Goal: Task Accomplishment & Management: Use online tool/utility

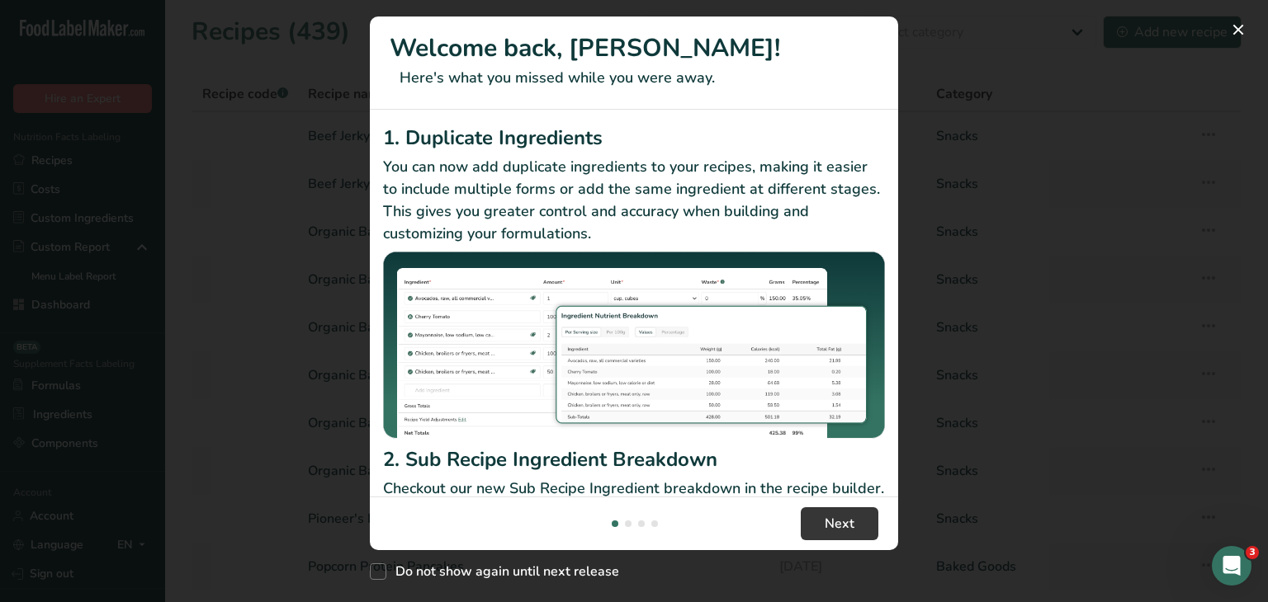
click at [1121, 215] on div "New Features" at bounding box center [634, 301] width 1268 height 602
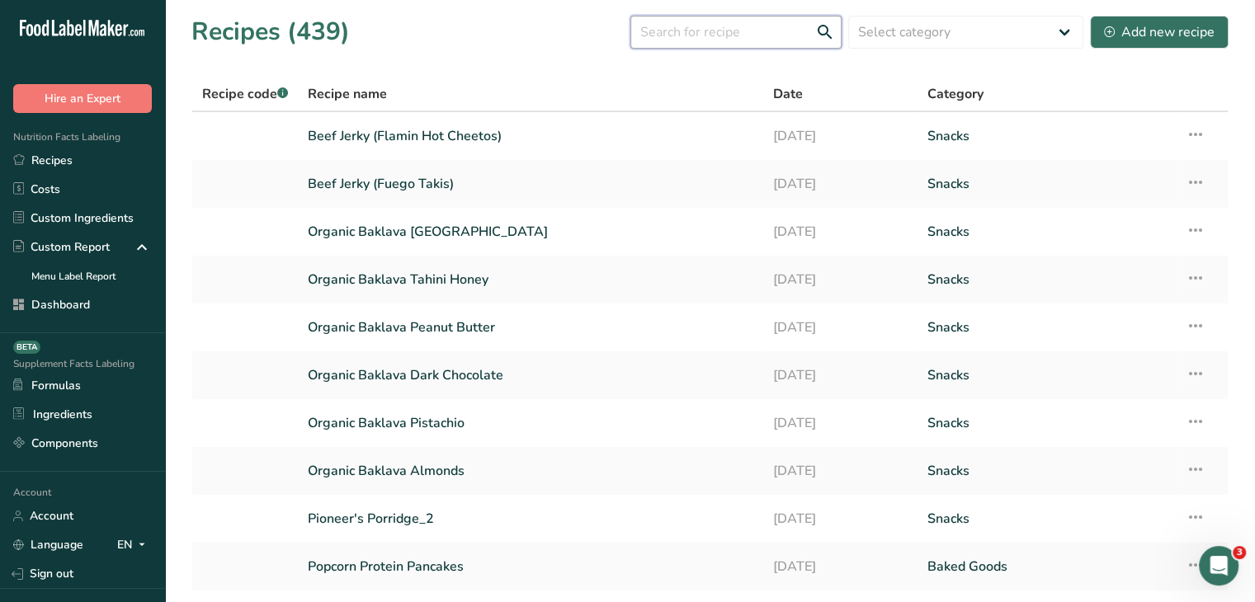
click at [729, 26] on input "text" at bounding box center [735, 32] width 211 height 33
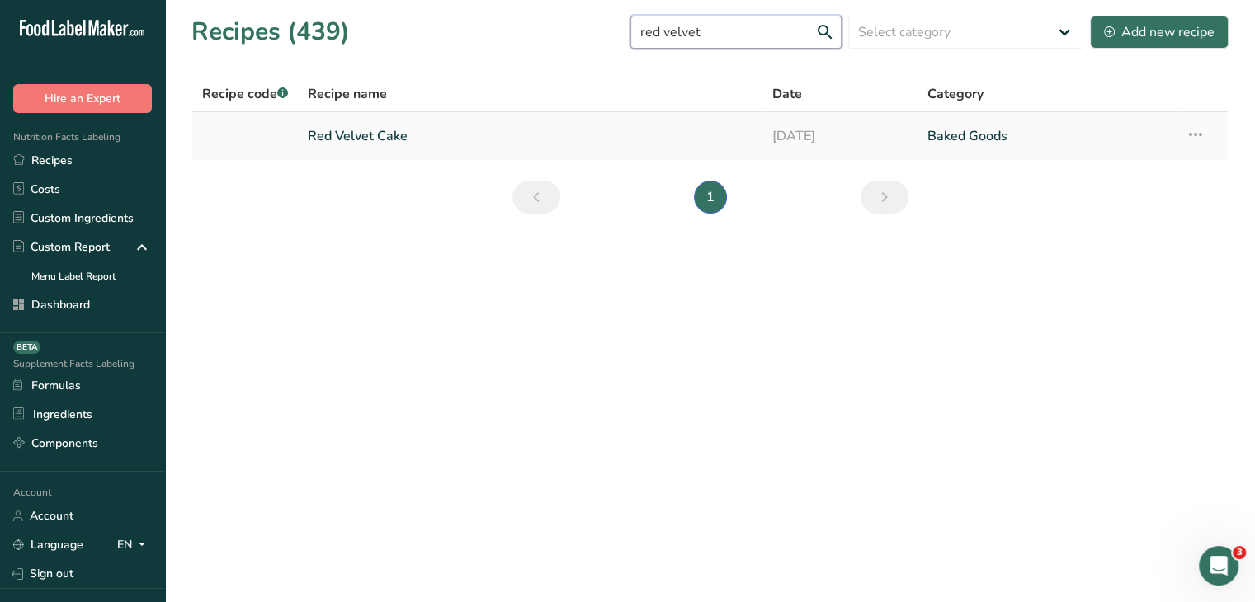
type input "red velvet"
click at [419, 136] on link "Red Velvet Cake" at bounding box center [530, 136] width 445 height 35
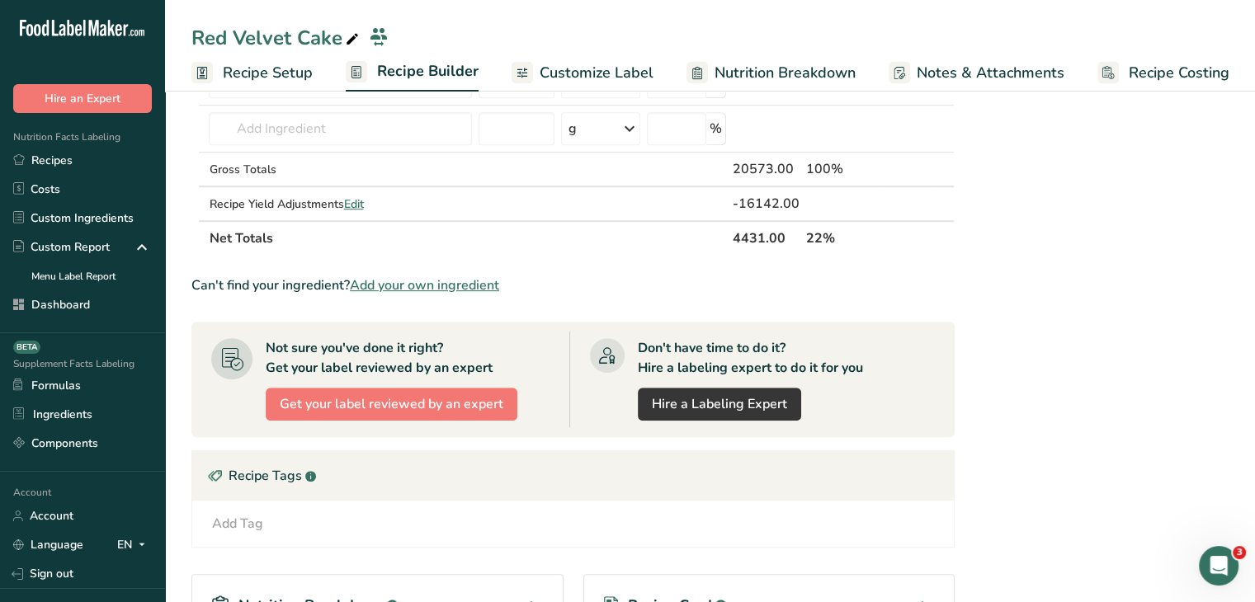
scroll to position [660, 0]
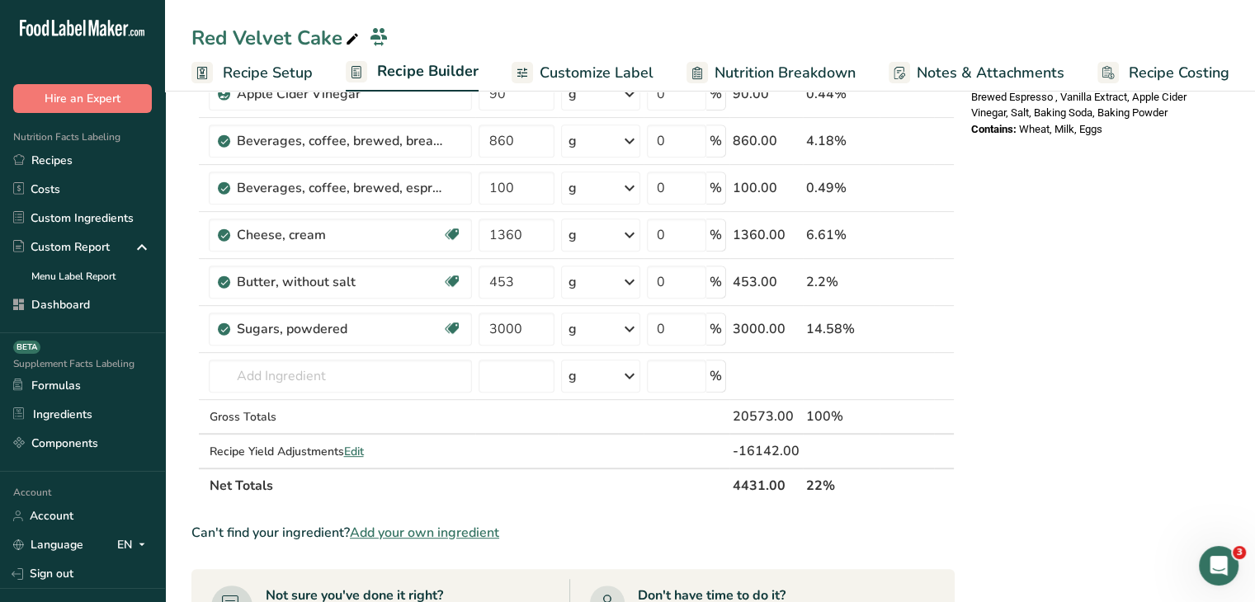
click at [782, 489] on th "4431.00" at bounding box center [765, 485] width 73 height 35
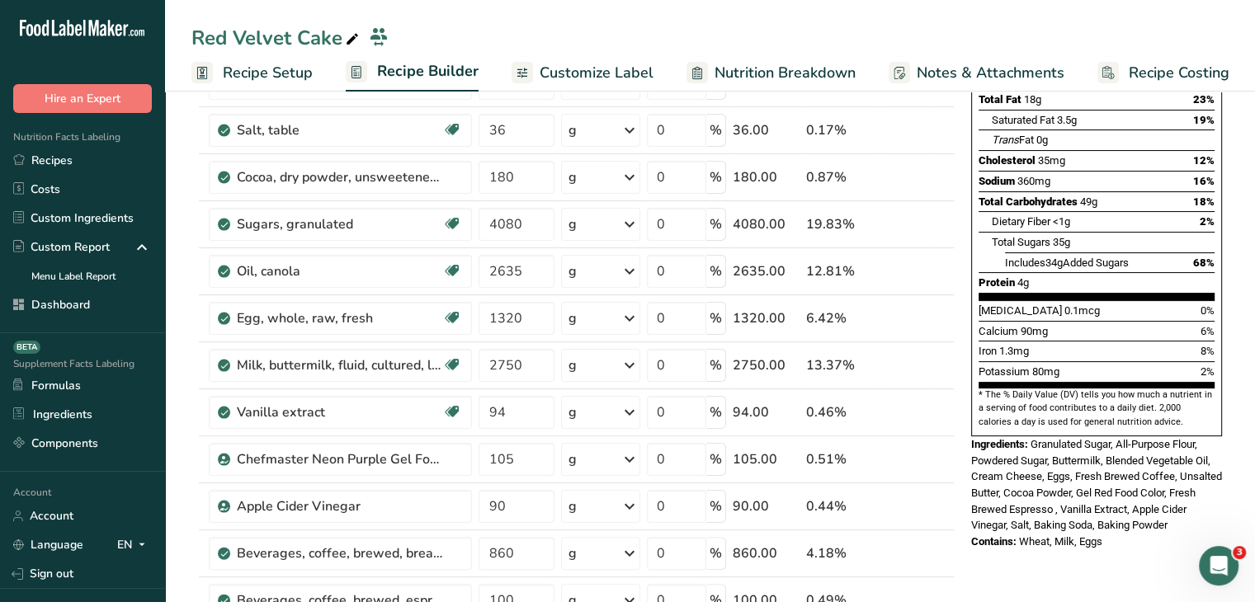
scroll to position [0, 0]
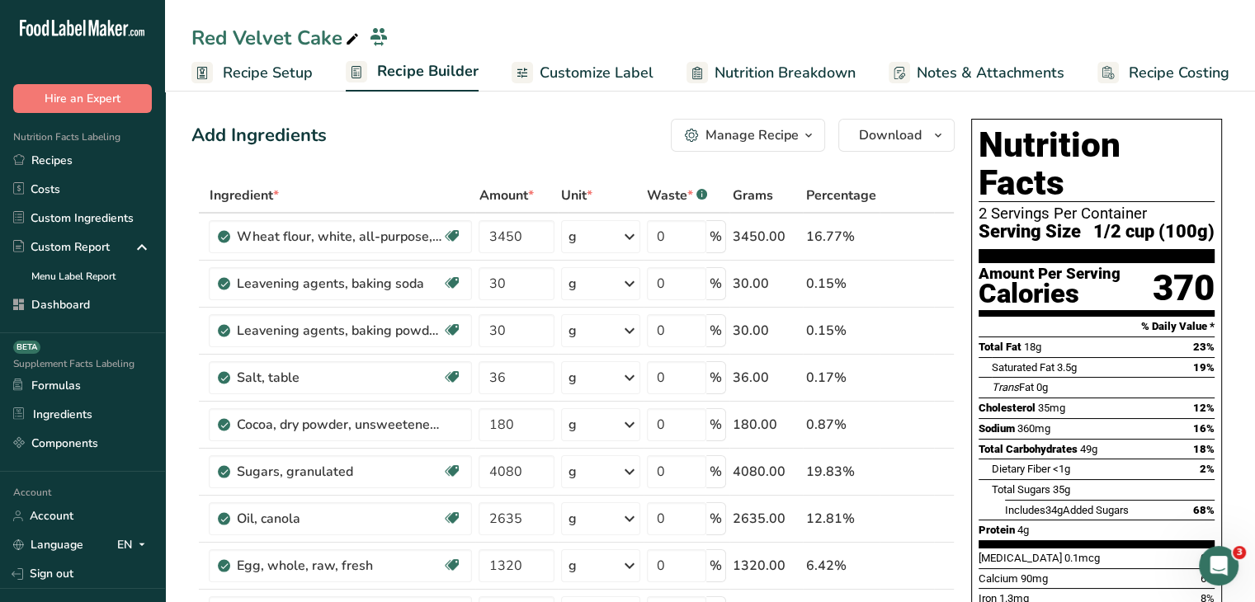
drag, startPoint x: 270, startPoint y: 64, endPoint x: 291, endPoint y: 75, distance: 24.0
click at [270, 64] on span "Recipe Setup" at bounding box center [268, 73] width 90 height 22
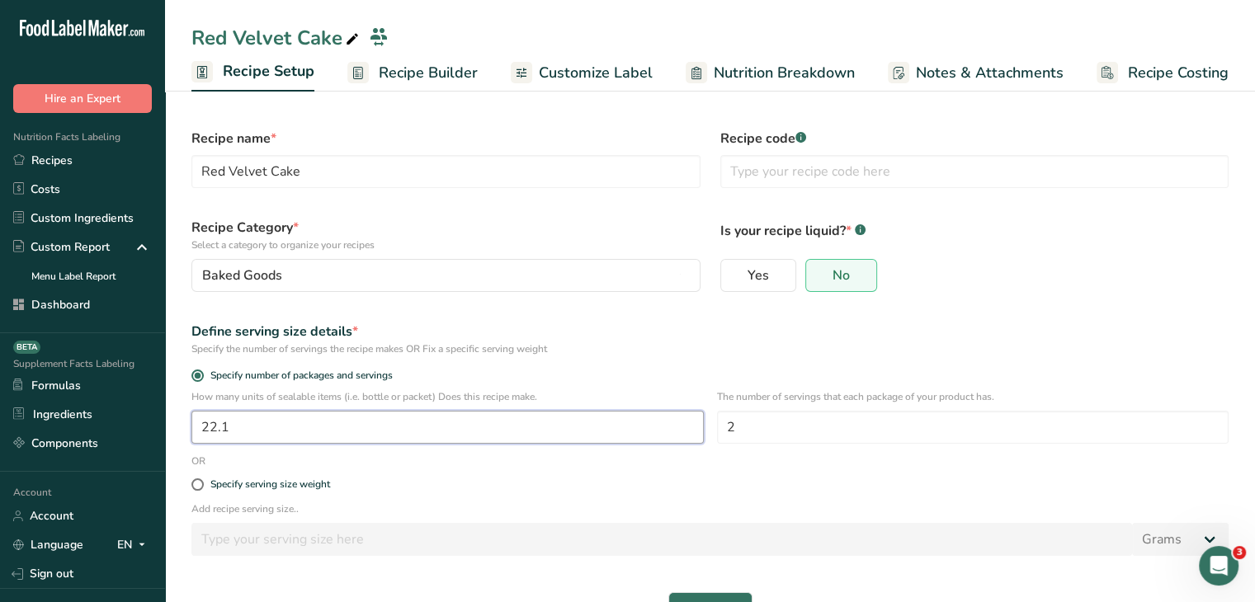
drag, startPoint x: 267, startPoint y: 422, endPoint x: 210, endPoint y: 410, distance: 58.1
click at [210, 411] on input "22.1" at bounding box center [447, 427] width 512 height 33
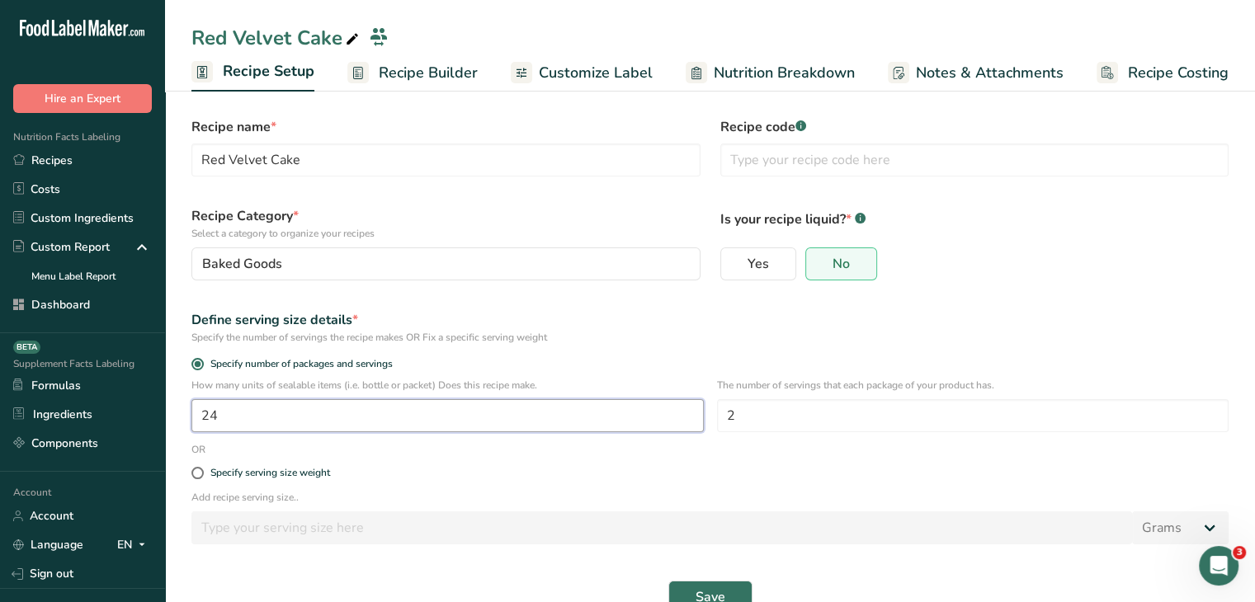
scroll to position [50, 0]
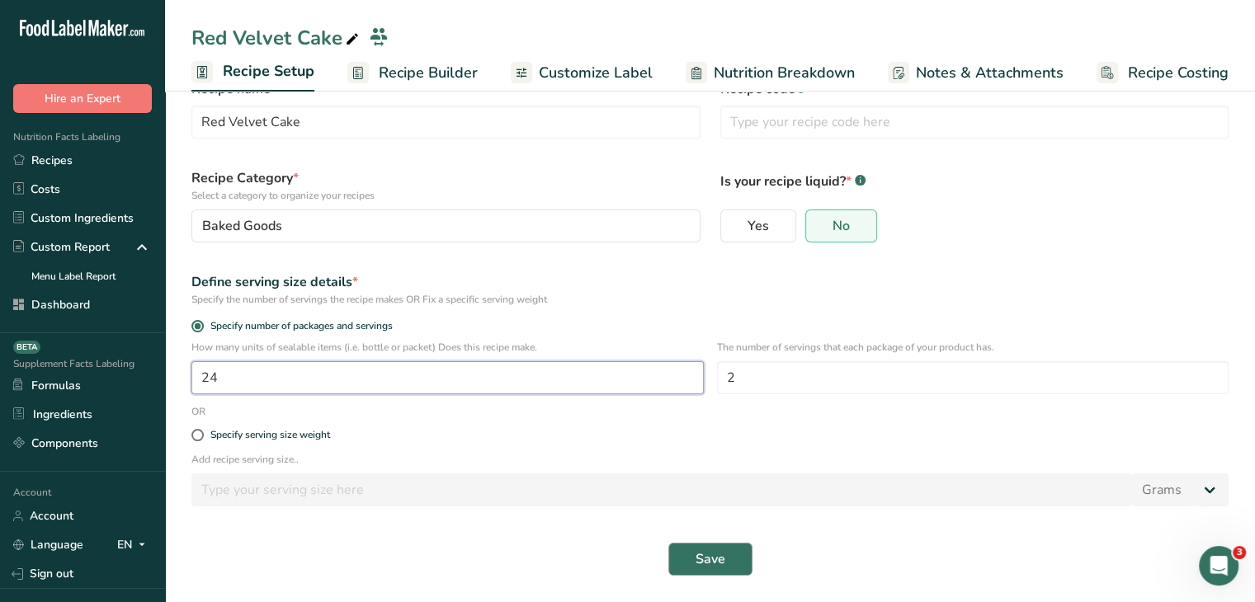
type input "24"
click at [724, 551] on span "Save" at bounding box center [711, 560] width 30 height 20
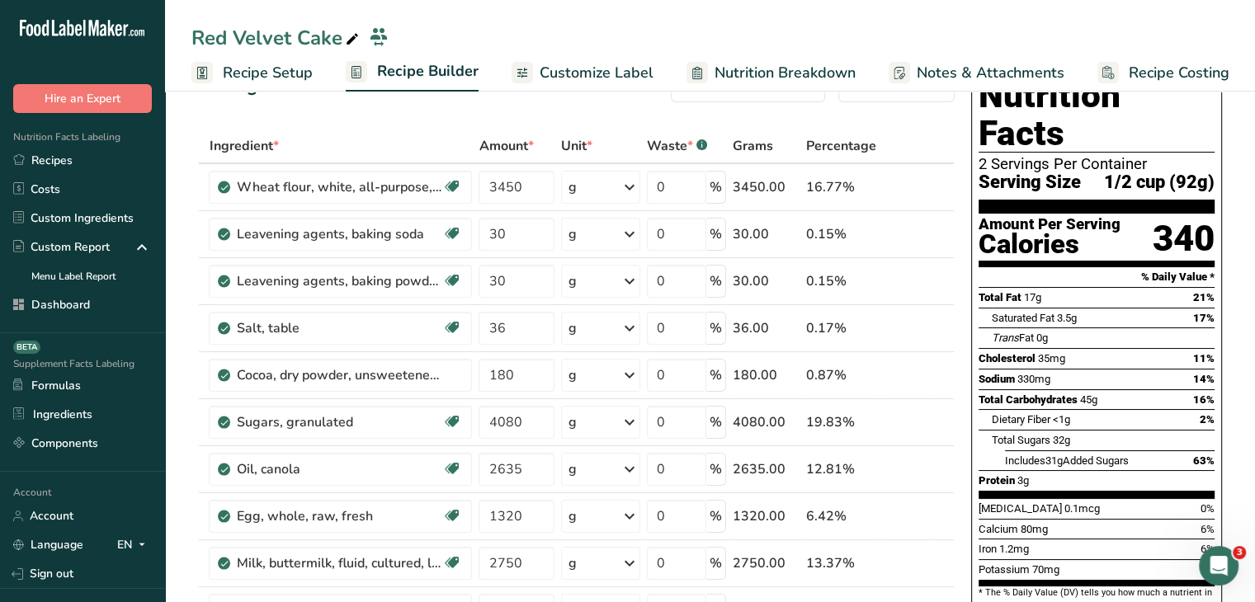
click at [230, 79] on span "Recipe Setup" at bounding box center [268, 73] width 90 height 22
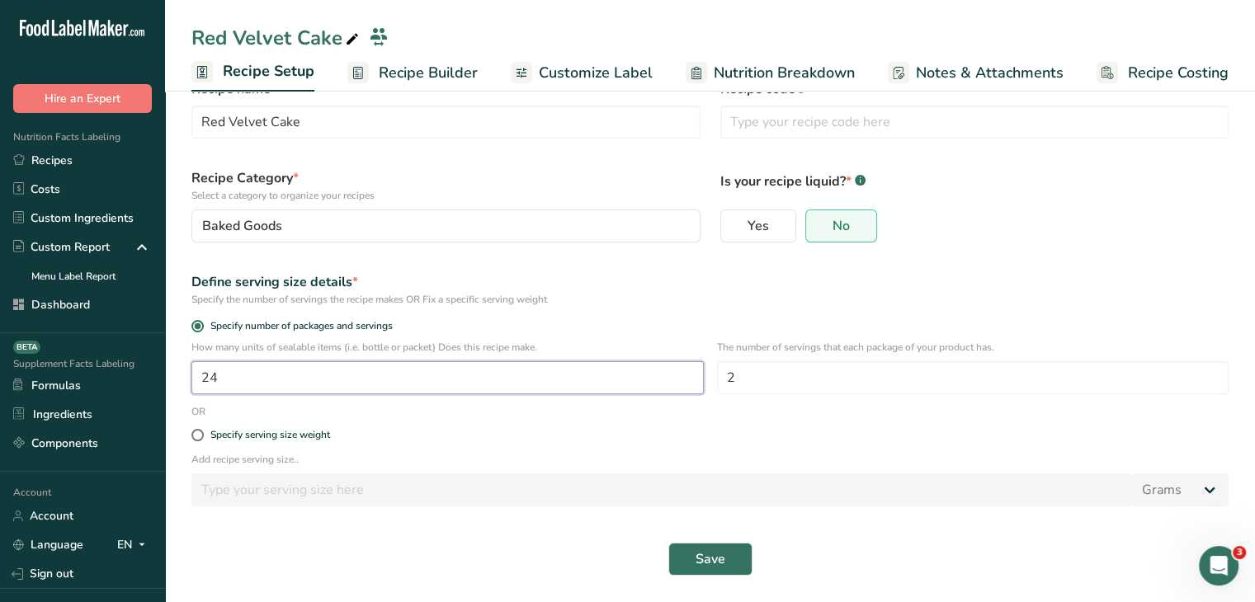
click at [276, 374] on input "24" at bounding box center [447, 377] width 512 height 33
type input "24.7"
click at [725, 545] on button "Save" at bounding box center [710, 559] width 84 height 33
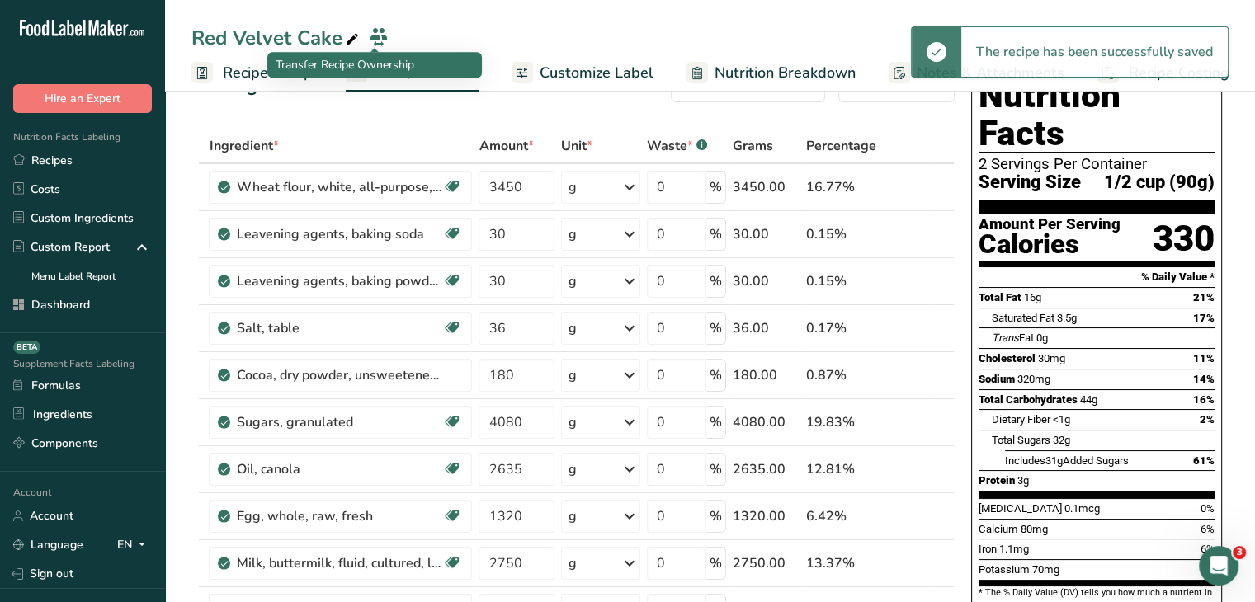
click at [297, 57] on p "Transfer Recipe Ownership" at bounding box center [375, 64] width 198 height 17
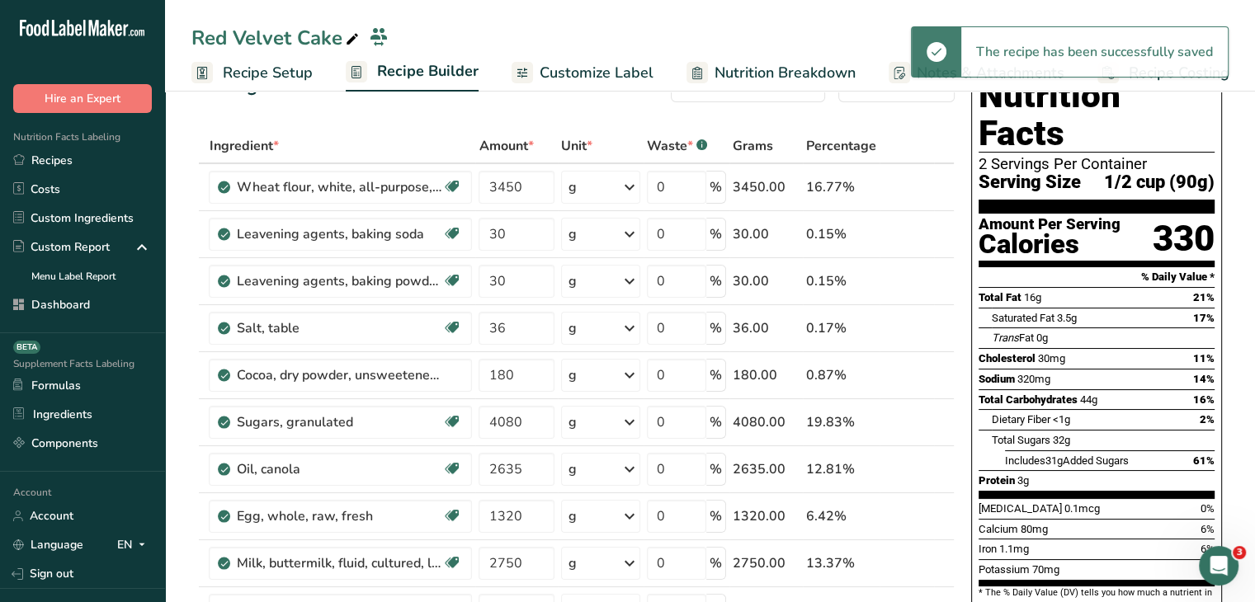
click at [249, 72] on span "Recipe Setup" at bounding box center [268, 73] width 90 height 22
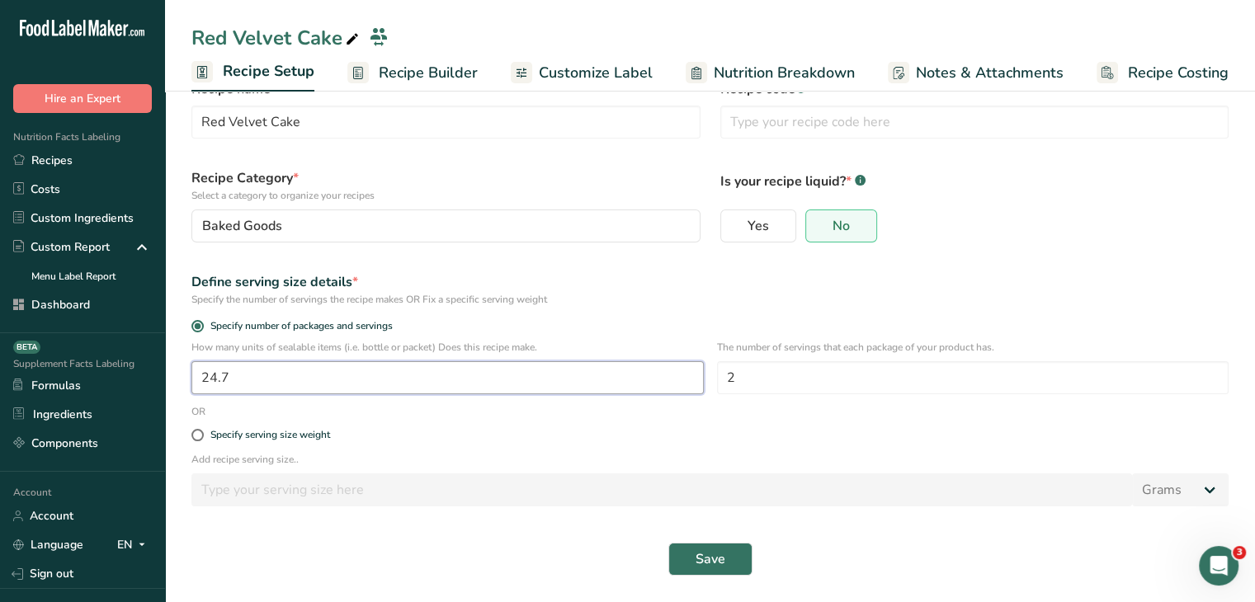
drag, startPoint x: 268, startPoint y: 374, endPoint x: 210, endPoint y: 380, distance: 59.0
click at [210, 380] on input "24.7" at bounding box center [447, 377] width 512 height 33
type input "25"
click at [679, 538] on div "Save" at bounding box center [710, 559] width 1057 height 53
click at [681, 540] on div "Save" at bounding box center [710, 559] width 1057 height 53
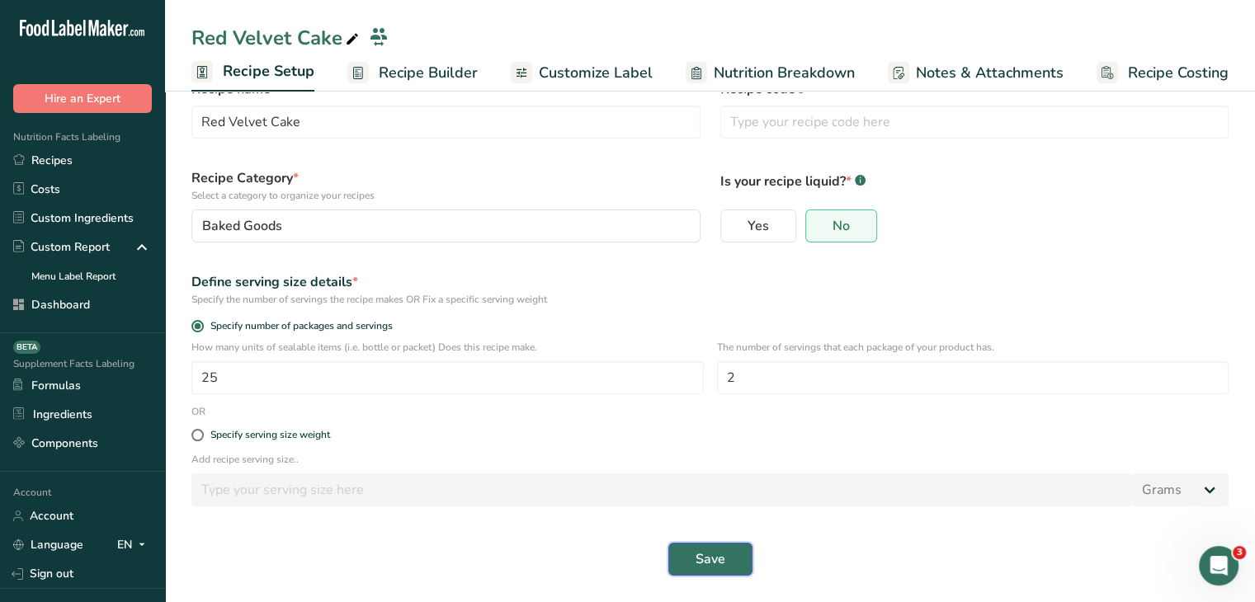
click at [693, 558] on button "Save" at bounding box center [710, 559] width 84 height 33
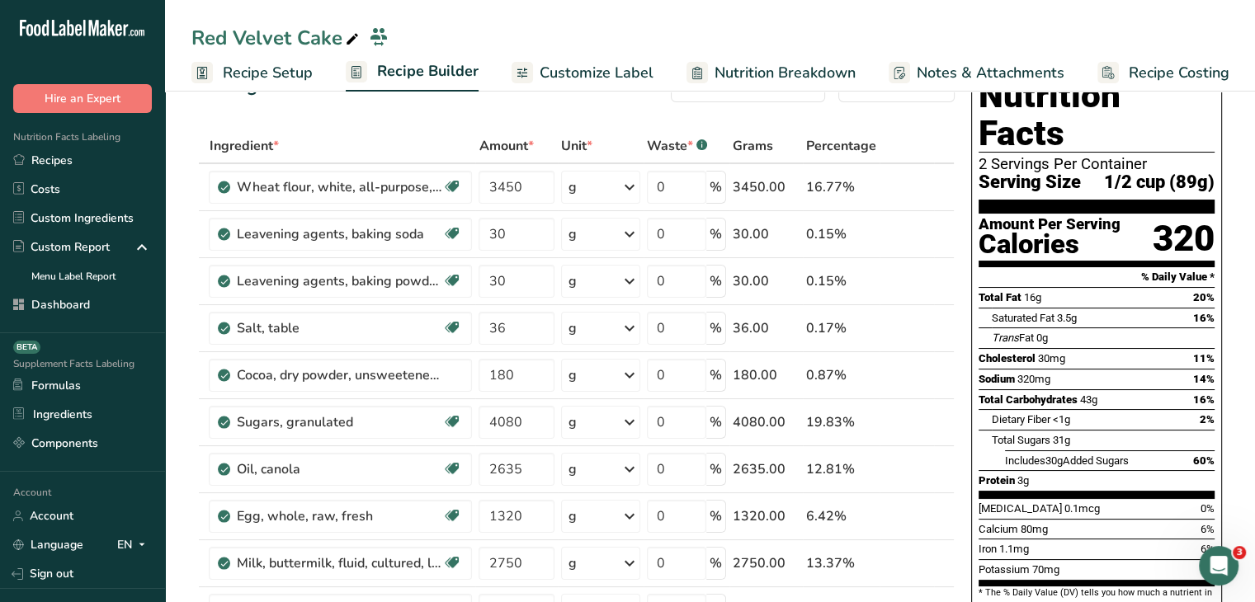
click at [268, 68] on span "Recipe Setup" at bounding box center [268, 73] width 90 height 22
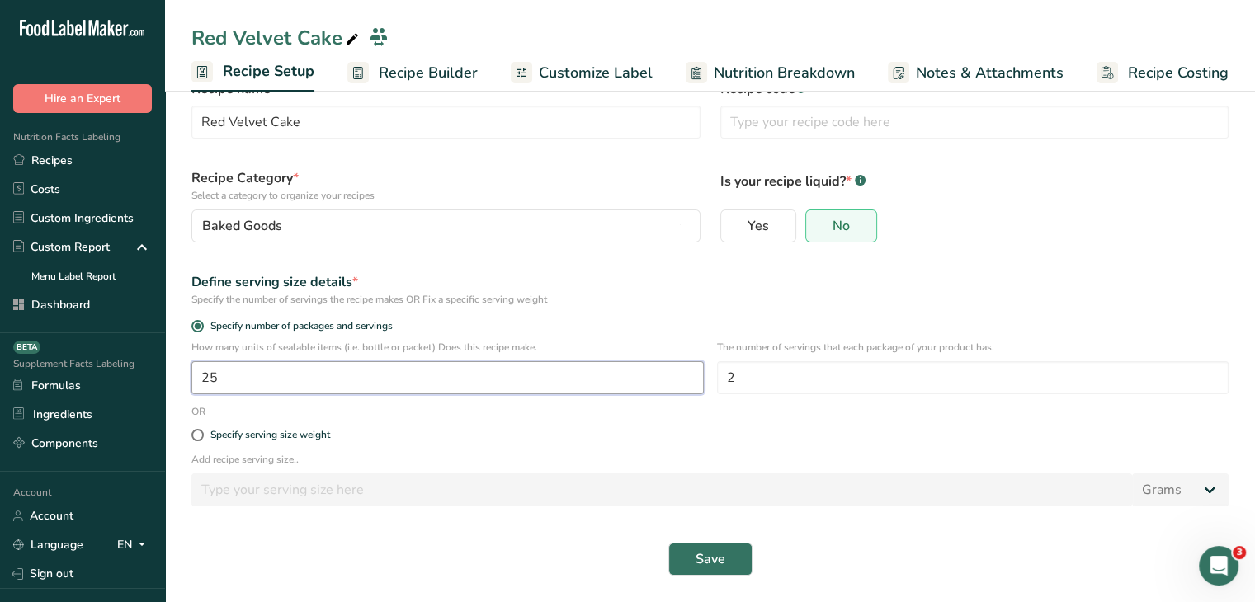
click at [308, 385] on input "25" at bounding box center [447, 377] width 512 height 33
type input "25.3"
click at [712, 571] on button "Save" at bounding box center [710, 559] width 84 height 33
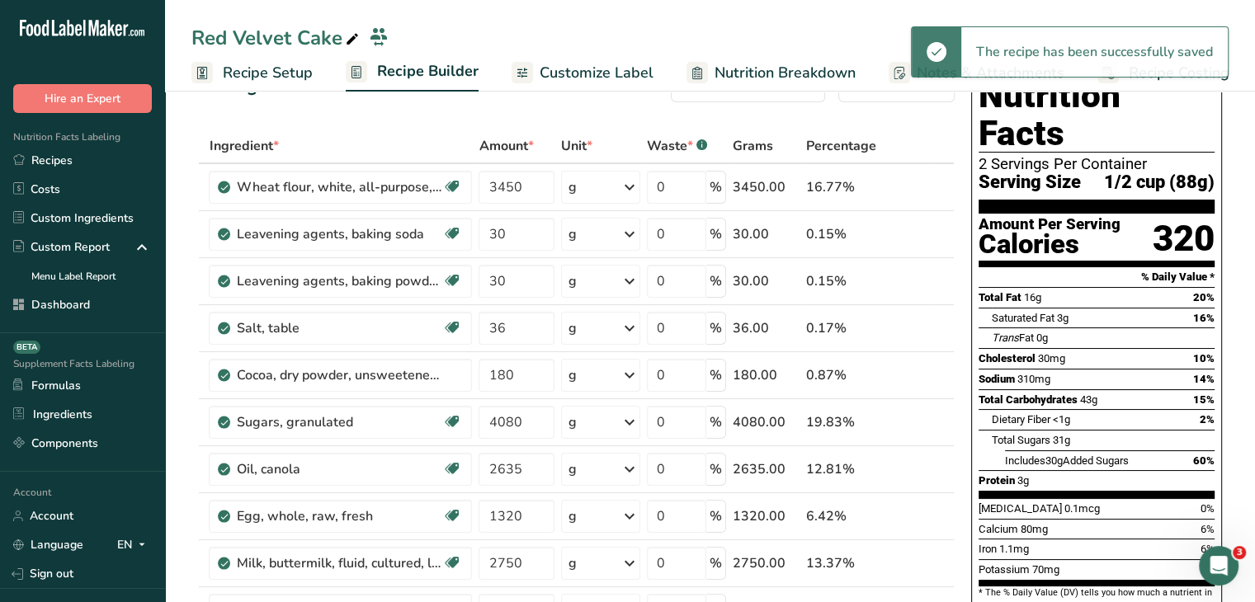
click at [595, 82] on span "Customize Label" at bounding box center [597, 73] width 114 height 22
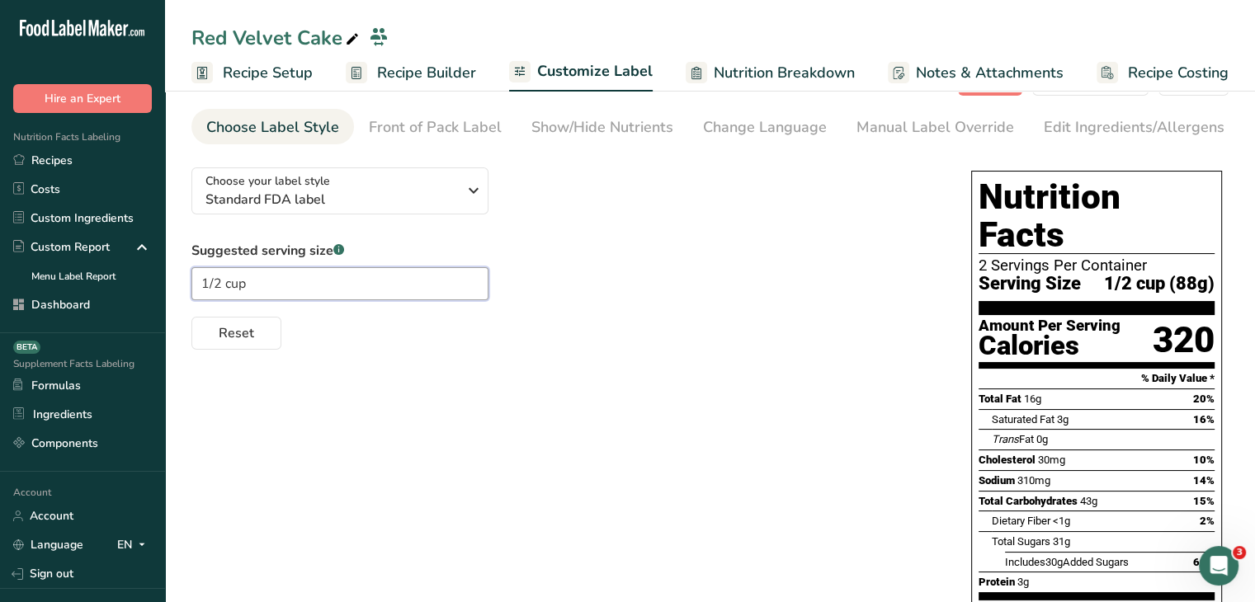
drag, startPoint x: 215, startPoint y: 279, endPoint x: 204, endPoint y: 282, distance: 11.2
click at [204, 282] on input "1/2 cup" at bounding box center [339, 283] width 297 height 33
drag, startPoint x: 224, startPoint y: 288, endPoint x: 186, endPoint y: 286, distance: 38.0
click at [186, 286] on section "Customize your label Save Download Choose what to show on your downloaded label…" at bounding box center [710, 464] width 1090 height 857
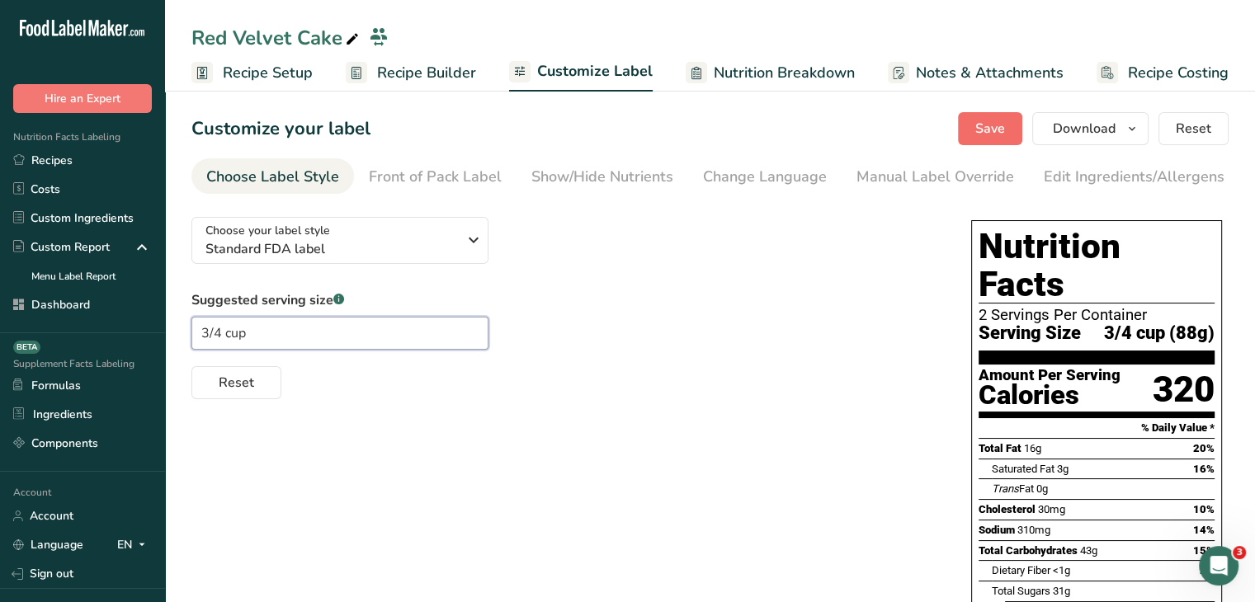
type input "3/4 cup"
click at [1002, 125] on span "Save" at bounding box center [990, 129] width 30 height 20
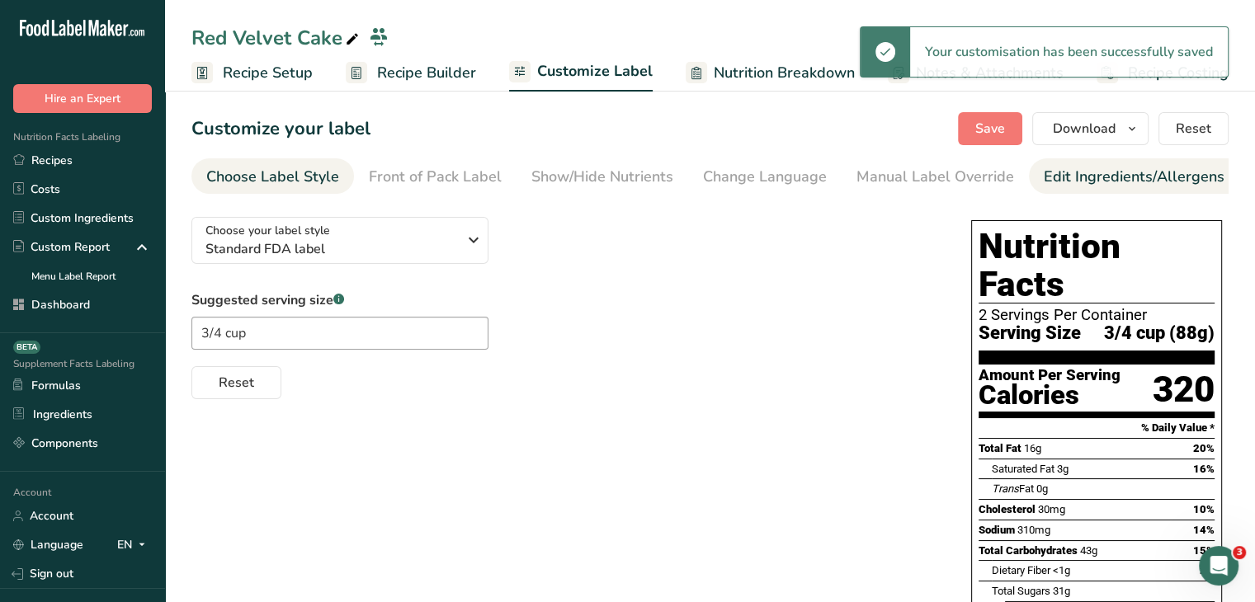
click at [1083, 177] on div "Edit Ingredients/Allergens List" at bounding box center [1149, 177] width 210 height 22
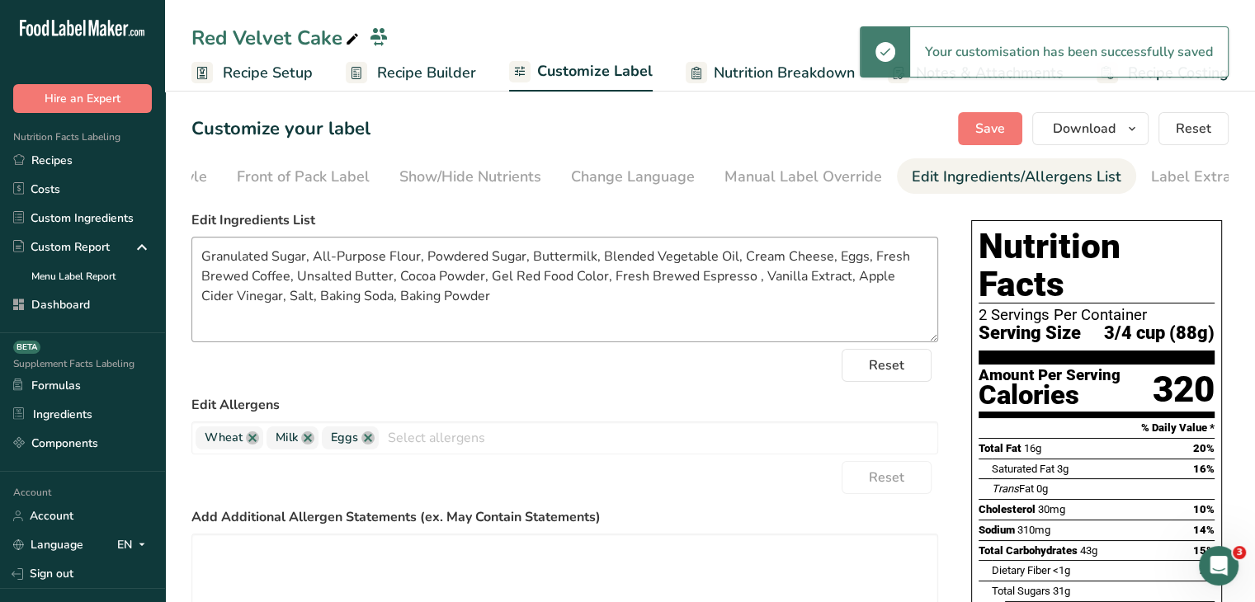
scroll to position [0, 162]
click at [379, 269] on textarea "Granulated Sugar, All-Purpose Flour, Powdered Sugar, Buttermilk, Blended Vegeta…" at bounding box center [564, 290] width 747 height 106
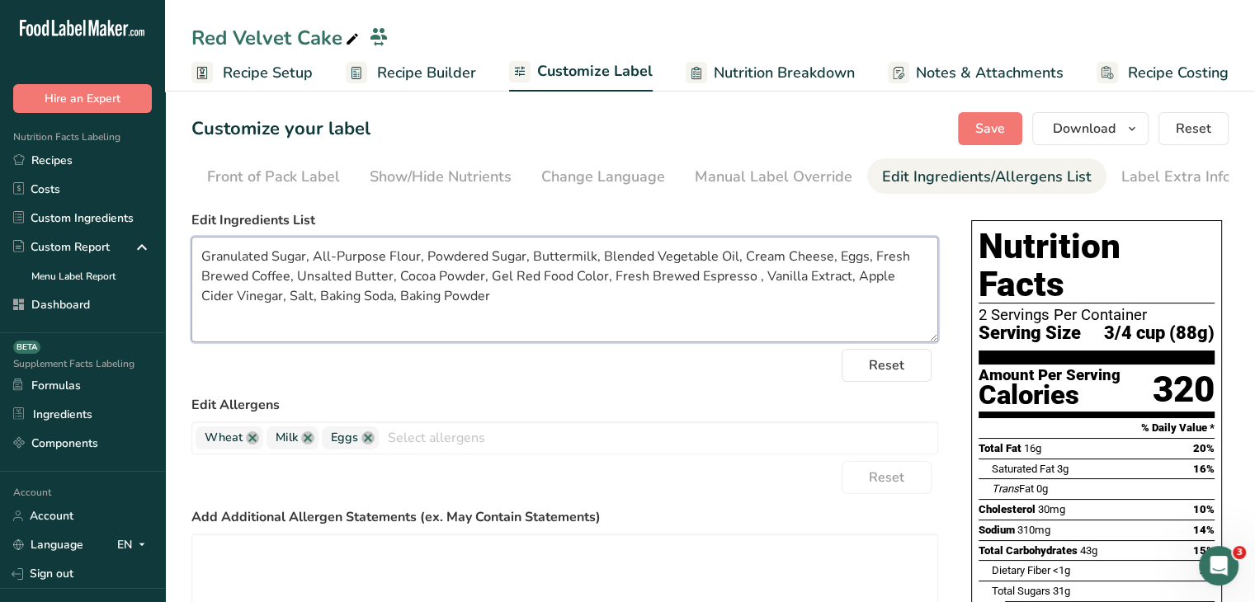
click at [294, 262] on textarea "Granulated Sugar, All-Purpose Flour, Powdered Sugar, Buttermilk, Blended Vegeta…" at bounding box center [564, 290] width 747 height 106
click at [271, 266] on textarea "Granulated Sugar, All-Purpose Flour, Powdered Sugar, Buttermilk, Blended Vegeta…" at bounding box center [564, 290] width 747 height 106
click at [481, 272] on textarea "Granulated Sugar, All-Purpose Flour, Powdered Sugar, Buttermilk, Blended Vegeta…" at bounding box center [564, 290] width 747 height 106
click at [660, 276] on textarea "Granulated Sugar, All-Purpose Flour, Powdered Sugar, Buttermilk, Blended Vegeta…" at bounding box center [564, 290] width 747 height 106
click at [755, 276] on textarea "Granulated Sugar, All-Purpose Flour, Powdered Sugar, Buttermilk, Blended Vegeta…" at bounding box center [564, 290] width 747 height 106
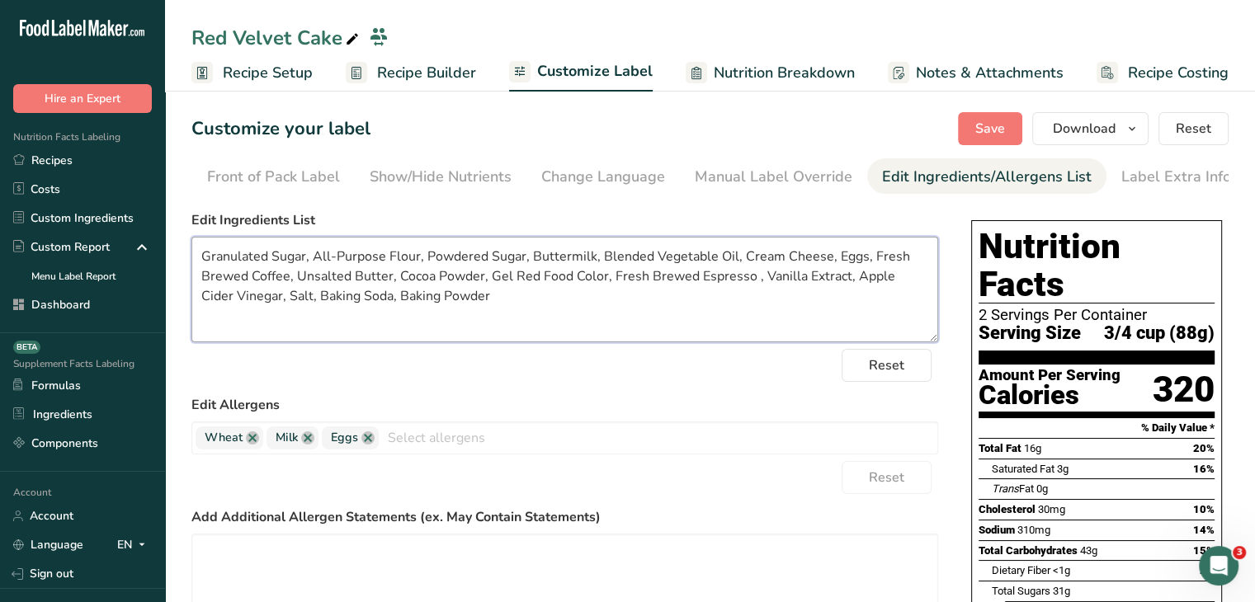
click at [832, 278] on textarea "Granulated Sugar, All-Purpose Flour, Powdered Sugar, Buttermilk, Blended Vegeta…" at bounding box center [564, 290] width 747 height 106
click at [852, 262] on textarea "Granulated Sugar, All-Purpose Flour, Powdered Sugar, Buttermilk, Blended Vegeta…" at bounding box center [564, 290] width 747 height 106
click at [395, 295] on textarea "Granulated Sugar, All-Purpose Flour, Powdered Sugar, Buttermilk, Blended Vegeta…" at bounding box center [564, 290] width 747 height 106
click at [532, 301] on textarea "Granulated Sugar, All-Purpose Flour, Powdered Sugar, Buttermilk, Blended Vegeta…" at bounding box center [564, 290] width 747 height 106
click at [994, 134] on span "Save" at bounding box center [990, 129] width 30 height 20
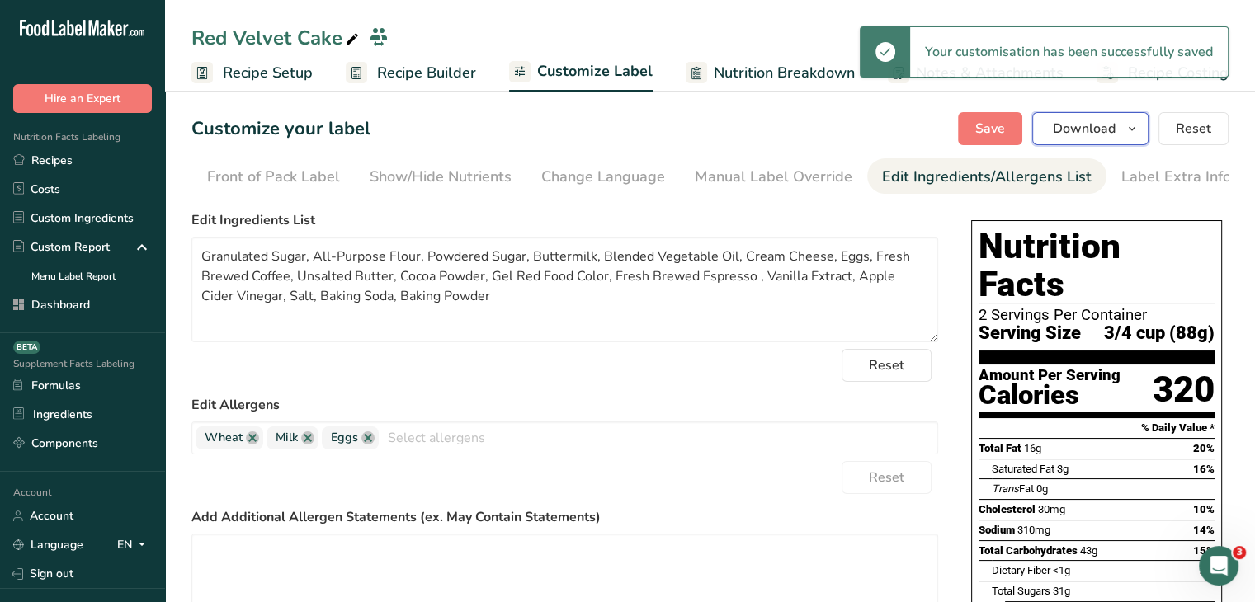
click at [1109, 134] on span "Download" at bounding box center [1084, 129] width 63 height 20
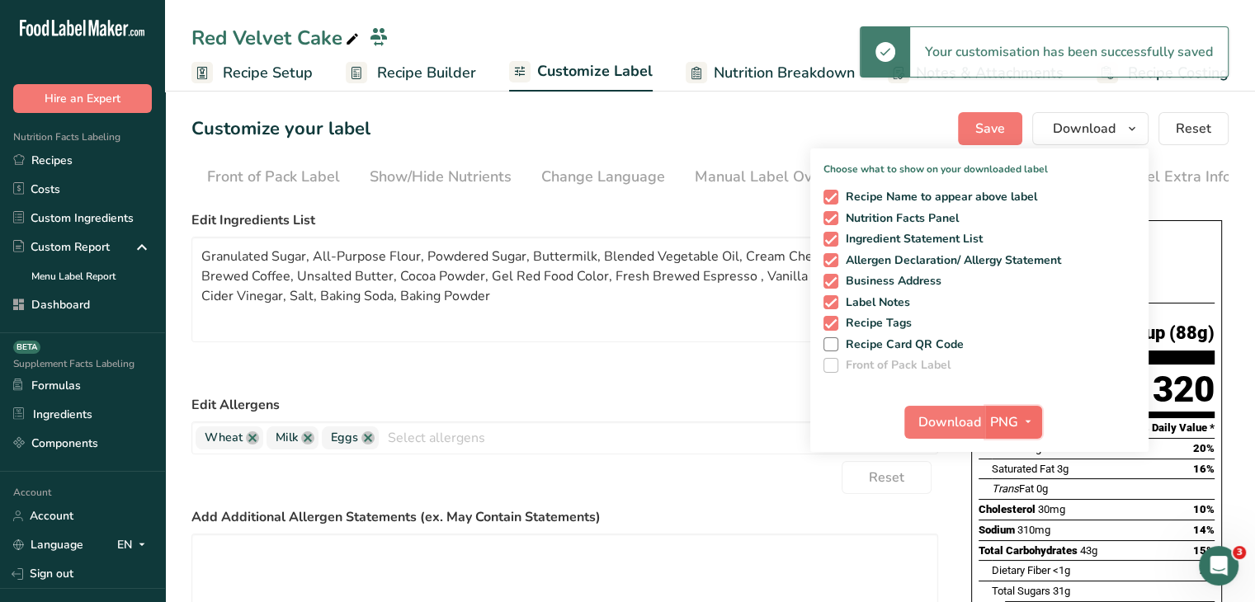
click at [1012, 421] on span "PNG" at bounding box center [1004, 423] width 28 height 20
click at [1020, 531] on link "PDF" at bounding box center [1015, 537] width 53 height 27
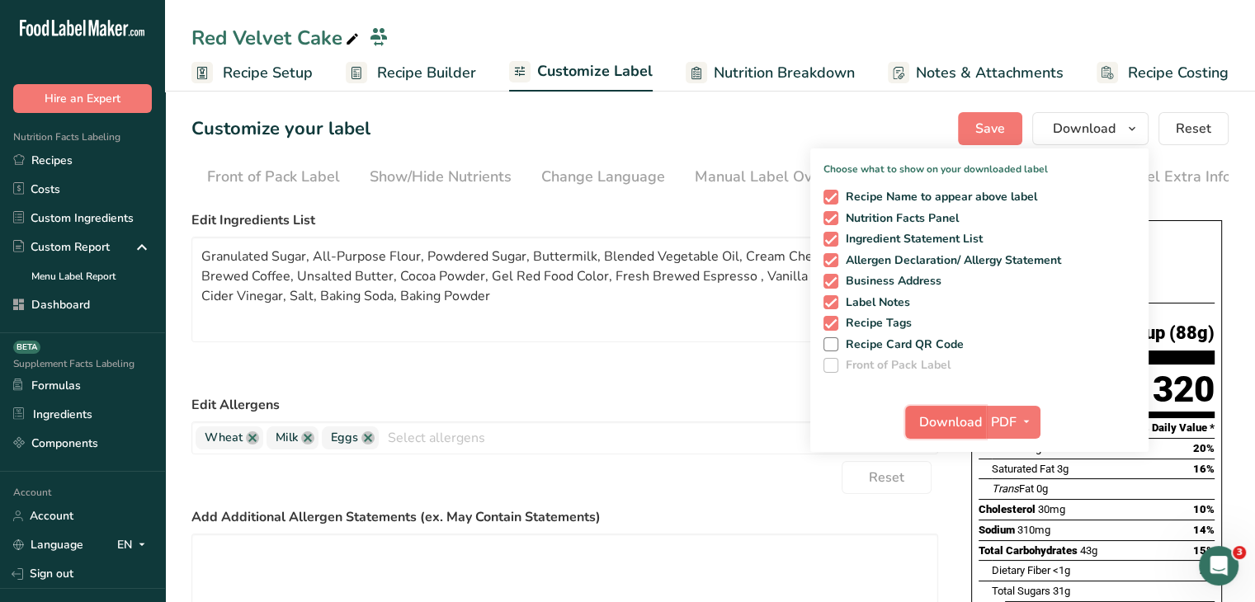
click at [945, 408] on button "Download" at bounding box center [945, 422] width 81 height 33
drag, startPoint x: 69, startPoint y: 164, endPoint x: 79, endPoint y: 163, distance: 10.0
click at [69, 164] on link "Recipes" at bounding box center [82, 160] width 165 height 29
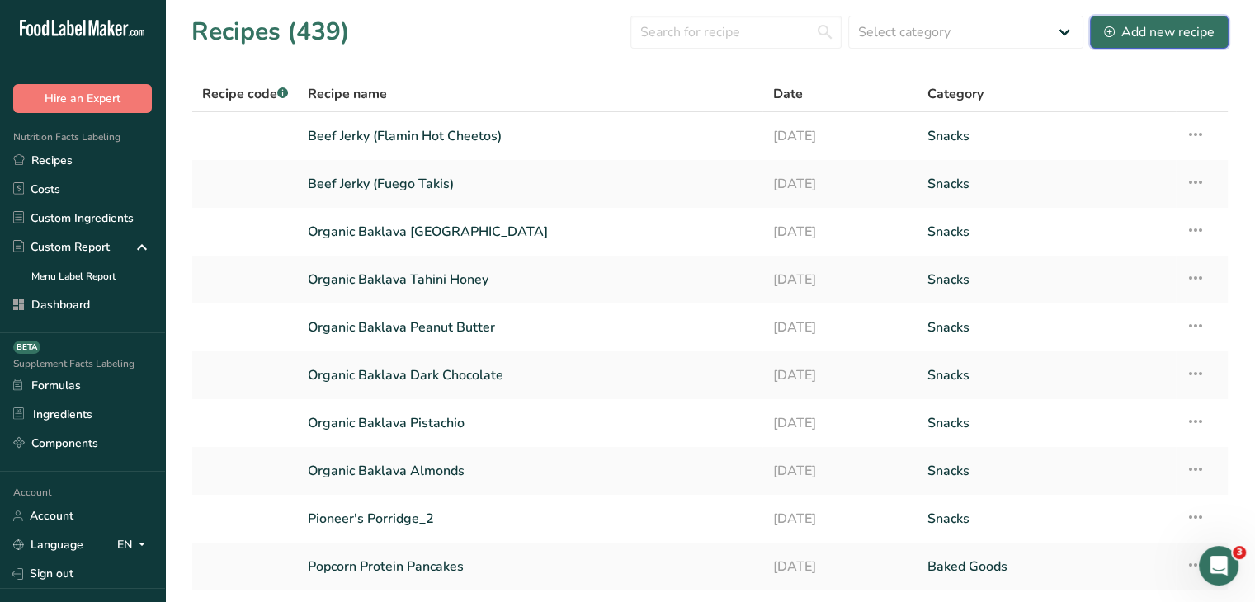
click at [1116, 23] on div "Add new recipe" at bounding box center [1159, 32] width 111 height 20
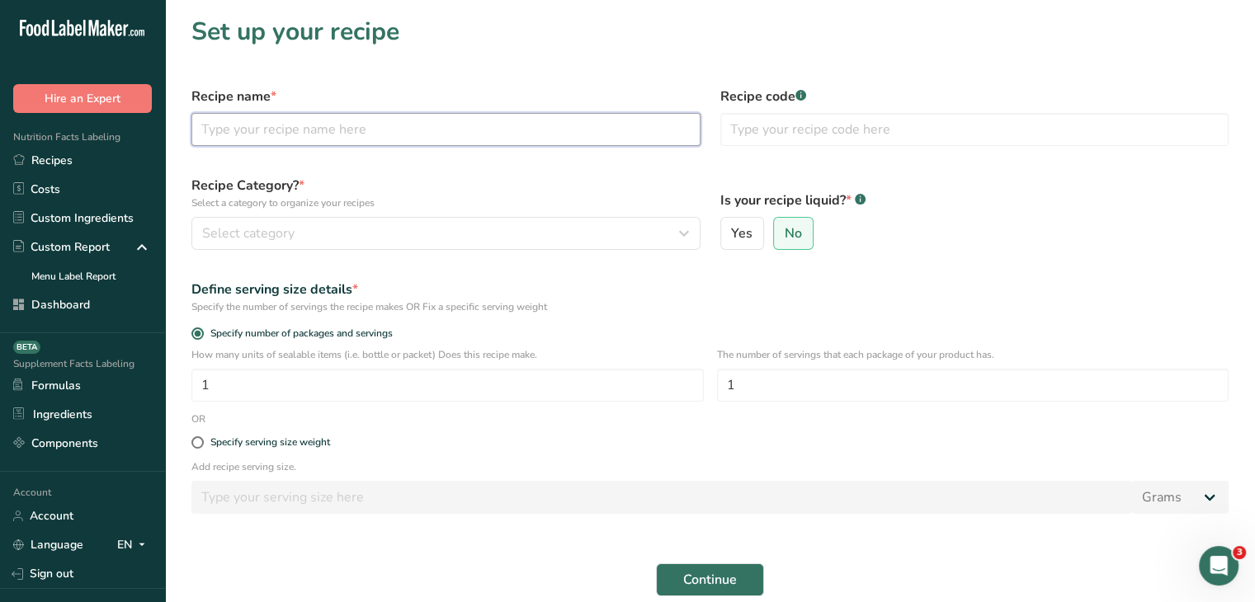
click at [419, 127] on input "text" at bounding box center [445, 129] width 509 height 33
type input "Cookies & Cream Cake Jar"
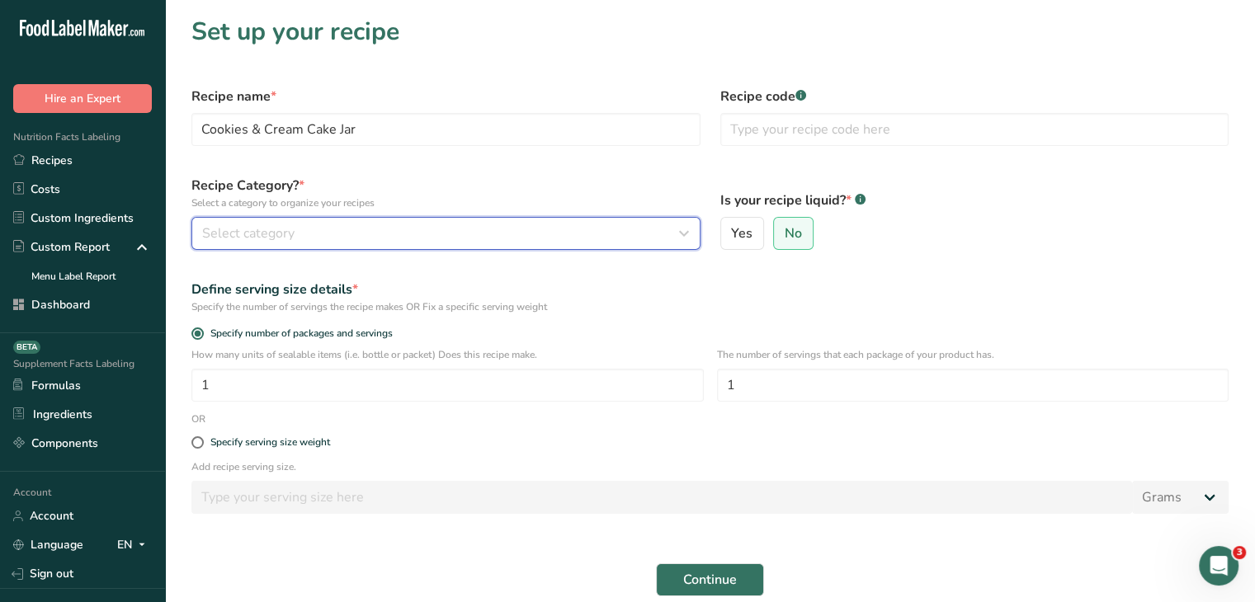
click at [390, 236] on div "Select category" at bounding box center [441, 234] width 478 height 20
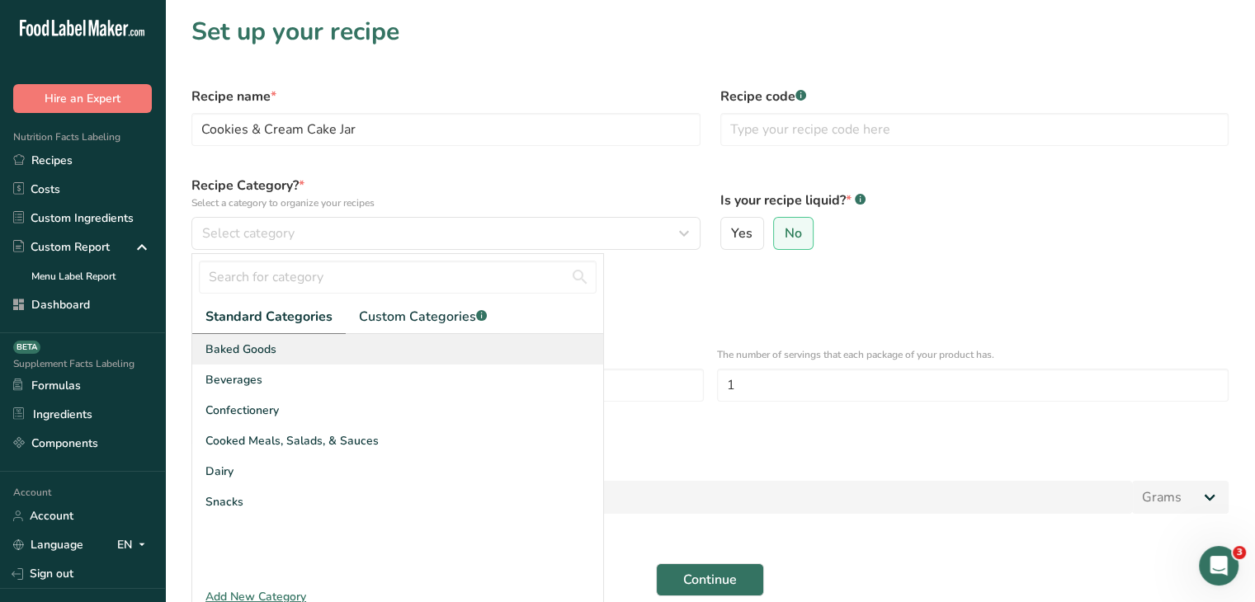
click at [314, 357] on div "Baked Goods" at bounding box center [397, 349] width 411 height 31
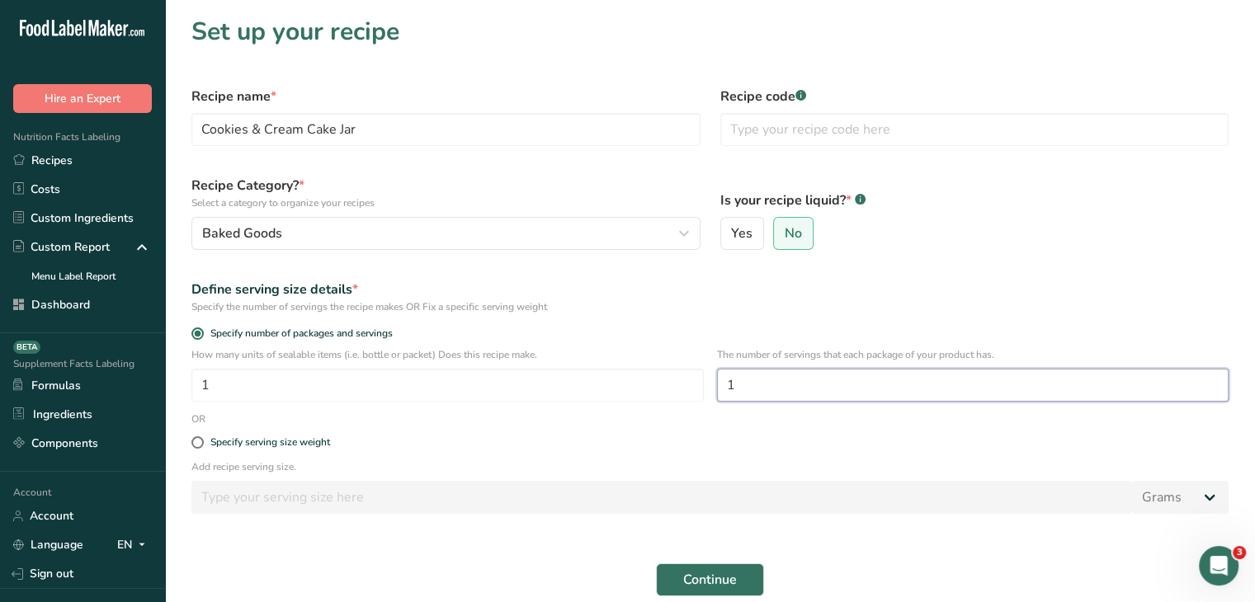
drag, startPoint x: 741, startPoint y: 382, endPoint x: 715, endPoint y: 382, distance: 26.4
click at [715, 382] on div "How many units of sealable items (i.e. bottle or packet) Does this recipe make.…" at bounding box center [710, 379] width 1057 height 64
type input "2"
click at [743, 573] on button "Continue" at bounding box center [710, 580] width 108 height 33
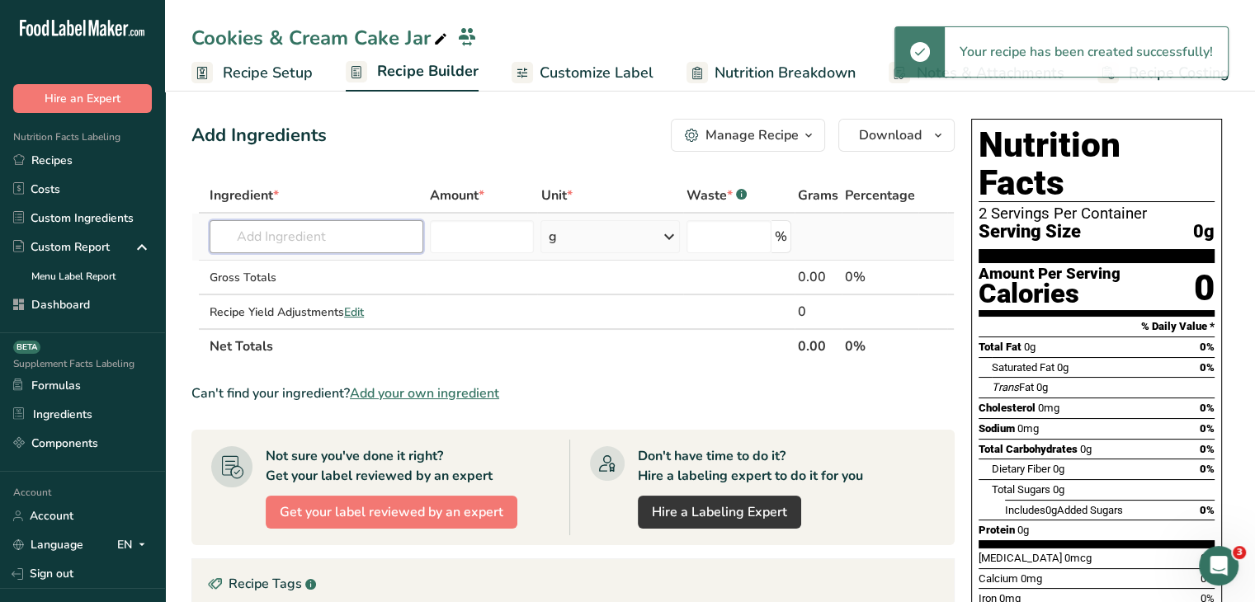
click at [416, 247] on input "text" at bounding box center [317, 236] width 214 height 33
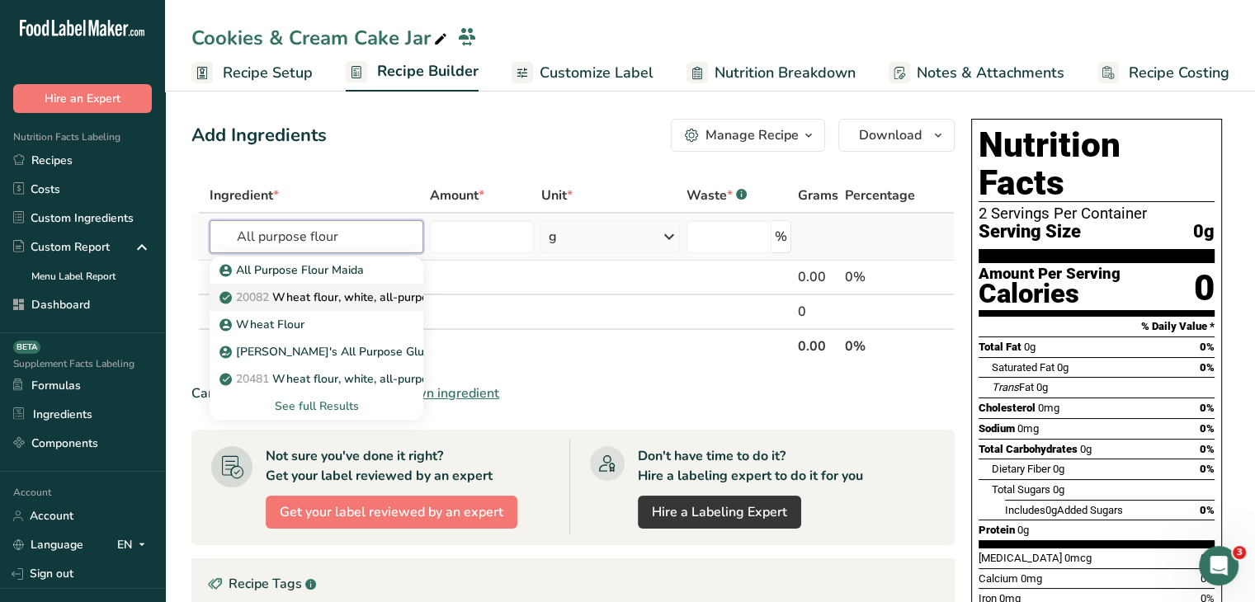
type input "All purpose flour"
click at [367, 295] on p "20082 Wheat flour, white, all-purpose, self-rising, enriched" at bounding box center [387, 297] width 328 height 17
type input "Wheat flour, white, all-purpose, self-rising, enriched"
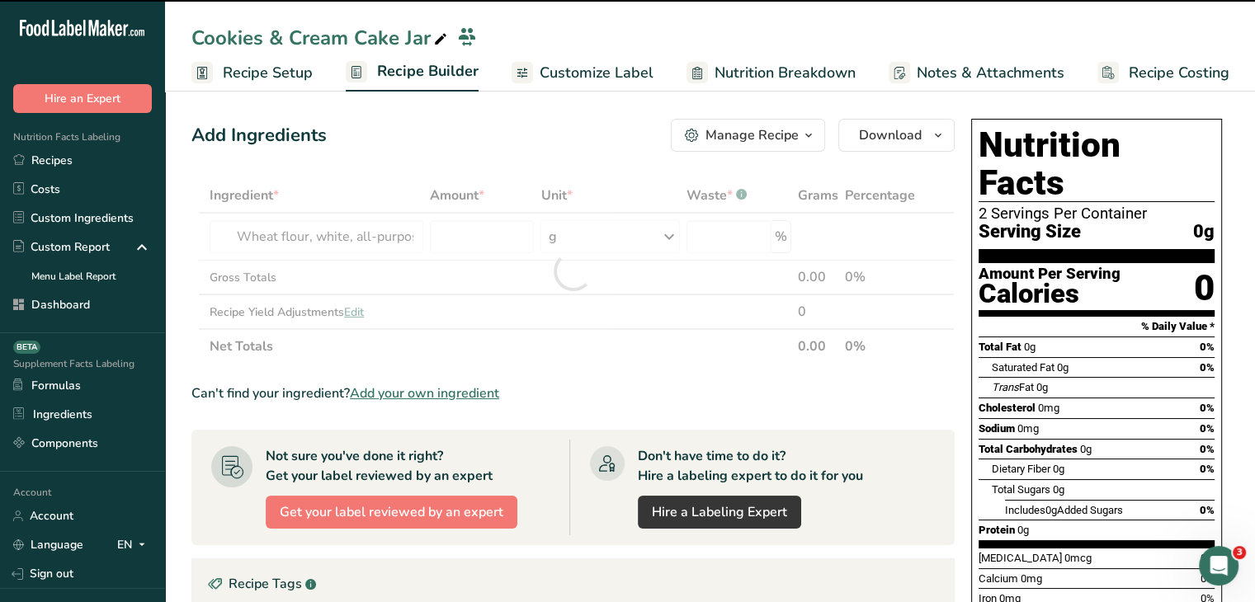
type input "0"
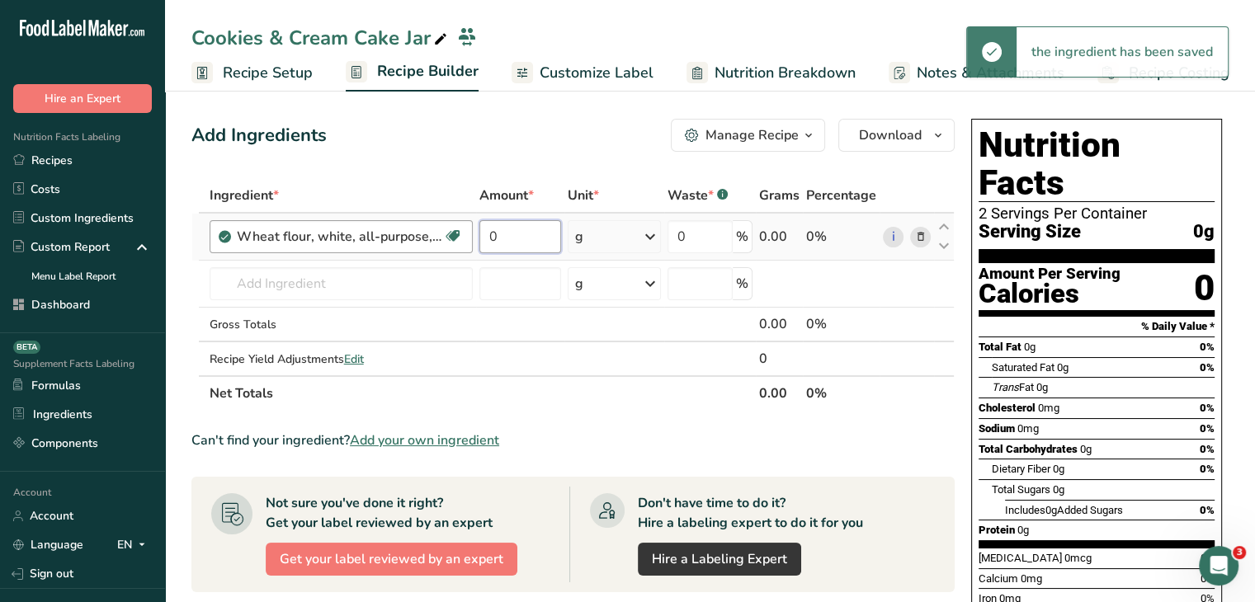
drag, startPoint x: 508, startPoint y: 228, endPoint x: 441, endPoint y: 233, distance: 67.8
click at [441, 233] on tr "Wheat flour, white, all-purpose, self-rising, enriched Dairy free Vegan Vegetar…" at bounding box center [573, 237] width 762 height 47
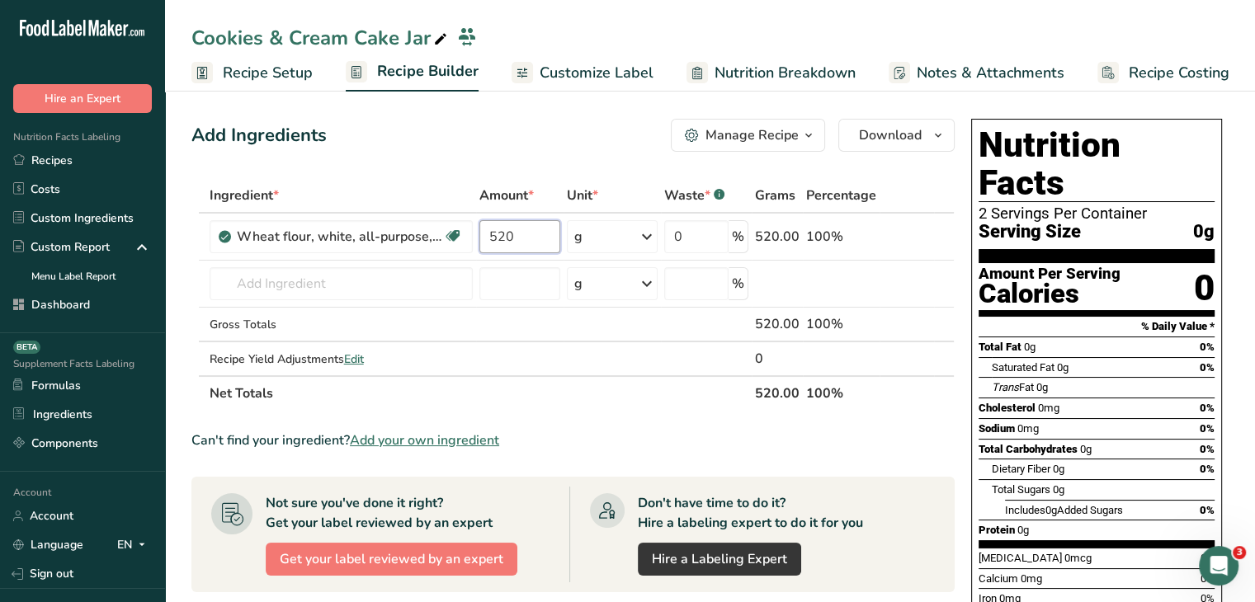
type input "520"
click at [460, 153] on div "Add Ingredients Manage Recipe Delete Recipe Duplicate Recipe Scale Recipe Save …" at bounding box center [577, 564] width 773 height 904
click at [323, 275] on input "text" at bounding box center [341, 283] width 263 height 33
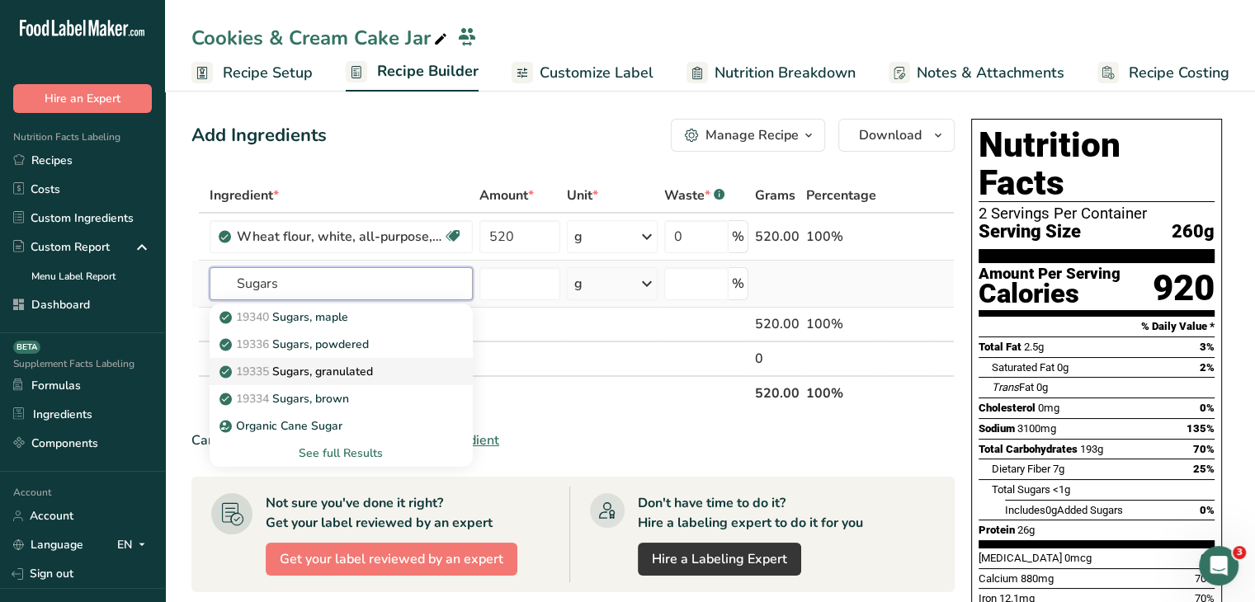
type input "Sugars"
click at [385, 371] on div "19335 Sugars, granulated" at bounding box center [328, 371] width 210 height 17
type input "Sugars, granulated"
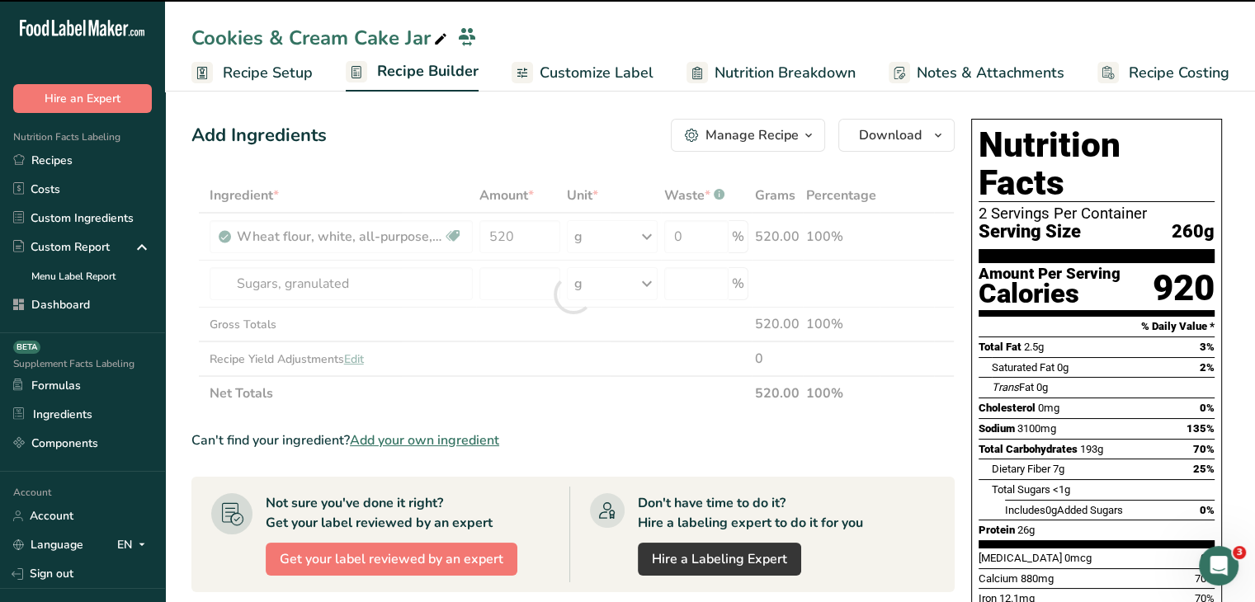
click at [519, 279] on div at bounding box center [572, 294] width 763 height 233
type input "0"
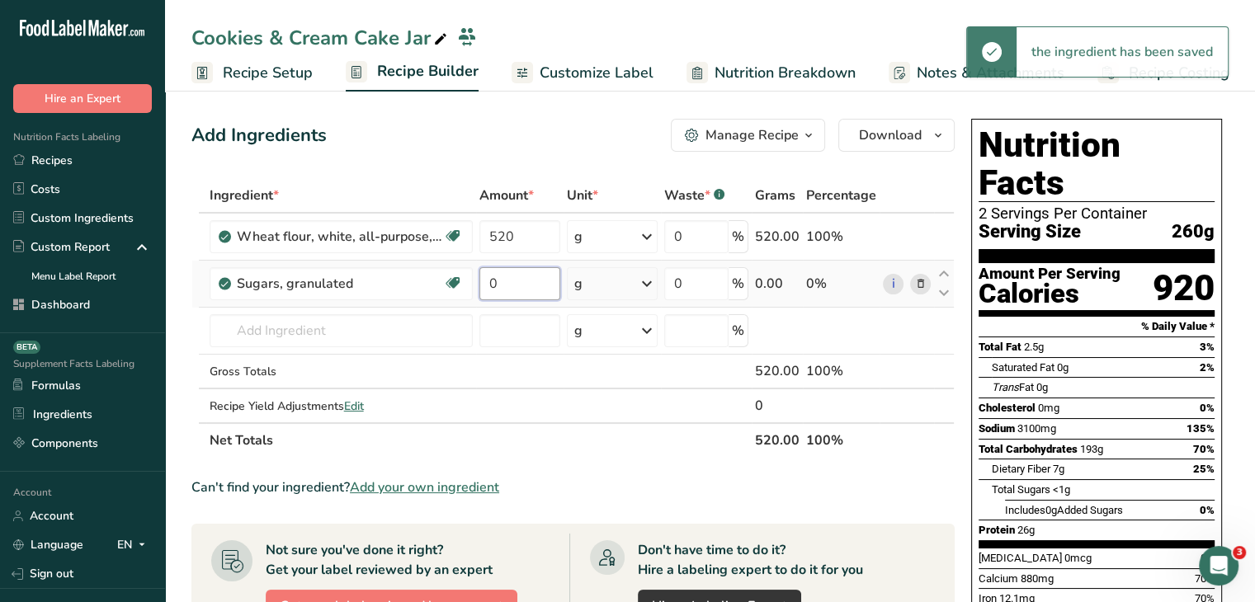
drag, startPoint x: 527, startPoint y: 276, endPoint x: 490, endPoint y: 274, distance: 37.2
click at [490, 274] on input "0" at bounding box center [519, 283] width 81 height 33
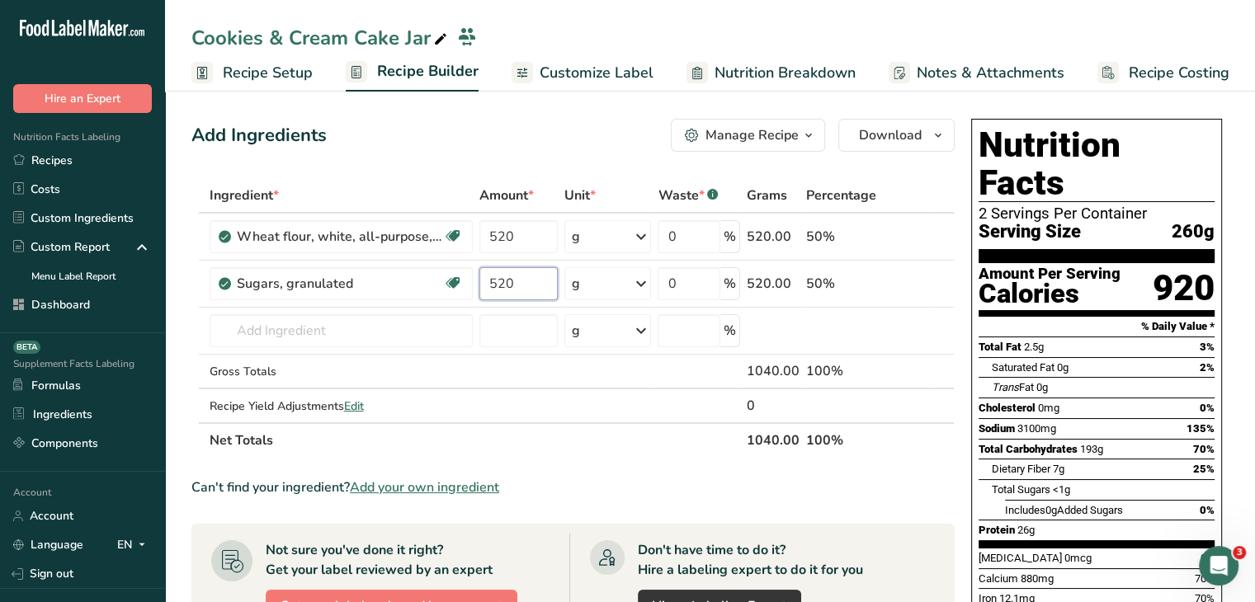
type input "520"
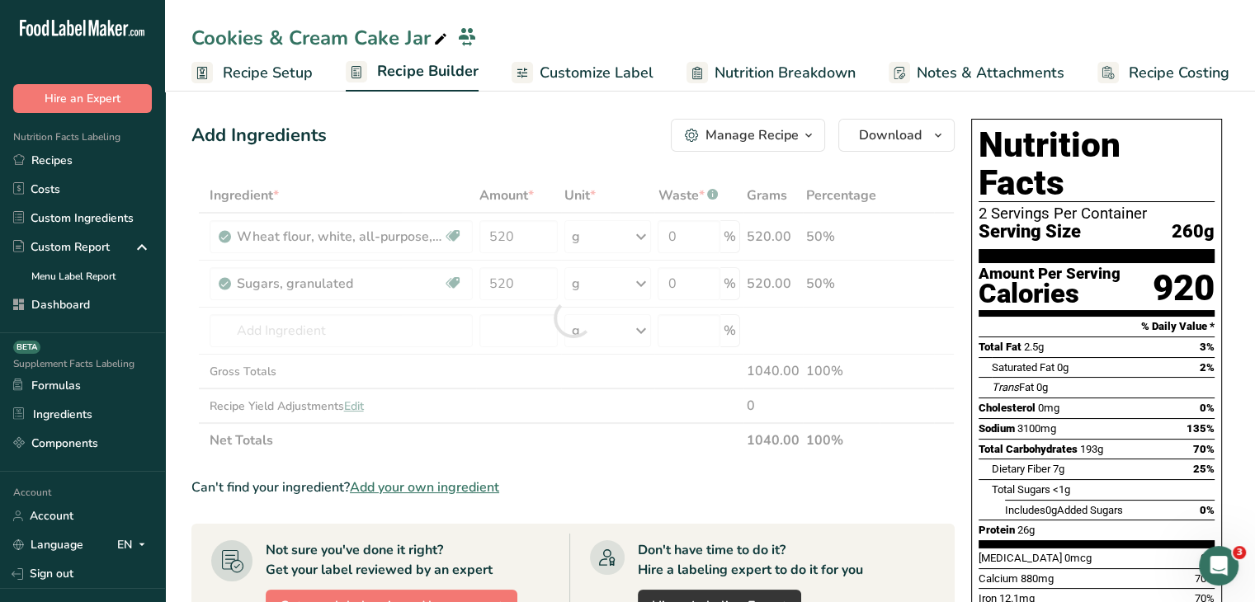
click at [522, 124] on div "Add Ingredients Manage Recipe Delete Recipe Duplicate Recipe Scale Recipe Save …" at bounding box center [572, 135] width 763 height 33
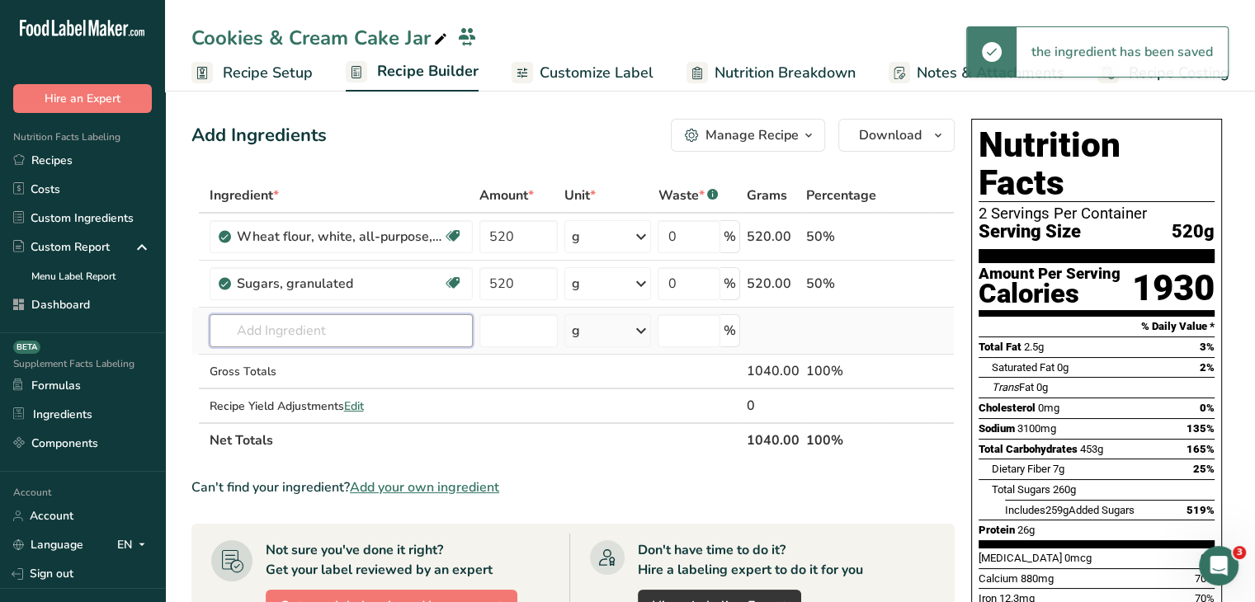
click at [355, 323] on input "text" at bounding box center [341, 330] width 263 height 33
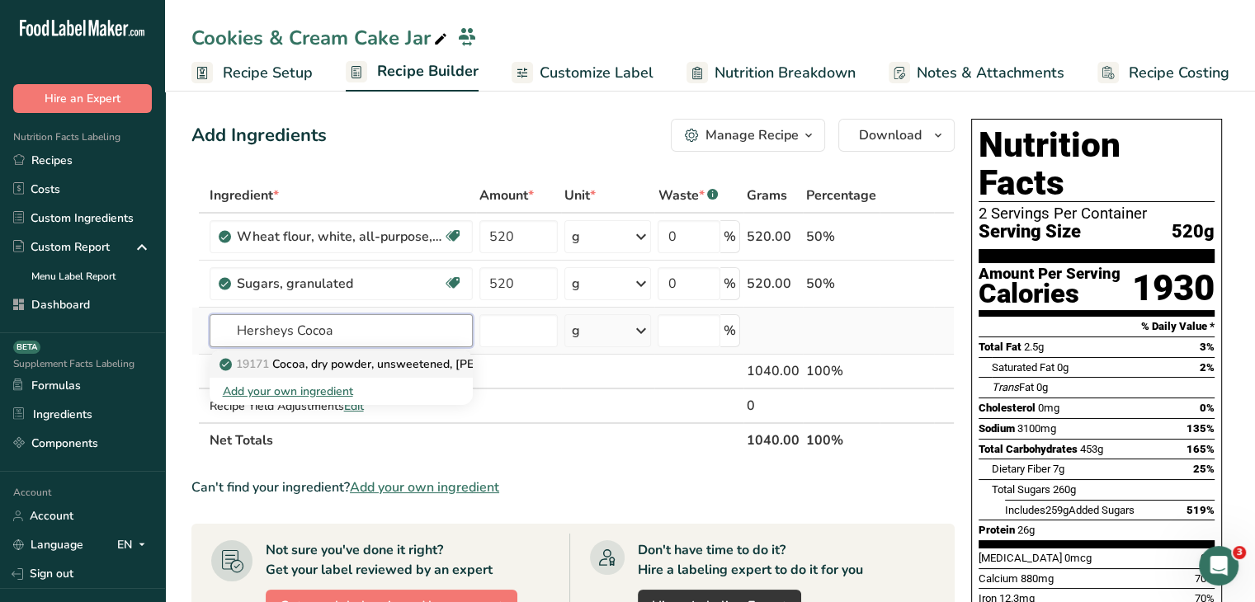
type input "Hersheys Cocoa"
click at [390, 363] on p "19171 Cocoa, dry powder, unsweetened, HERSHEY'S European Style Cocoa" at bounding box center [446, 364] width 446 height 17
type input "Cocoa, dry powder, unsweetened, HERSHEY'S European Style Cocoa"
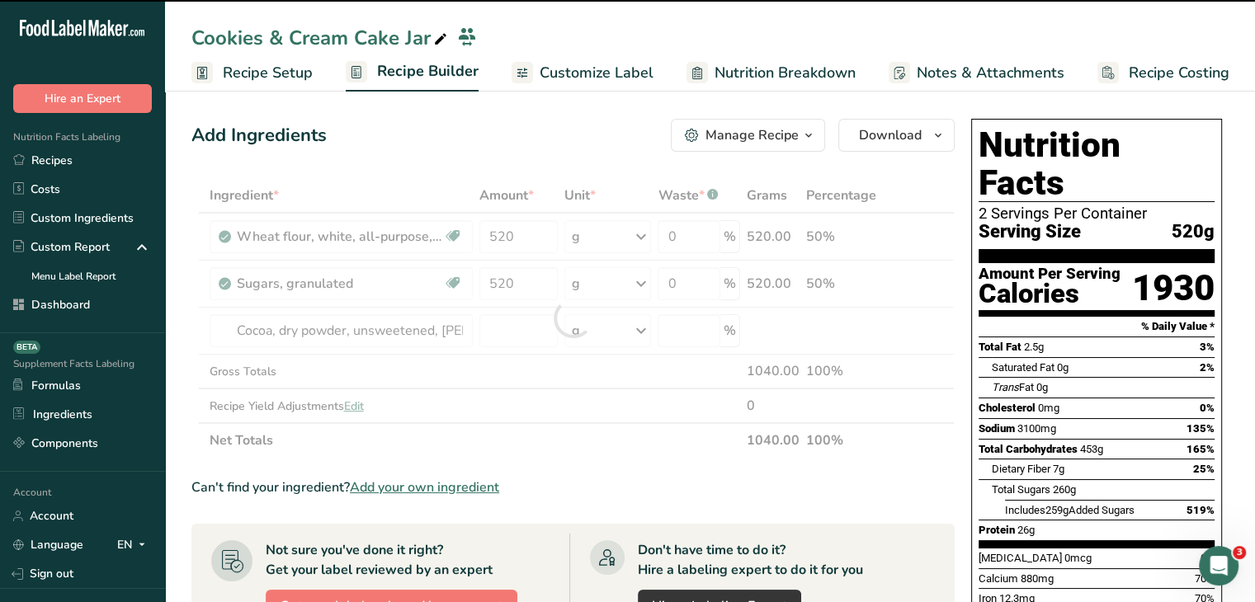
type input "0"
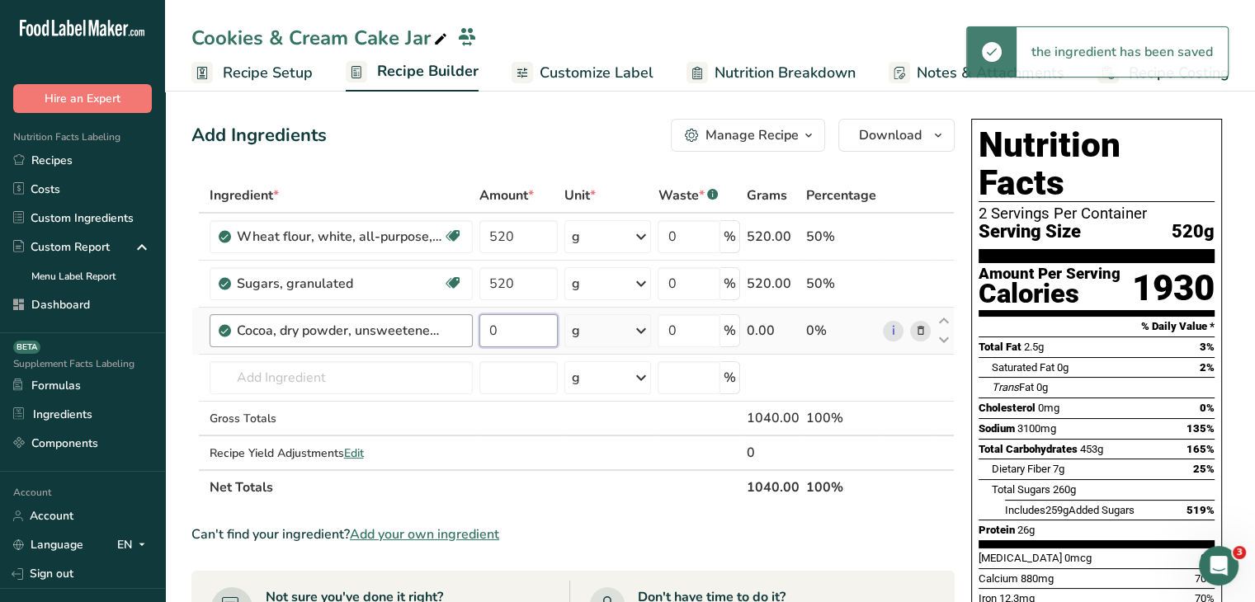
drag, startPoint x: 521, startPoint y: 341, endPoint x: 468, endPoint y: 334, distance: 53.2
click at [468, 334] on tr "Cocoa, dry powder, unsweetened, HERSHEY'S European Style Cocoa 0 g Portions 1 t…" at bounding box center [573, 331] width 762 height 47
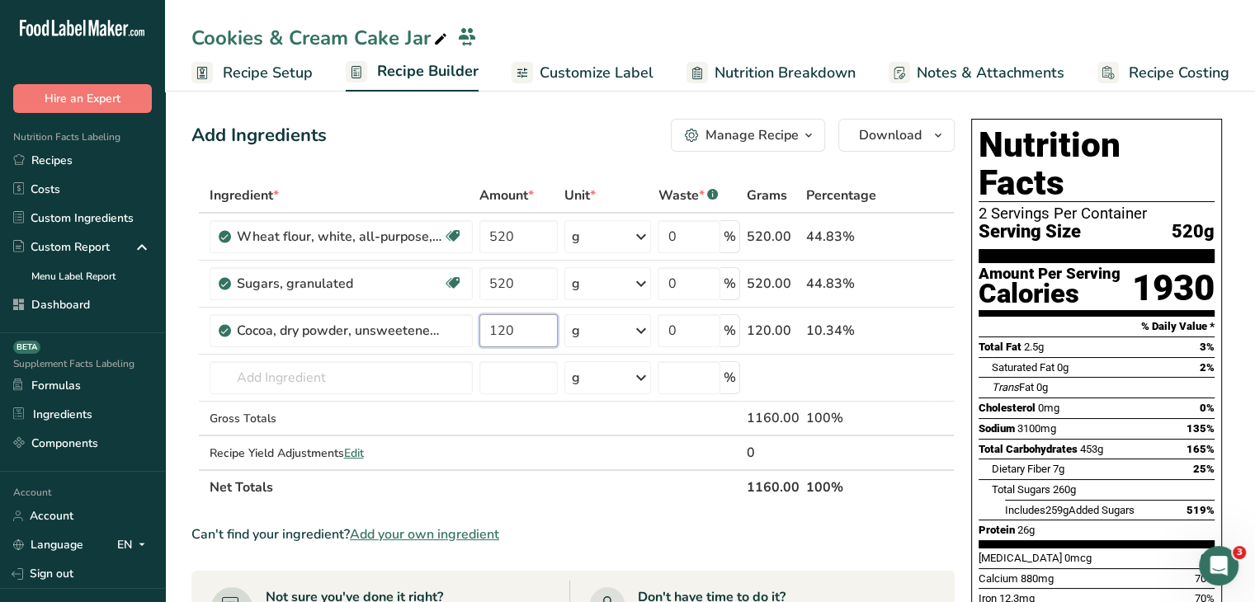
type input "120"
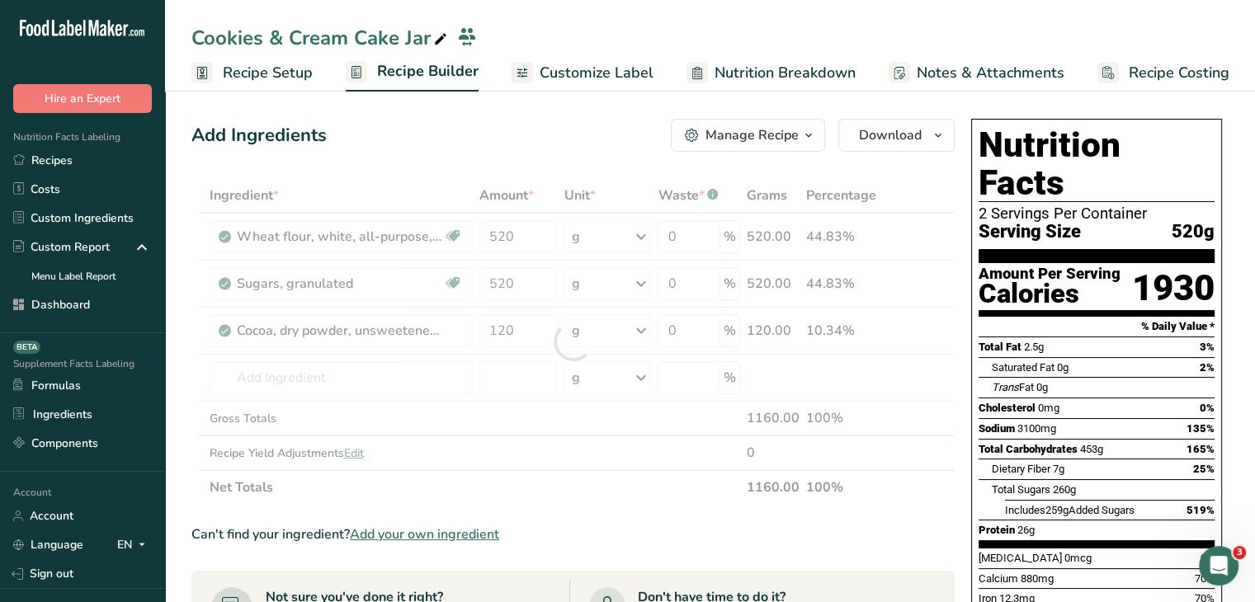
click at [580, 146] on div "Add Ingredients Manage Recipe Delete Recipe Duplicate Recipe Scale Recipe Save …" at bounding box center [572, 135] width 763 height 33
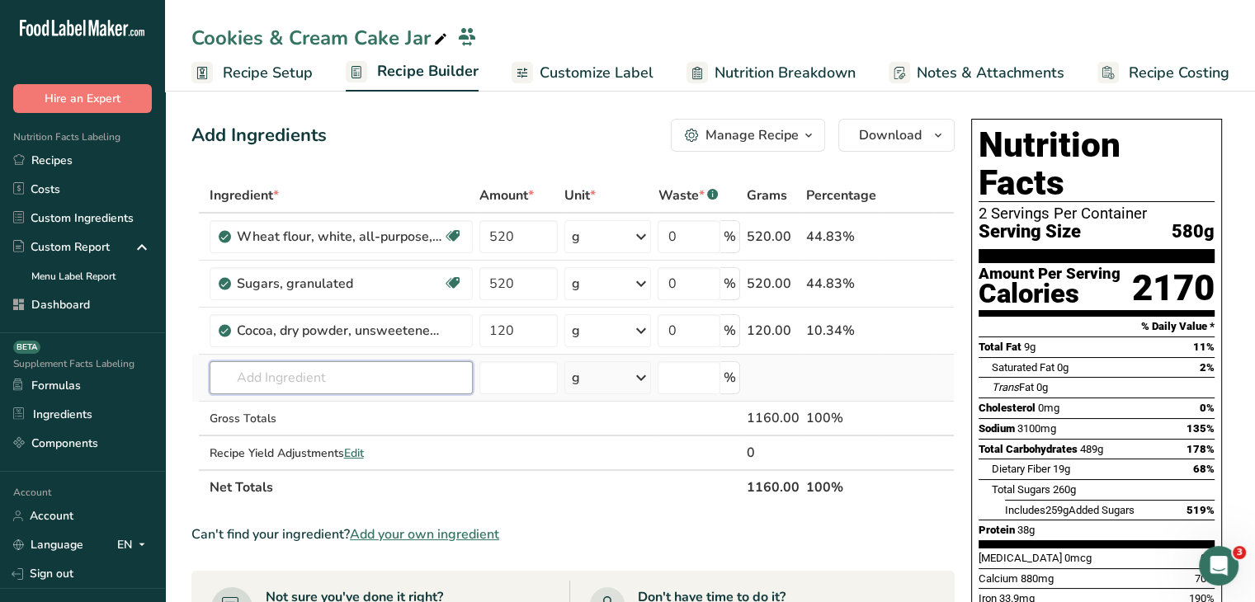
click at [399, 383] on input "text" at bounding box center [341, 377] width 263 height 33
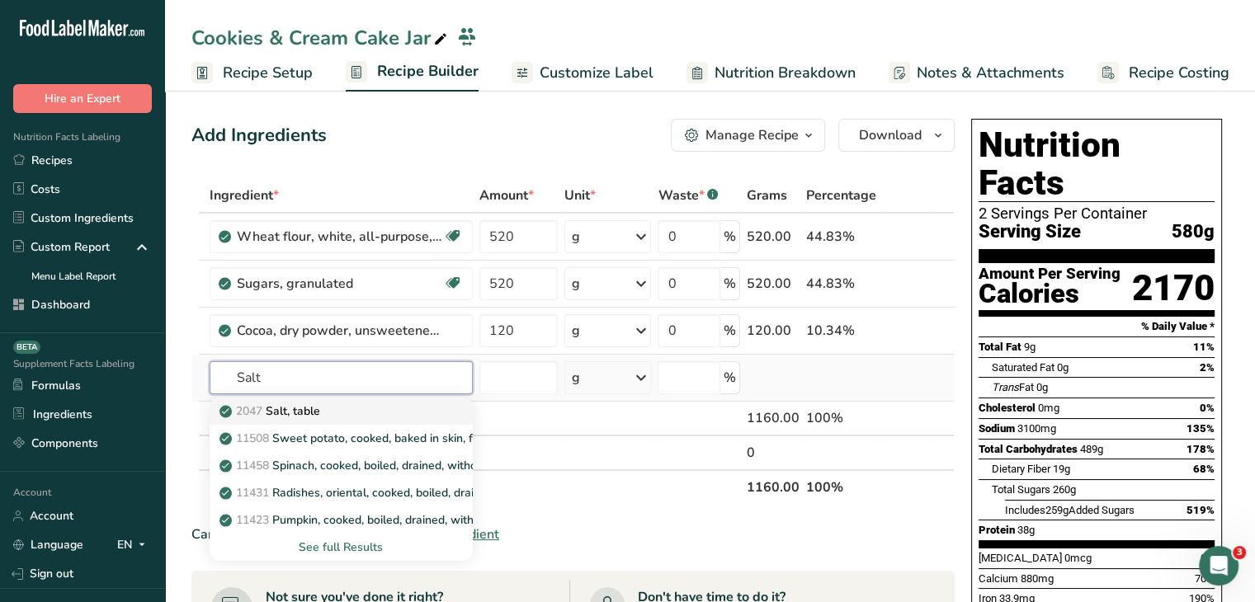
type input "Salt"
click at [301, 417] on p "2047 Salt, table" at bounding box center [271, 411] width 97 height 17
type input "Salt, table"
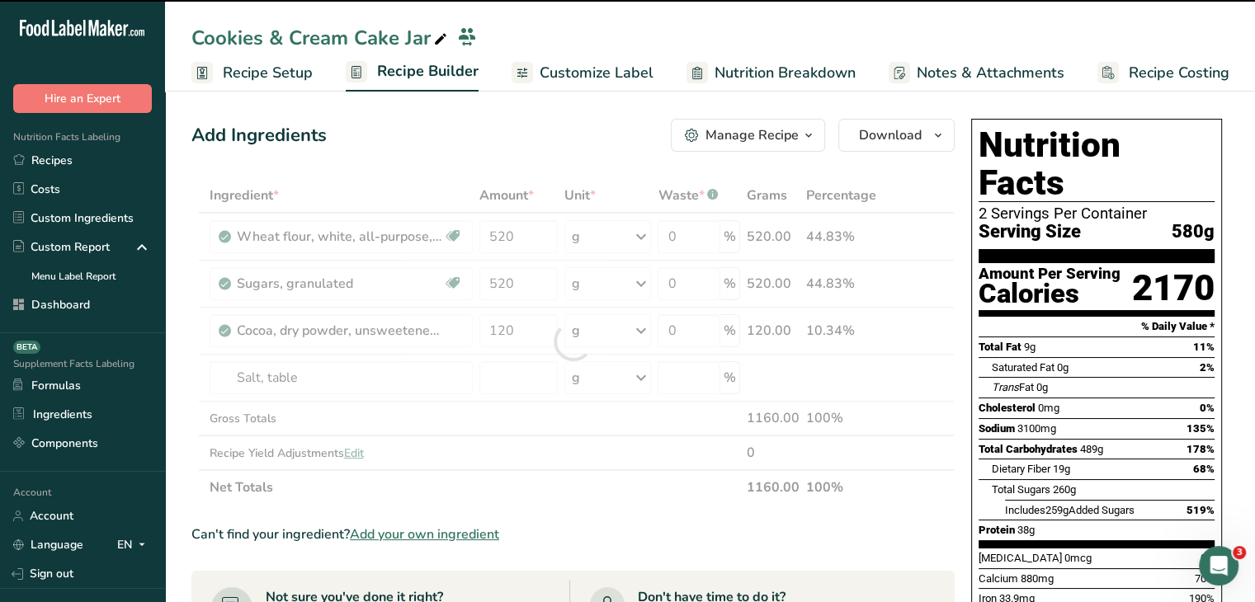
type input "0"
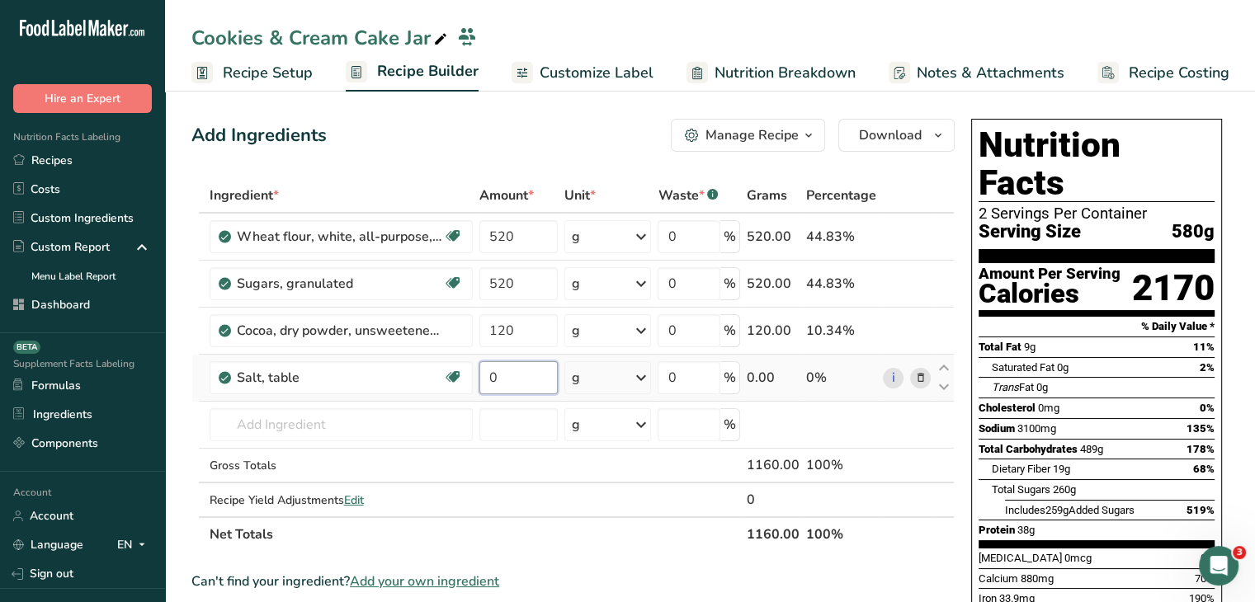
click at [503, 374] on input "0" at bounding box center [518, 377] width 79 height 33
drag, startPoint x: 503, startPoint y: 374, endPoint x: 480, endPoint y: 370, distance: 22.7
click at [480, 370] on input "0" at bounding box center [518, 377] width 79 height 33
type input "5"
click at [516, 120] on div "Add Ingredients Manage Recipe Delete Recipe Duplicate Recipe Scale Recipe Save …" at bounding box center [572, 135] width 763 height 33
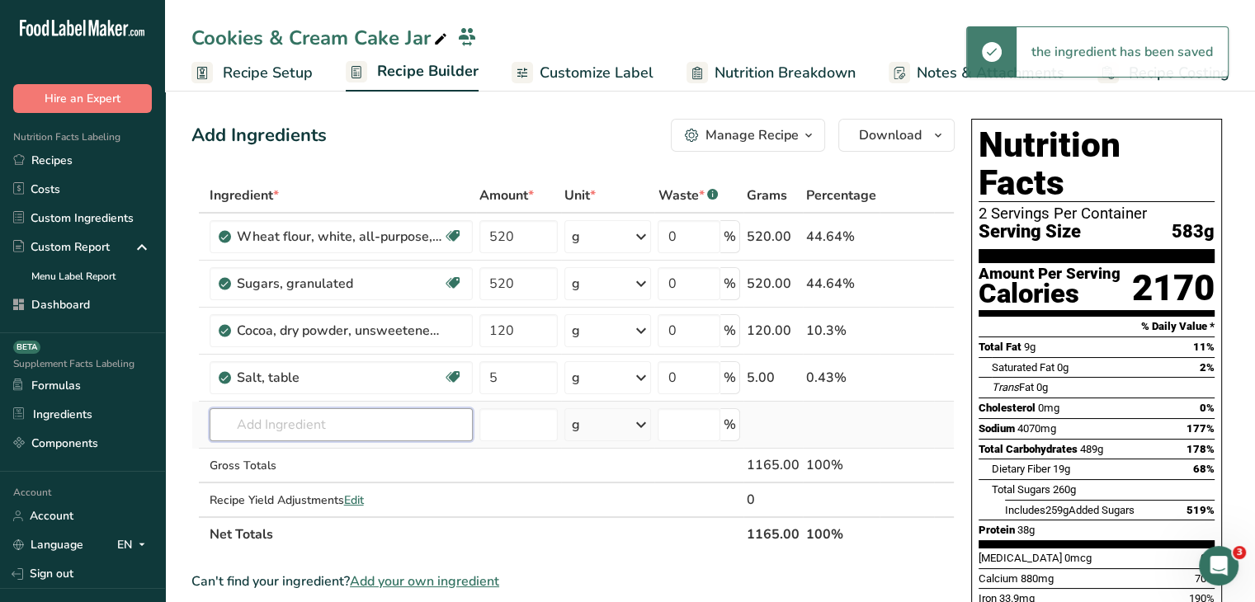
click at [317, 427] on input "text" at bounding box center [341, 424] width 263 height 33
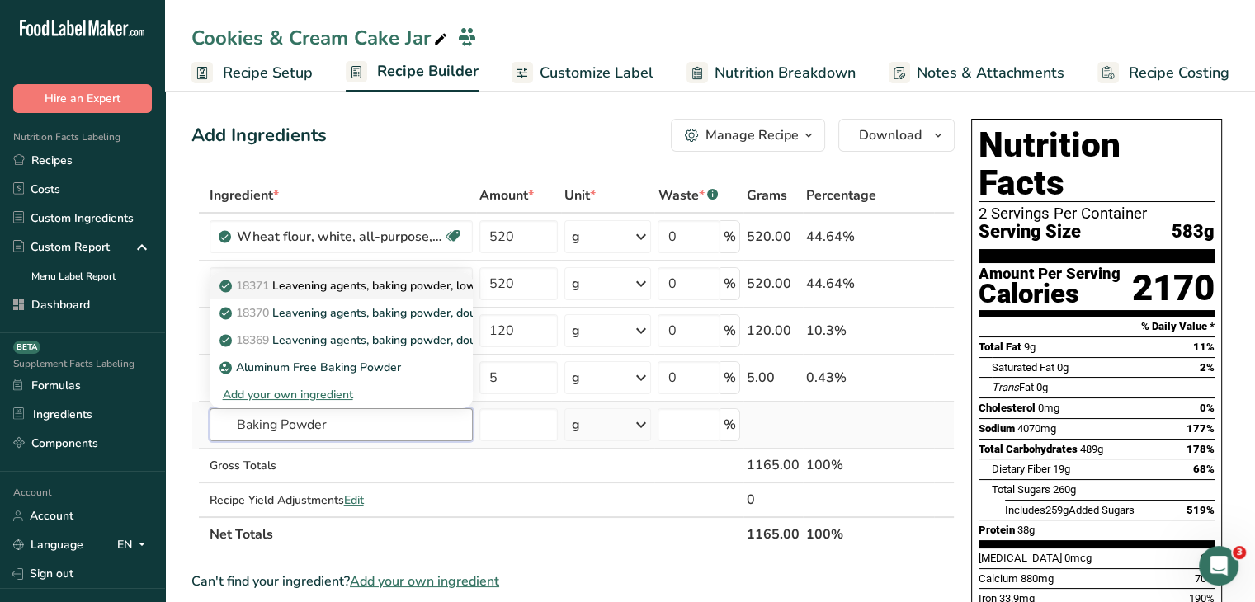
type input "Baking Powder"
click at [390, 286] on p "18371 Leavening agents, baking powder, low-sodium" at bounding box center [371, 285] width 296 height 17
type input "Leavening agents, baking powder, low-sodium"
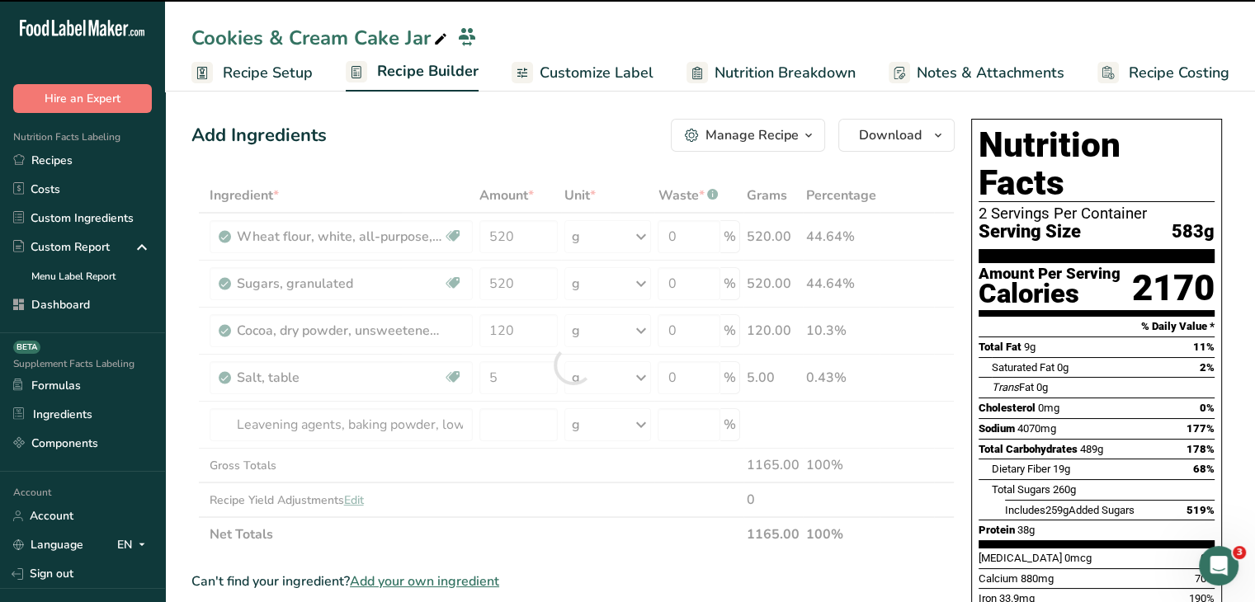
type input "0"
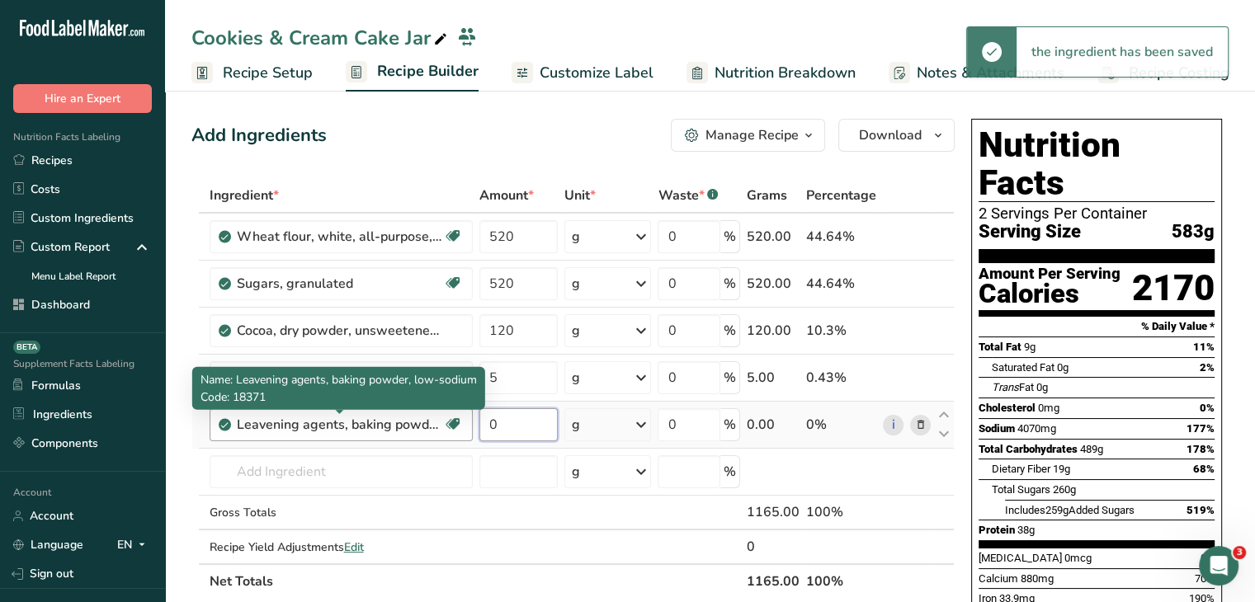
drag, startPoint x: 525, startPoint y: 430, endPoint x: 432, endPoint y: 430, distance: 92.4
click at [432, 430] on tr "Leavening agents, baking powder, low-sodium Dairy free Gluten free Vegan Vegeta…" at bounding box center [573, 425] width 762 height 47
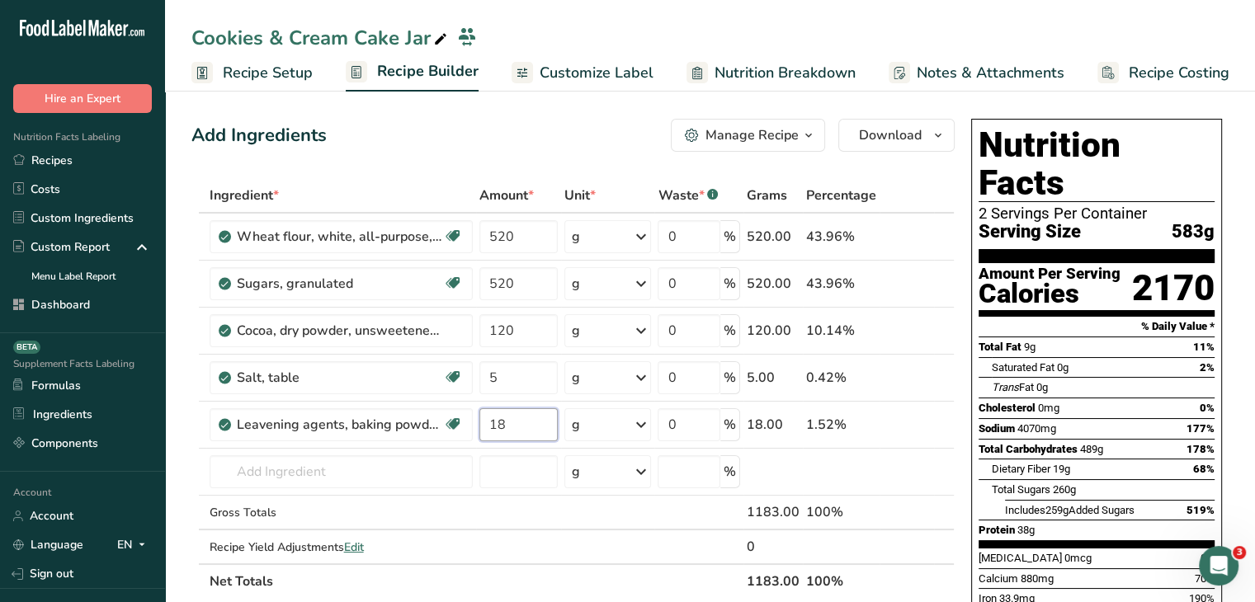
type input "18"
click at [331, 479] on input "text" at bounding box center [341, 472] width 263 height 33
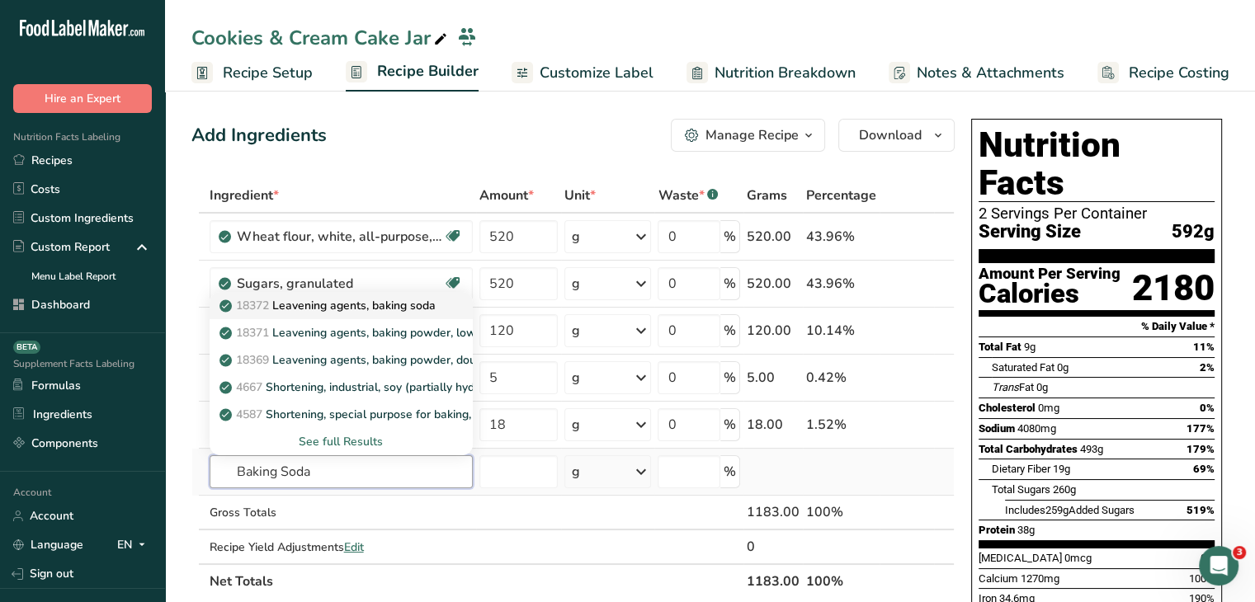
type input "Baking Soda"
click at [399, 314] on link "18372 Leavening agents, baking soda" at bounding box center [341, 305] width 263 height 27
type input "Leavening agents, baking soda"
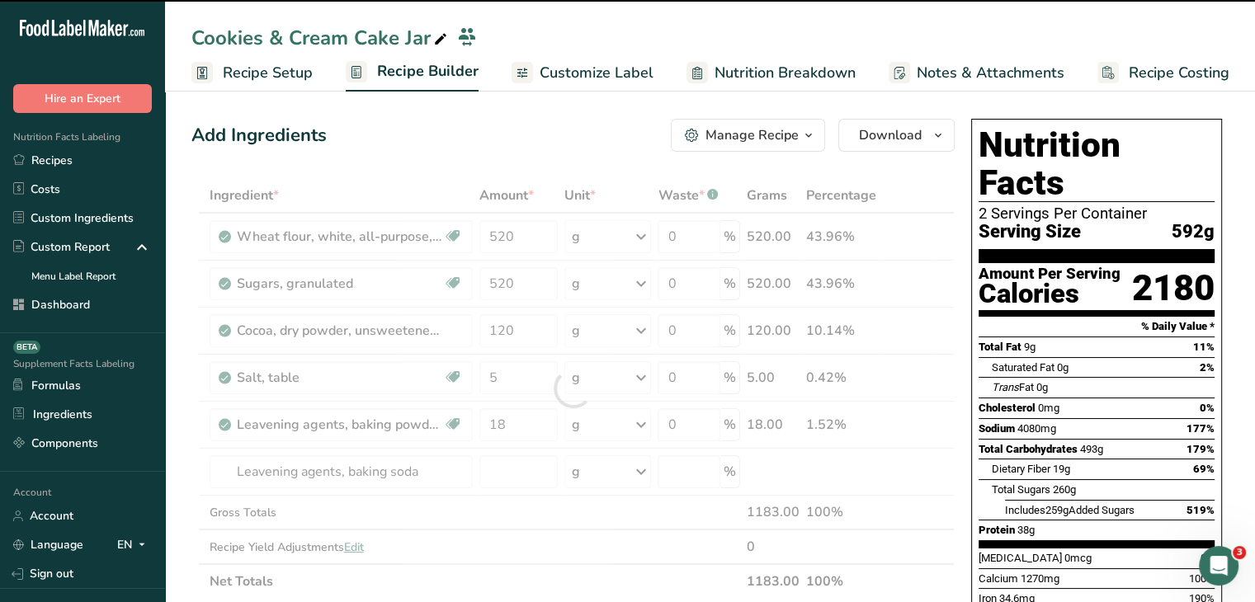
type input "0"
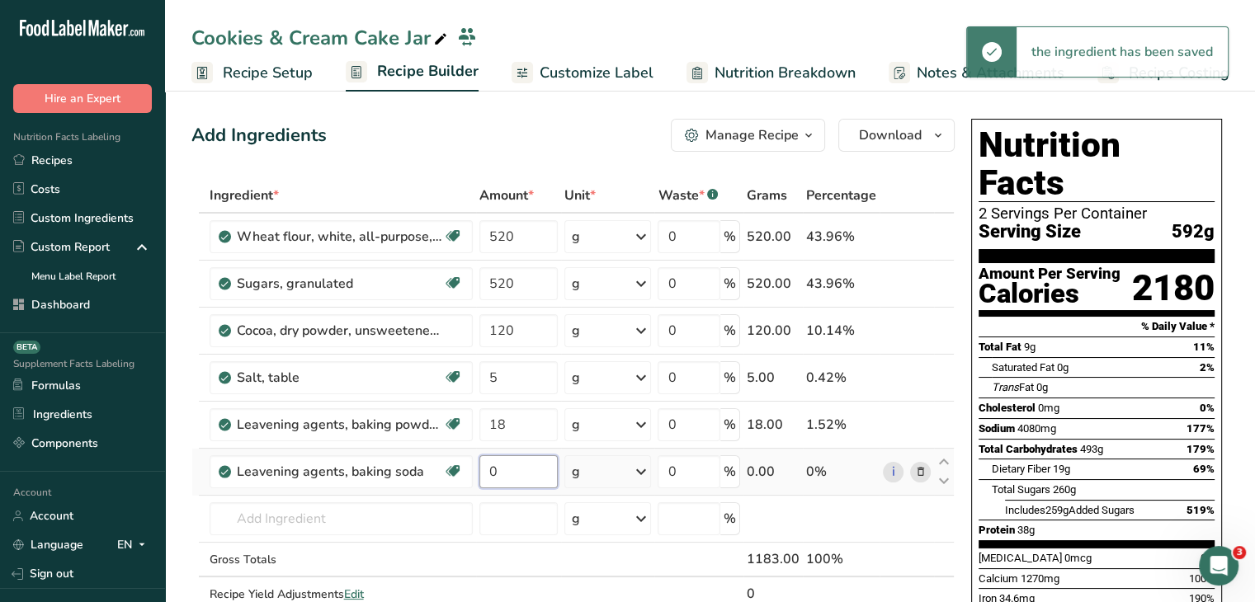
drag, startPoint x: 509, startPoint y: 469, endPoint x: 482, endPoint y: 476, distance: 28.2
click at [482, 476] on input "0" at bounding box center [518, 472] width 79 height 33
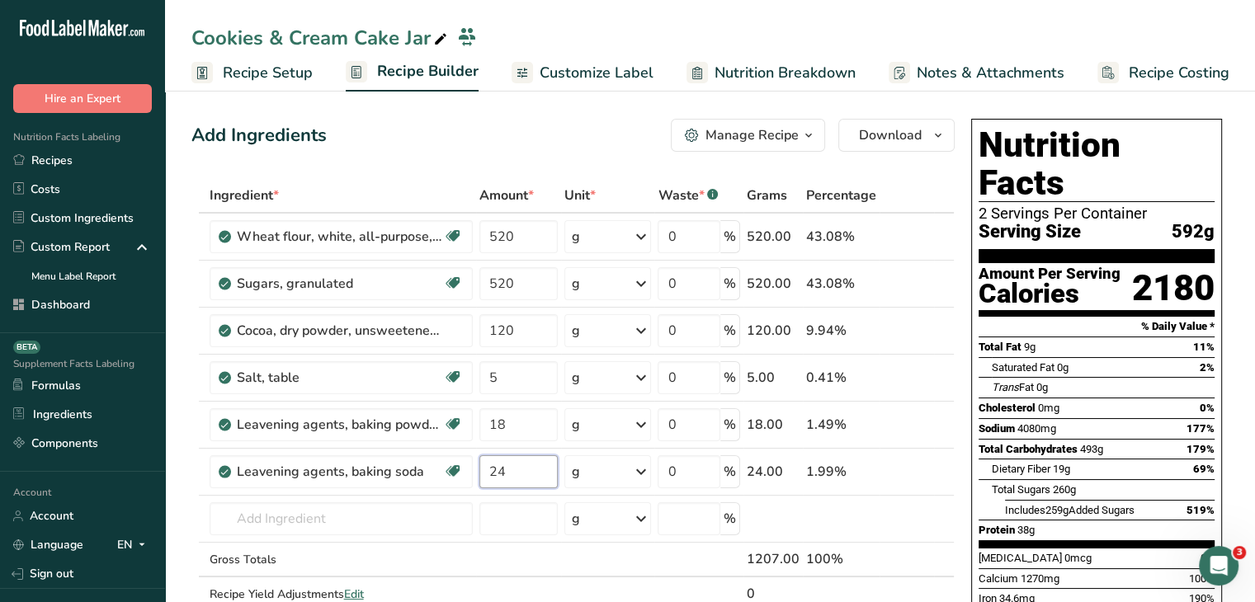
type input "24"
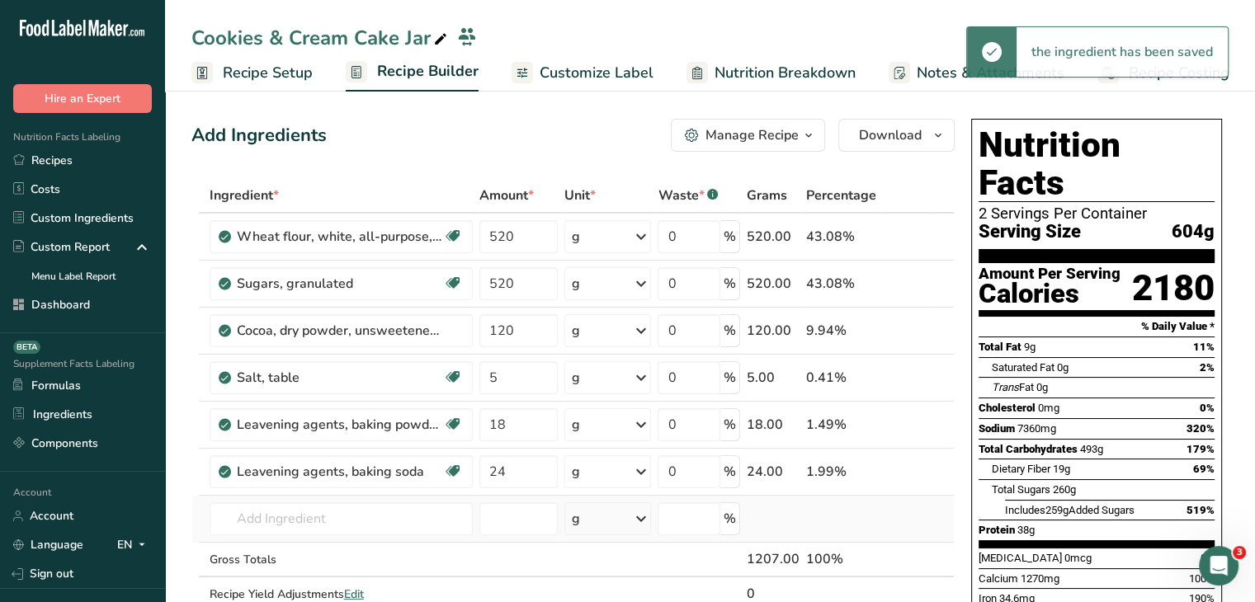
click at [274, 536] on td "18372 Leavening agents, baking soda 18371 Leavening agents, baking powder, low-…" at bounding box center [341, 519] width 270 height 47
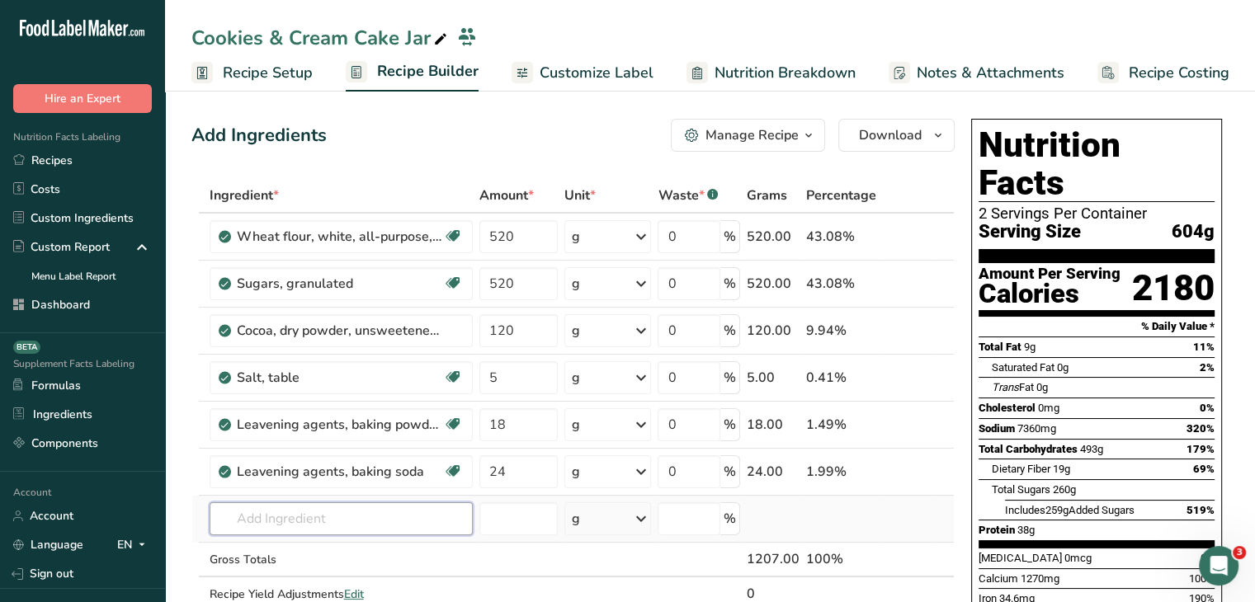
click at [271, 514] on input "text" at bounding box center [341, 519] width 263 height 33
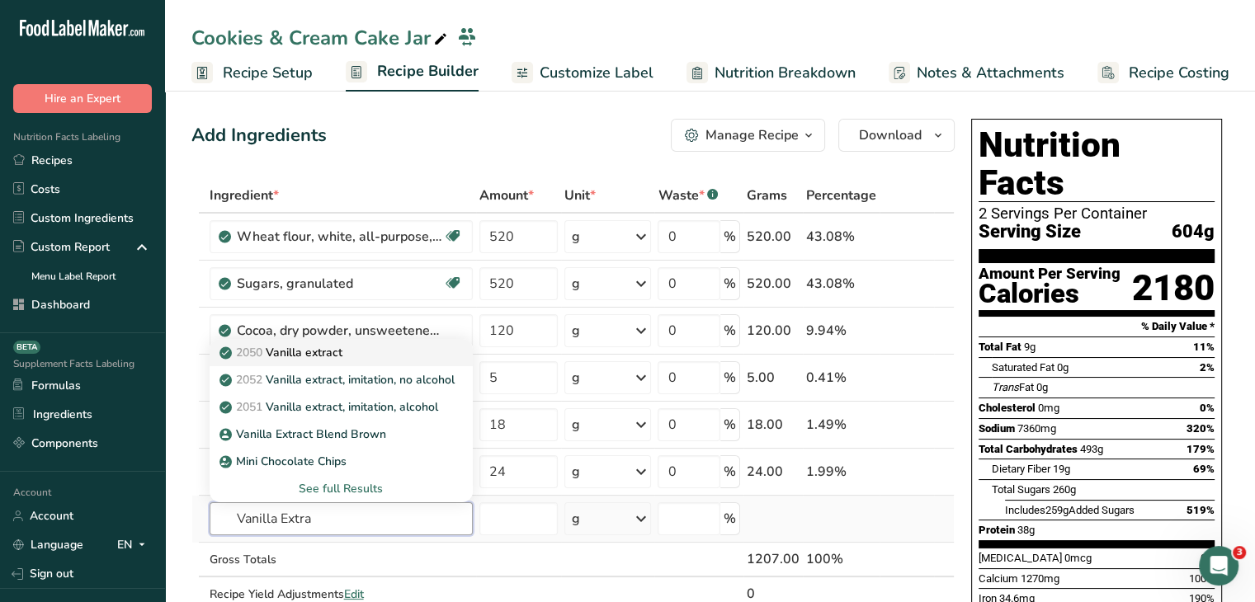
type input "Vanilla Extra"
click at [361, 354] on div "2050 Vanilla extract" at bounding box center [328, 352] width 210 height 17
type input "Vanilla extract"
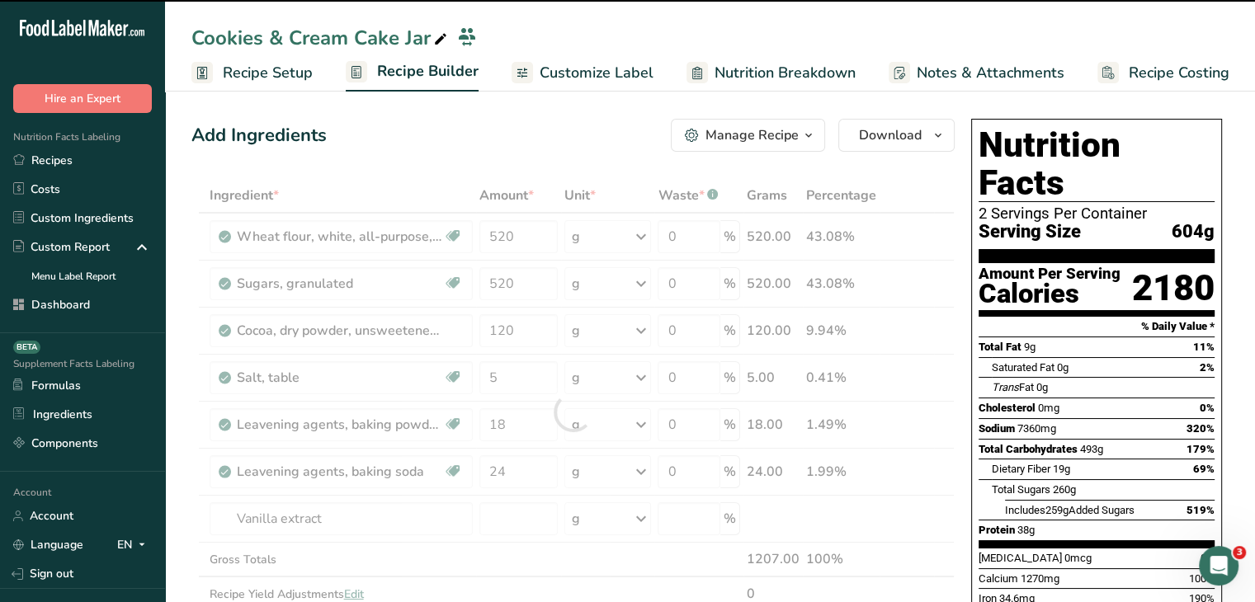
type input "0"
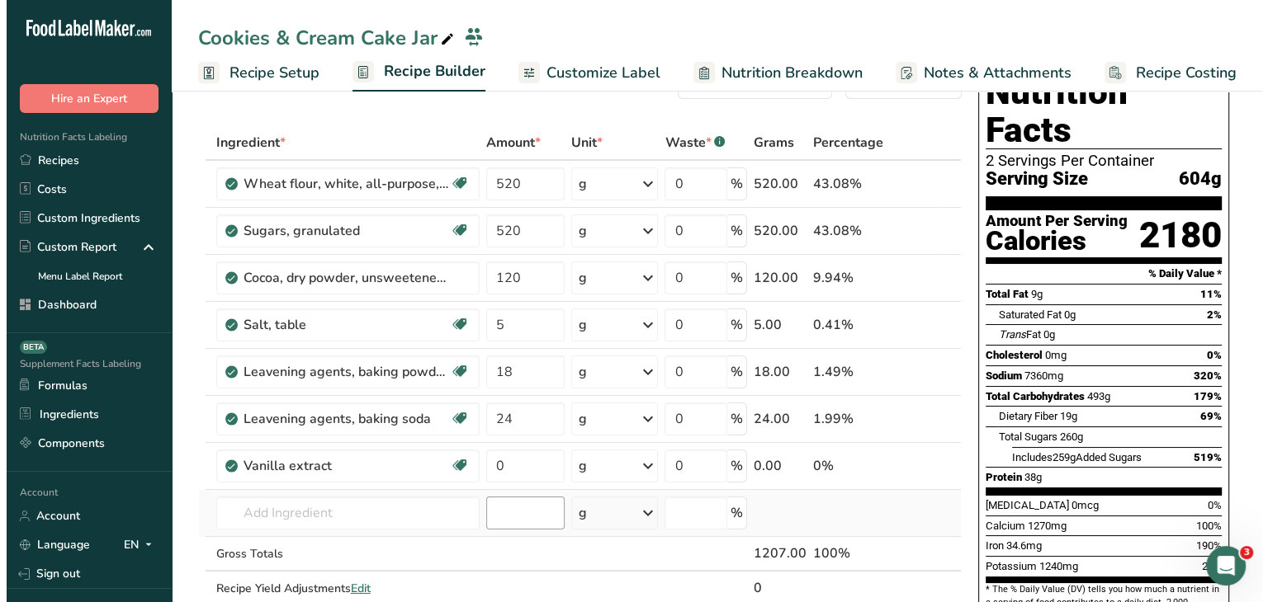
scroll to position [83, 0]
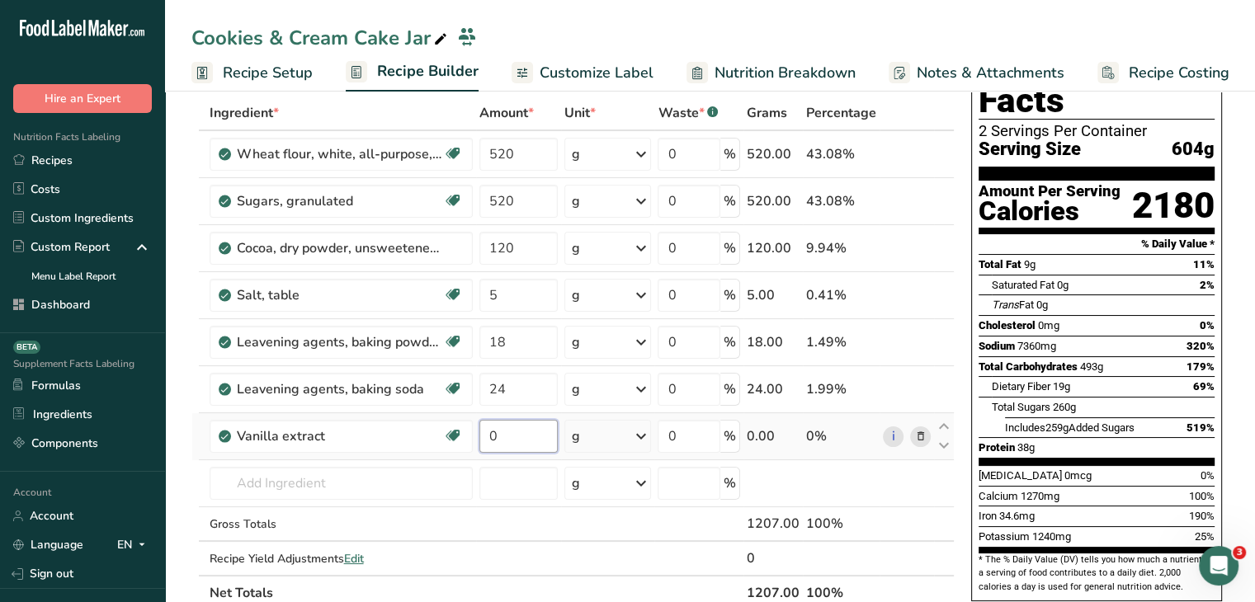
drag, startPoint x: 508, startPoint y: 437, endPoint x: 485, endPoint y: 440, distance: 23.2
click at [485, 440] on input "0" at bounding box center [518, 436] width 79 height 33
type input "12"
click at [1221, 311] on div "Nutrition Facts 2 Servings Per Container Serving Size 604g Amount Per Serving C…" at bounding box center [1097, 352] width 264 height 644
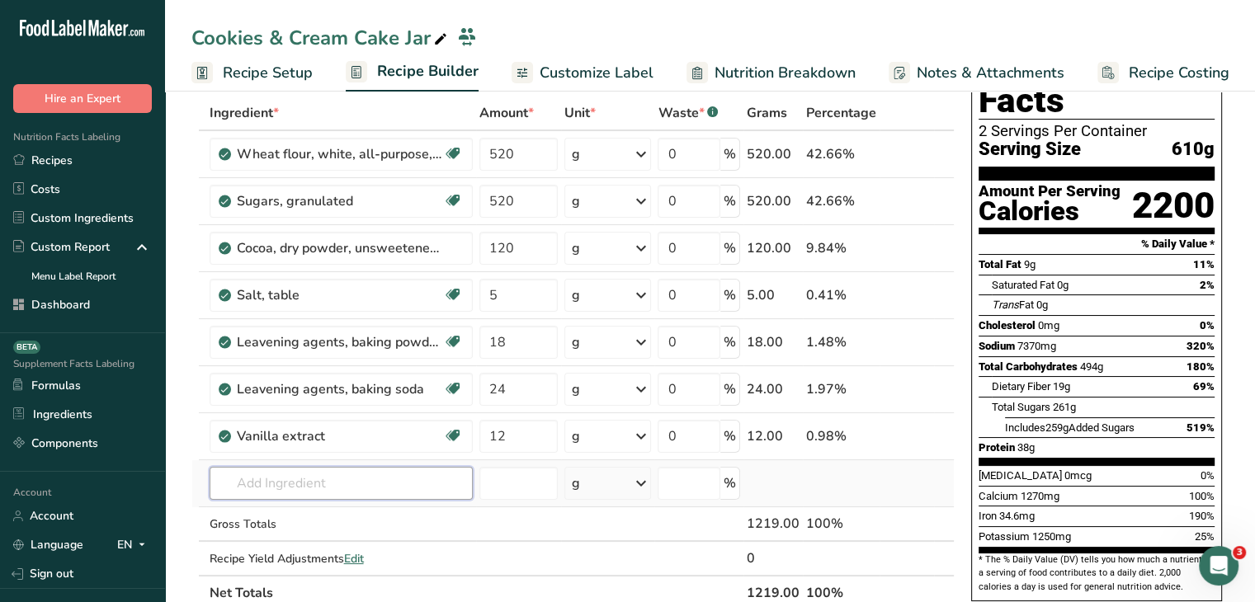
click at [266, 485] on input "text" at bounding box center [341, 483] width 263 height 33
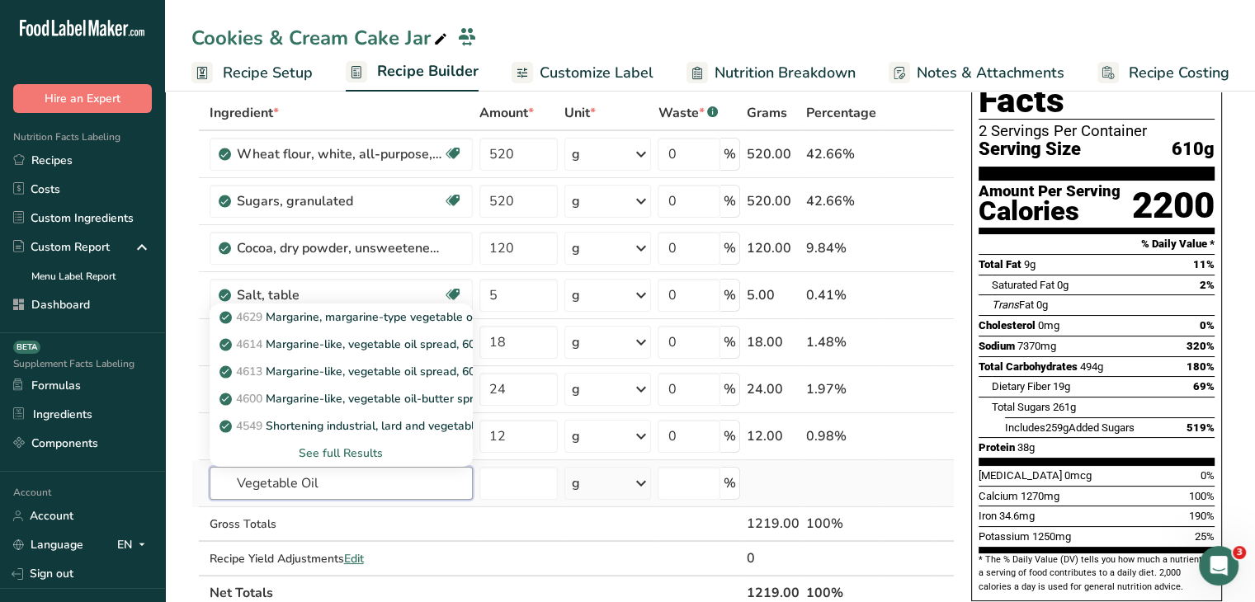
type input "Vegetable Oil"
click at [357, 446] on div "See full Results" at bounding box center [341, 453] width 237 height 17
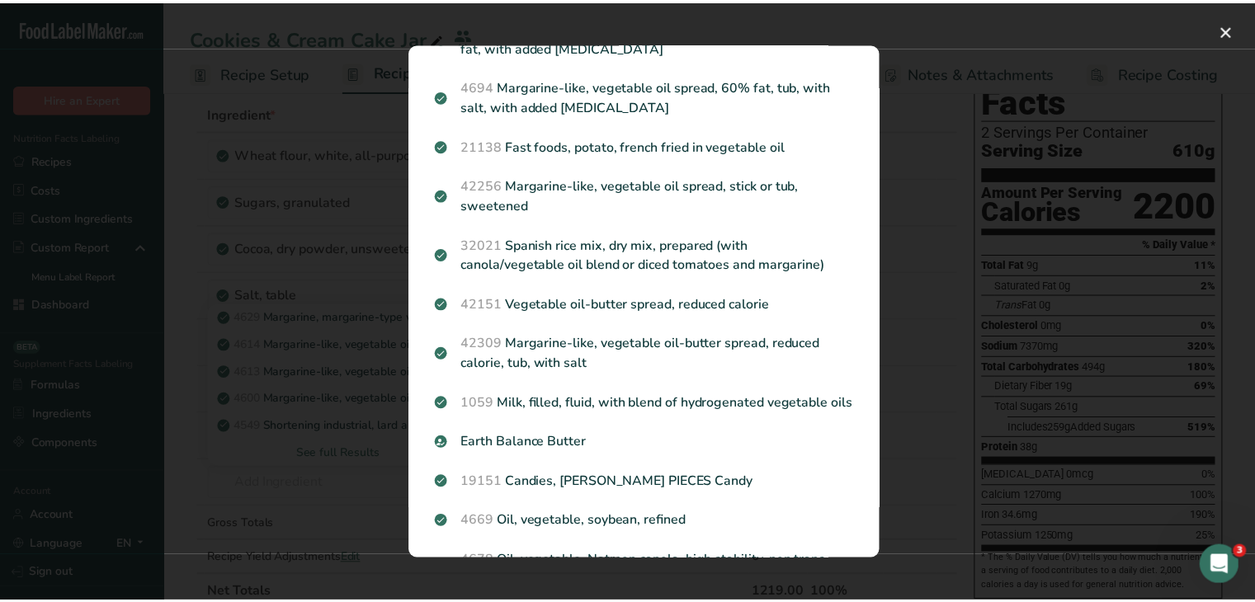
scroll to position [1238, 0]
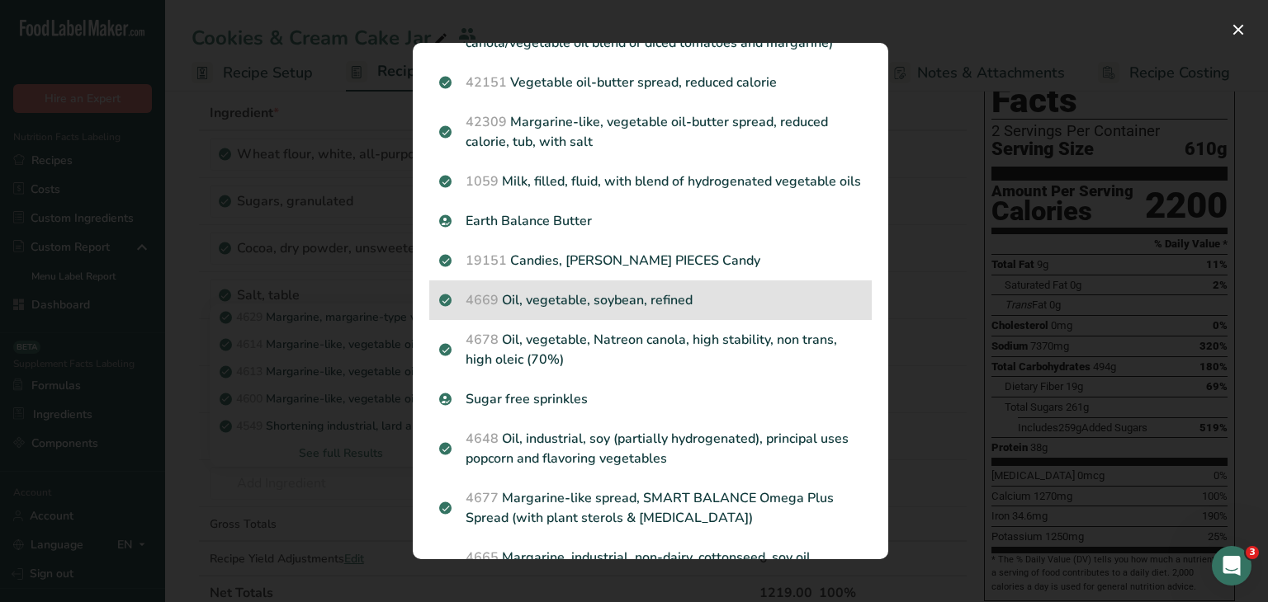
click at [660, 310] on p "4669 Oil, vegetable, soybean, refined" at bounding box center [650, 300] width 423 height 20
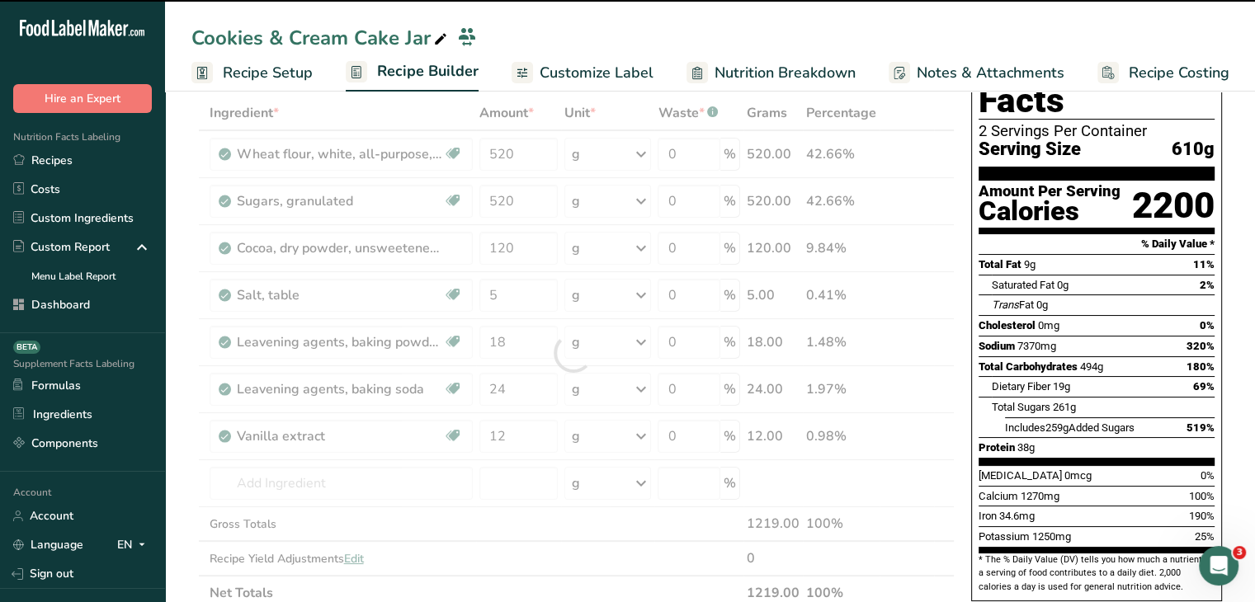
type input "0"
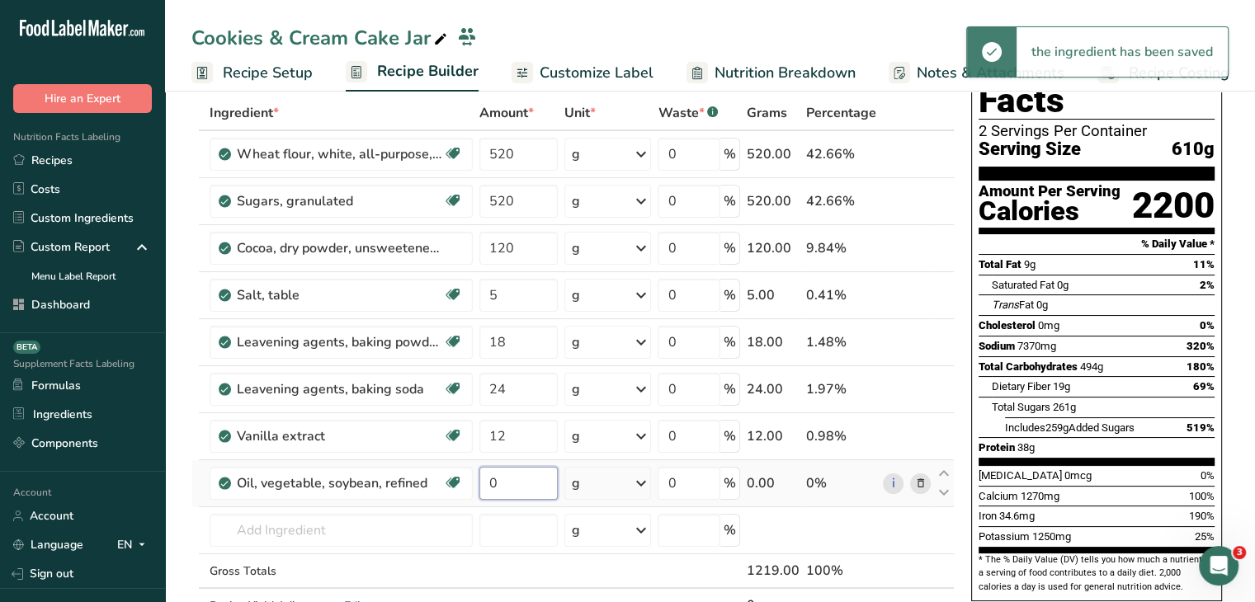
drag, startPoint x: 522, startPoint y: 482, endPoint x: 491, endPoint y: 483, distance: 30.5
click at [491, 483] on input "0" at bounding box center [518, 483] width 79 height 33
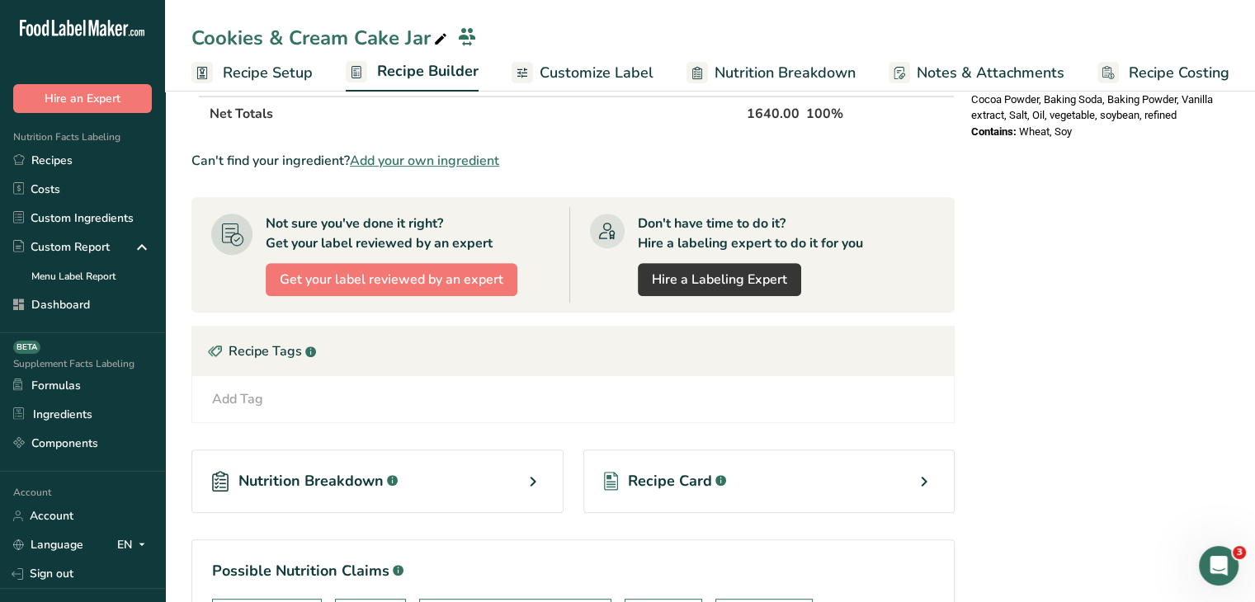
type input "421"
click at [1229, 379] on section "Add Ingredients Manage Recipe Delete Recipe Duplicate Recipe Scale Recipe Save …" at bounding box center [710, 119] width 1090 height 1285
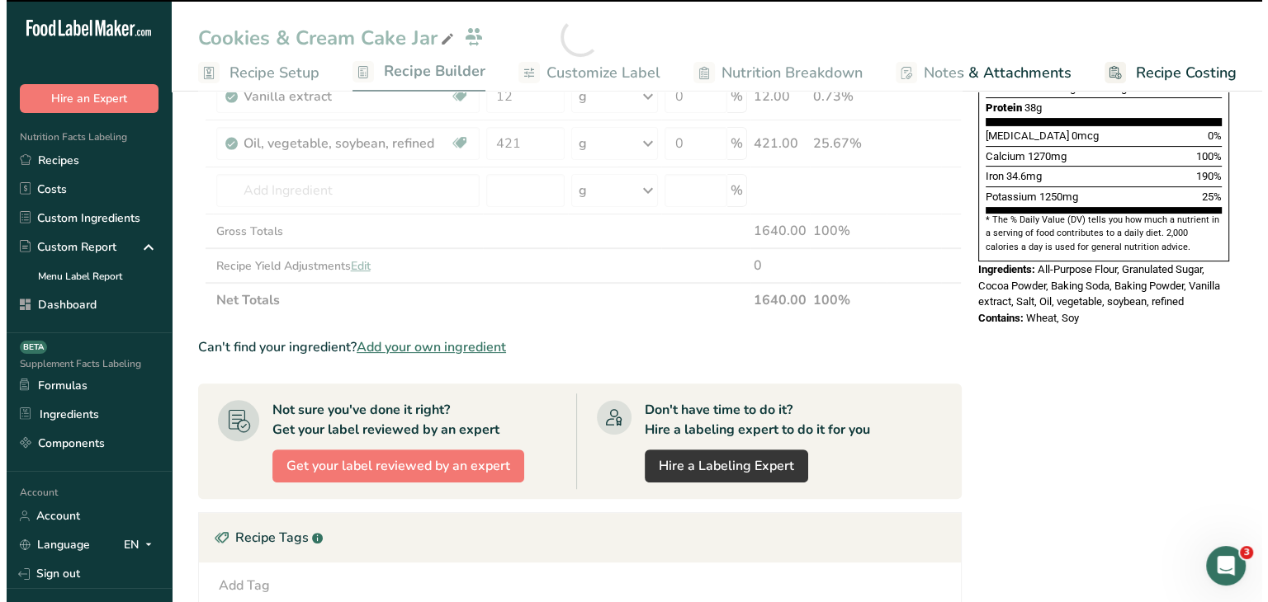
scroll to position [279, 0]
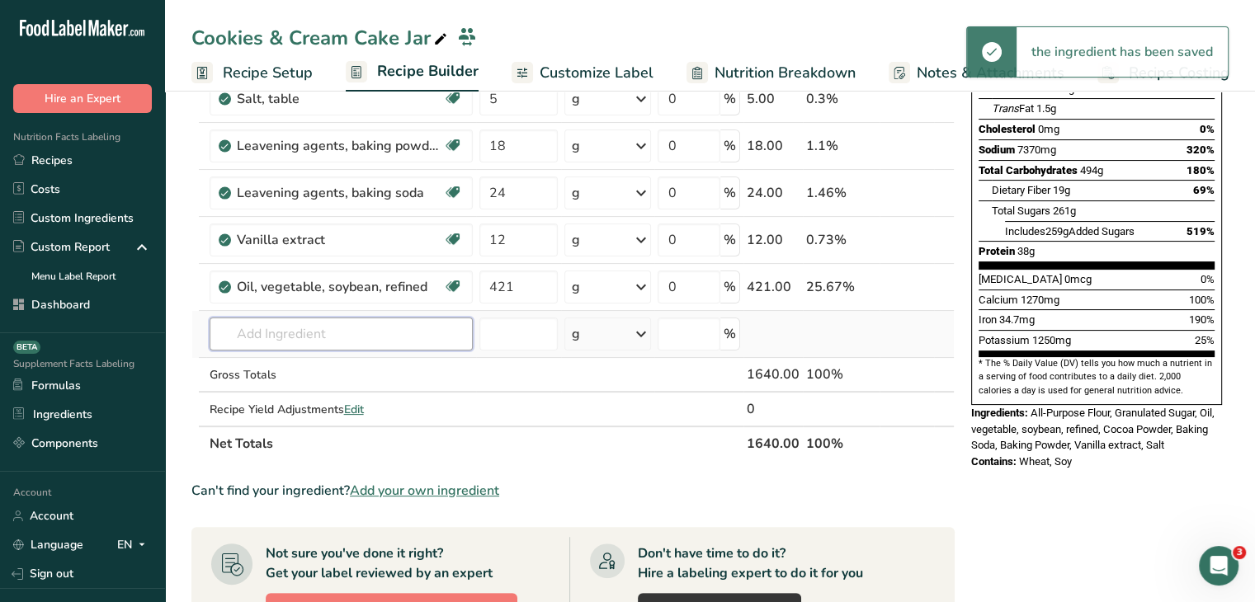
click at [366, 330] on input "text" at bounding box center [341, 334] width 263 height 33
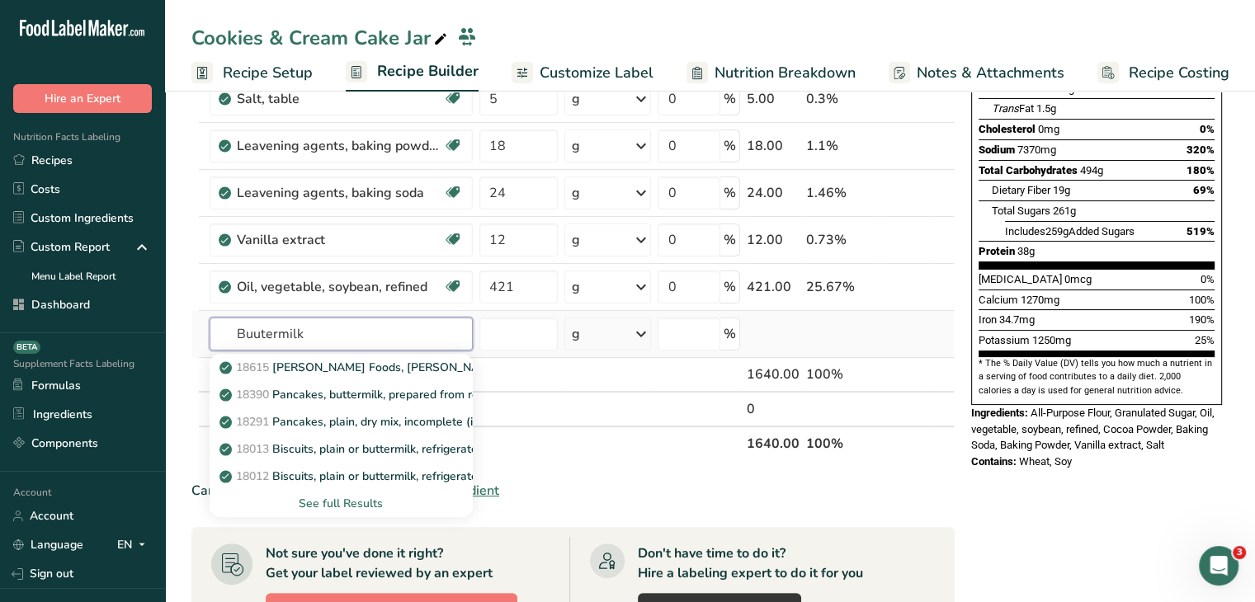
type input "Buutermilk"
click at [351, 502] on div "See full Results" at bounding box center [341, 503] width 237 height 17
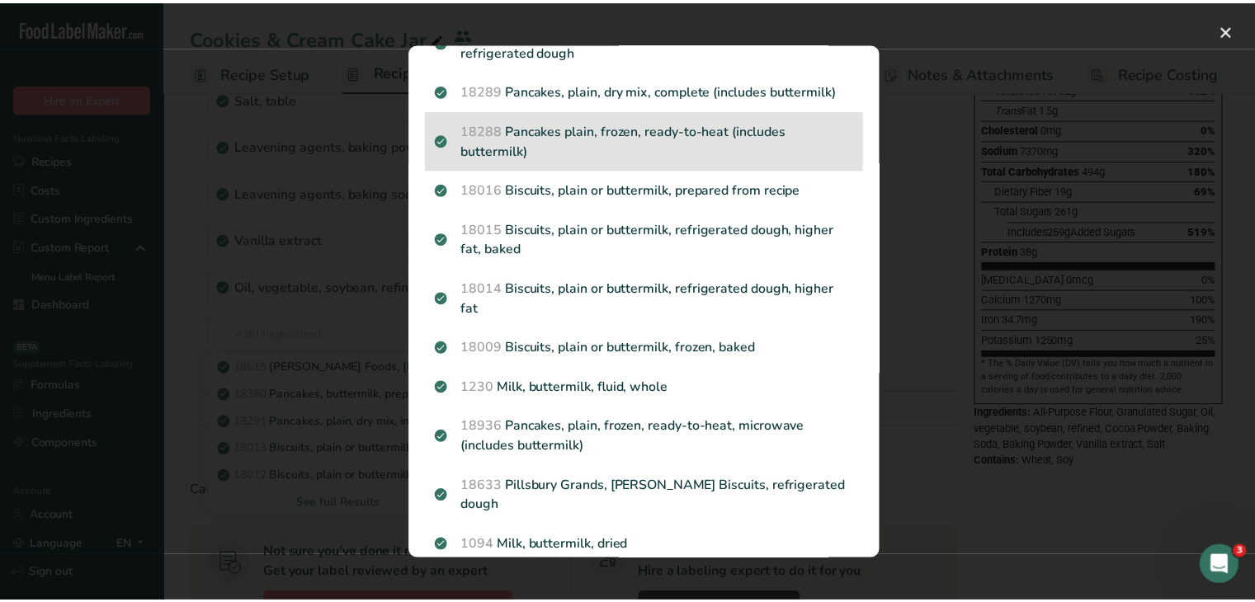
scroll to position [743, 0]
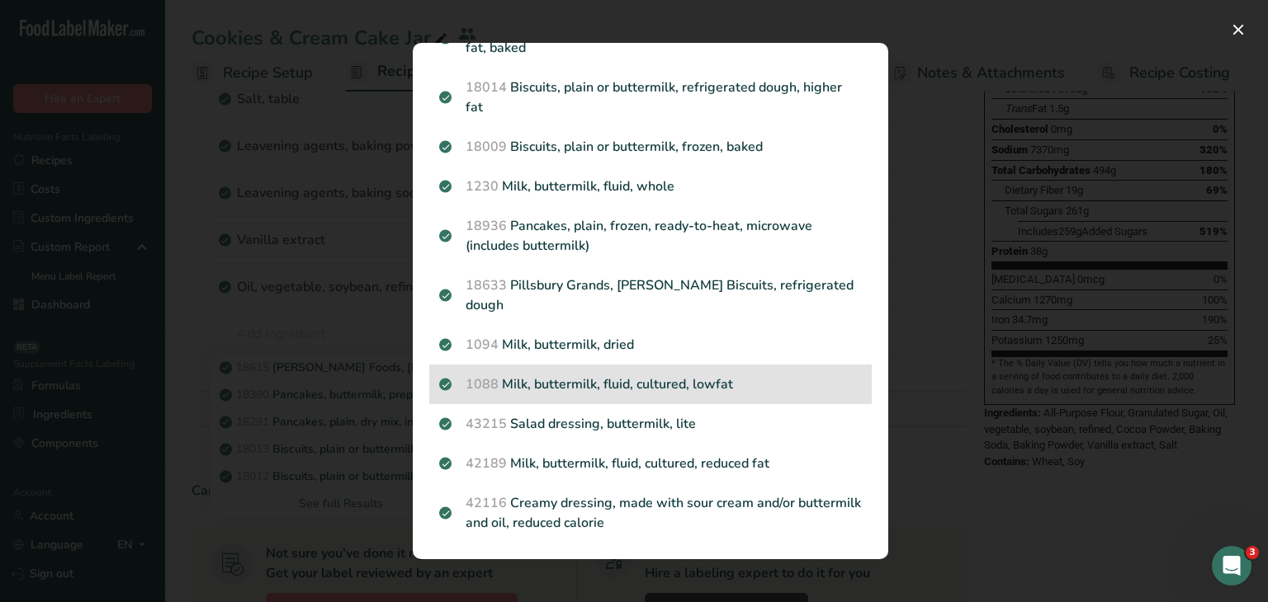
click at [784, 392] on p "1088 Milk, buttermilk, fluid, cultured, lowfat" at bounding box center [650, 385] width 423 height 20
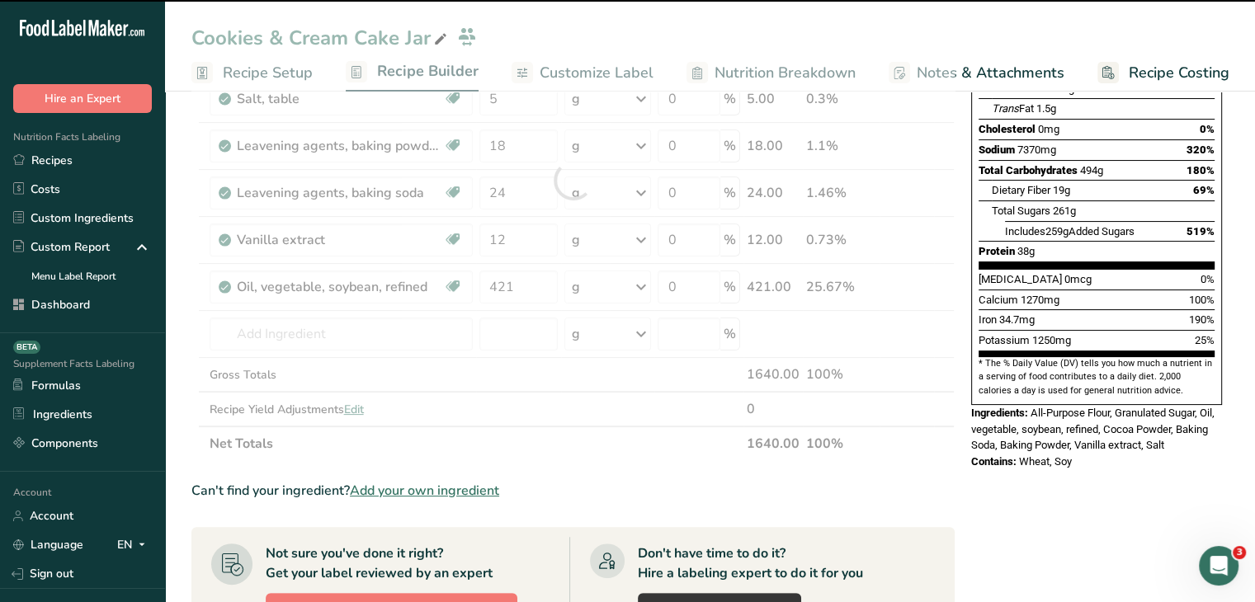
type input "0"
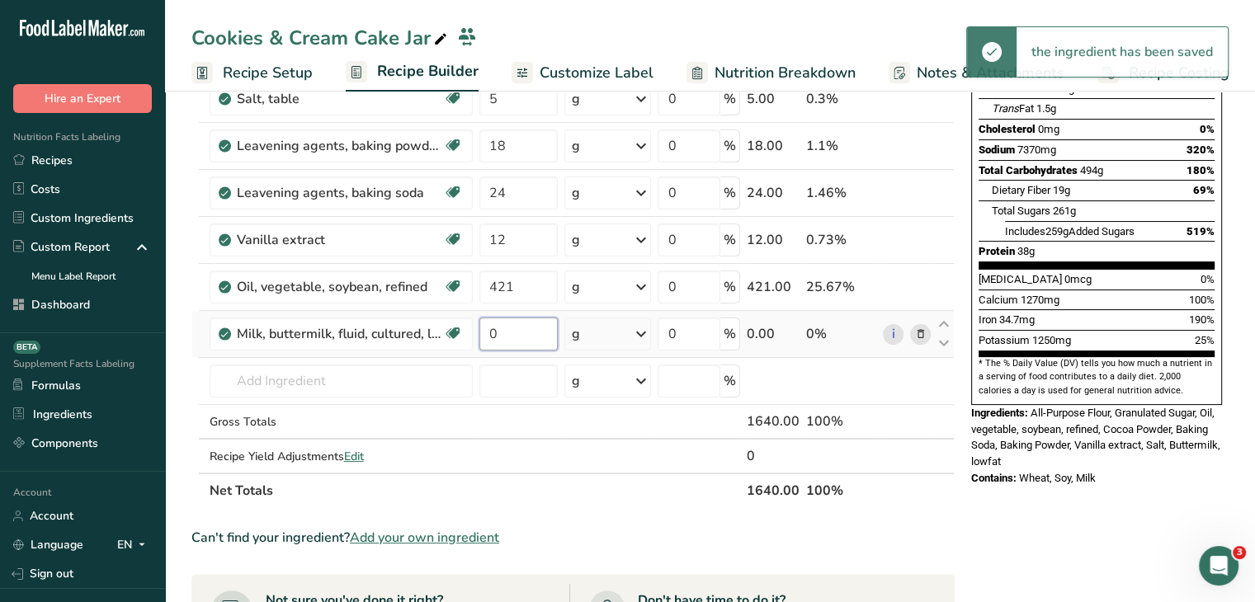
drag, startPoint x: 527, startPoint y: 326, endPoint x: 479, endPoint y: 319, distance: 49.3
click at [479, 319] on input "0" at bounding box center [518, 334] width 79 height 33
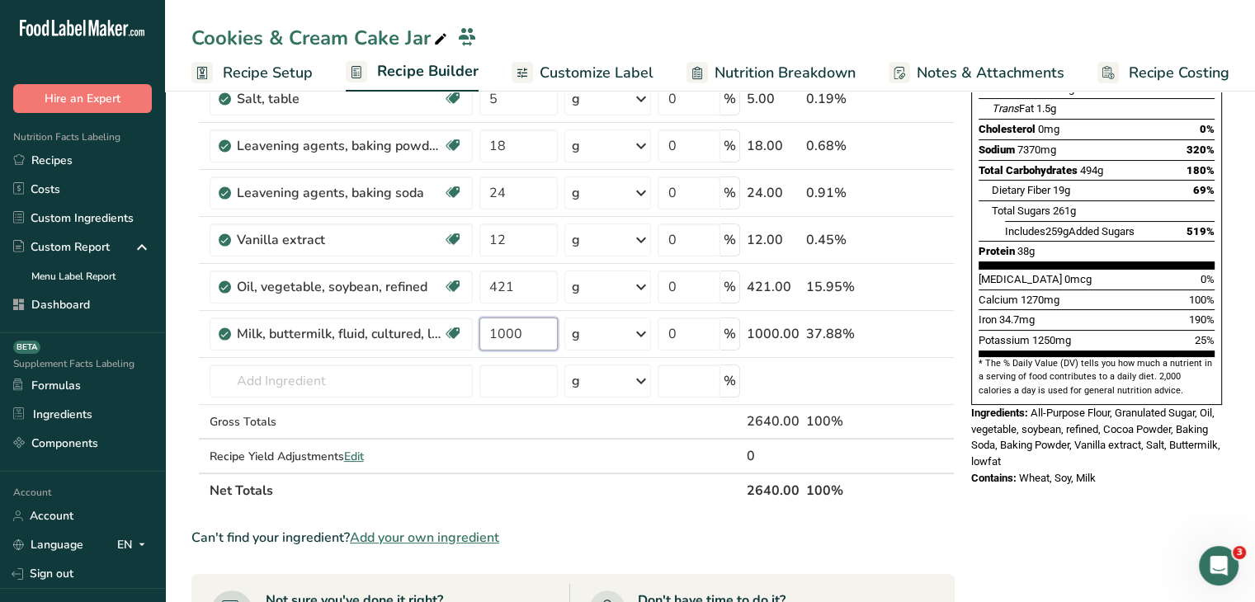
type input "1000"
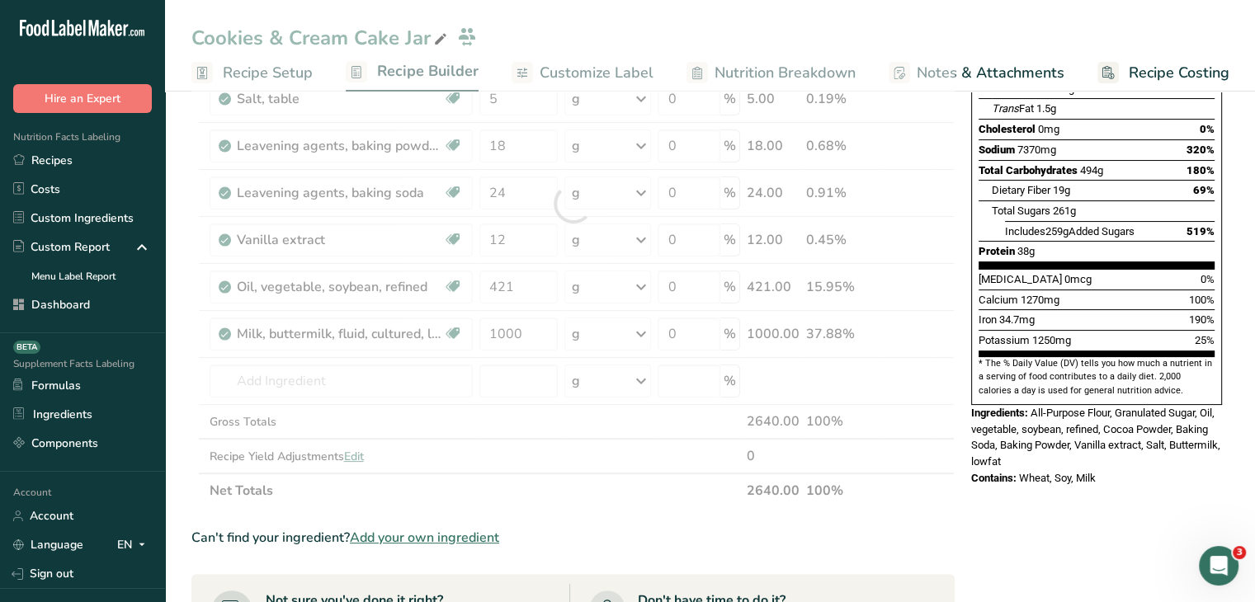
click at [1012, 524] on div "Nutrition Facts 2 Servings Per Container Serving Size 820g Amount Per Serving C…" at bounding box center [1097, 490] width 264 height 1314
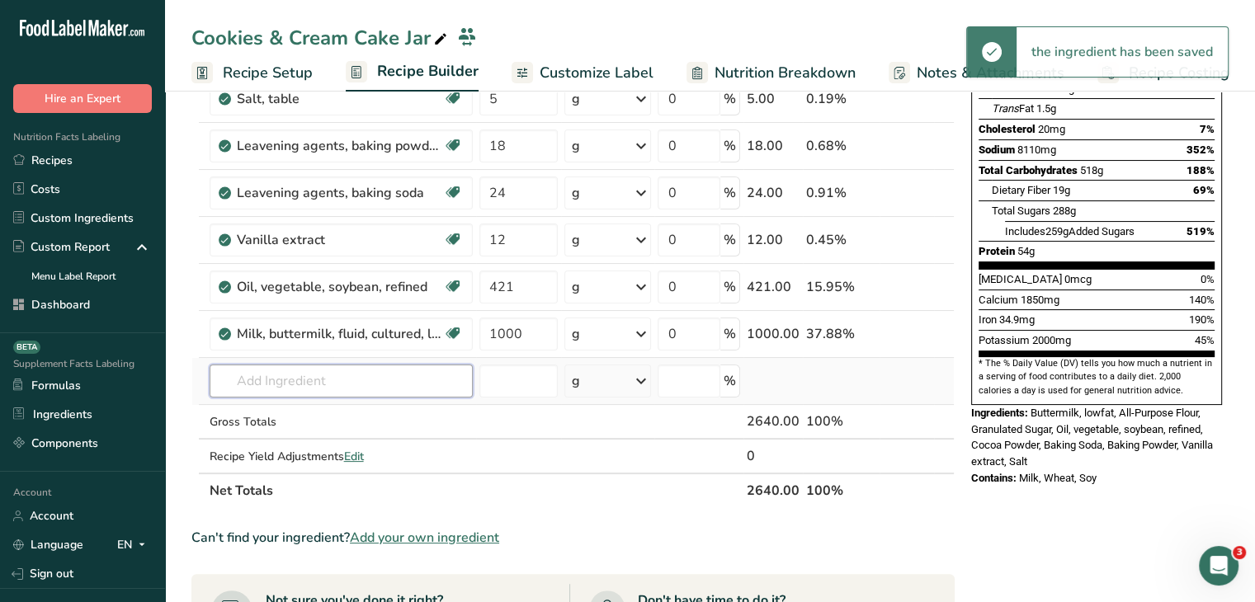
click at [271, 371] on input "text" at bounding box center [341, 381] width 263 height 33
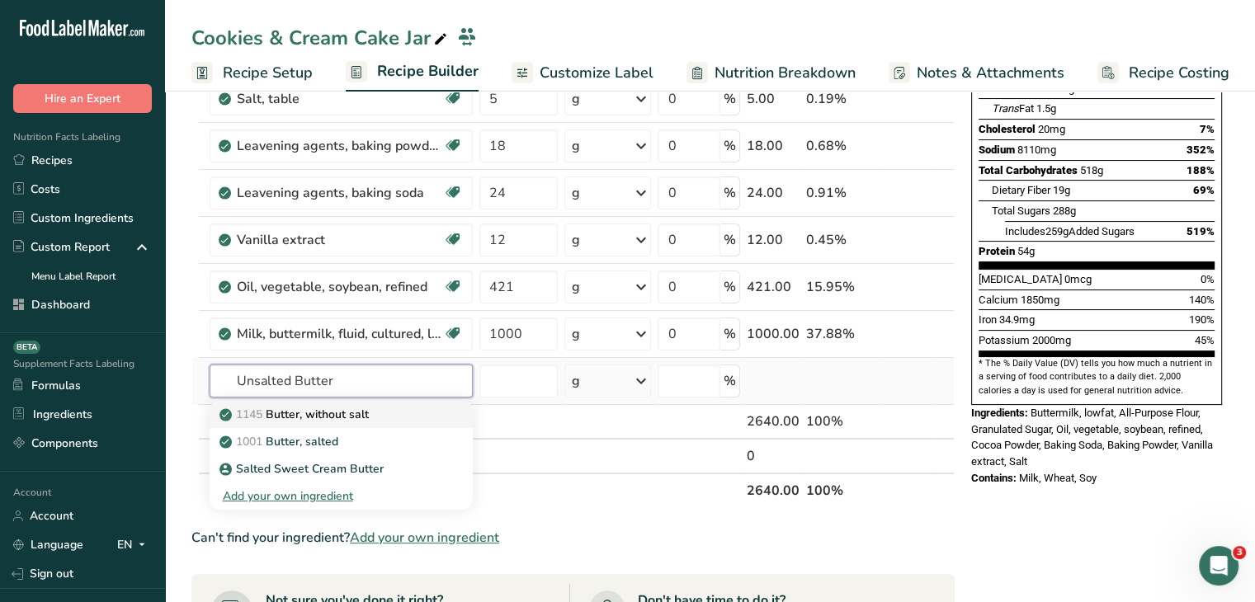
type input "Unsalted Butter"
click at [390, 409] on div "1145 Butter, without salt" at bounding box center [328, 414] width 210 height 17
type input "Butter, without salt"
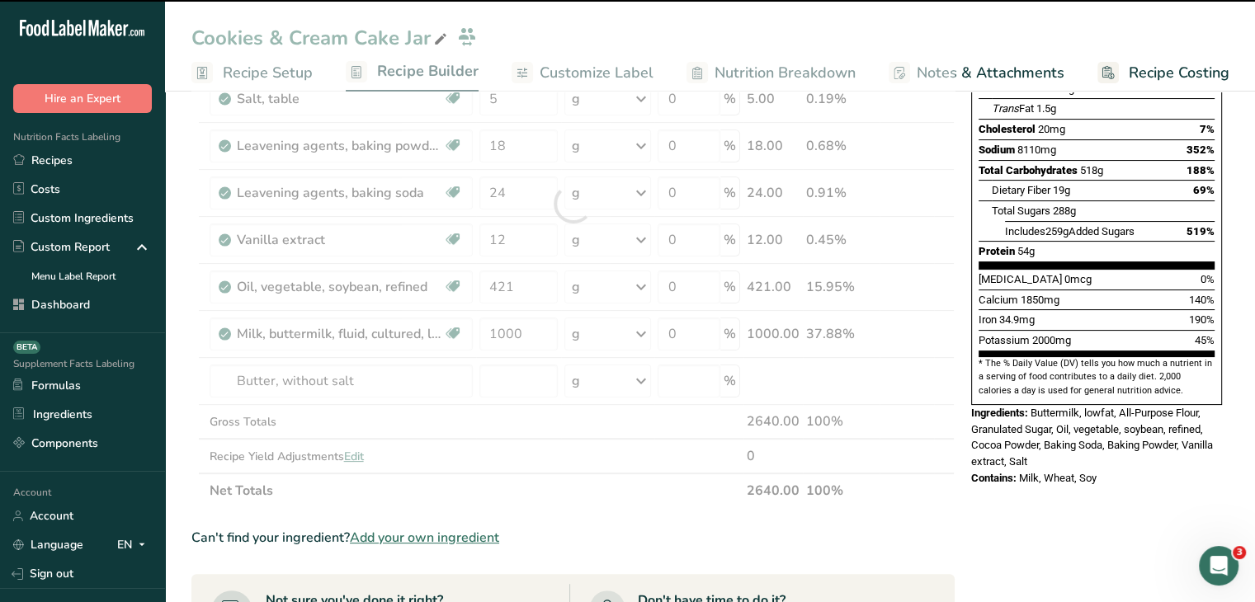
type input "0"
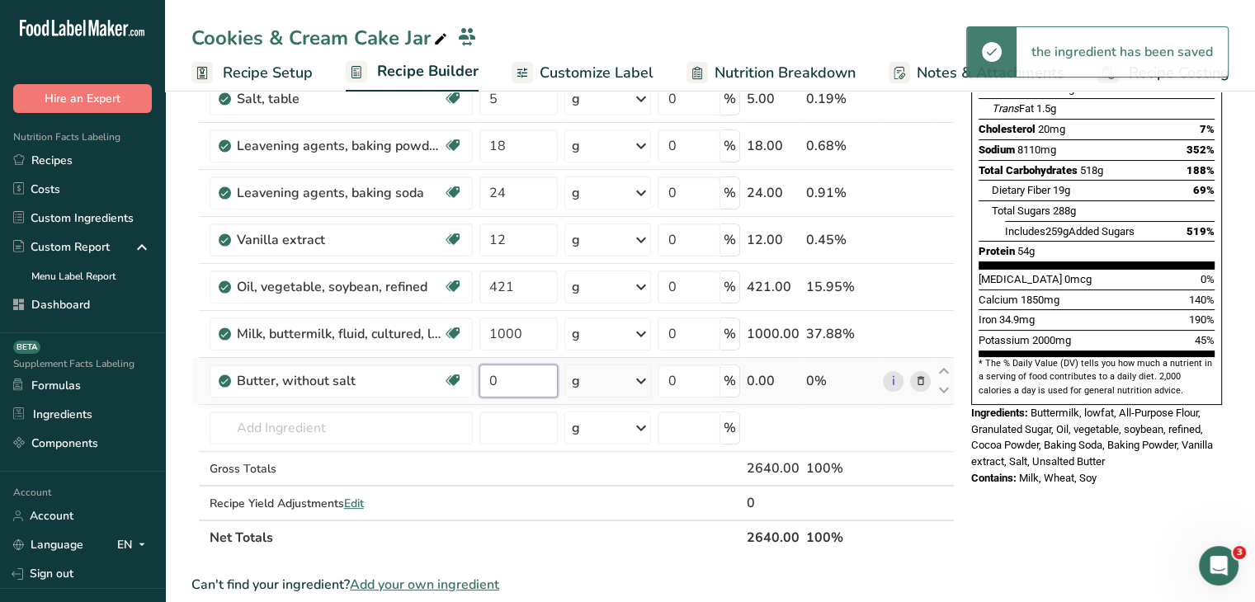
click at [496, 387] on input "0" at bounding box center [518, 381] width 79 height 33
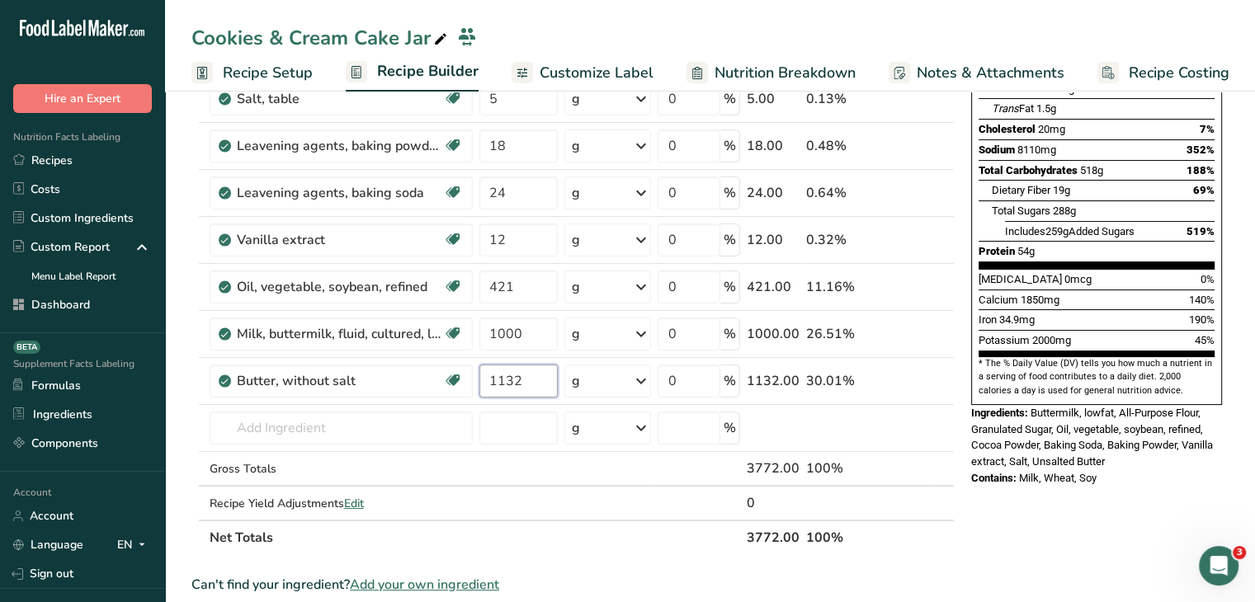
type input "1132"
click at [1035, 514] on div "Nutrition Facts 2 Servings Per Container Serving Size 1320g Amount Per Serving …" at bounding box center [1097, 513] width 264 height 1361
click at [307, 420] on input "text" at bounding box center [341, 428] width 263 height 33
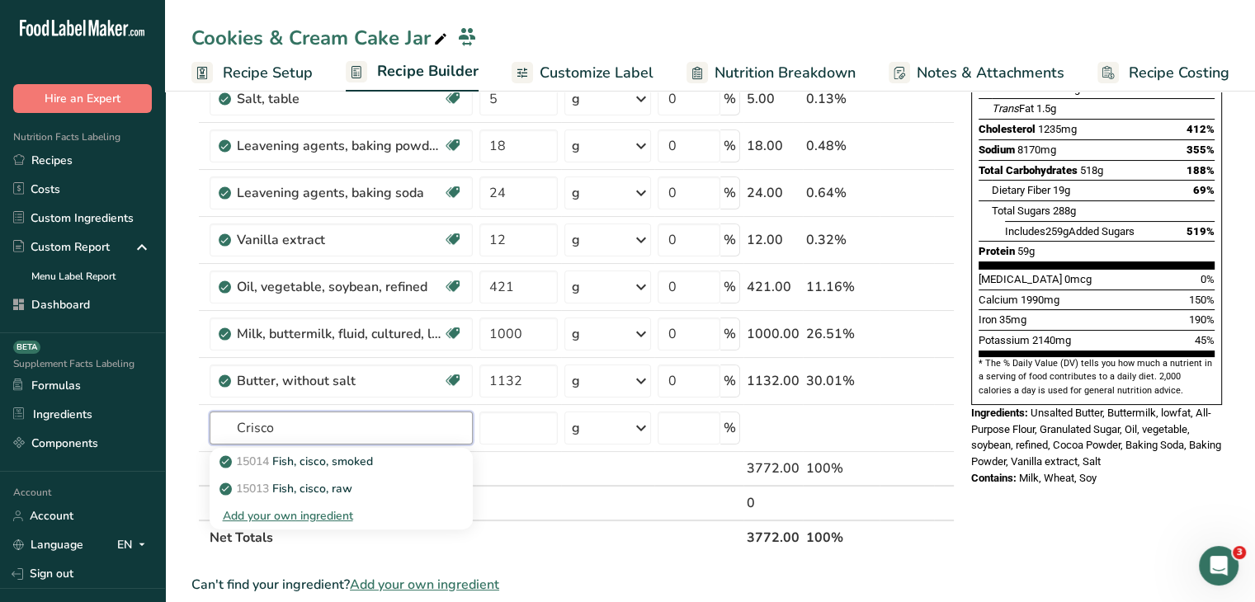
type input "Crisco"
click at [413, 582] on span "Add your own ingredient" at bounding box center [424, 585] width 149 height 20
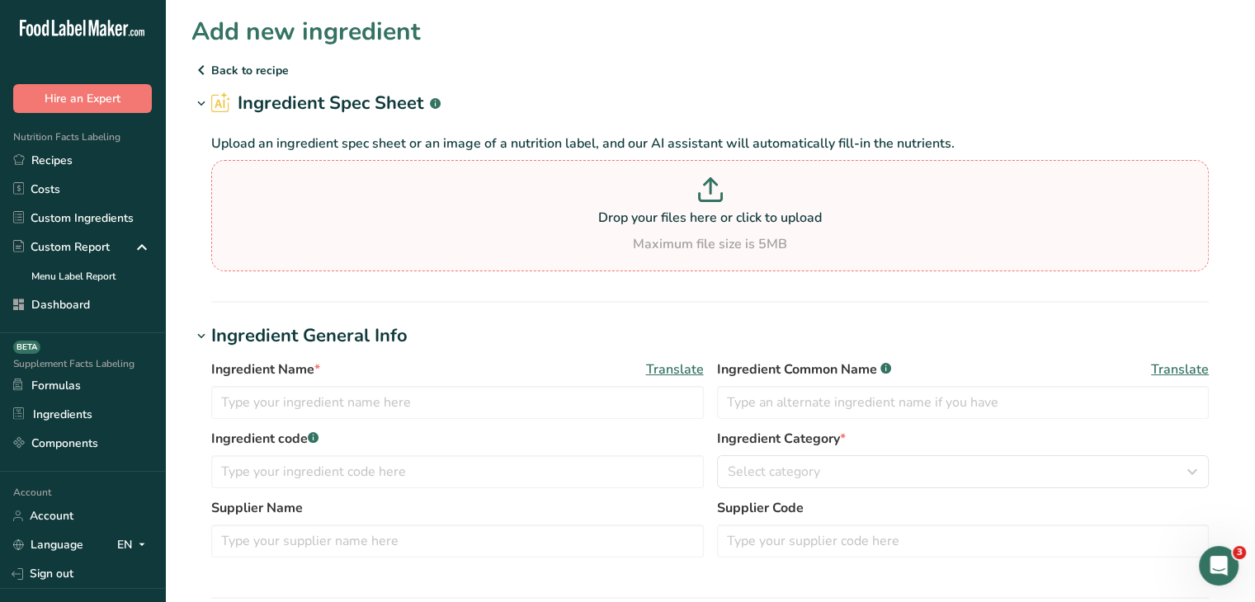
click at [683, 230] on div "Drop your files here or click to upload Maximum file size is 5MB" at bounding box center [709, 215] width 989 height 77
click at [683, 230] on input "Drop your files here or click to upload Maximum file size is 5MB" at bounding box center [710, 215] width 998 height 111
type input "C:\fakepath\crisco.jpeg"
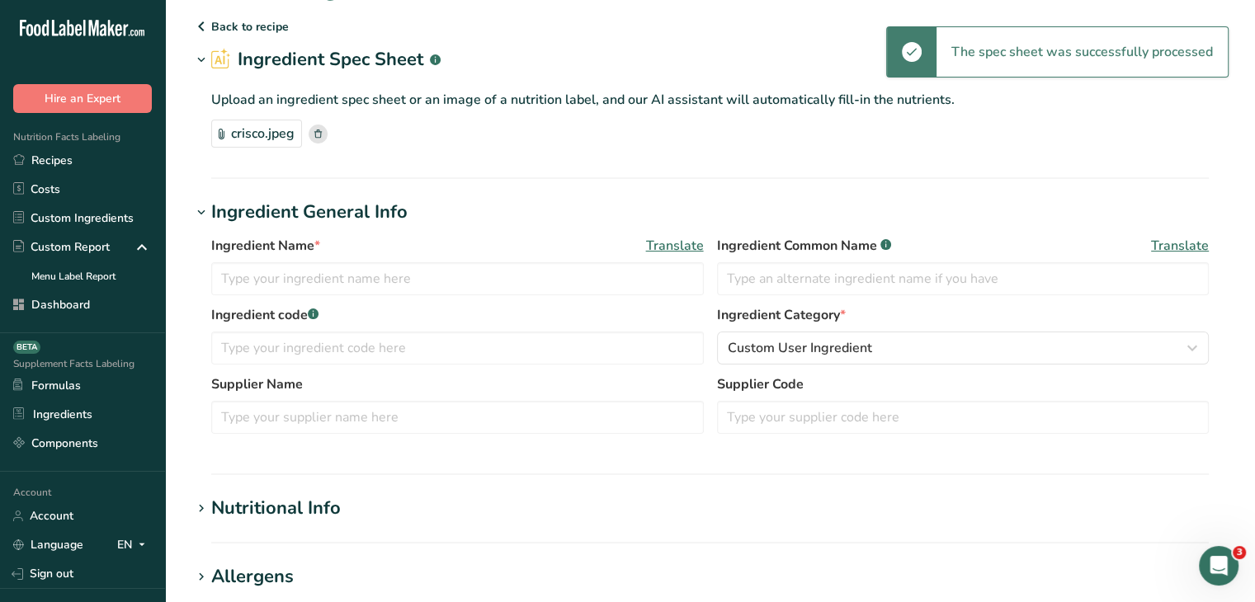
scroll to position [83, 0]
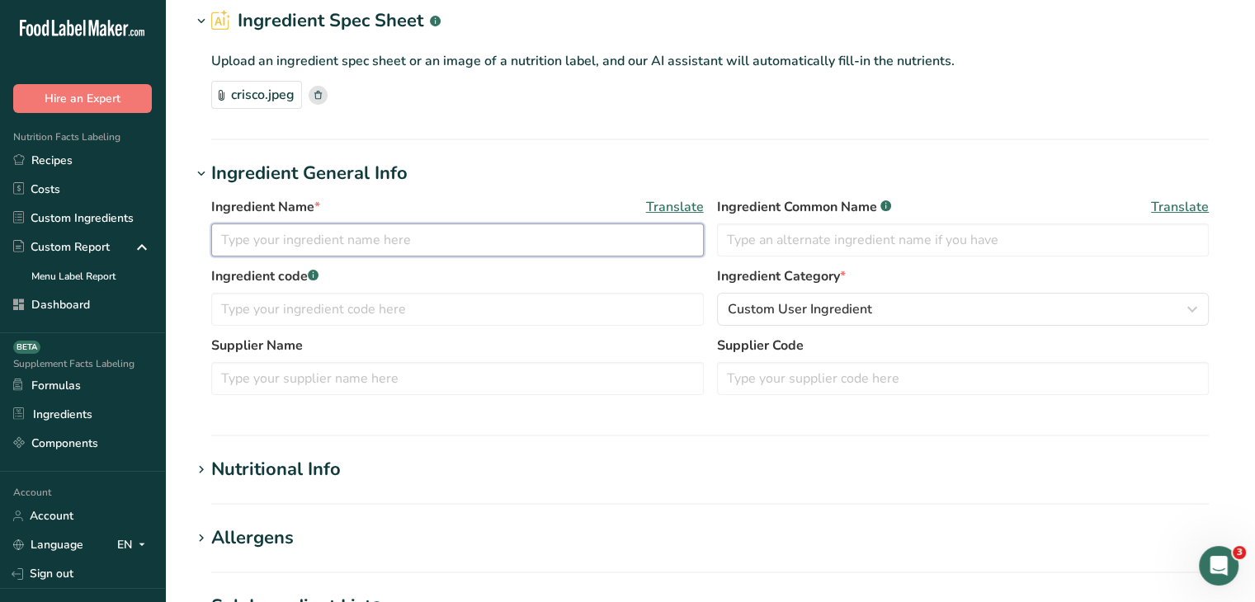
click at [427, 245] on input "text" at bounding box center [457, 240] width 493 height 33
click at [221, 235] on input "Vegetable Shortening" at bounding box center [457, 240] width 493 height 33
drag, startPoint x: 365, startPoint y: 237, endPoint x: 260, endPoint y: 235, distance: 104.8
click at [260, 235] on input "Crisco Vegetable Shortening" at bounding box center [457, 240] width 493 height 33
type input "Crisco Vegetable Shortening"
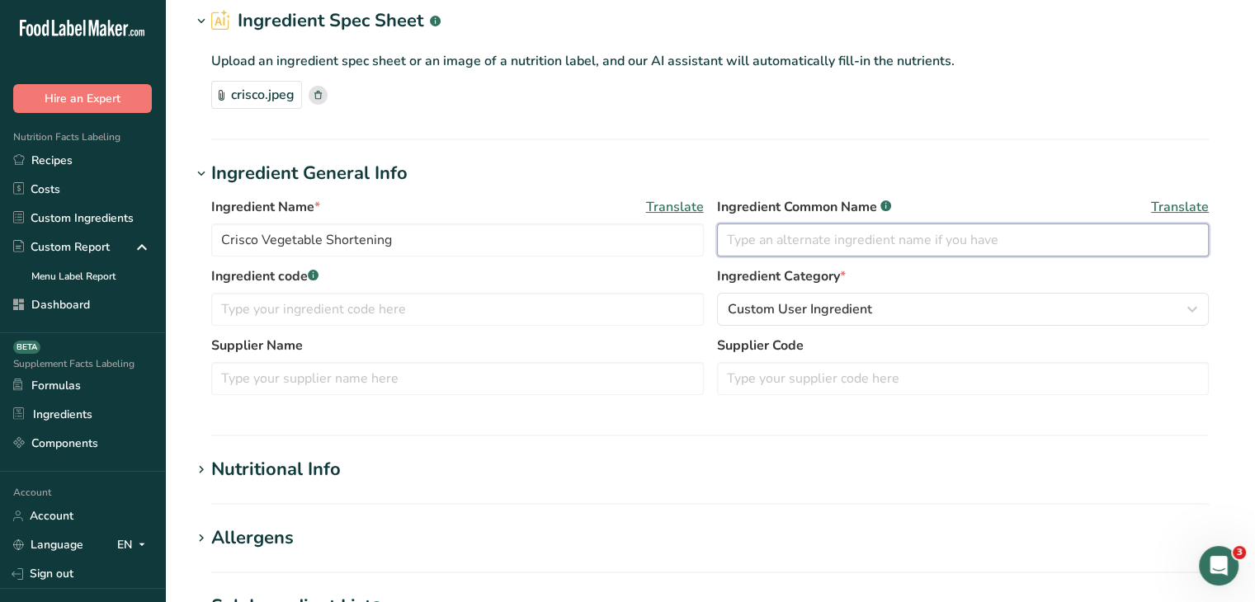
click at [792, 243] on input "text" at bounding box center [963, 240] width 493 height 33
paste input "Vegetable Shortening"
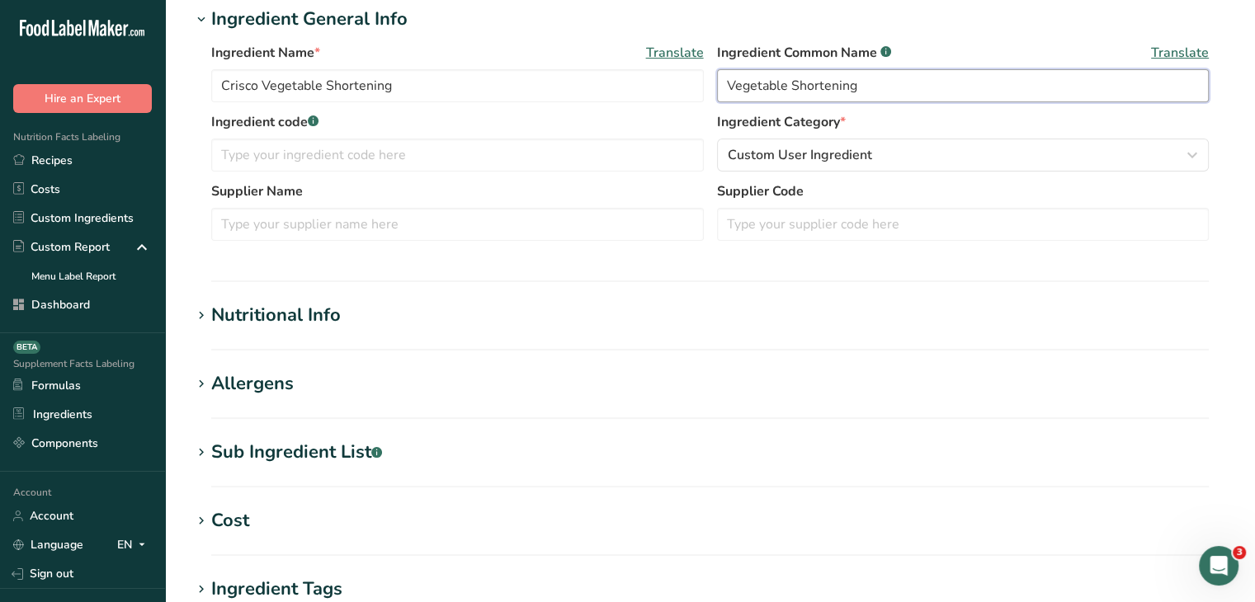
scroll to position [248, 0]
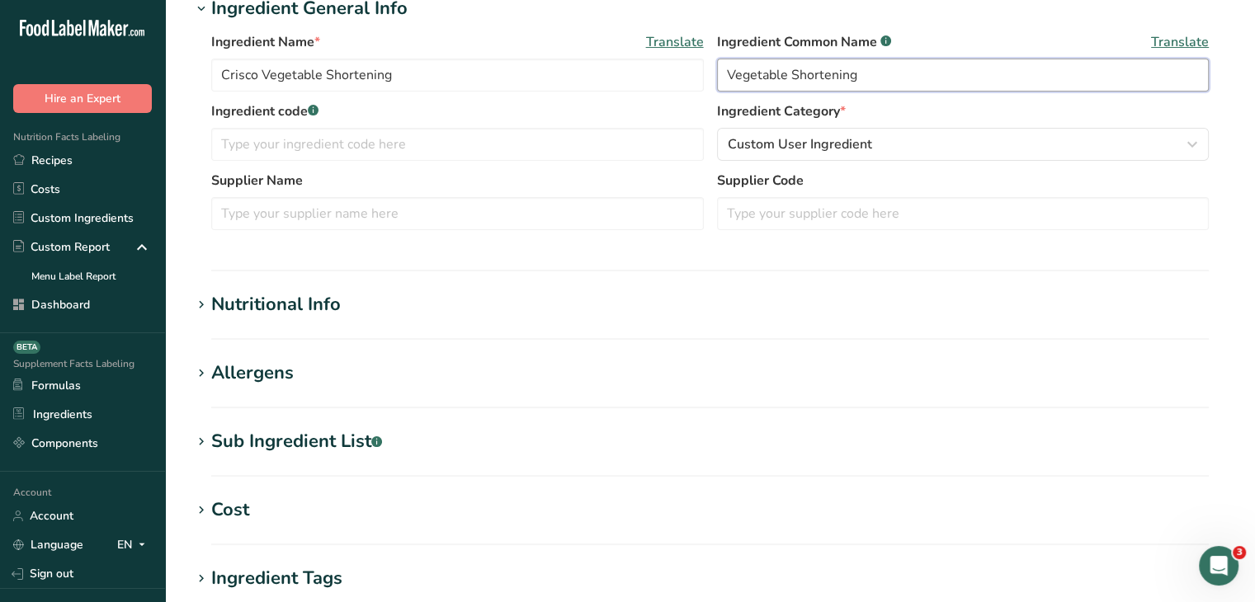
type input "Vegetable Shortening"
click at [264, 305] on div "Nutritional Info" at bounding box center [276, 304] width 130 height 27
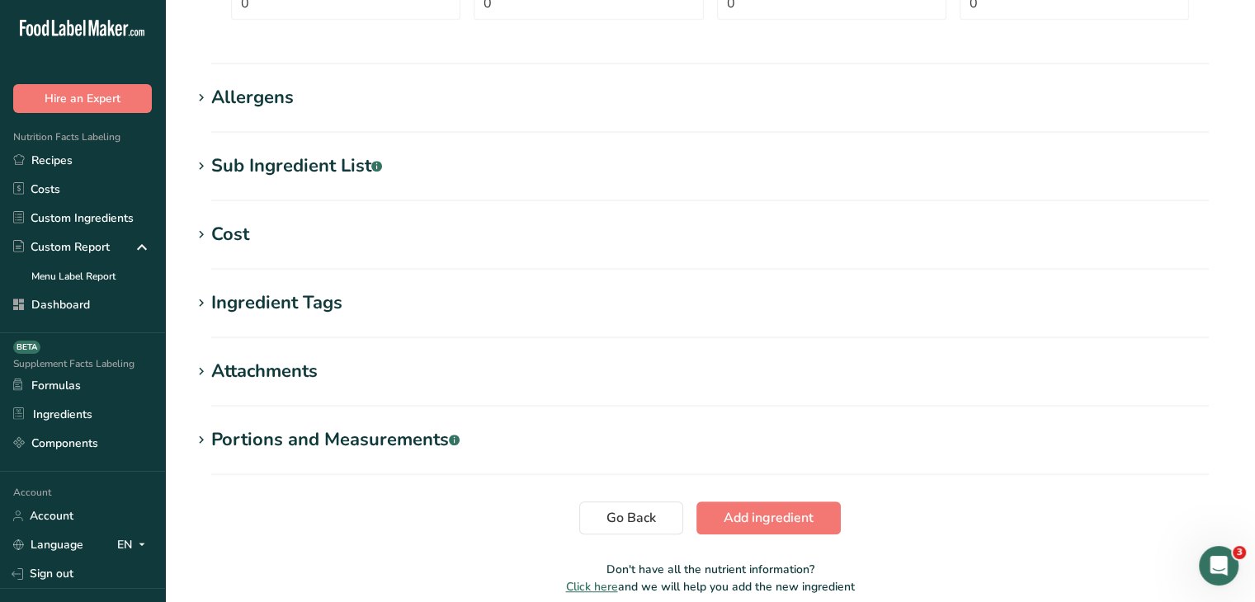
scroll to position [908, 0]
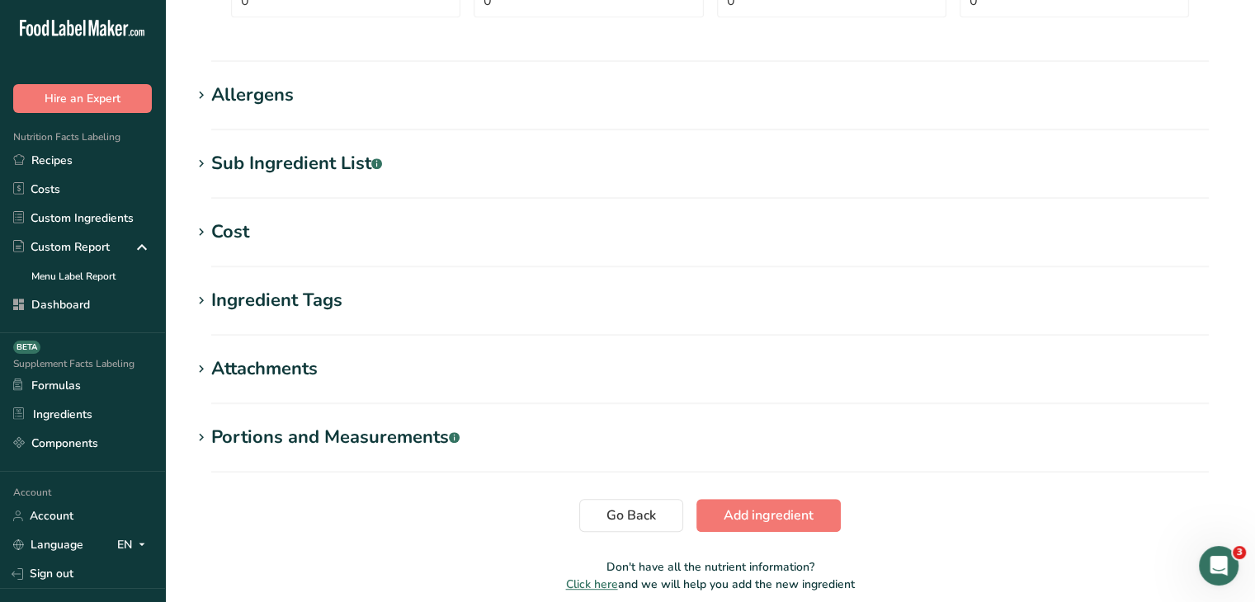
click at [313, 175] on div "Sub Ingredient List .a-a{fill:#347362;}.b-a{fill:#fff;}" at bounding box center [296, 163] width 171 height 27
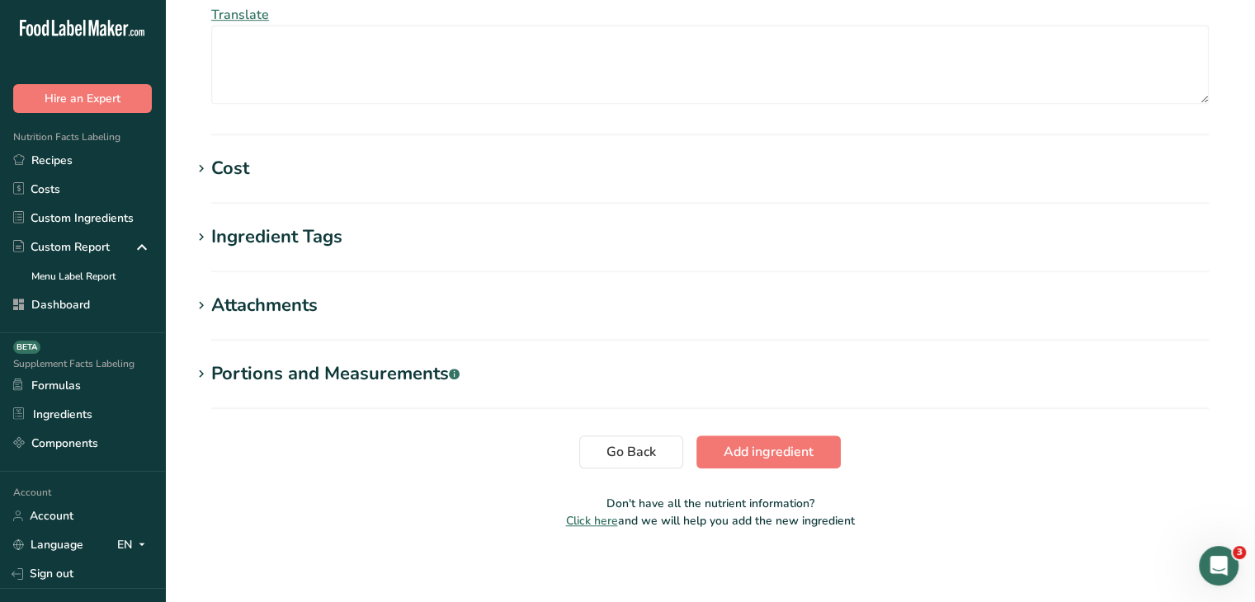
scroll to position [1096, 0]
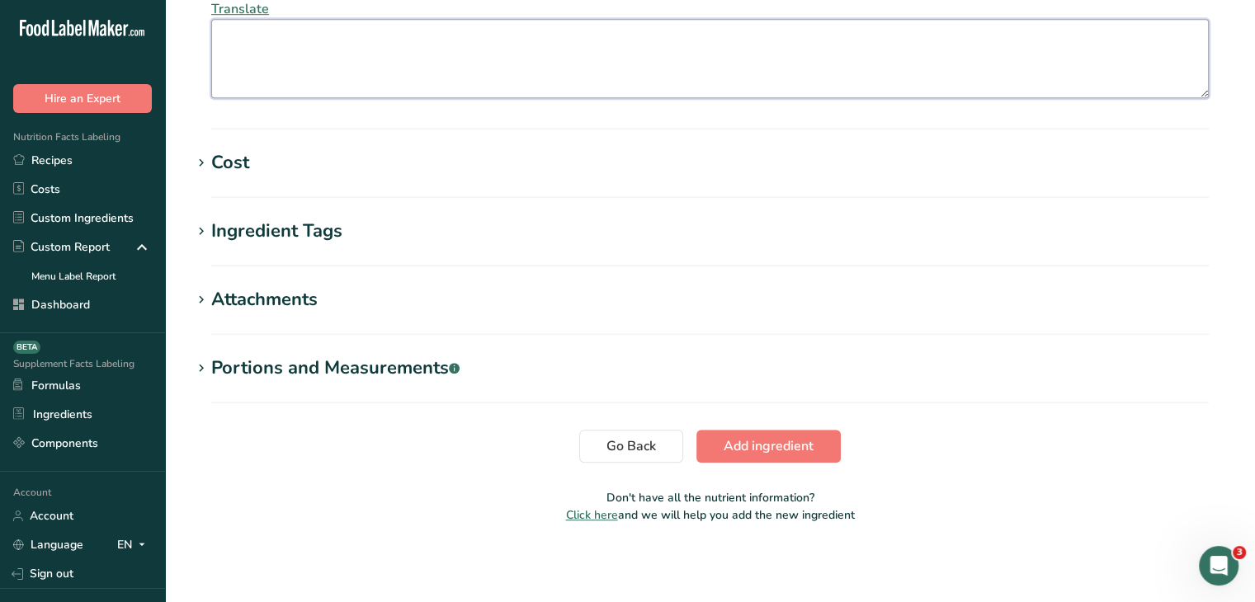
click at [588, 79] on textarea at bounding box center [710, 58] width 998 height 79
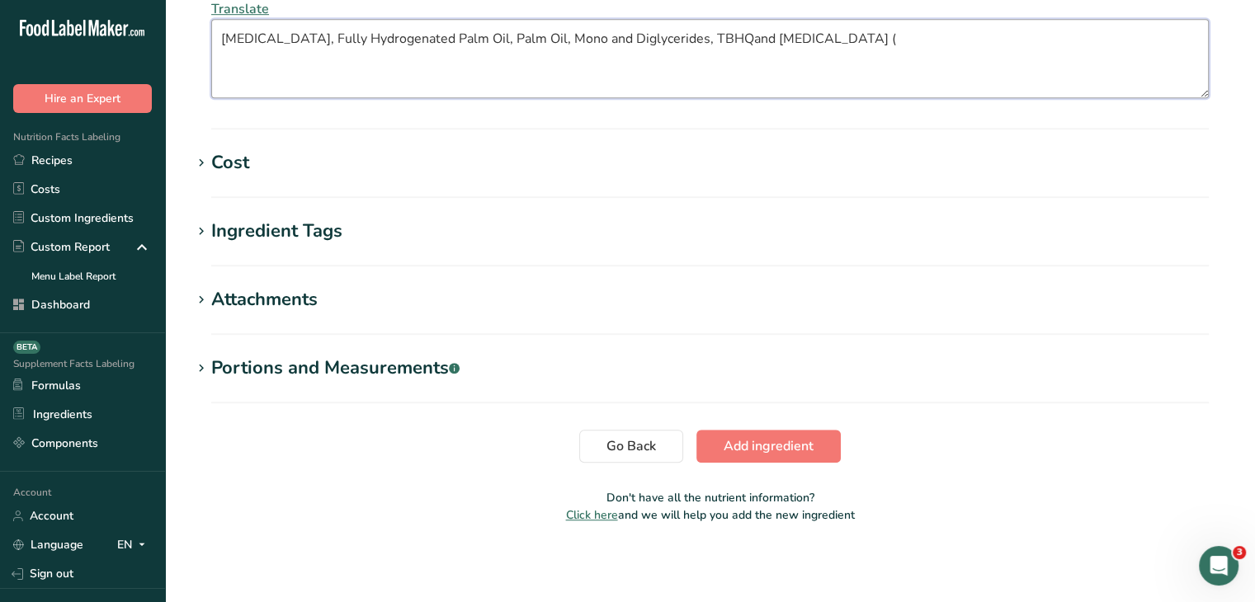
click at [683, 40] on textarea "Soybean Oil, Fully Hydrogenated Palm Oil, Palm Oil, Mono and Diglycerides, TBHQ…" at bounding box center [710, 58] width 998 height 79
click at [710, 40] on textarea "Soybean Oil, Fully Hydrogenated Palm Oil, Palm Oil, Mono and Diglycerides, TBHQ…" at bounding box center [710, 58] width 998 height 79
click at [829, 37] on textarea "Soybean Oil, Fully Hydrogenated Palm Oil, Palm Oil, Mono and Diglycerides, TBHQ…" at bounding box center [710, 58] width 998 height 79
type textarea "Soybean Oil, Fully Hydrogenated Palm Oil, Palm Oil, Mono and Diglycerides, TBHQ…"
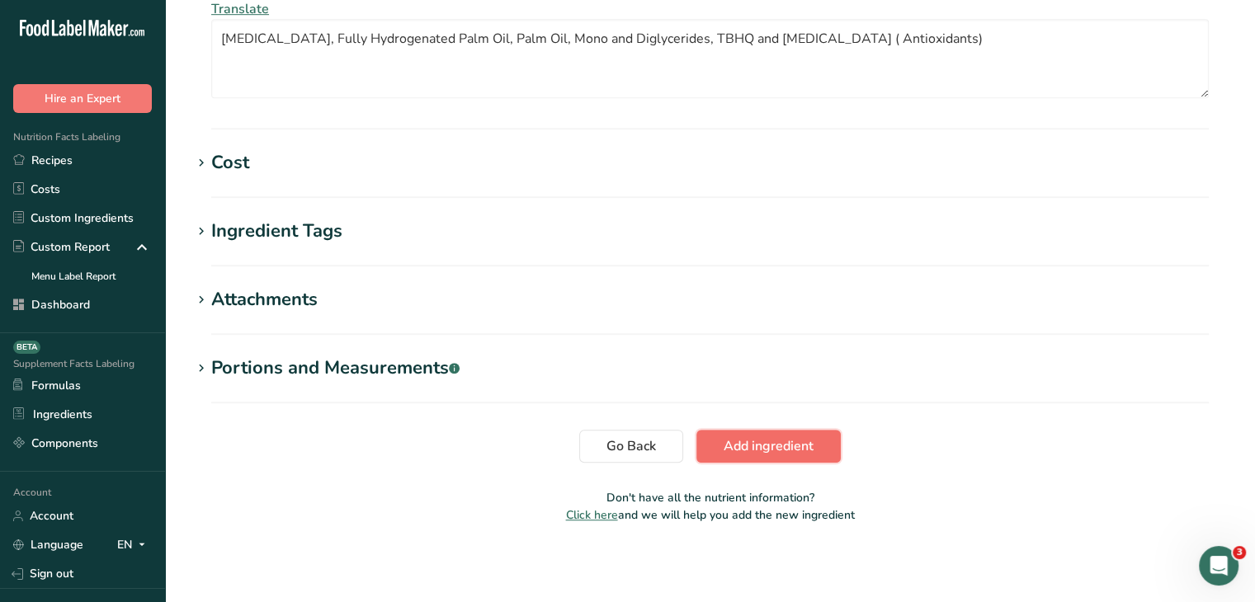
click at [833, 450] on button "Add ingredient" at bounding box center [768, 446] width 144 height 33
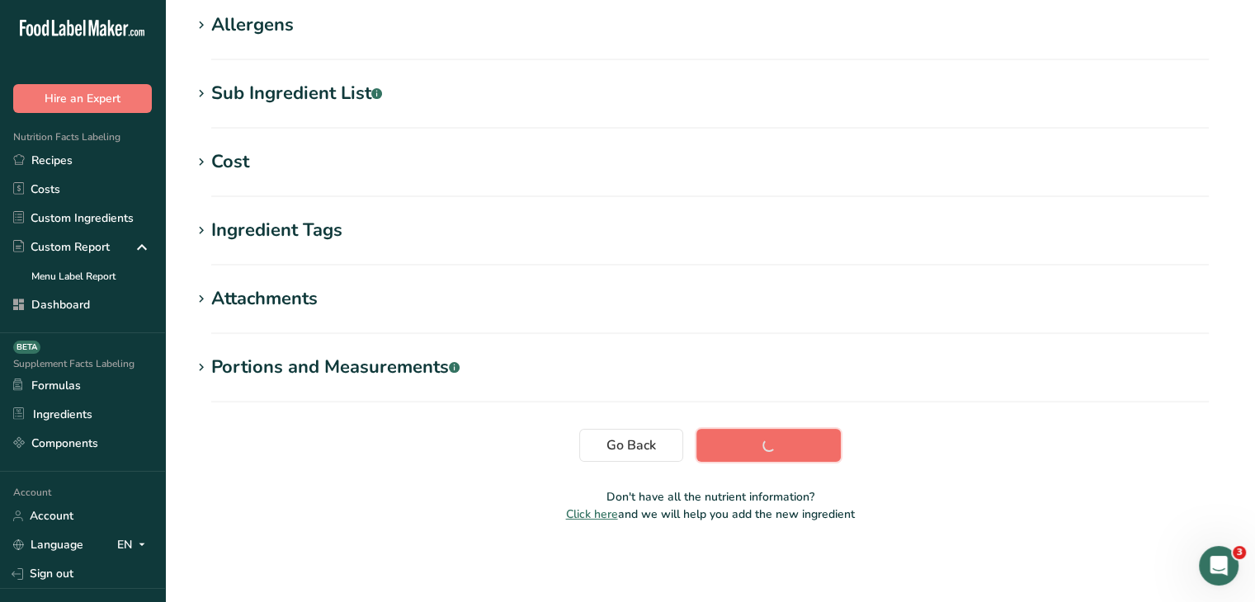
scroll to position [284, 0]
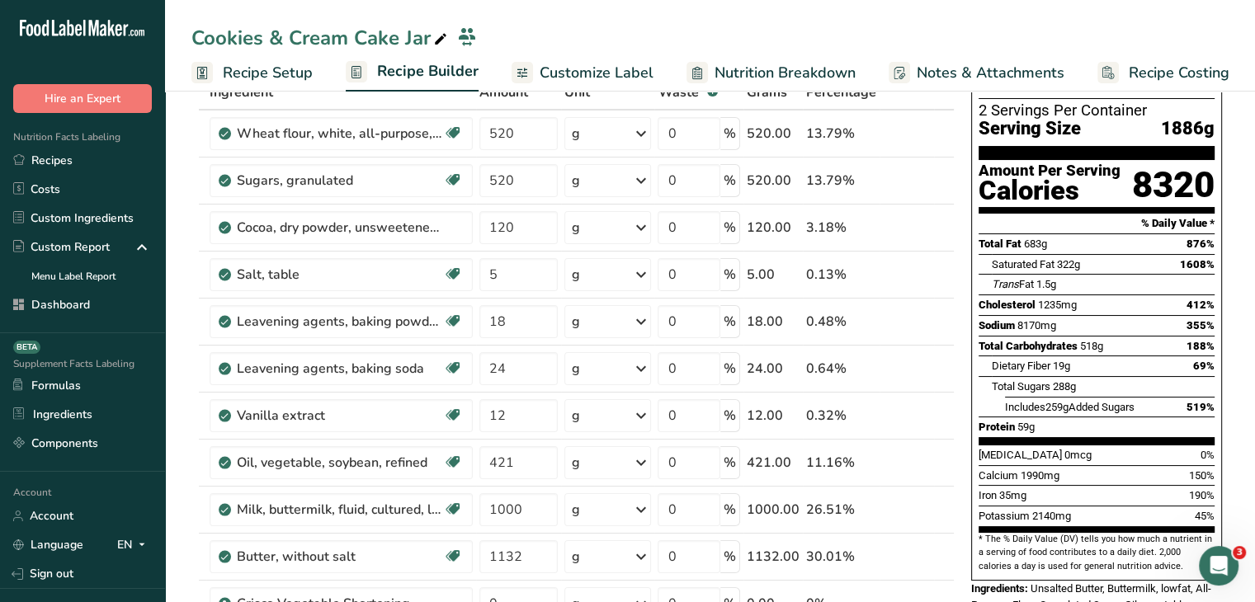
scroll to position [413, 0]
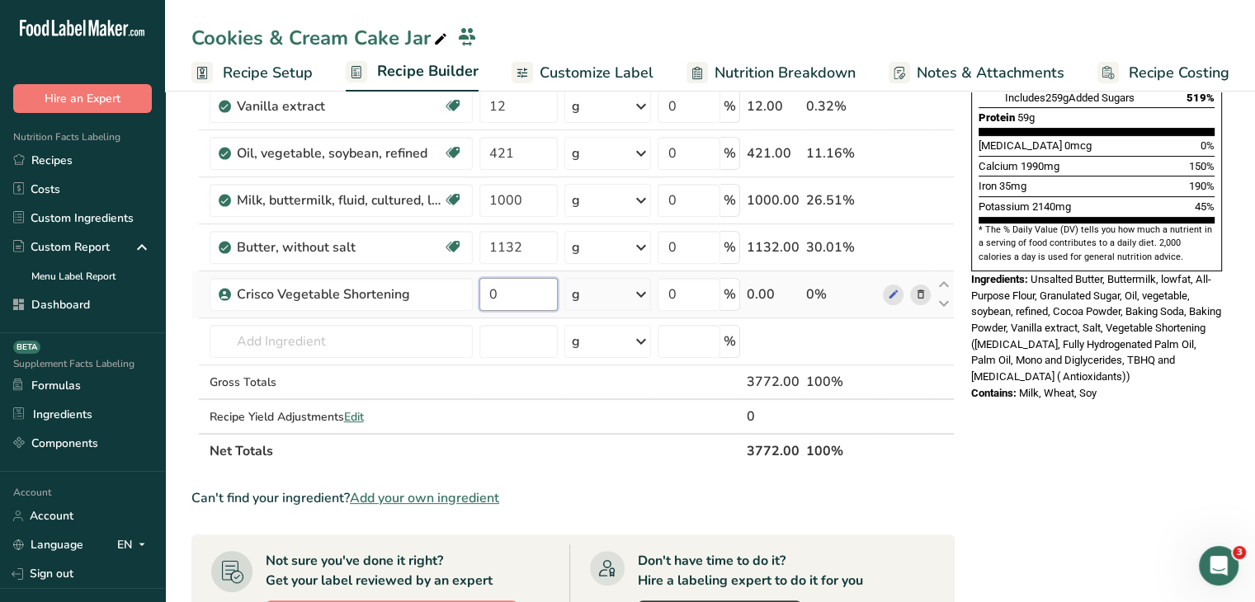
click at [512, 302] on input "0" at bounding box center [518, 294] width 79 height 33
type input "226"
click at [1088, 522] on div "Nutrition Facts 2 Servings Per Container Serving Size 1886g Amount Per Serving …" at bounding box center [1097, 404] width 264 height 1408
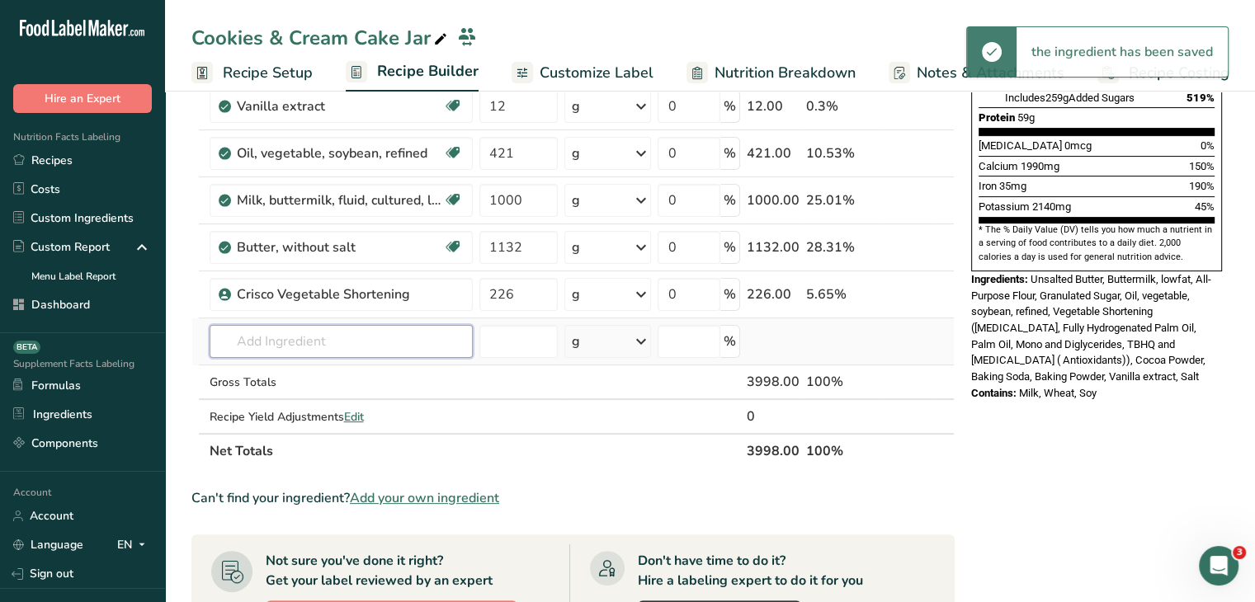
click at [309, 331] on input "text" at bounding box center [341, 341] width 263 height 33
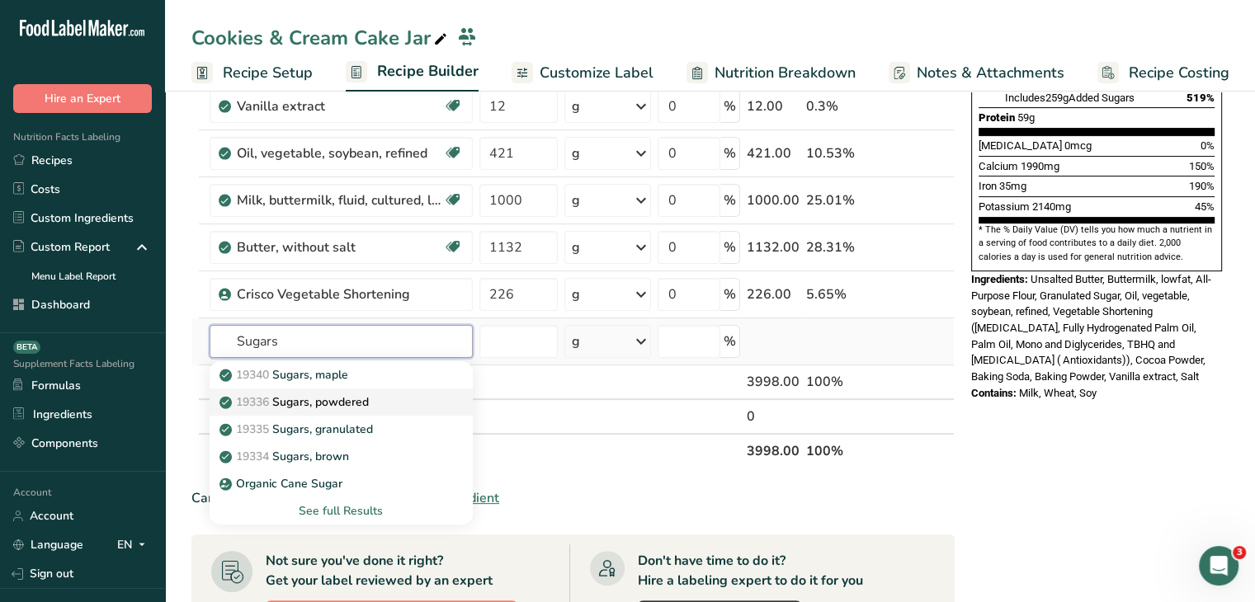
type input "Sugars"
click at [354, 399] on p "19336 Sugars, powdered" at bounding box center [296, 402] width 146 height 17
type input "Sugars, powdered"
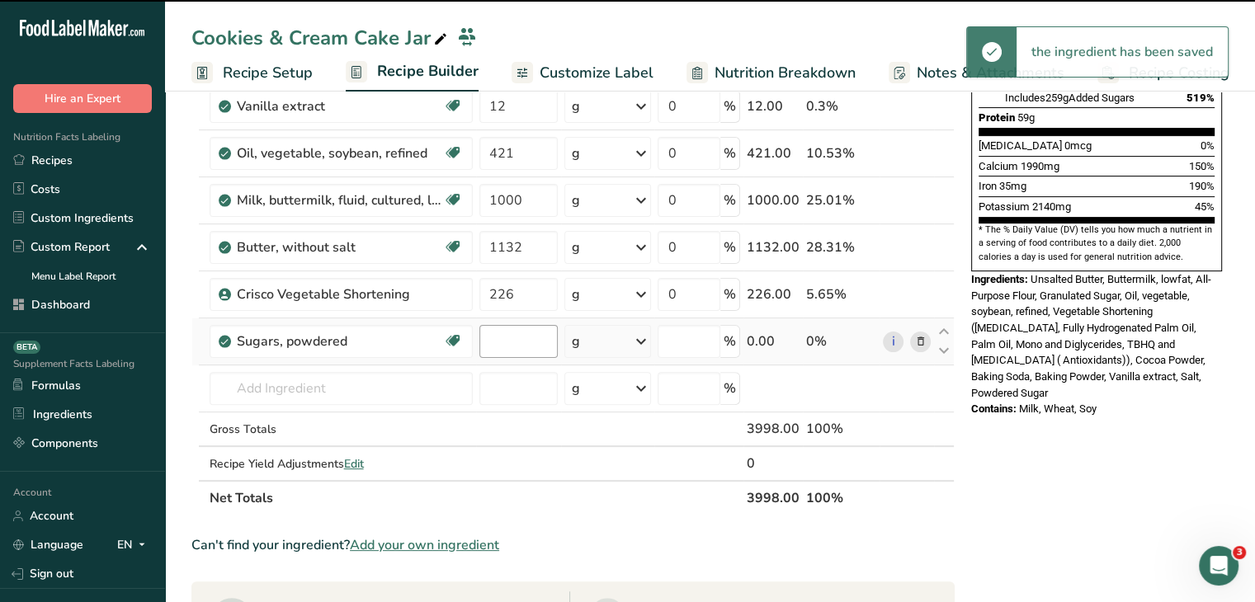
type input "0"
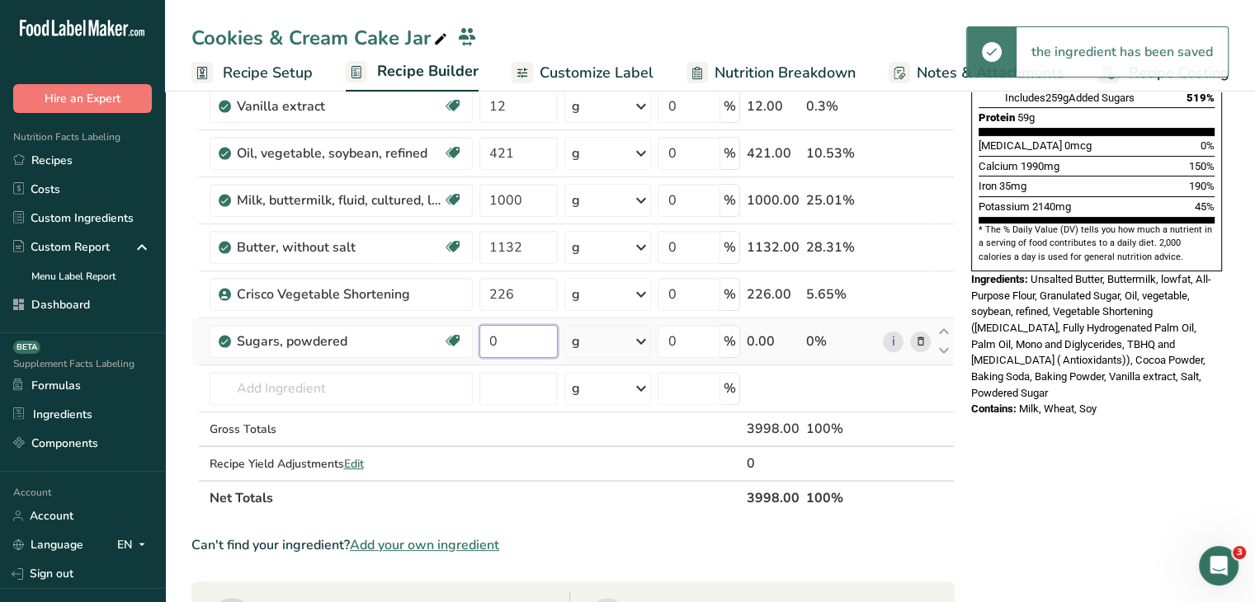
click at [524, 330] on input "0" at bounding box center [518, 341] width 79 height 33
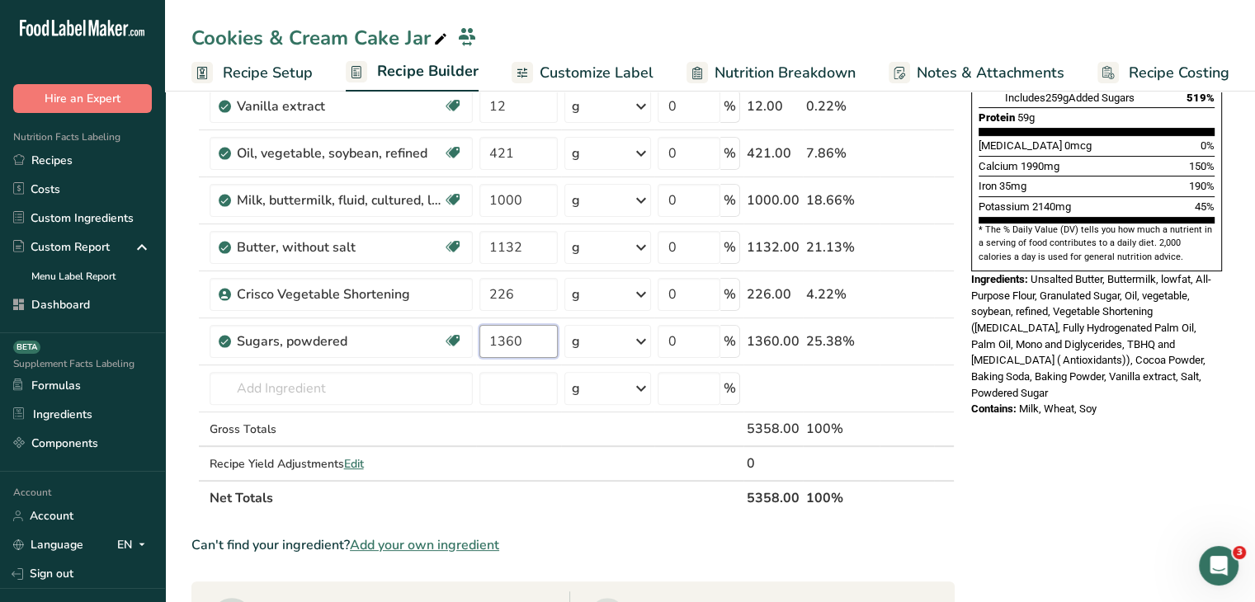
type input "1360"
click at [1047, 510] on div "Nutrition Facts 2 Servings Per Container Serving Size 1999g Amount Per Serving …" at bounding box center [1097, 427] width 264 height 1455
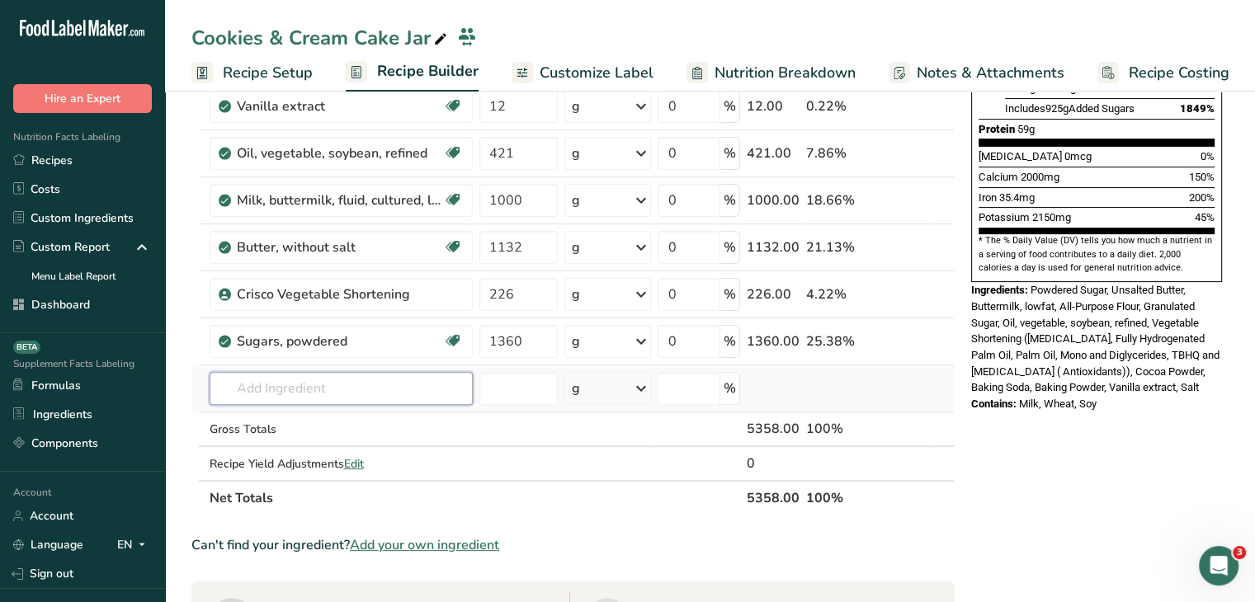
click at [287, 385] on input "text" at bounding box center [341, 388] width 263 height 33
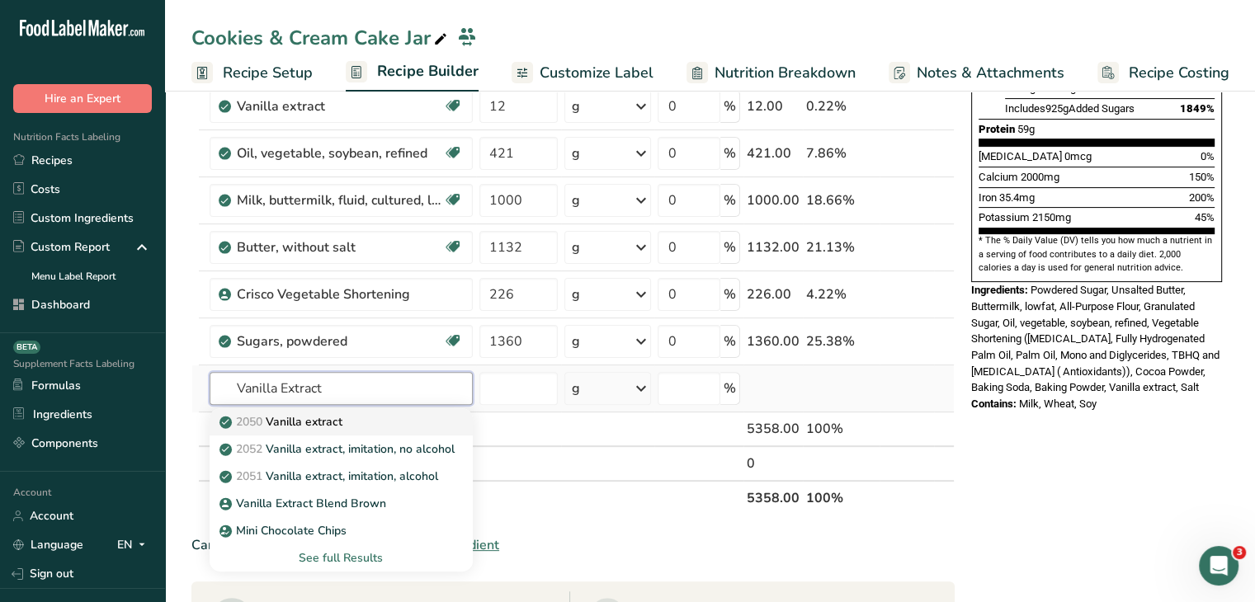
type input "Vanilla Extract"
click at [352, 424] on div "2050 Vanilla extract" at bounding box center [328, 421] width 210 height 17
type input "Vanilla extract"
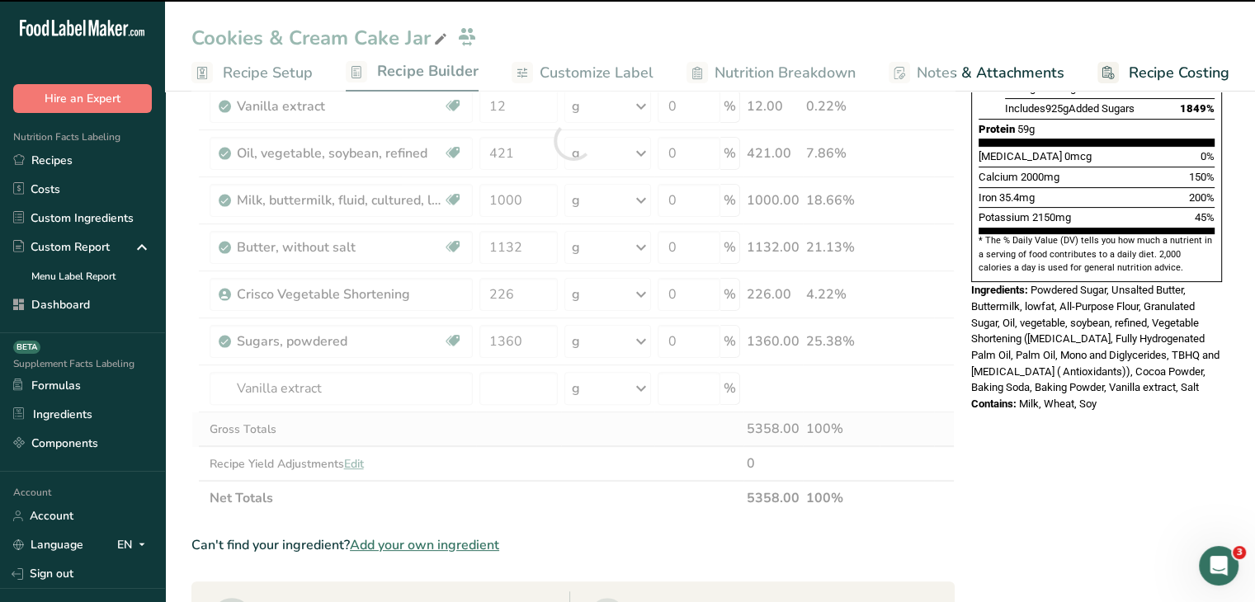
type input "0"
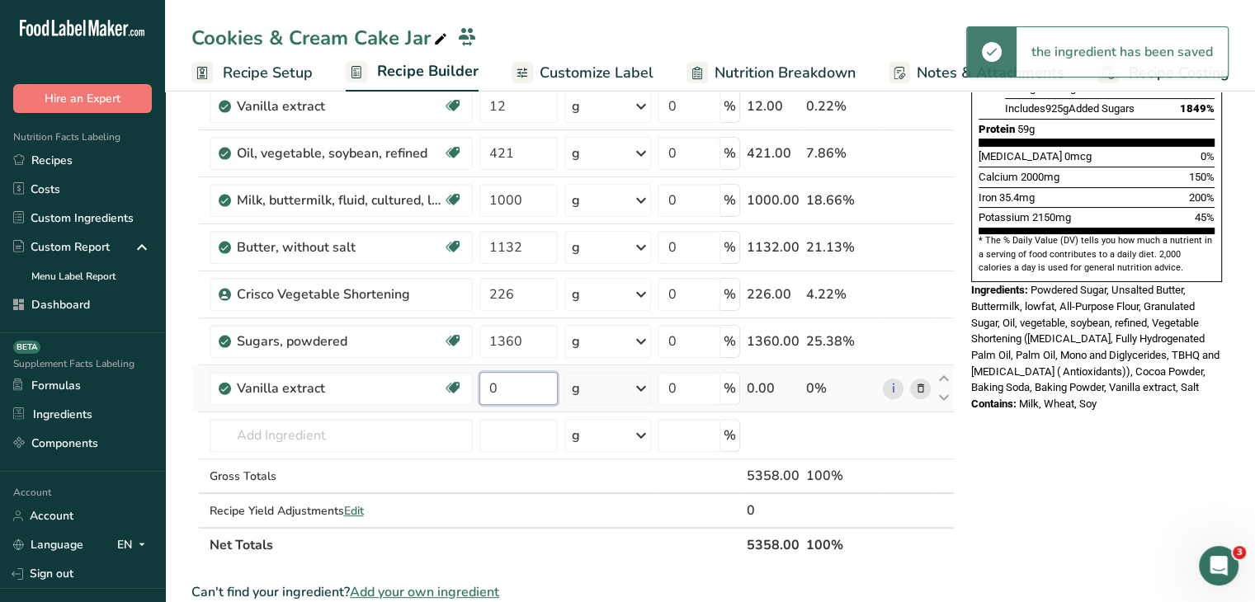
click at [513, 394] on input "0" at bounding box center [518, 388] width 79 height 33
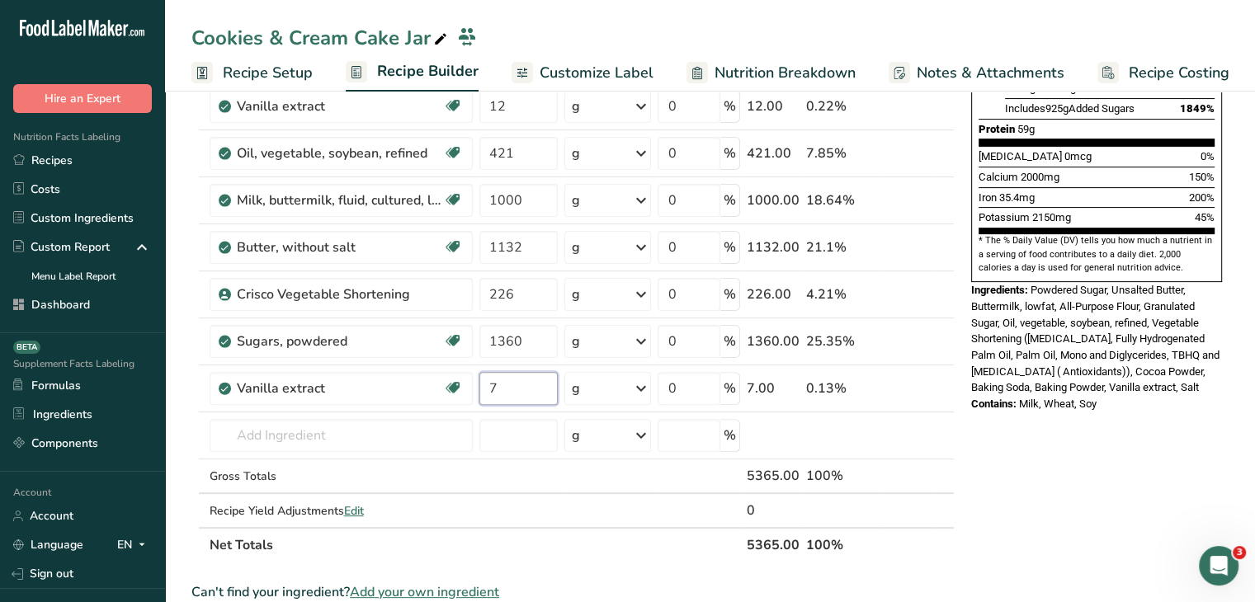
type input "7"
click at [1008, 441] on div "Nutrition Facts 2 Servings Per Container Serving Size 2679g Amount Per Serving …" at bounding box center [1097, 451] width 264 height 1502
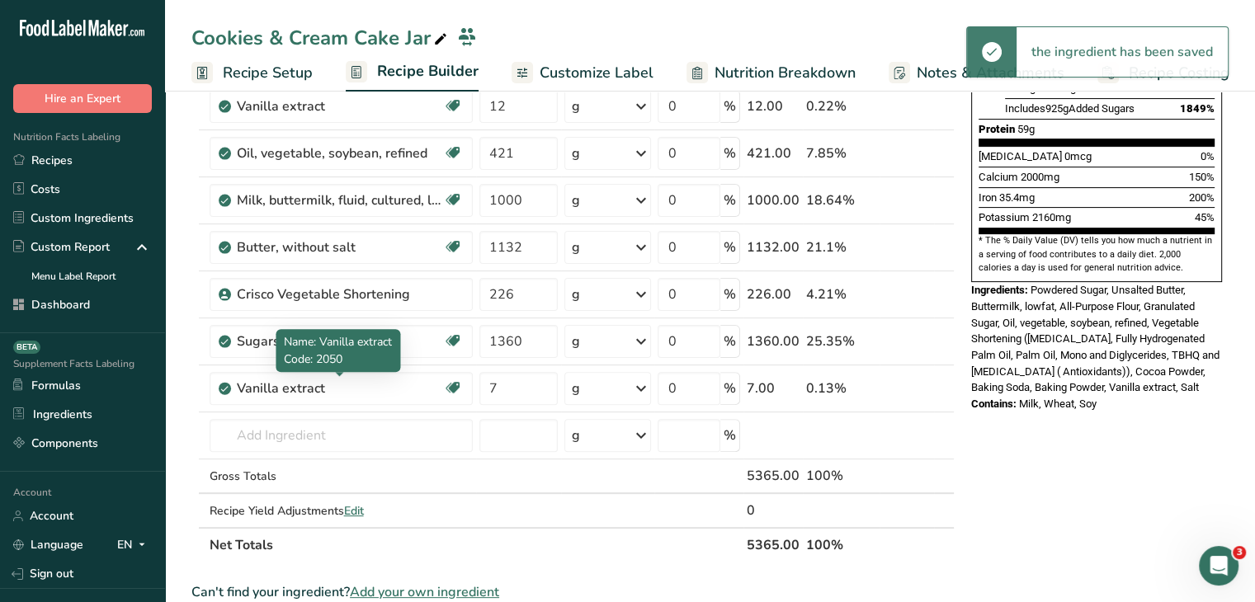
scroll to position [248, 0]
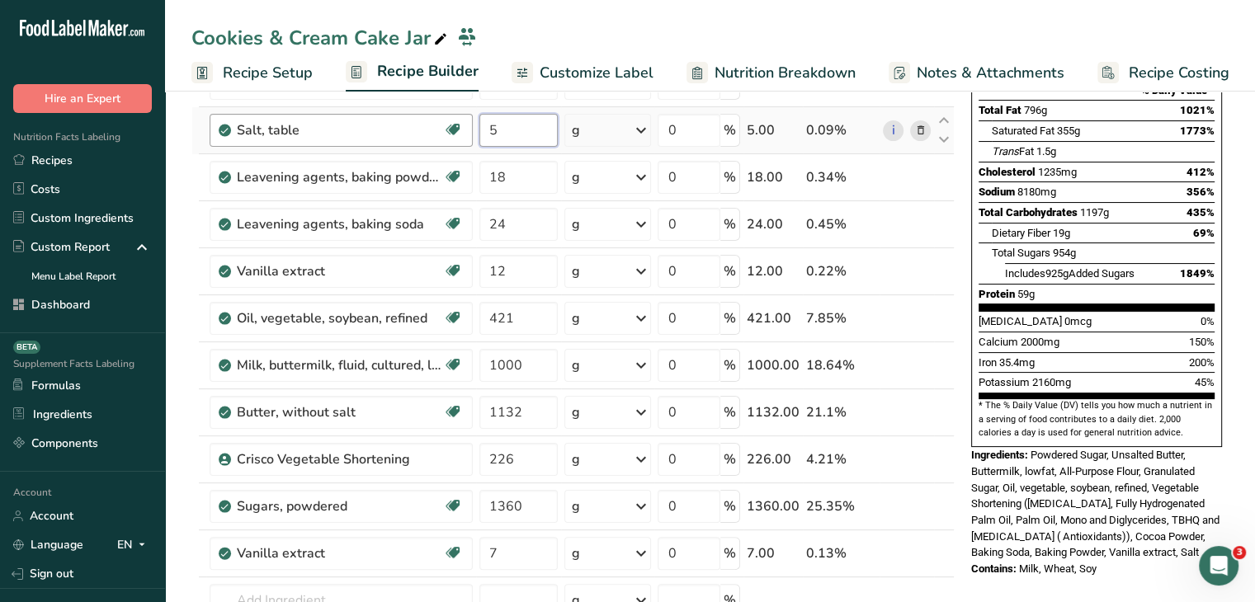
click at [470, 126] on tr "Salt, table Dairy free Gluten free Vegan Vegetarian Soy free 5 g Portions 1 tsp…" at bounding box center [573, 130] width 762 height 47
type input "12"
click at [1080, 399] on section "* The % Daily Value (DV) tells you how much a nutrient in a serving of food con…" at bounding box center [1097, 419] width 236 height 40
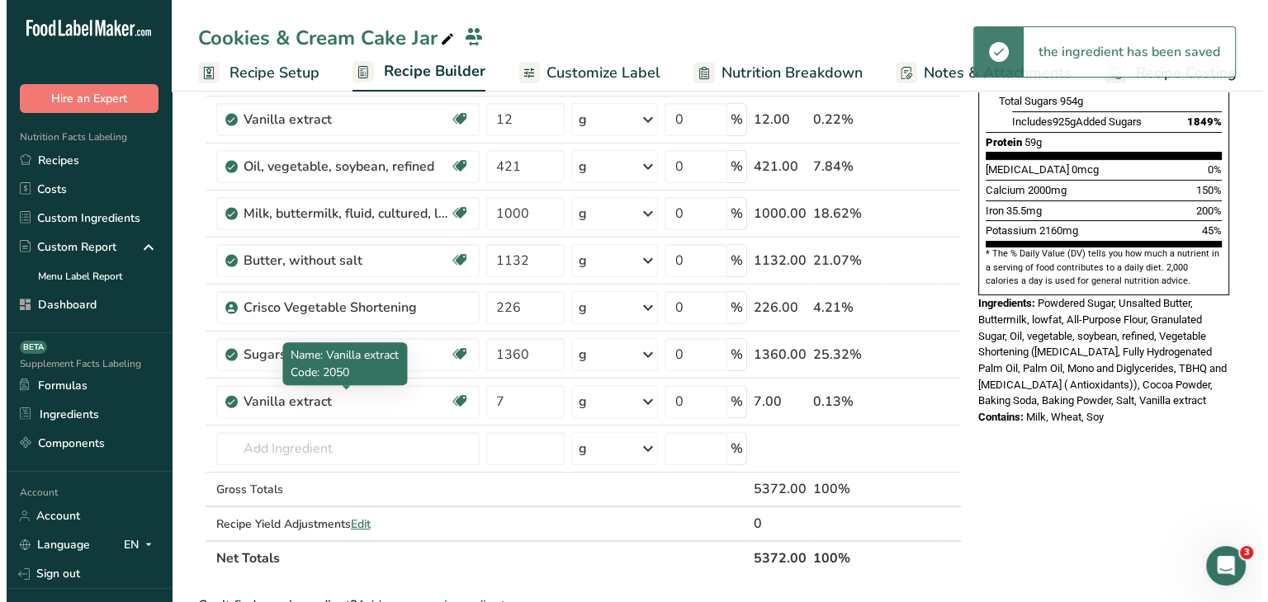
scroll to position [660, 0]
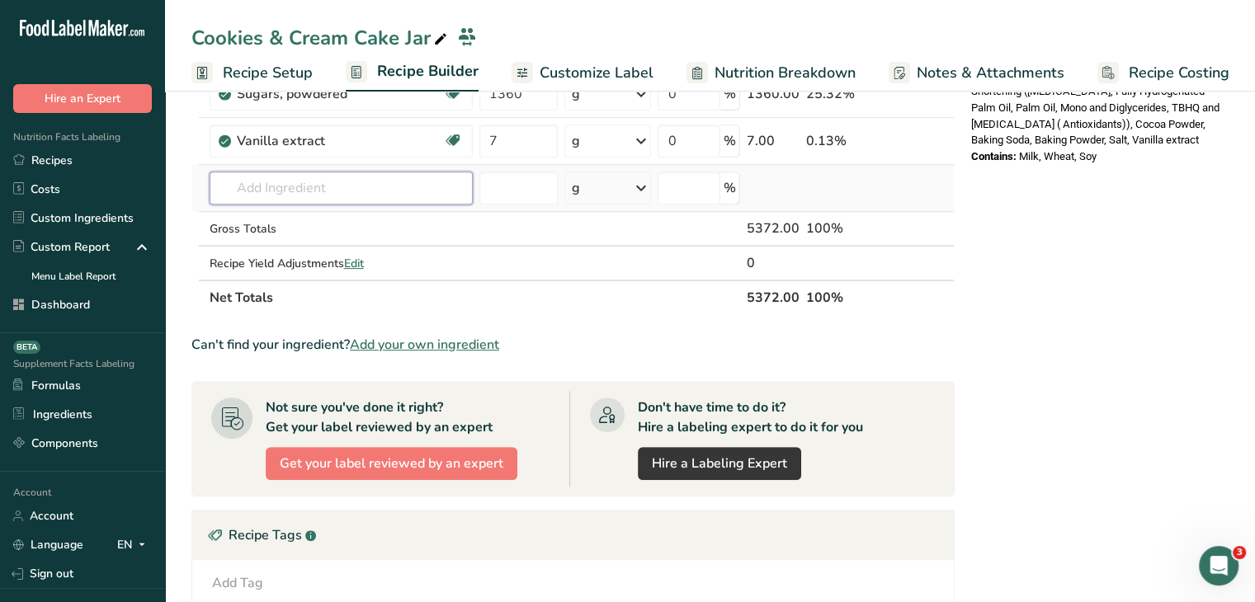
click at [348, 182] on input "text" at bounding box center [341, 188] width 263 height 33
type input "G"
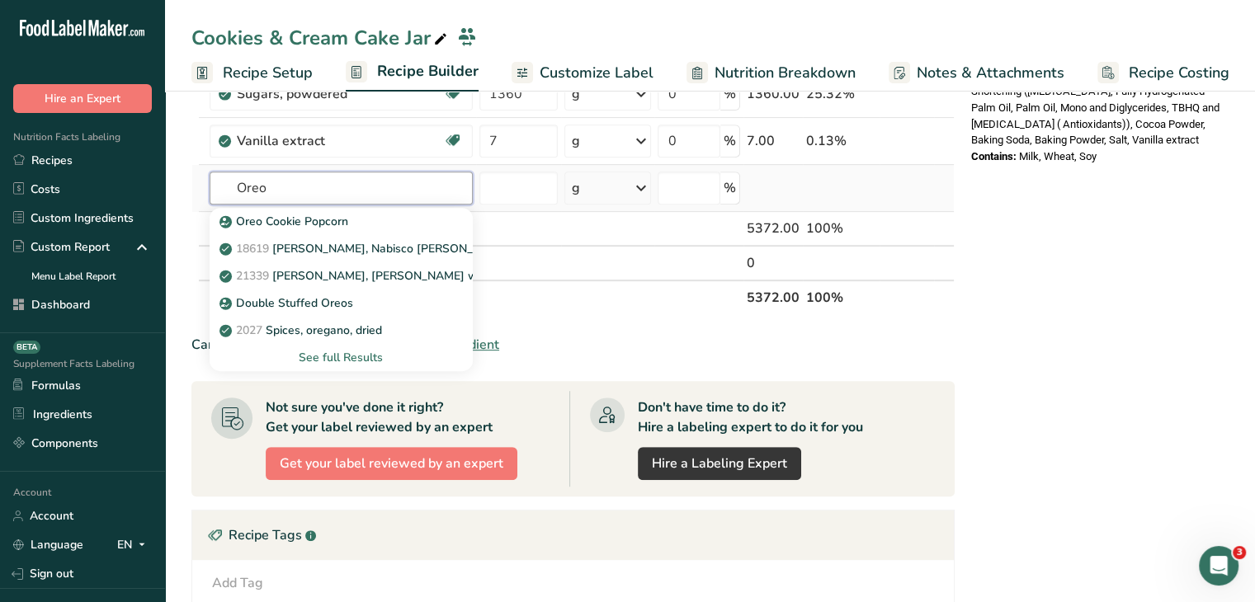
type input "Oreo"
click at [372, 352] on div "See full Results" at bounding box center [341, 357] width 237 height 17
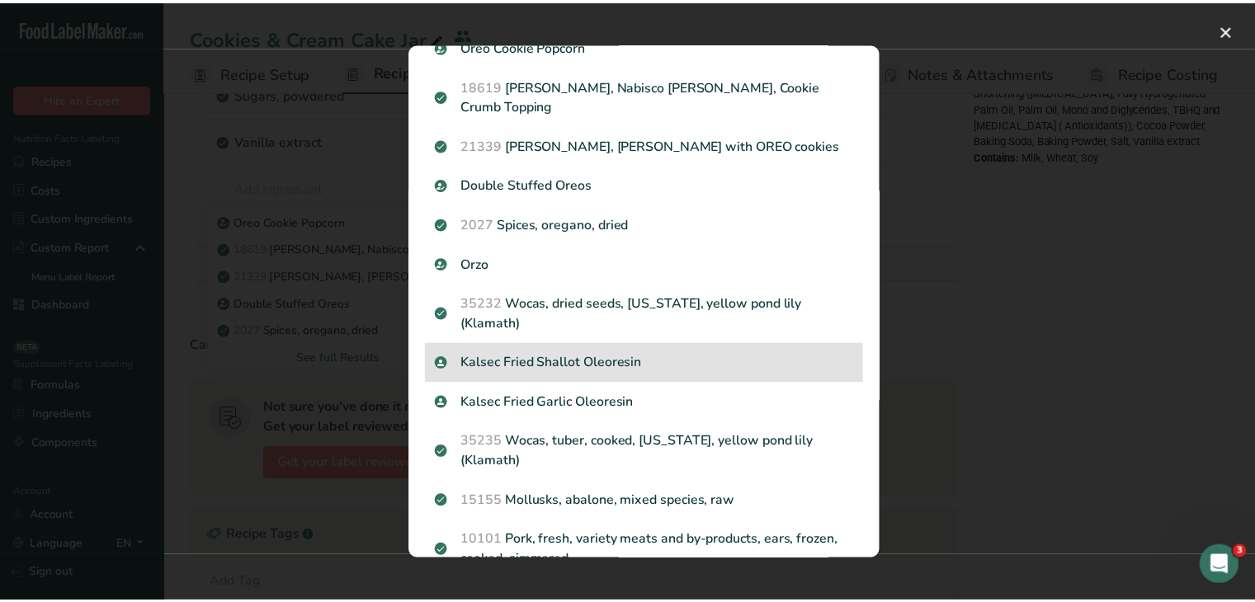
scroll to position [223, 0]
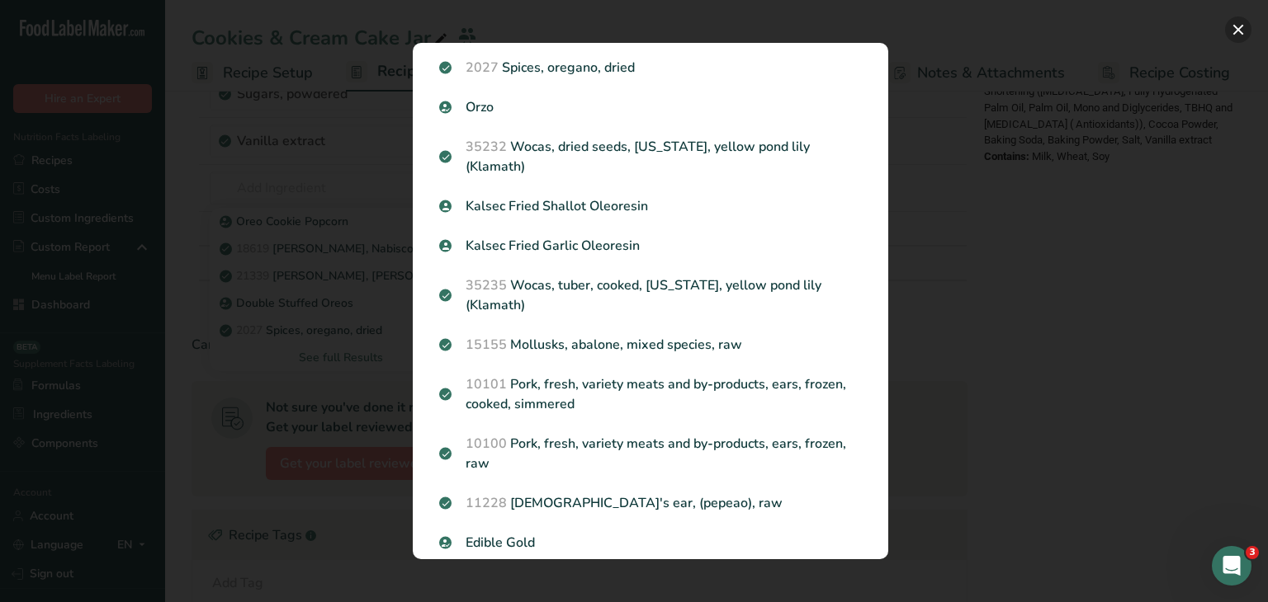
click at [1235, 28] on button "Search results modal" at bounding box center [1238, 30] width 26 height 26
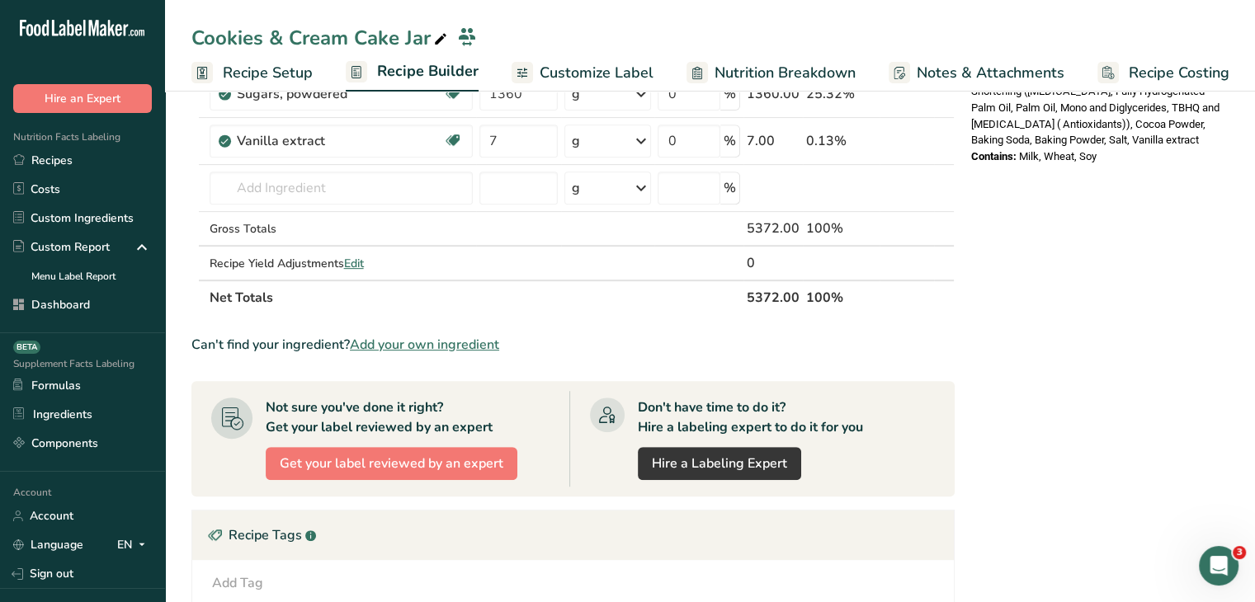
click at [471, 344] on span "Add your own ingredient" at bounding box center [424, 345] width 149 height 20
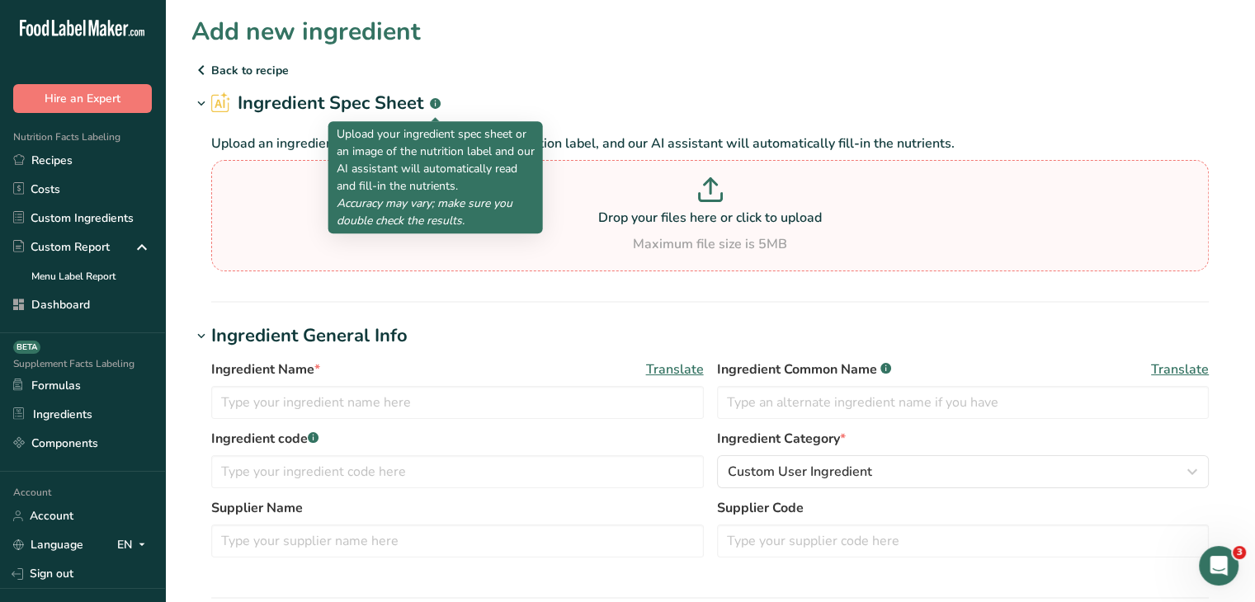
click at [608, 258] on section "Drop your files here or click to upload Maximum file size is 5MB" at bounding box center [709, 215] width 989 height 103
click at [608, 258] on input "Drop your files here or click to upload Maximum file size is 5MB" at bounding box center [710, 215] width 998 height 111
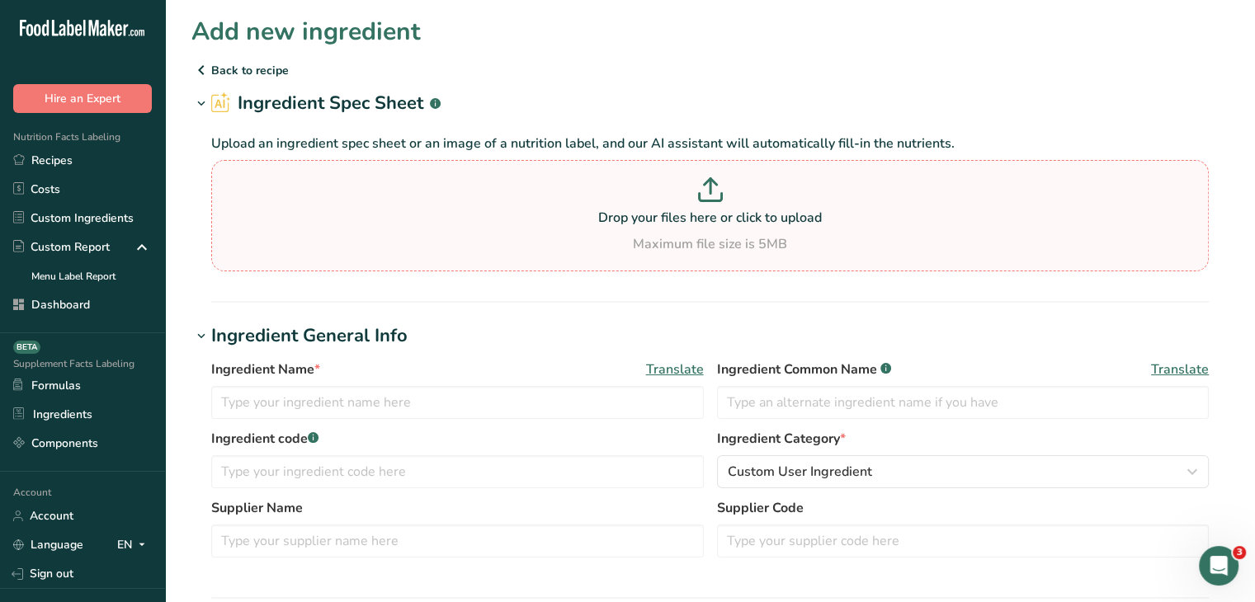
type input "C:\fakepath\glytehn.webp"
click at [668, 248] on div "Maximum file size is 5MB" at bounding box center [709, 244] width 989 height 20
click at [668, 248] on input "Drop your files here or click to upload Maximum file size is 5MB" at bounding box center [710, 215] width 998 height 111
type input "C:\fakepath\glytehn.webp"
click at [648, 209] on p "Drop your files here or click to upload" at bounding box center [709, 218] width 989 height 20
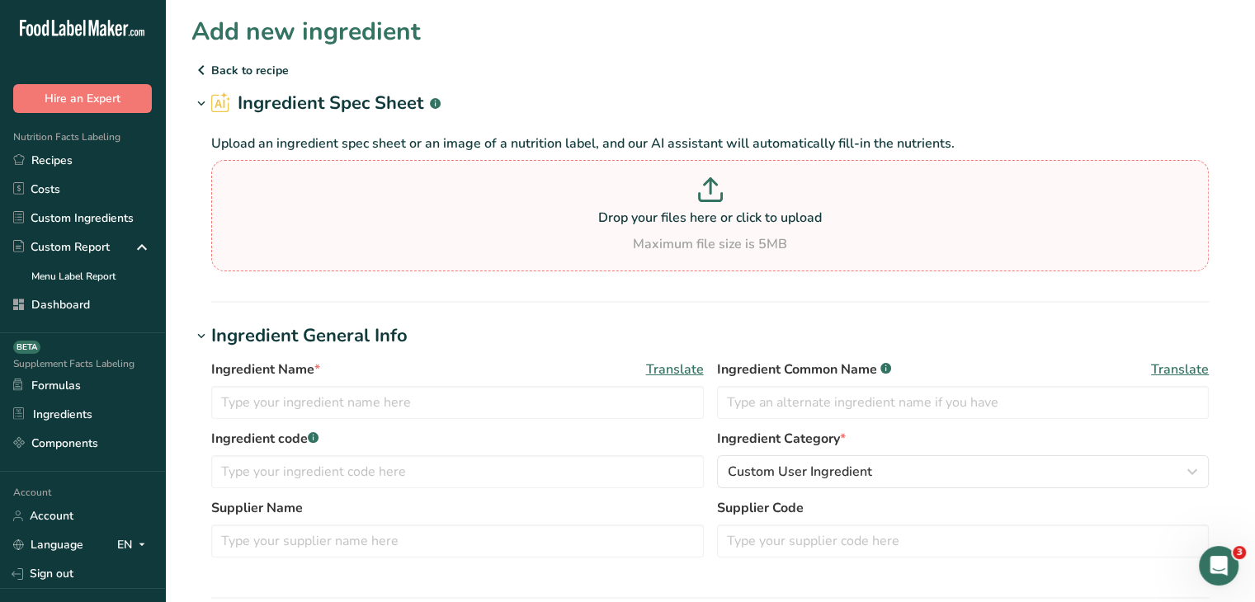
click at [648, 209] on input "Drop your files here or click to upload Maximum file size is 5MB" at bounding box center [710, 215] width 998 height 111
click at [682, 219] on p "Drop your files here or click to upload" at bounding box center [709, 218] width 989 height 20
click at [682, 219] on input "Drop your files here or click to upload Maximum file size is 5MB" at bounding box center [710, 215] width 998 height 111
type input "C:\fakepath\gll.png"
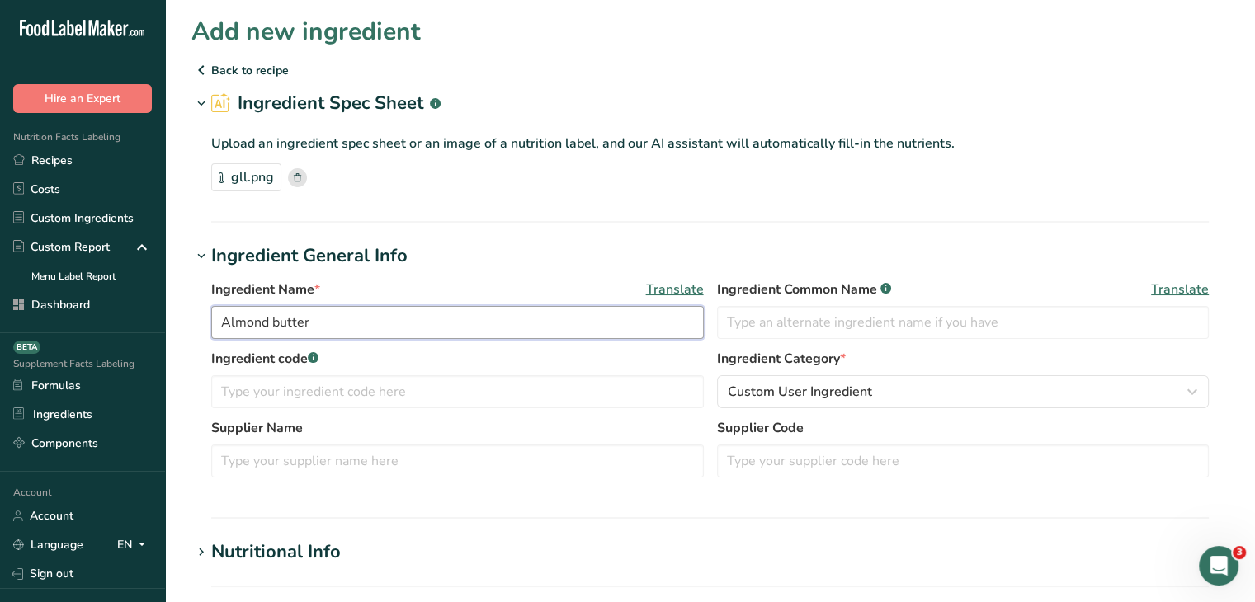
drag, startPoint x: 597, startPoint y: 331, endPoint x: 194, endPoint y: 315, distance: 403.0
click at [195, 315] on div "Ingredient Name * Translate Almond butter Ingredient Common Name .a-a{fill:#347…" at bounding box center [709, 384] width 1037 height 228
click at [260, 314] on input "Gluten Free Cookies" at bounding box center [457, 322] width 493 height 33
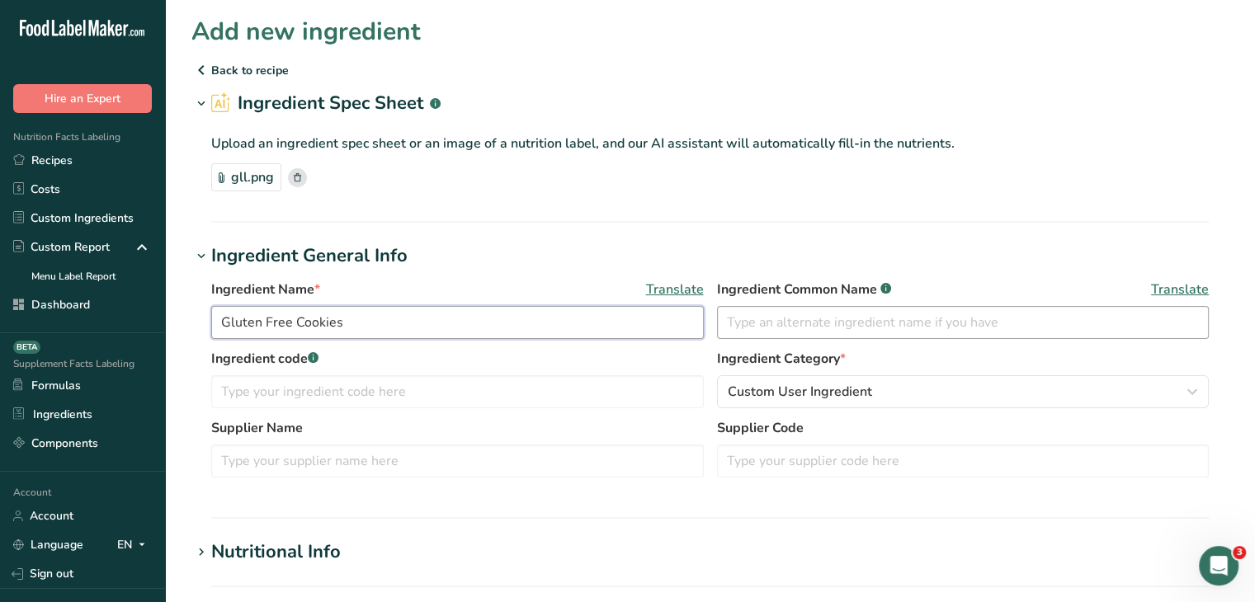
type input "Gluten Free Cookies"
click at [744, 317] on input "text" at bounding box center [963, 322] width 493 height 33
paste input "Gluten Free Cookies"
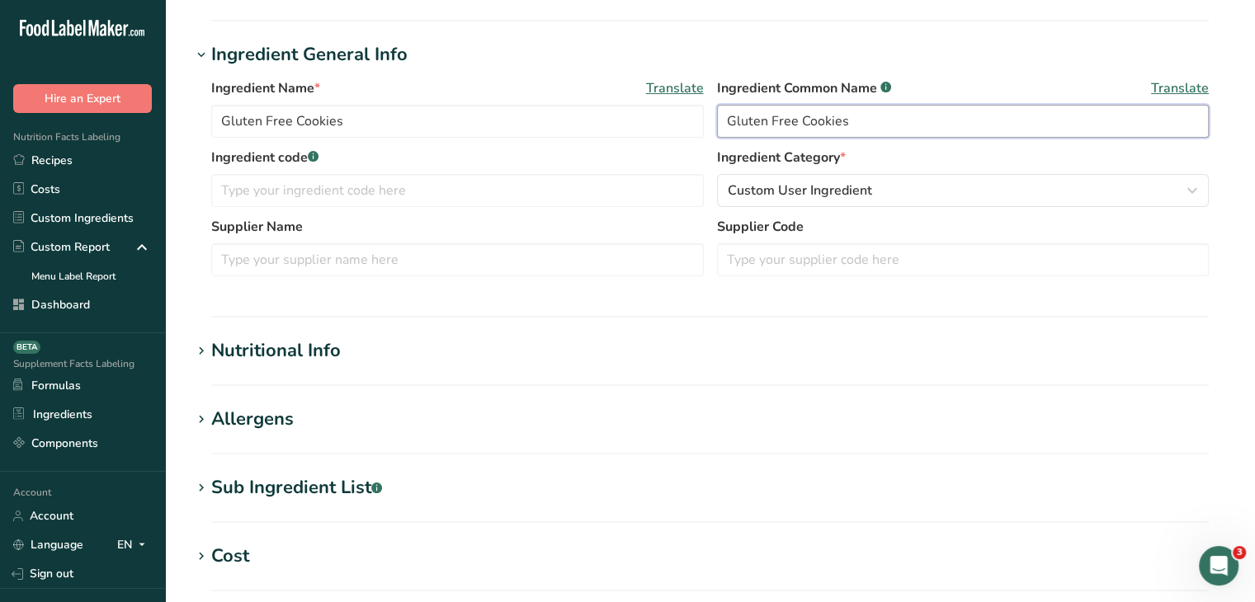
scroll to position [413, 0]
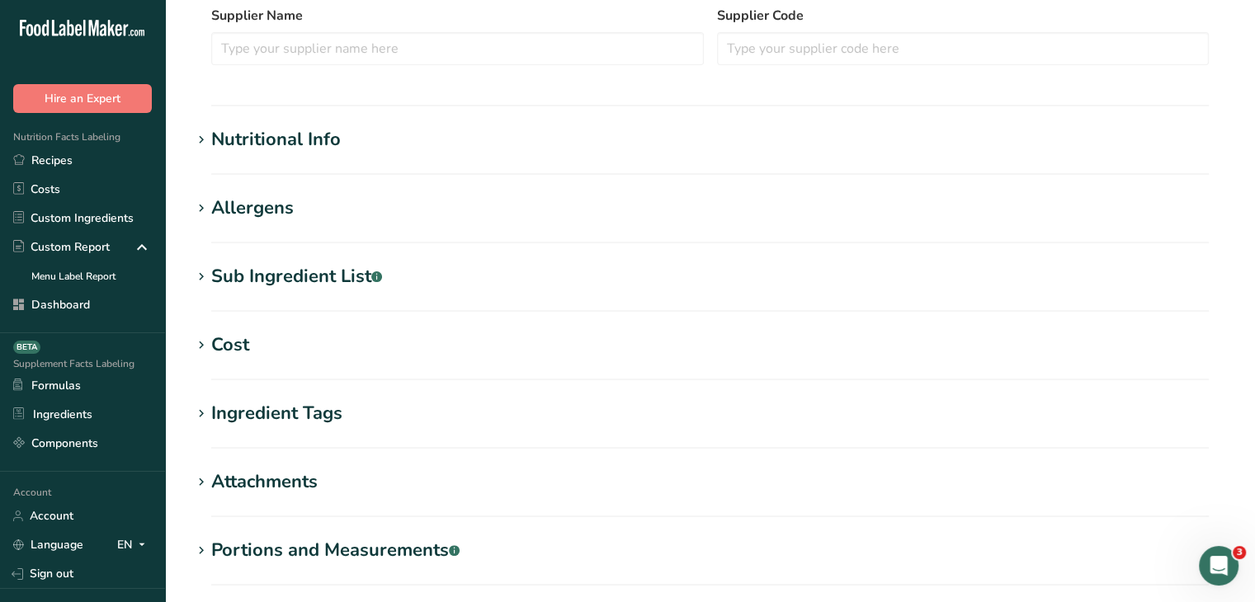
type input "Gluten Free Cookies"
click at [322, 134] on div "Nutritional Info" at bounding box center [276, 139] width 130 height 27
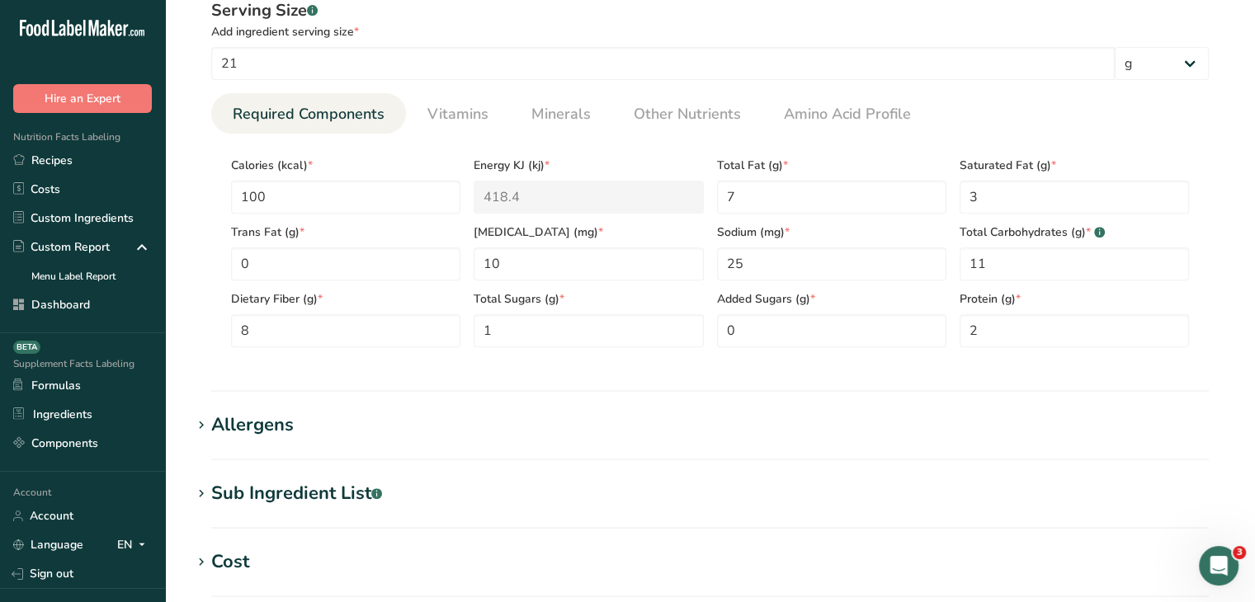
click at [280, 422] on div "Allergens" at bounding box center [252, 425] width 83 height 27
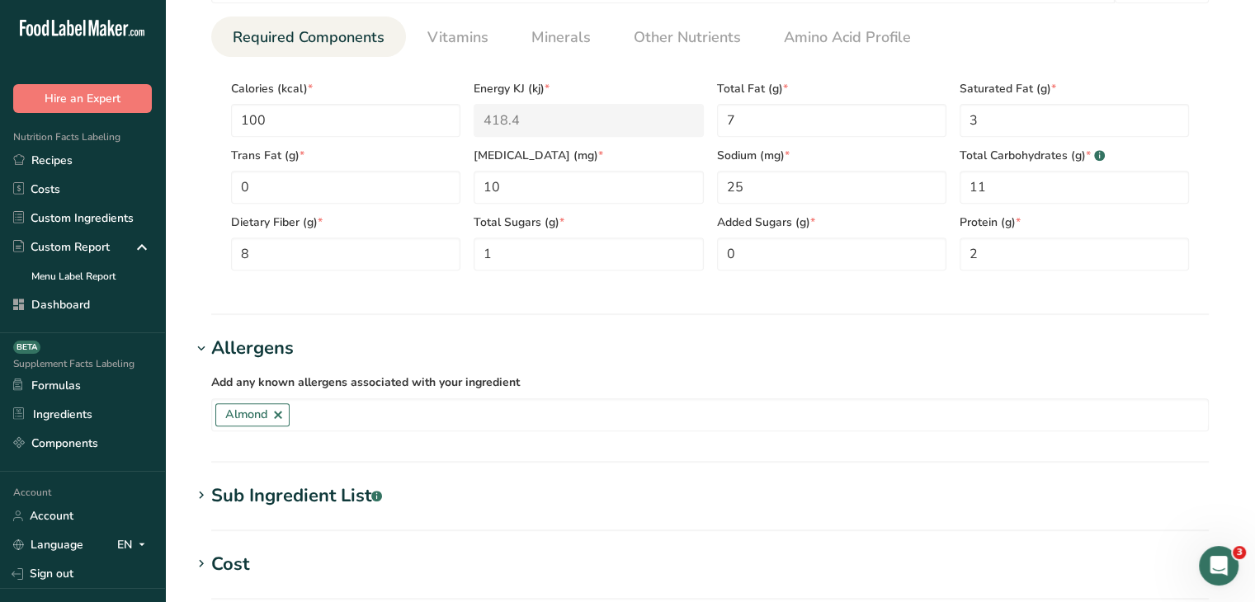
scroll to position [743, 0]
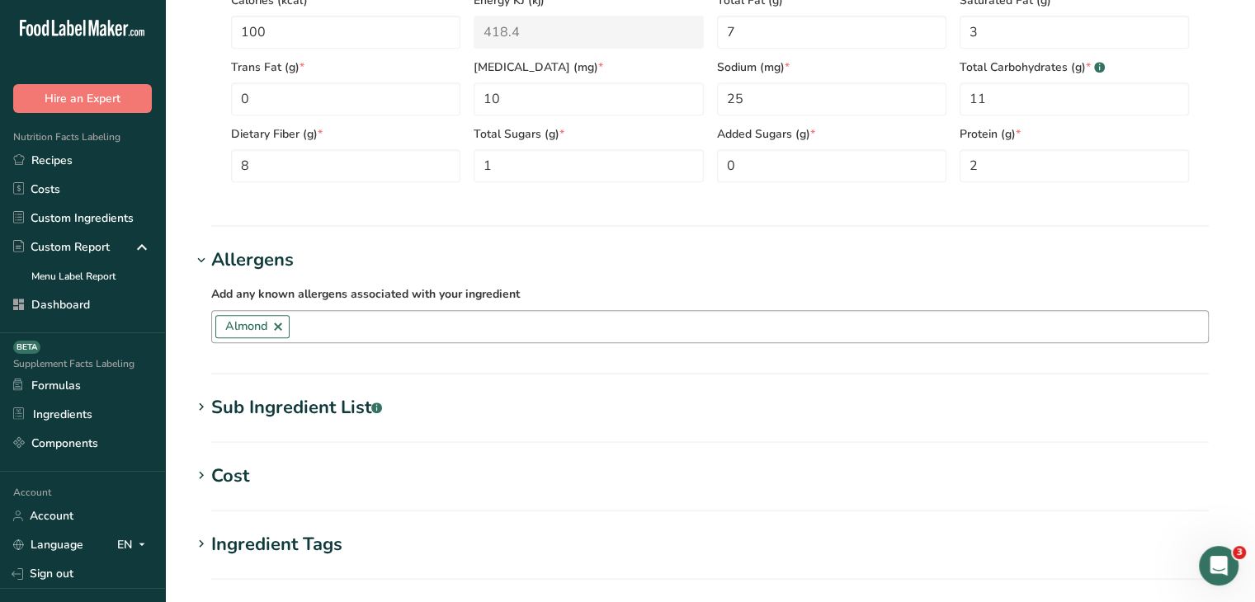
click at [480, 331] on input "text" at bounding box center [749, 327] width 918 height 26
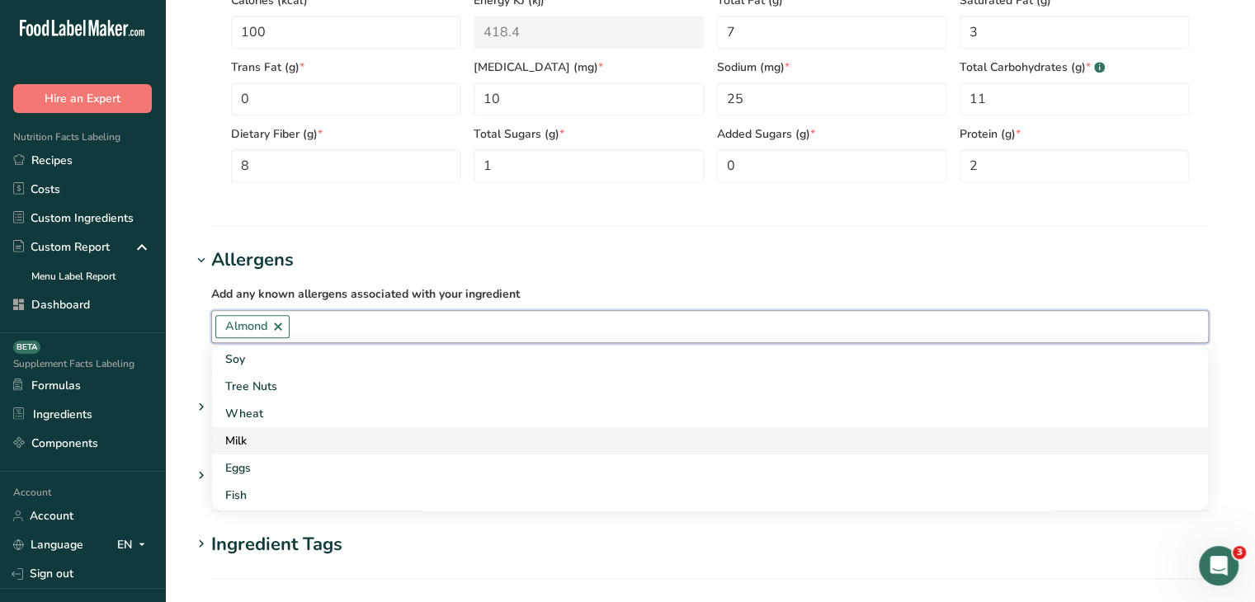
click at [414, 436] on div "Milk" at bounding box center [696, 440] width 943 height 17
click at [388, 443] on div "Eggs" at bounding box center [696, 440] width 943 height 17
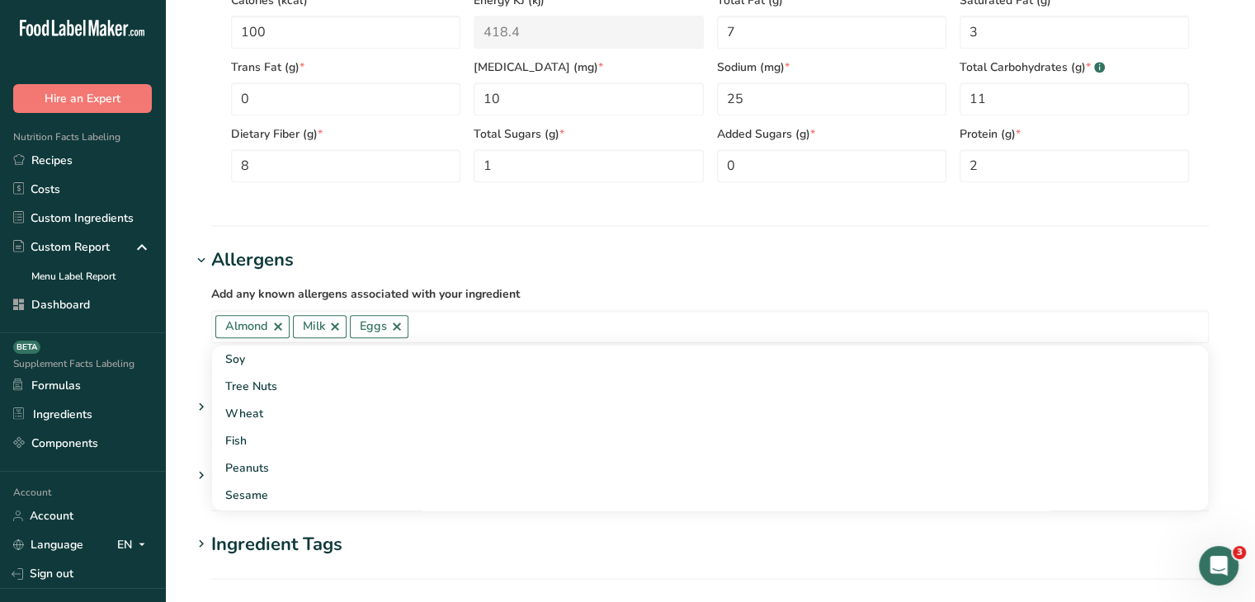
click at [669, 275] on div "Add any known allergens associated with your ingredient Almond Milk Eggs Soy Tr…" at bounding box center [709, 313] width 1037 height 79
click at [323, 396] on div "Sub Ingredient List .a-a{fill:#347362;}.b-a{fill:#fff;}" at bounding box center [296, 407] width 171 height 27
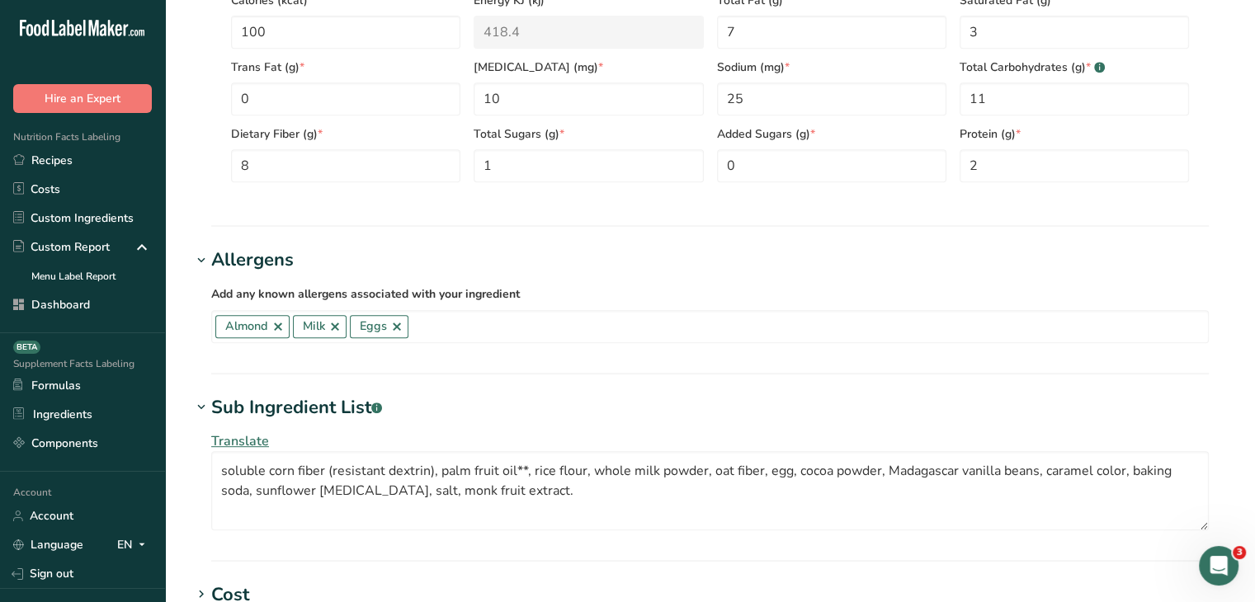
scroll to position [825, 0]
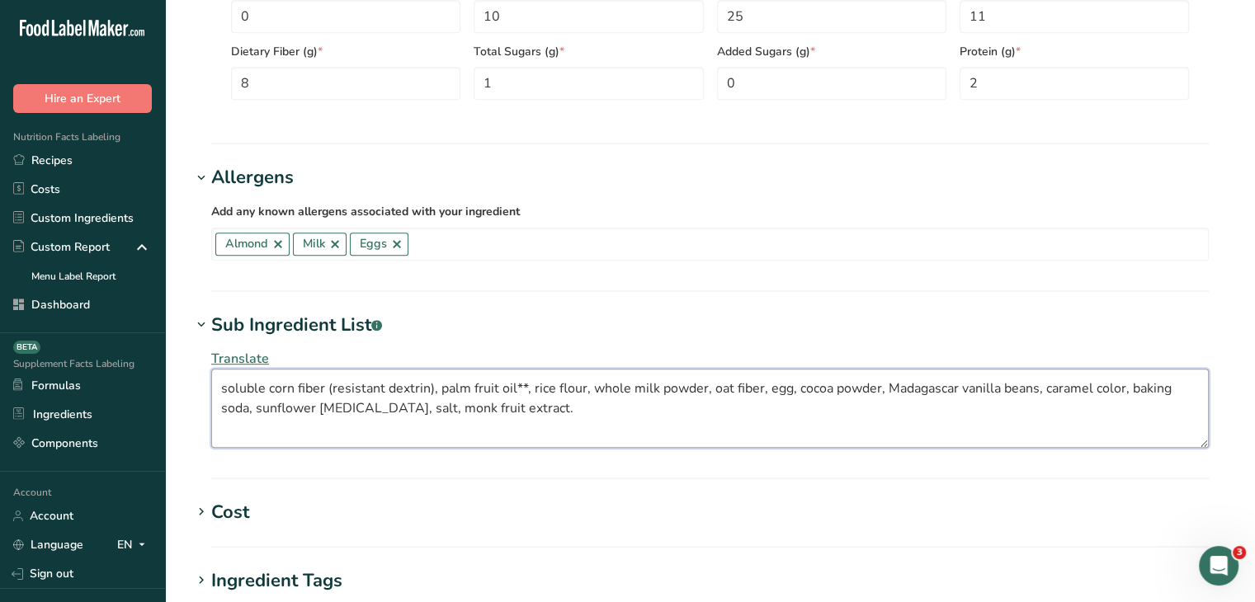
click at [229, 380] on textarea "soluble corn fiber (resistant dextrin), palm fruit oil**, rice flour, whole mil…" at bounding box center [710, 408] width 998 height 79
click at [274, 385] on textarea "Soluble corn fiber (resistant dextrin), palm fruit oil**, rice flour, whole mil…" at bounding box center [710, 408] width 998 height 79
click at [307, 385] on textarea "Soluble Corn fiber (resistant dextrin), palm fruit oil**, rice flour, whole mil…" at bounding box center [710, 408] width 998 height 79
click at [343, 390] on textarea "Soluble Corn Fiber (resistant dextrin), palm fruit oil**, rice flour, whole mil…" at bounding box center [710, 408] width 998 height 79
click at [456, 389] on textarea "Soluble Corn Fiber (Resistant Dextrin), palm fruit oil**, rice flour, whole mil…" at bounding box center [710, 408] width 998 height 79
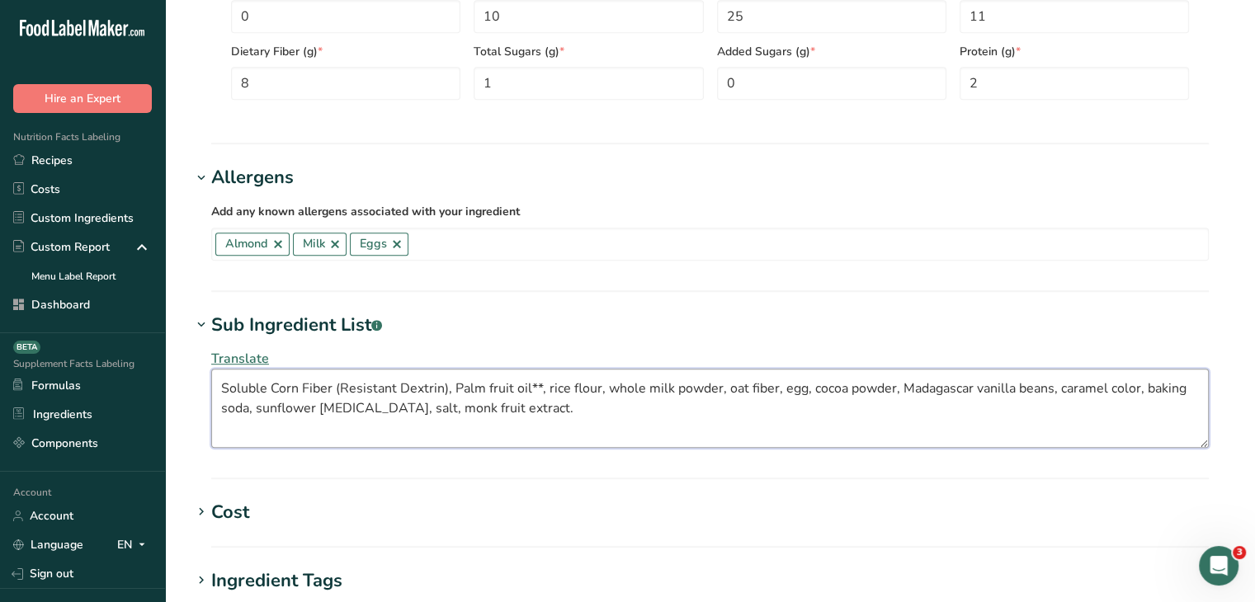
click at [531, 385] on textarea "Soluble Corn Fiber (Resistant Dextrin), Palm fruit oil**, rice flour, whole mil…" at bounding box center [710, 408] width 998 height 79
click at [518, 389] on textarea "Soluble Corn Fiber (Resistant Dextrin), Palm fruit oil, rice flour, whole milk …" at bounding box center [710, 408] width 998 height 79
click at [489, 385] on textarea "Soluble Corn Fiber (Resistant Dextrin), Palm fruit Oil, rice flour, whole milk …" at bounding box center [710, 408] width 998 height 79
type textarea "Fruit Oil, rice flour, whole milk powder, oat fiber, egg, cocoa powder, Madagas…"
click at [424, 385] on textarea "Fruit Oil, rice flour, whole milk powder, oat fiber, egg, cocoa powder, Madagas…" at bounding box center [710, 408] width 998 height 79
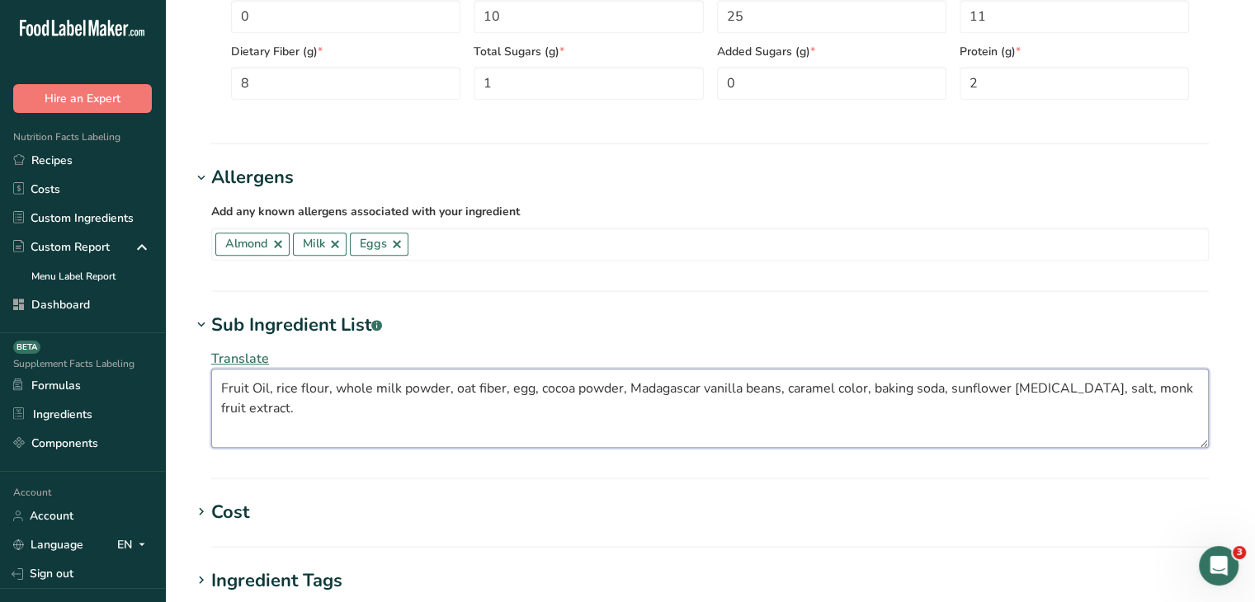
click at [424, 385] on textarea "Fruit Oil, rice flour, whole milk powder, oat fiber, egg, cocoa powder, Madagas…" at bounding box center [710, 408] width 998 height 79
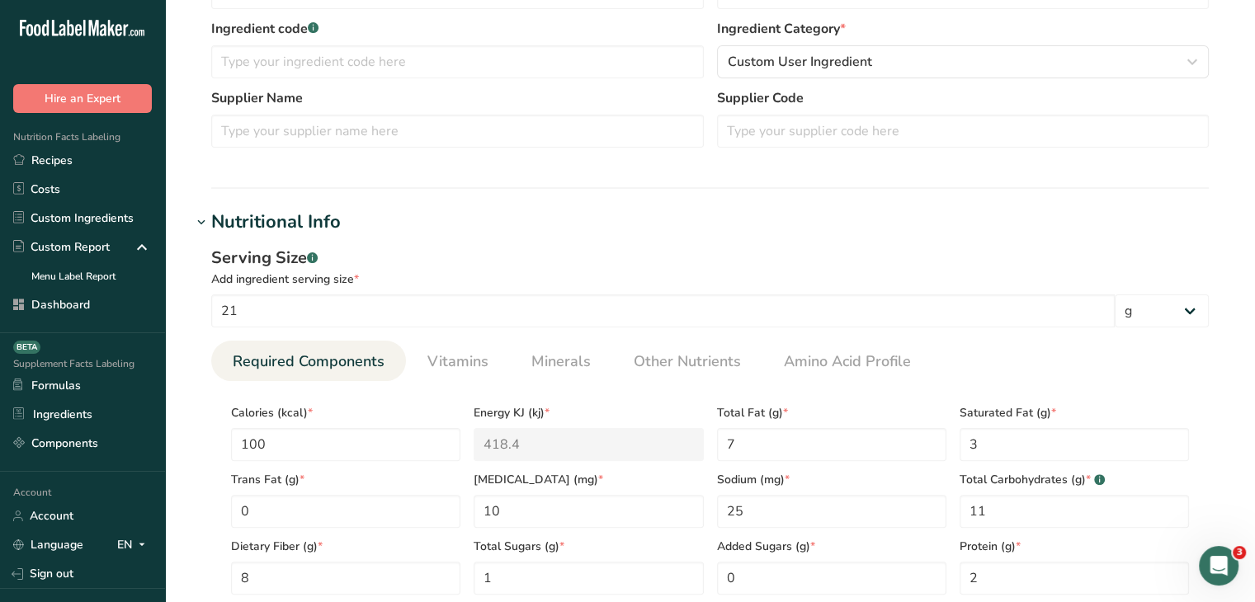
scroll to position [0, 0]
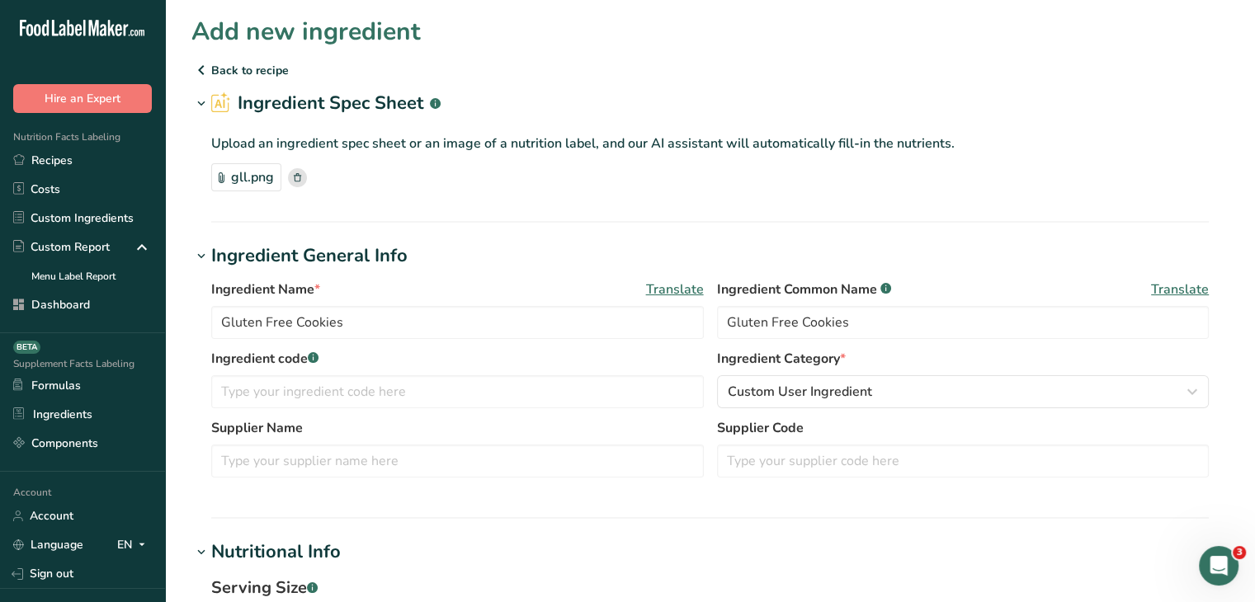
click at [298, 176] on rect at bounding box center [297, 177] width 19 height 19
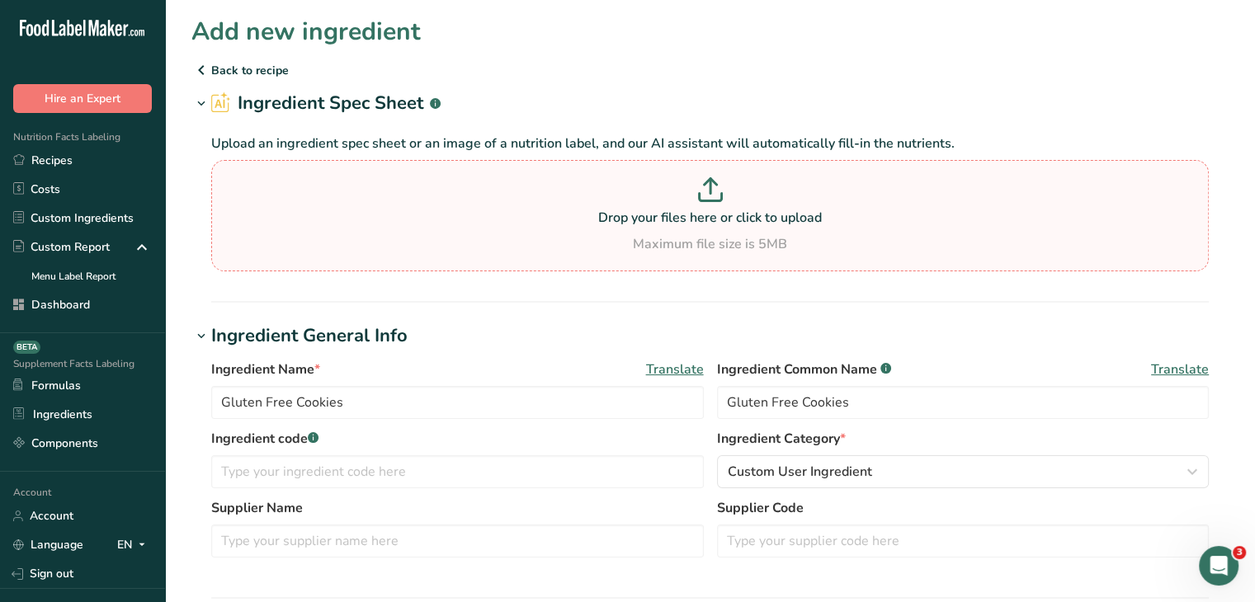
click at [551, 179] on p at bounding box center [709, 192] width 989 height 31
click at [551, 179] on input "Drop your files here or click to upload Maximum file size is 5MB" at bounding box center [710, 215] width 998 height 111
type input "C:\fakepath\gll.png"
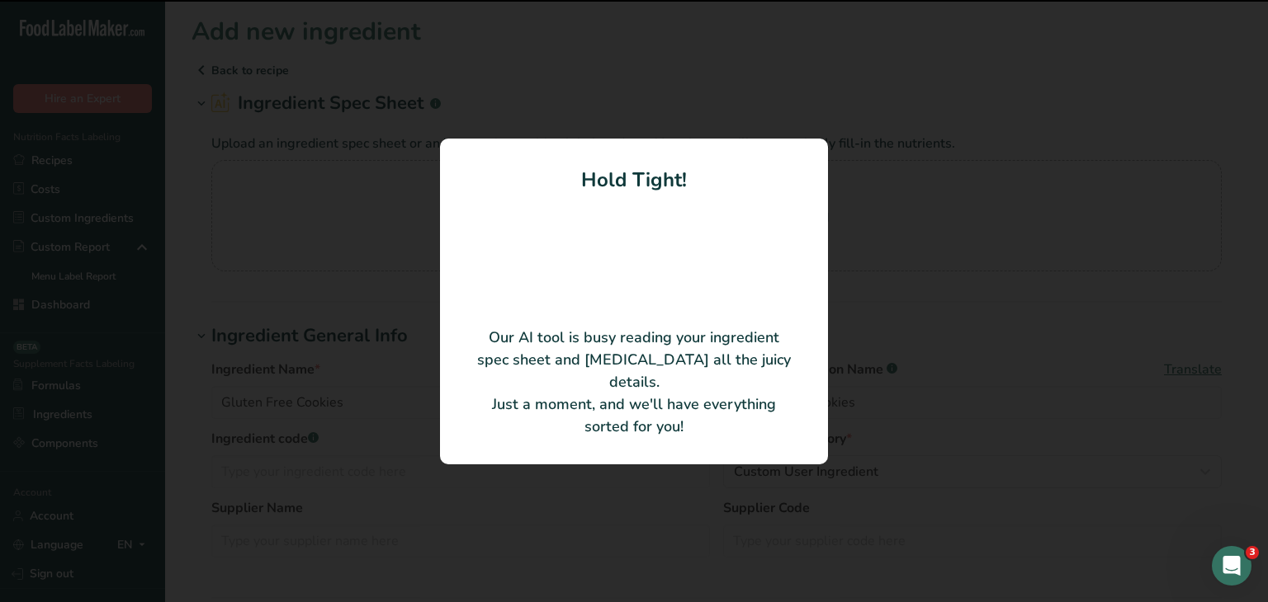
type input "Almond butter"
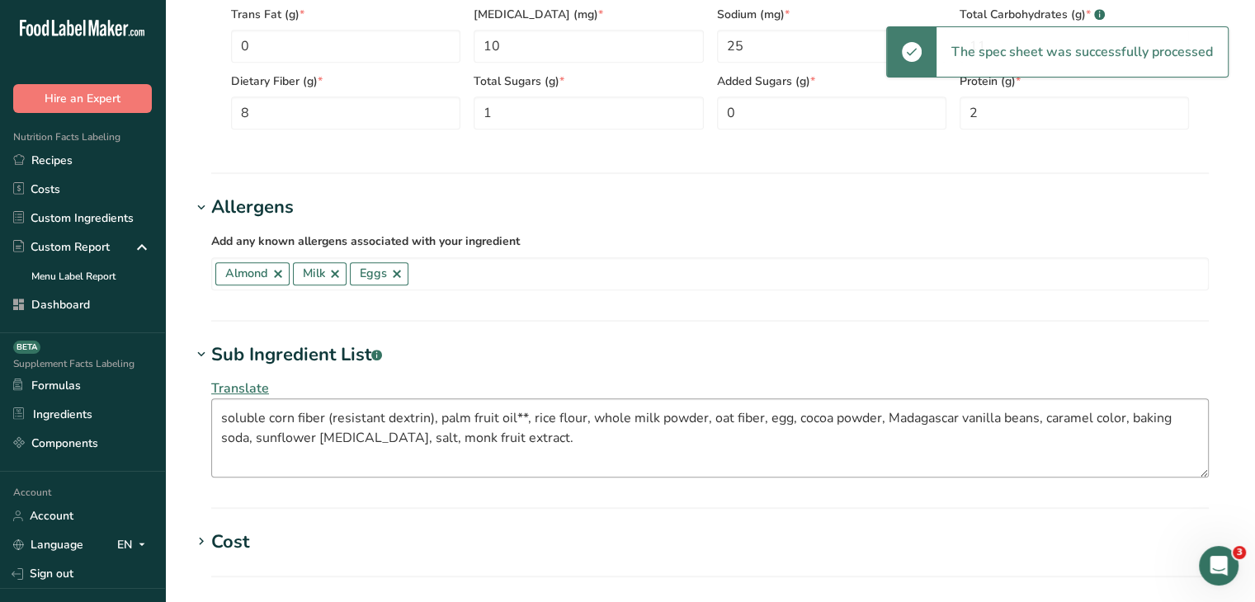
scroll to position [825, 0]
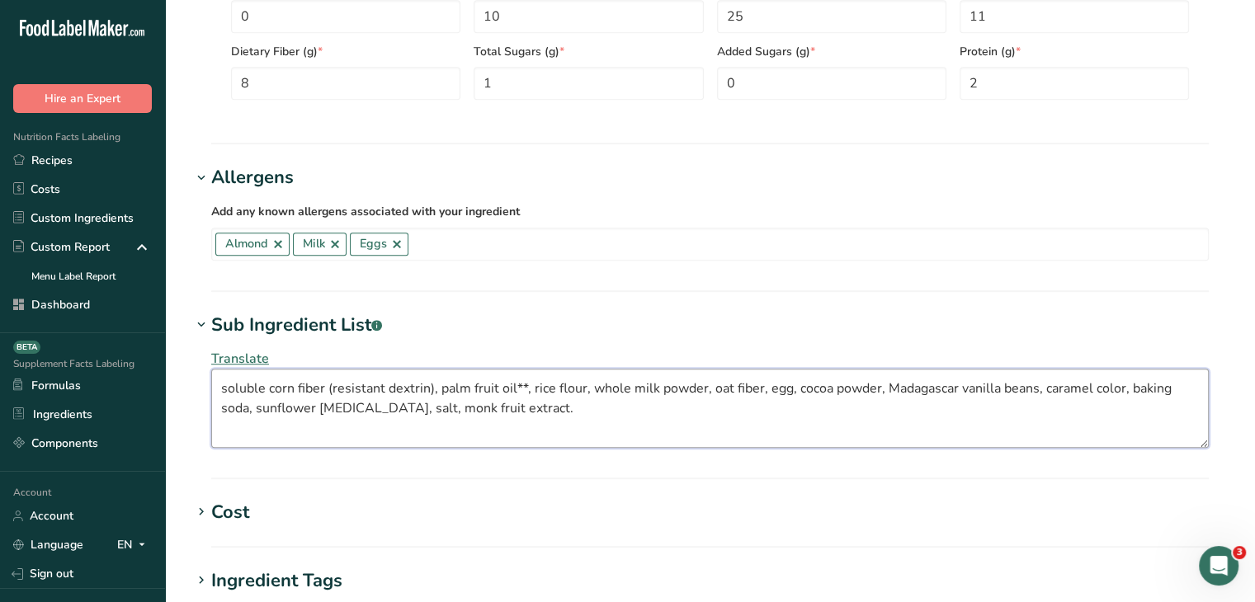
click at [224, 389] on textarea "soluble corn fiber (resistant dextrin), palm fruit oil**, rice flour, whole mil…" at bounding box center [710, 408] width 998 height 79
click at [275, 391] on textarea "Soluble corn fiber (resistant dextrin), palm fruit oil**, rice flour, whole mil…" at bounding box center [710, 408] width 998 height 79
click at [228, 409] on textarea "Soluble Corn Fiber (Resistant Dextrin), Palm Fruit Oil, Rice Flour, Whole Milk …" at bounding box center [710, 408] width 998 height 79
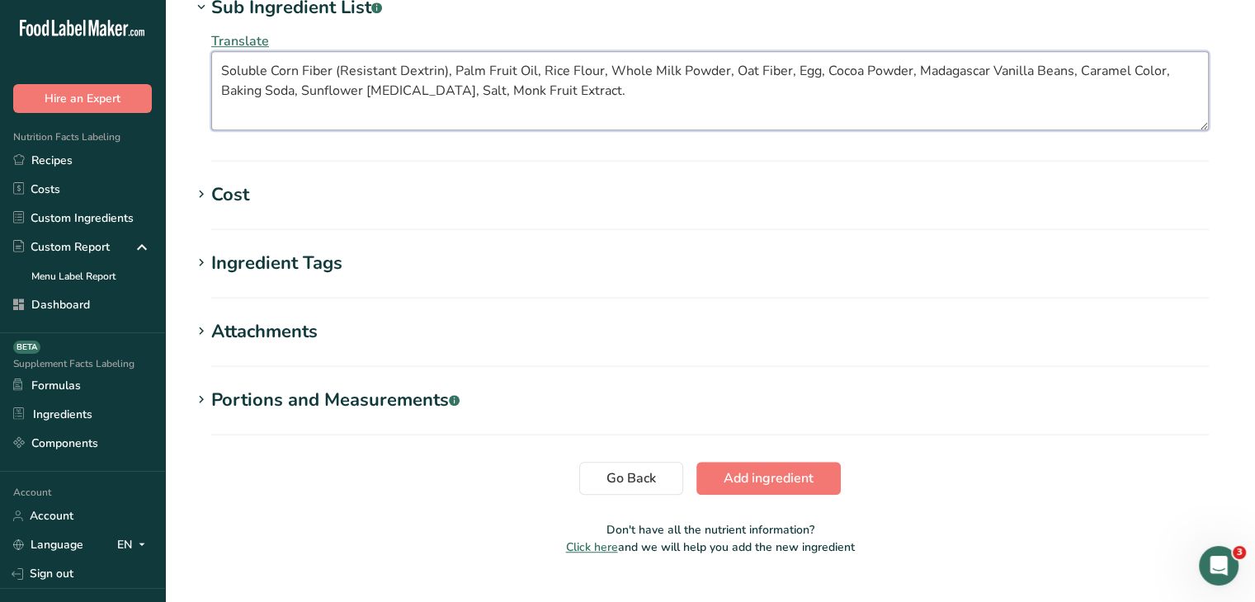
scroll to position [1175, 0]
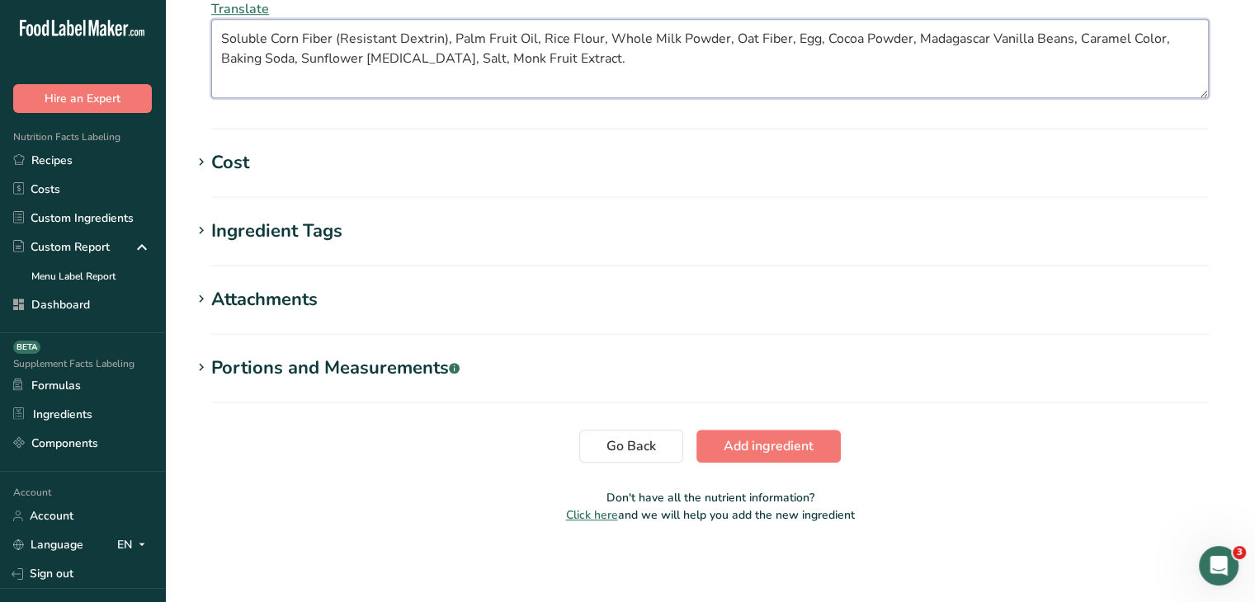
type textarea "Soluble Corn Fiber (Resistant Dextrin), Palm Fruit Oil, Rice Flour, Whole Milk …"
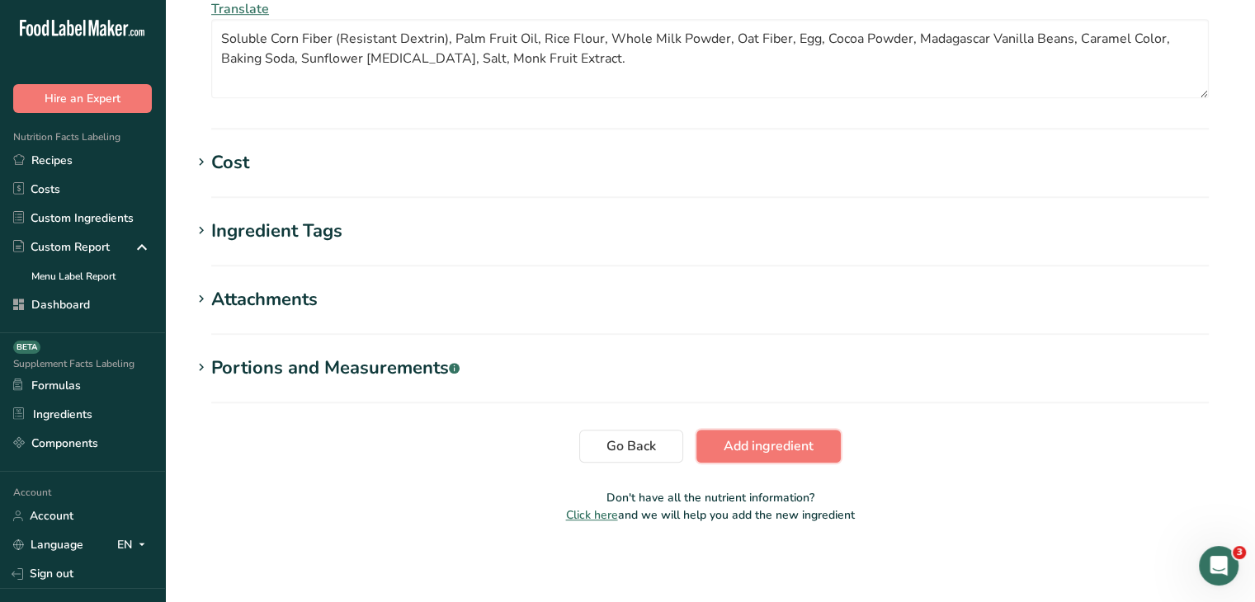
click at [742, 450] on span "Add ingredient" at bounding box center [769, 447] width 90 height 20
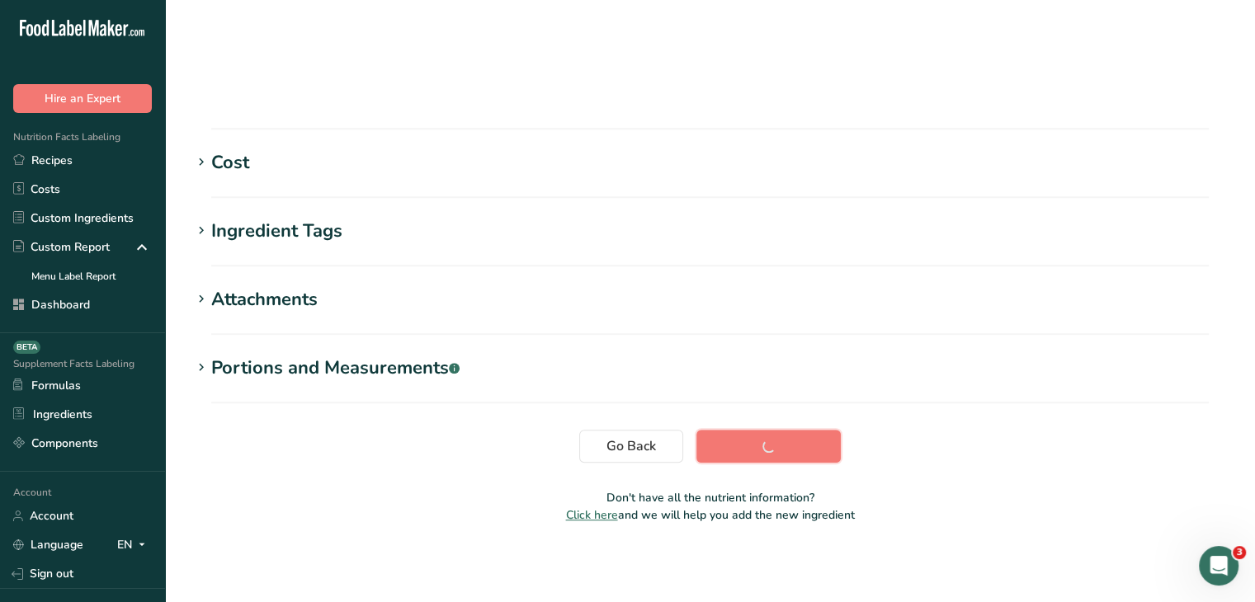
scroll to position [284, 0]
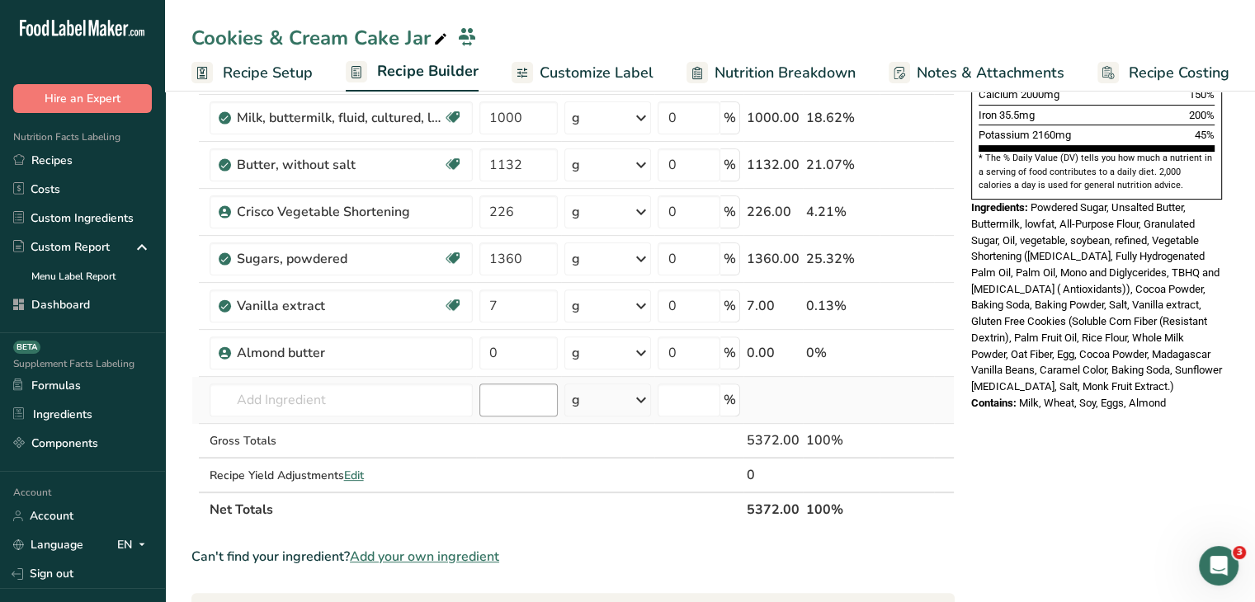
scroll to position [578, 0]
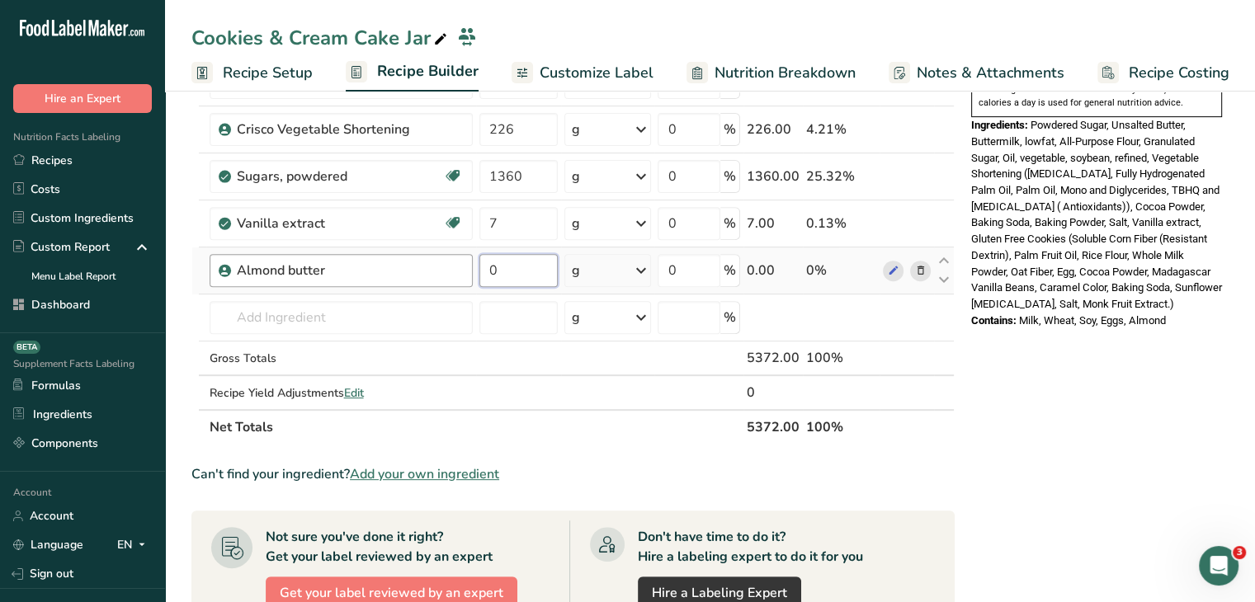
drag, startPoint x: 503, startPoint y: 267, endPoint x: 461, endPoint y: 262, distance: 42.4
click at [461, 262] on tr "Almond butter 0 g Weight Units g kg mg See more Volume Units l mL fl oz See mor…" at bounding box center [573, 271] width 762 height 47
type input "287"
click at [1069, 361] on div "Nutrition Facts 2 Servings Per Container Serving Size 2686g Amount Per Serving …" at bounding box center [1097, 309] width 264 height 1549
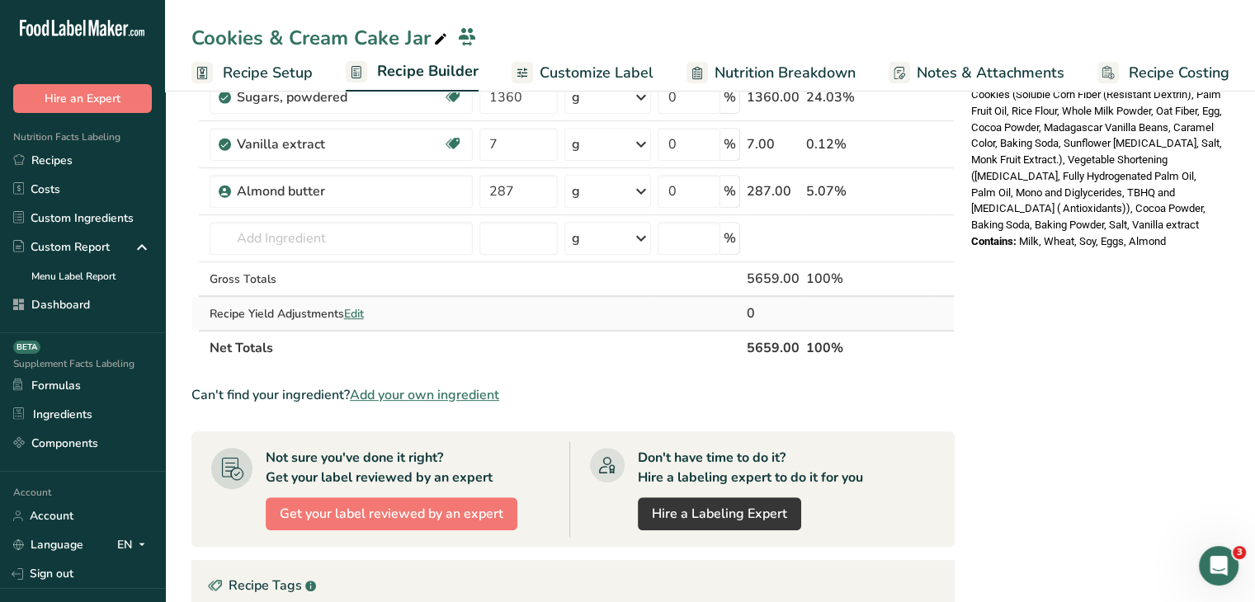
scroll to position [660, 0]
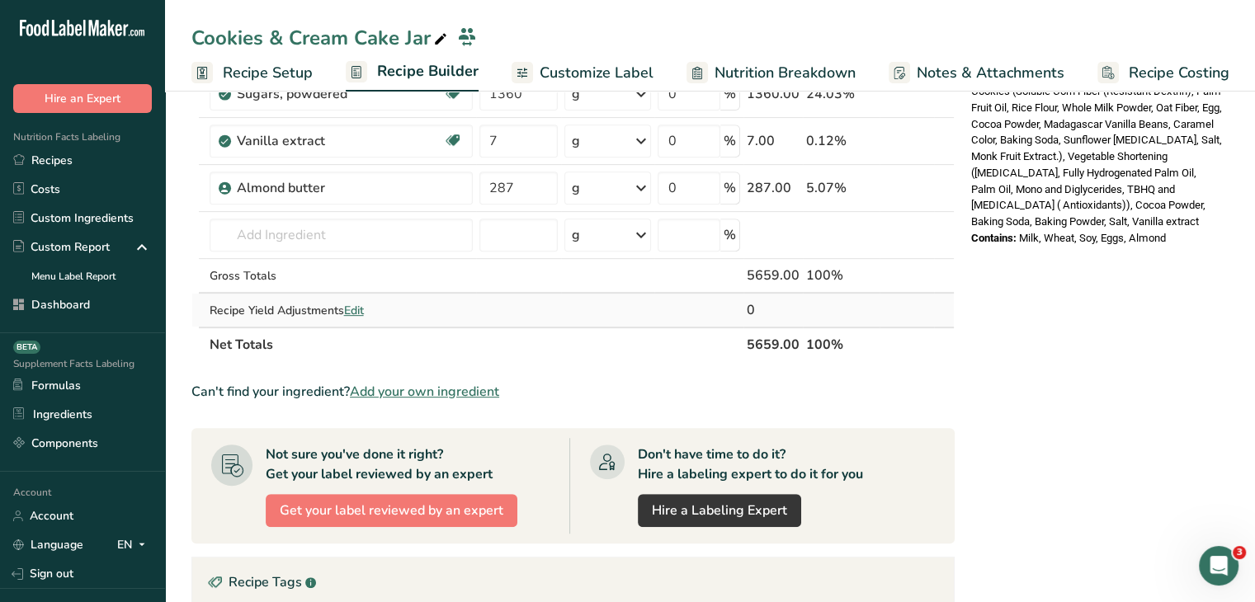
click at [349, 305] on span "Edit" at bounding box center [354, 311] width 20 height 16
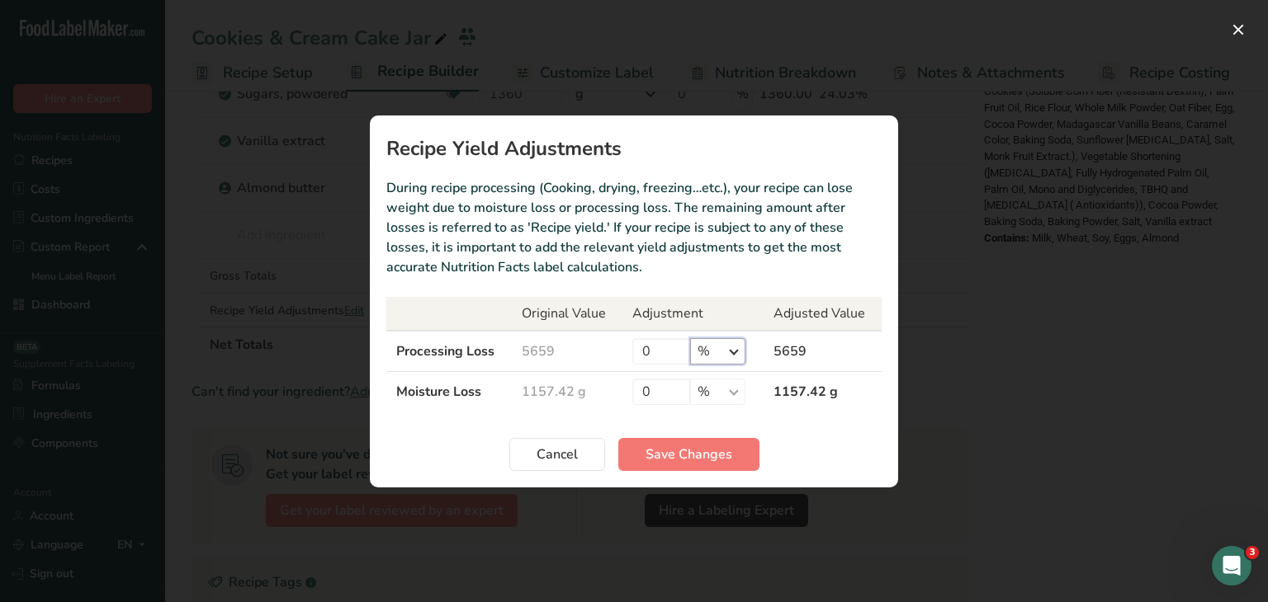
click at [719, 354] on select "% g kg mg mcg lb oz" at bounding box center [717, 351] width 55 height 26
select select "0"
click at [690, 338] on select "% g kg mg mcg lb oz" at bounding box center [717, 351] width 55 height 26
drag, startPoint x: 659, startPoint y: 358, endPoint x: 600, endPoint y: 343, distance: 61.2
click at [600, 343] on tr "Processing Loss 5659 0 % g kg mg mcg lb oz 5659" at bounding box center [633, 351] width 495 height 41
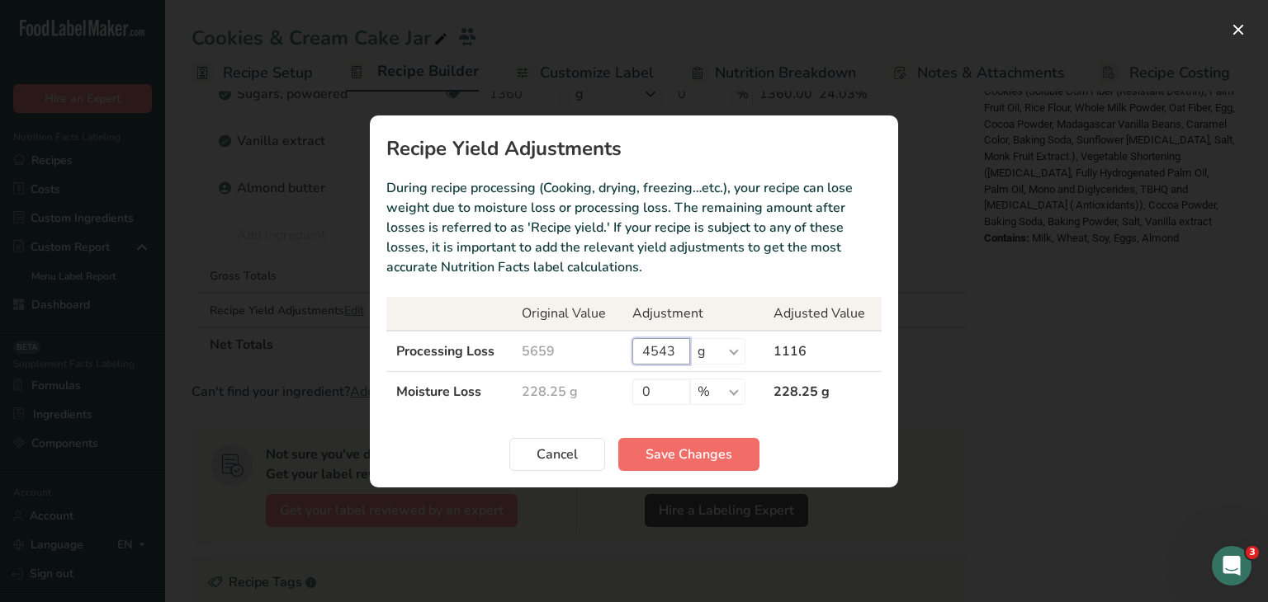
type input "4543"
click at [733, 446] on button "Save Changes" at bounding box center [688, 454] width 141 height 33
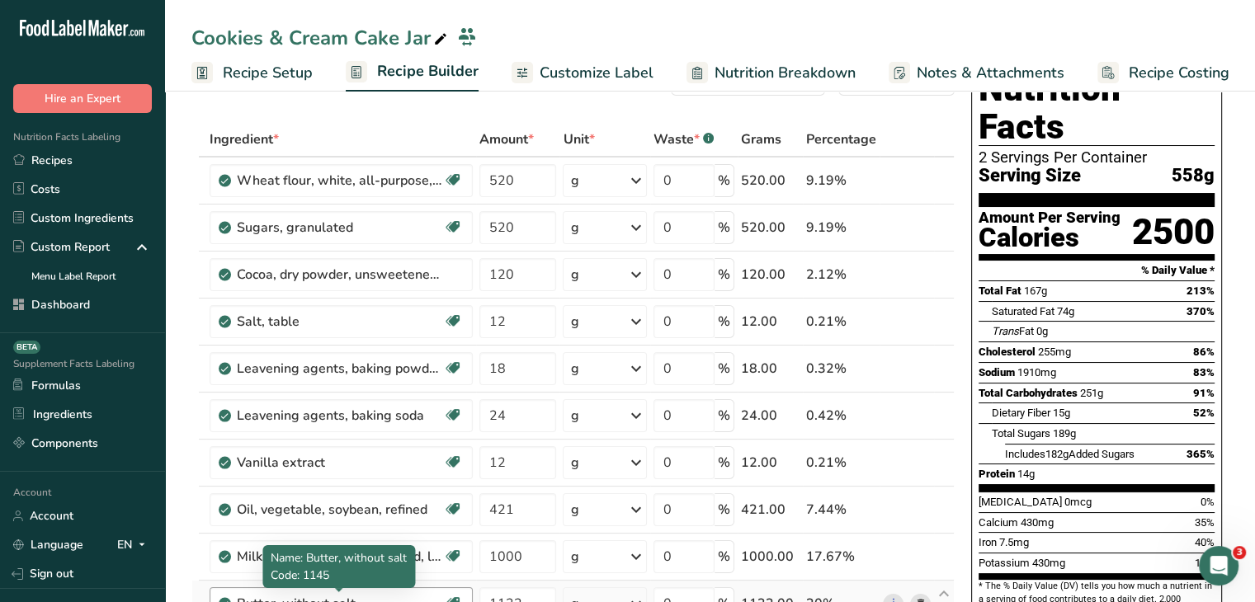
scroll to position [0, 0]
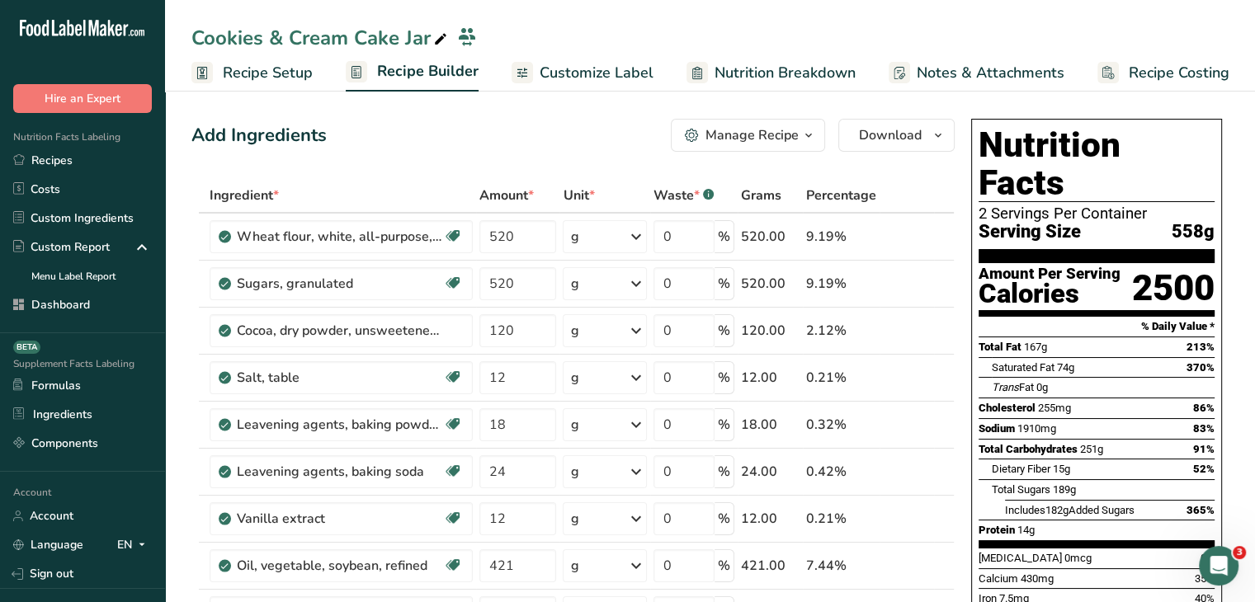
drag, startPoint x: 287, startPoint y: 68, endPoint x: 297, endPoint y: 71, distance: 10.2
click at [287, 68] on span "Recipe Setup" at bounding box center [268, 73] width 90 height 22
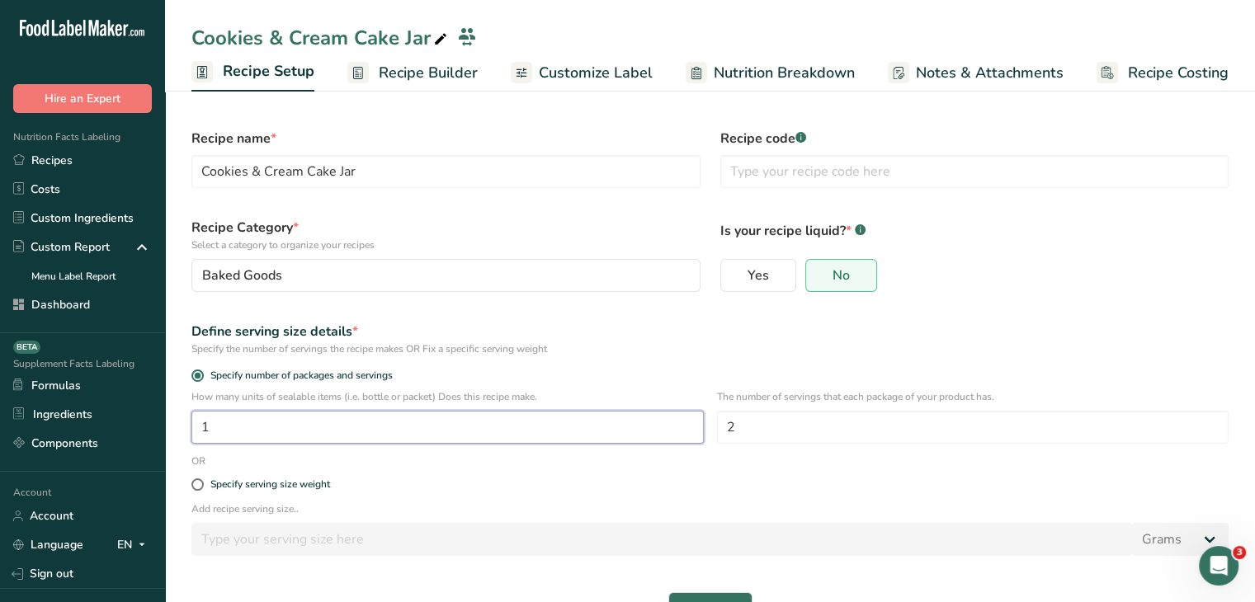
drag, startPoint x: 271, startPoint y: 418, endPoint x: 153, endPoint y: 433, distance: 118.9
click at [153, 433] on div ".a-20{fill:#fff;} Hire an Expert Nutrition Facts Labeling Recipes Costs Custom …" at bounding box center [627, 326] width 1255 height 652
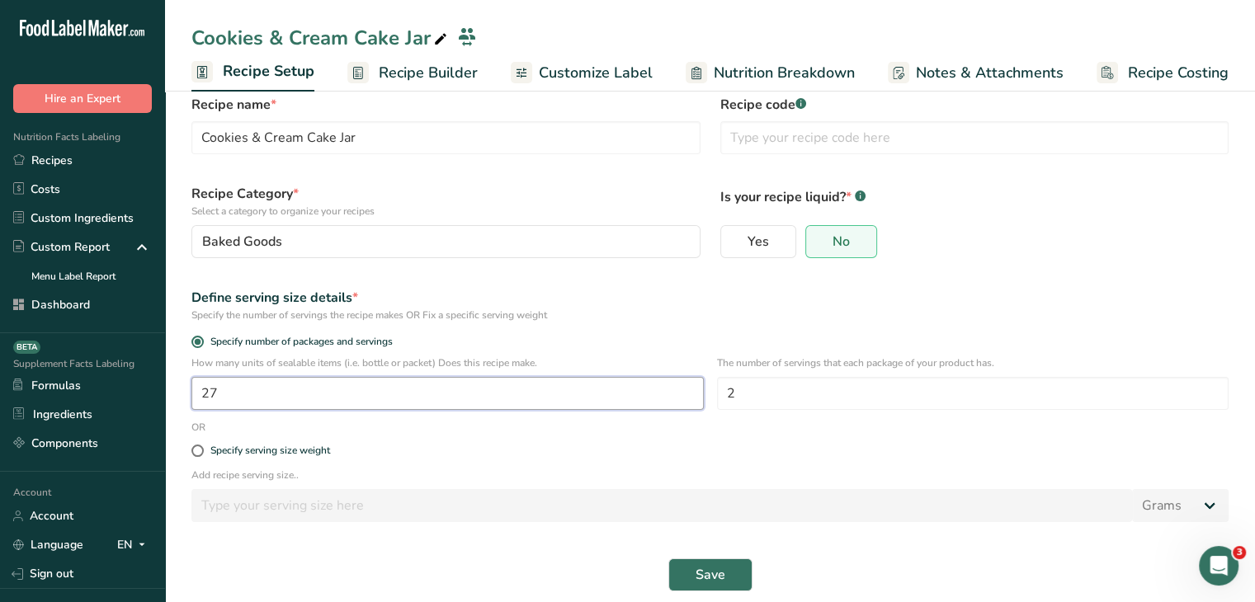
scroll to position [50, 0]
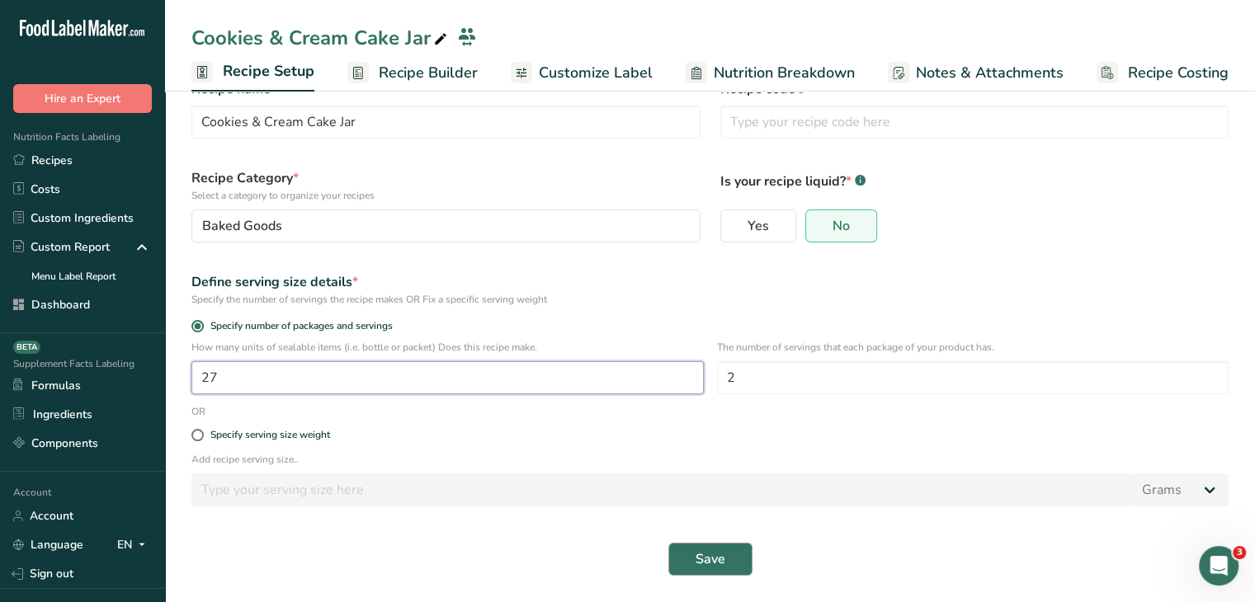
type input "27"
click at [726, 559] on button "Save" at bounding box center [710, 559] width 84 height 33
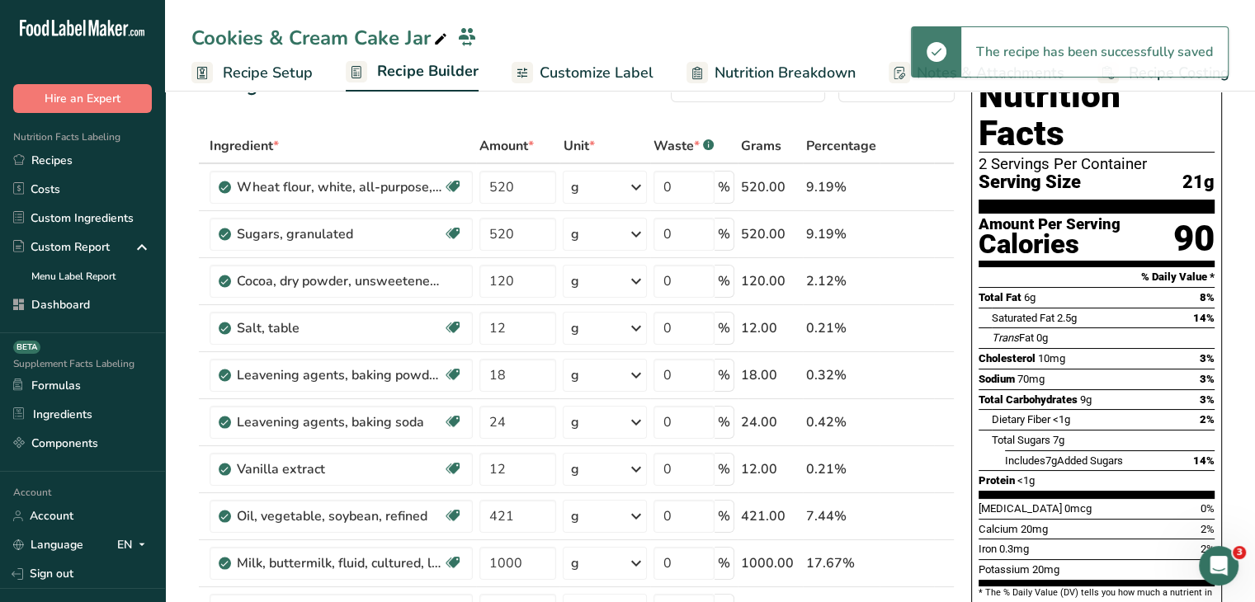
click at [235, 70] on span "Recipe Setup" at bounding box center [268, 73] width 90 height 22
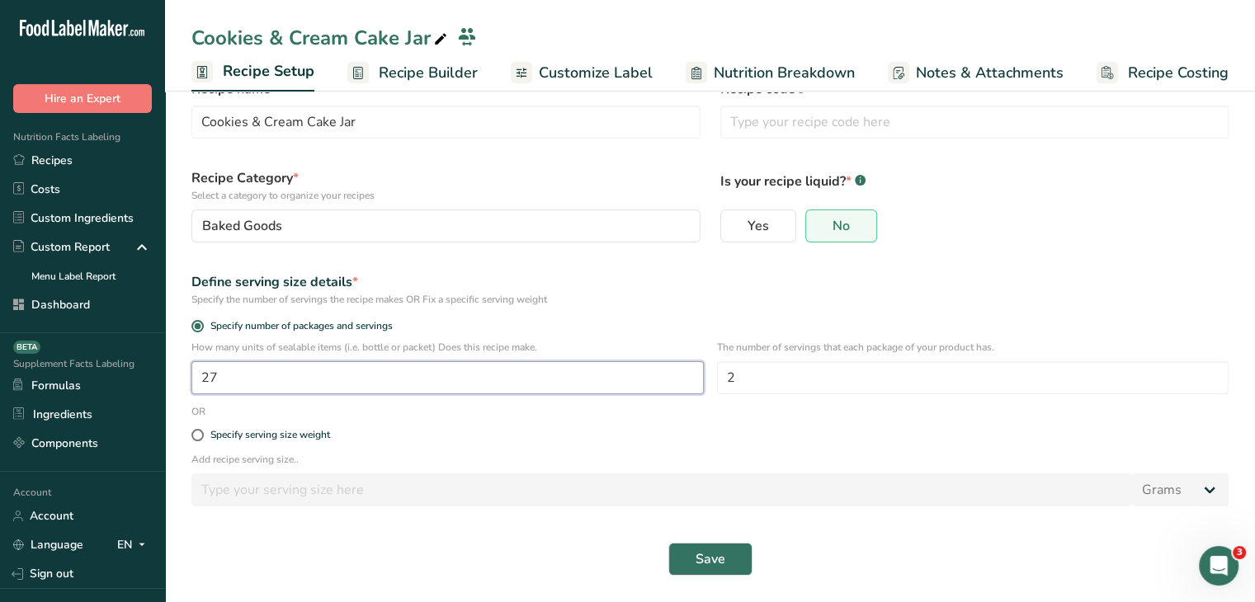
drag, startPoint x: 225, startPoint y: 372, endPoint x: 150, endPoint y: 371, distance: 75.1
click at [150, 371] on div ".a-20{fill:#fff;} Hire an Expert Nutrition Facts Labeling Recipes Costs Custom …" at bounding box center [627, 276] width 1255 height 652
type input "20"
click at [703, 566] on span "Save" at bounding box center [711, 560] width 30 height 20
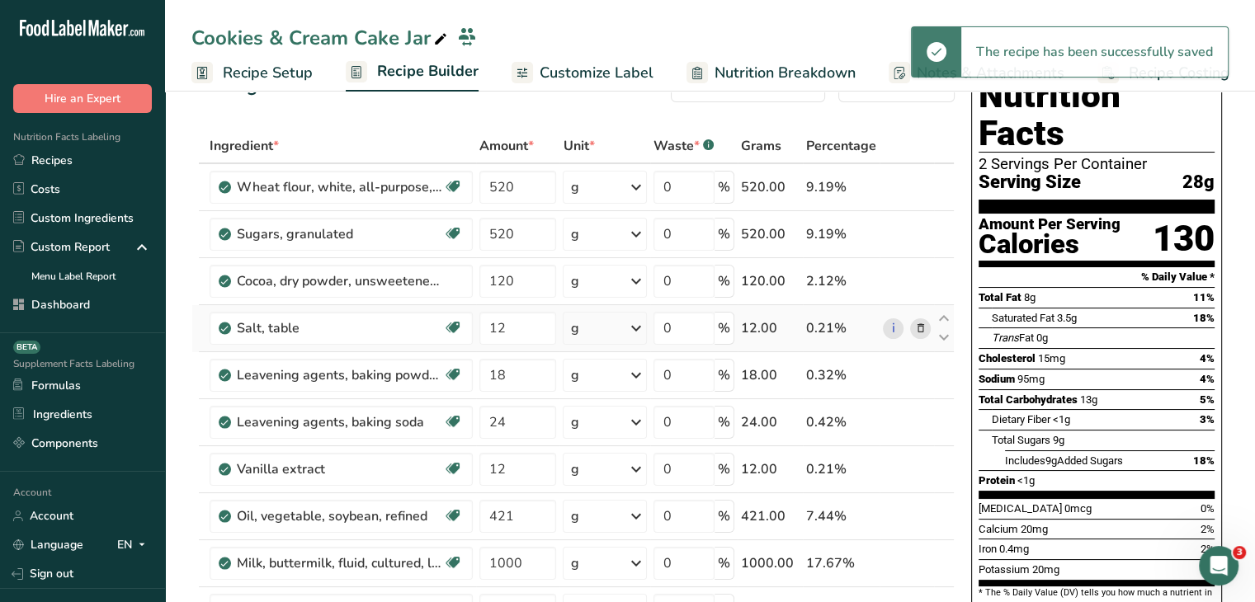
click at [227, 76] on span "Recipe Setup" at bounding box center [268, 73] width 90 height 22
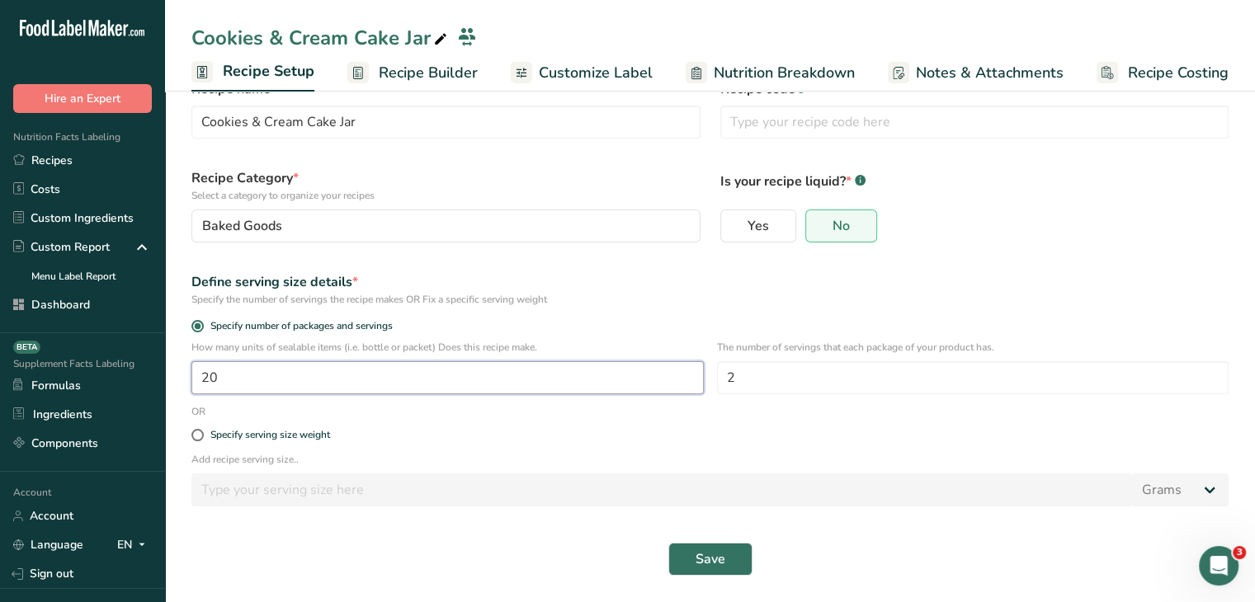
drag, startPoint x: 257, startPoint y: 387, endPoint x: 130, endPoint y: 366, distance: 129.7
click at [130, 366] on div ".a-20{fill:#fff;} Hire an Expert Nutrition Facts Labeling Recipes Costs Custom …" at bounding box center [627, 276] width 1255 height 652
type input "10"
click at [690, 560] on button "Save" at bounding box center [710, 559] width 84 height 33
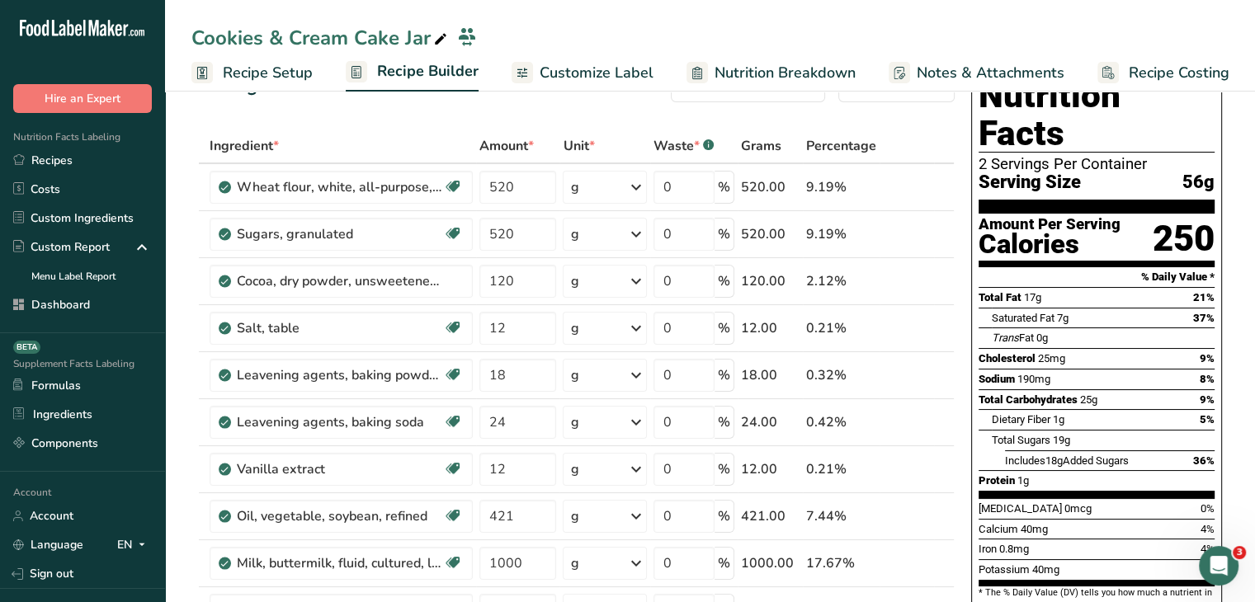
click at [256, 67] on span "Recipe Setup" at bounding box center [268, 73] width 90 height 22
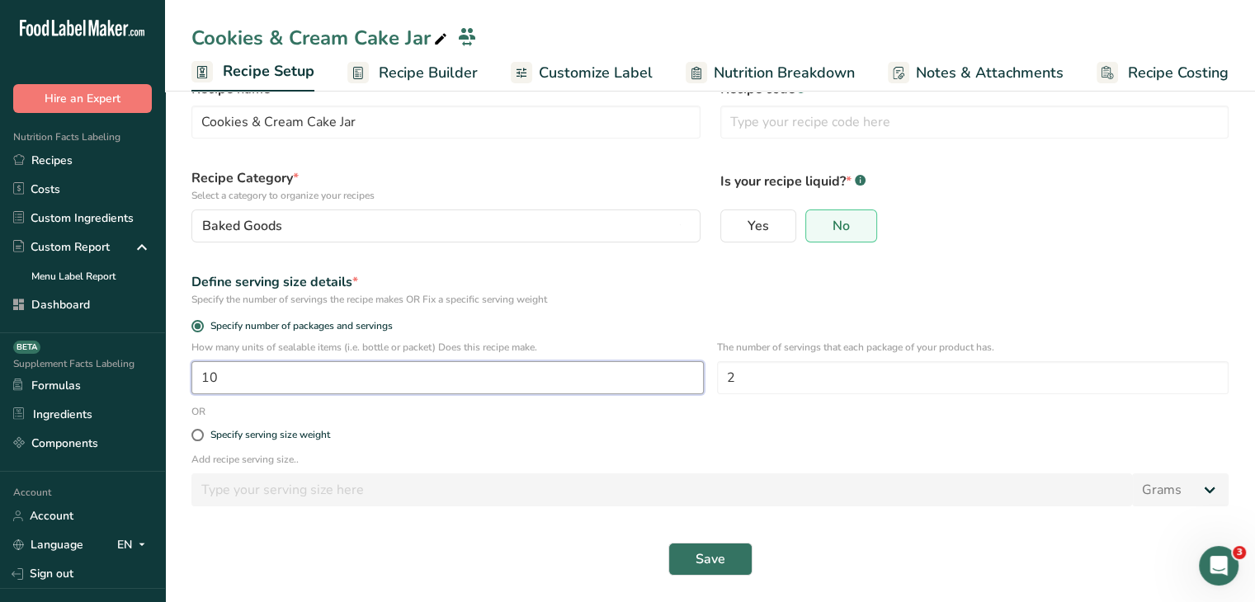
drag, startPoint x: 247, startPoint y: 366, endPoint x: 188, endPoint y: 374, distance: 59.2
click at [188, 374] on div "How many units of sealable items (i.e. bottle or packet) Does this recipe make.…" at bounding box center [710, 372] width 1057 height 64
type input "7"
click at [739, 545] on button "Save" at bounding box center [710, 559] width 84 height 33
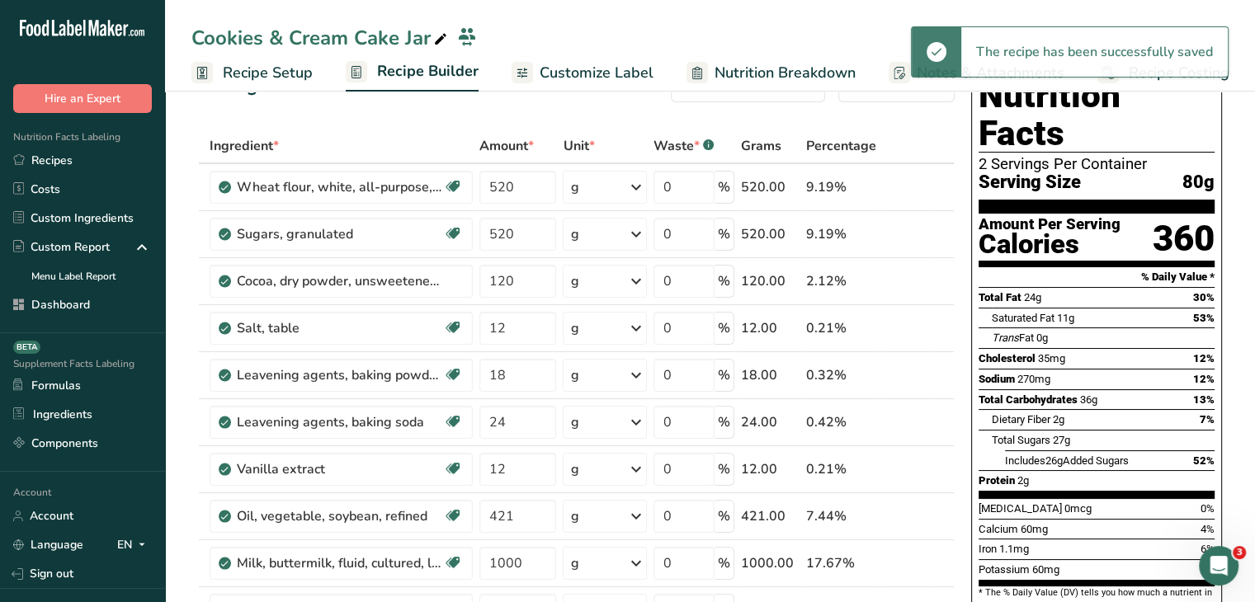
click at [223, 75] on span "Recipe Setup" at bounding box center [268, 73] width 90 height 22
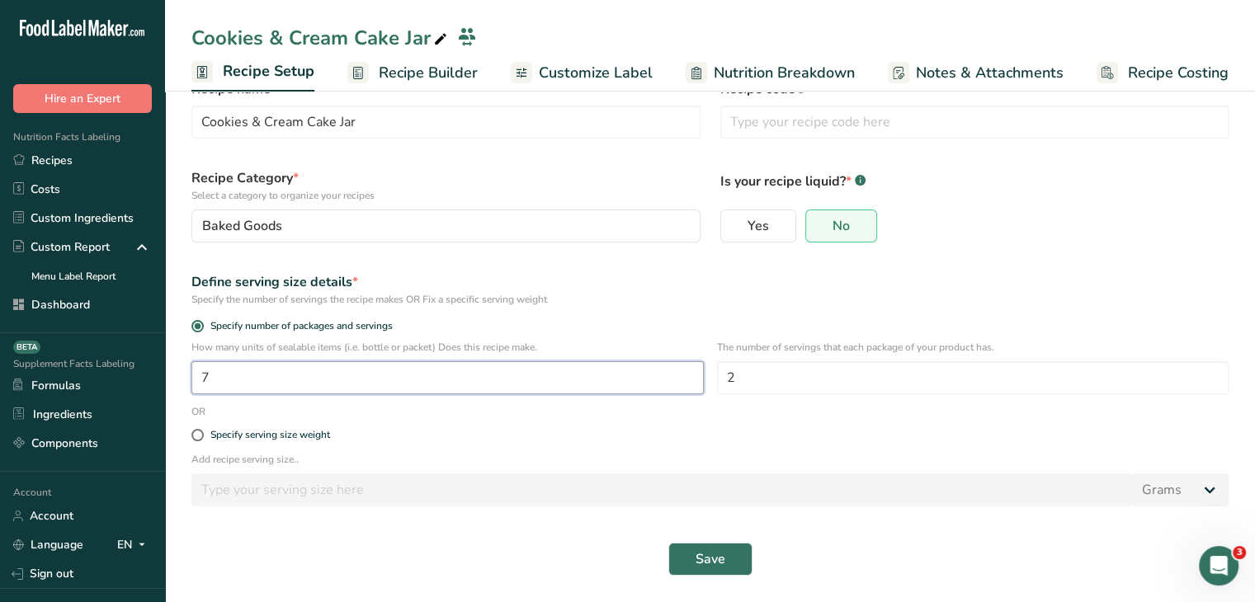
drag, startPoint x: 227, startPoint y: 365, endPoint x: 170, endPoint y: 370, distance: 57.2
click at [170, 370] on section "Recipe name * Cookies & Cream Cake Jar Recipe code .a-a{fill:#347362;}.b-a{fill…" at bounding box center [710, 319] width 1090 height 566
type input "8"
click at [684, 563] on button "Save" at bounding box center [710, 559] width 84 height 33
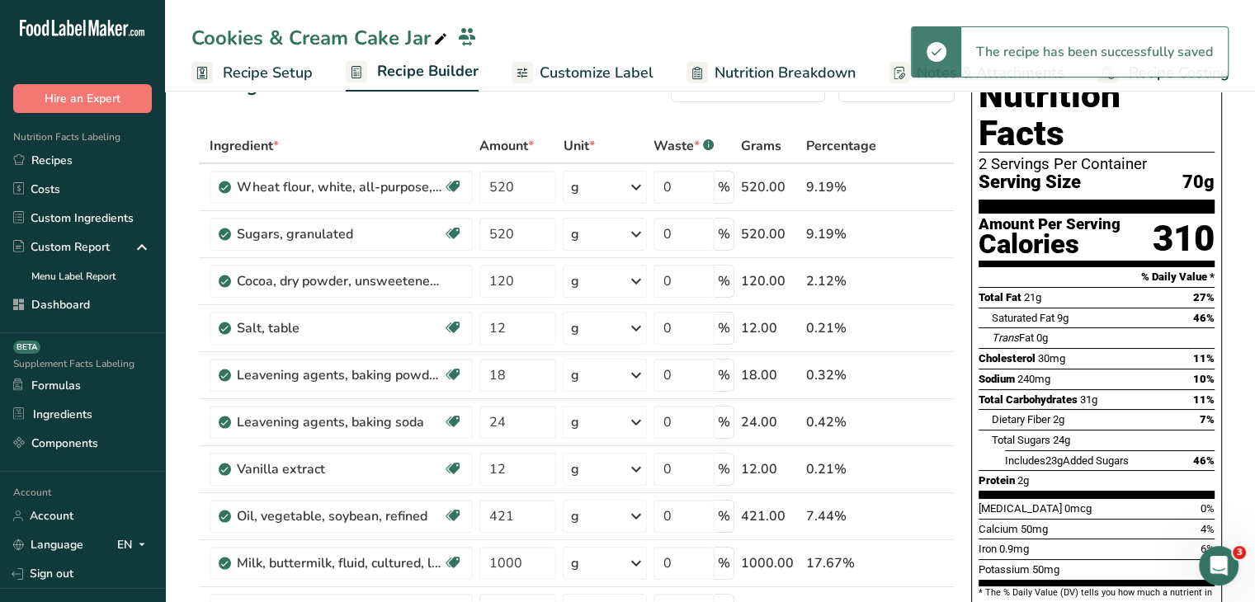
click at [267, 73] on span "Recipe Setup" at bounding box center [268, 73] width 90 height 22
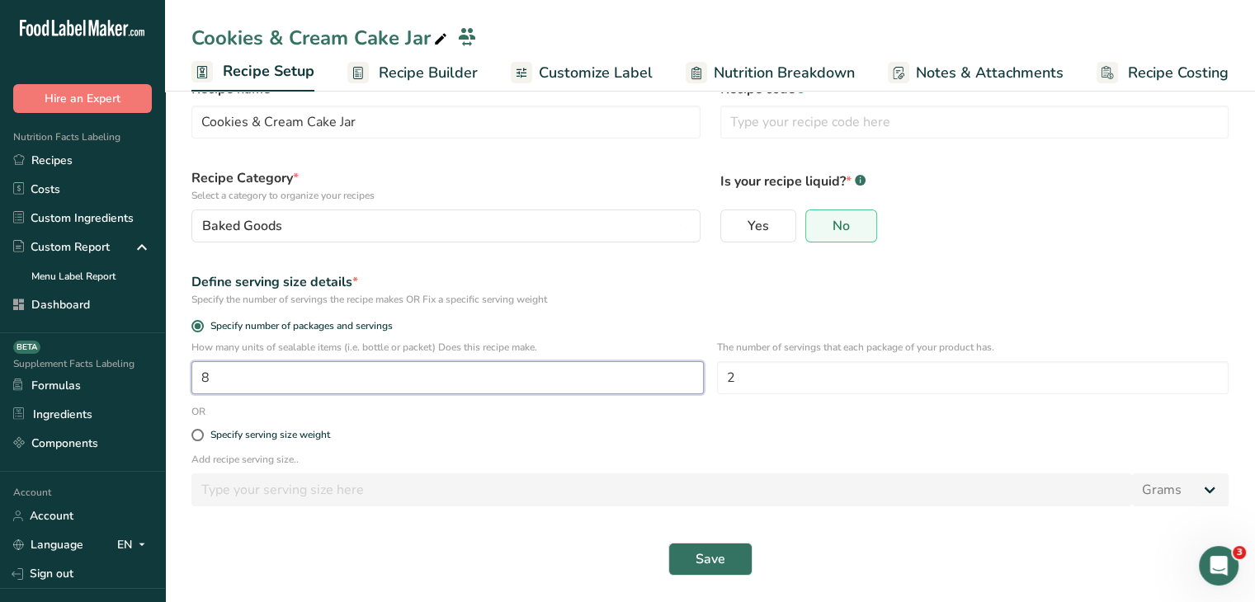
drag, startPoint x: 241, startPoint y: 375, endPoint x: 191, endPoint y: 371, distance: 49.8
click at [191, 371] on input "8" at bounding box center [447, 377] width 512 height 33
type input "7.7"
click at [752, 555] on div "Save" at bounding box center [709, 559] width 1037 height 33
click at [739, 554] on button "Save" at bounding box center [710, 559] width 84 height 33
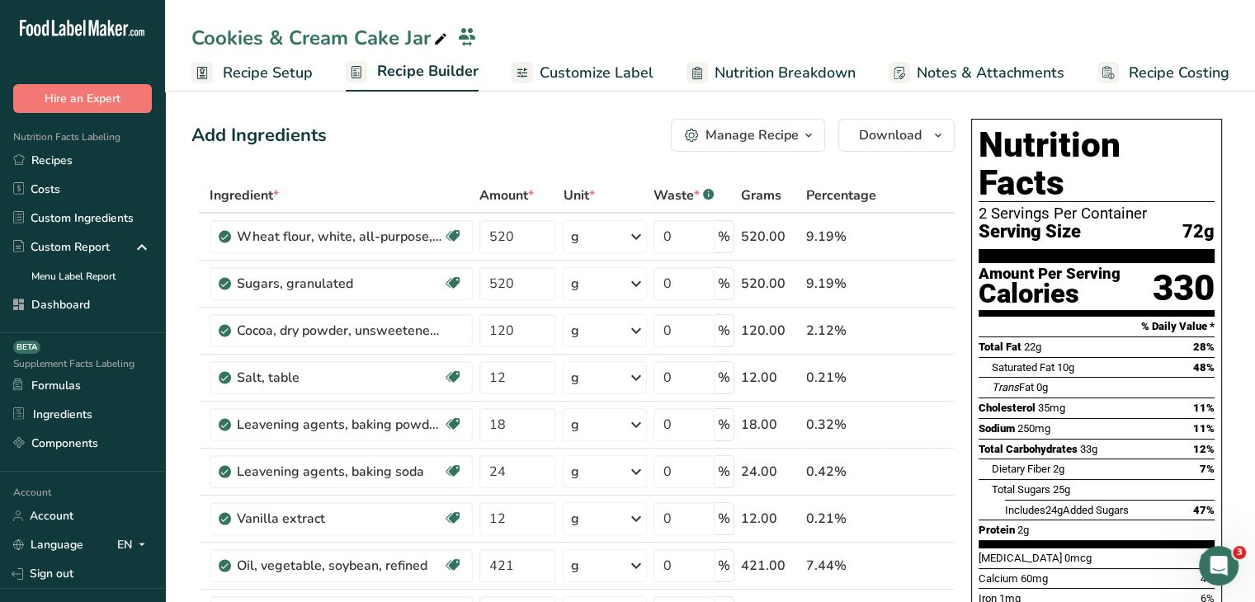
click at [611, 70] on span "Customize Label" at bounding box center [597, 73] width 114 height 22
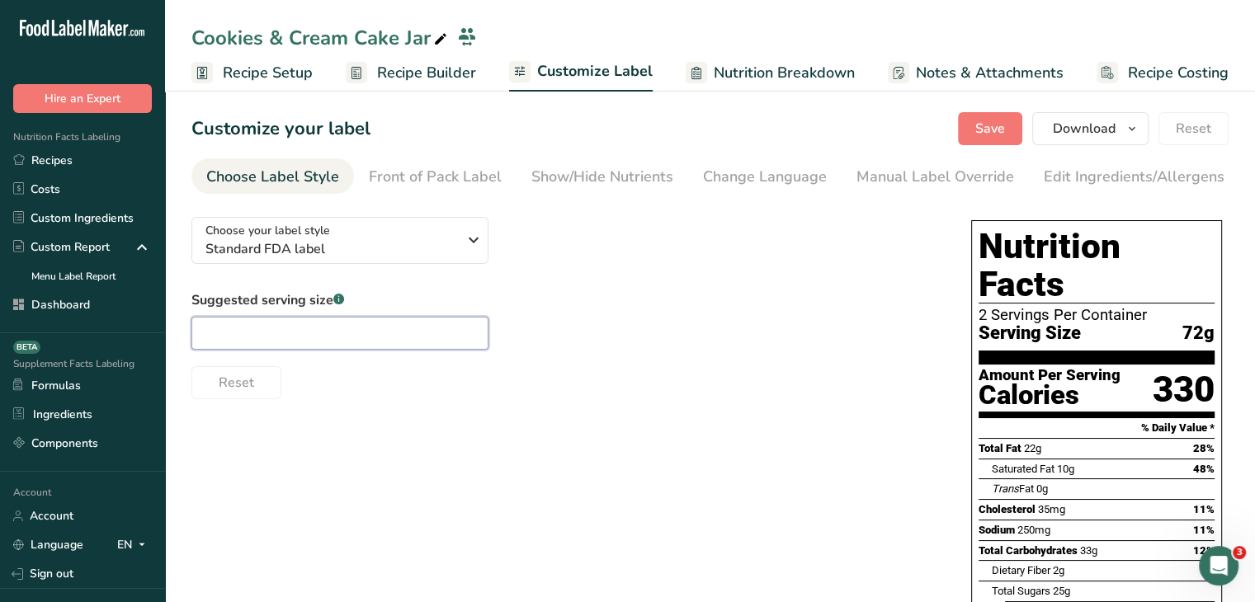
click at [300, 343] on input "text" at bounding box center [339, 333] width 297 height 33
type input "3/4 cup"
click at [990, 120] on span "Save" at bounding box center [990, 129] width 30 height 20
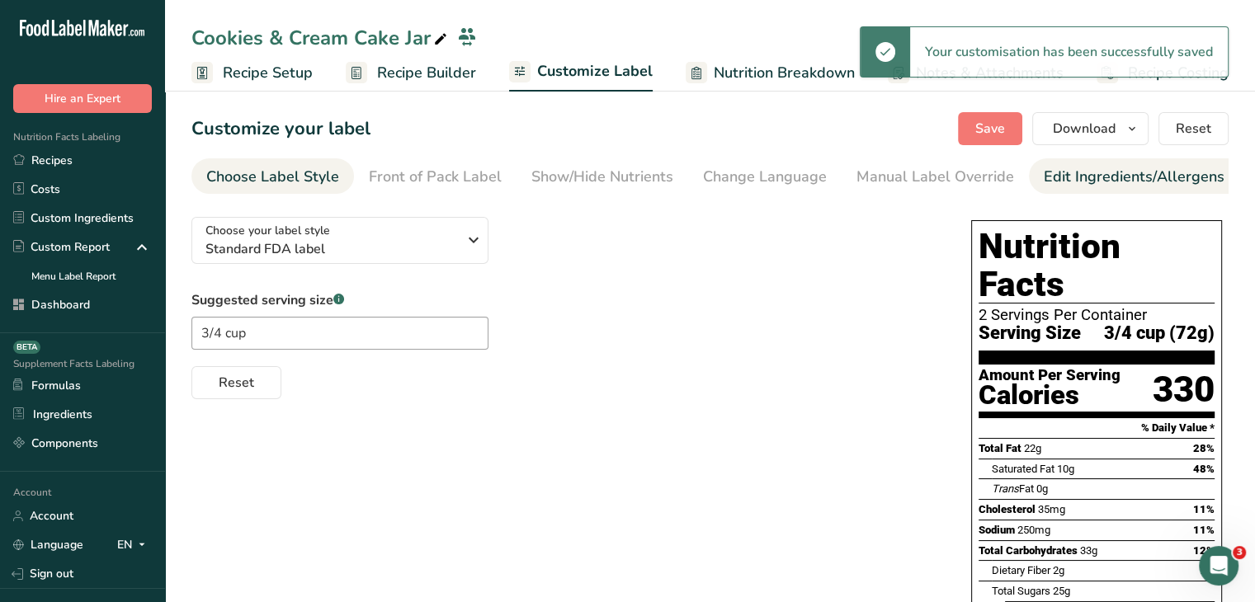
click at [1065, 165] on link "Edit Ingredients/Allergens List" at bounding box center [1149, 176] width 210 height 37
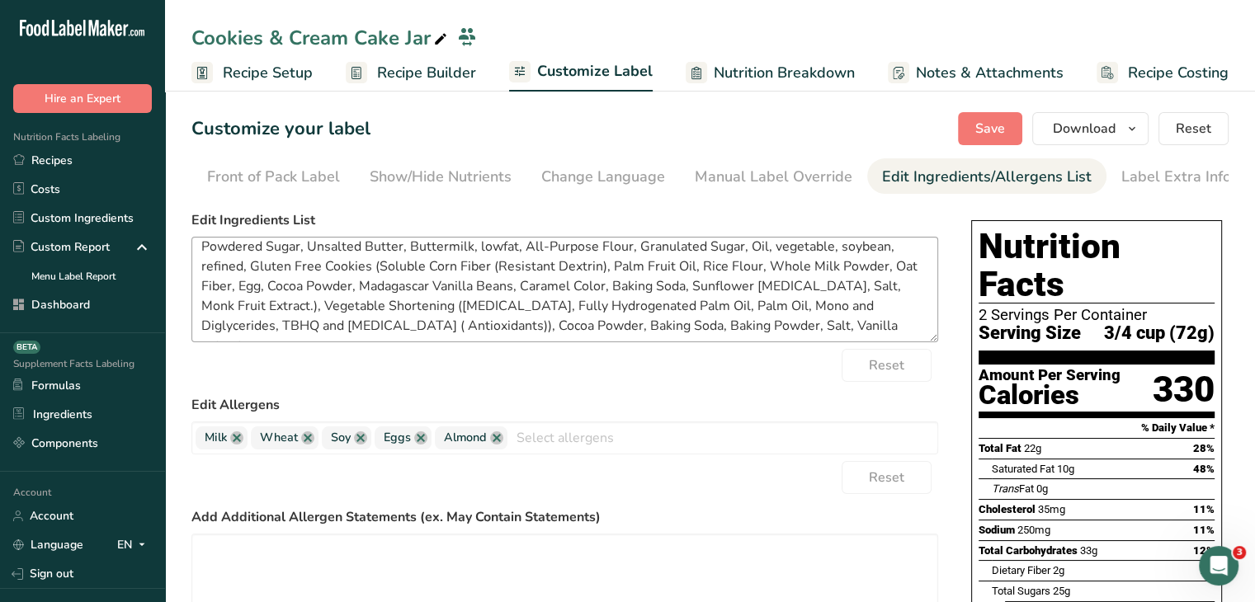
scroll to position [12, 0]
click at [710, 328] on textarea "Powdered Sugar, Unsalted Butter, Buttermilk, lowfat, All-Purpose Flour, Granula…" at bounding box center [564, 290] width 747 height 106
type textarea "Powdered Sugar, Unsalted Butter, Buttermilk, lowfat, All-Purpose Flour, Granula…"
click at [980, 121] on span "Save" at bounding box center [990, 129] width 30 height 20
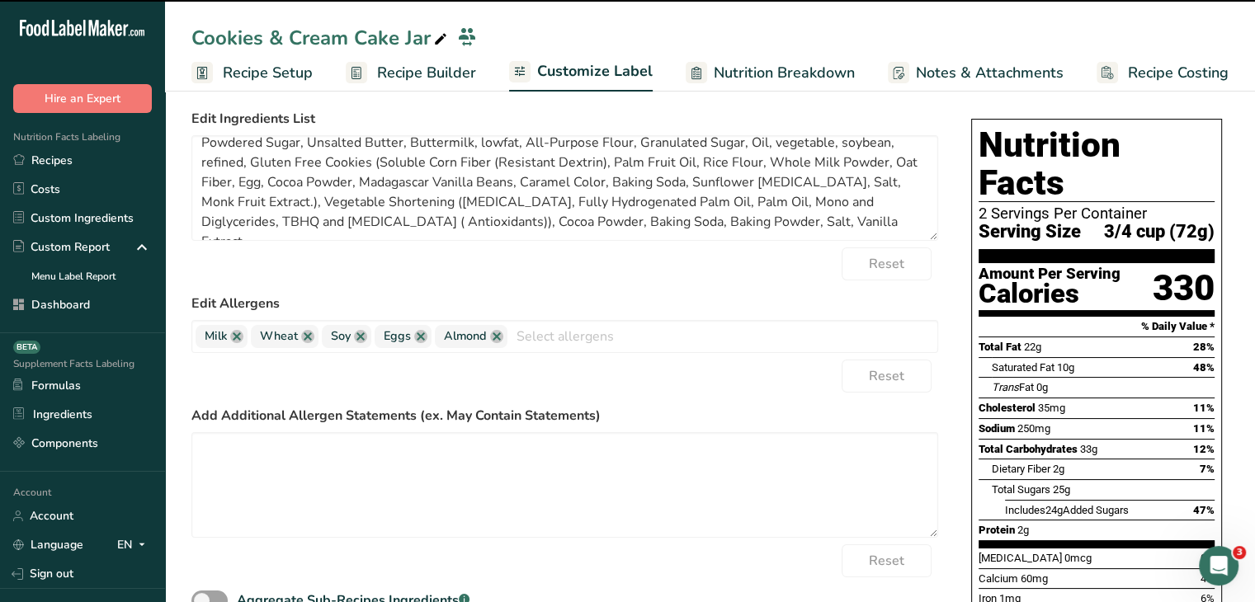
scroll to position [0, 0]
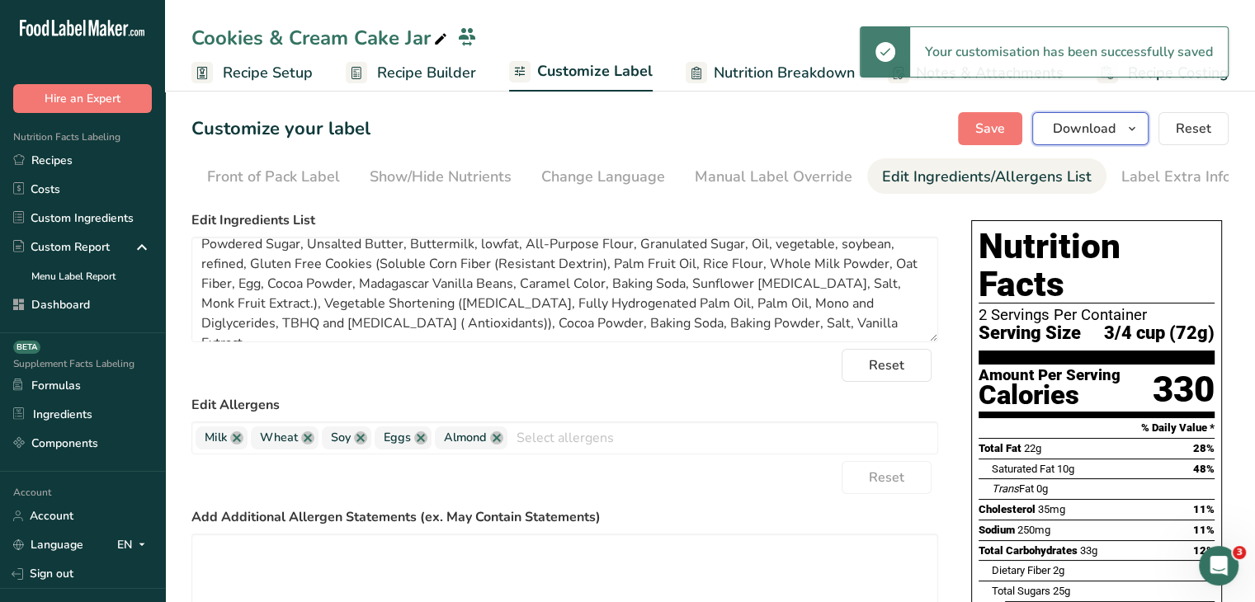
click at [1112, 130] on span "Download" at bounding box center [1084, 129] width 63 height 20
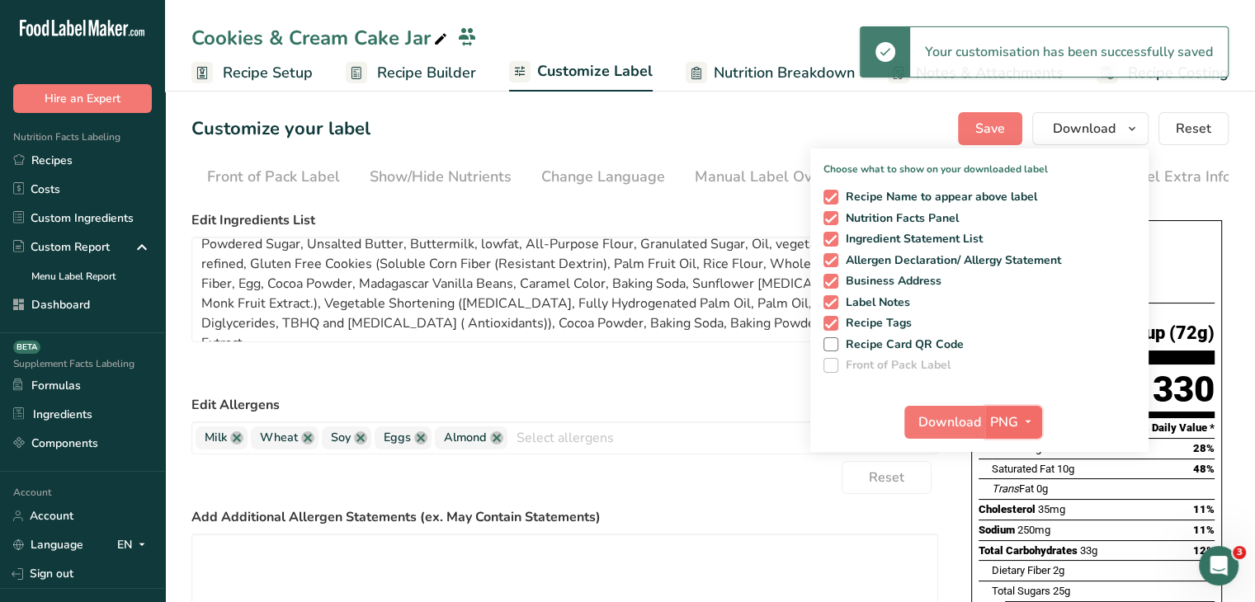
click at [1006, 414] on span "PNG" at bounding box center [1004, 423] width 28 height 20
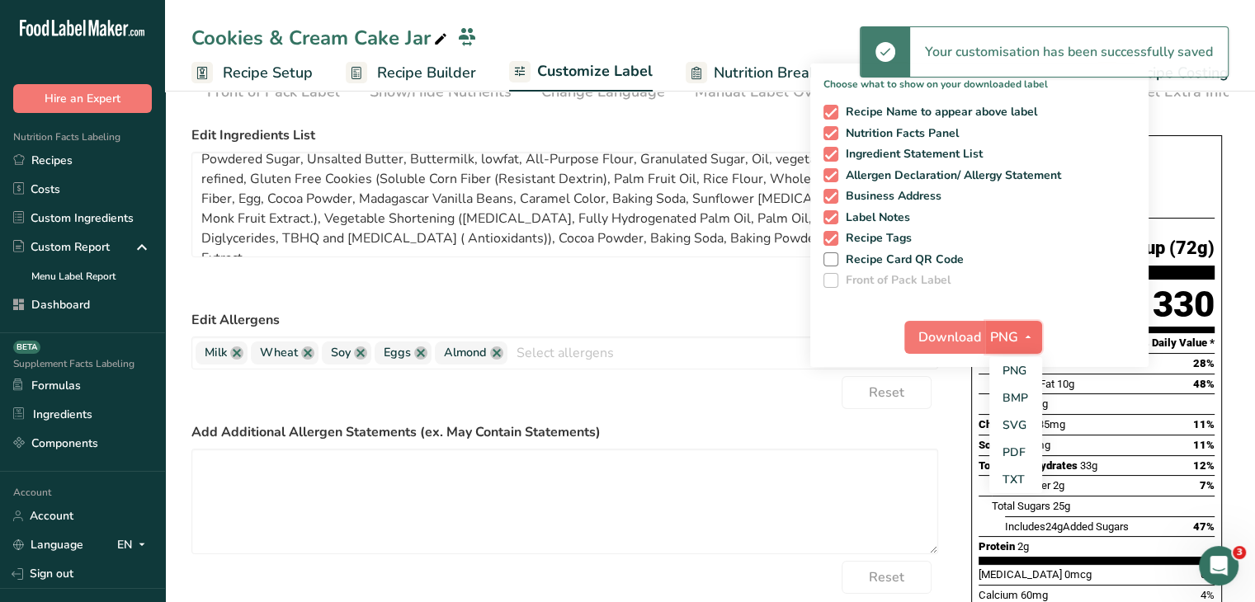
scroll to position [165, 0]
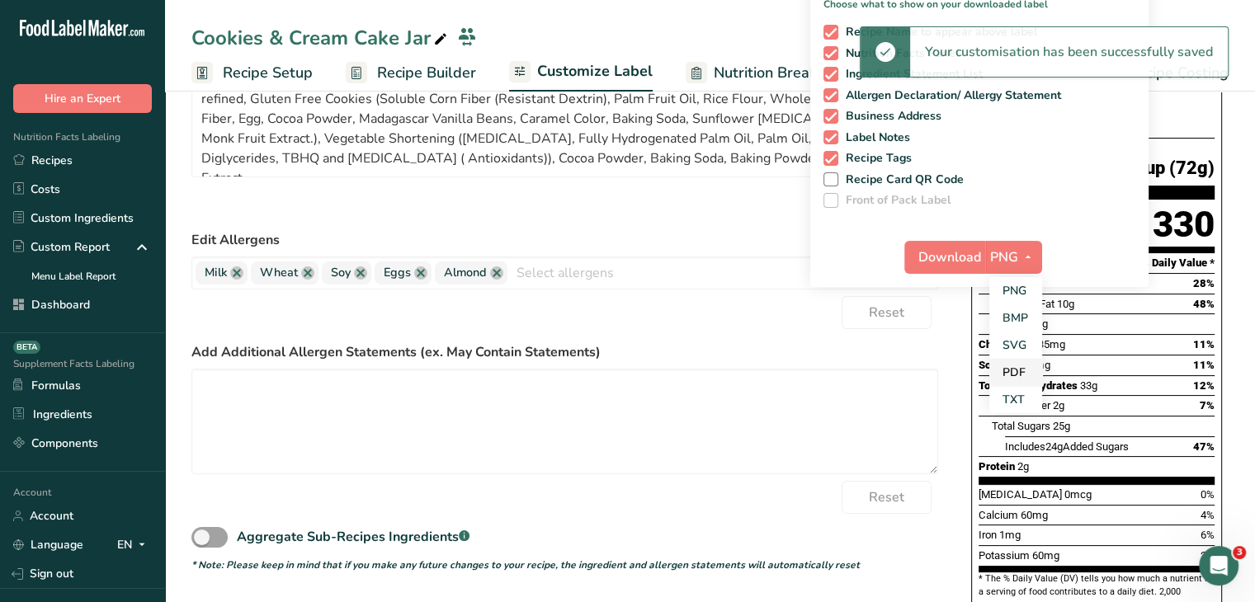
click at [1008, 367] on link "PDF" at bounding box center [1015, 372] width 53 height 27
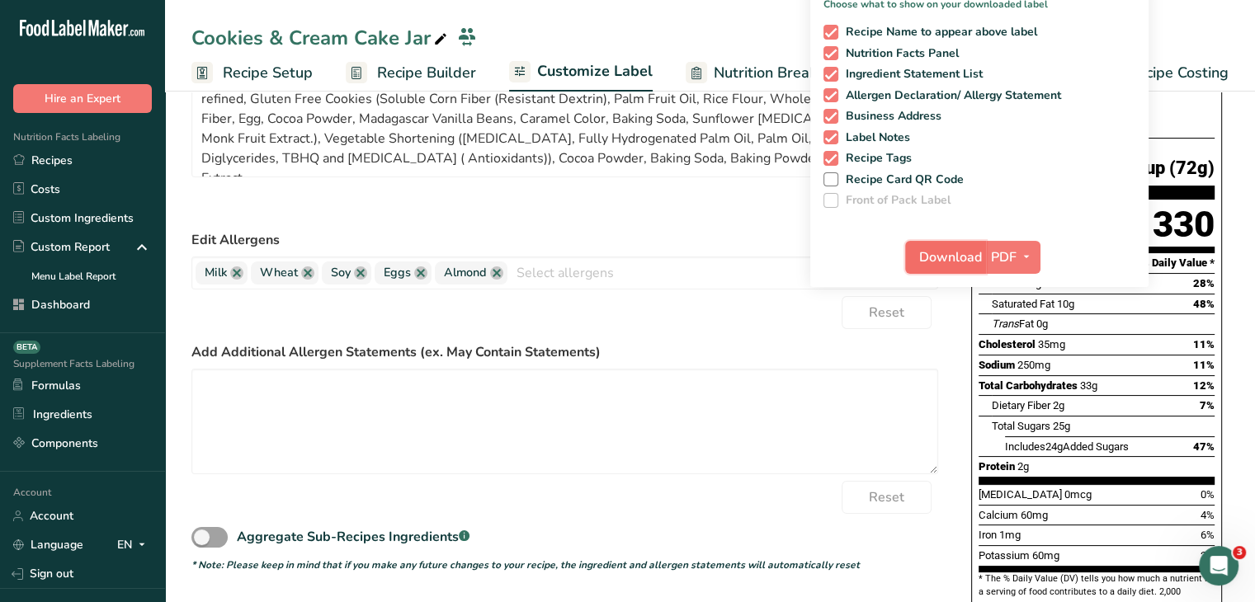
click at [980, 253] on span "Download" at bounding box center [950, 258] width 63 height 20
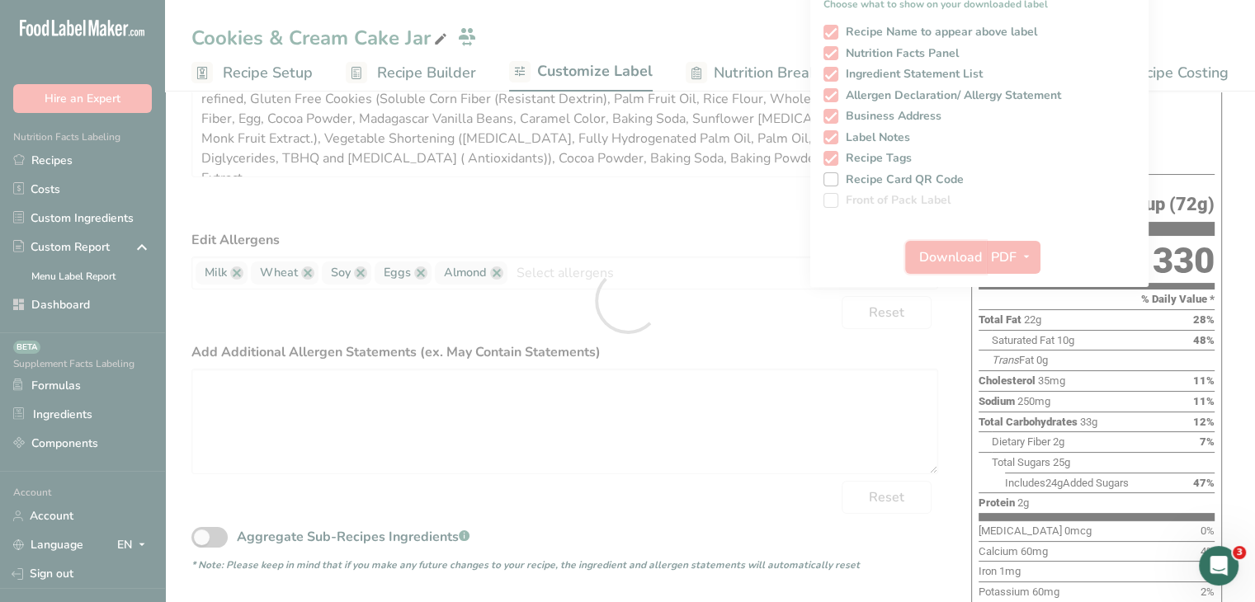
scroll to position [0, 0]
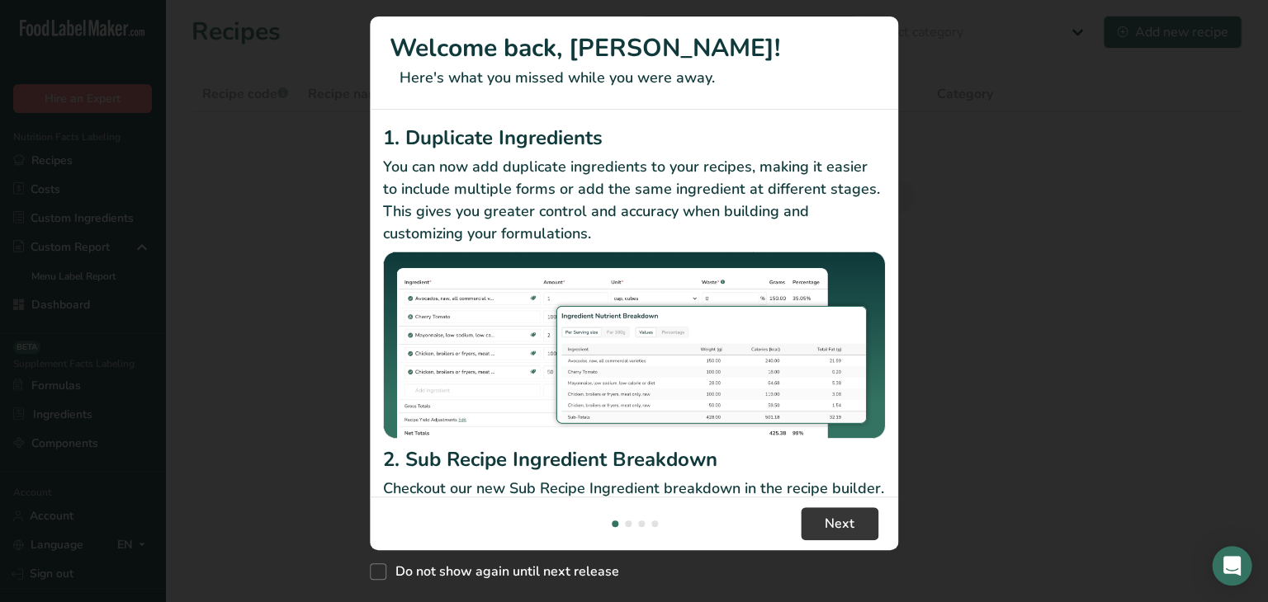
click at [838, 18] on div "New Features" at bounding box center [634, 301] width 1268 height 602
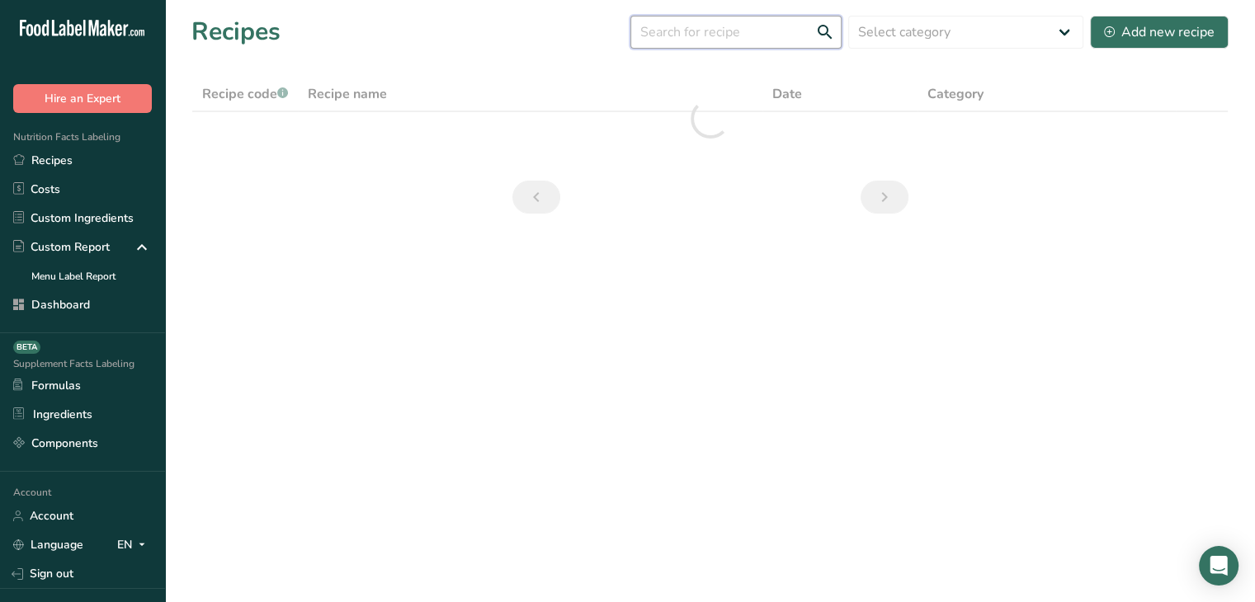
click at [652, 45] on input "text" at bounding box center [735, 32] width 211 height 33
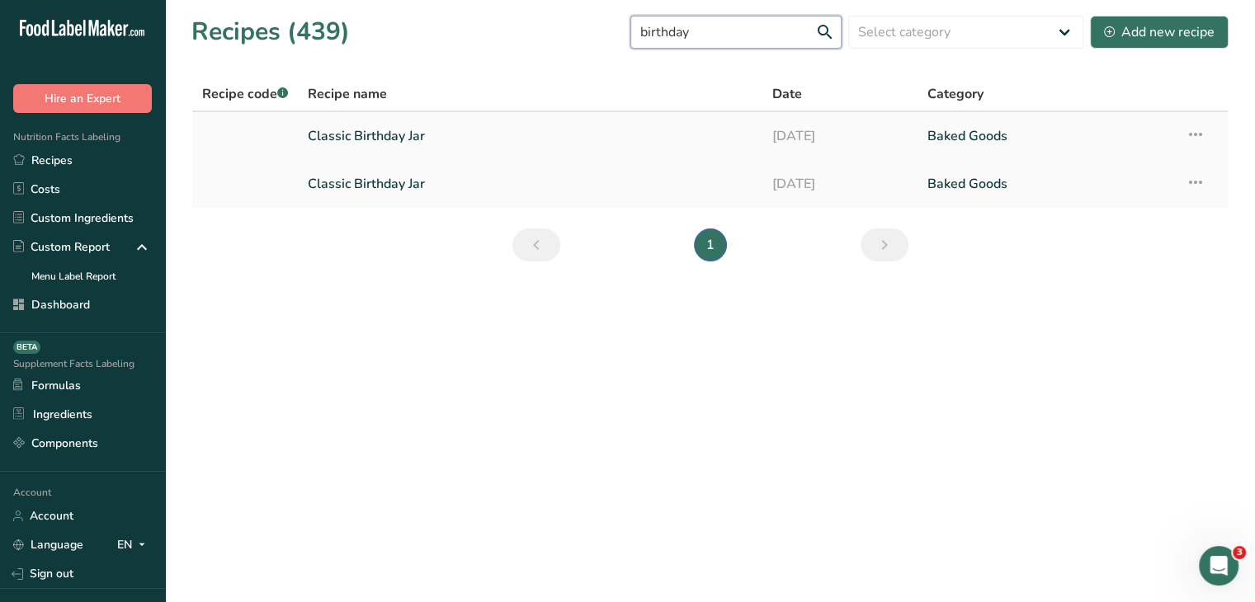
type input "birthday"
click at [436, 136] on link "Classic Birthday Jar" at bounding box center [530, 136] width 445 height 35
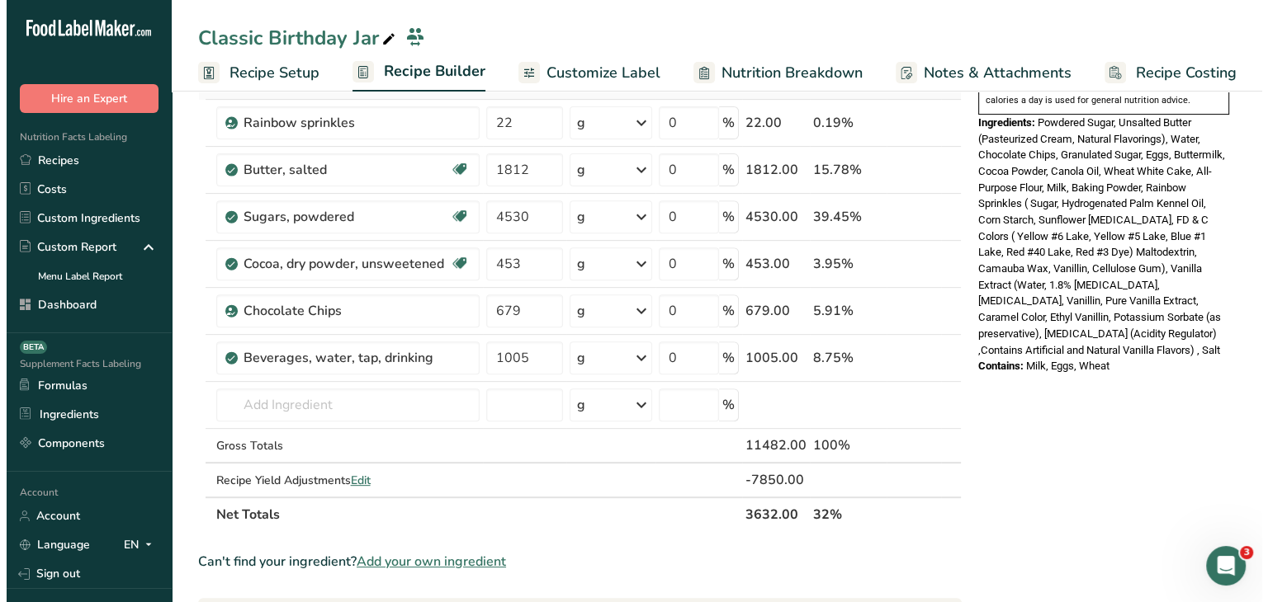
scroll to position [660, 0]
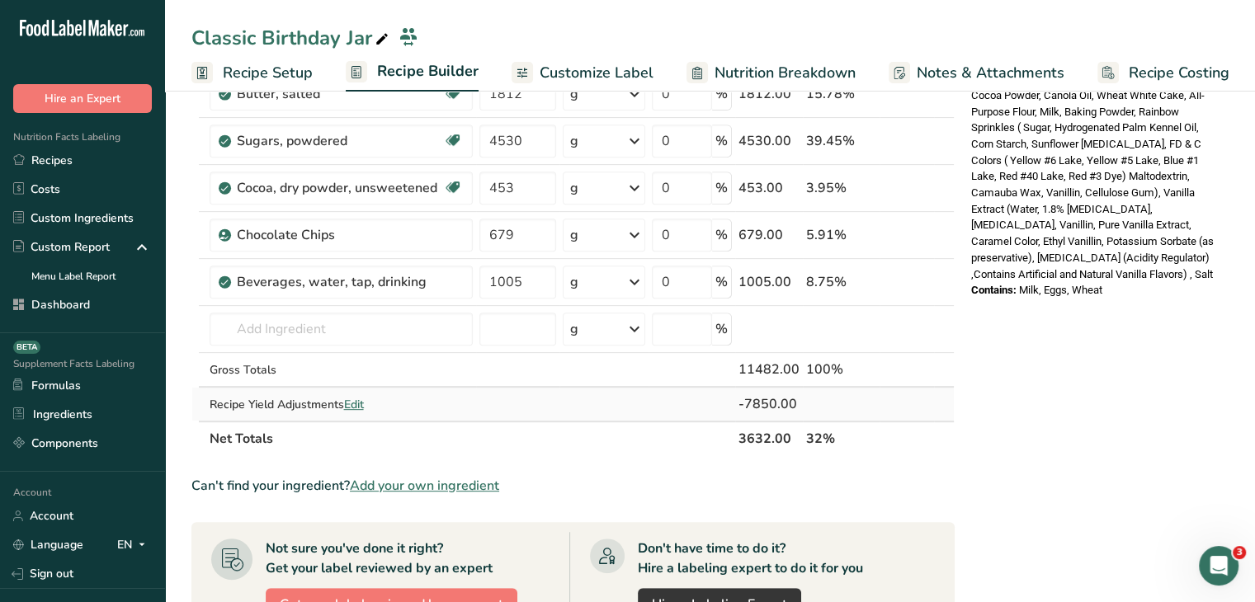
click at [363, 400] on span "Edit" at bounding box center [354, 405] width 20 height 16
select select "0"
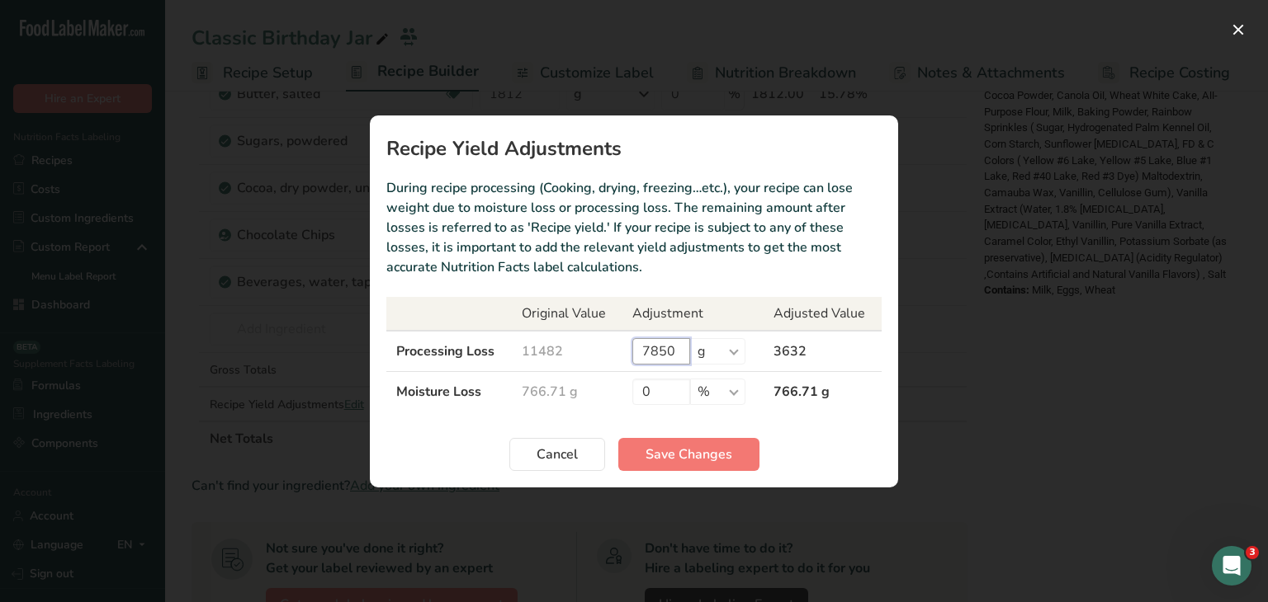
click at [674, 346] on input "7850" at bounding box center [661, 351] width 58 height 26
type input "7"
type input "11306"
click at [678, 463] on span "Save Changes" at bounding box center [688, 455] width 87 height 20
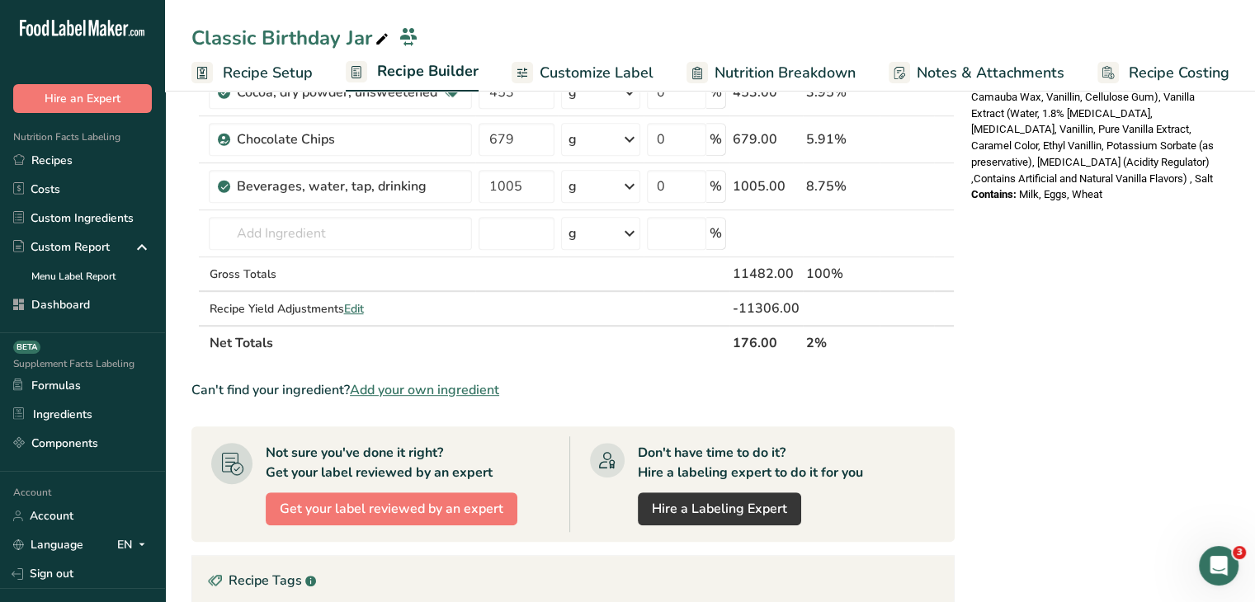
scroll to position [741, 0]
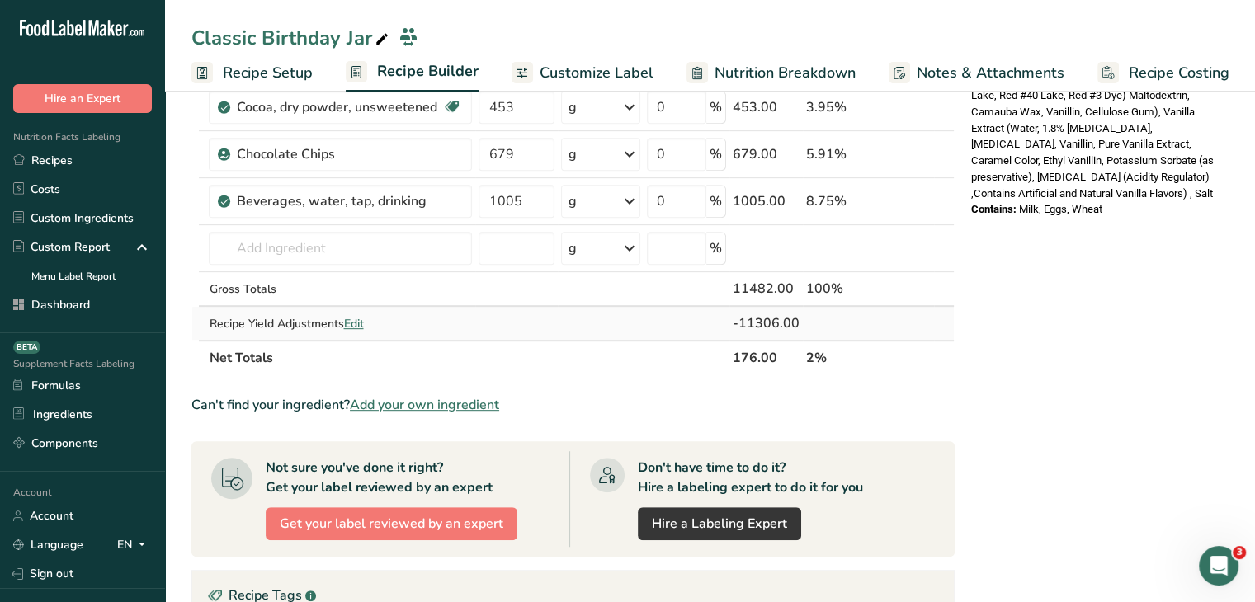
click at [356, 318] on span "Edit" at bounding box center [353, 324] width 20 height 16
select select "0"
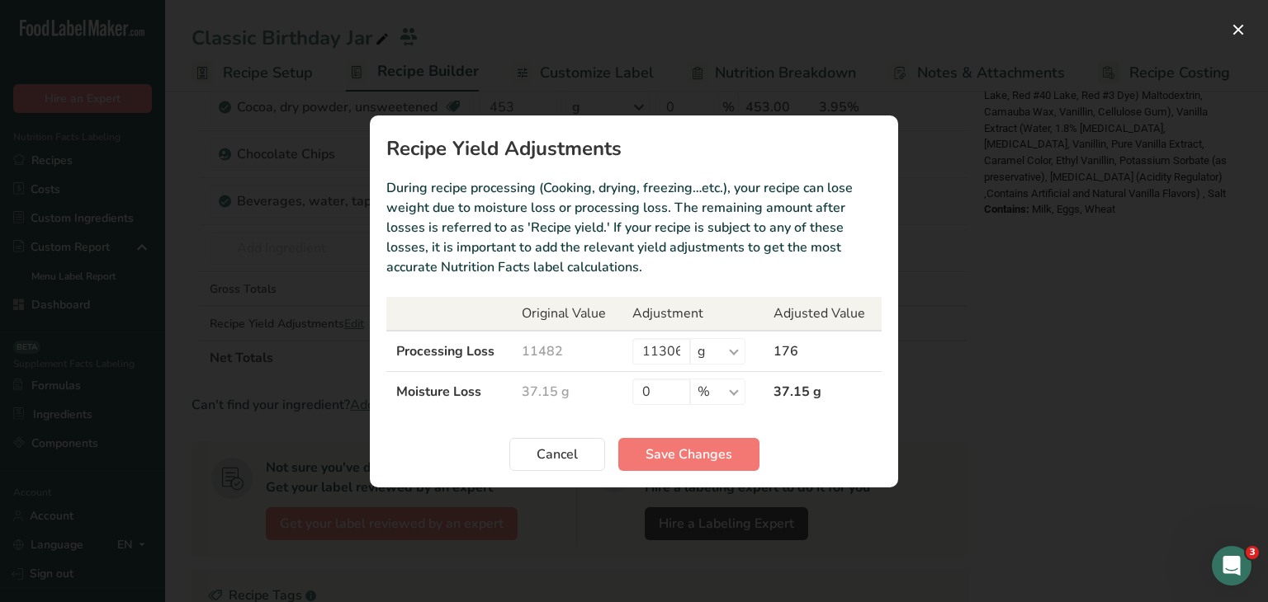
click at [683, 365] on td "11306 % g kg mg mcg lb oz" at bounding box center [692, 351] width 141 height 41
click at [674, 357] on input "11306" at bounding box center [661, 351] width 58 height 26
type input "7850"
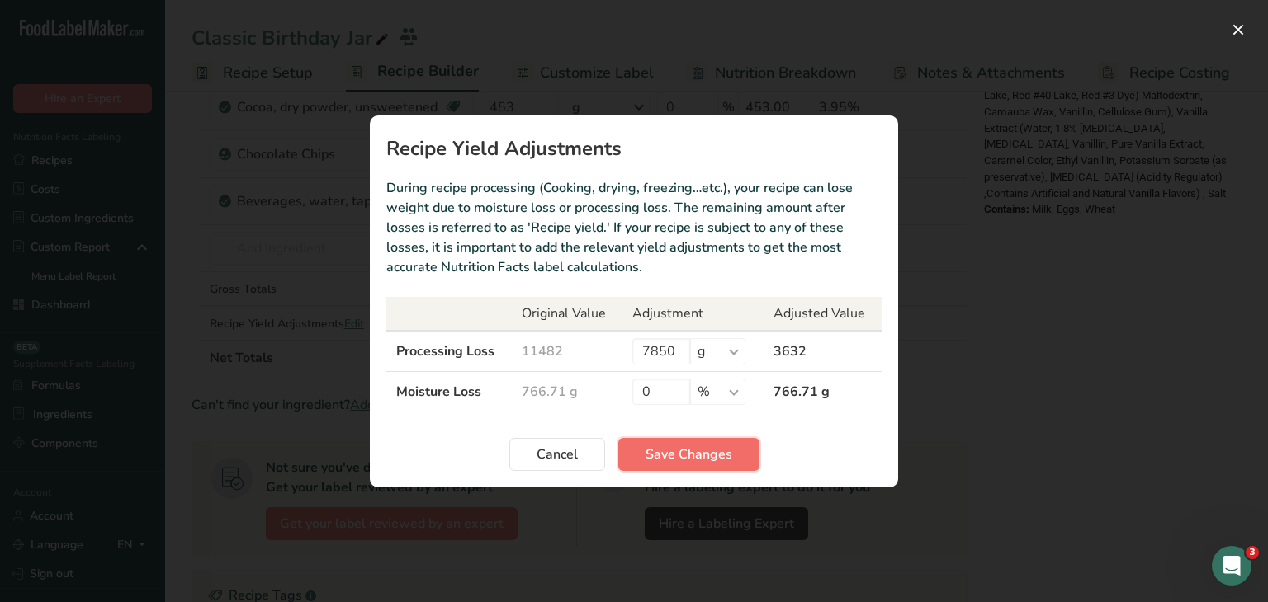
click at [719, 466] on button "Save Changes" at bounding box center [688, 454] width 141 height 33
click at [717, 456] on div "Cancel Save Changes" at bounding box center [633, 454] width 495 height 33
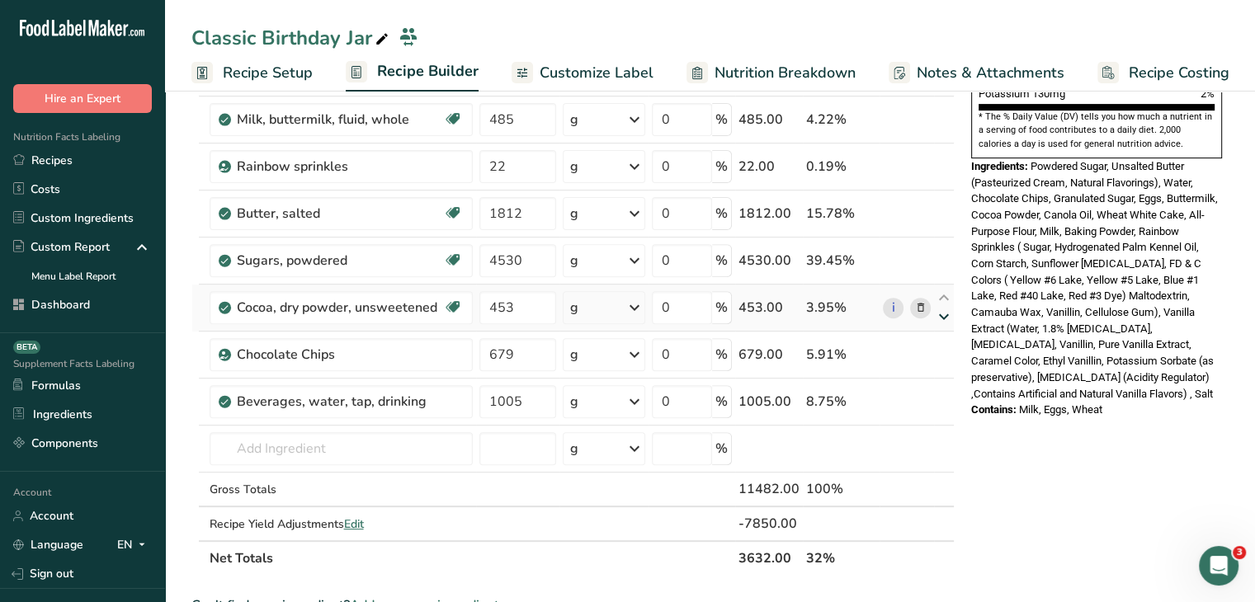
scroll to position [578, 0]
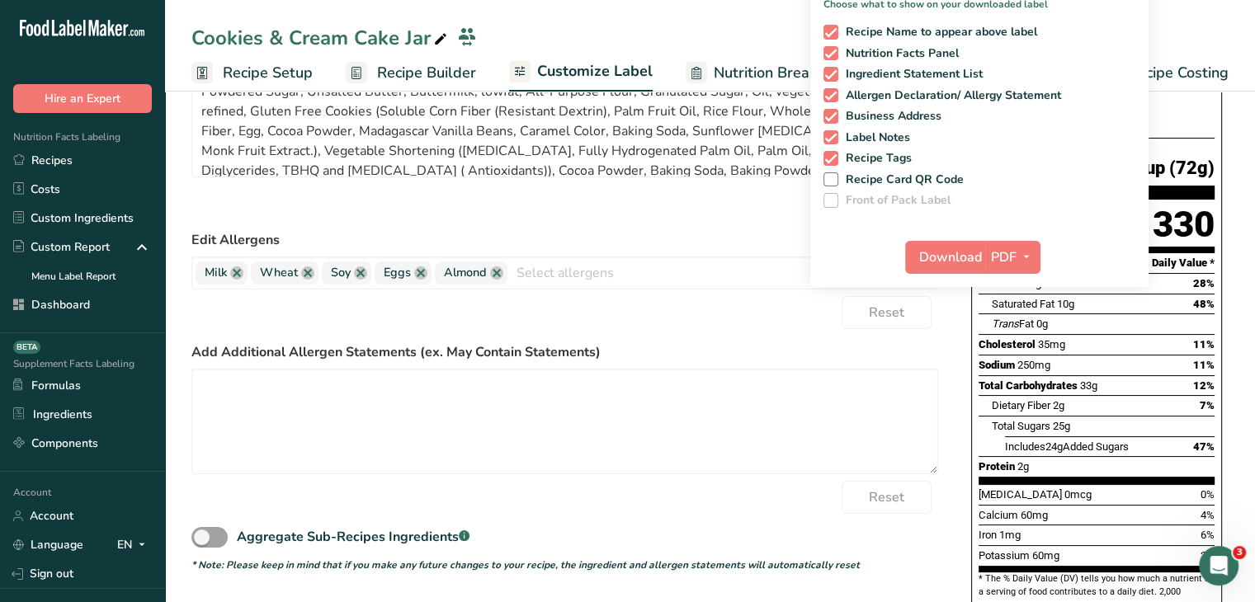
scroll to position [12, 0]
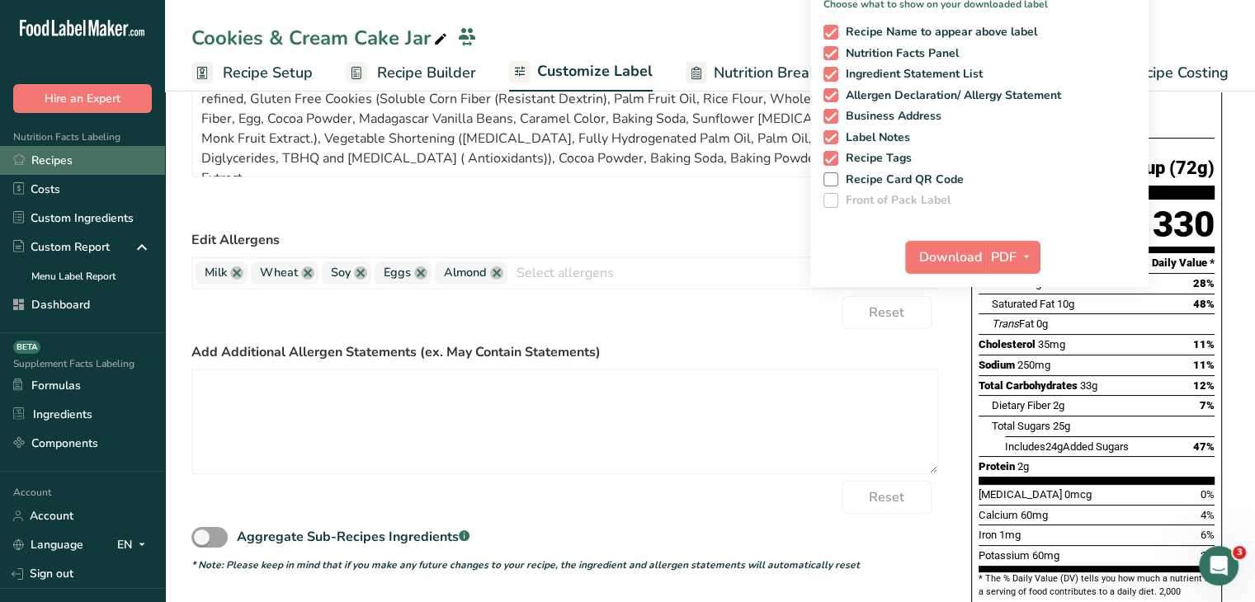
click at [74, 152] on link "Recipes" at bounding box center [82, 160] width 165 height 29
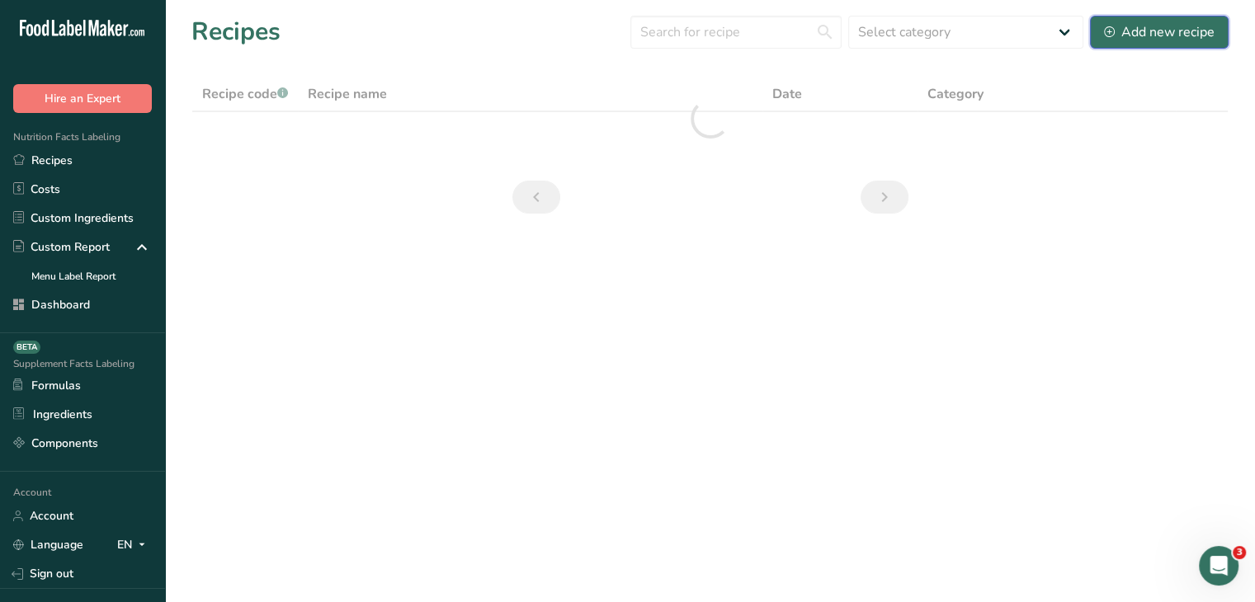
click at [1142, 37] on div "Add new recipe" at bounding box center [1159, 32] width 111 height 20
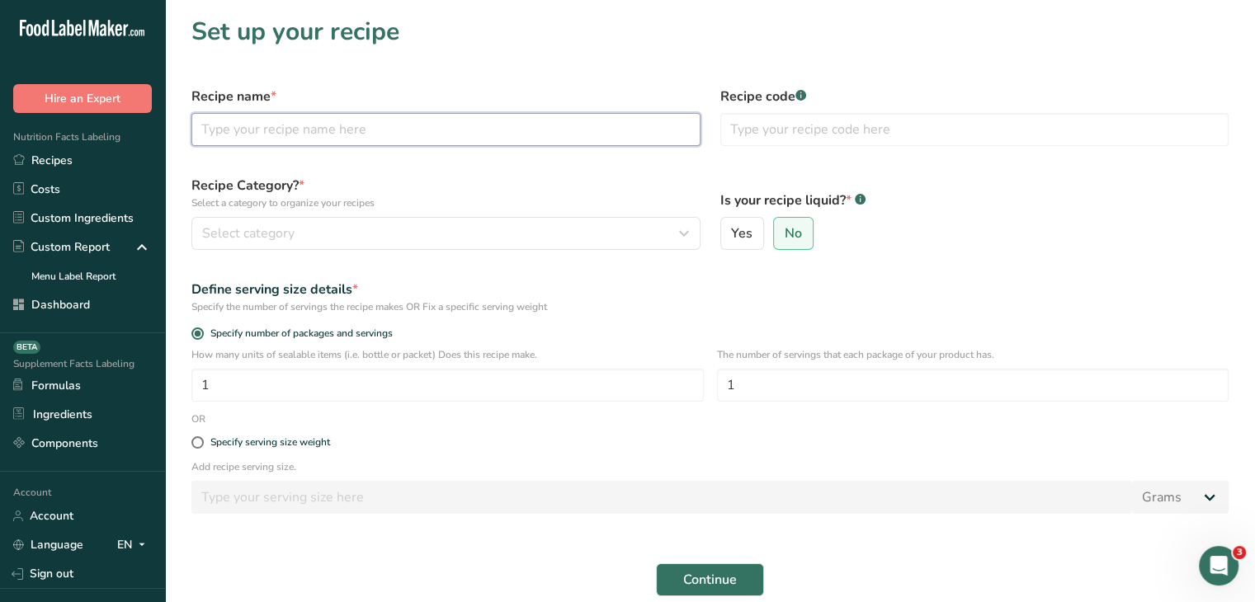
click at [525, 114] on input "text" at bounding box center [445, 129] width 509 height 33
type input "Salted Caramel Cake"
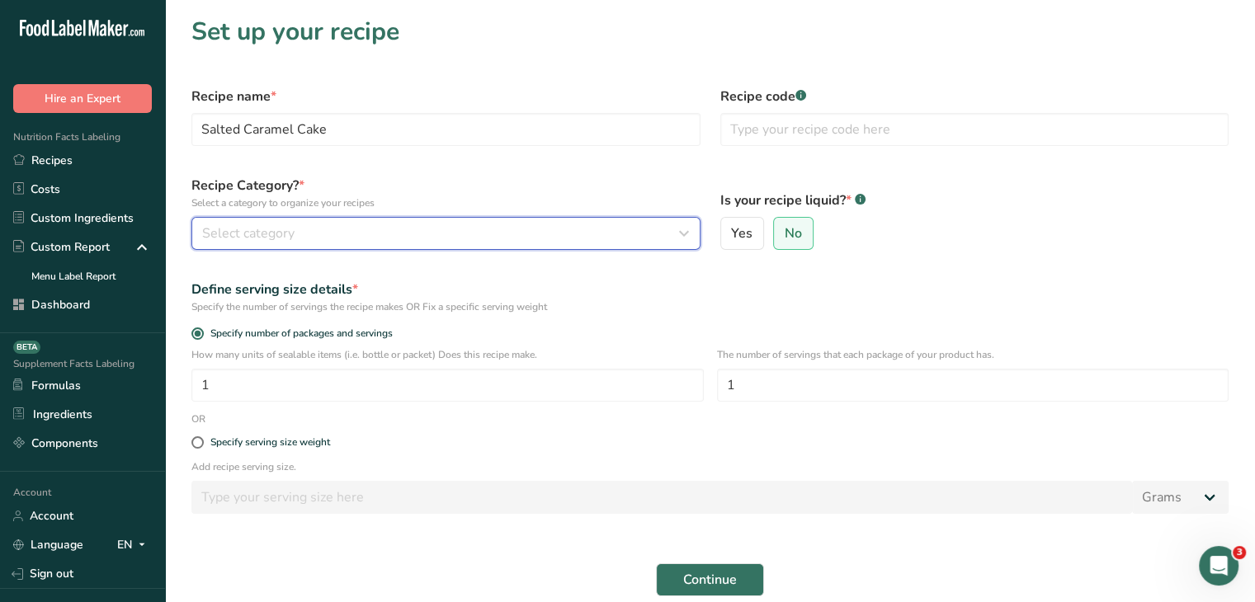
click at [507, 229] on div "Select category" at bounding box center [441, 234] width 478 height 20
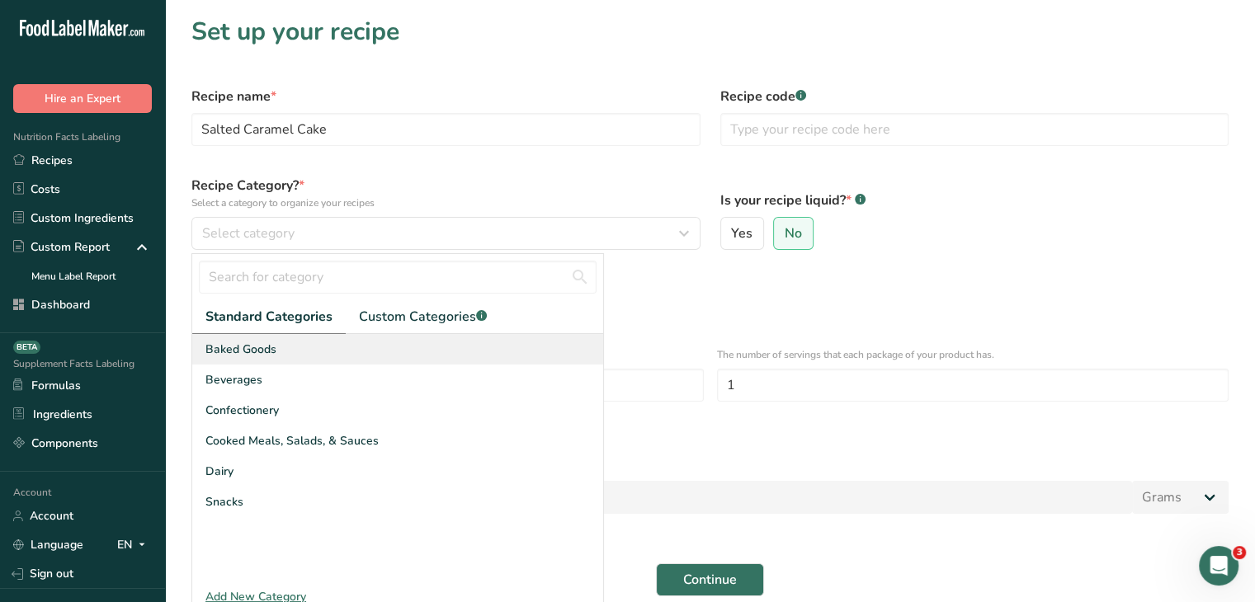
click at [343, 356] on div "Baked Goods" at bounding box center [397, 349] width 411 height 31
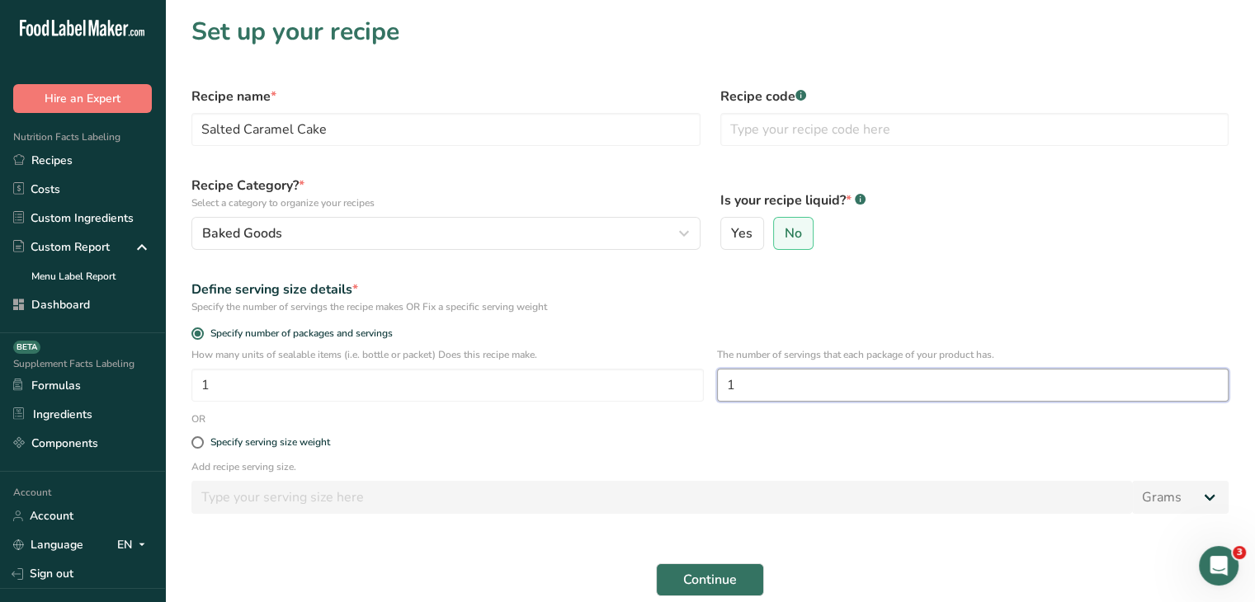
drag, startPoint x: 742, startPoint y: 390, endPoint x: 720, endPoint y: 394, distance: 22.5
click at [720, 394] on input "1" at bounding box center [973, 385] width 512 height 33
type input "2"
click at [732, 569] on button "Continue" at bounding box center [710, 580] width 108 height 33
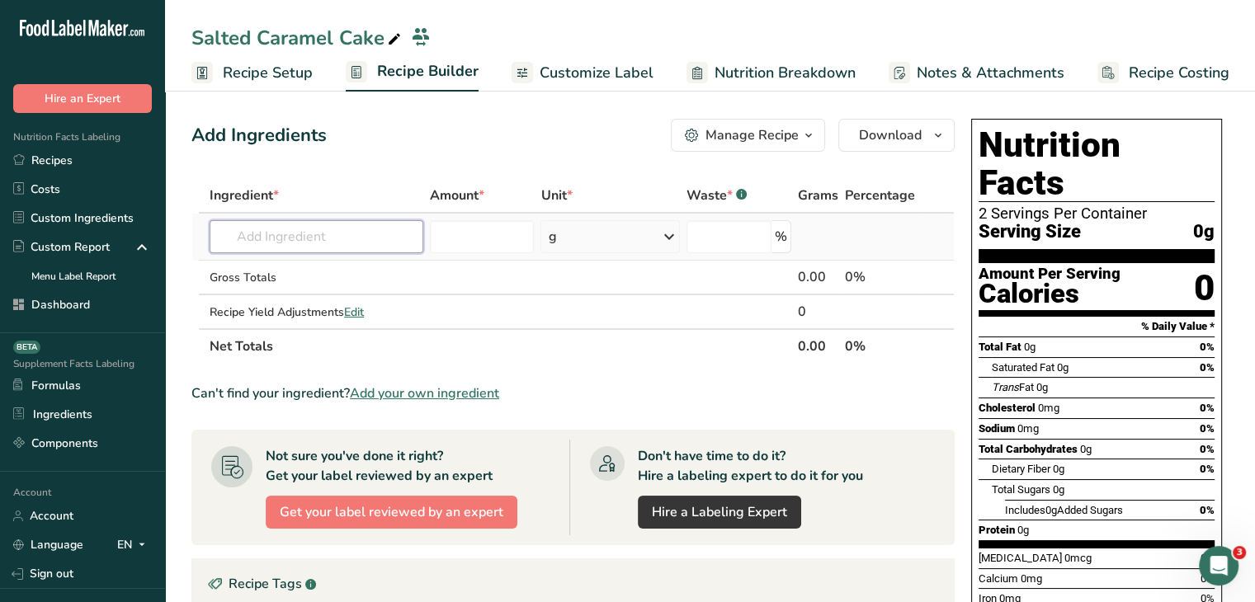
click at [320, 243] on input "text" at bounding box center [317, 236] width 214 height 33
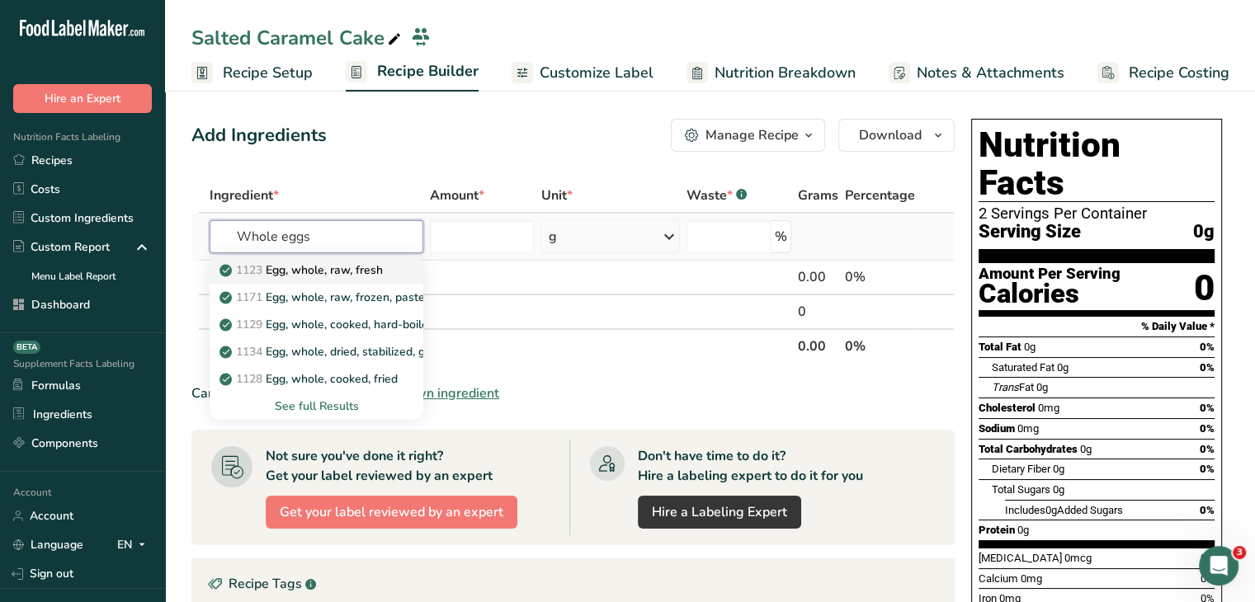
type input "Whole eggs"
click at [347, 265] on p "1123 Egg, whole, raw, fresh" at bounding box center [303, 270] width 160 height 17
type input "Egg, whole, raw, fresh"
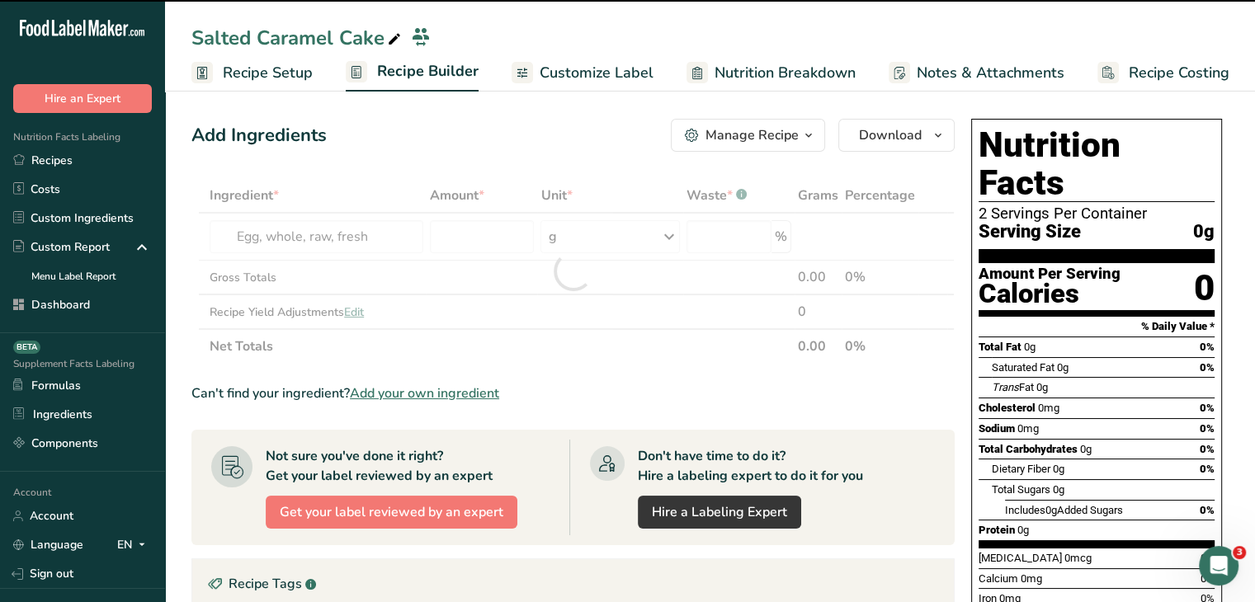
type input "0"
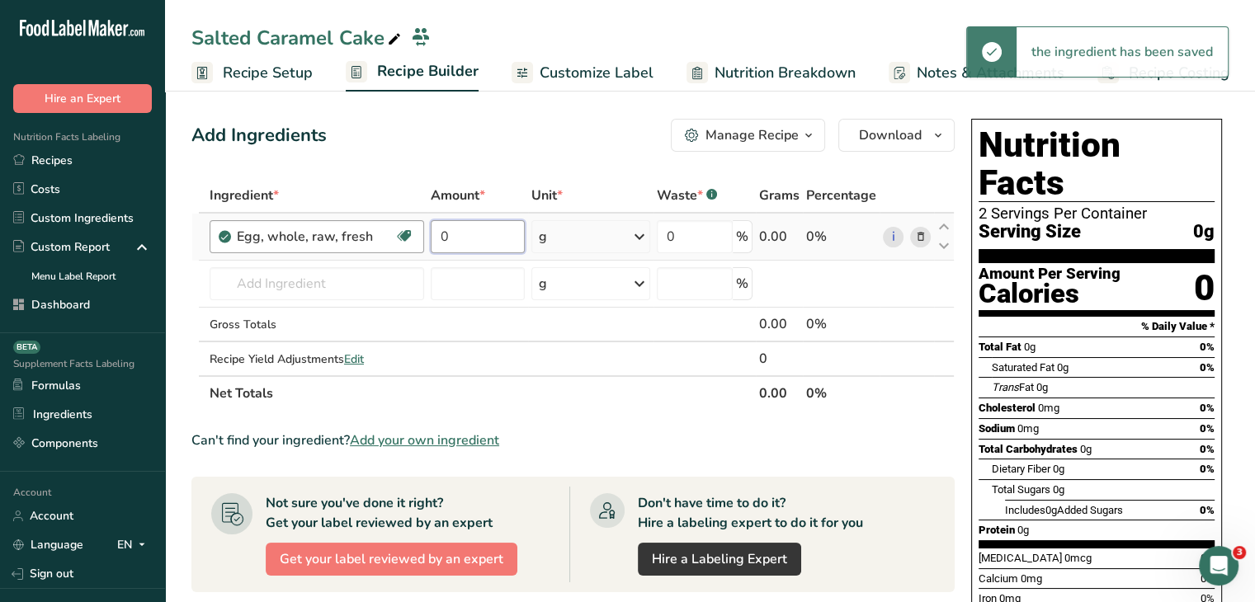
drag, startPoint x: 477, startPoint y: 226, endPoint x: 412, endPoint y: 233, distance: 65.5
click at [412, 233] on tr "Egg, whole, raw, fresh Gluten free Vegetarian Soy free 0 g Portions 1 large 1 e…" at bounding box center [573, 237] width 762 height 47
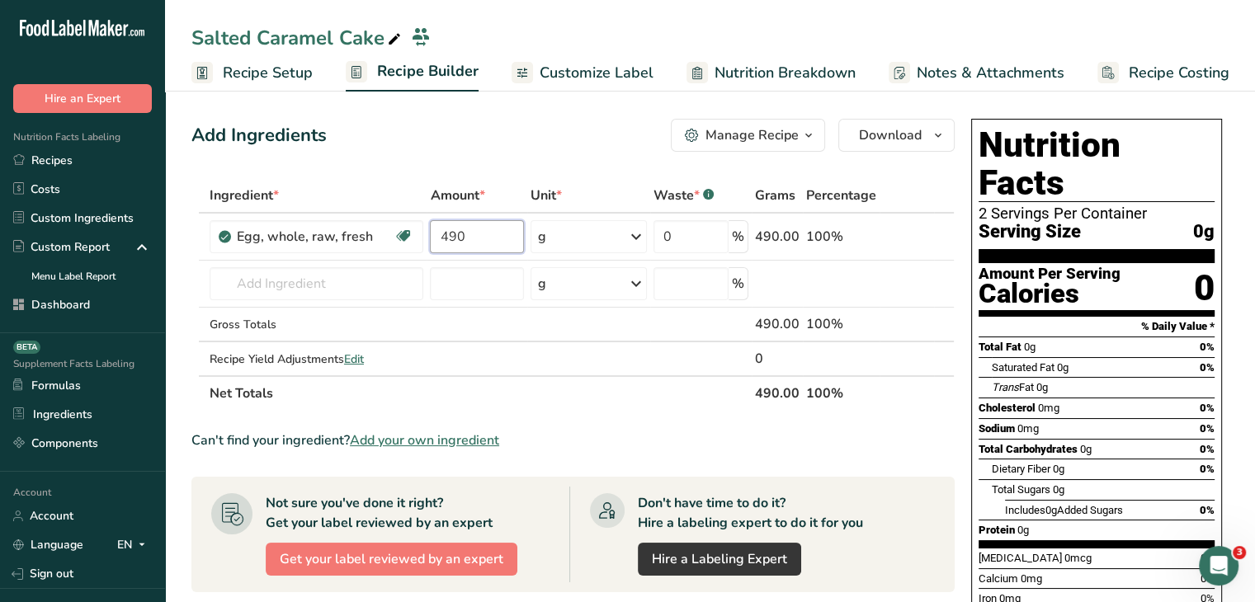
type input "490"
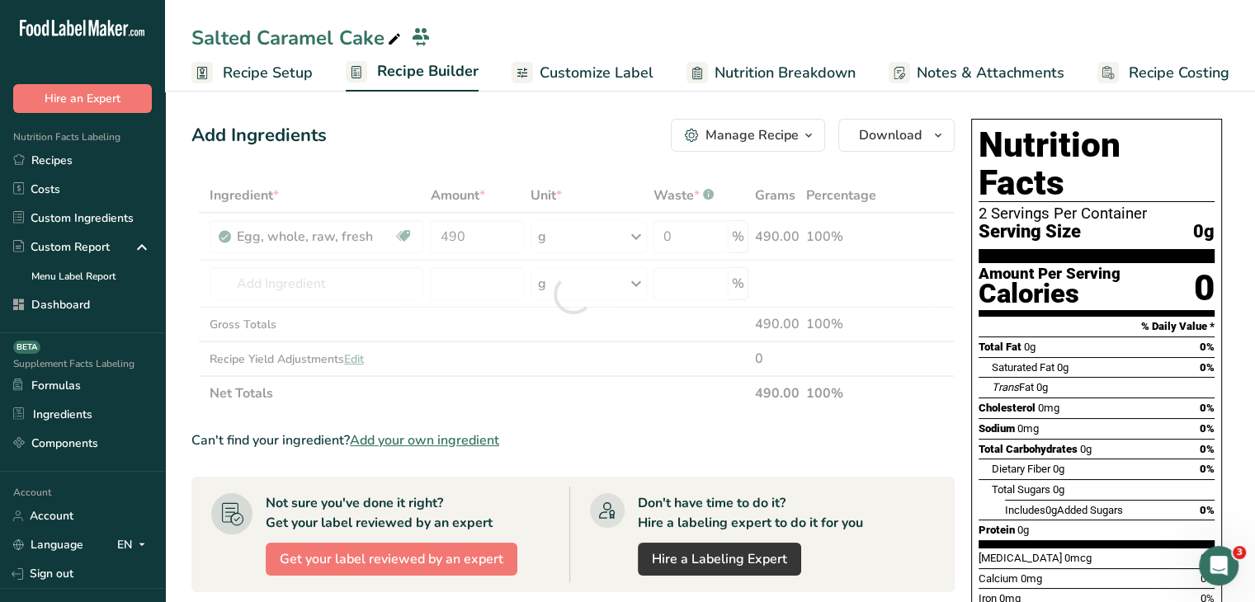
click at [526, 142] on div "Add Ingredients Manage Recipe Delete Recipe Duplicate Recipe Scale Recipe Save …" at bounding box center [572, 135] width 763 height 33
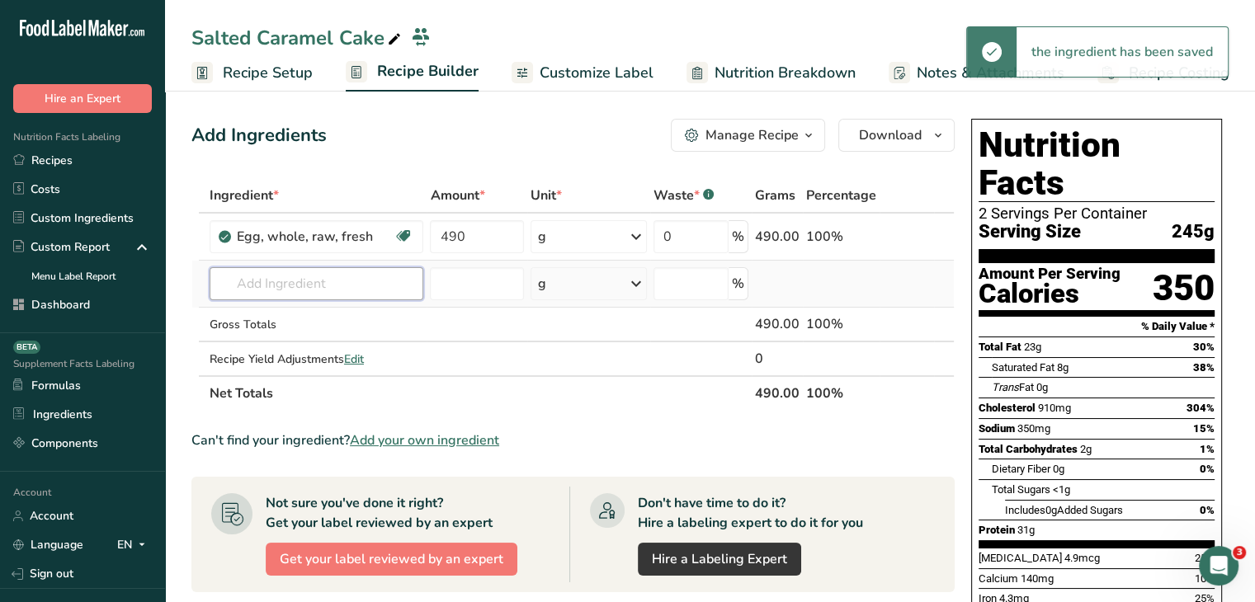
click at [316, 289] on input "text" at bounding box center [317, 283] width 215 height 33
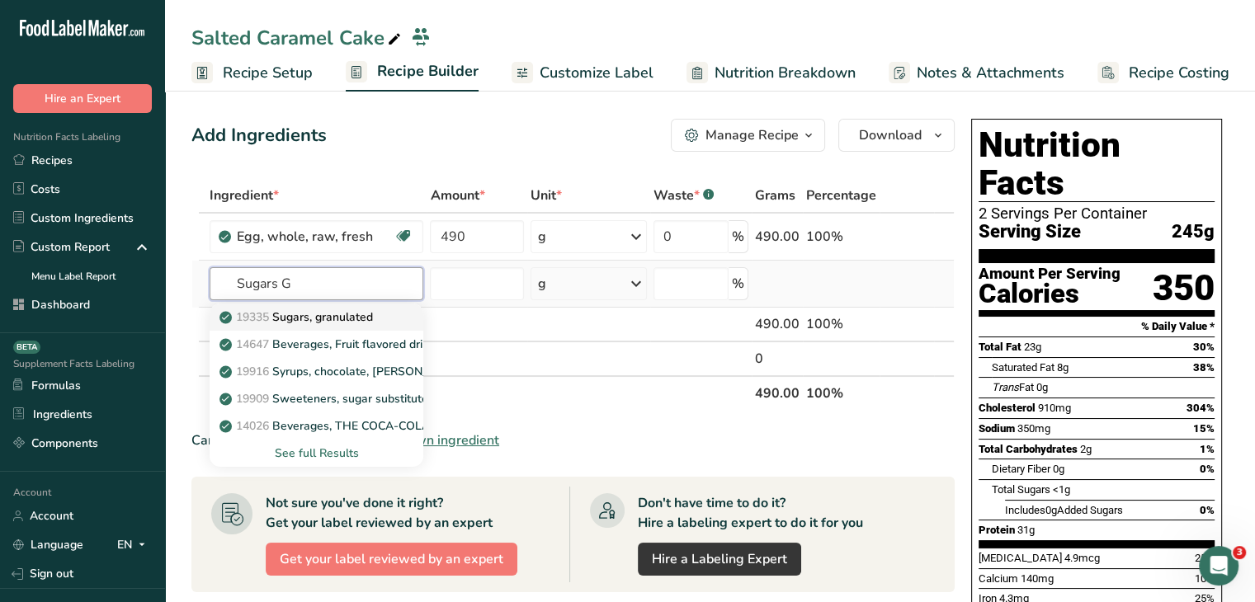
type input "Sugars G"
click at [314, 304] on link "19335 [GEOGRAPHIC_DATA], granulated" at bounding box center [317, 317] width 215 height 27
type input "Sugars, granulated"
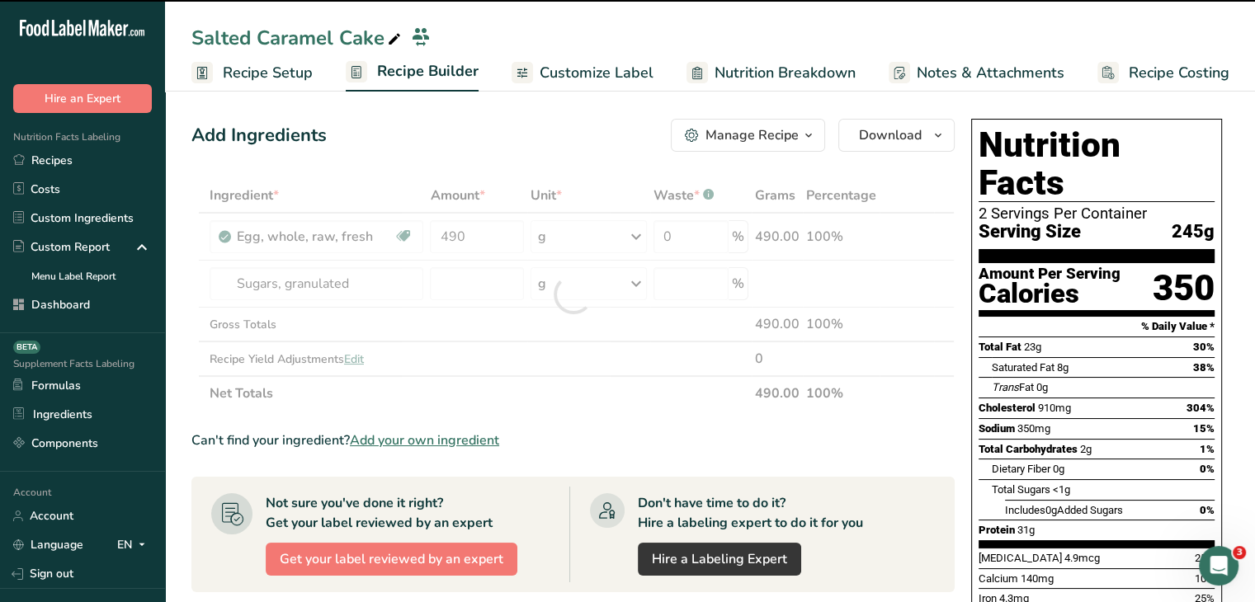
type input "0"
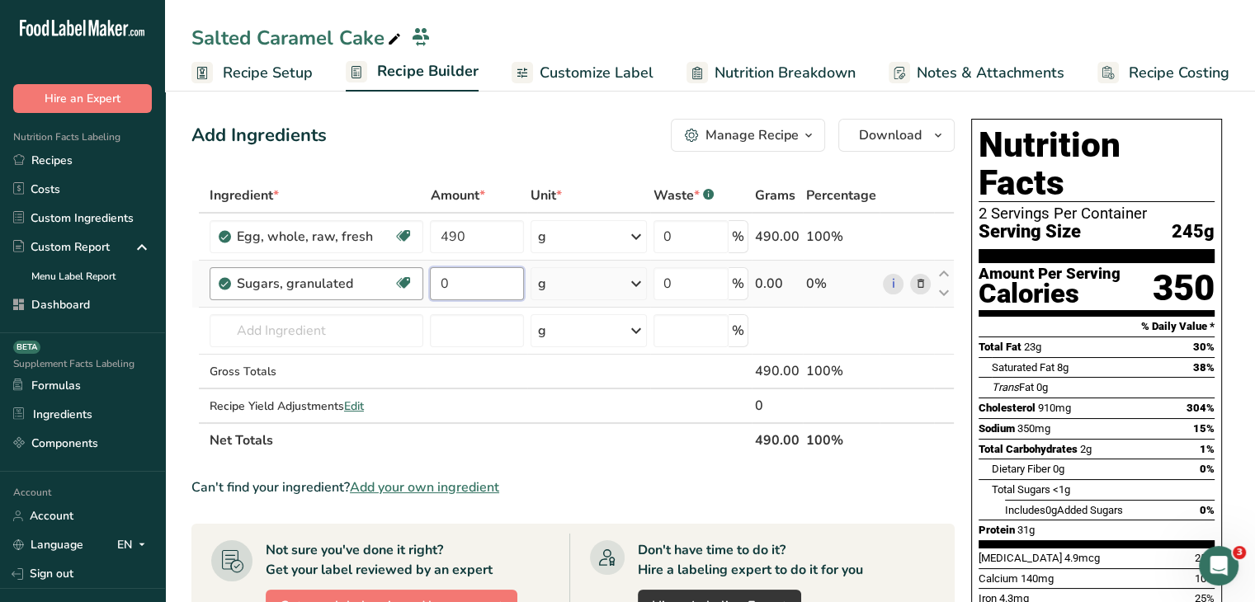
drag, startPoint x: 461, startPoint y: 286, endPoint x: 416, endPoint y: 286, distance: 45.4
click at [416, 286] on tr "Sugars, granulated Dairy free Gluten free Vegan Vegetarian Soy free 0 g Portion…" at bounding box center [573, 284] width 762 height 47
type input "570"
click at [492, 141] on div "Add Ingredients Manage Recipe Delete Recipe Duplicate Recipe Scale Recipe Save …" at bounding box center [572, 135] width 763 height 33
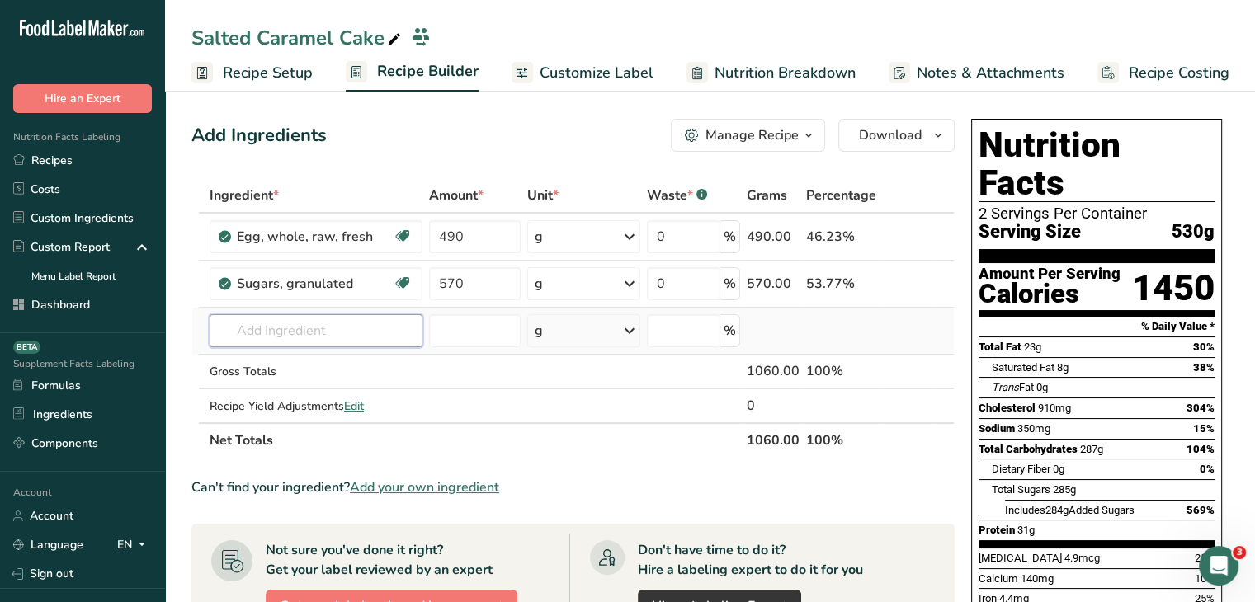
click at [341, 331] on input "text" at bounding box center [316, 330] width 213 height 33
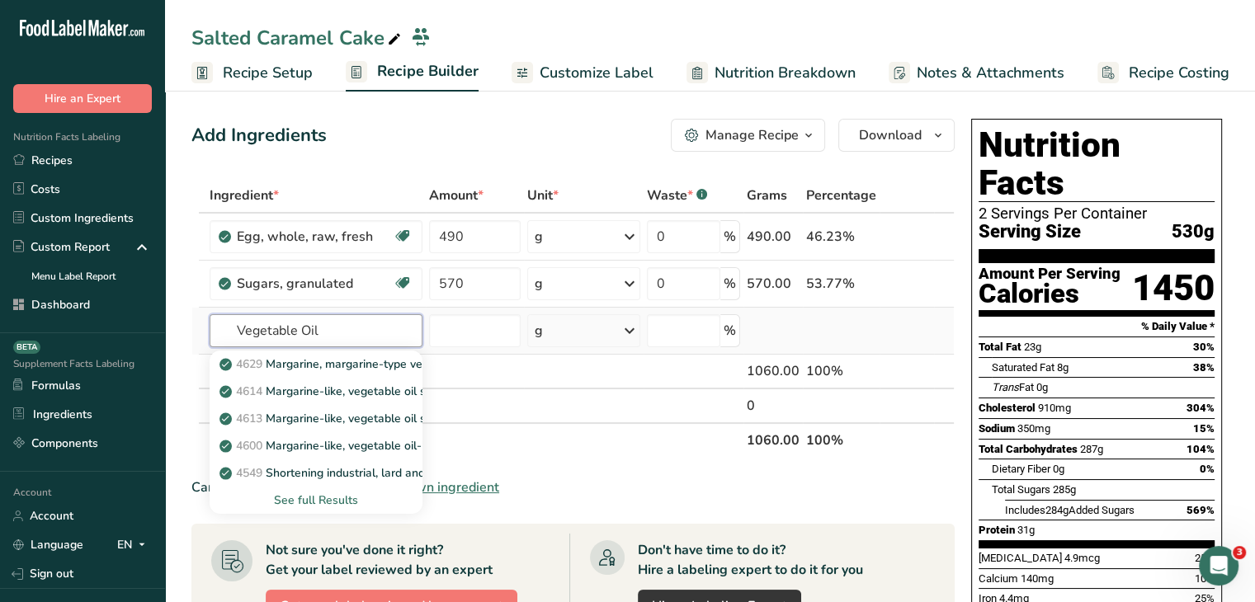
type input "Vegetable Oil"
click at [327, 506] on div "See full Results" at bounding box center [316, 500] width 186 height 17
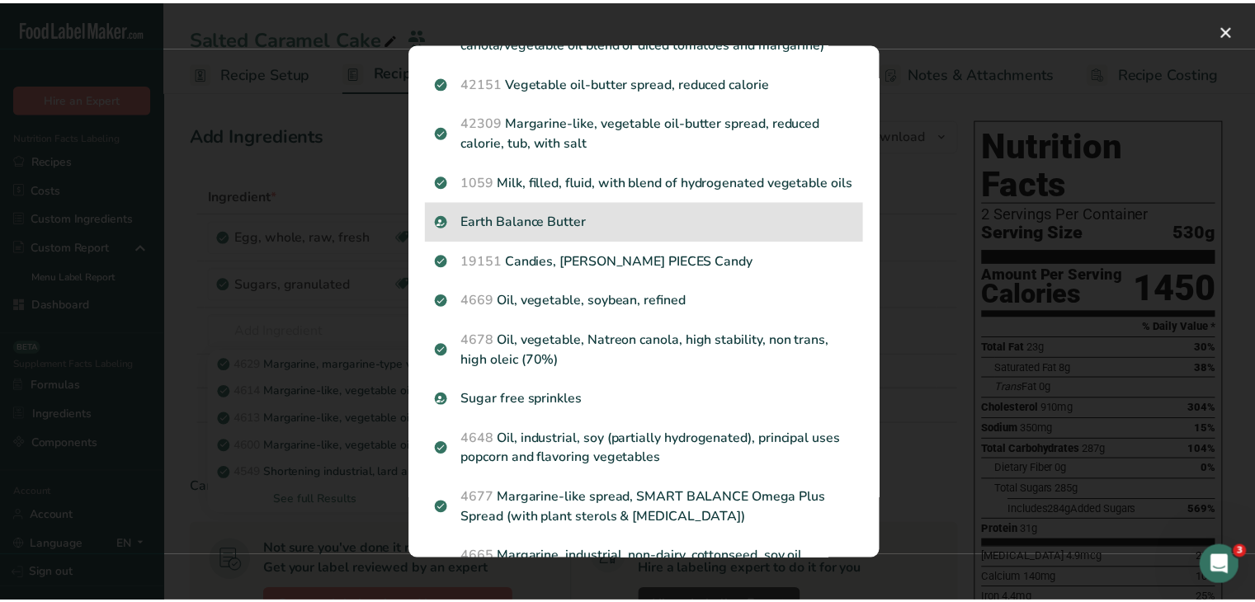
scroll to position [1320, 0]
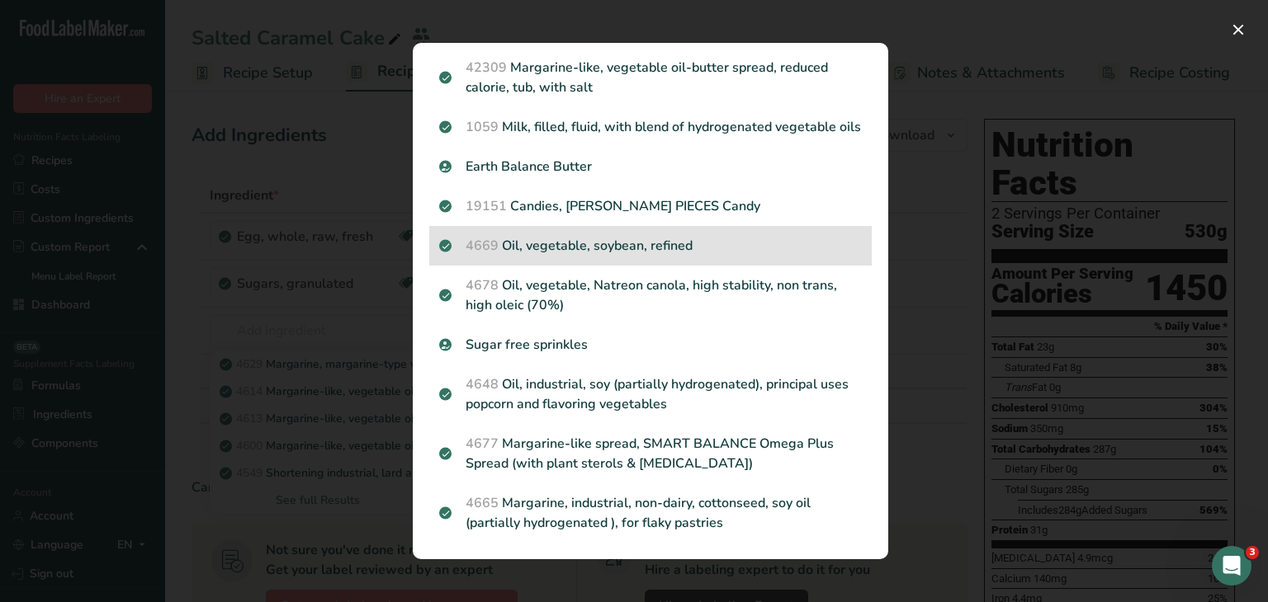
click at [621, 256] on p "4669 Oil, vegetable, soybean, refined" at bounding box center [650, 246] width 423 height 20
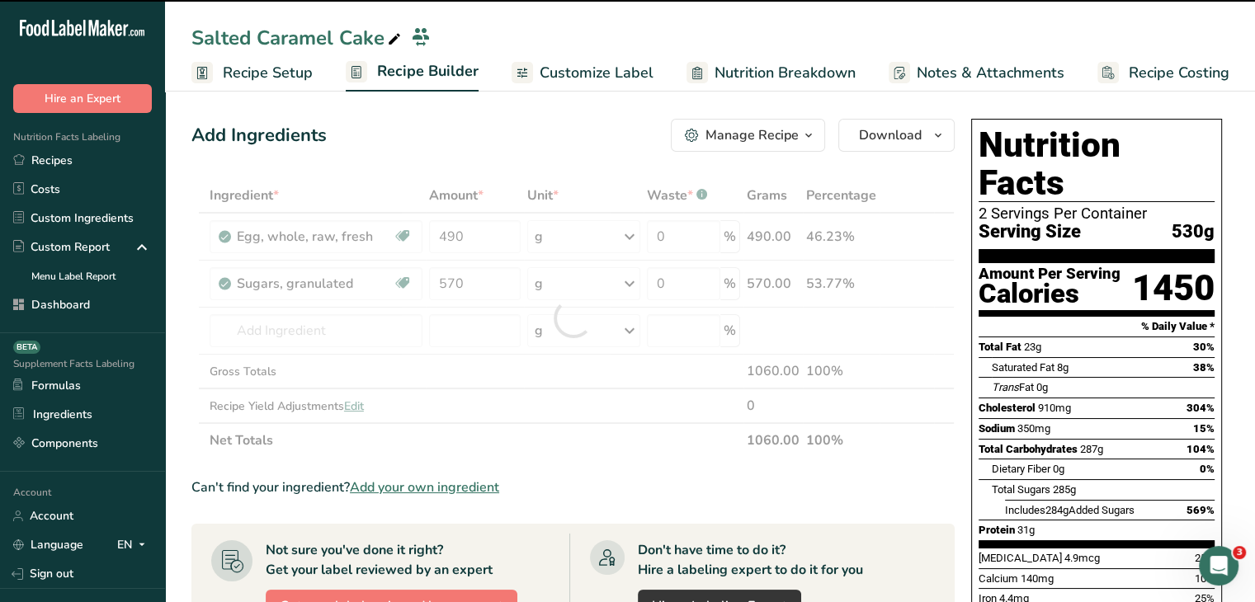
type input "0"
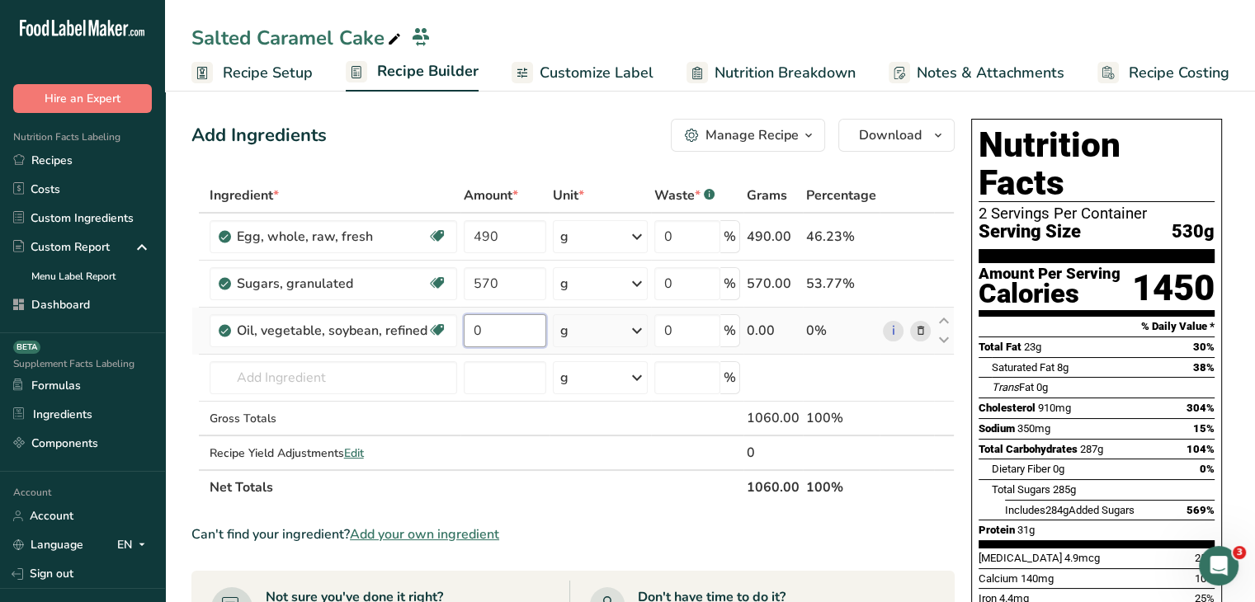
drag, startPoint x: 494, startPoint y: 321, endPoint x: 460, endPoint y: 311, distance: 36.0
click at [460, 311] on td "0" at bounding box center [505, 331] width 90 height 47
type input "450"
click at [555, 149] on div "Add Ingredients Manage Recipe Delete Recipe Duplicate Recipe Scale Recipe Save …" at bounding box center [572, 135] width 763 height 33
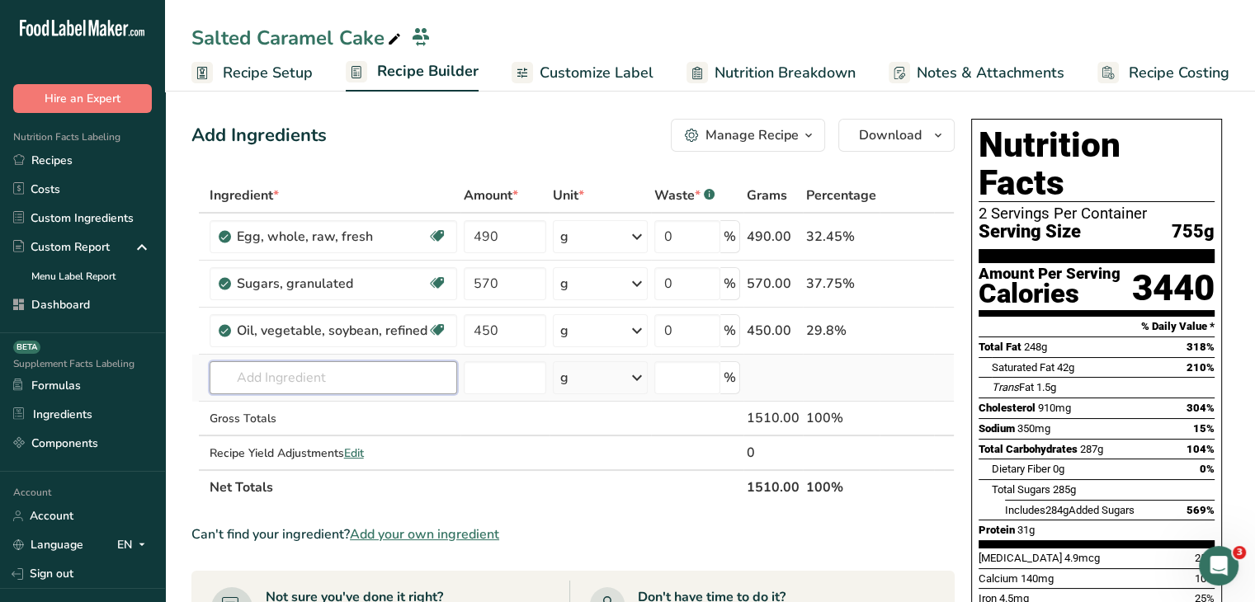
click at [423, 384] on input "text" at bounding box center [334, 377] width 248 height 33
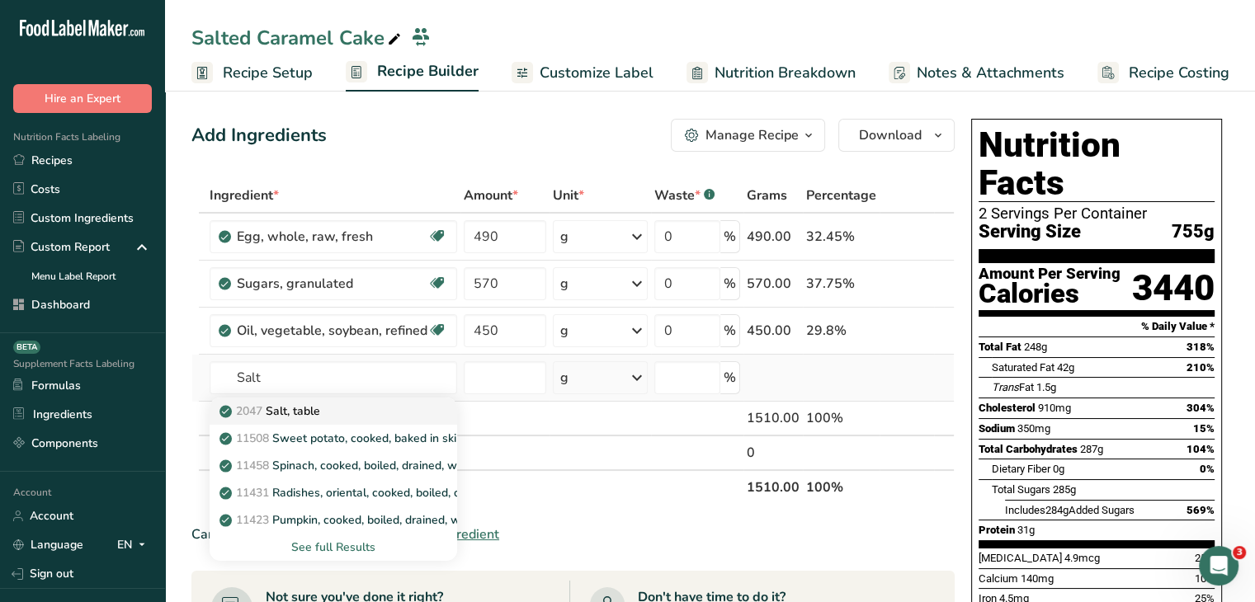
click at [327, 414] on div "2047 Salt, table" at bounding box center [320, 411] width 195 height 17
type input "Salt, table"
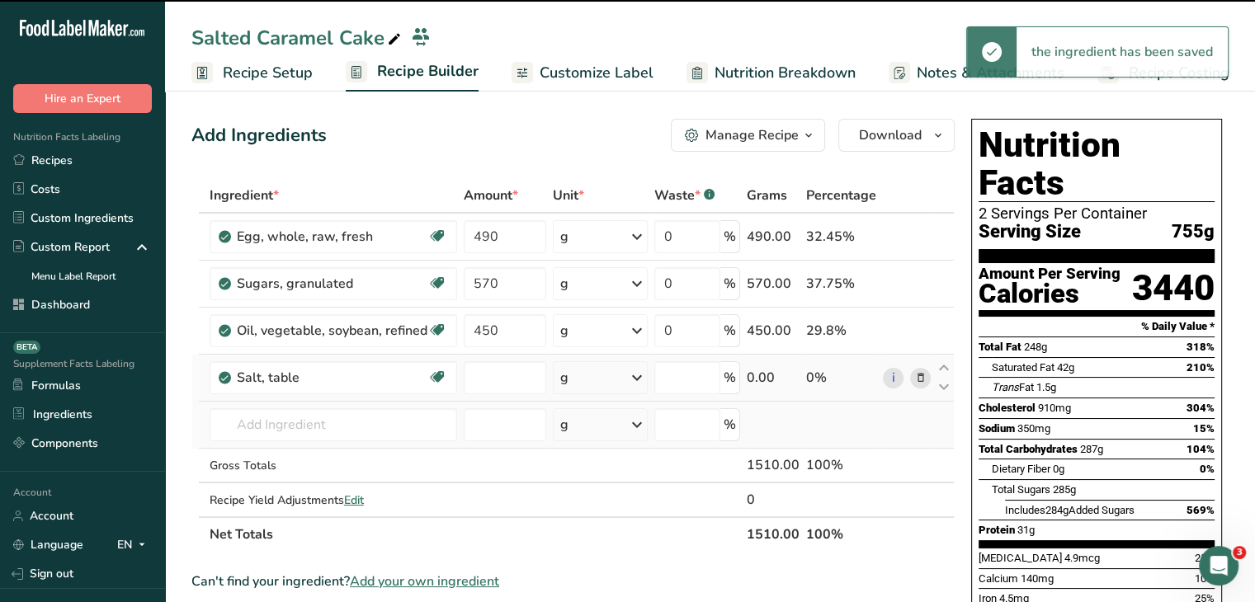
type input "0"
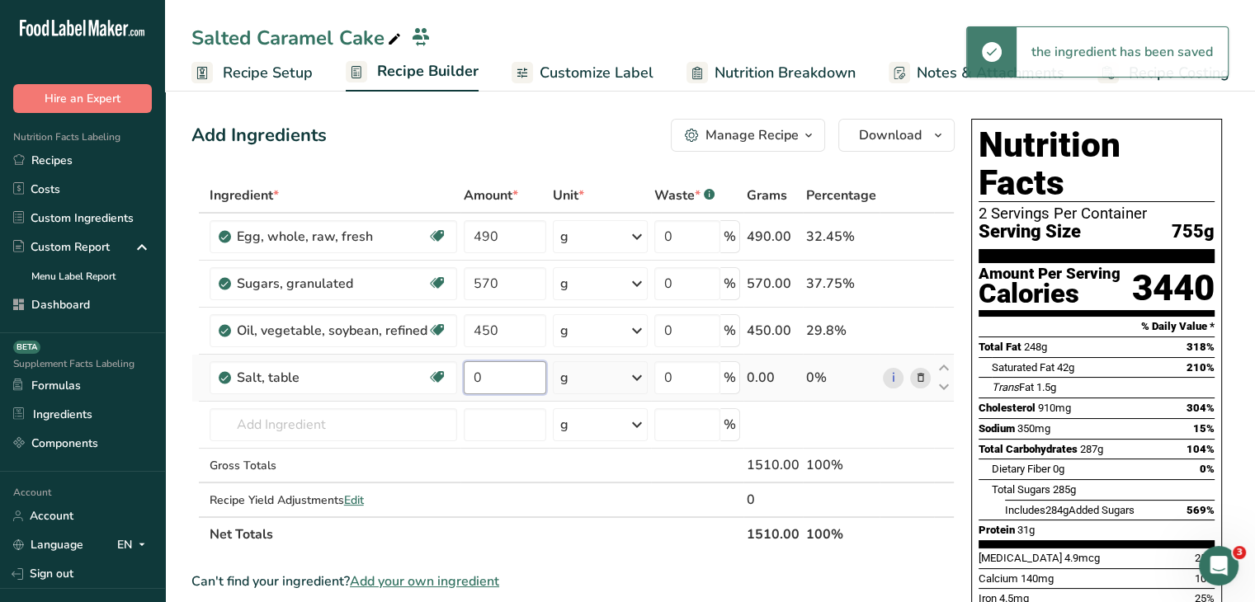
drag, startPoint x: 483, startPoint y: 368, endPoint x: 465, endPoint y: 367, distance: 17.3
click at [465, 367] on input "0" at bounding box center [505, 377] width 83 height 33
type input "6"
click at [485, 146] on div "Add Ingredients Manage Recipe Delete Recipe Duplicate Recipe Scale Recipe Save …" at bounding box center [572, 135] width 763 height 33
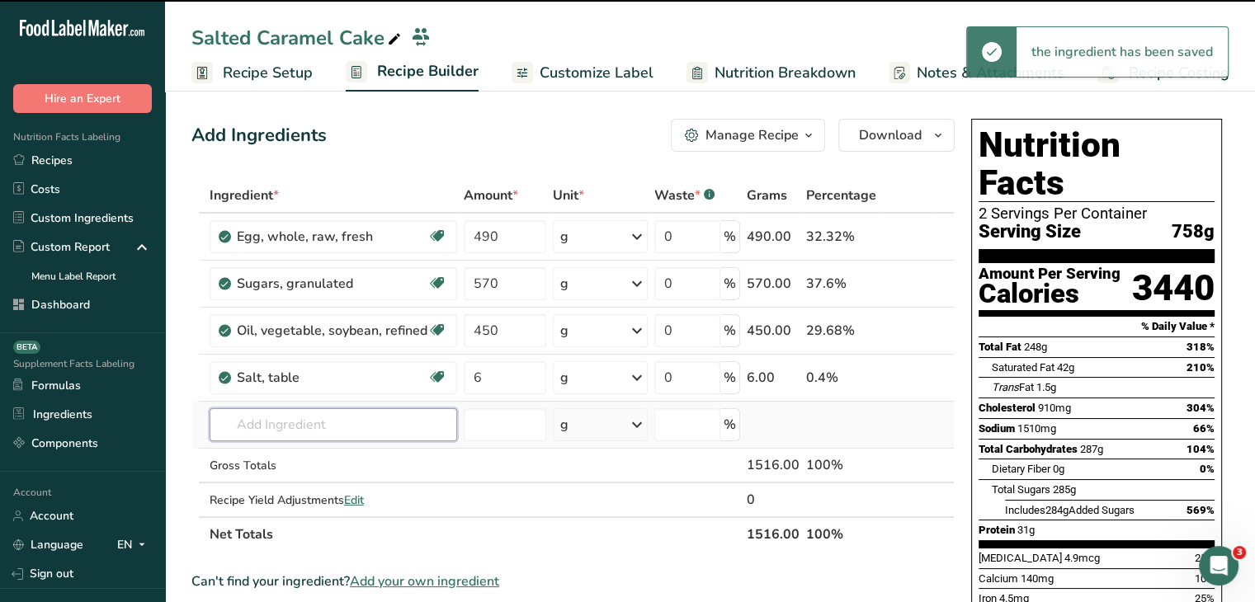
click at [360, 418] on input "text" at bounding box center [334, 424] width 248 height 33
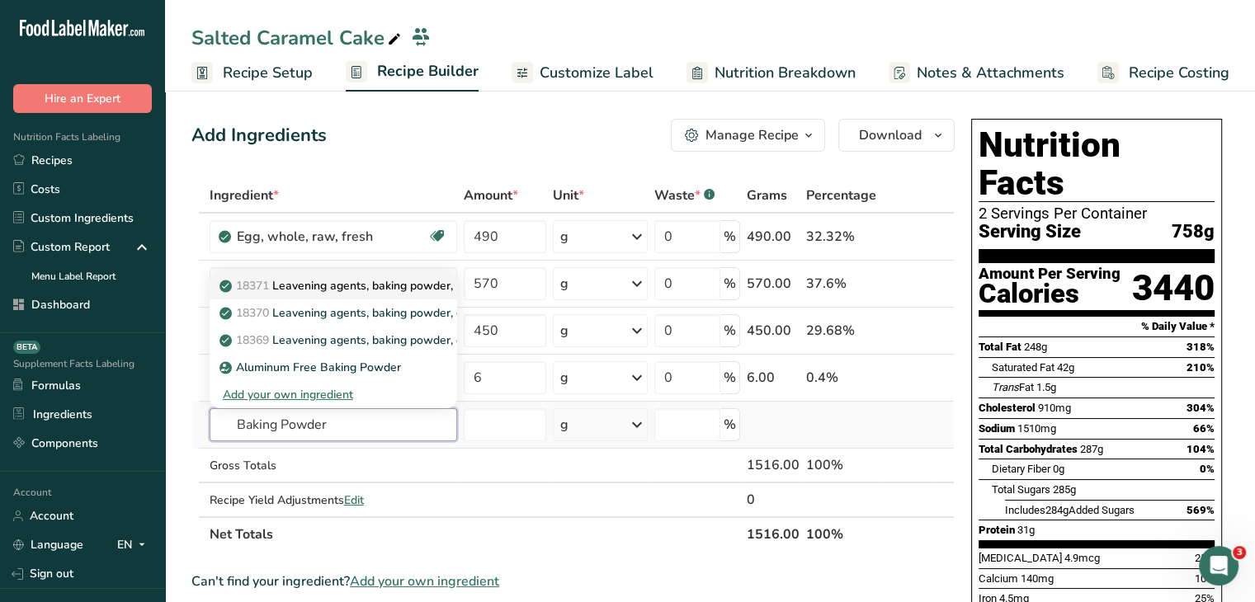
type input "Baking Powder"
click at [410, 291] on p "18371 Leavening agents, baking powder, low-sodium" at bounding box center [371, 285] width 296 height 17
type input "Leavening agents, baking powder, low-sodium"
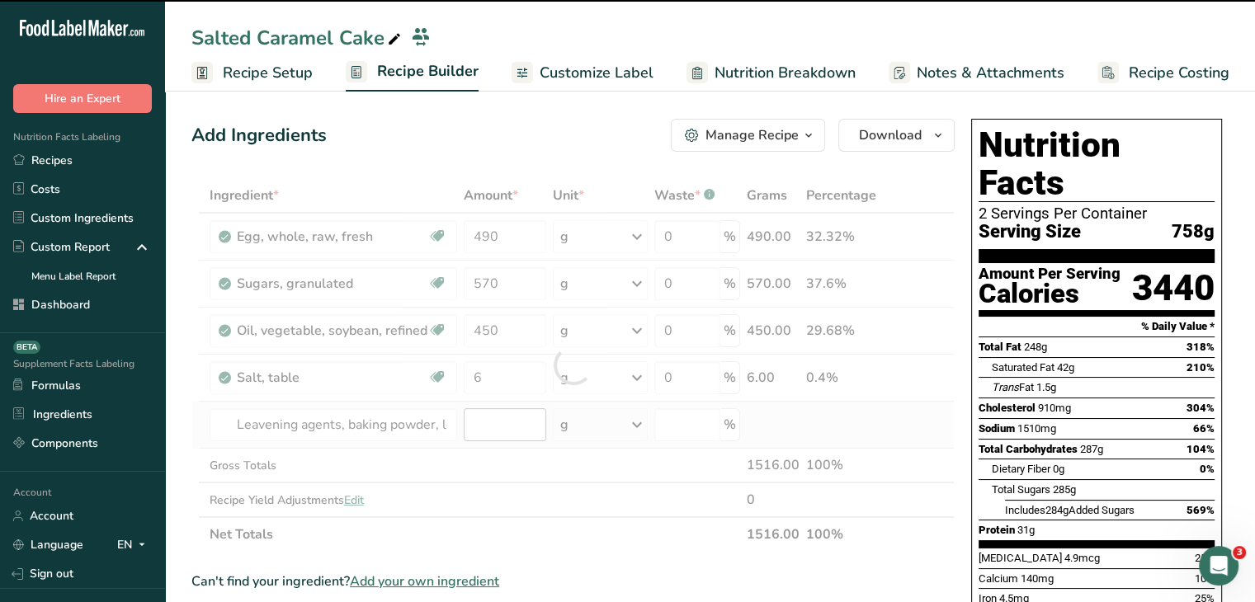
type input "0"
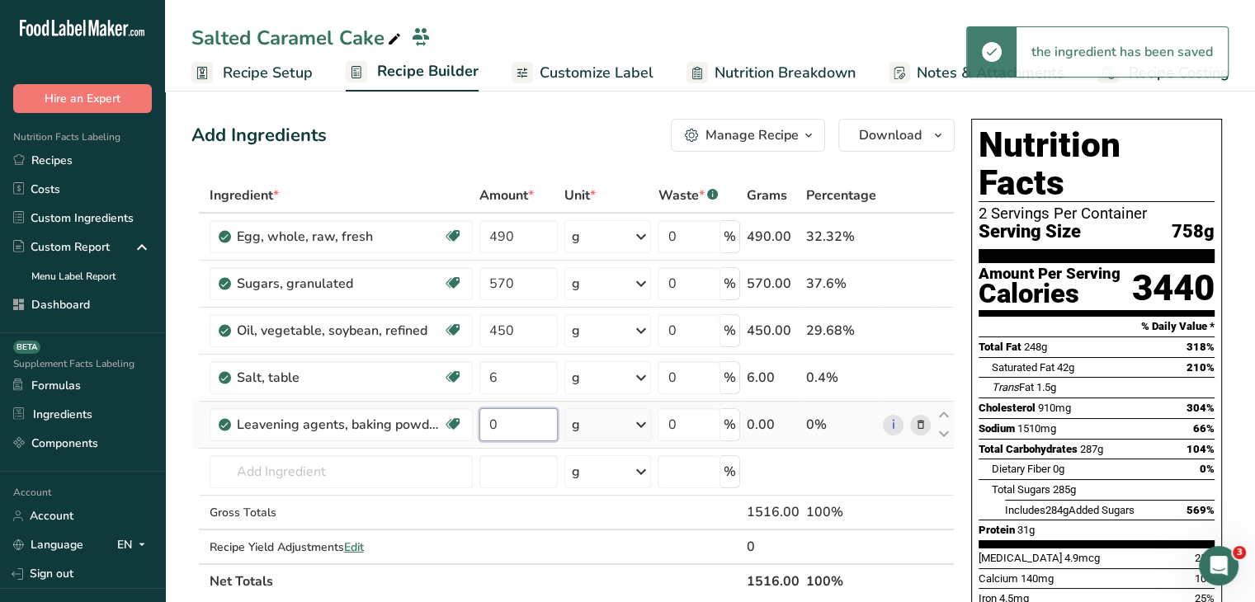
click at [495, 421] on input "0" at bounding box center [518, 424] width 79 height 33
type input "22"
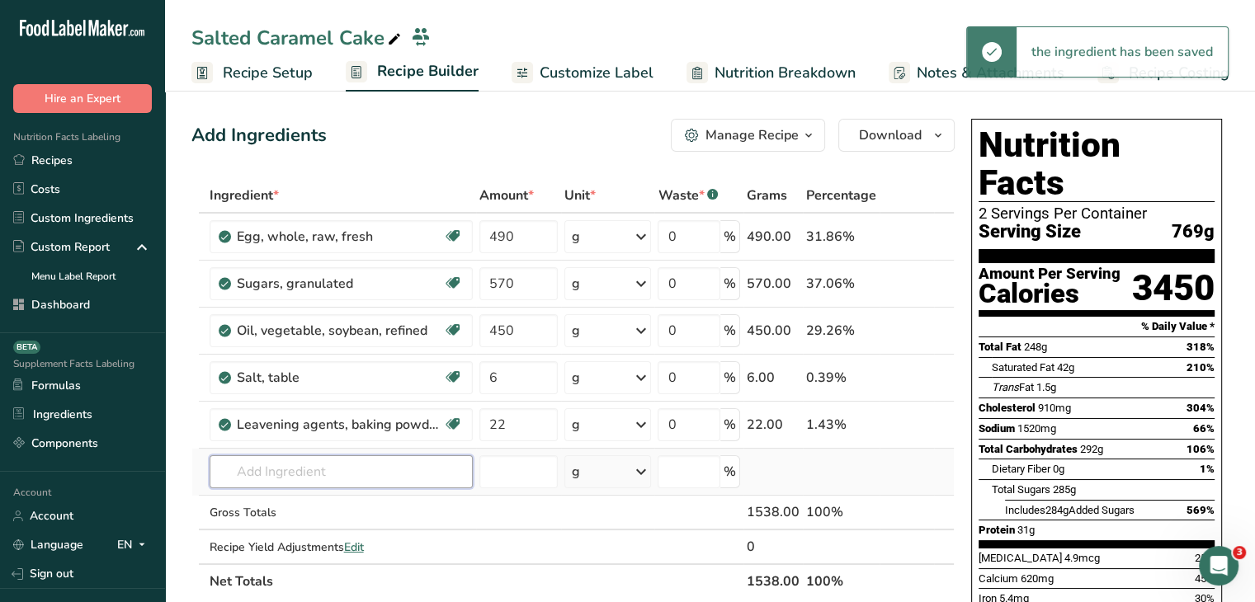
click at [393, 471] on input "text" at bounding box center [341, 472] width 263 height 33
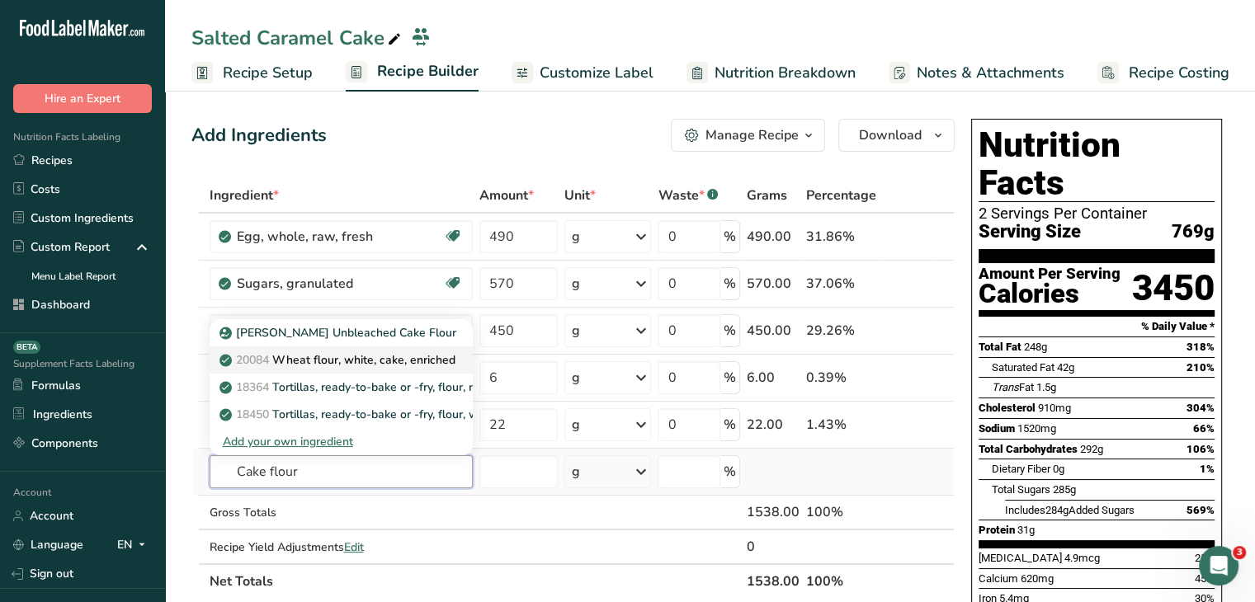
type input "Cake flour"
click at [391, 352] on p "20084 Wheat flour, white, cake, enriched" at bounding box center [339, 360] width 233 height 17
type input "Wheat flour, white, cake, enriched"
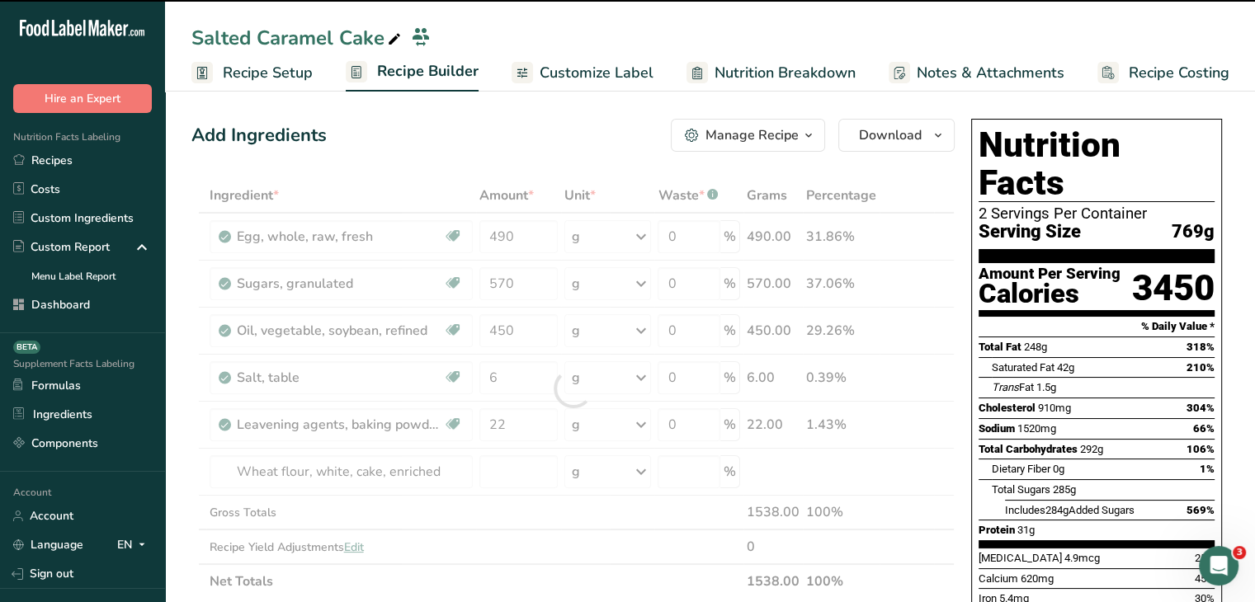
type input "0"
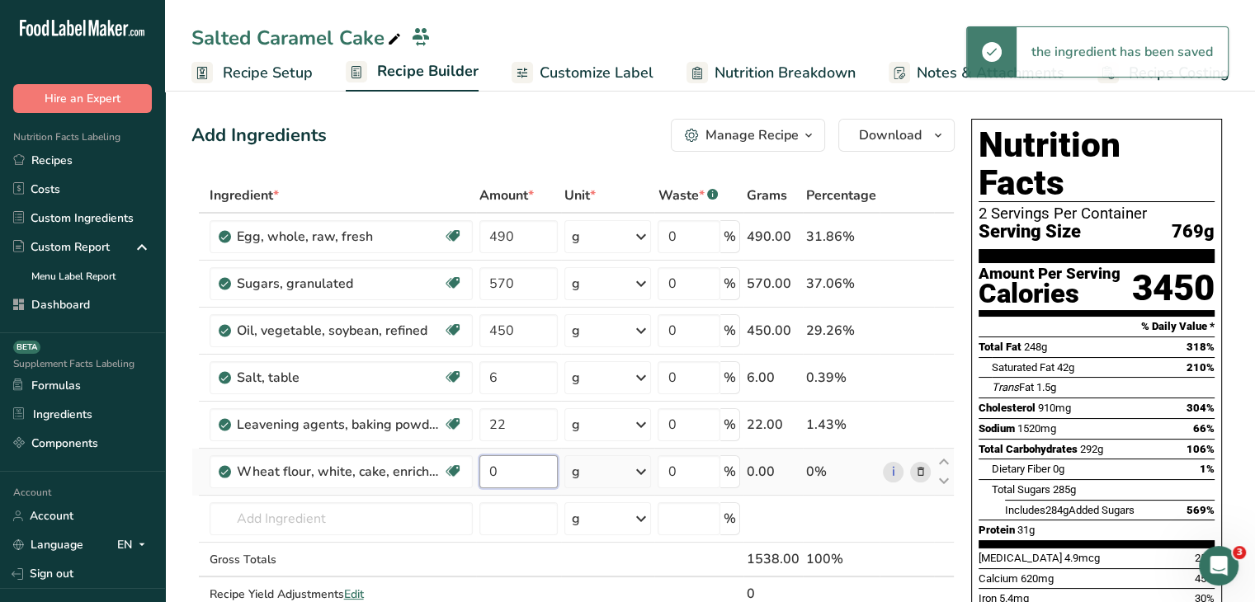
drag, startPoint x: 522, startPoint y: 471, endPoint x: 479, endPoint y: 466, distance: 43.2
click at [480, 466] on input "0" at bounding box center [518, 472] width 79 height 33
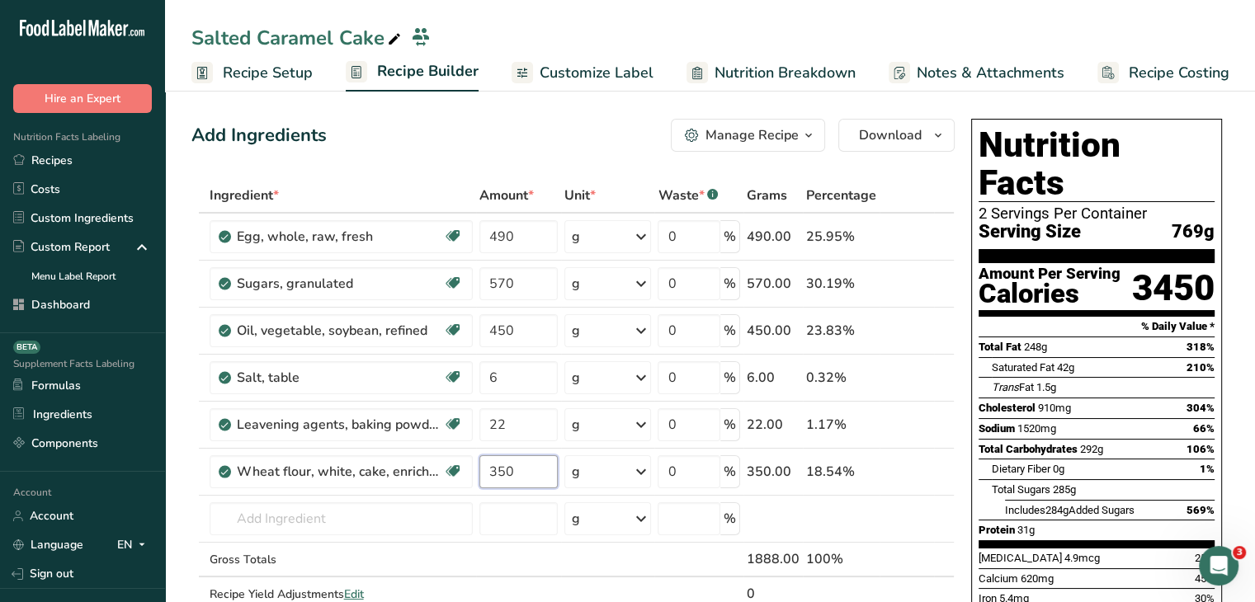
type input "350"
click at [621, 149] on div "Add Ingredients Manage Recipe Delete Recipe Duplicate Recipe Scale Recipe Save …" at bounding box center [572, 135] width 763 height 33
click at [392, 519] on input "text" at bounding box center [341, 519] width 263 height 33
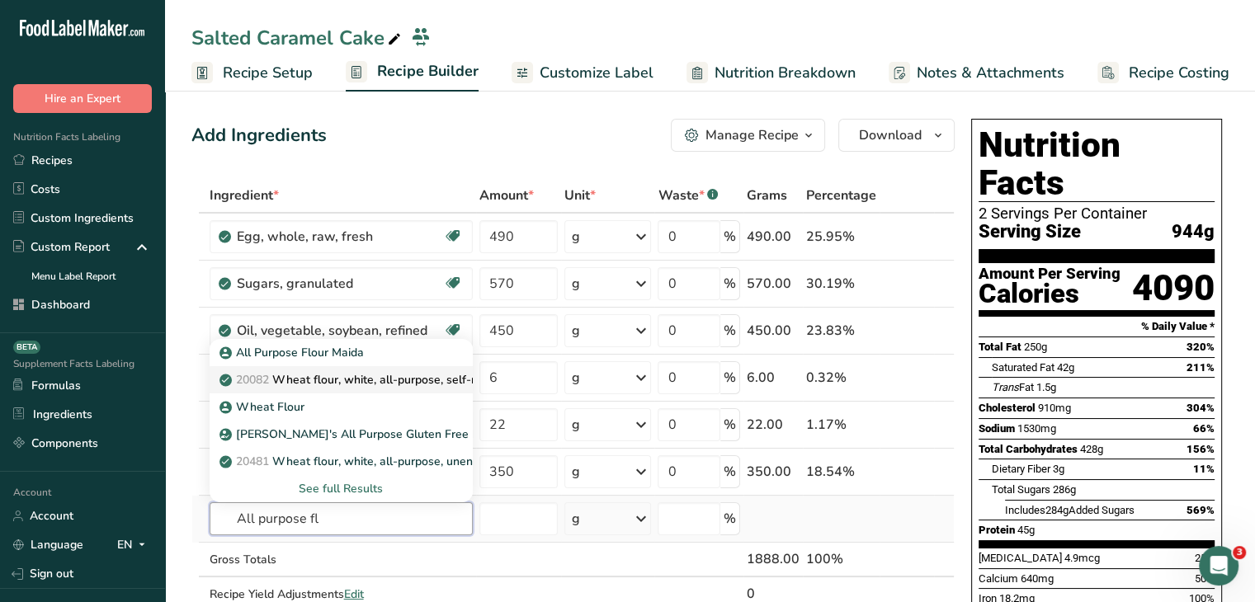
type input "All purpose fl"
click at [464, 375] on p "20082 Wheat flour, white, all-purpose, self-rising, enriched" at bounding box center [387, 379] width 328 height 17
type input "Wheat flour, white, all-purpose, self-rising, enriched"
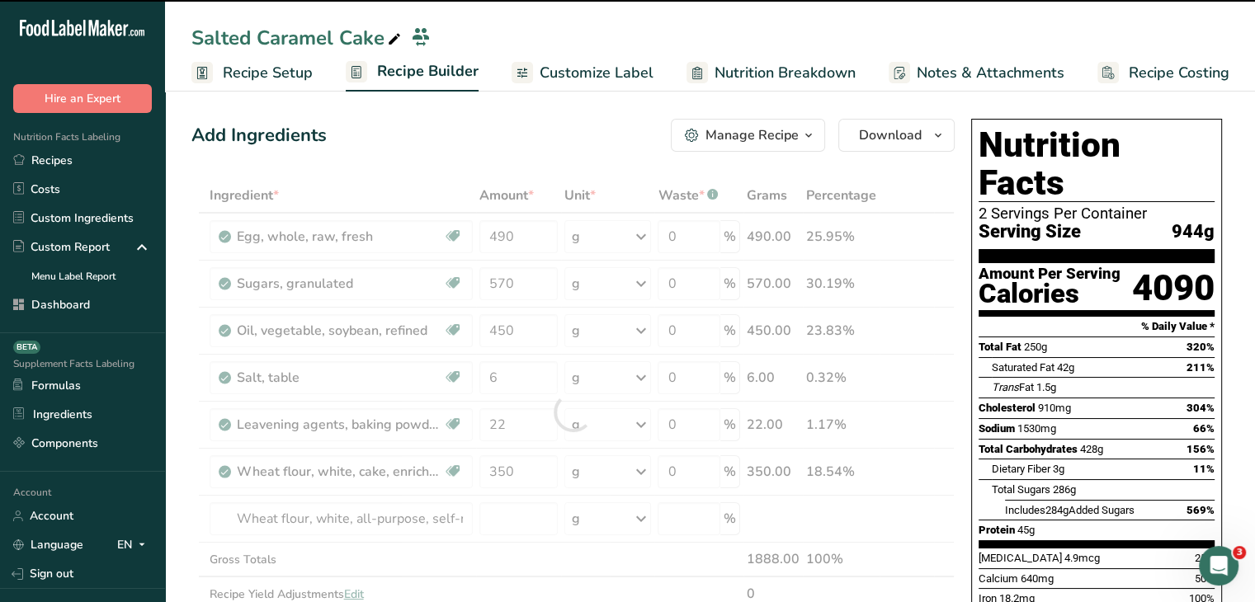
type input "0"
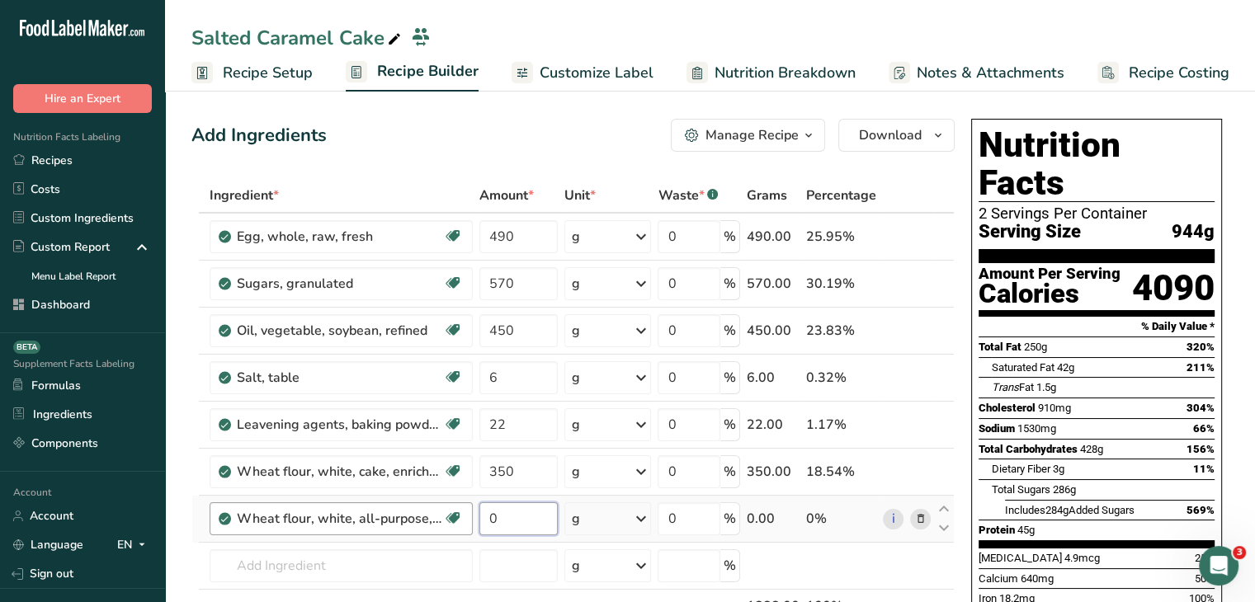
drag, startPoint x: 505, startPoint y: 508, endPoint x: 465, endPoint y: 503, distance: 40.8
click at [470, 504] on tr "Wheat flour, white, all-purpose, self-rising, enriched Dairy free Vegan Vegetar…" at bounding box center [573, 519] width 762 height 47
type input "350"
click at [533, 149] on div "Add Ingredients Manage Recipe Delete Recipe Duplicate Recipe Scale Recipe Save …" at bounding box center [572, 135] width 763 height 33
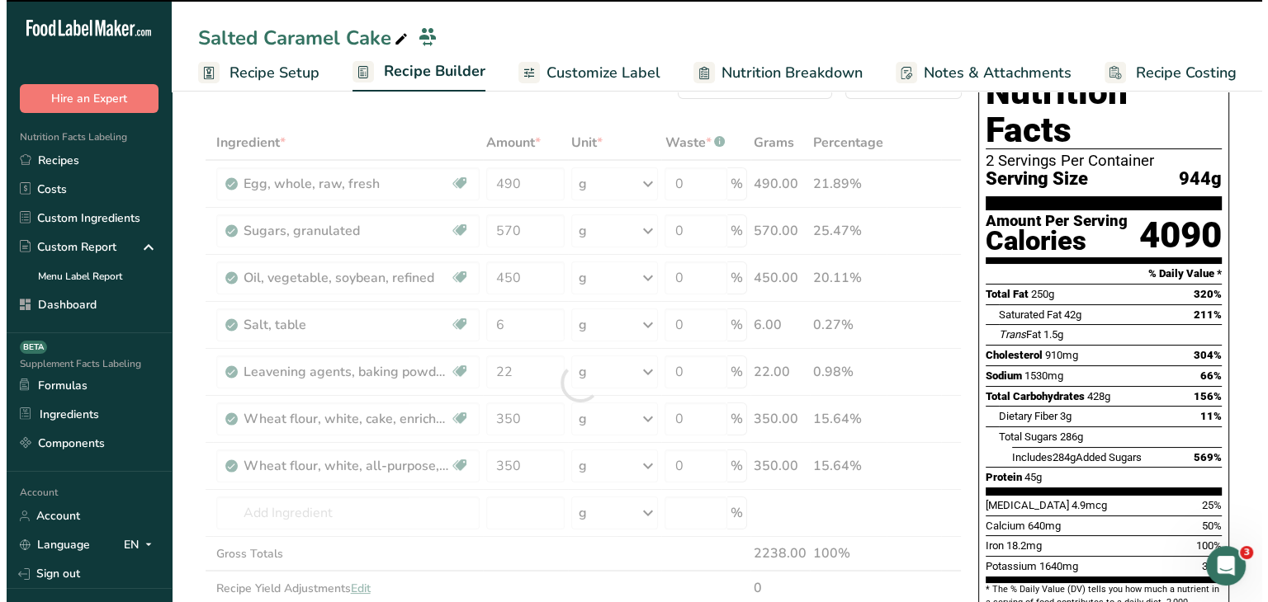
scroll to position [83, 0]
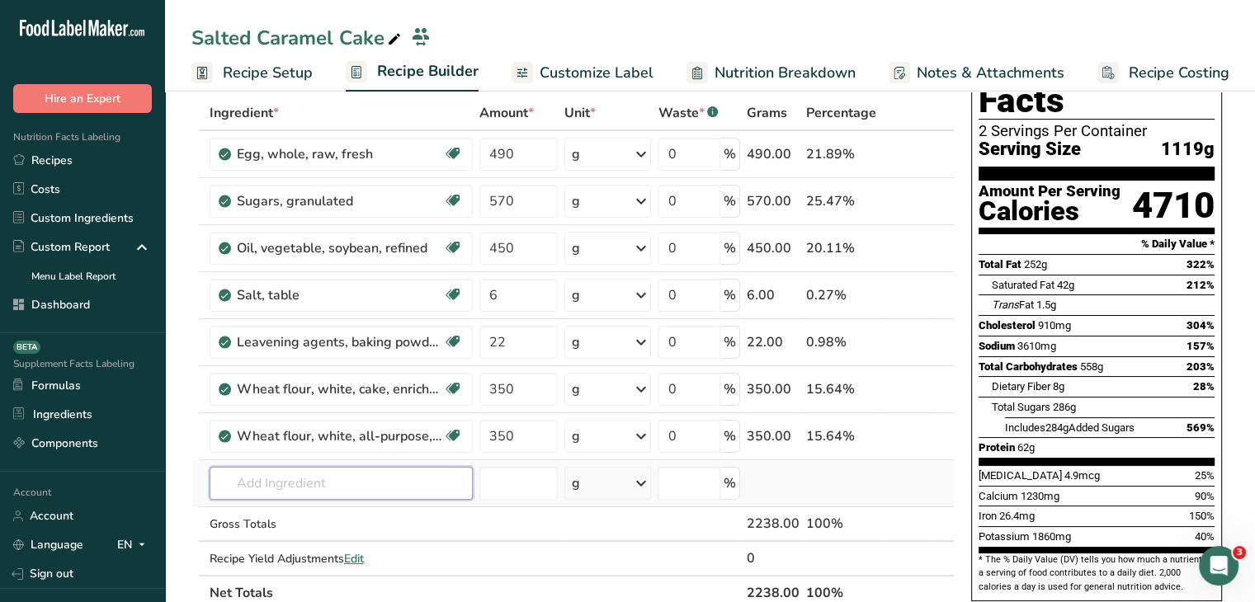
click at [394, 482] on input "text" at bounding box center [341, 483] width 263 height 33
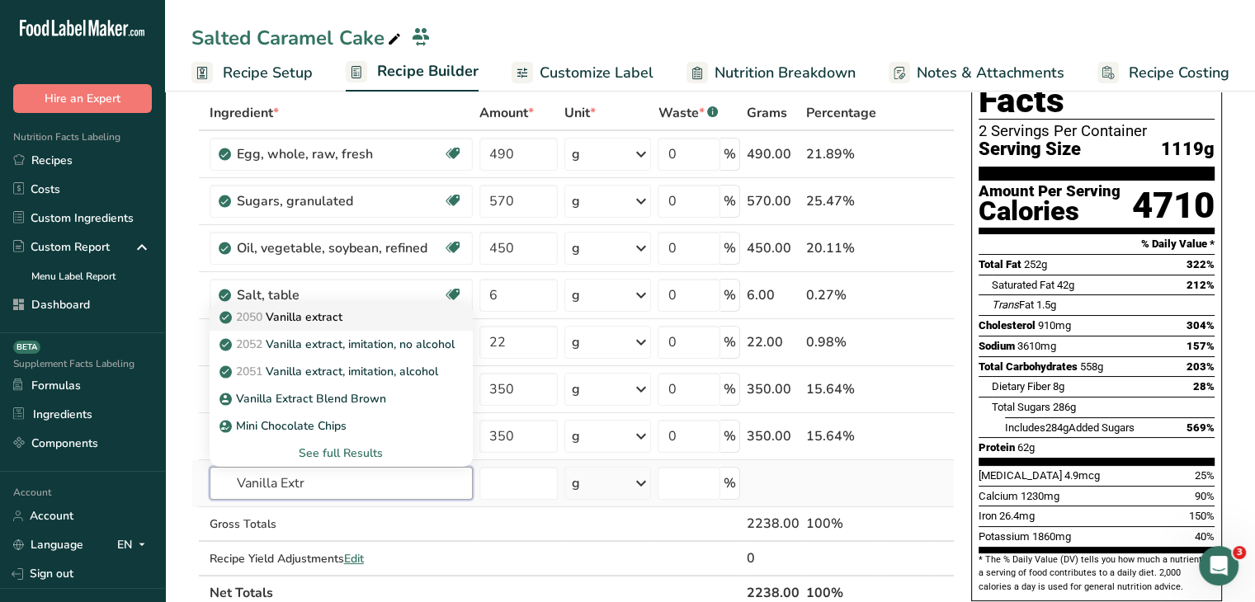
type input "Vanilla Extr"
click at [323, 310] on p "2050 Vanilla extract" at bounding box center [283, 317] width 120 height 17
type input "Vanilla extract"
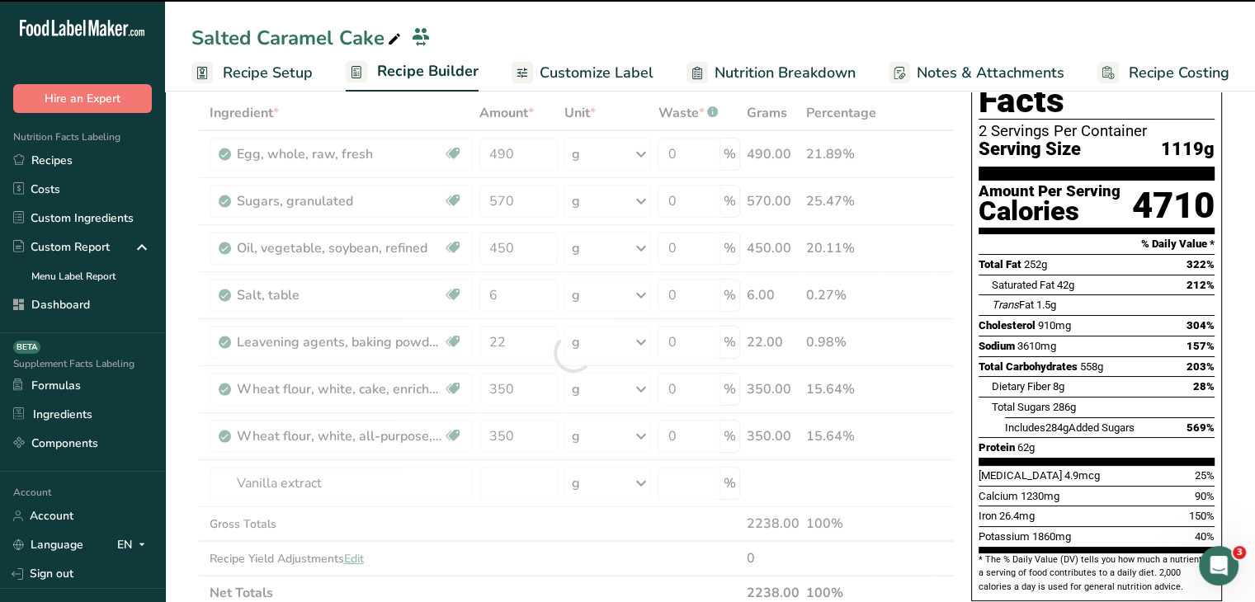
type input "0"
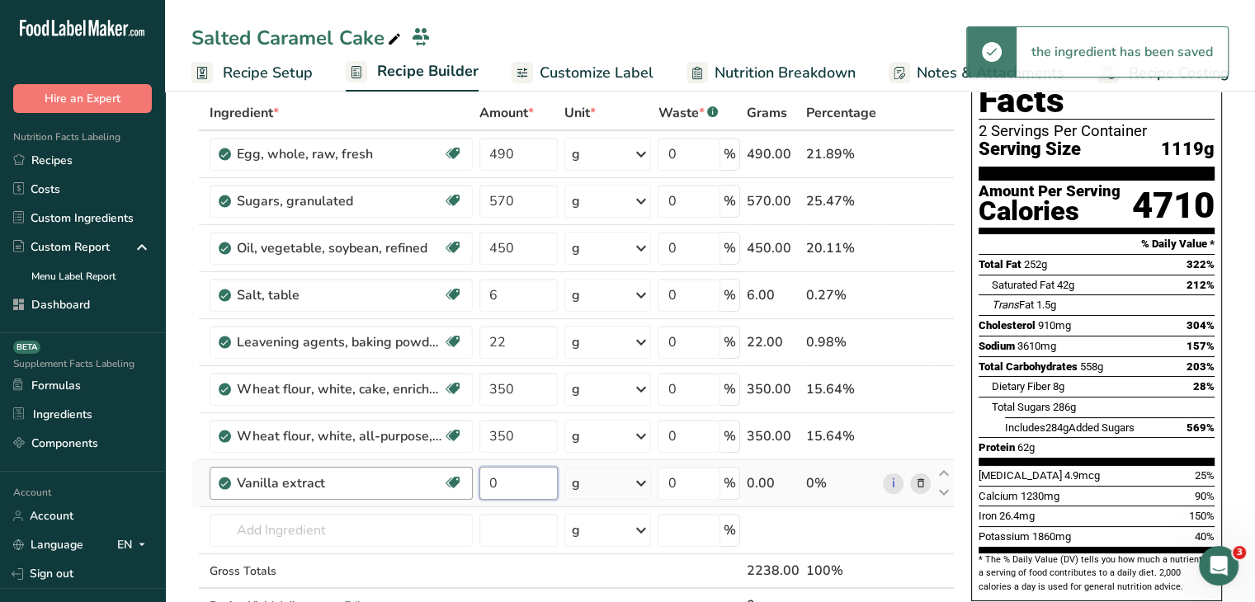
drag, startPoint x: 526, startPoint y: 482, endPoint x: 453, endPoint y: 482, distance: 72.6
click at [456, 482] on tr "Vanilla extract Dairy free Gluten free Vegan Vegetarian Soy free 0 g Portions 1…" at bounding box center [573, 483] width 762 height 47
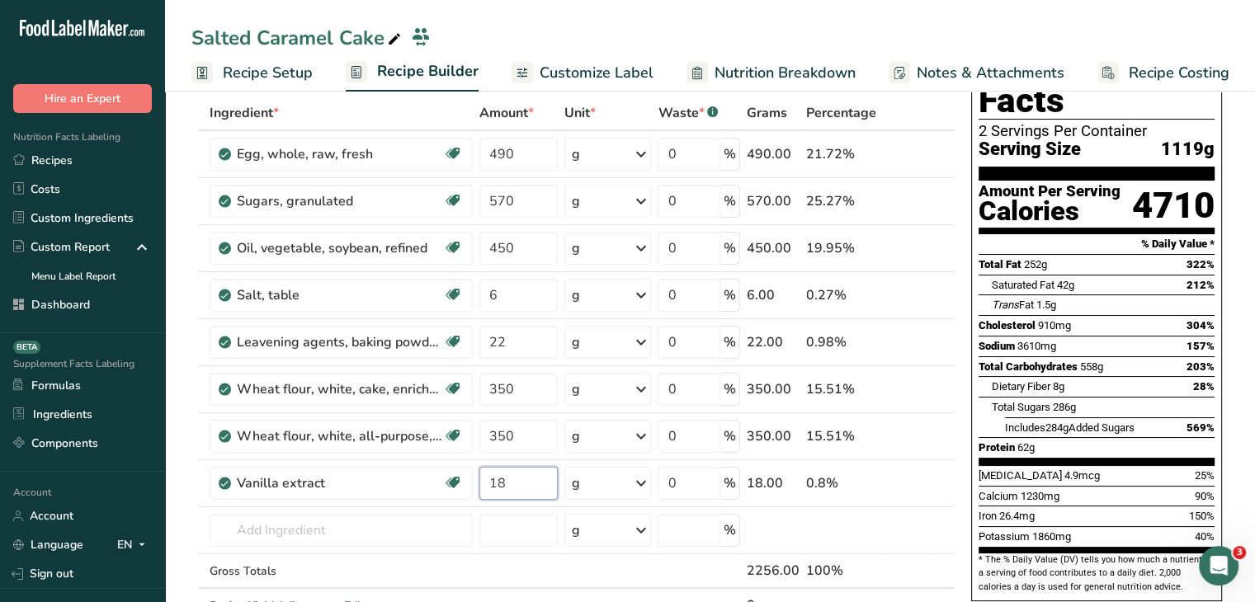
type input "18"
click at [1130, 422] on span "Includes 284g Added Sugars" at bounding box center [1070, 428] width 130 height 12
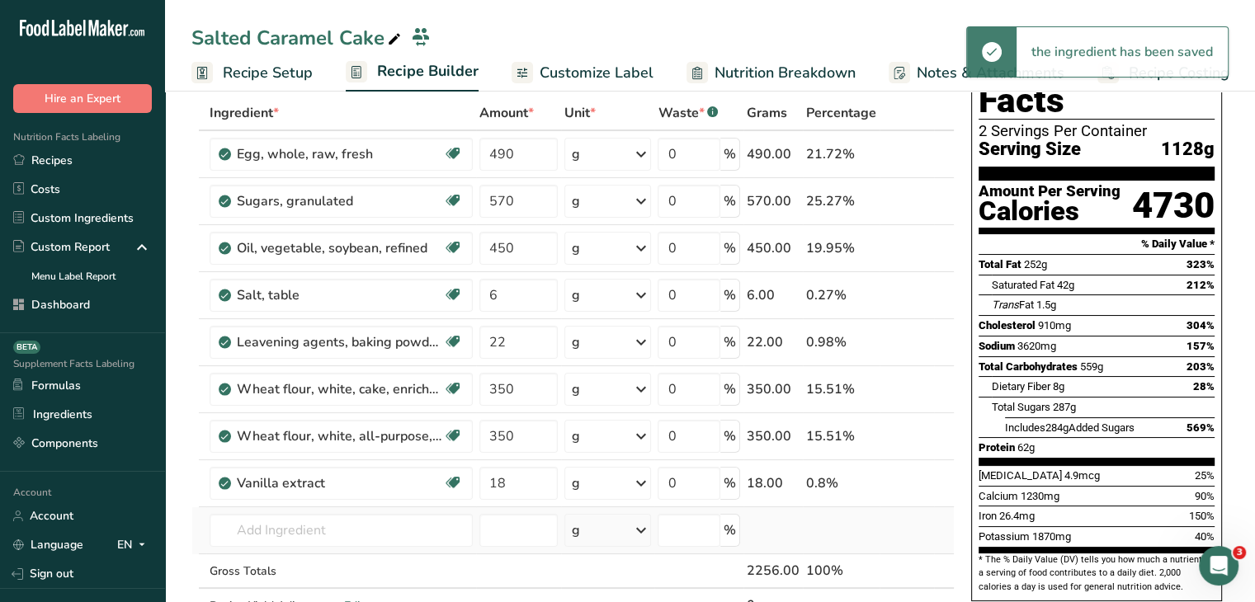
click at [374, 549] on td "2050 Vanilla extract 2052 Vanilla extract, imitation, no alcohol 2051 Vanilla e…" at bounding box center [341, 530] width 270 height 47
click at [382, 531] on input "text" at bounding box center [341, 530] width 263 height 33
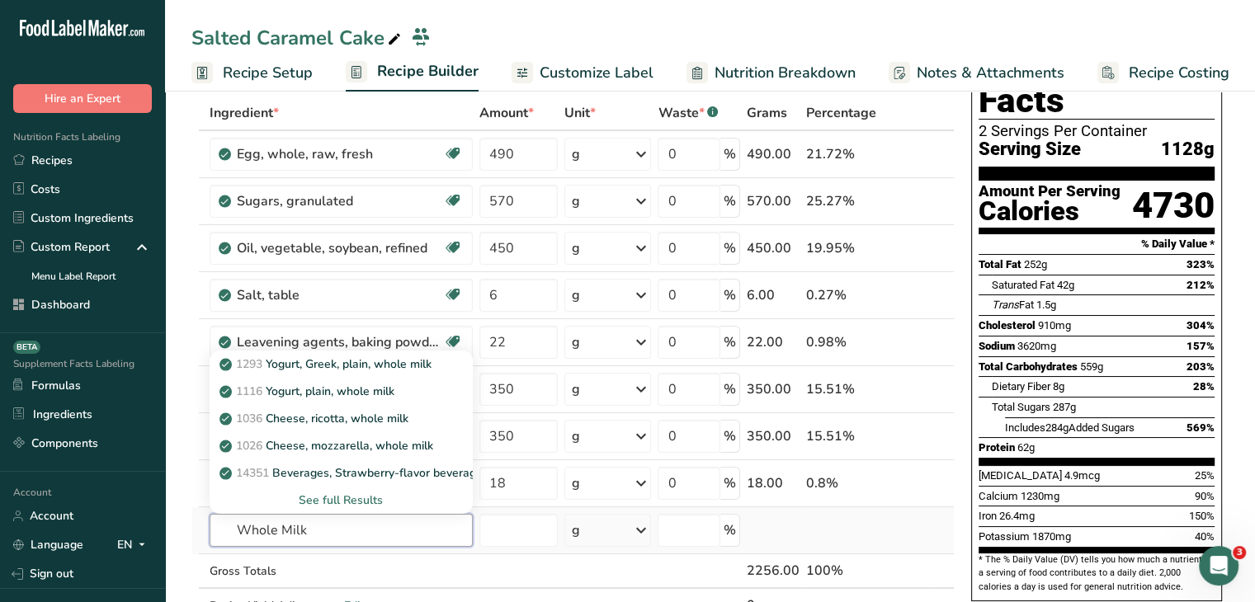
type input "Whole Milk"
click at [373, 501] on div "See full Results" at bounding box center [341, 500] width 237 height 17
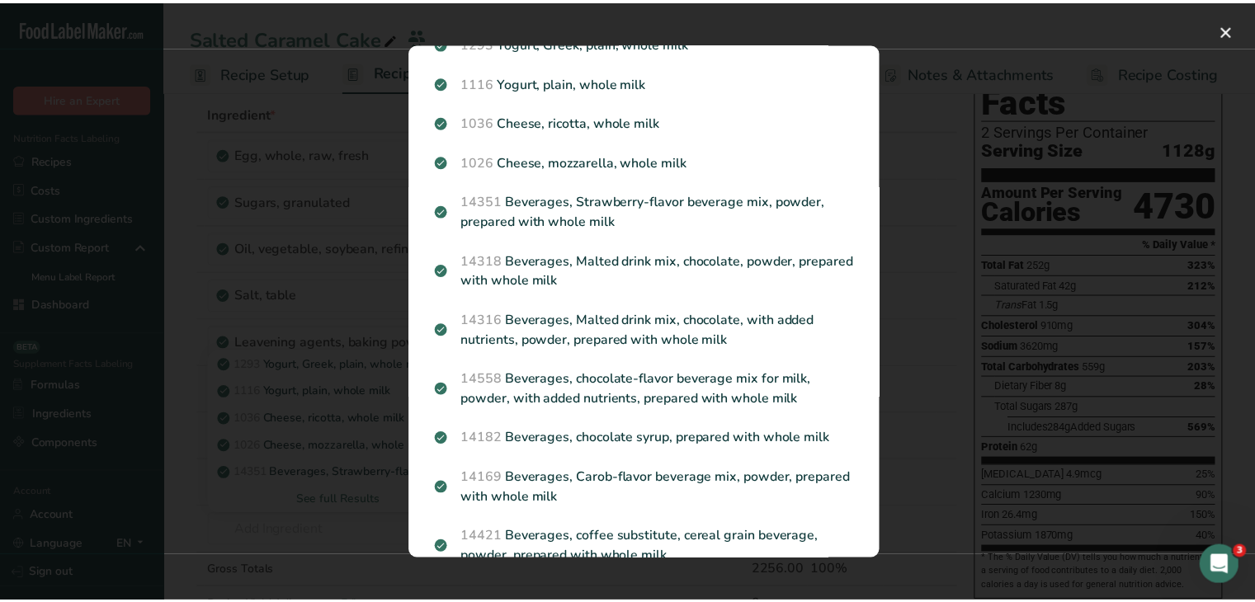
scroll to position [0, 0]
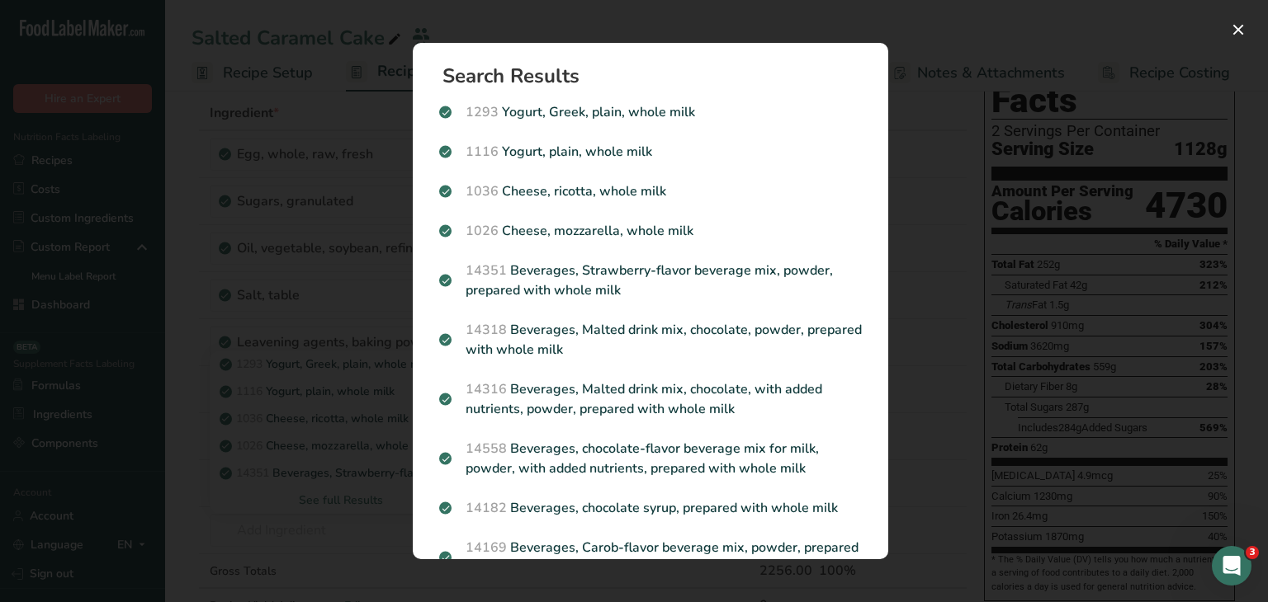
click at [986, 203] on div "Search results modal" at bounding box center [634, 301] width 1268 height 602
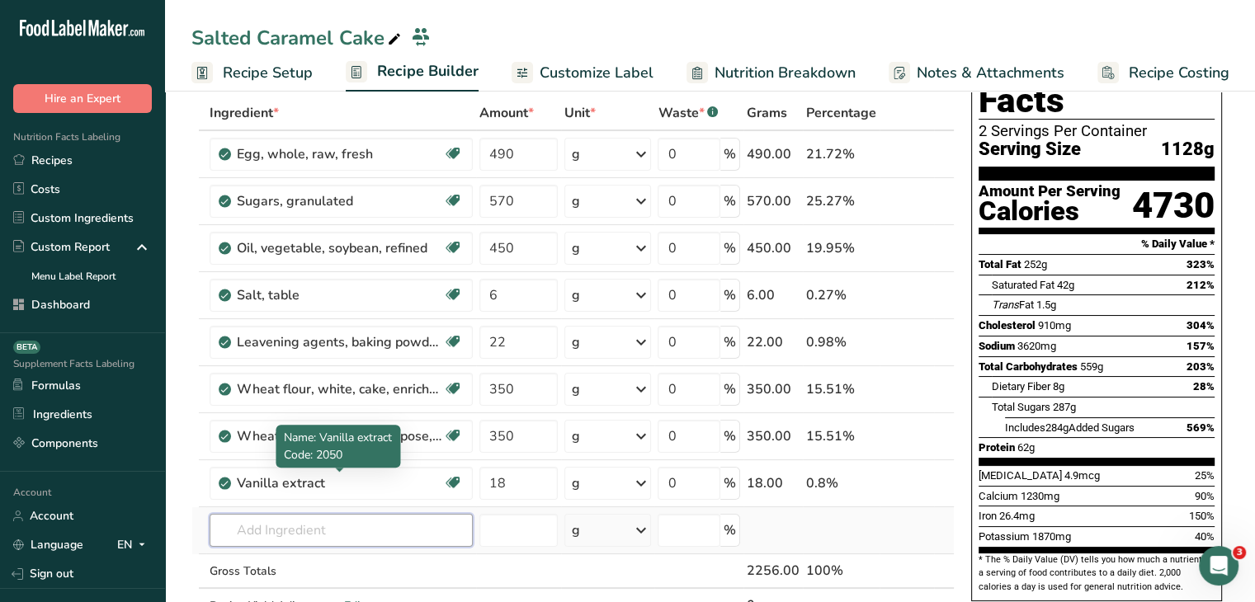
click at [338, 526] on input "text" at bounding box center [341, 530] width 263 height 33
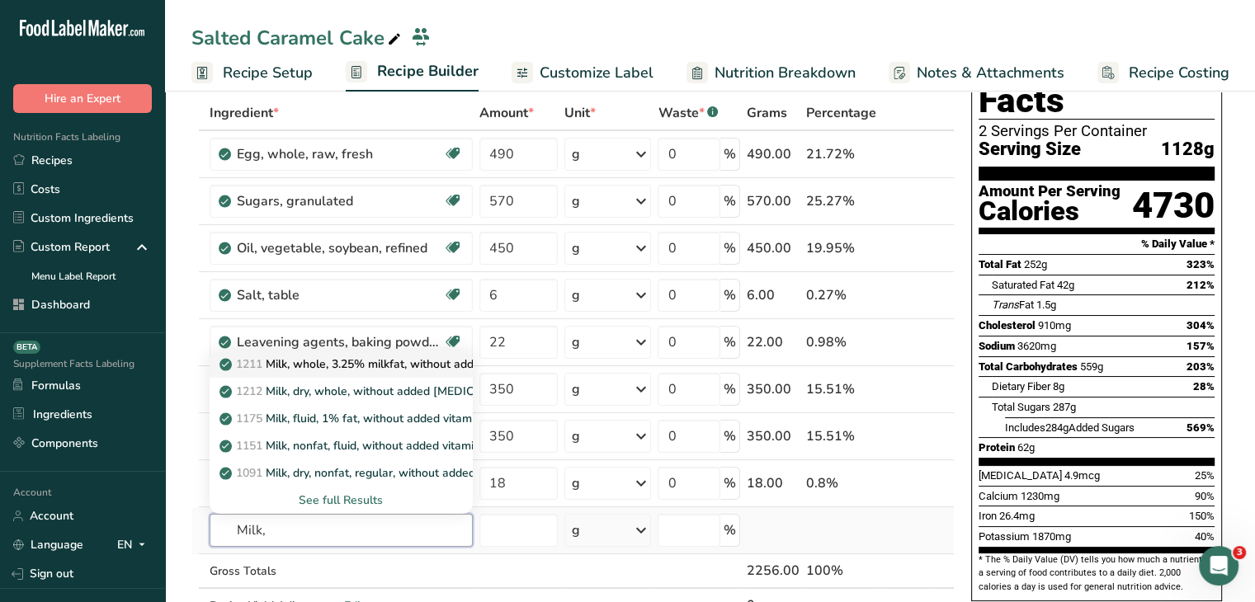
type input "Milk,"
click at [382, 367] on p "1211 Milk, whole, 3.25% milkfat, without added vitamin A and vitamin D" at bounding box center [443, 364] width 440 height 17
type input "Milk, whole, 3.25% milkfat, without added vitamin A and vitamin D"
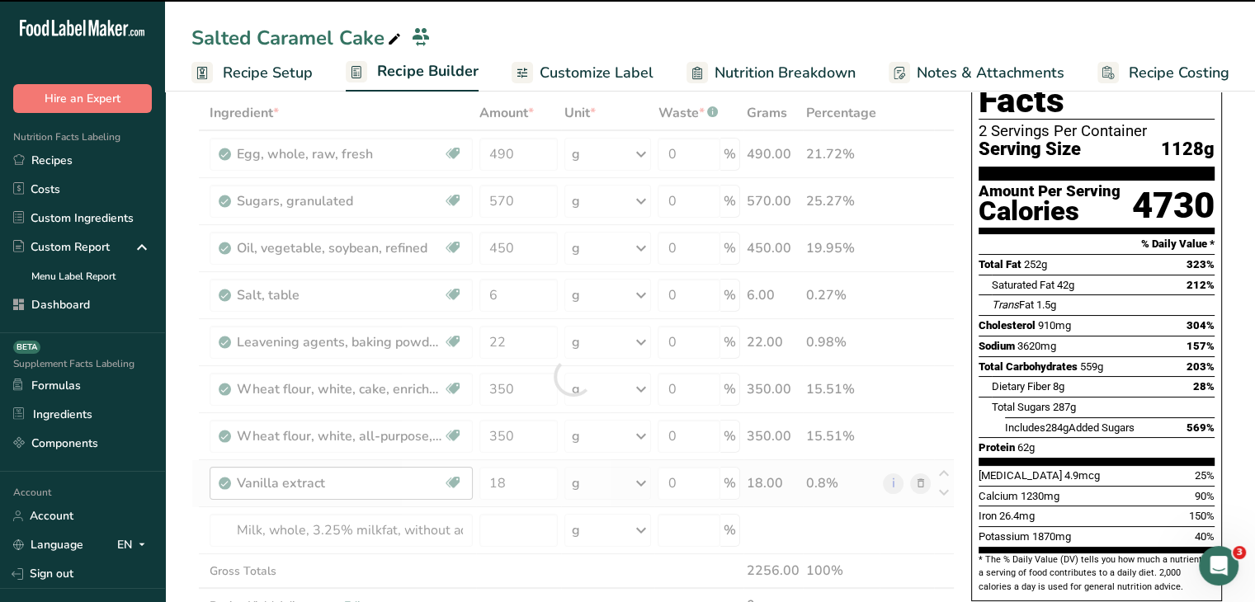
type input "0"
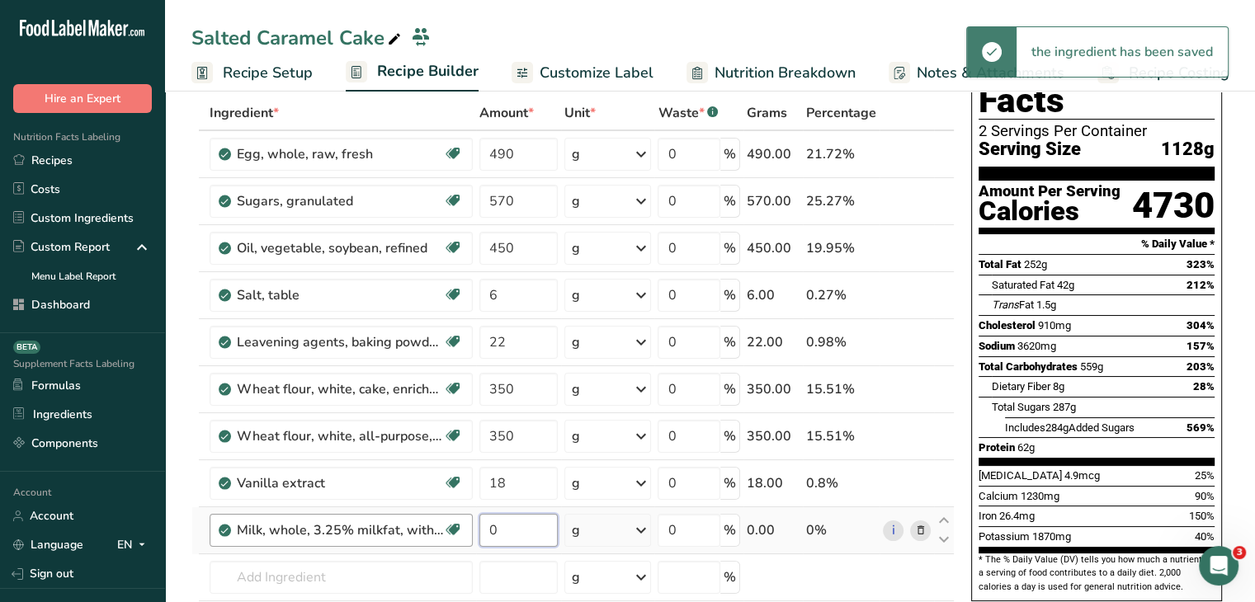
drag, startPoint x: 491, startPoint y: 540, endPoint x: 465, endPoint y: 535, distance: 26.1
click at [465, 535] on tr "Milk, whole, 3.25% milkfat, without added vitamin A and vitamin D Gluten free V…" at bounding box center [573, 530] width 762 height 47
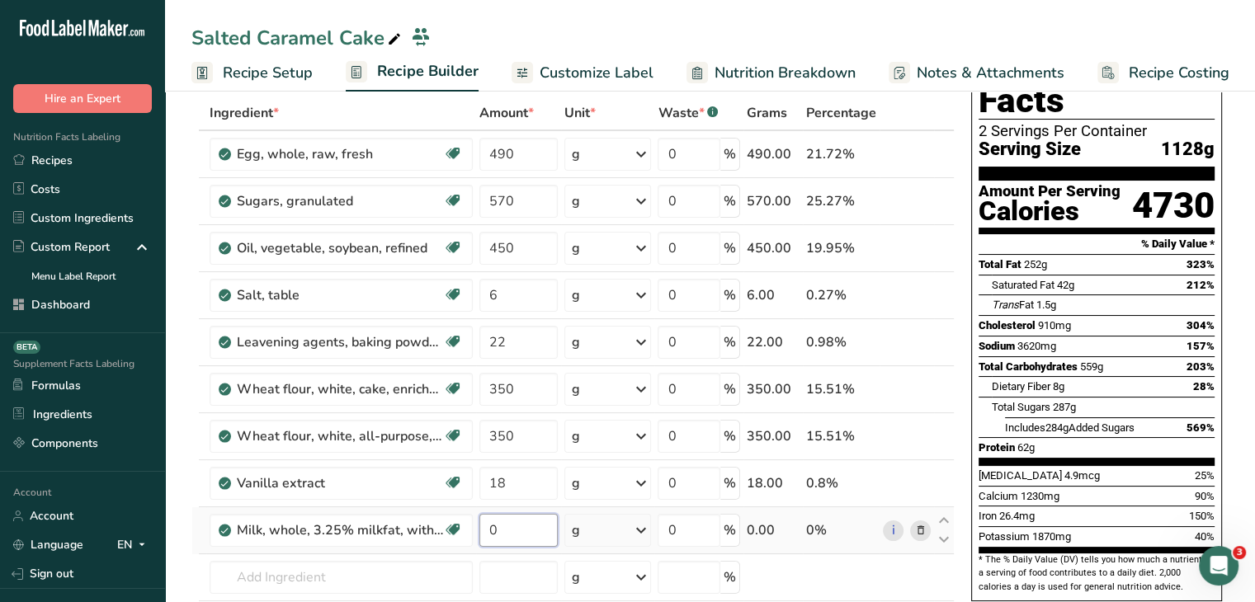
drag, startPoint x: 513, startPoint y: 526, endPoint x: 472, endPoint y: 531, distance: 41.7
click at [472, 531] on tr "Milk, whole, 3.25% milkfat, without added vitamin A and vitamin D Gluten free V…" at bounding box center [573, 530] width 762 height 47
type input "240"
click at [1192, 526] on div "Potassium 1870mg 40%" at bounding box center [1097, 536] width 236 height 21
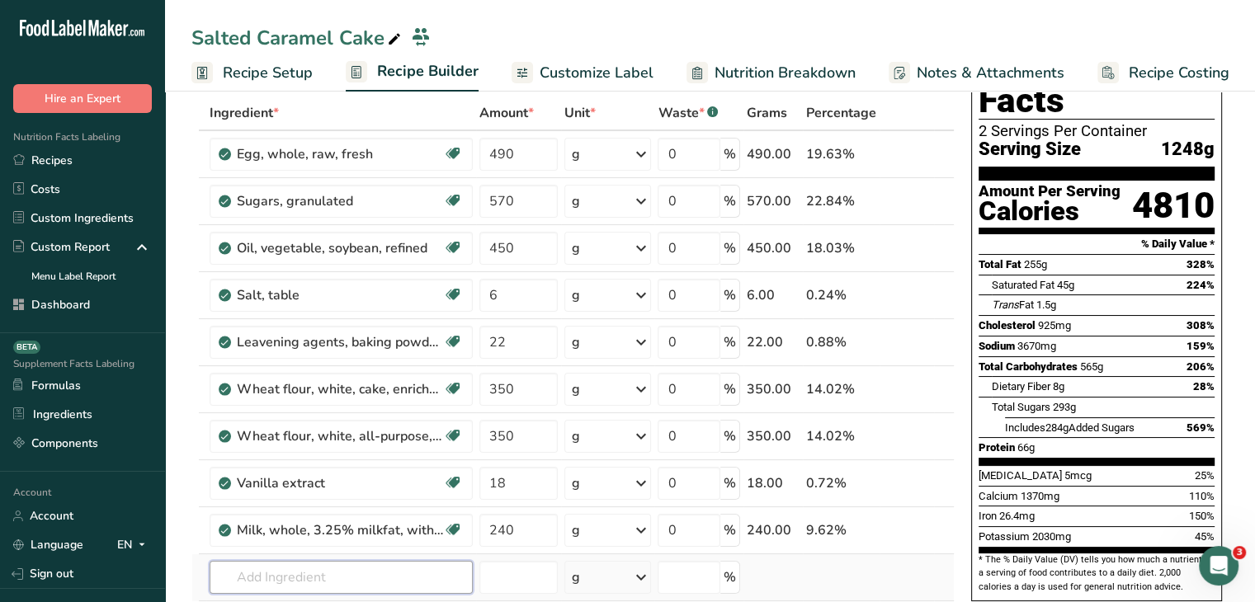
click at [300, 561] on input "text" at bounding box center [341, 577] width 263 height 33
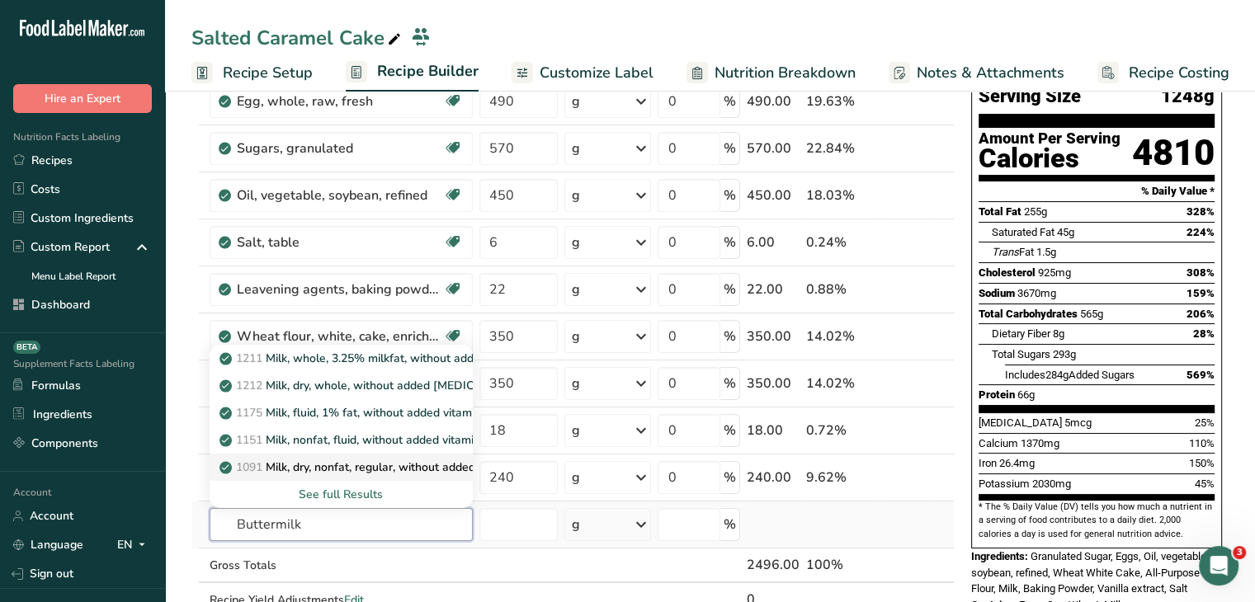
scroll to position [165, 0]
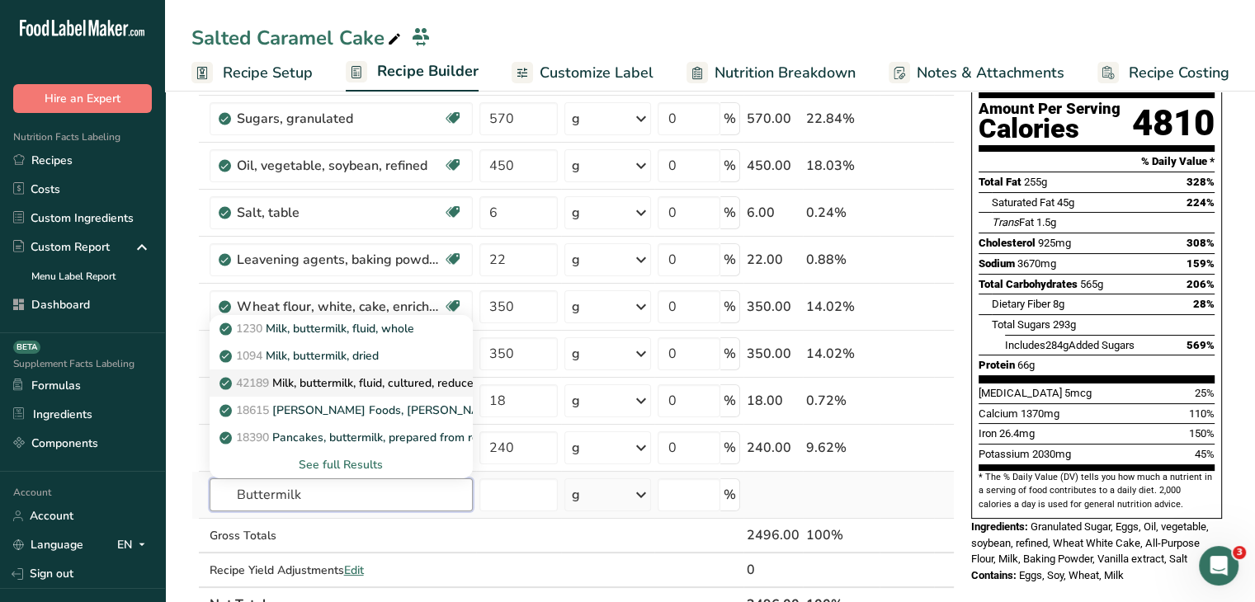
type input "Buttermilk"
click at [399, 378] on p "42189 Milk, buttermilk, fluid, cultured, reduced fat" at bounding box center [361, 383] width 276 height 17
type input "Milk, buttermilk, fluid, cultured, reduced fat"
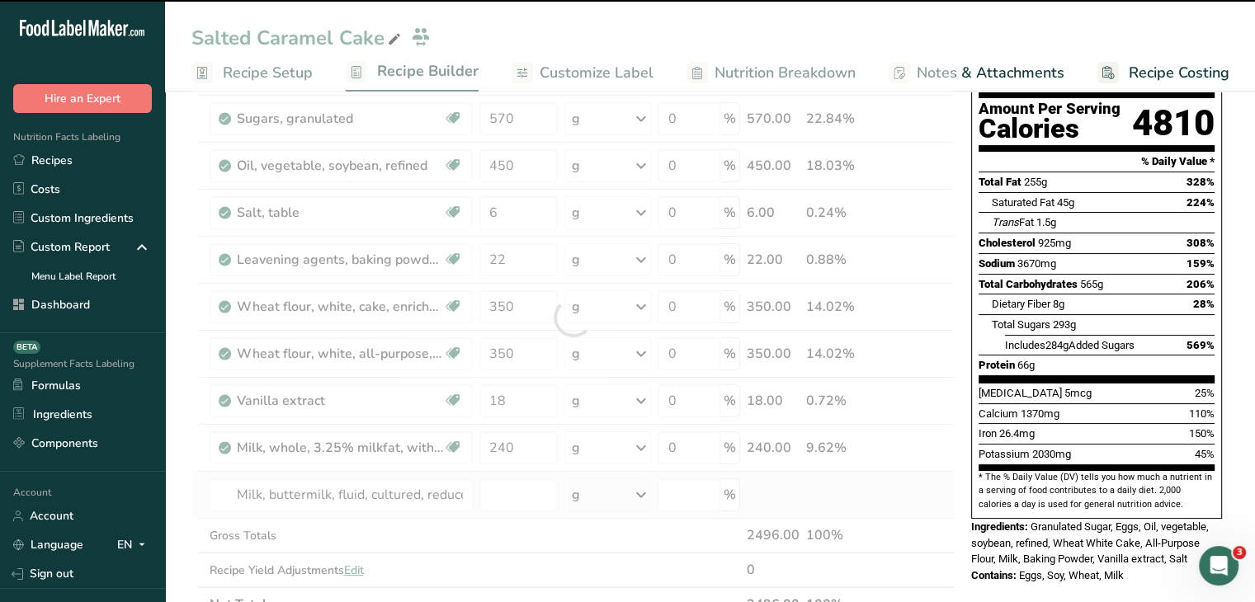
type input "0"
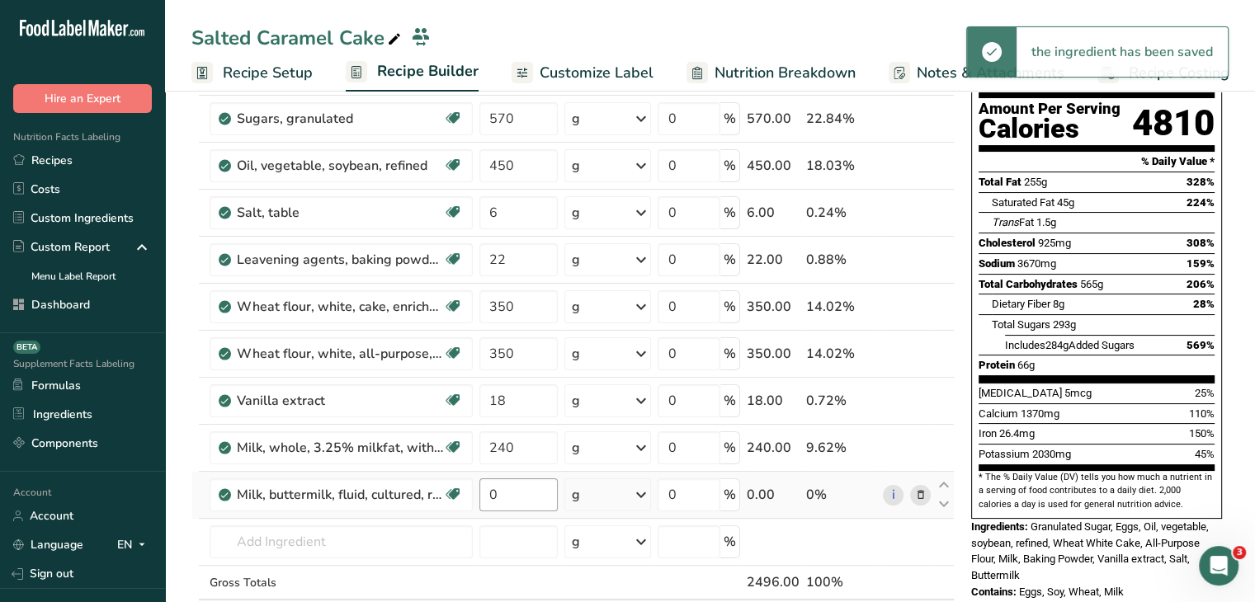
click at [505, 484] on td "0" at bounding box center [519, 495] width 86 height 47
drag, startPoint x: 506, startPoint y: 498, endPoint x: 473, endPoint y: 493, distance: 33.4
click at [473, 493] on tr "Milk, buttermilk, fluid, cultured, reduced fat Gluten free Vegan Vegetarian Soy…" at bounding box center [573, 495] width 762 height 47
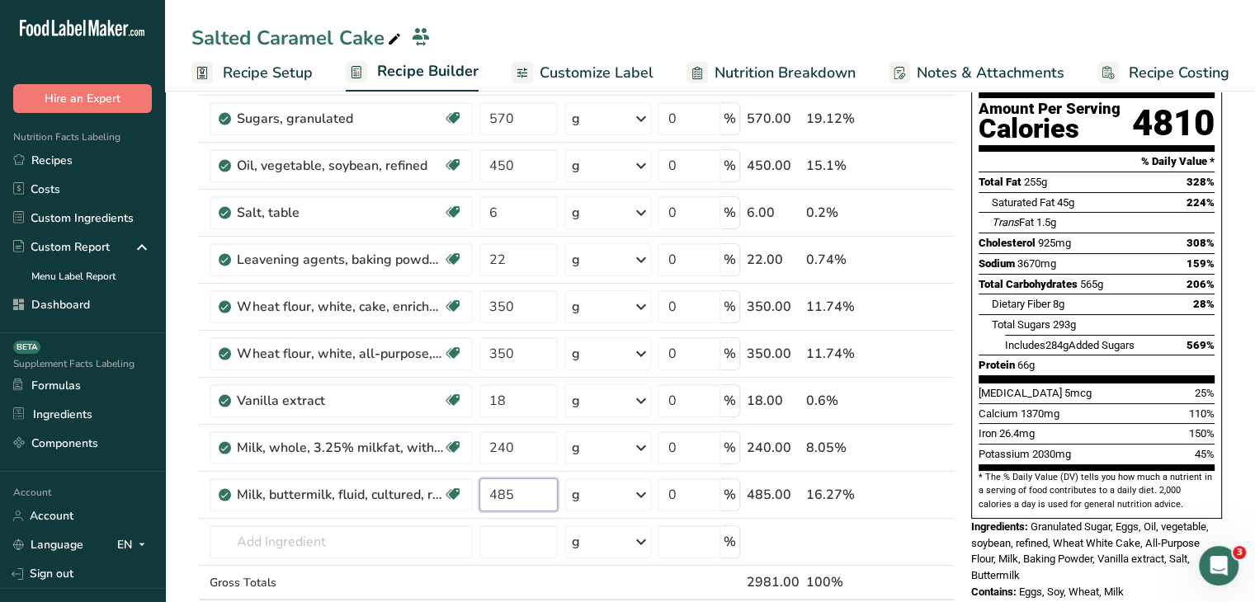
type input "485"
click at [1083, 519] on div "Ingredients: Granulated Sugar, Eggs, Oil, vegetable, soybean, refined, Wheat Wh…" at bounding box center [1096, 551] width 251 height 65
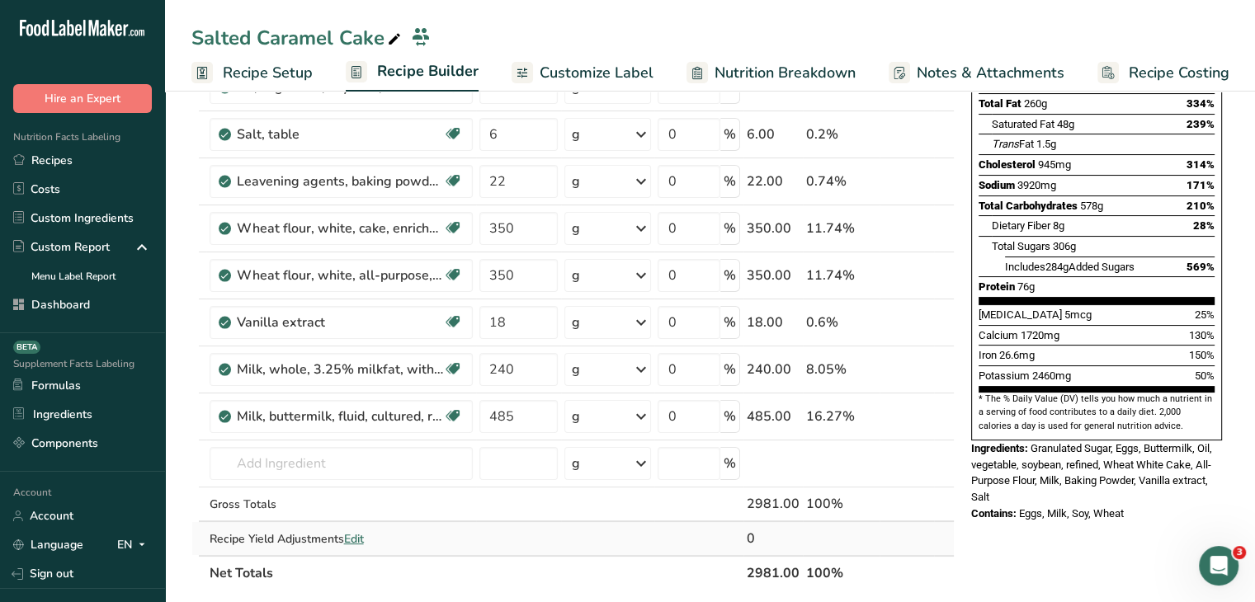
scroll to position [330, 0]
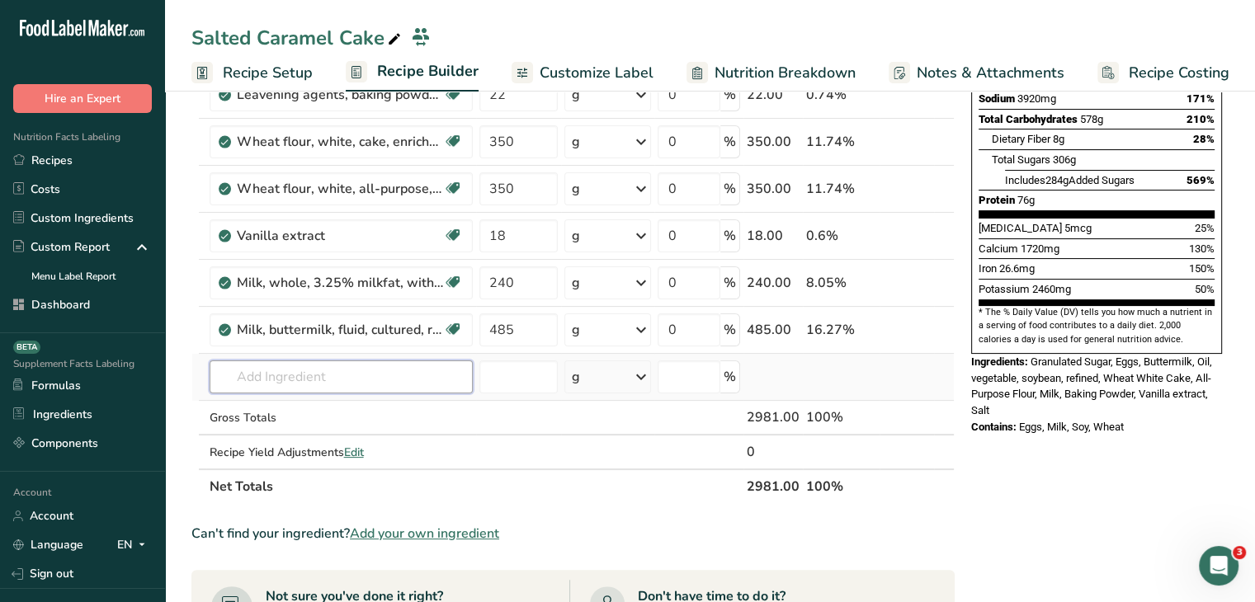
click at [331, 375] on input "text" at bounding box center [341, 377] width 263 height 33
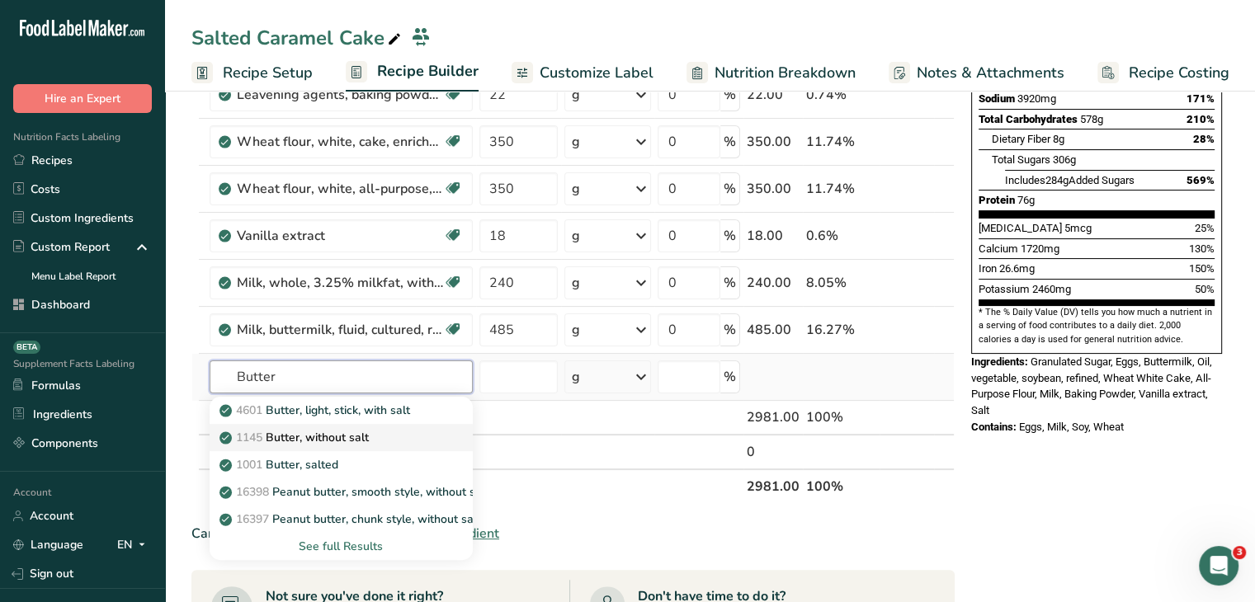
type input "Butter"
click at [369, 437] on p "1145 Butter, without salt" at bounding box center [296, 437] width 146 height 17
type input "Butter, without salt"
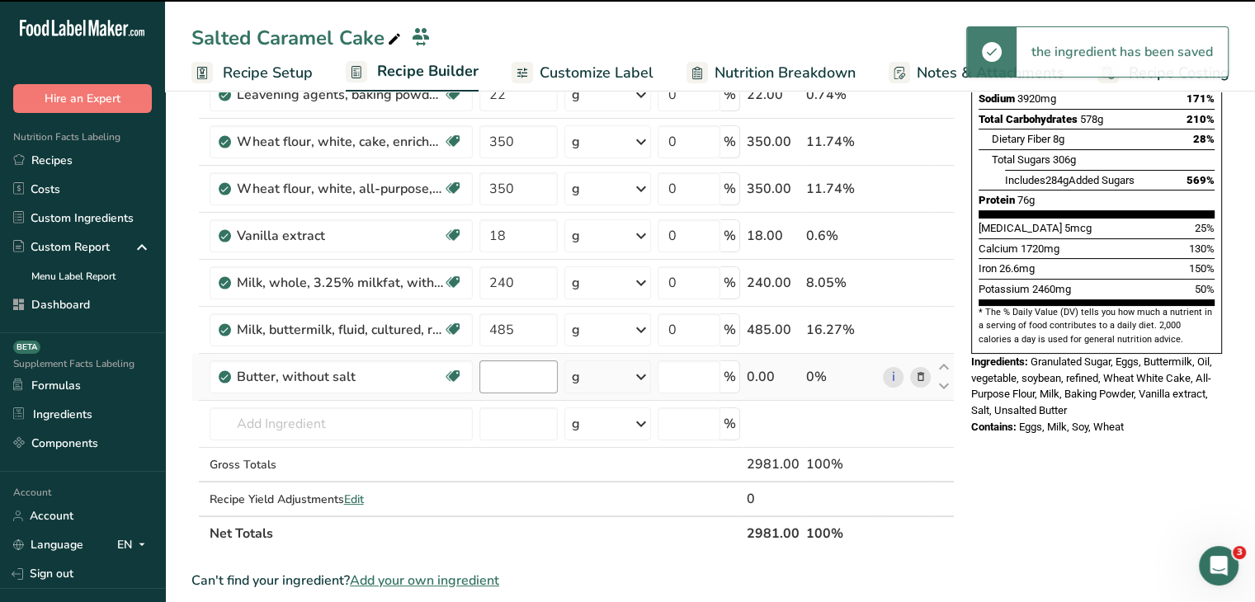
type input "0"
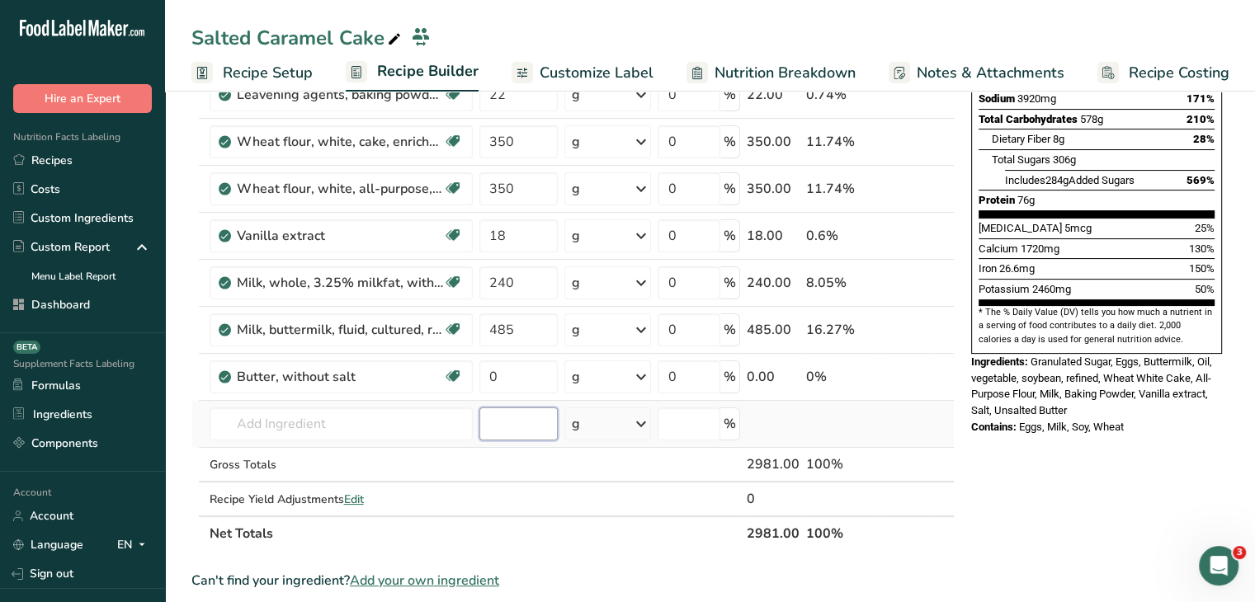
click at [532, 413] on input "number" at bounding box center [518, 424] width 79 height 33
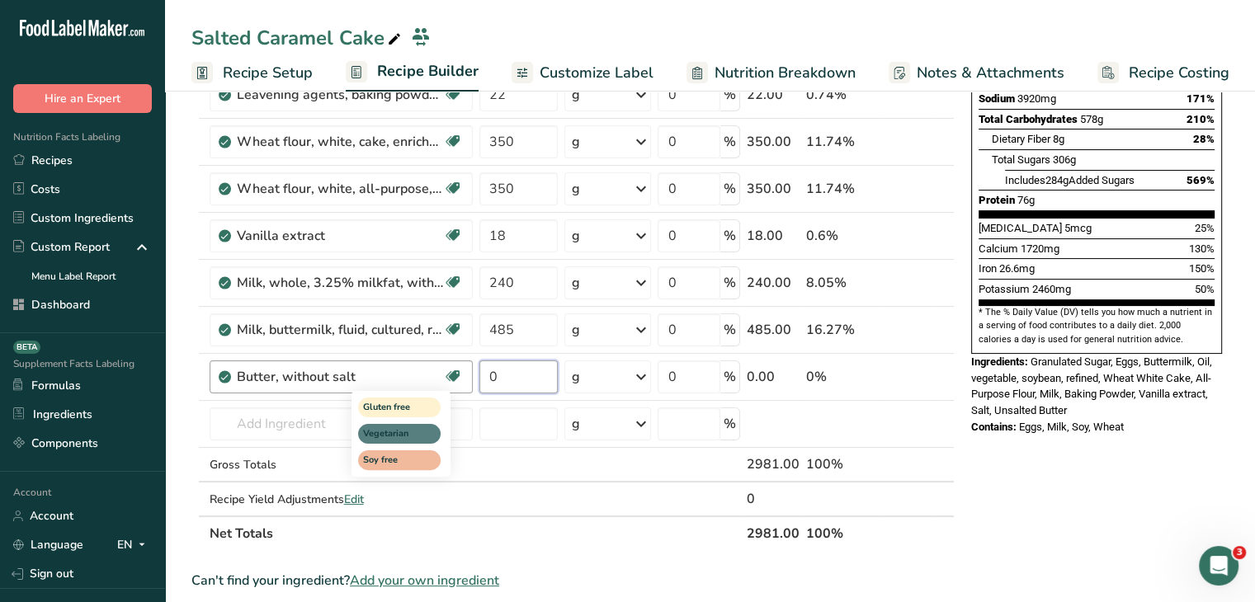
drag, startPoint x: 541, startPoint y: 370, endPoint x: 449, endPoint y: 367, distance: 91.6
click at [449, 367] on tr "Butter, without salt Gluten free Vegetarian Soy free 0 g Portions 1 pat (1" sq,…" at bounding box center [573, 377] width 762 height 47
type input "453"
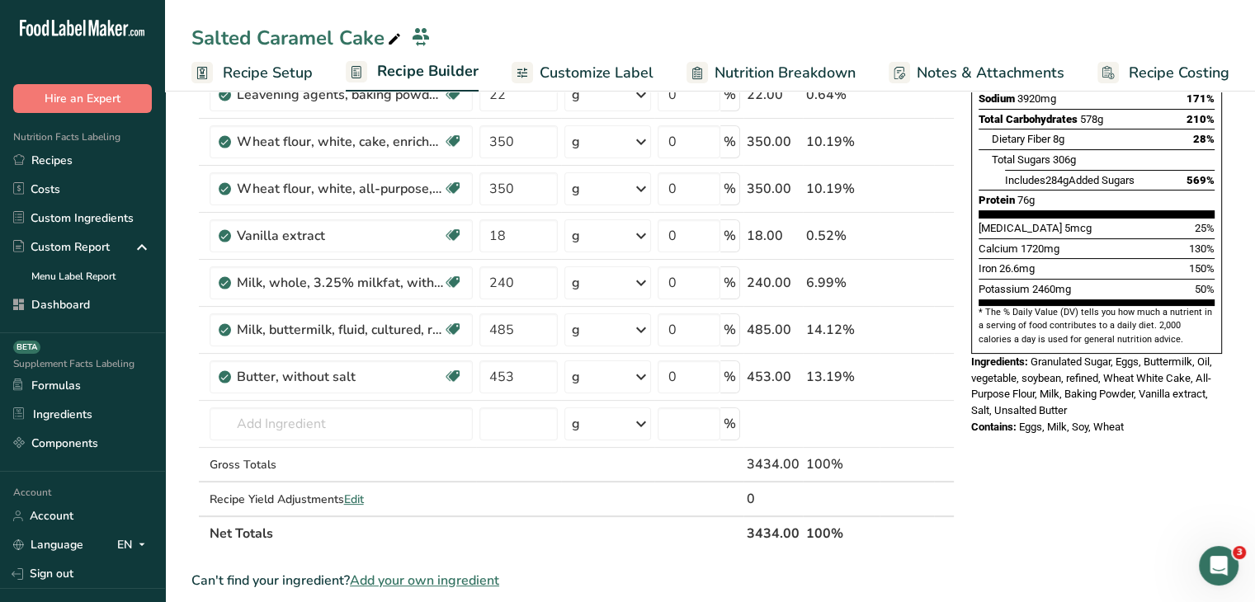
click at [1020, 482] on div "Nutrition Facts 2 Servings Per Container Serving Size 1491g Amount Per Serving …" at bounding box center [1097, 504] width 264 height 1444
click at [340, 427] on input "text" at bounding box center [341, 424] width 263 height 33
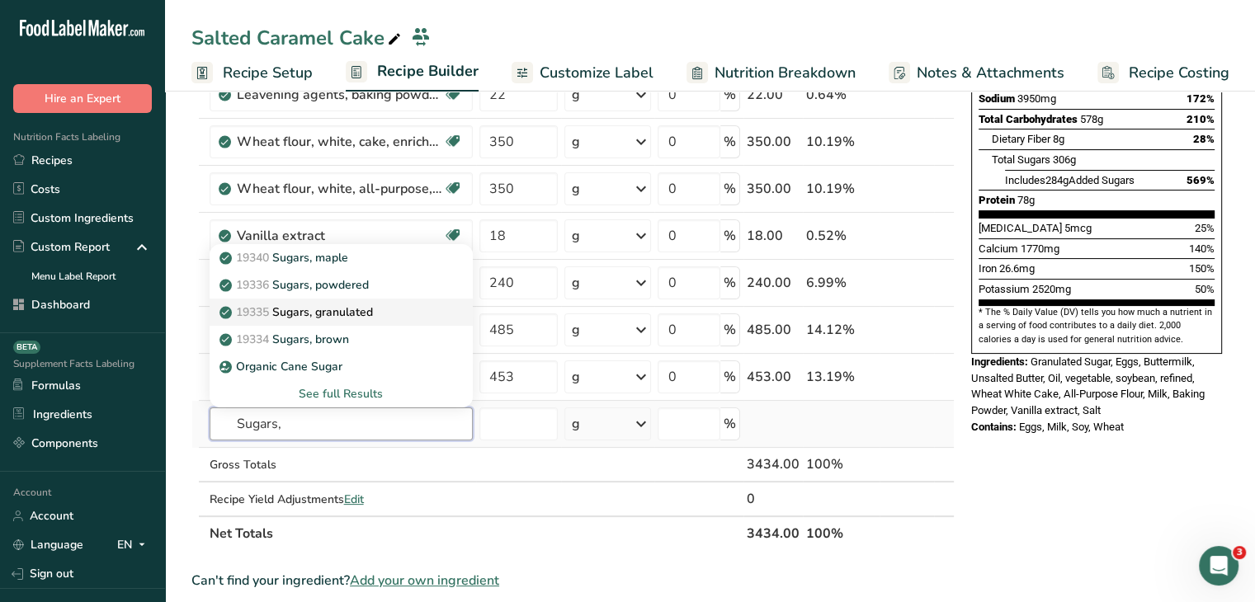
type input "Sugars,"
click at [358, 316] on p "19335 Sugars, granulated" at bounding box center [298, 312] width 150 height 17
type input "Sugars, granulated"
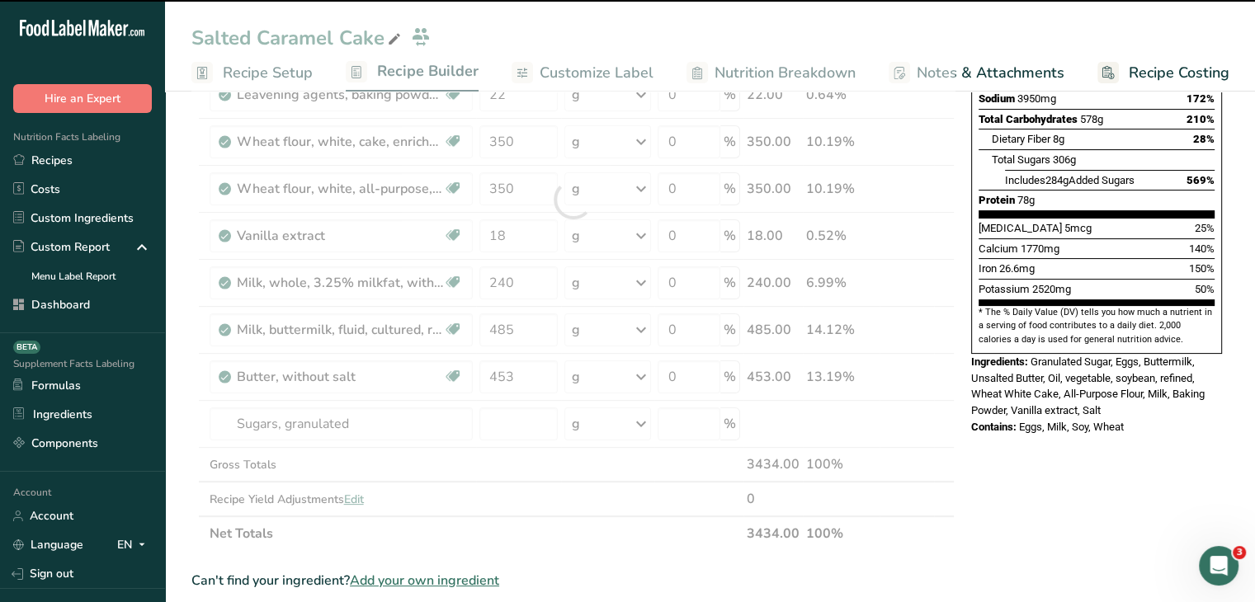
type input "0"
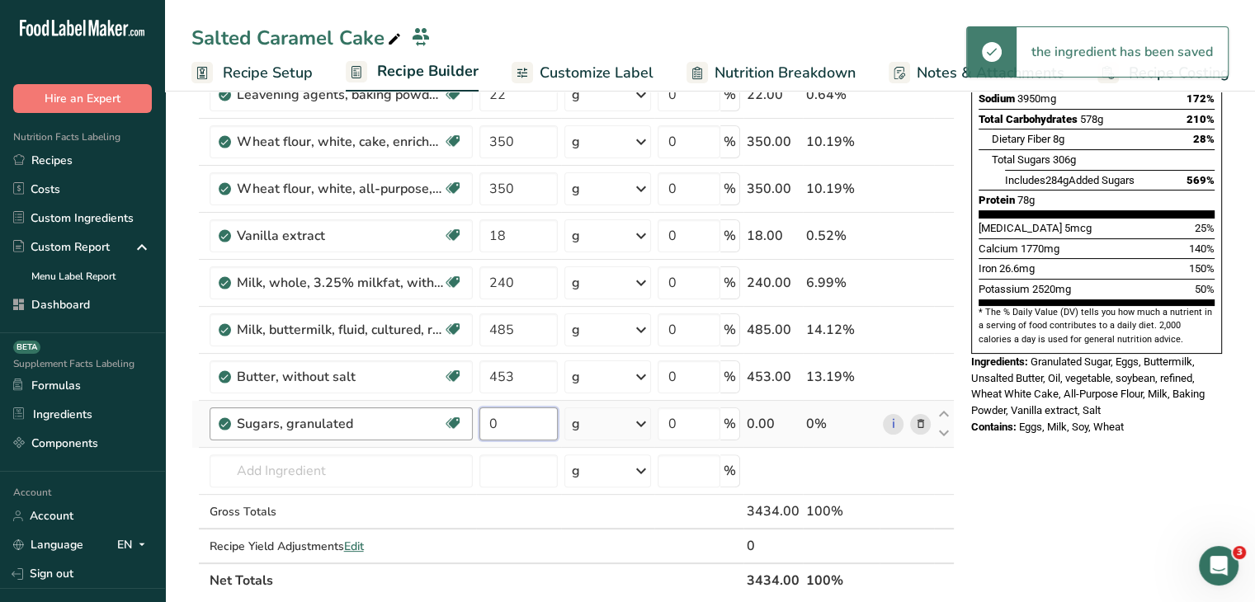
drag, startPoint x: 536, startPoint y: 415, endPoint x: 433, endPoint y: 408, distance: 102.5
click at [433, 408] on tr "Sugars, granulated Dairy free Gluten free Vegan Vegetarian Soy free 0 g Portion…" at bounding box center [573, 424] width 762 height 47
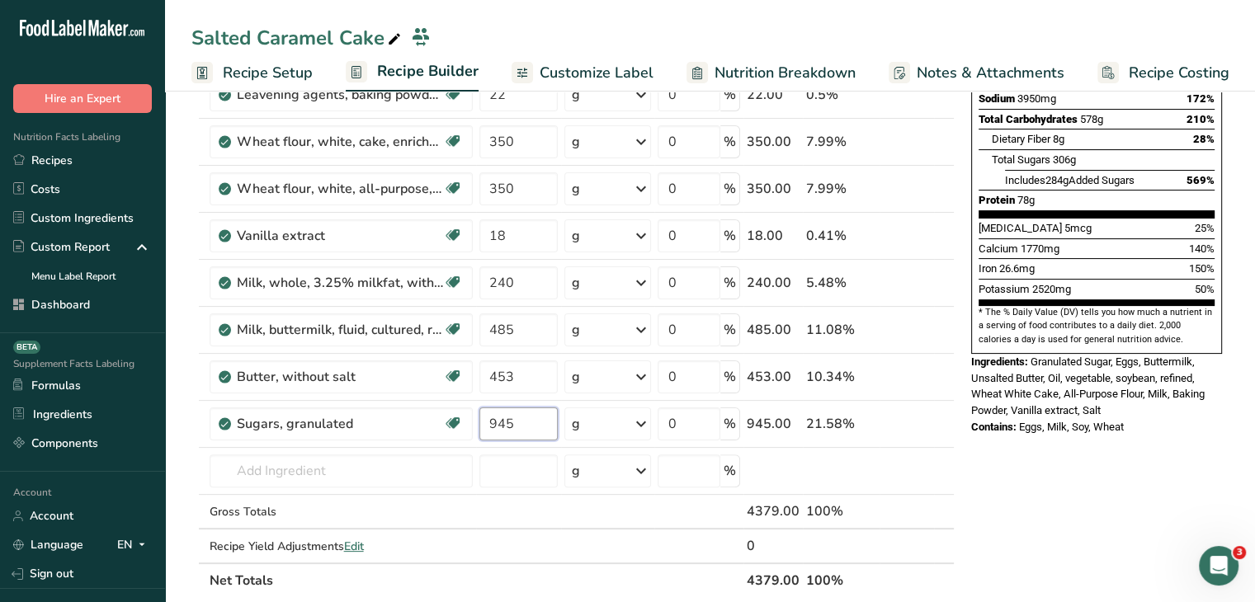
type input "945"
click at [1129, 434] on div "Nutrition Facts 2 Servings Per Container Serving Size 1717g Amount Per Serving …" at bounding box center [1097, 527] width 264 height 1491
click at [323, 468] on input "text" at bounding box center [341, 471] width 263 height 33
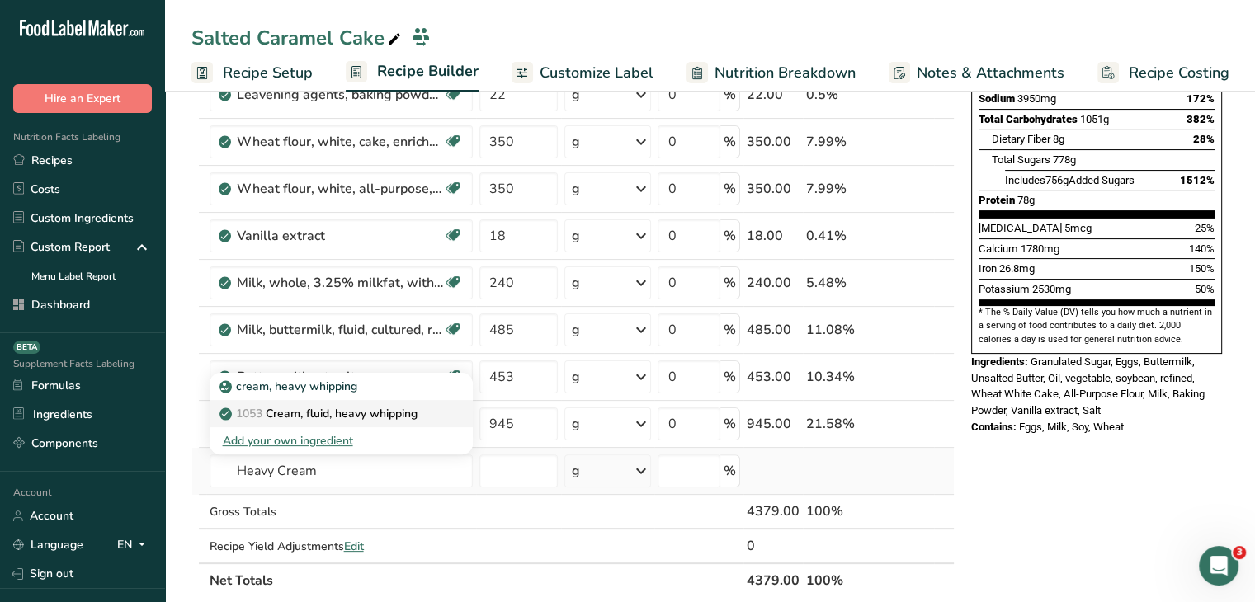
click at [375, 408] on p "1053 Cream, fluid, heavy whipping" at bounding box center [320, 413] width 195 height 17
type input "Cream, fluid, heavy whipping"
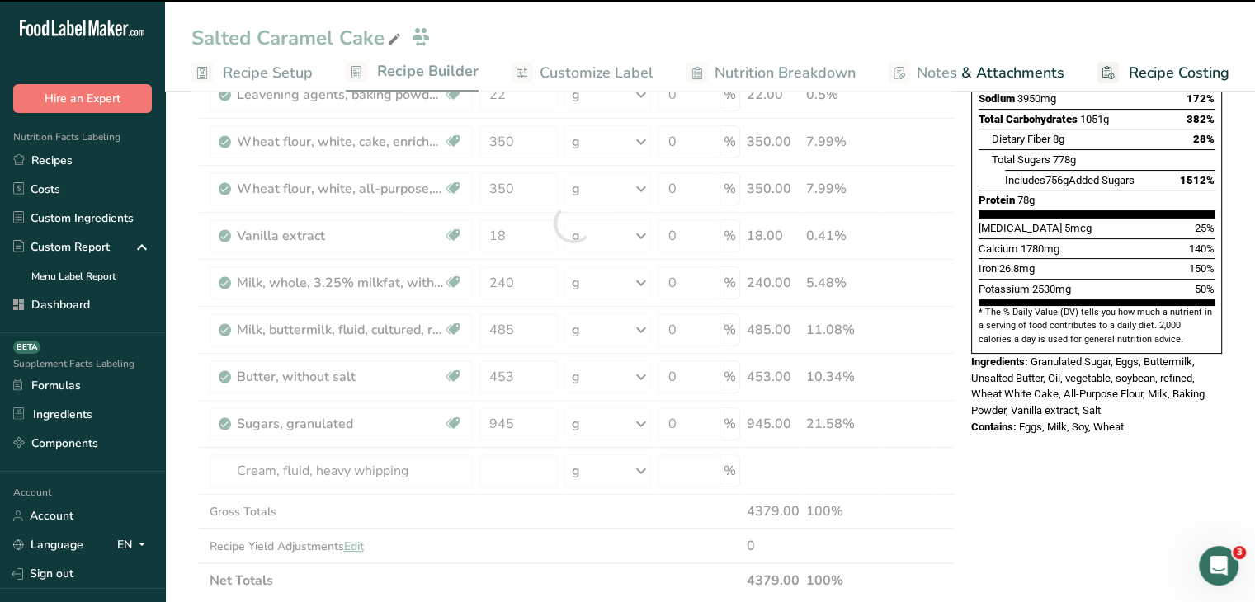
type input "0"
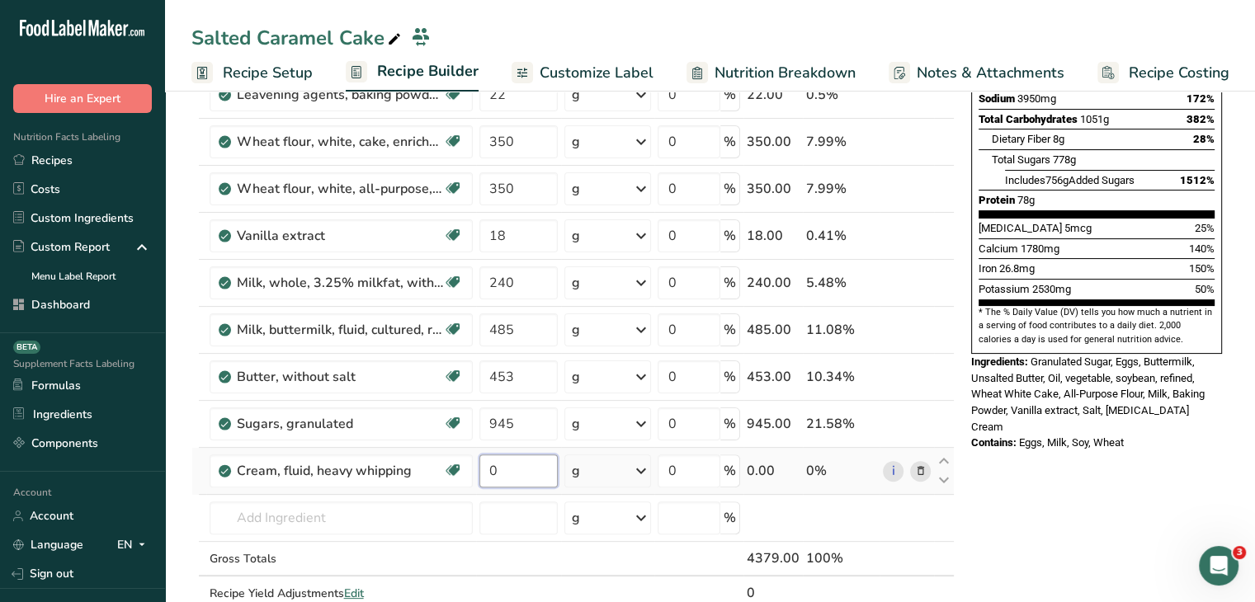
drag, startPoint x: 536, startPoint y: 465, endPoint x: 481, endPoint y: 463, distance: 55.3
click at [481, 463] on input "0" at bounding box center [518, 471] width 79 height 33
type input "8"
type input "930"
click at [1095, 486] on div "Nutrition Facts 2 Servings Per Container Serving Size 2190g Amount Per Serving …" at bounding box center [1097, 551] width 264 height 1538
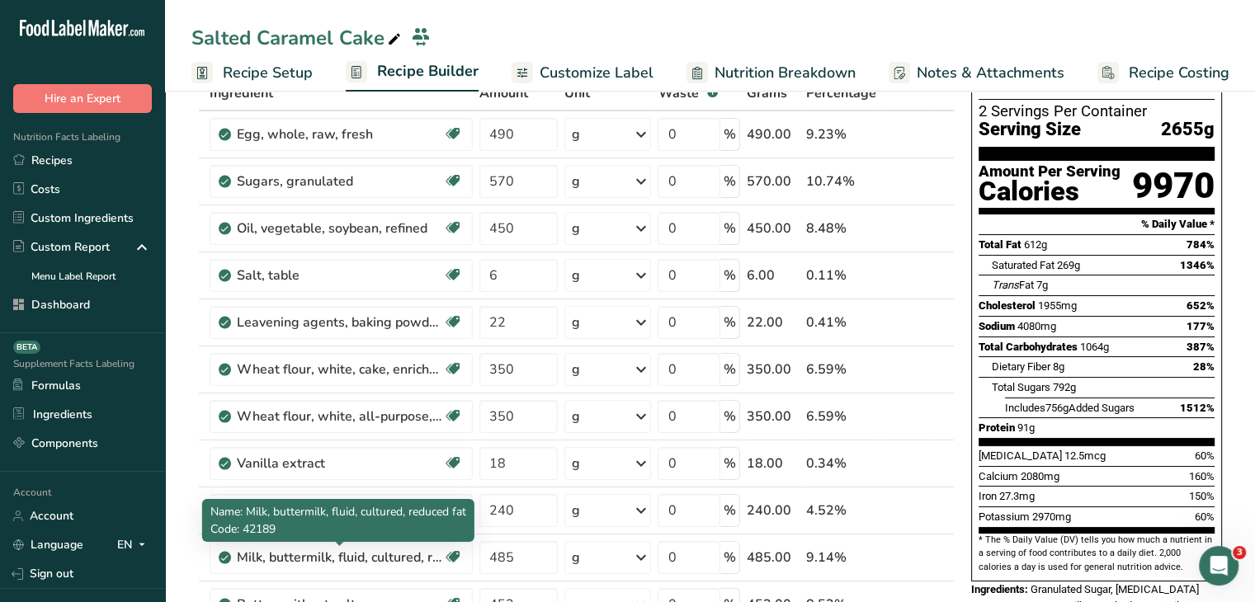
scroll to position [83, 0]
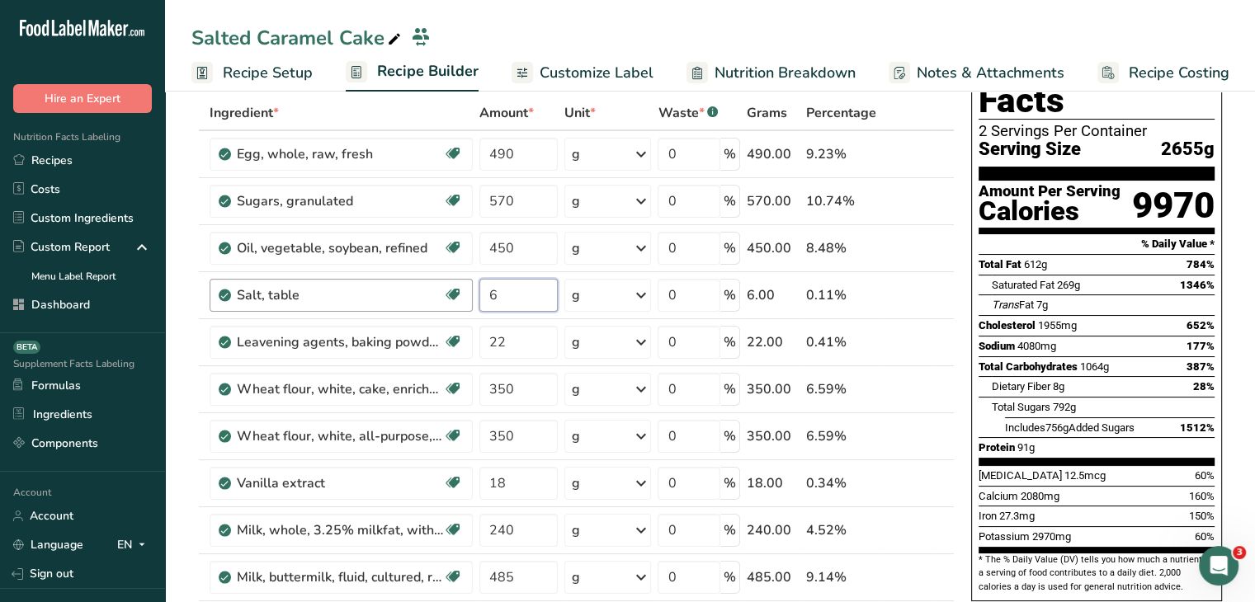
drag, startPoint x: 516, startPoint y: 290, endPoint x: 457, endPoint y: 303, distance: 60.1
click at [457, 303] on tr "Salt, table Dairy free Gluten free Vegan Vegetarian Soy free 6 g Portions 1 tsp…" at bounding box center [573, 295] width 762 height 47
type input "15"
click at [1149, 465] on div "Vitamin D 12.5mcg 60%" at bounding box center [1097, 475] width 236 height 21
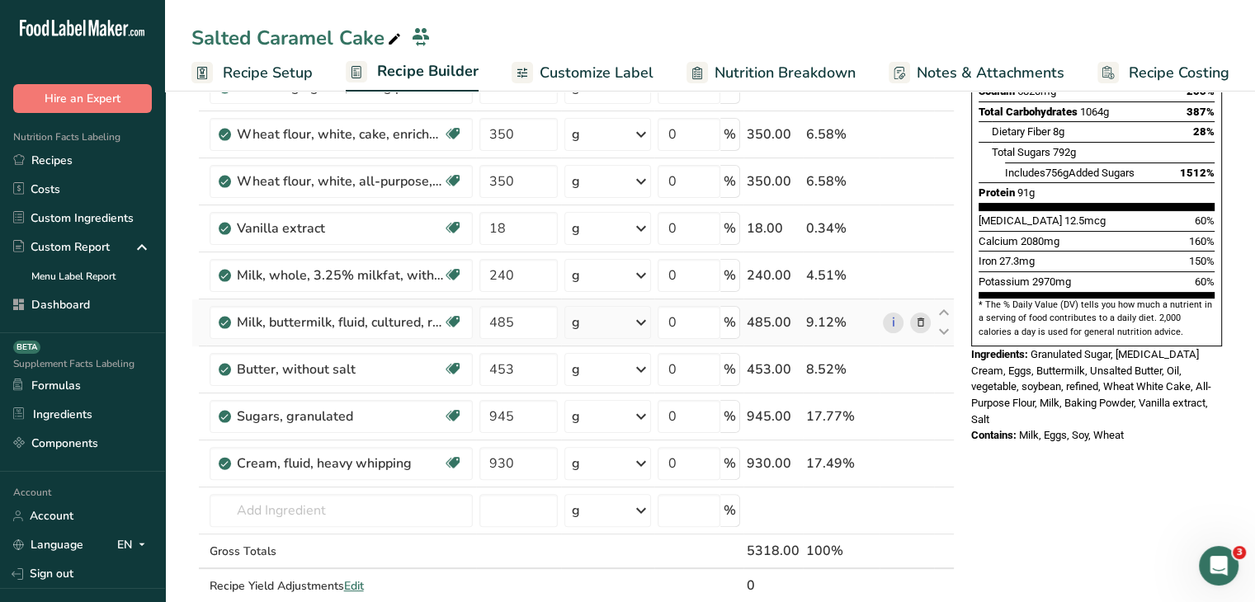
scroll to position [248, 0]
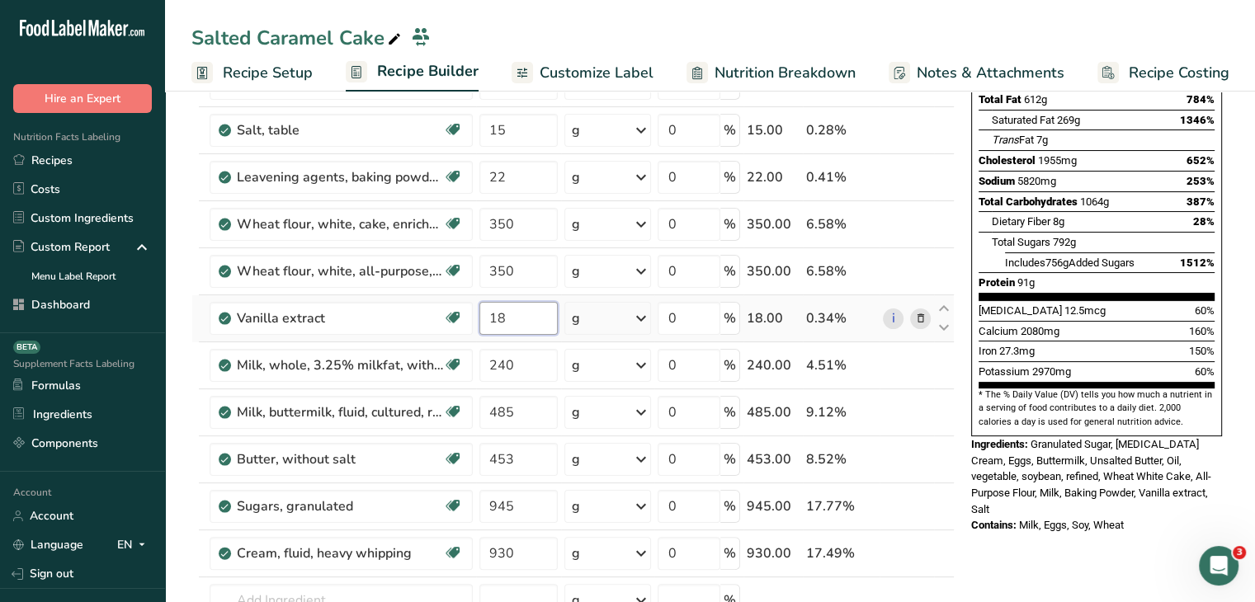
drag, startPoint x: 517, startPoint y: 322, endPoint x: 485, endPoint y: 321, distance: 31.4
click at [485, 321] on input "18" at bounding box center [518, 318] width 79 height 33
type input "26"
click at [1228, 454] on div "Nutrition Facts 2 Servings Per Container Serving Size 2659g Amount Per Serving …" at bounding box center [1097, 203] width 264 height 676
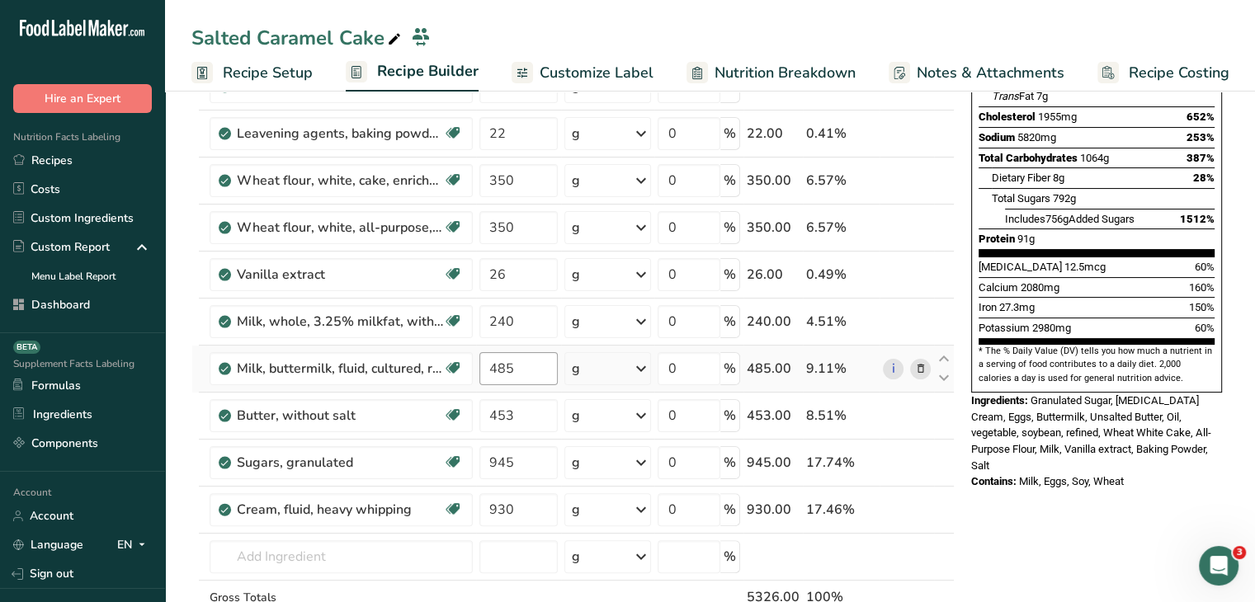
scroll to position [330, 0]
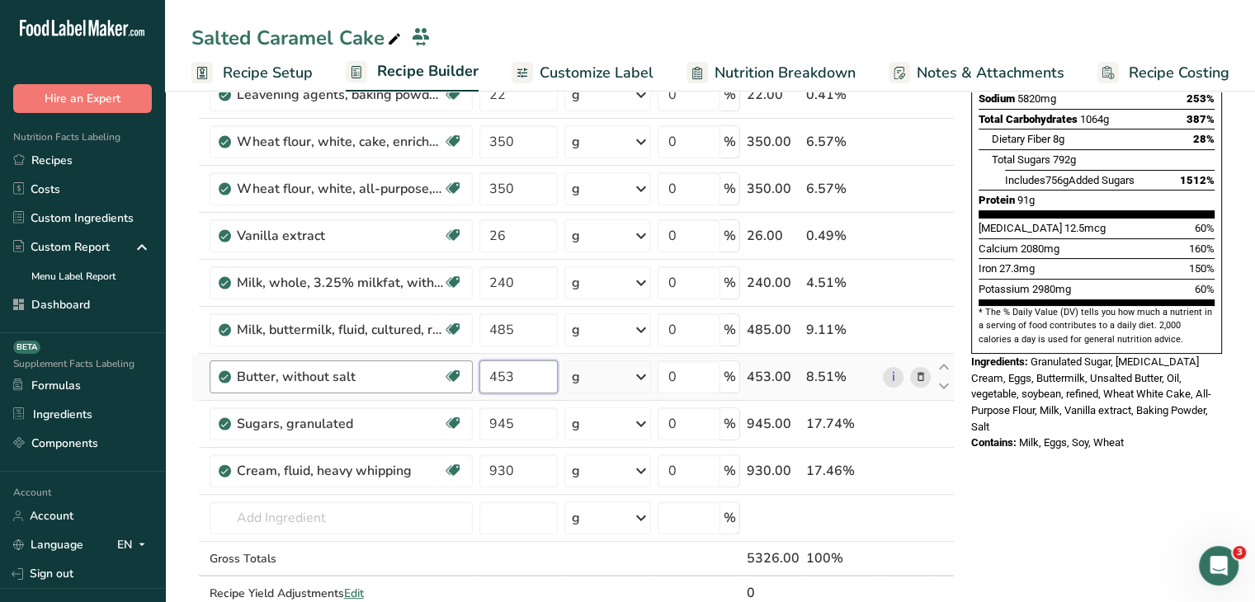
drag, startPoint x: 538, startPoint y: 367, endPoint x: 449, endPoint y: 369, distance: 89.1
click at [449, 369] on tr "Butter, without salt Gluten free Vegetarian Soy free 453 g Portions 1 pat (1" s…" at bounding box center [573, 377] width 762 height 47
type input "1585.5"
click at [1078, 454] on div "Nutrition Facts 2 Servings Per Container Serving Size 2663g Amount Per Serving …" at bounding box center [1097, 551] width 264 height 1538
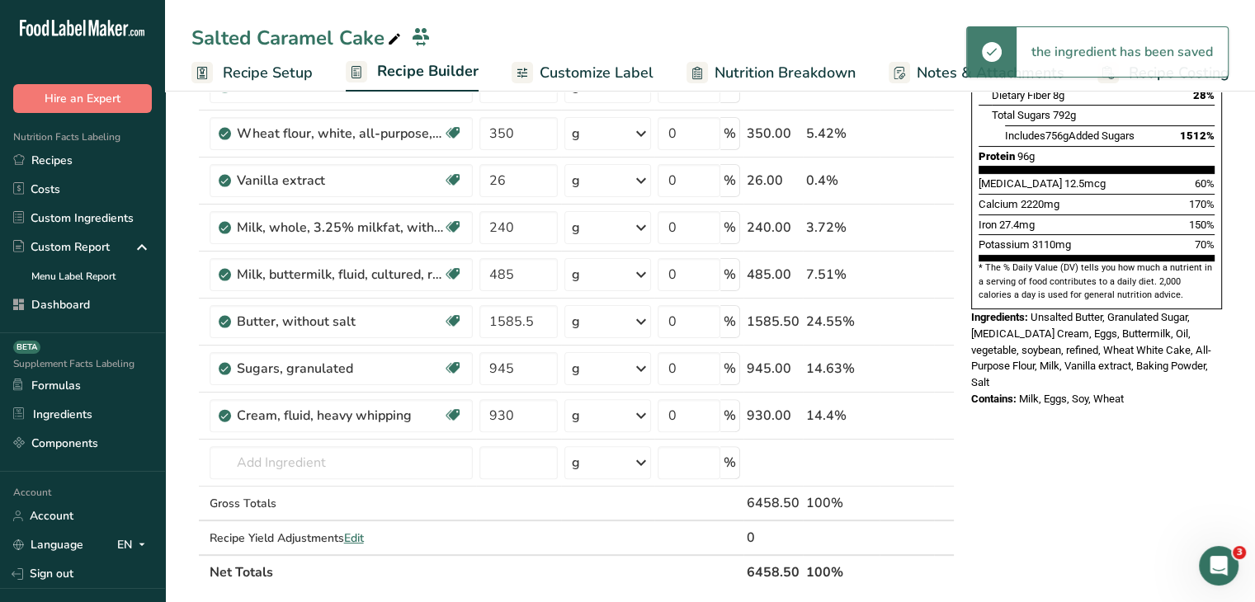
scroll to position [495, 0]
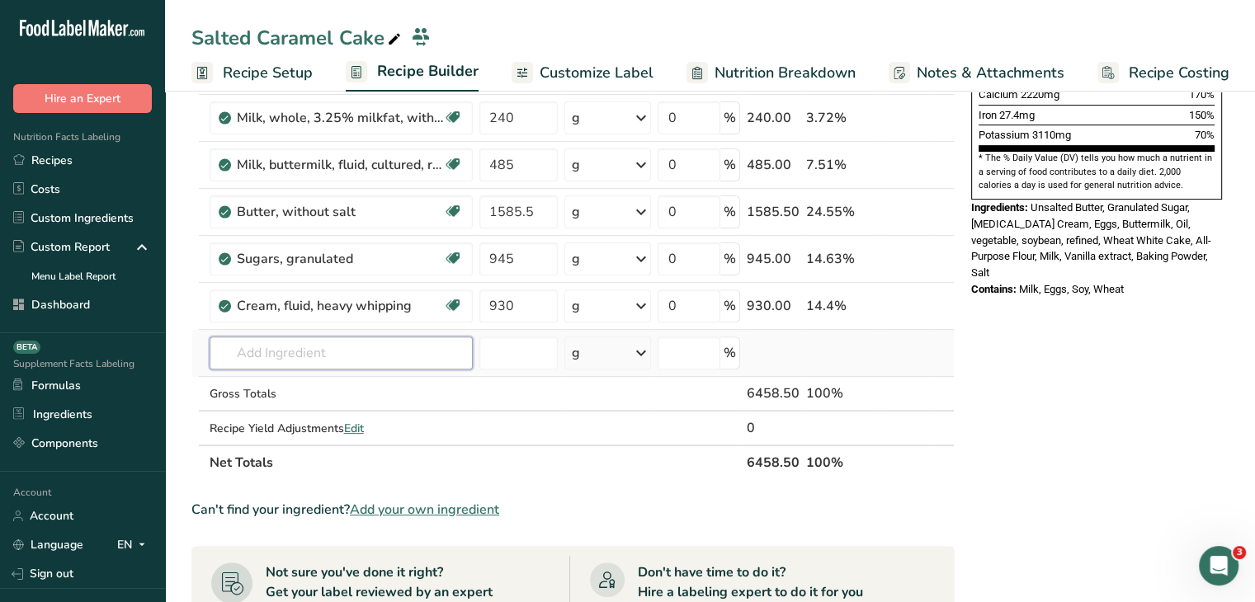
click at [374, 341] on input "text" at bounding box center [341, 353] width 263 height 33
click at [377, 344] on input "Crisco" at bounding box center [341, 353] width 263 height 33
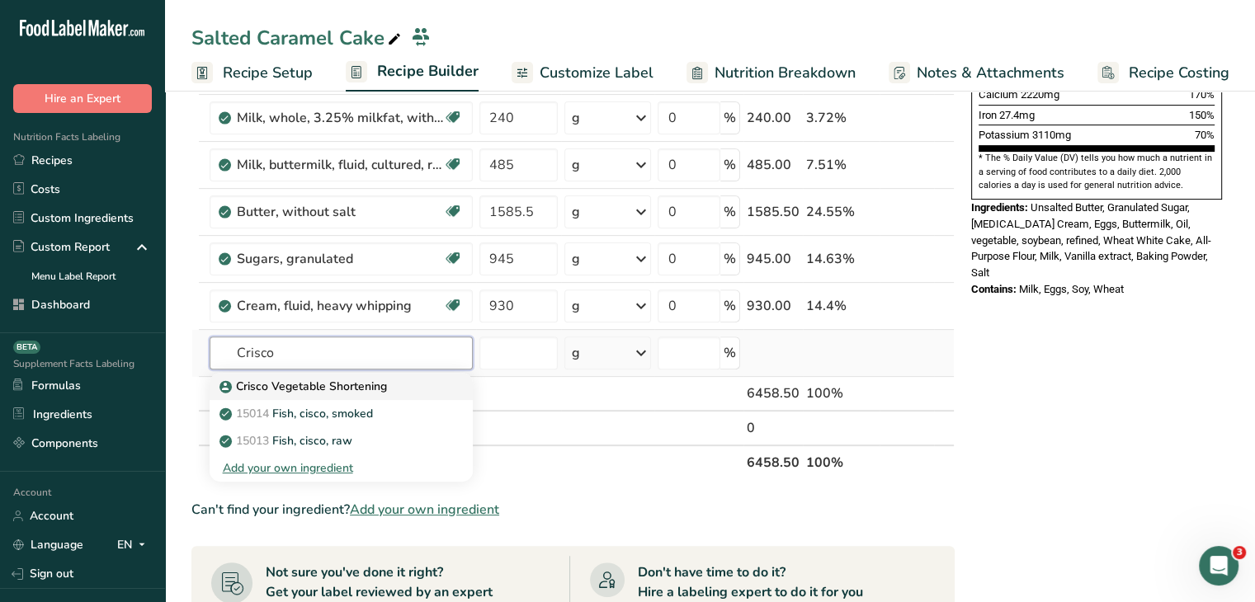
type input "Crisco"
click at [373, 378] on p "Crisco Vegetable Shortening" at bounding box center [305, 386] width 164 height 17
type input "Crisco Vegetable Shortening"
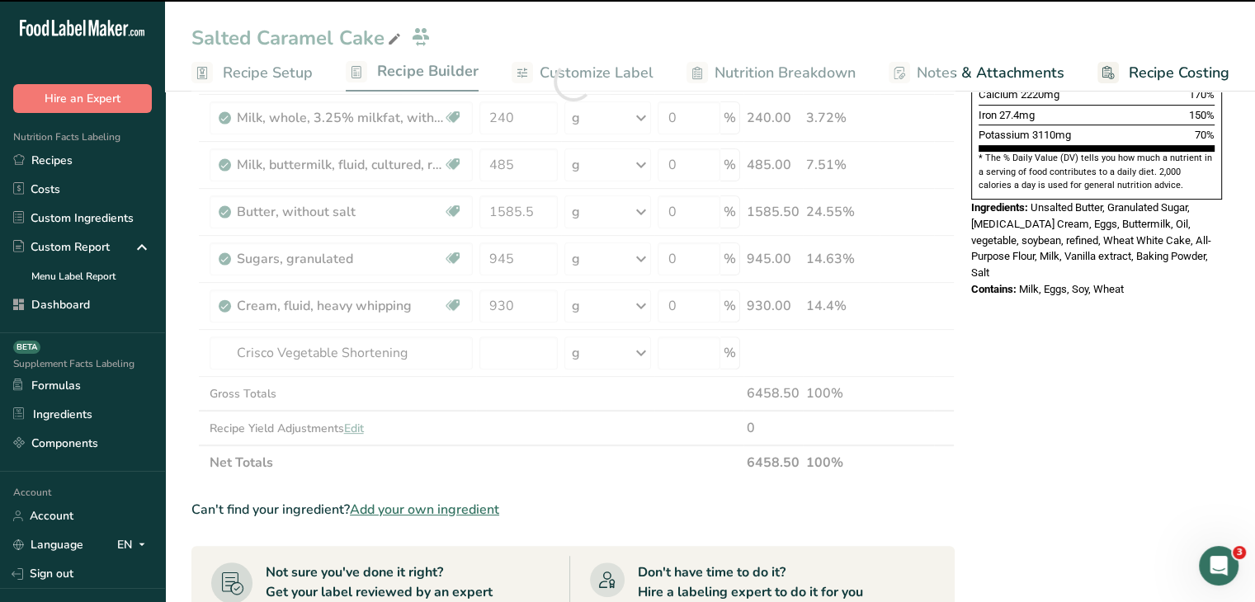
type input "0"
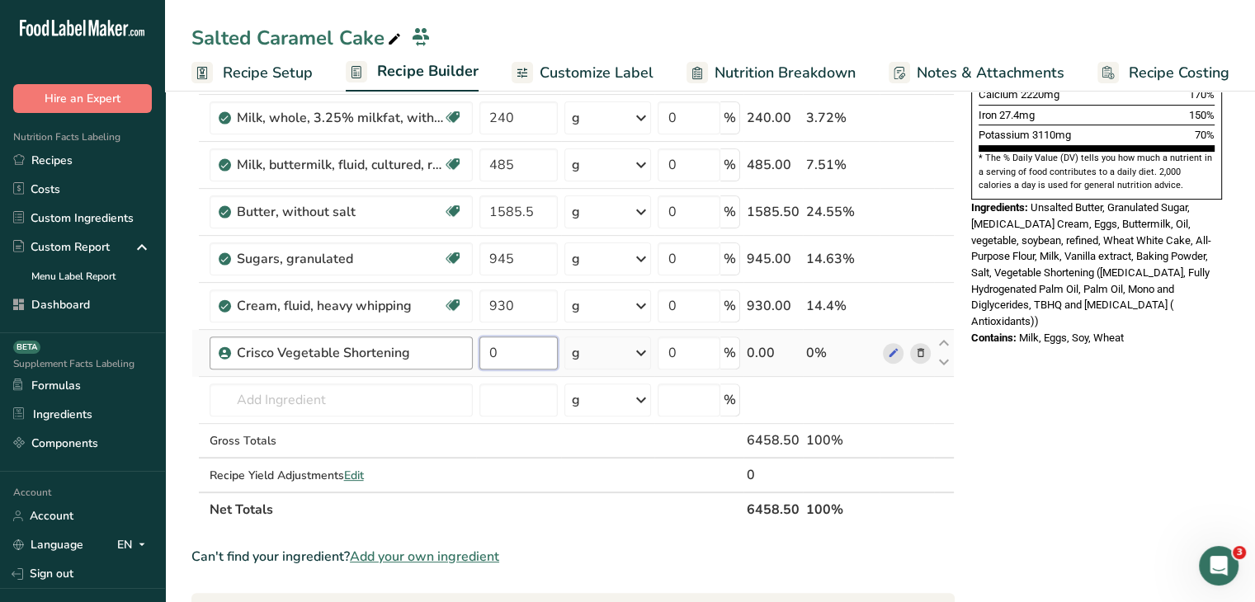
drag, startPoint x: 505, startPoint y: 349, endPoint x: 470, endPoint y: 354, distance: 35.8
click at [470, 354] on tr "Crisco Vegetable Shortening 0 g Weight Units g kg mg See more Volume Units l mL…" at bounding box center [573, 353] width 762 height 47
type input "226.5"
click at [1122, 488] on div "Nutrition Facts 2 Servings Per Container Serving Size 3229g Amount Per Serving …" at bounding box center [1097, 409] width 264 height 1584
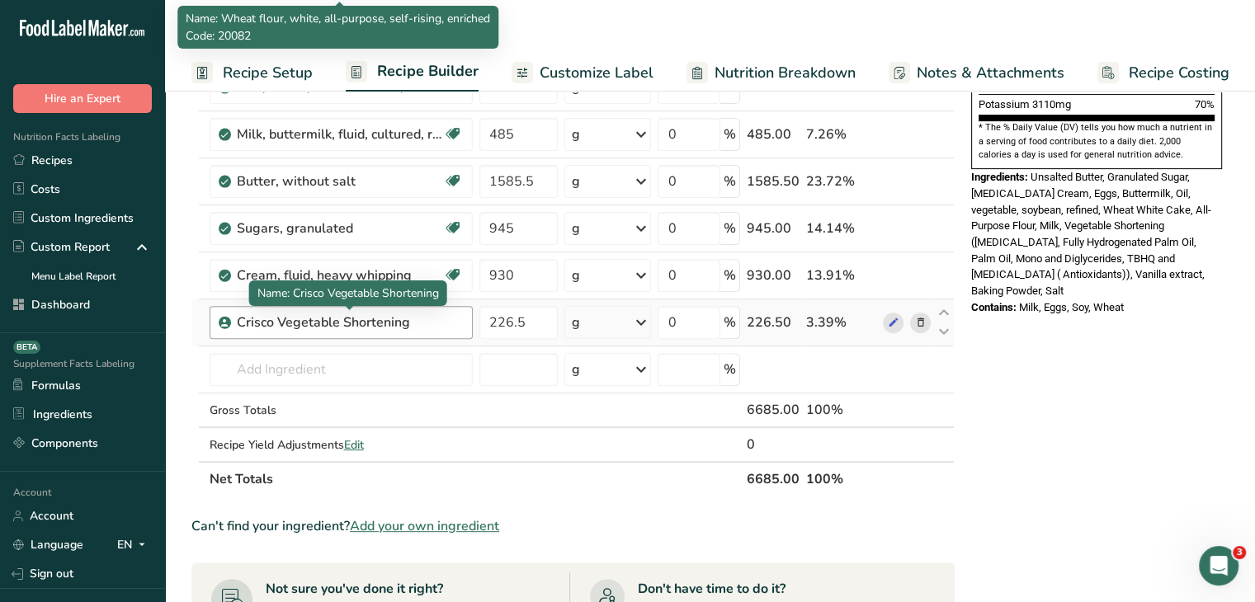
scroll to position [578, 0]
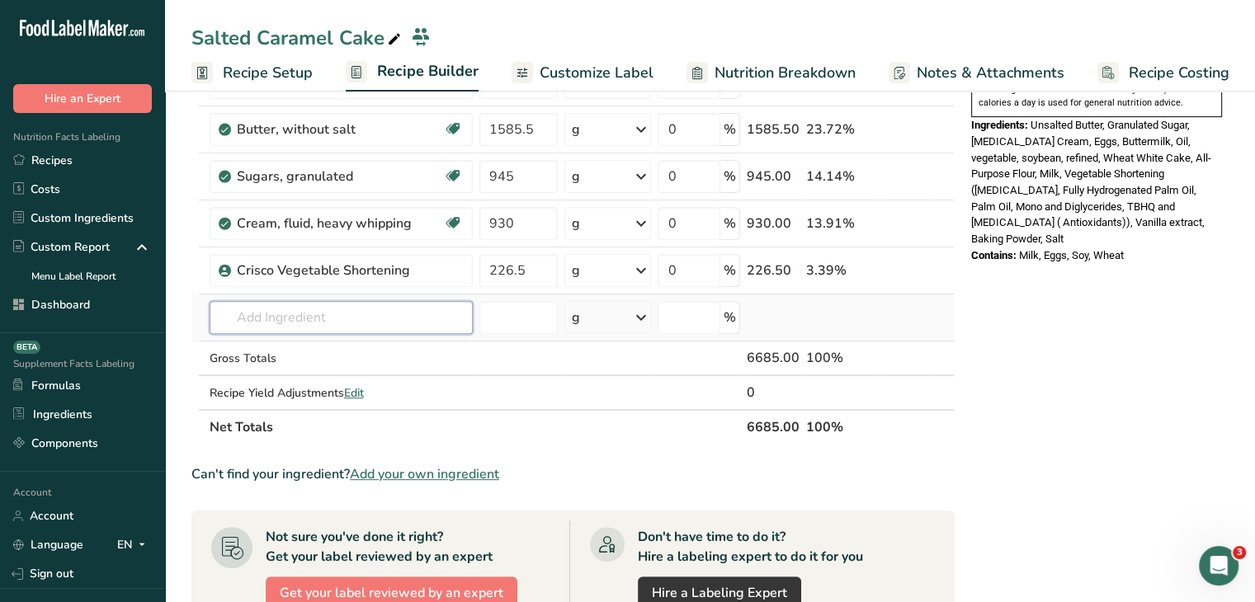
click at [366, 301] on input "text" at bounding box center [341, 317] width 263 height 33
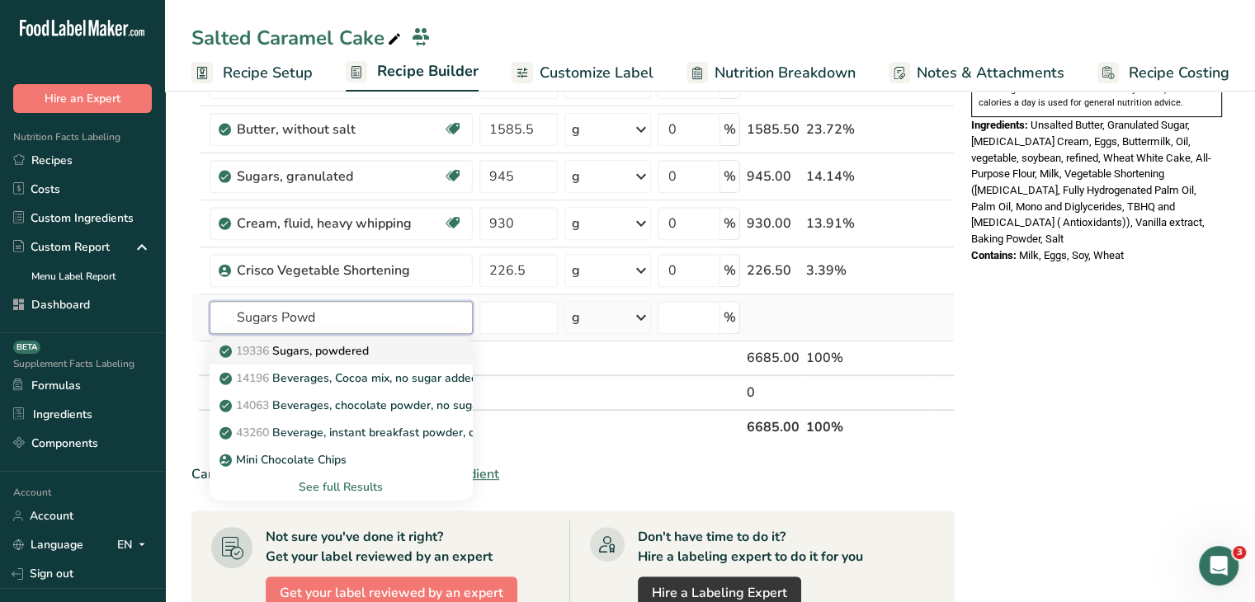
type input "Sugars Powd"
click at [409, 342] on div "19336 Sugars, powdered" at bounding box center [328, 350] width 210 height 17
type input "Sugars, powdered"
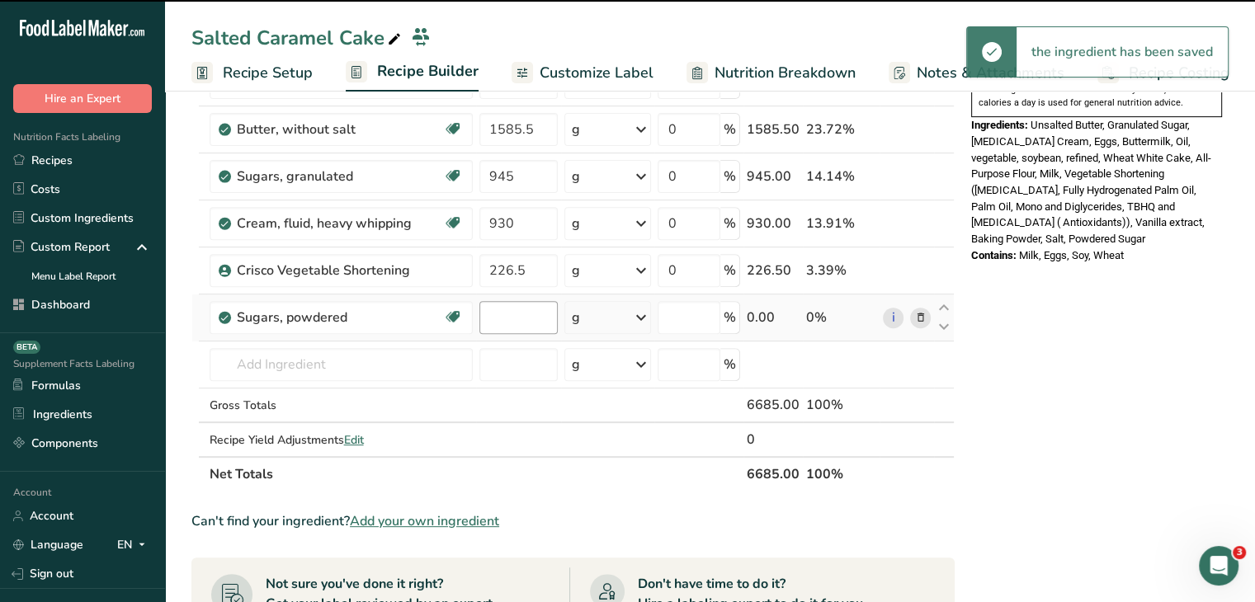
type input "0"
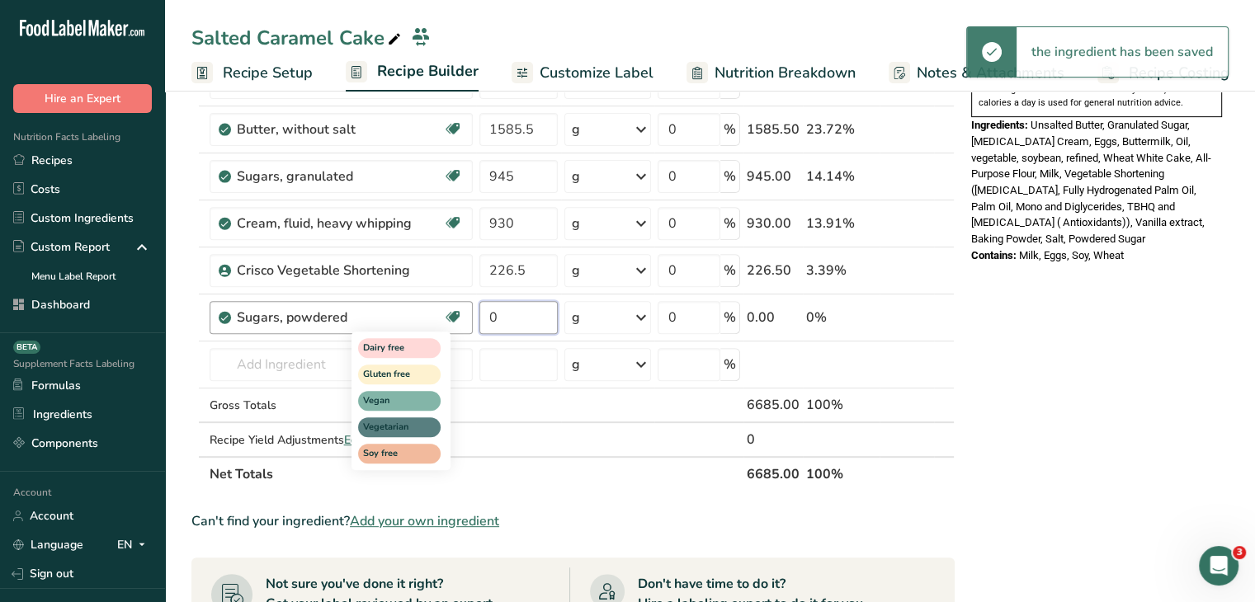
drag, startPoint x: 502, startPoint y: 316, endPoint x: 456, endPoint y: 319, distance: 46.3
click at [456, 319] on tr "Sugars, powdered Dairy free Gluten free Vegan Vegetarian Soy free 0 g Portions …" at bounding box center [573, 318] width 762 height 47
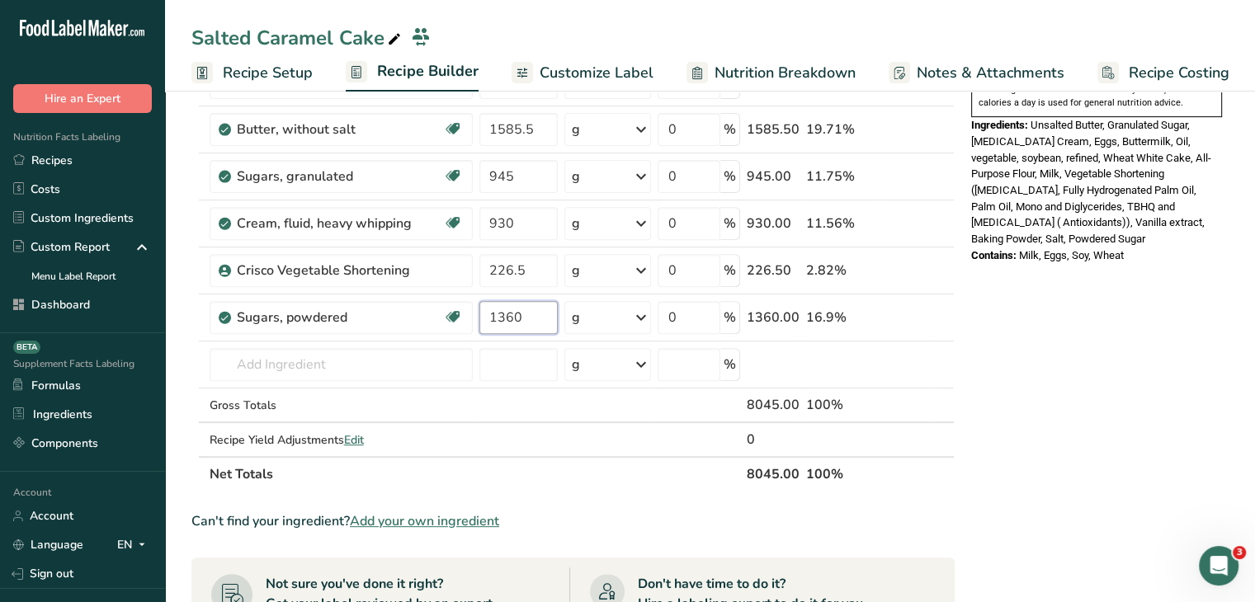
type input "1360"
click at [1076, 422] on div "Nutrition Facts 2 Servings Per Container Serving Size 3343g Amount Per Serving …" at bounding box center [1097, 350] width 264 height 1631
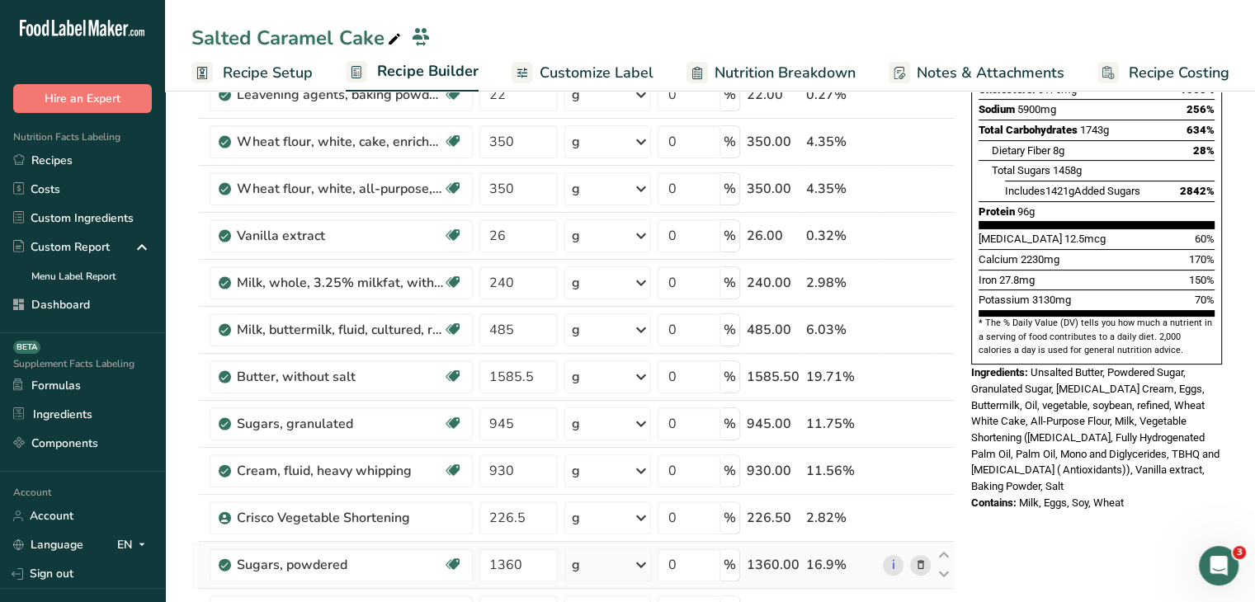
scroll to position [248, 0]
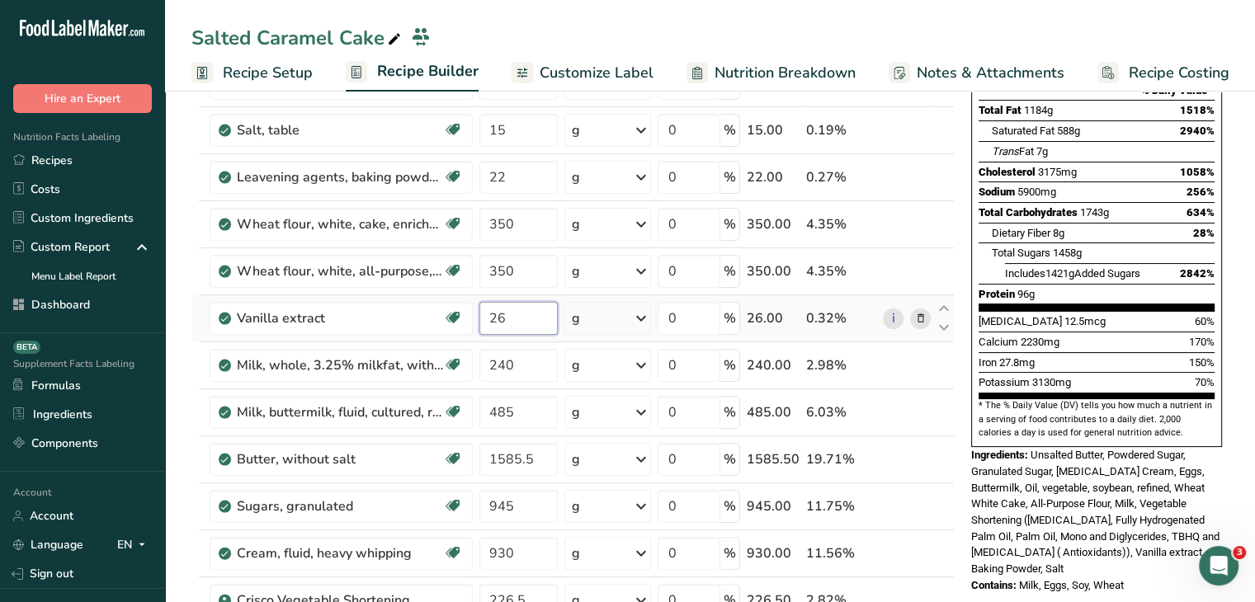
drag, startPoint x: 518, startPoint y: 317, endPoint x: 482, endPoint y: 328, distance: 38.1
click at [482, 328] on input "26" at bounding box center [518, 318] width 79 height 33
type input "33"
click at [975, 389] on div "Nutrition Facts 2 Servings Per Container Serving Size 4023g Amount Per Serving …" at bounding box center [1096, 159] width 251 height 576
drag, startPoint x: 539, startPoint y: 131, endPoint x: 483, endPoint y: 122, distance: 56.8
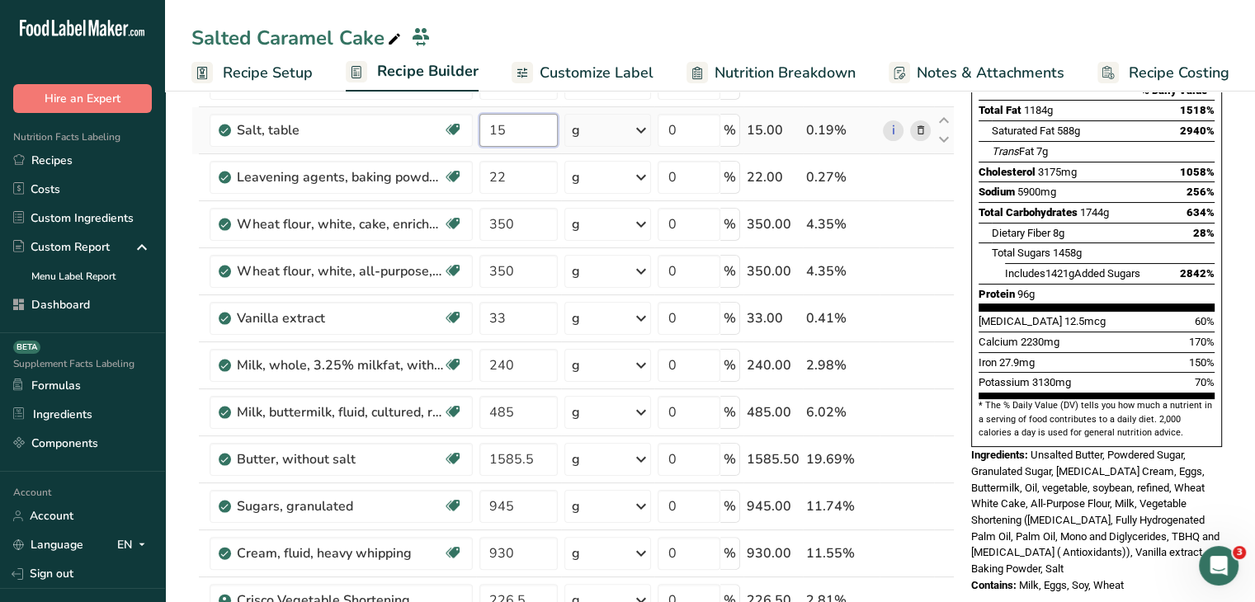
click at [483, 122] on input "15" at bounding box center [518, 130] width 79 height 33
type input "22"
click at [993, 288] on span "Protein" at bounding box center [997, 294] width 36 height 12
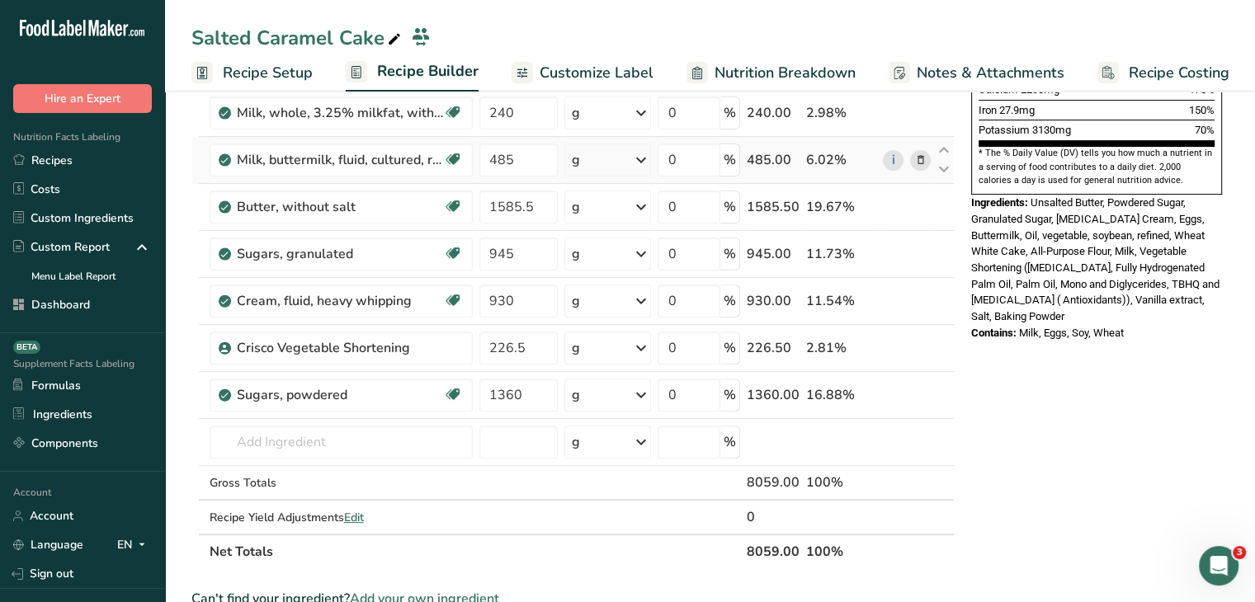
scroll to position [660, 0]
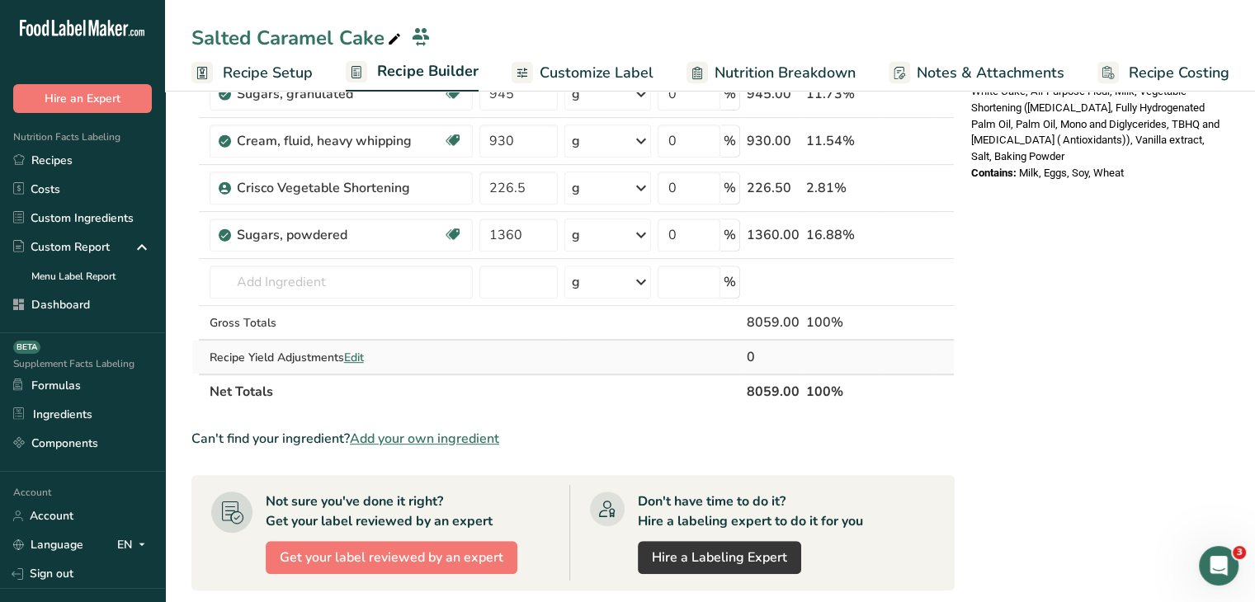
click at [364, 356] on span "Edit" at bounding box center [354, 358] width 20 height 16
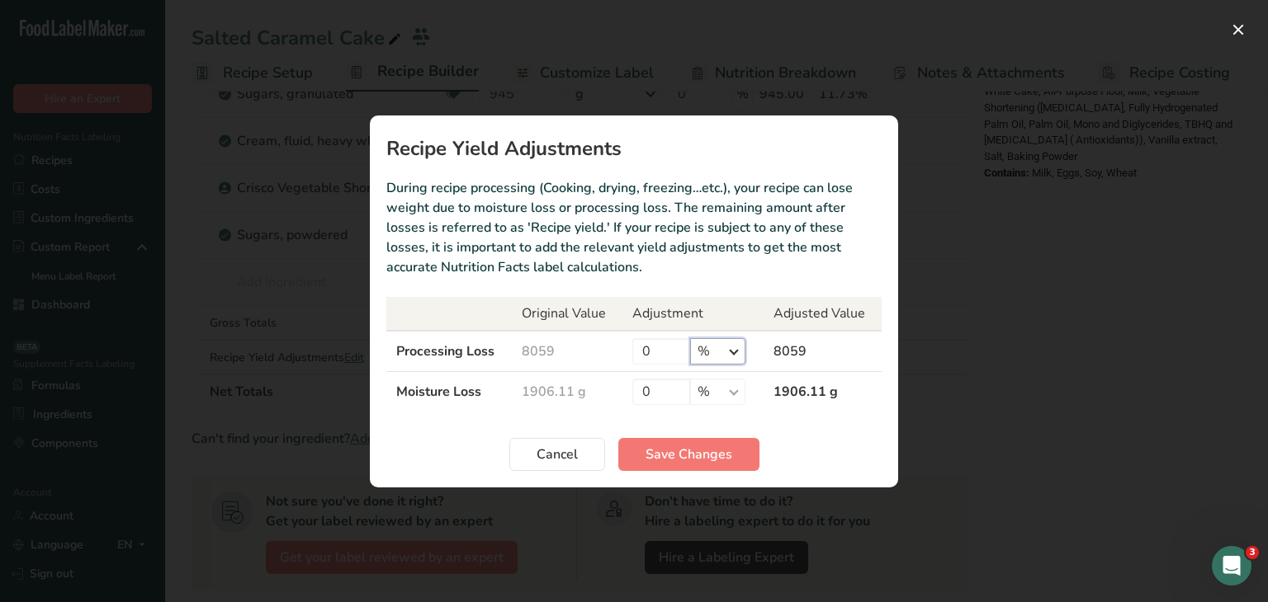
click at [744, 342] on select "% g kg mg mcg lb oz" at bounding box center [717, 351] width 55 height 26
select select "0"
click at [690, 338] on select "% g kg mg mcg lb oz" at bounding box center [717, 351] width 55 height 26
drag, startPoint x: 661, startPoint y: 353, endPoint x: 625, endPoint y: 353, distance: 36.3
click at [625, 353] on td "0 % g kg mg mcg lb oz" at bounding box center [692, 351] width 141 height 41
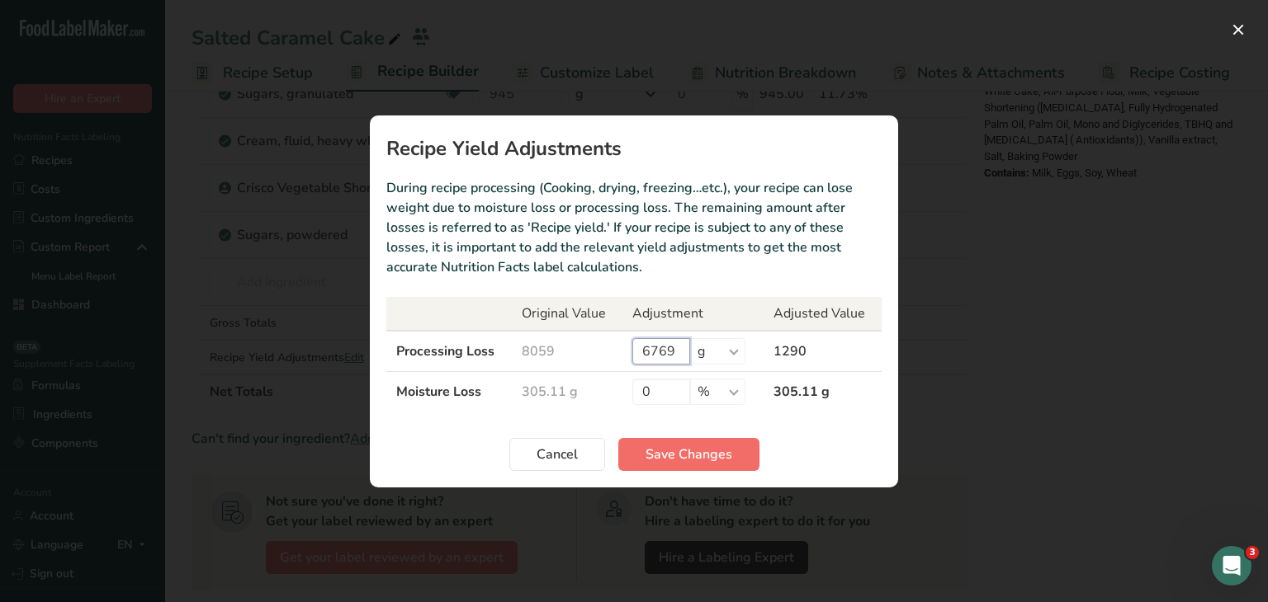
type input "6769"
click at [727, 457] on span "Save Changes" at bounding box center [688, 455] width 87 height 20
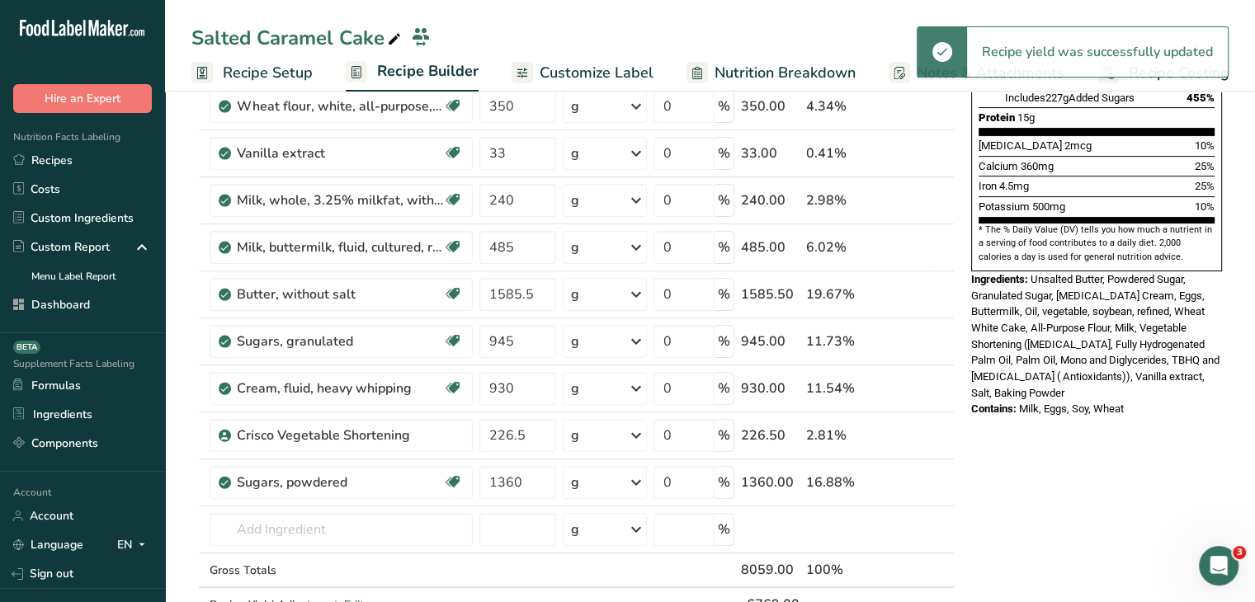
scroll to position [0, 0]
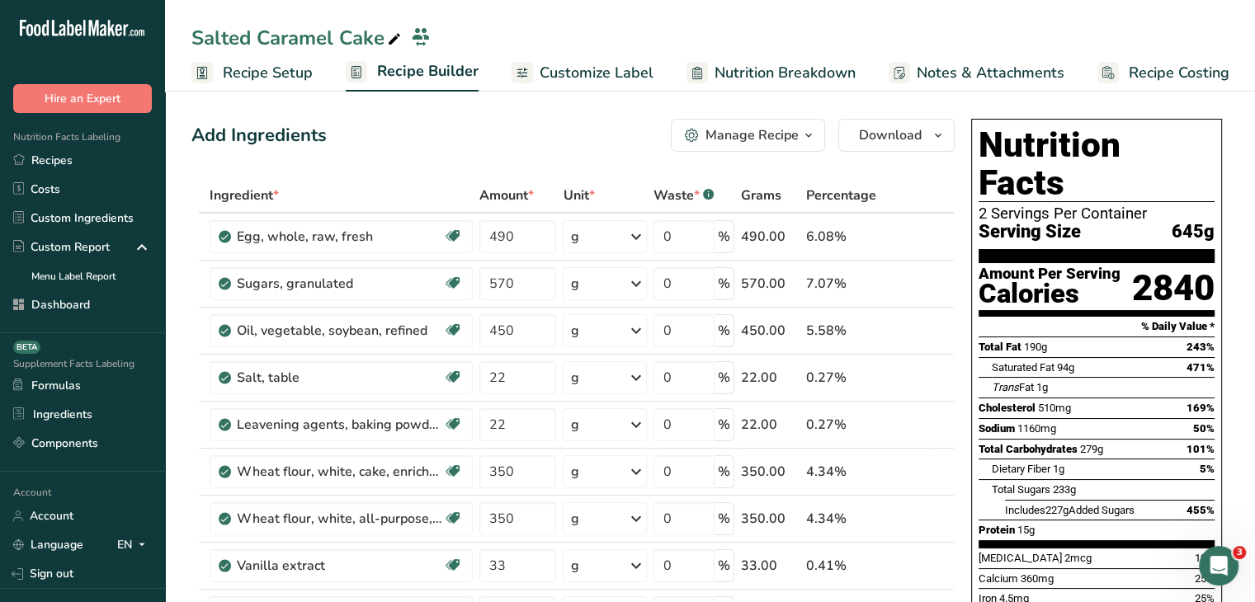
click at [261, 73] on span "Recipe Setup" at bounding box center [268, 73] width 90 height 22
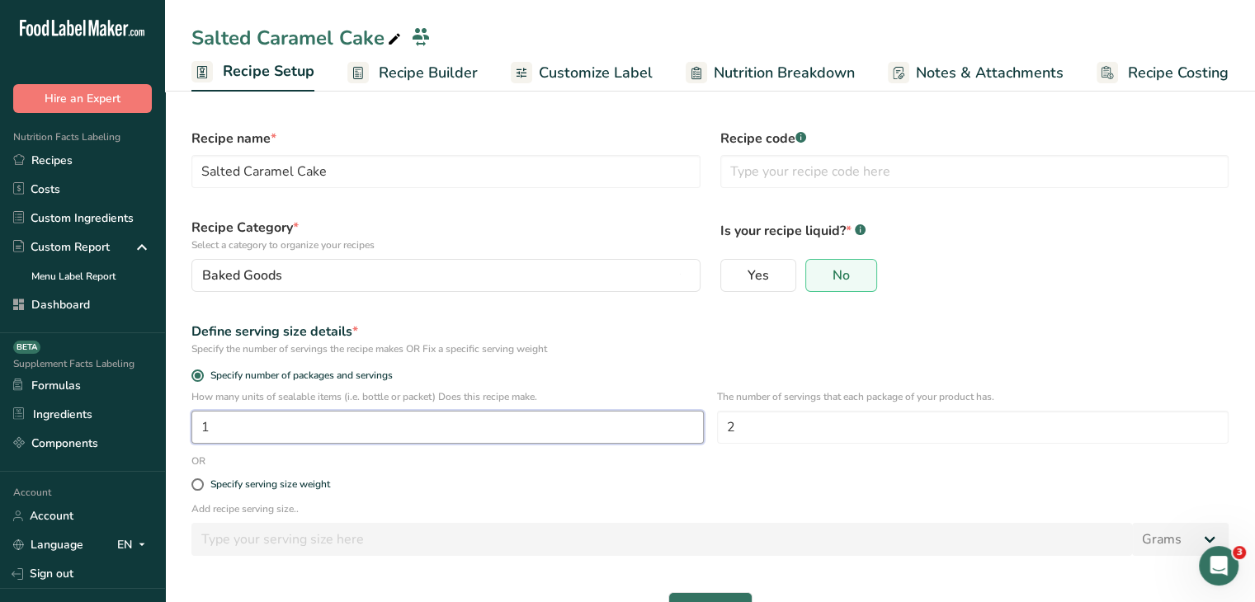
drag, startPoint x: 277, startPoint y: 423, endPoint x: 162, endPoint y: 428, distance: 115.6
click at [162, 428] on div ".a-20{fill:#fff;} Hire an Expert Nutrition Facts Labeling Recipes Costs Custom …" at bounding box center [627, 326] width 1255 height 652
type input "10"
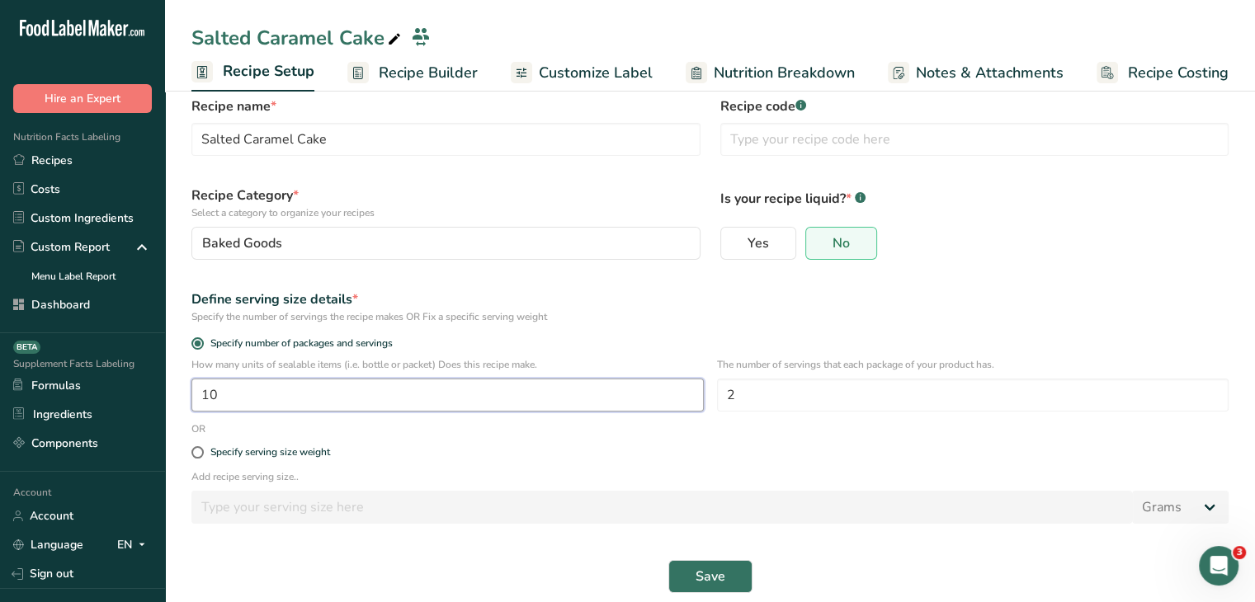
scroll to position [50, 0]
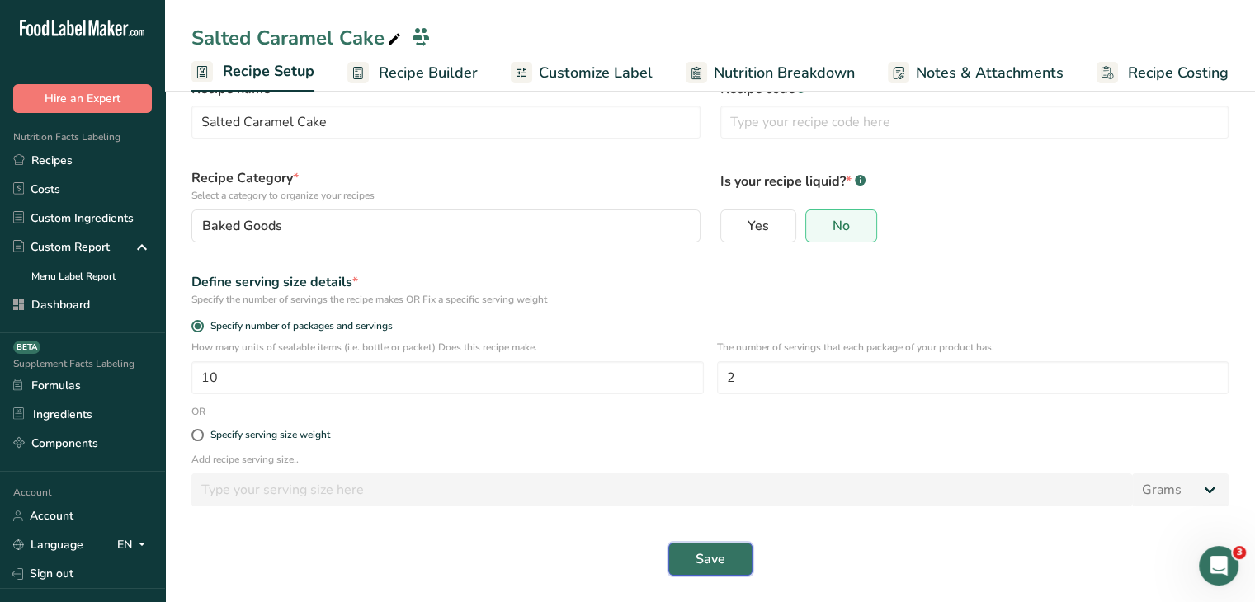
drag, startPoint x: 736, startPoint y: 572, endPoint x: 736, endPoint y: 592, distance: 19.8
click at [736, 574] on button "Save" at bounding box center [710, 559] width 84 height 33
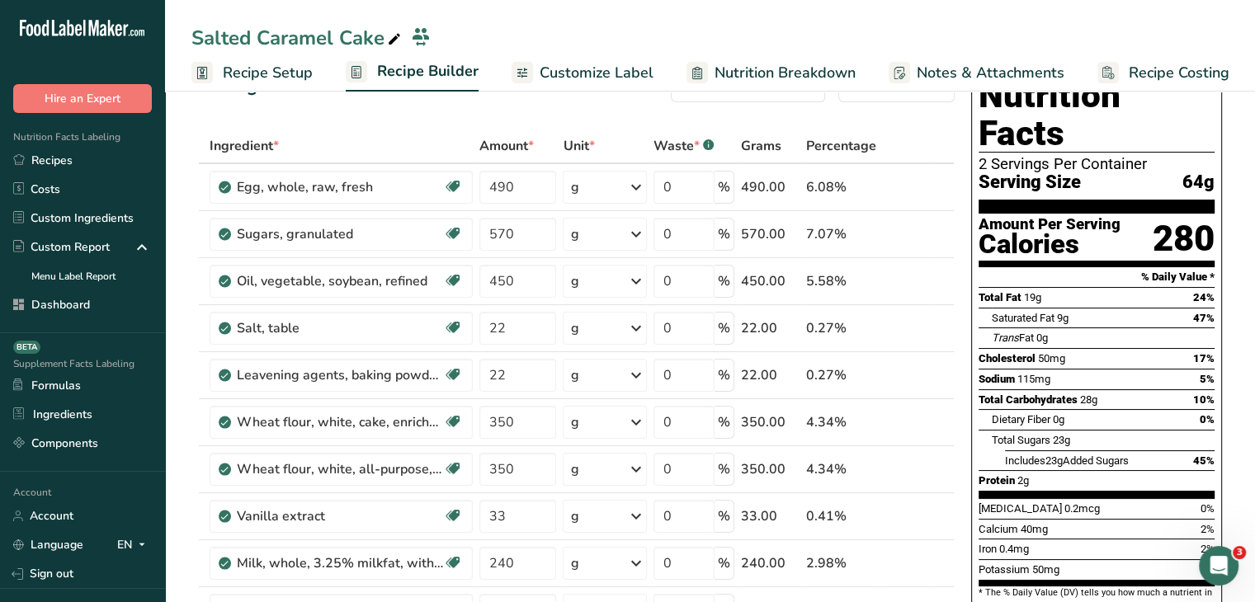
click at [287, 69] on span "Recipe Setup" at bounding box center [268, 73] width 90 height 22
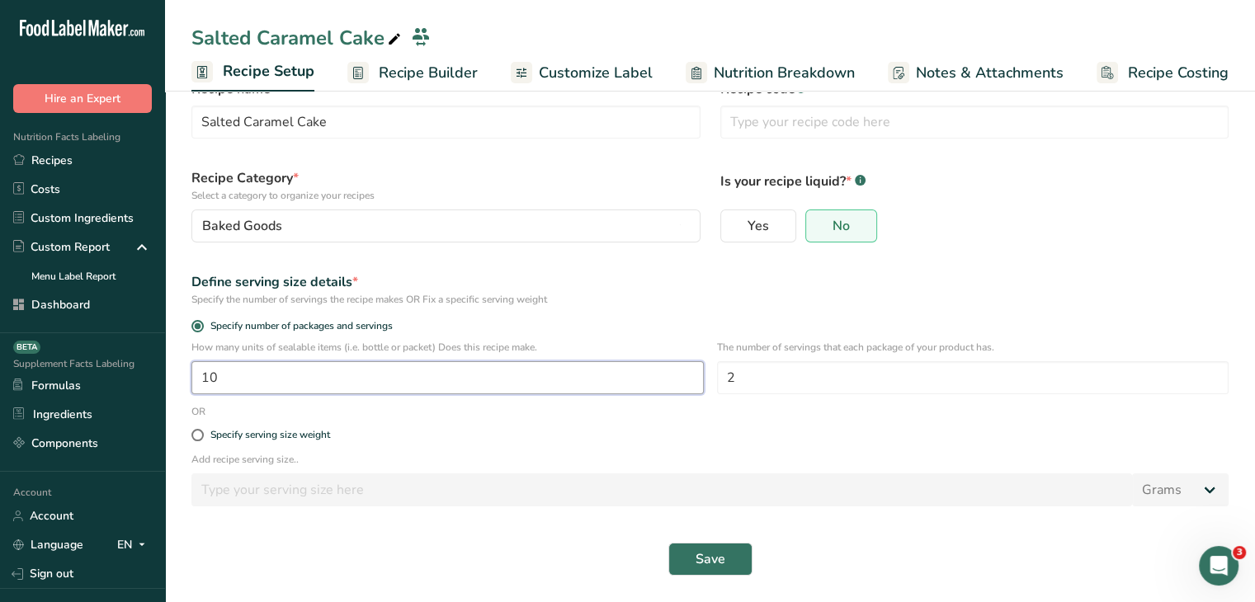
drag, startPoint x: 248, startPoint y: 383, endPoint x: 154, endPoint y: 383, distance: 94.1
click at [154, 383] on div ".a-20{fill:#fff;} Hire an Expert Nutrition Facts Labeling Recipes Costs Custom …" at bounding box center [627, 276] width 1255 height 652
type input "5"
click at [738, 554] on button "Save" at bounding box center [710, 559] width 84 height 33
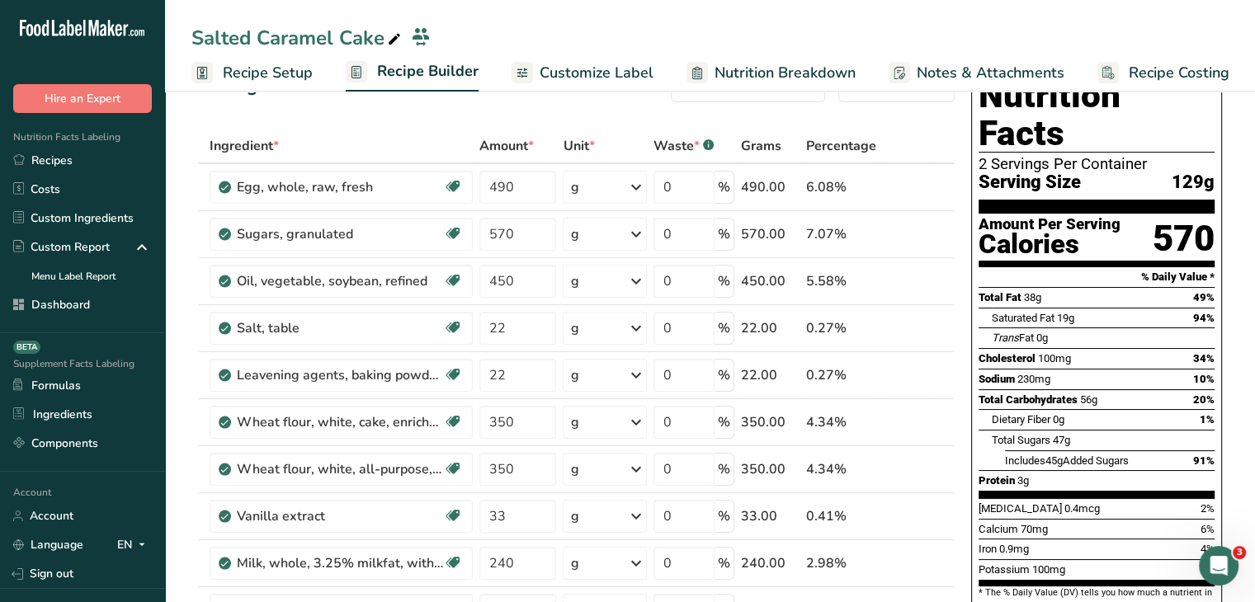
click at [293, 67] on span "Recipe Setup" at bounding box center [268, 73] width 90 height 22
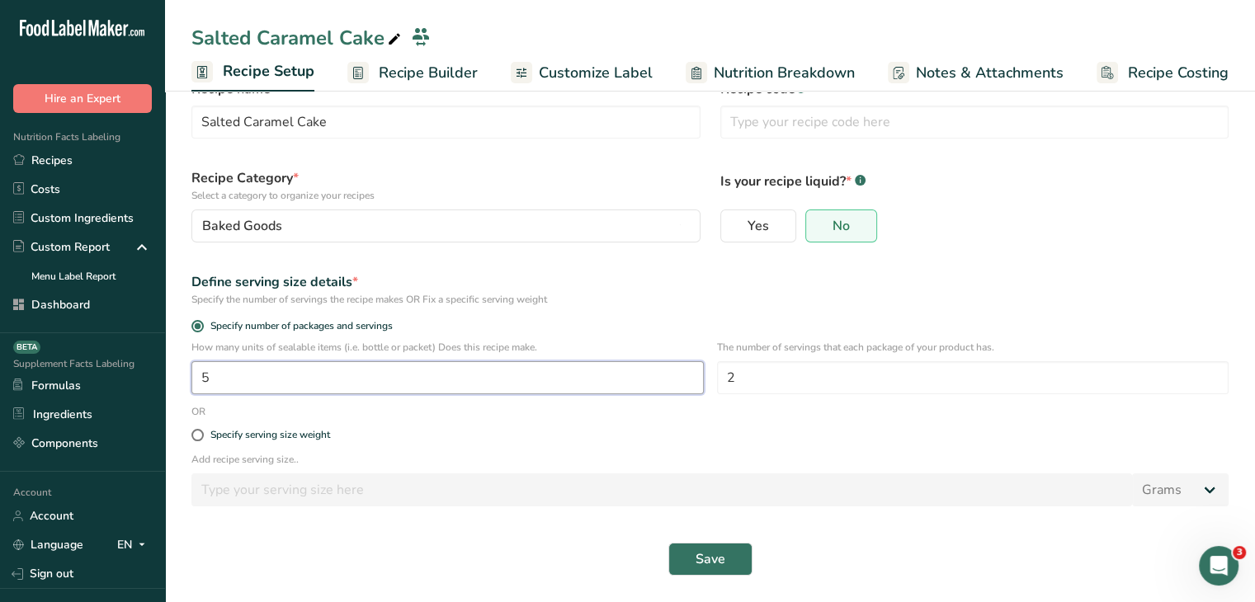
drag, startPoint x: 252, startPoint y: 384, endPoint x: 191, endPoint y: 380, distance: 61.2
click at [191, 380] on div "How many units of sealable items (i.e. bottle or packet) Does this recipe make.…" at bounding box center [710, 372] width 1057 height 64
type input "7"
click at [743, 572] on button "Save" at bounding box center [710, 559] width 84 height 33
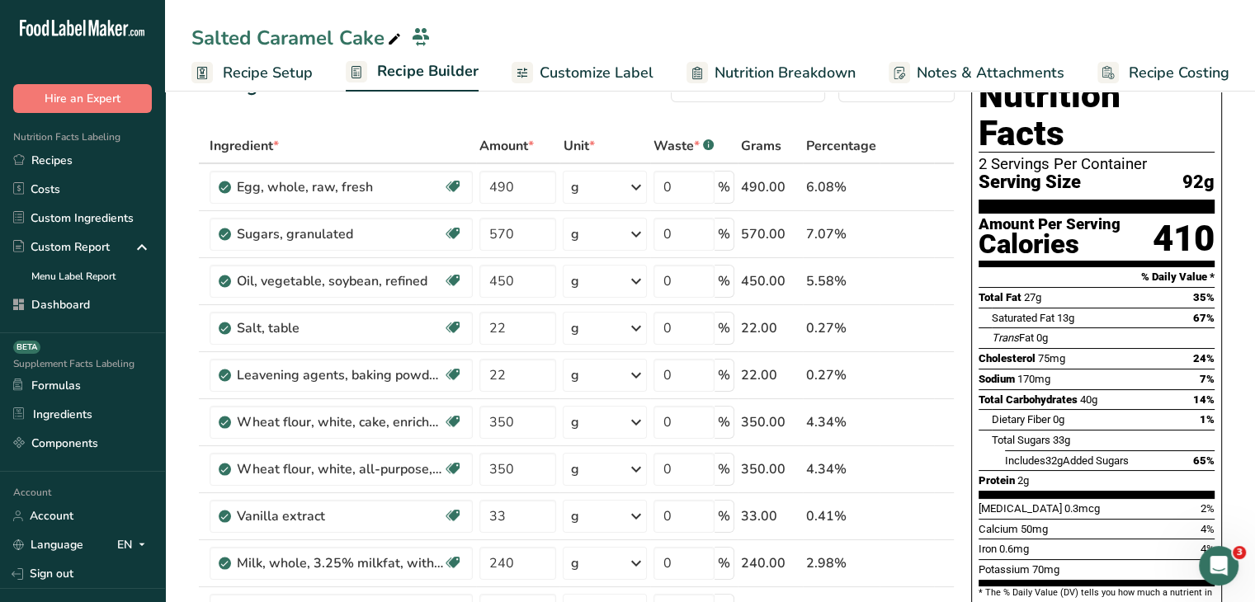
click at [264, 78] on span "Recipe Setup" at bounding box center [268, 73] width 90 height 22
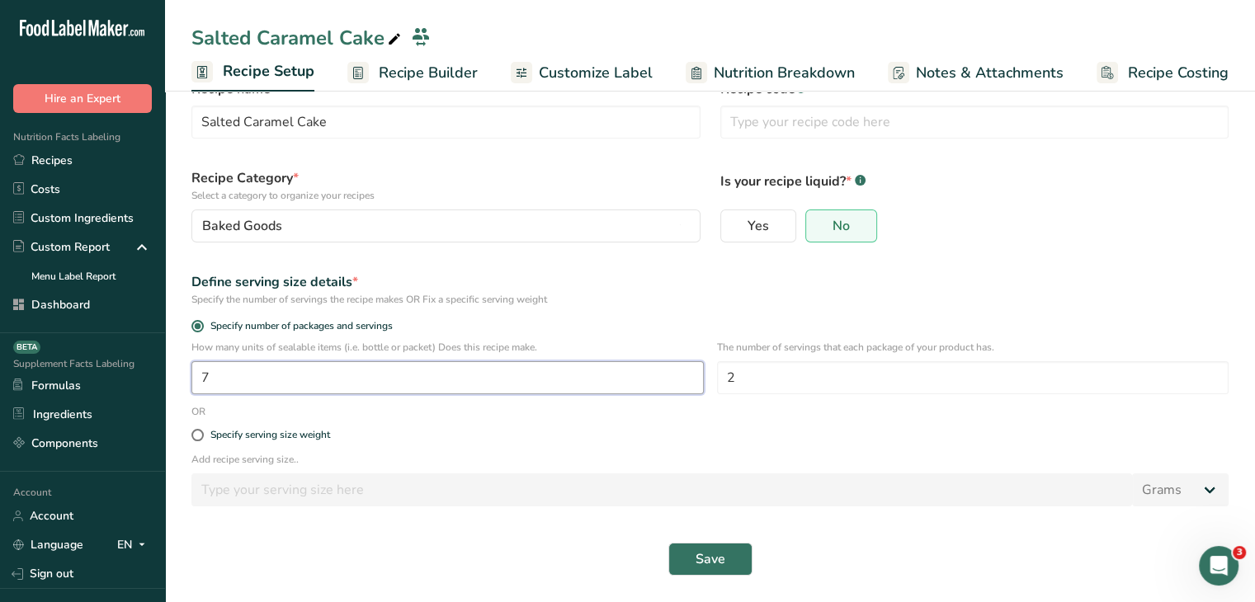
drag, startPoint x: 248, startPoint y: 377, endPoint x: 172, endPoint y: 377, distance: 75.9
click at [172, 377] on section "Recipe name * Salted Caramel Cake Recipe code .a-a{fill:#347362;}.b-a{fill:#fff…" at bounding box center [710, 319] width 1090 height 566
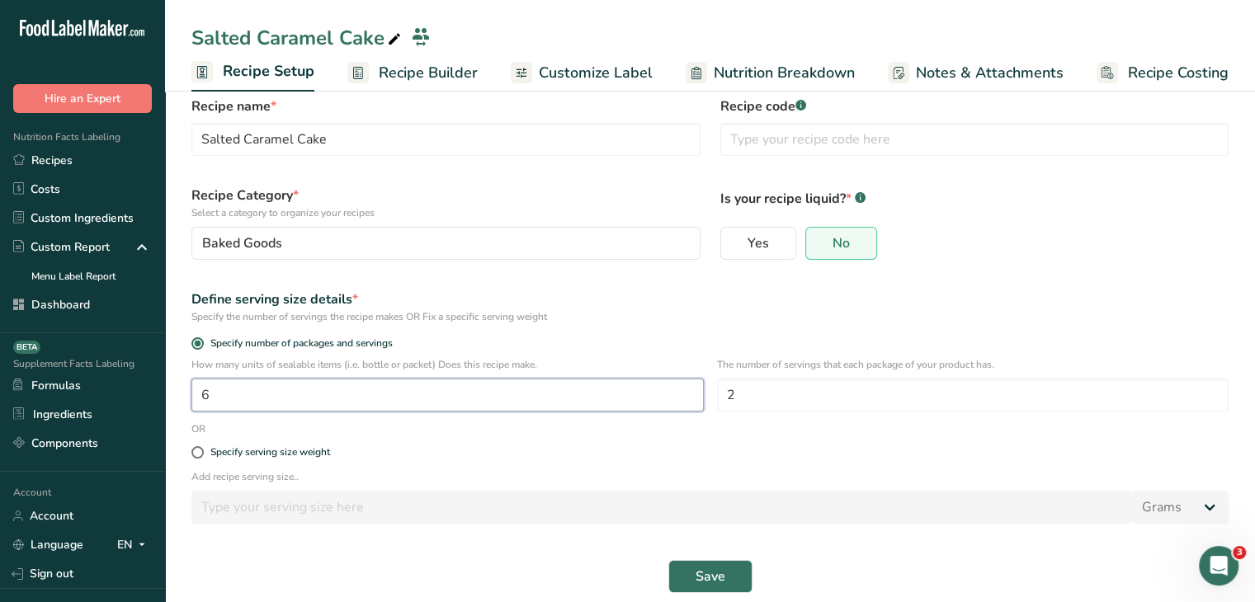
scroll to position [50, 0]
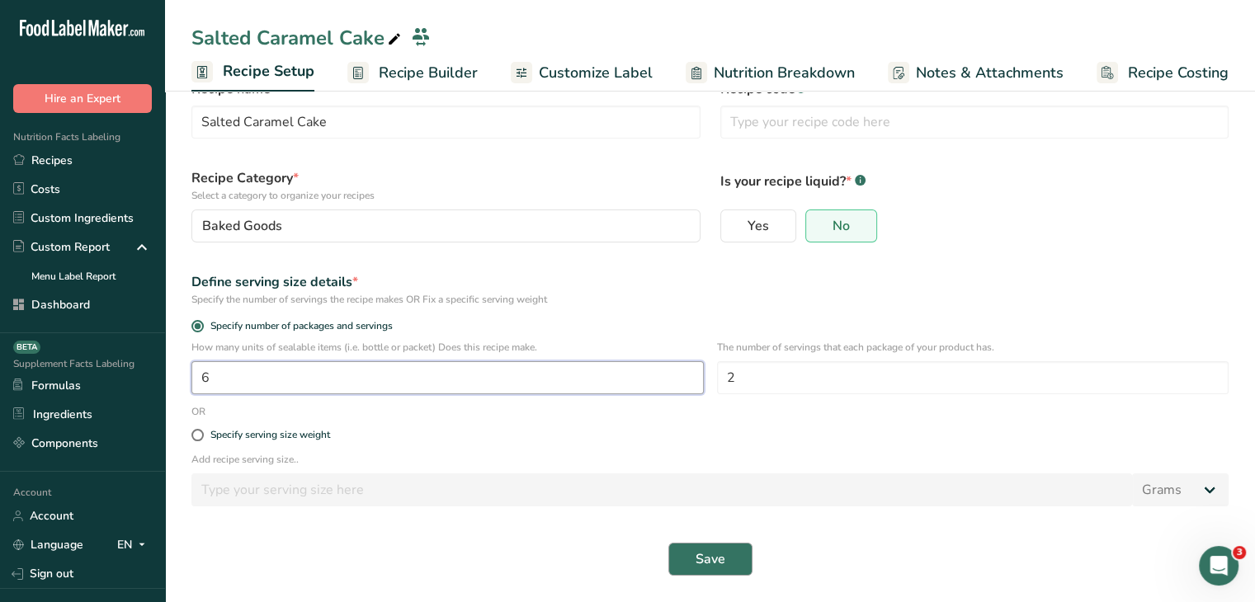
type input "6"
click at [716, 555] on span "Save" at bounding box center [711, 560] width 30 height 20
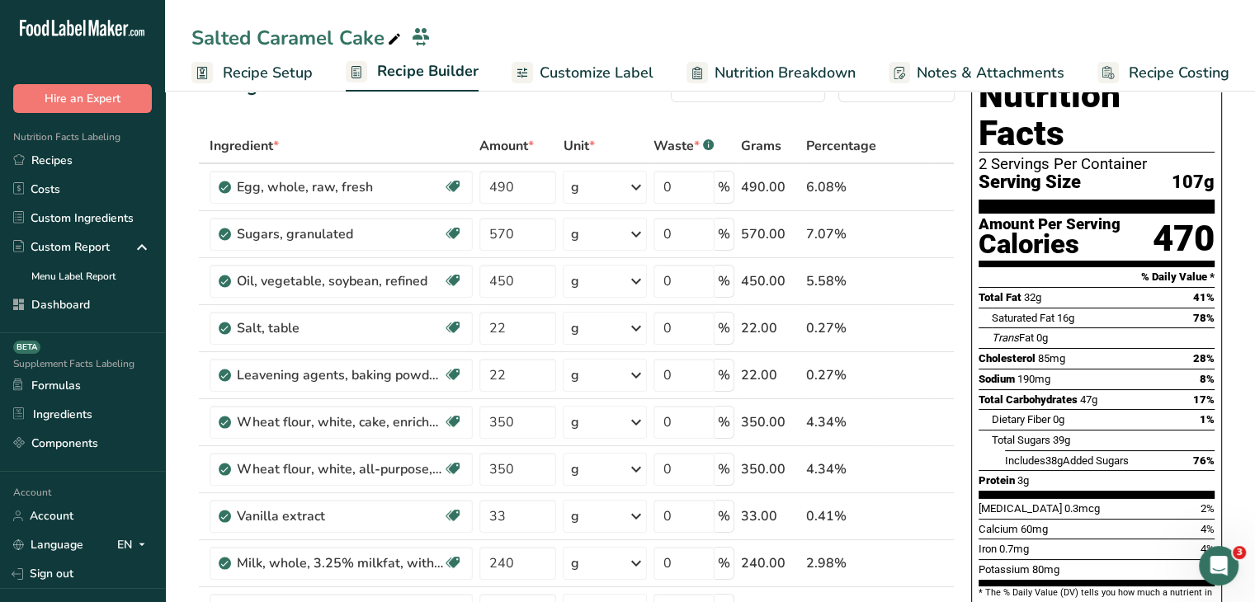
click at [297, 70] on span "Recipe Setup" at bounding box center [268, 73] width 90 height 22
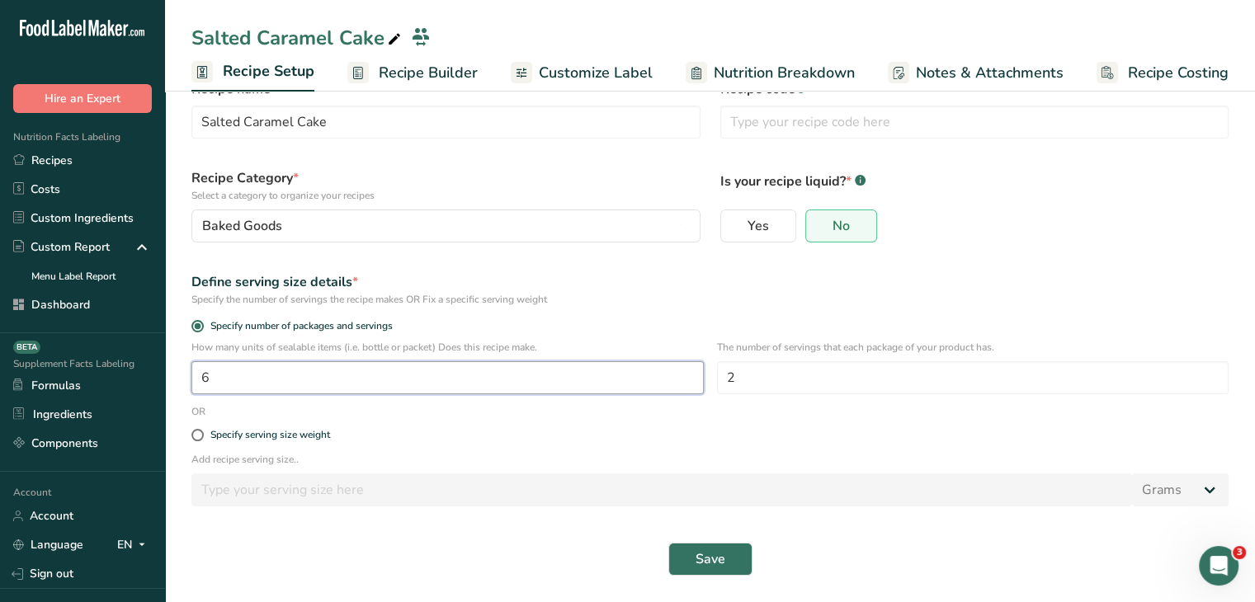
click at [271, 382] on input "6" at bounding box center [447, 377] width 512 height 33
type input "6.6"
click at [696, 553] on span "Save" at bounding box center [711, 560] width 30 height 20
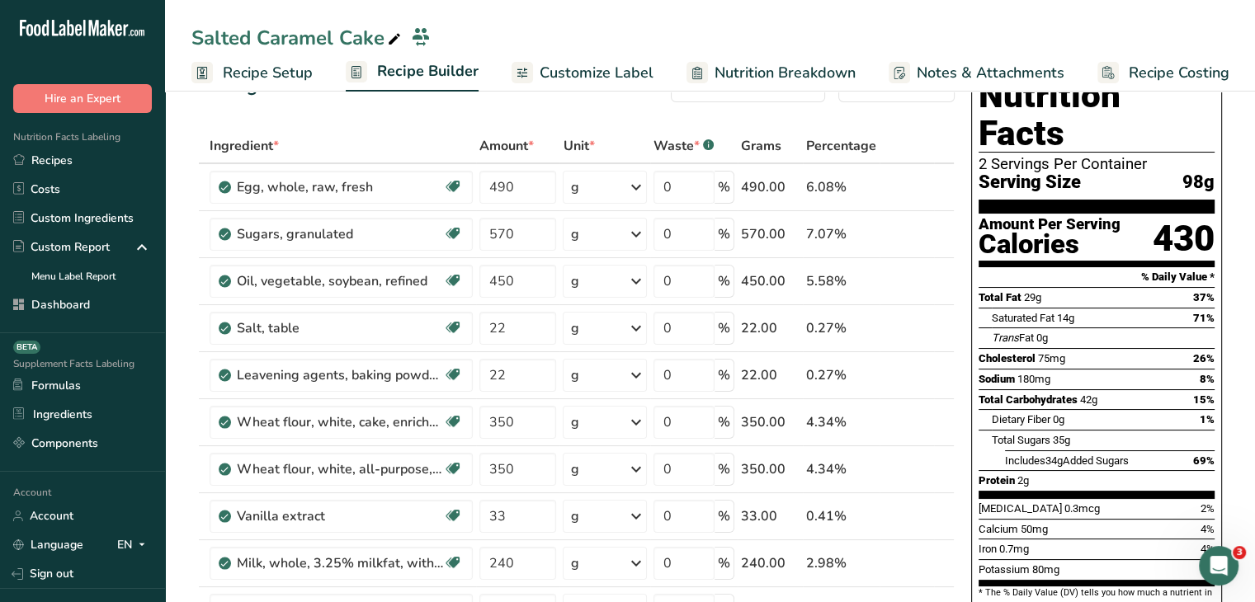
click at [244, 69] on span "Recipe Setup" at bounding box center [268, 73] width 90 height 22
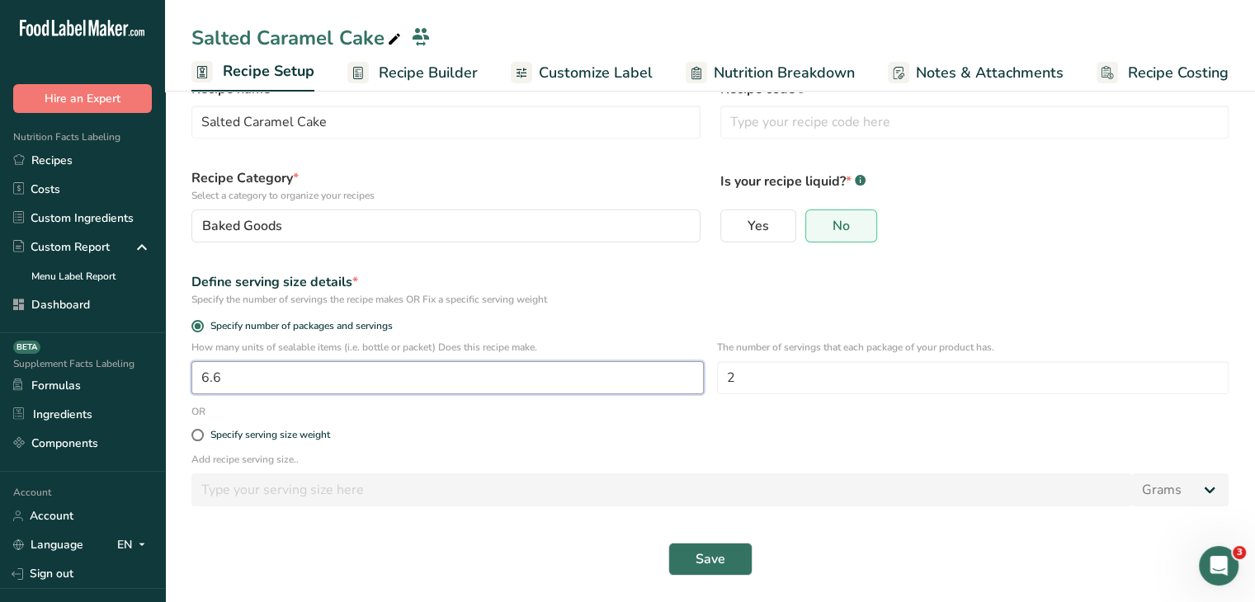
click at [304, 373] on input "6.6" at bounding box center [447, 377] width 512 height 33
type input "6.3"
click at [697, 552] on span "Save" at bounding box center [711, 560] width 30 height 20
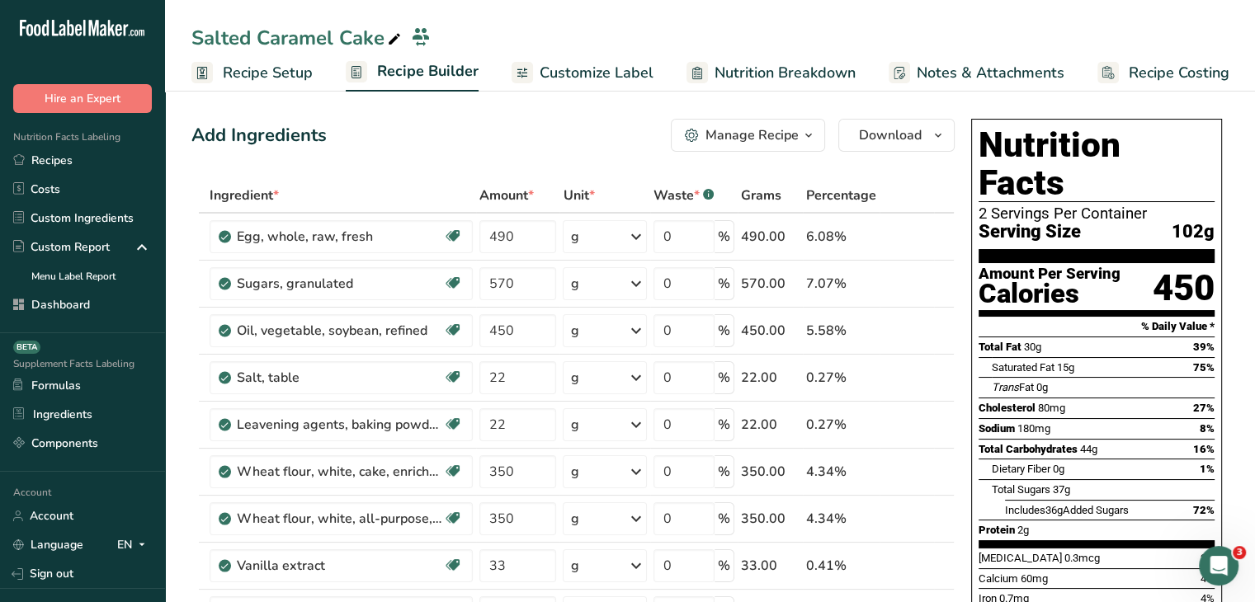
click at [578, 62] on span "Customize Label" at bounding box center [597, 73] width 114 height 22
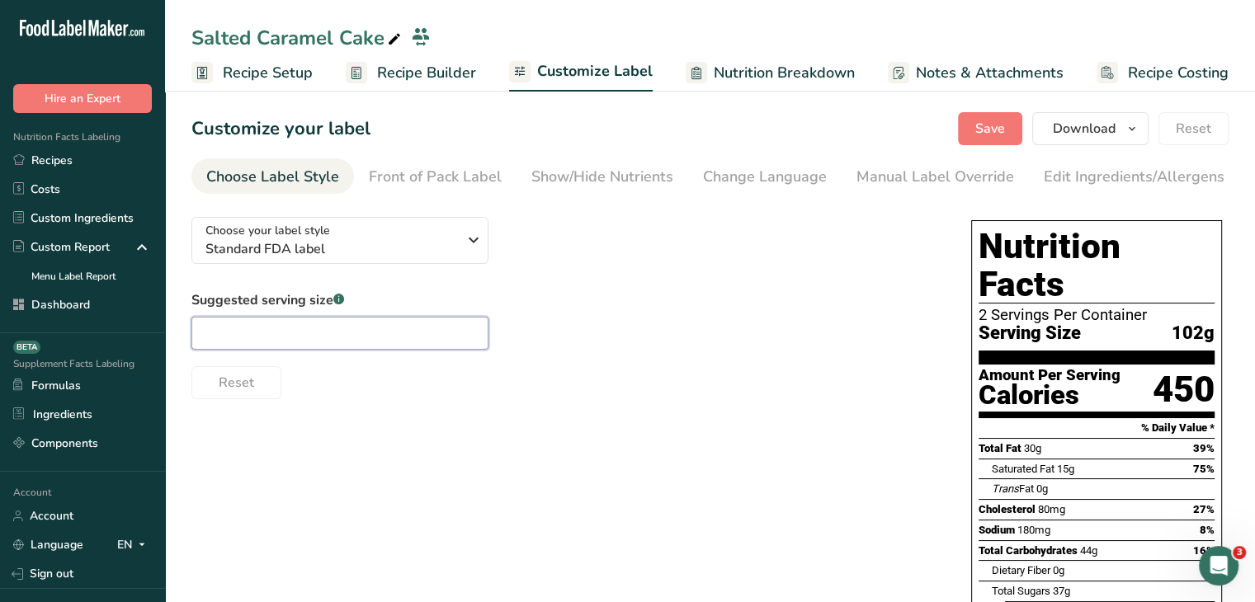
click at [300, 347] on input "text" at bounding box center [339, 333] width 297 height 33
type input "1 cup"
click at [1003, 130] on span "Save" at bounding box center [990, 129] width 30 height 20
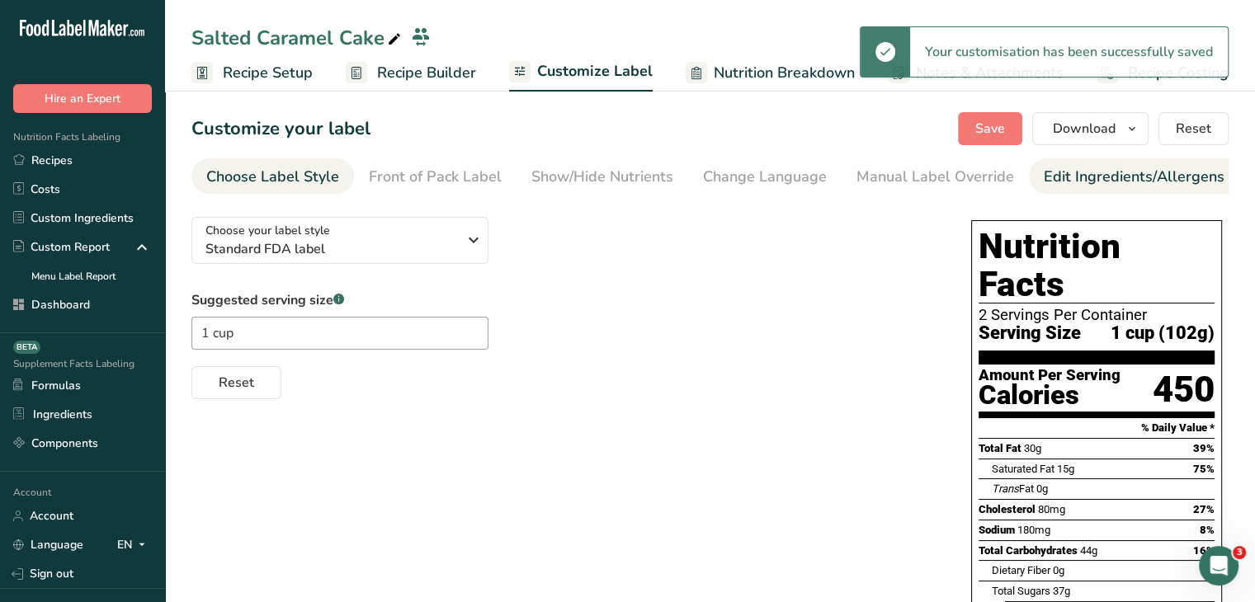
click at [1126, 189] on link "Edit Ingredients/Allergens List" at bounding box center [1149, 176] width 210 height 37
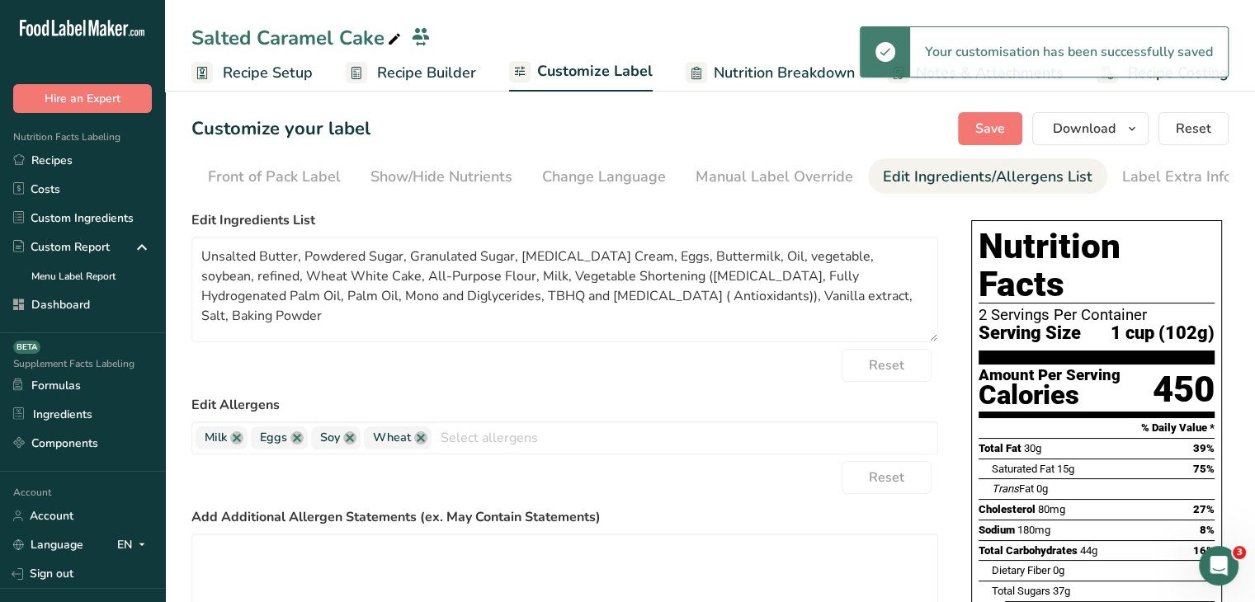
scroll to position [0, 162]
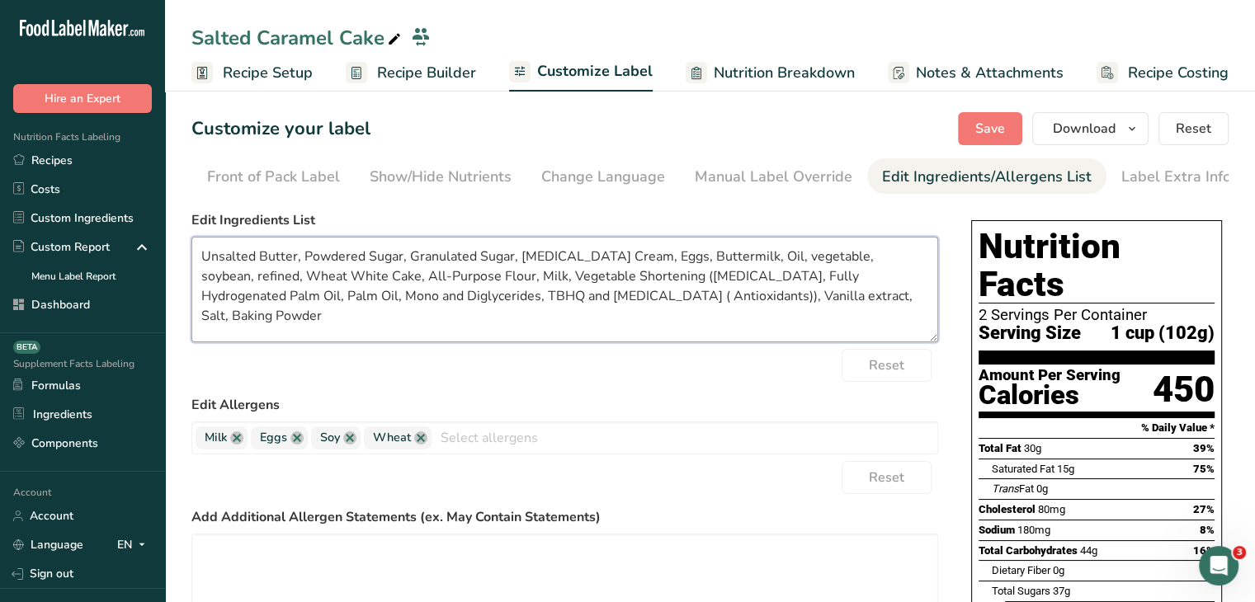
click at [612, 325] on textarea "Unsalted Butter, Powdered Sugar, Granulated Sugar, Whipping Cream, Eggs, Butter…" at bounding box center [564, 290] width 747 height 106
click at [352, 277] on textarea "Unsalted Butter, Powdered Sugar, Granulated Sugar, Whipping Cream, Eggs, Butter…" at bounding box center [564, 290] width 747 height 106
click at [434, 262] on textarea "Unsalted Butter, Powdered Sugar, Granulated Sugar, Whipping Cream, Eggs, Butter…" at bounding box center [564, 290] width 747 height 106
click at [586, 248] on textarea "Unsalted Butter, Powdered Sugar, Granulated Sugar, Whipping Cream, Eggs, Butter…" at bounding box center [564, 290] width 747 height 106
click at [646, 253] on textarea "Unsalted Butter, Powdered Sugar, Granulated Sugar, Whipping Cream, Eggs, Butter…" at bounding box center [564, 290] width 747 height 106
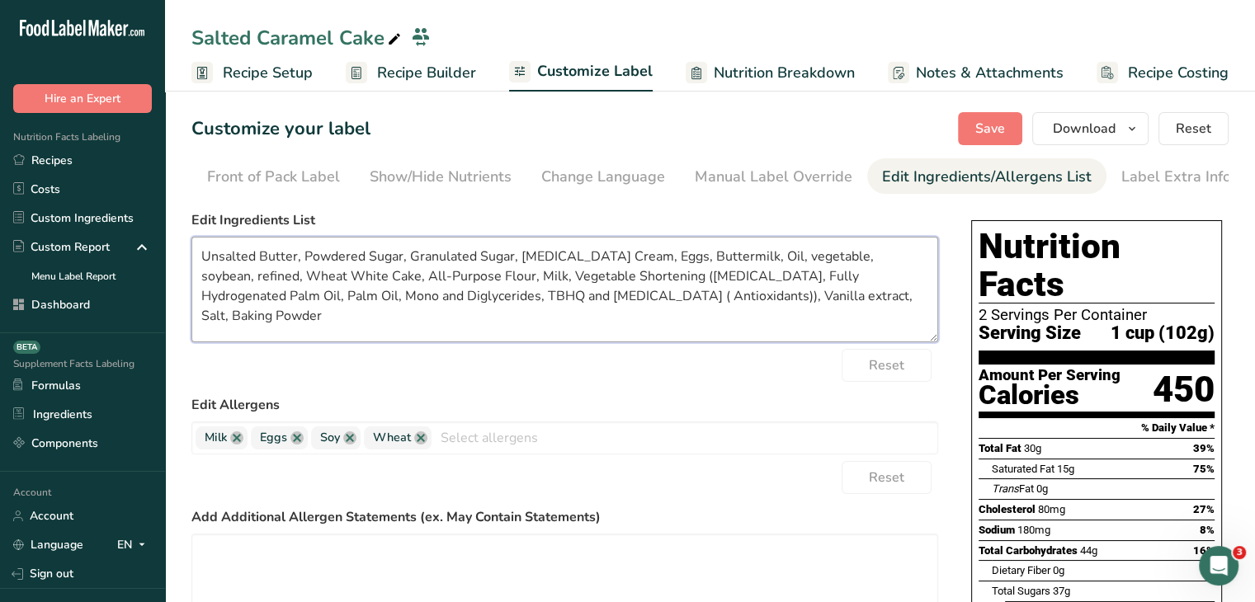
click at [688, 257] on textarea "Unsalted Butter, Powdered Sugar, Granulated Sugar, Whipping Cream, Eggs, Butter…" at bounding box center [564, 290] width 747 height 106
drag, startPoint x: 578, startPoint y: 261, endPoint x: 519, endPoint y: 268, distance: 59.1
click at [519, 268] on textarea "Unsalted Butter, Powdered Sugar, Granulated Sugar, Whipping Cream, Eggs, Butter…" at bounding box center [564, 290] width 747 height 106
drag, startPoint x: 706, startPoint y: 262, endPoint x: 902, endPoint y: 257, distance: 196.5
click at [902, 257] on textarea "Unsalted Butter, Powdered Sugar, Granulated Sugar, Heavy Cream, Eggs, Buttermil…" at bounding box center [564, 290] width 747 height 106
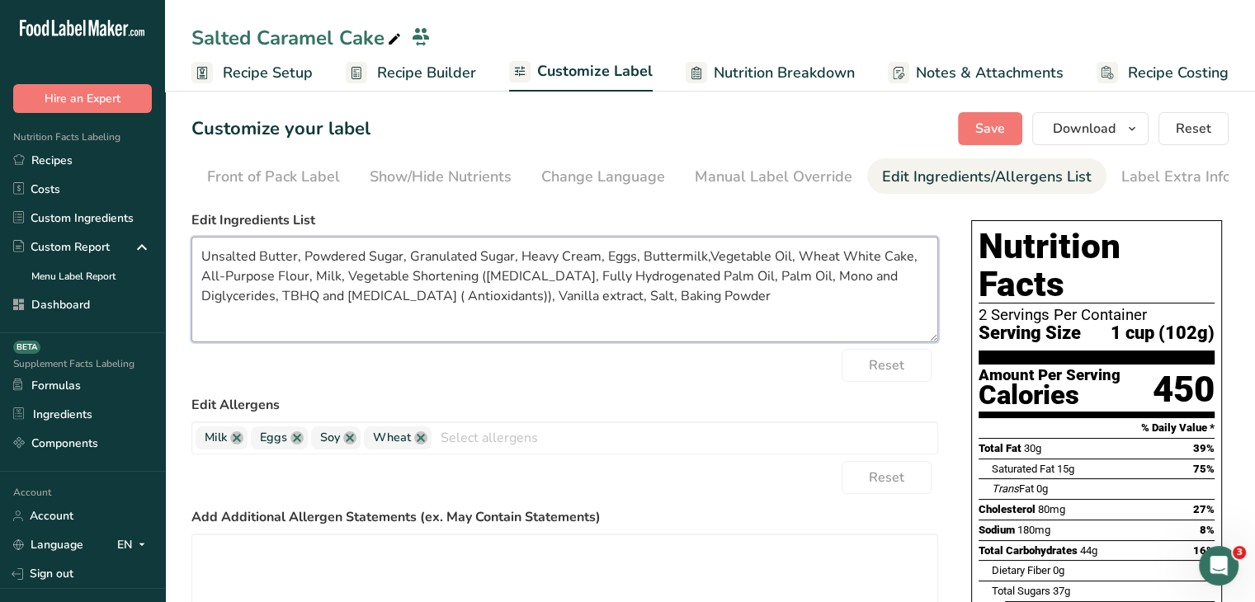
click at [705, 260] on textarea "Unsalted Butter, Powdered Sugar, Granulated Sugar, Heavy Cream, Eggs, Buttermil…" at bounding box center [564, 290] width 747 height 106
click at [900, 275] on textarea "Unsalted Butter, Powdered Sugar, Granulated Sugar, Heavy Cream, Eggs, Buttermil…" at bounding box center [564, 290] width 747 height 106
click at [910, 263] on textarea "Unsalted Butter, Powdered Sugar, Granulated Sugar, Heavy Cream, Eggs, Buttermil…" at bounding box center [564, 290] width 747 height 106
drag, startPoint x: 910, startPoint y: 263, endPoint x: 799, endPoint y: 238, distance: 114.1
click at [799, 238] on div "Edit Ingredients List Unsalted Butter, Powdered Sugar, Granulated Sugar, Heavy …" at bounding box center [564, 276] width 747 height 132
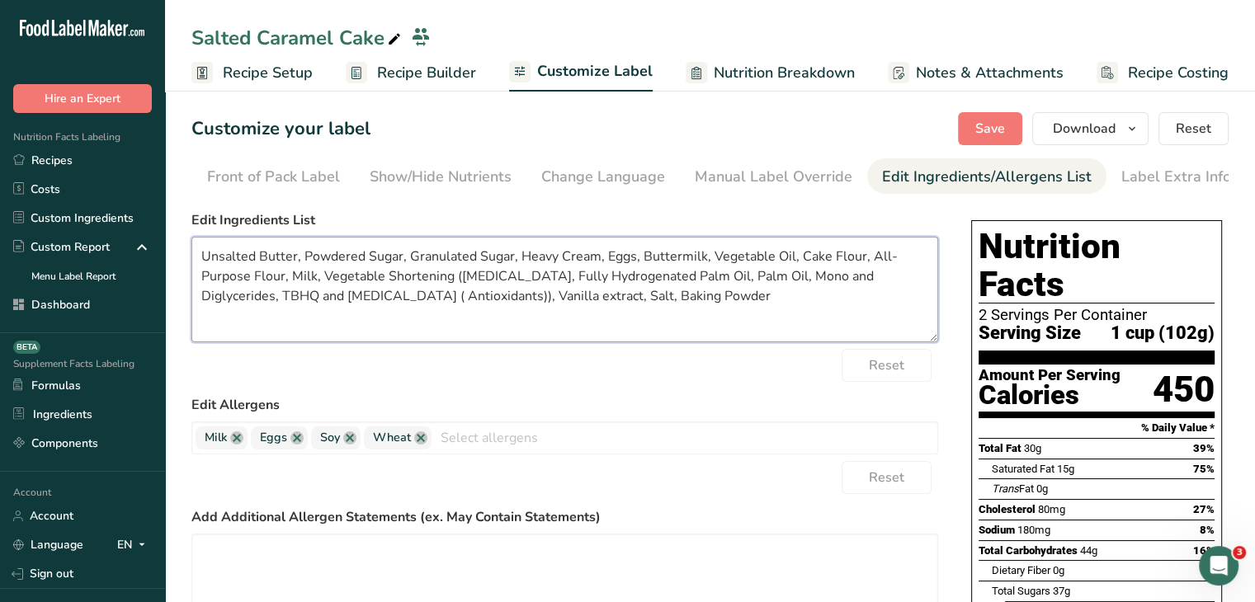
click at [767, 281] on textarea "Unsalted Butter, Powdered Sugar, Granulated Sugar, Heavy Cream, Eggs, Buttermil…" at bounding box center [564, 290] width 747 height 106
click at [802, 288] on textarea "Unsalted Butter, Powdered Sugar, Granulated Sugar, Heavy Cream, Eggs, Buttermil…" at bounding box center [564, 290] width 747 height 106
click at [477, 298] on textarea "Unsalted Butter, Powdered Sugar, Granulated Sugar, Heavy Cream, Eggs, Buttermil…" at bounding box center [564, 290] width 747 height 106
type textarea "Unsalted Butter, Powdered Sugar, Granulated Sugar, Heavy Cream, Eggs, Buttermil…"
click at [987, 126] on span "Save" at bounding box center [990, 129] width 30 height 20
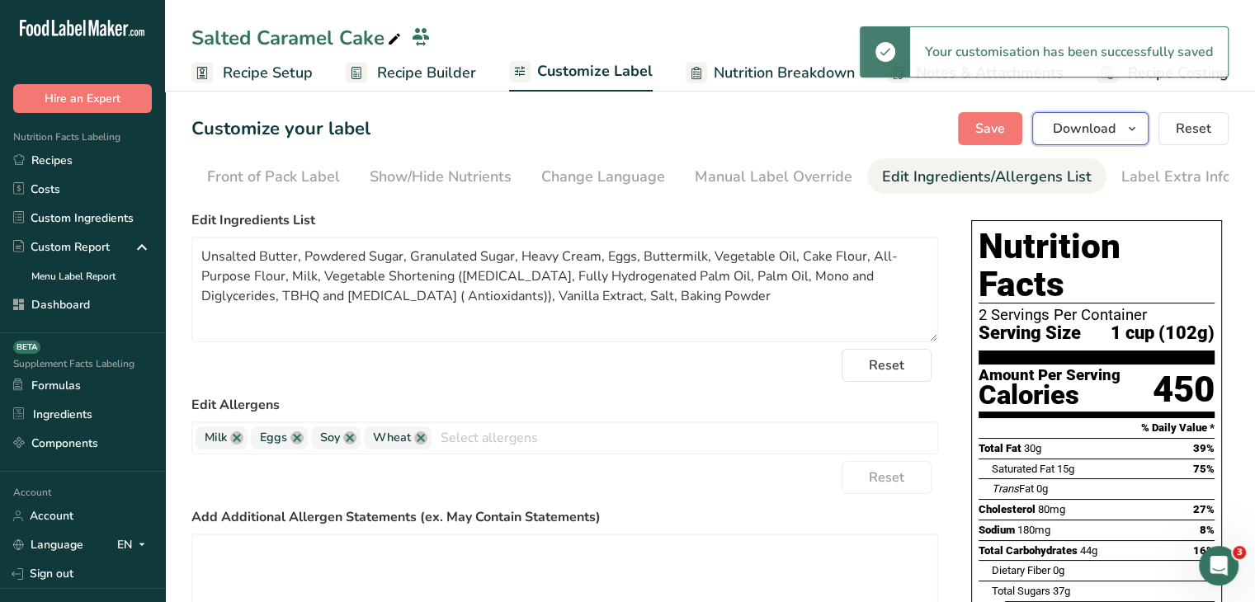
click at [1125, 135] on span "button" at bounding box center [1132, 129] width 20 height 20
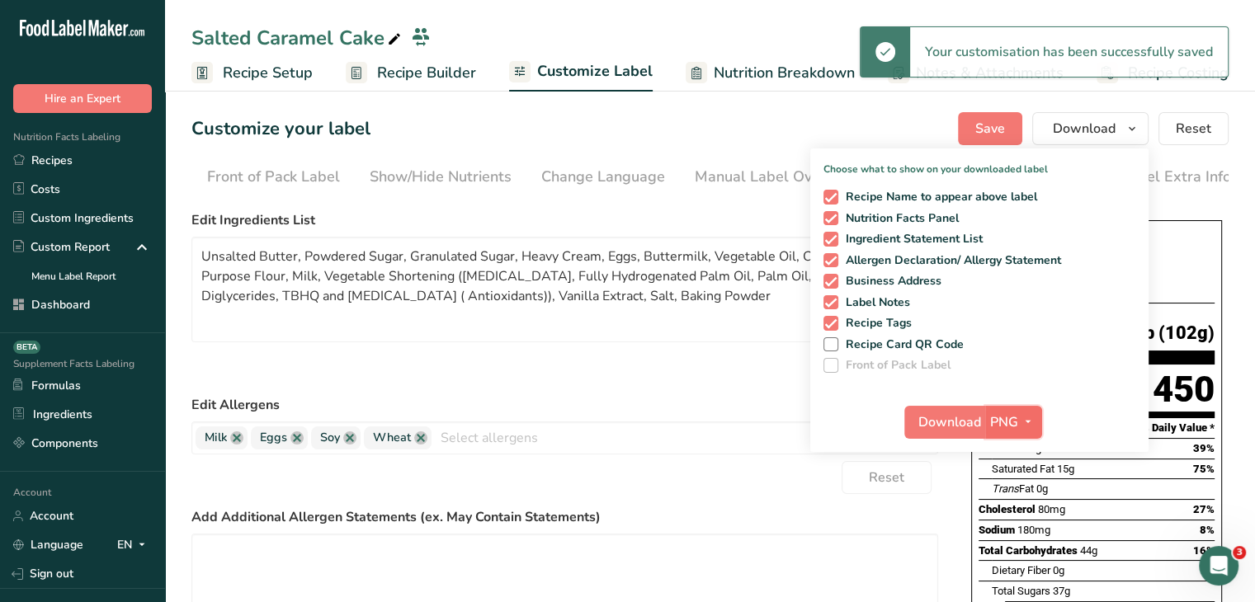
click at [1018, 422] on span "button" at bounding box center [1028, 423] width 20 height 20
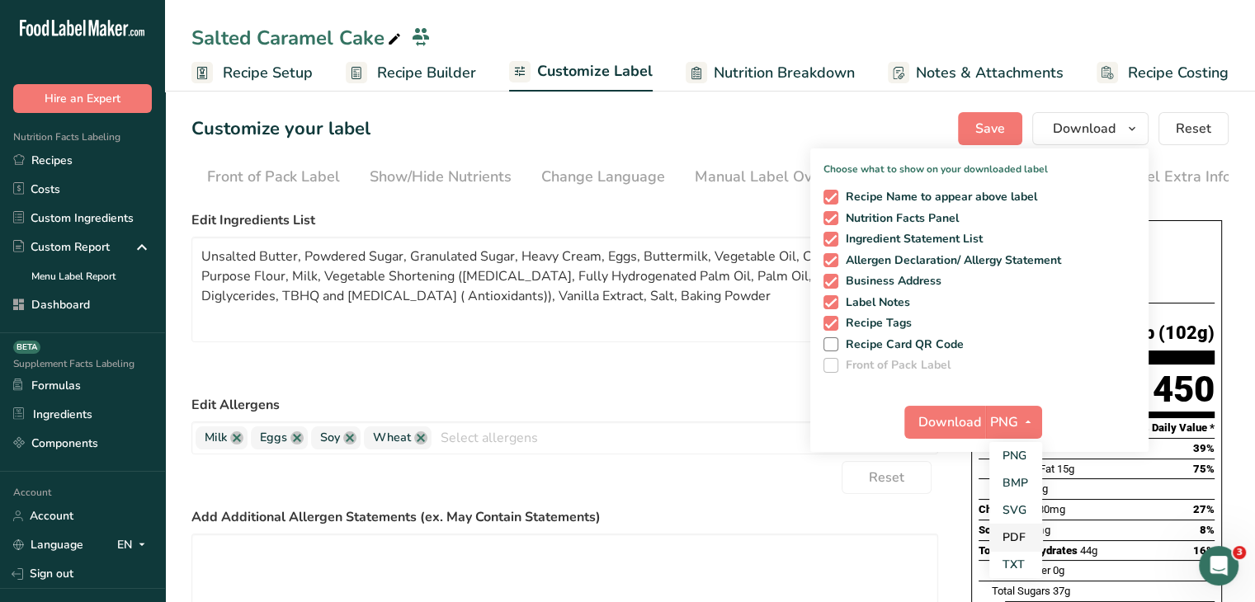
click at [1008, 545] on link "PDF" at bounding box center [1015, 537] width 53 height 27
click at [955, 416] on span "Download" at bounding box center [950, 423] width 63 height 20
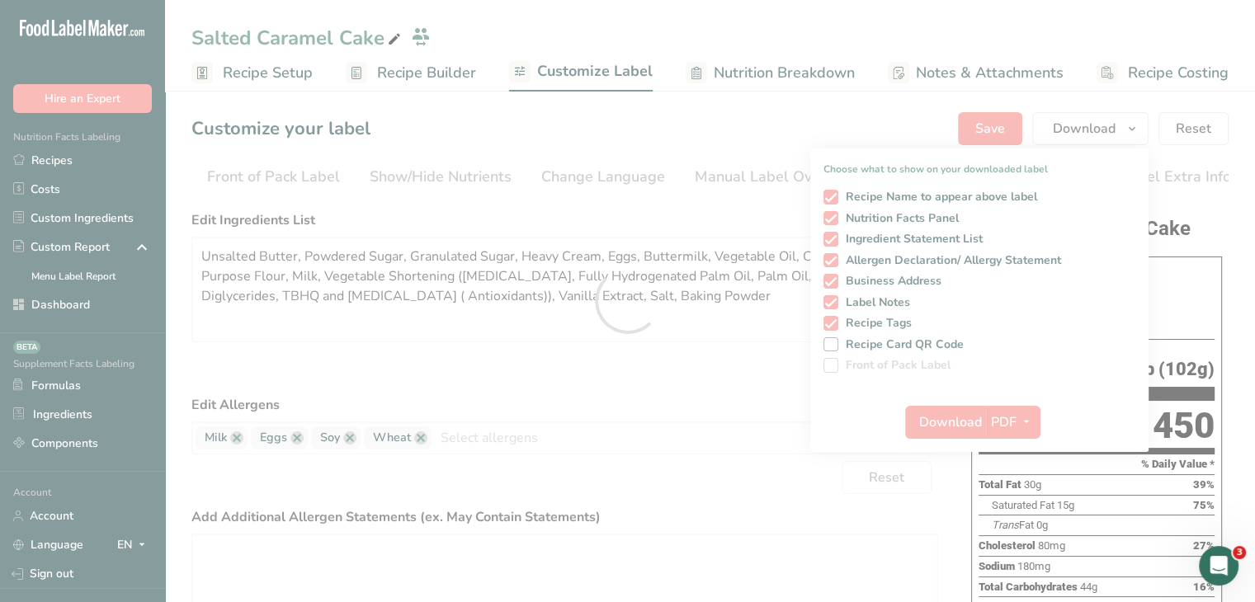
scroll to position [0, 0]
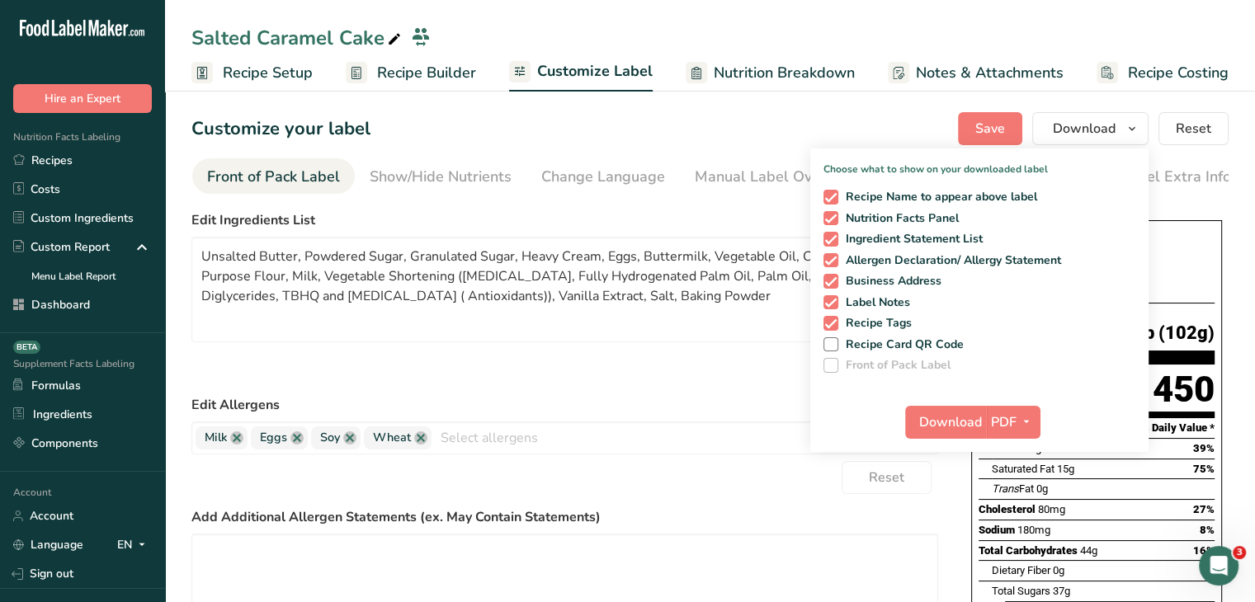
drag, startPoint x: 112, startPoint y: 156, endPoint x: 247, endPoint y: 169, distance: 135.2
click at [112, 156] on link "Recipes" at bounding box center [82, 160] width 165 height 29
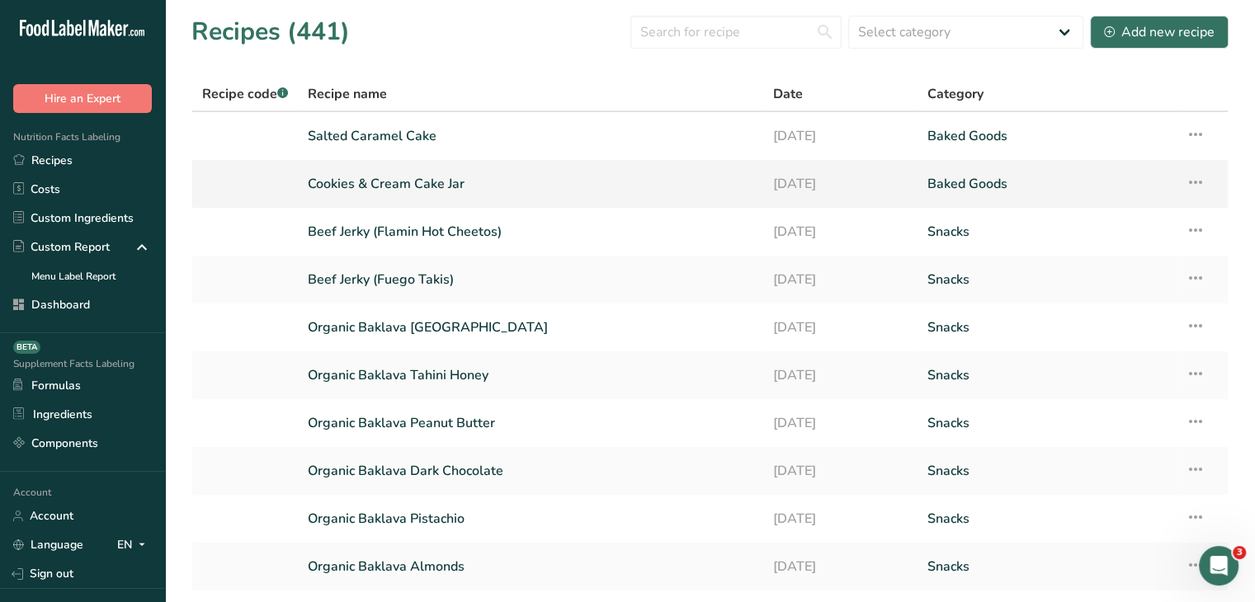
click at [399, 185] on link "Cookies & Cream Cake Jar" at bounding box center [530, 184] width 445 height 35
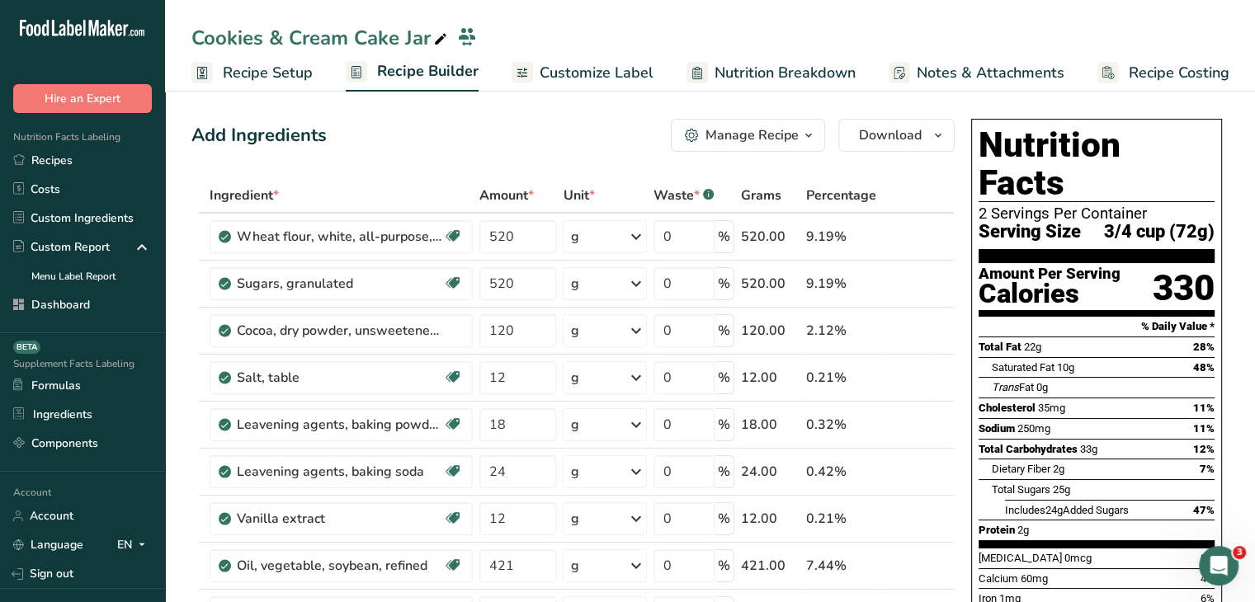
click at [611, 65] on span "Customize Label" at bounding box center [597, 73] width 114 height 22
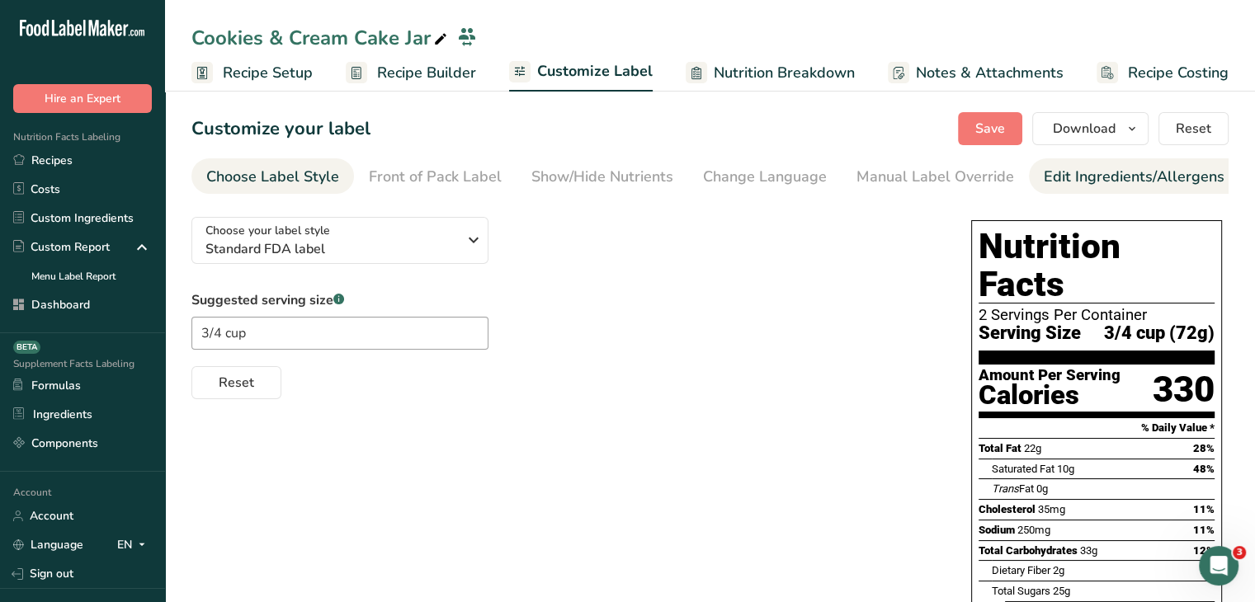
click at [1062, 179] on div "Edit Ingredients/Allergens List" at bounding box center [1149, 177] width 210 height 22
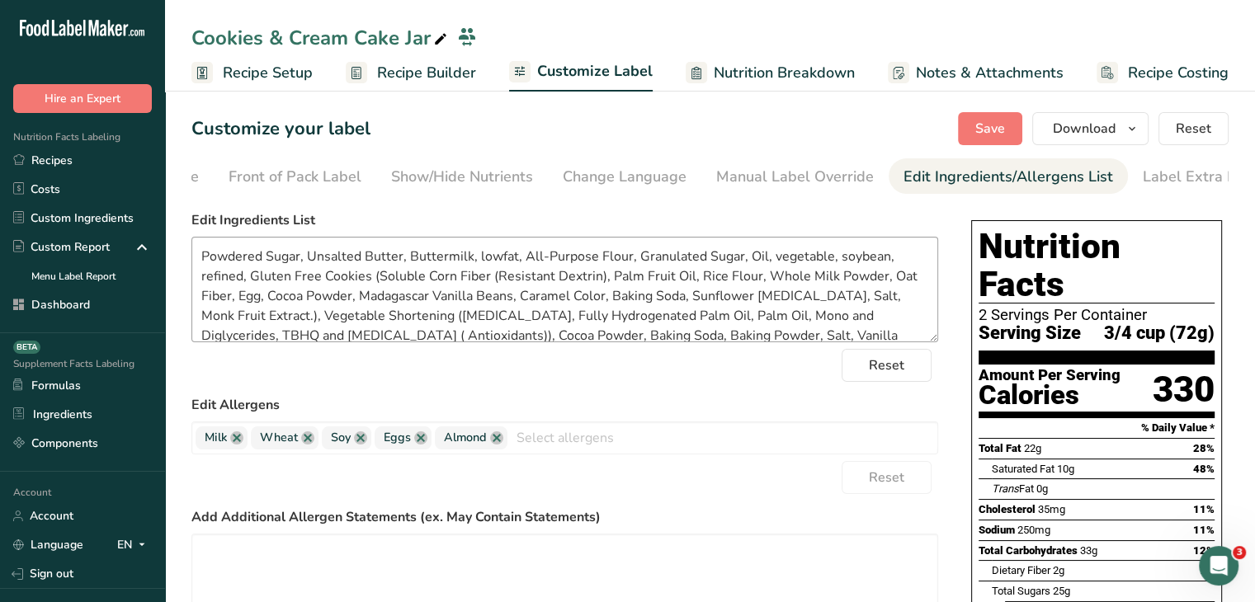
scroll to position [0, 162]
click at [371, 274] on textarea "Powdered Sugar, Unsalted Butter, Buttermilk, lowfat, All-Purpose Flour, Granula…" at bounding box center [564, 290] width 747 height 106
click at [282, 289] on textarea "Powdered Sugar, Unsalted Butter, Buttermilk, lowfat, All-Purpose Flour, Granula…" at bounding box center [564, 290] width 747 height 106
click at [502, 290] on textarea "Powdered Sugar, Unsalted Butter, Buttermilk, lowfat, All-Purpose Flour, Granula…" at bounding box center [564, 290] width 747 height 106
click at [664, 288] on textarea "Powdered Sugar, Unsalted Butter, Buttermilk, lowfat, All-Purpose Flour, Granula…" at bounding box center [564, 290] width 747 height 106
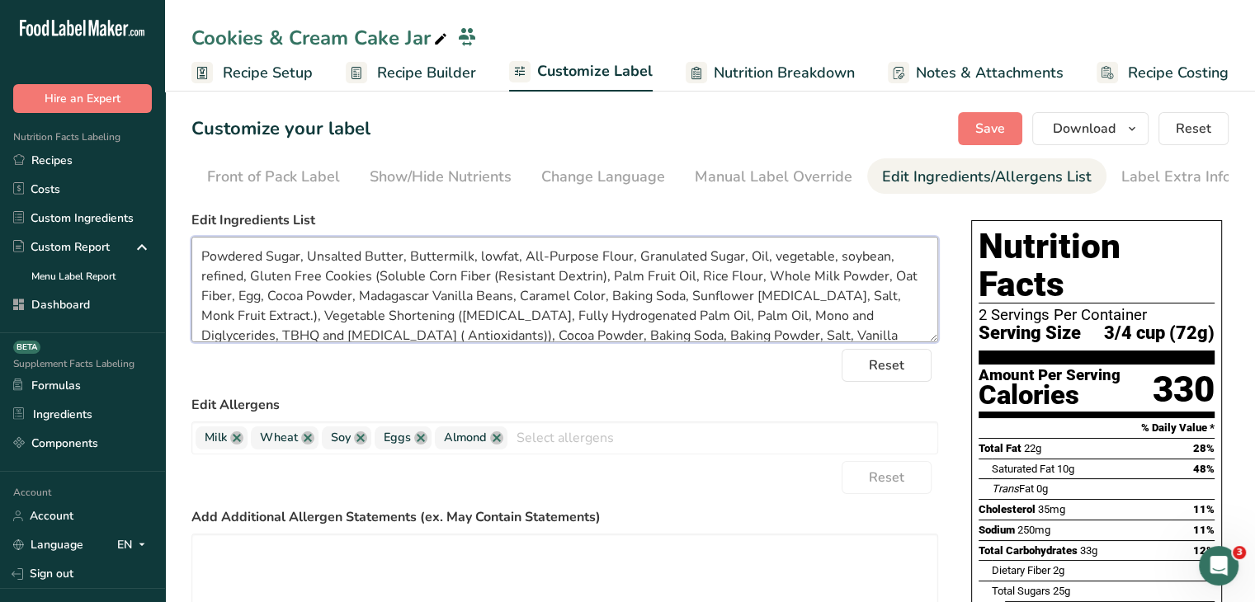
click at [784, 286] on textarea "Powdered Sugar, Unsalted Butter, Buttermilk, lowfat, All-Purpose Flour, Granula…" at bounding box center [564, 290] width 747 height 106
drag, startPoint x: 739, startPoint y: 260, endPoint x: 886, endPoint y: 255, distance: 147.8
click at [886, 255] on textarea "Powdered Sugar, Unsalted Butter, Buttermilk, lowfat, All-Purpose Flour, Granula…" at bounding box center [564, 290] width 747 height 106
drag, startPoint x: 244, startPoint y: 281, endPoint x: 193, endPoint y: 290, distance: 51.8
click at [193, 290] on textarea "Powdered Sugar, Unsalted Butter, Buttermilk, lowfat, All-Purpose Flour, Granula…" at bounding box center [564, 290] width 747 height 106
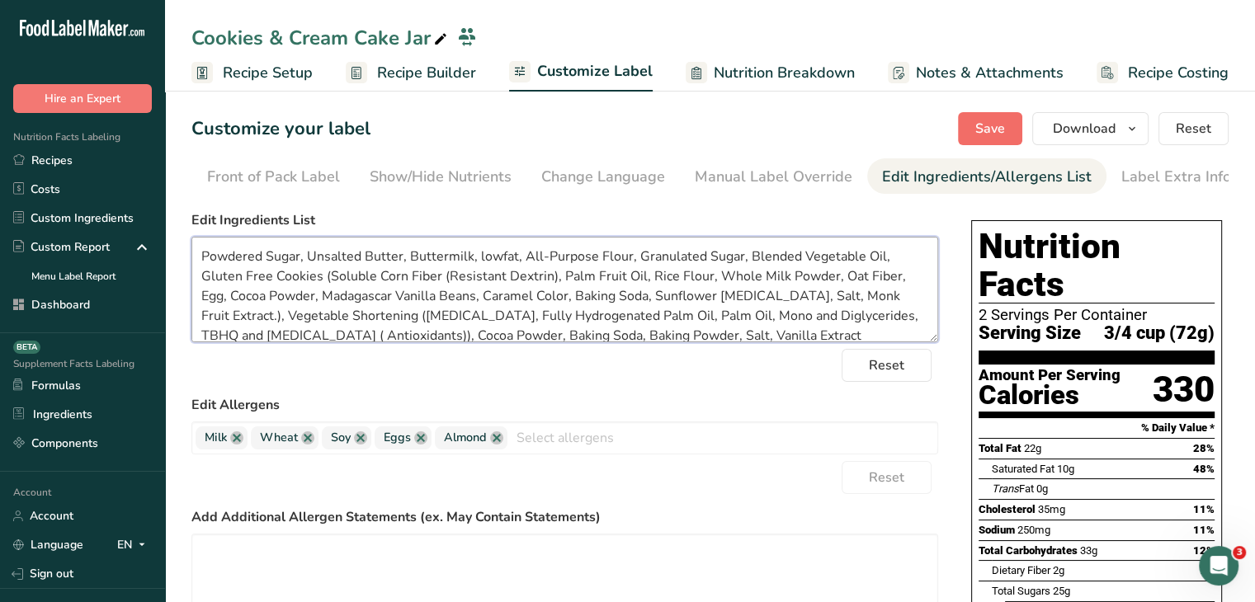
type textarea "Powdered Sugar, Unsalted Butter, Buttermilk, lowfat, All-Purpose Flour, Granula…"
click at [1008, 126] on button "Save" at bounding box center [990, 128] width 64 height 33
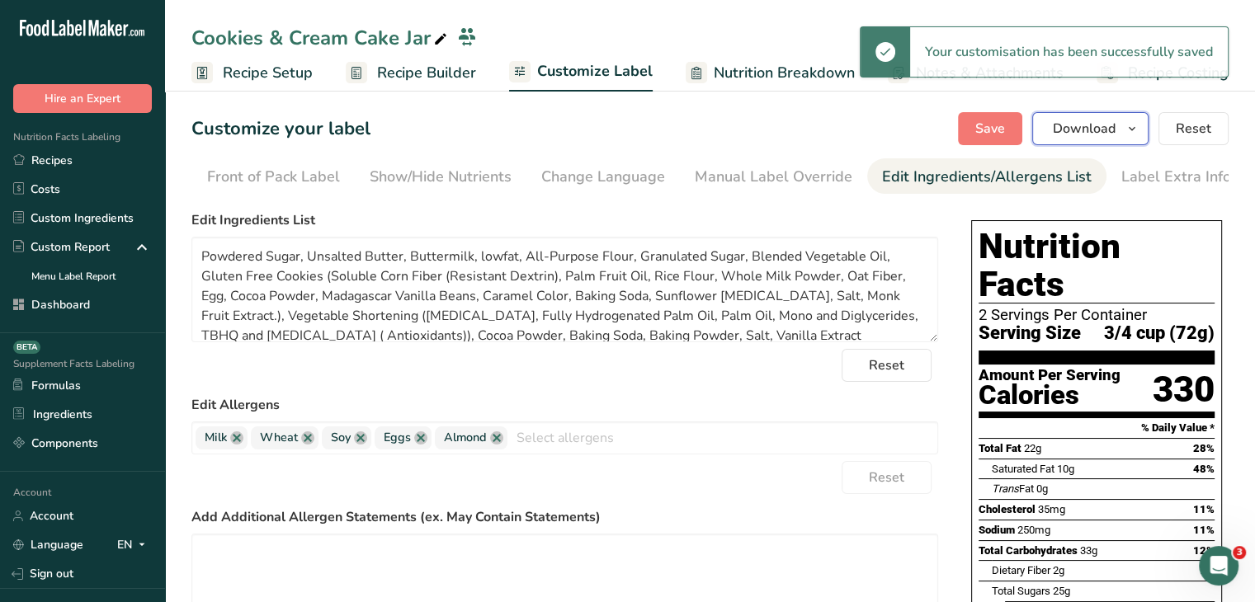
click at [1078, 120] on span "Download" at bounding box center [1084, 129] width 63 height 20
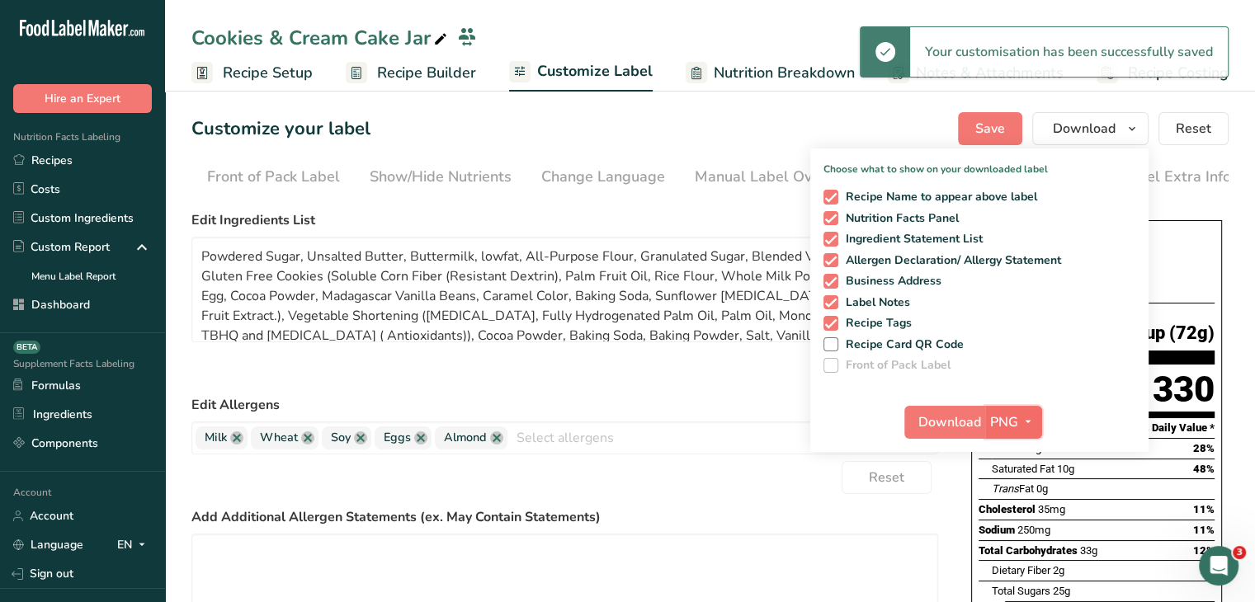
click at [1023, 406] on button "PNG" at bounding box center [1013, 422] width 57 height 33
click at [1024, 536] on link "PDF" at bounding box center [1015, 537] width 53 height 27
click at [961, 423] on span "Download" at bounding box center [950, 423] width 63 height 20
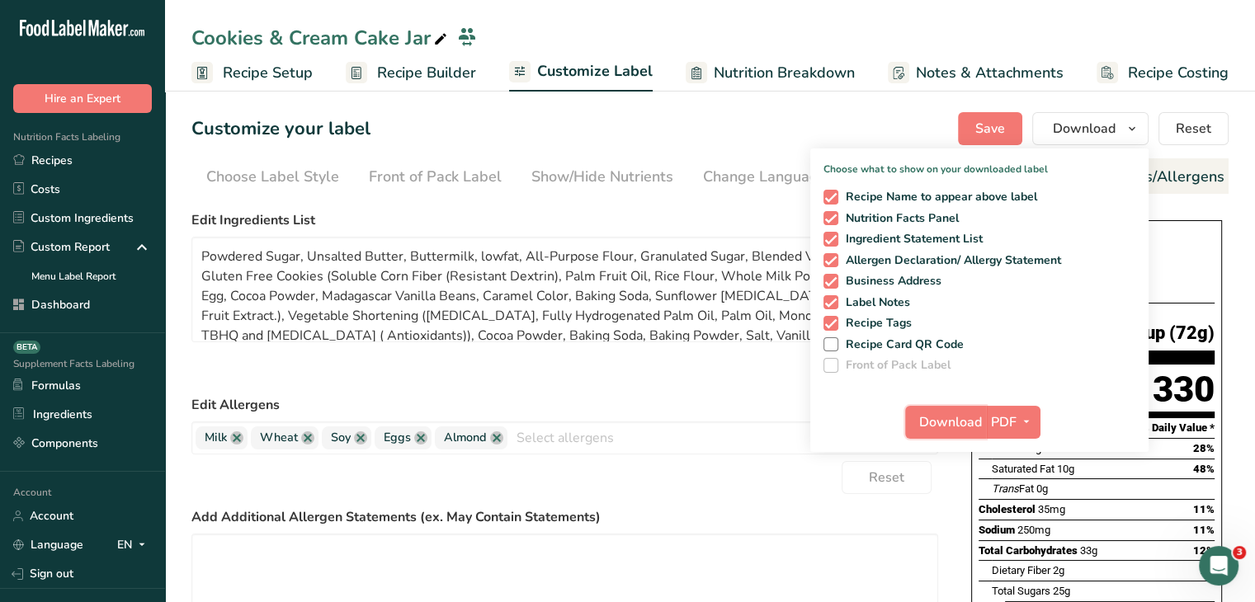
scroll to position [0, 162]
click at [68, 160] on link "Recipes" at bounding box center [82, 160] width 165 height 29
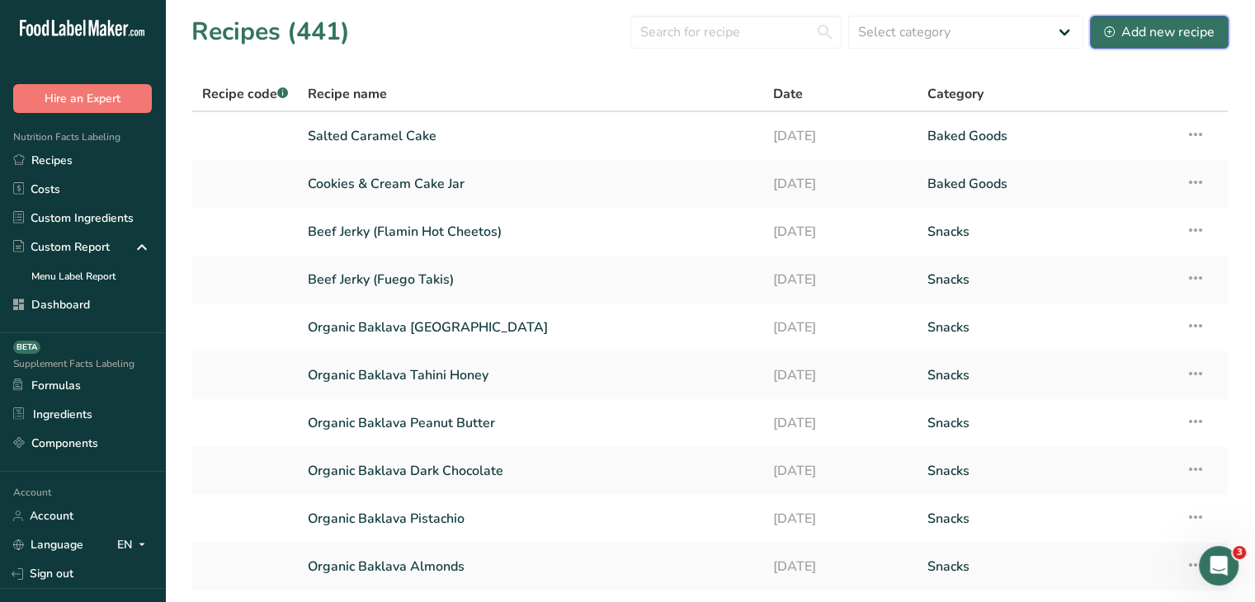
click at [1135, 17] on button "Add new recipe" at bounding box center [1159, 32] width 139 height 33
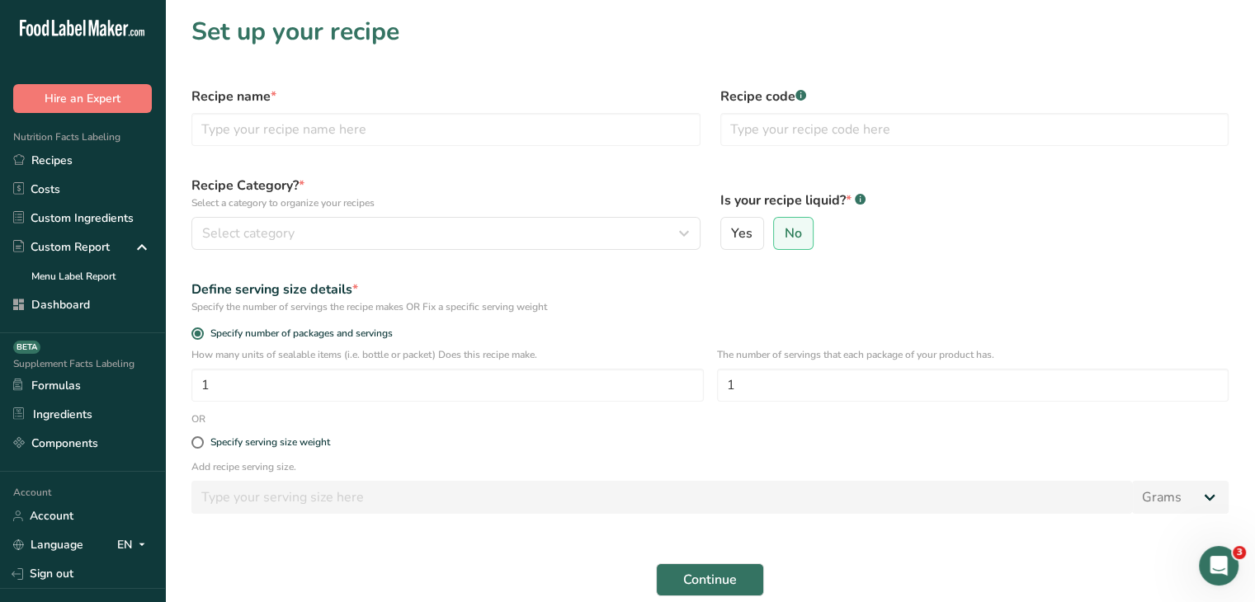
click at [429, 104] on label "Recipe name *" at bounding box center [445, 97] width 509 height 20
click at [432, 120] on input "text" at bounding box center [445, 129] width 509 height 33
type input "Lemon Drop Cake Jar"
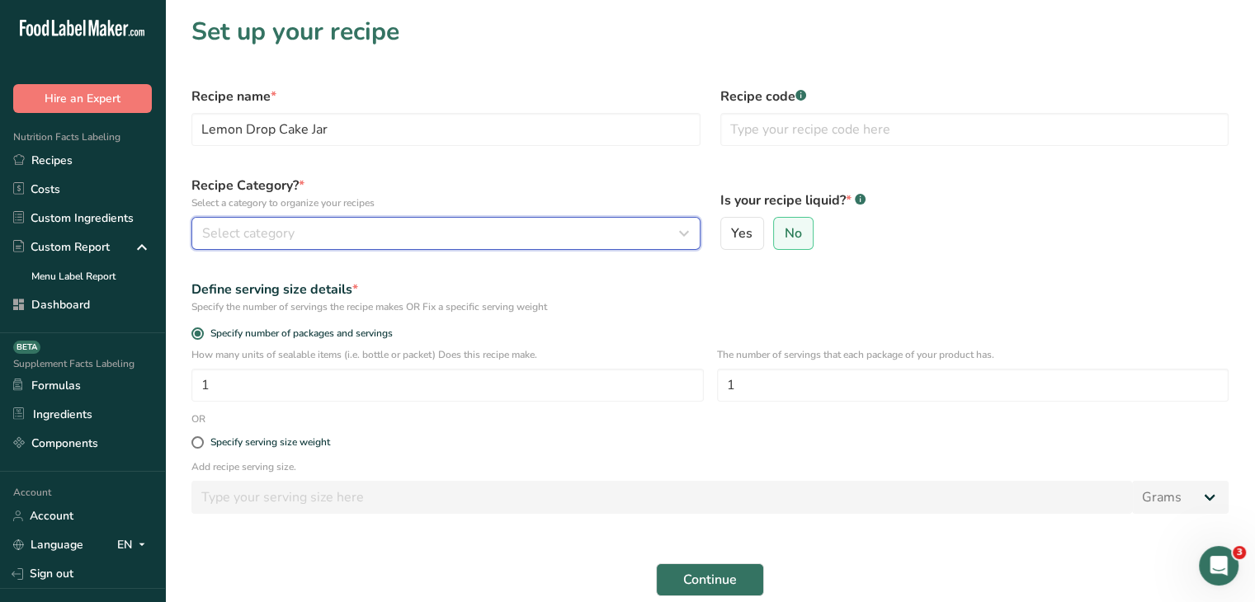
click at [437, 220] on button "Select category" at bounding box center [445, 233] width 509 height 33
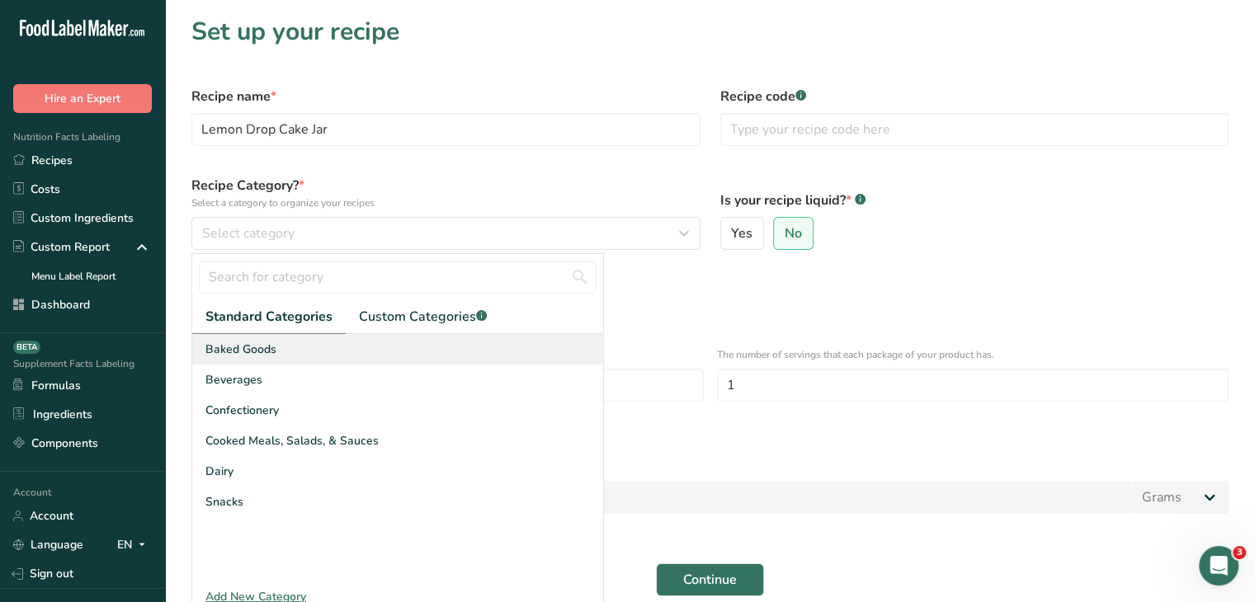
click at [347, 342] on div "Baked Goods" at bounding box center [397, 349] width 411 height 31
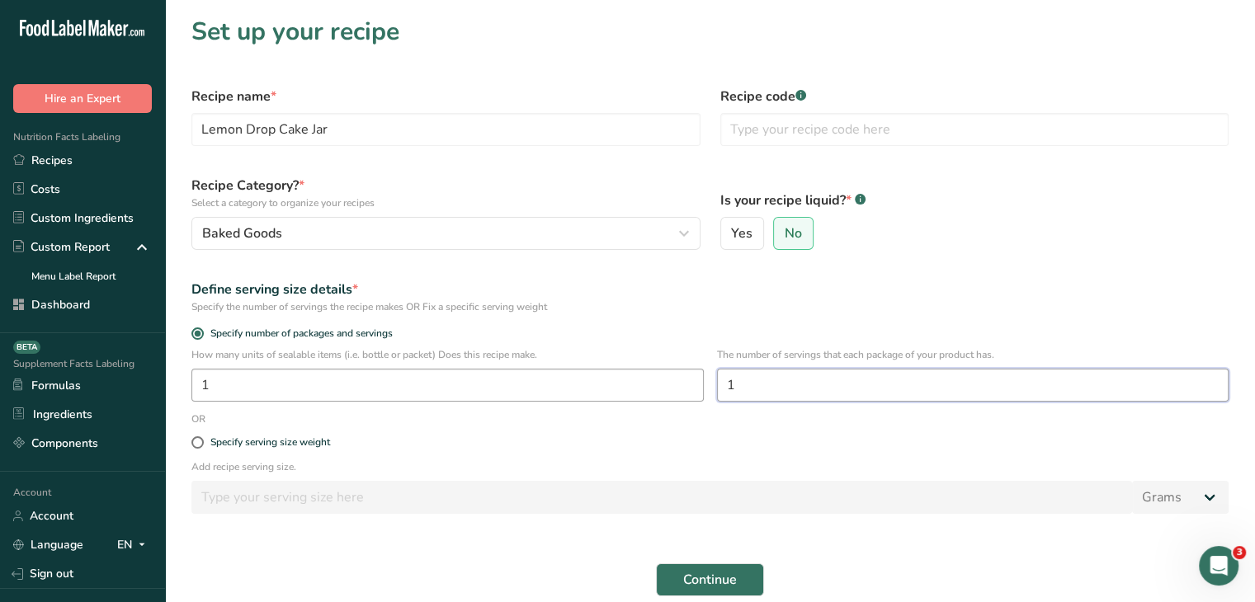
drag, startPoint x: 815, startPoint y: 377, endPoint x: 611, endPoint y: 382, distance: 204.7
click at [611, 382] on div "How many units of sealable items (i.e. bottle or packet) Does this recipe make.…" at bounding box center [710, 379] width 1057 height 64
type input "2"
click at [736, 569] on button "Continue" at bounding box center [710, 580] width 108 height 33
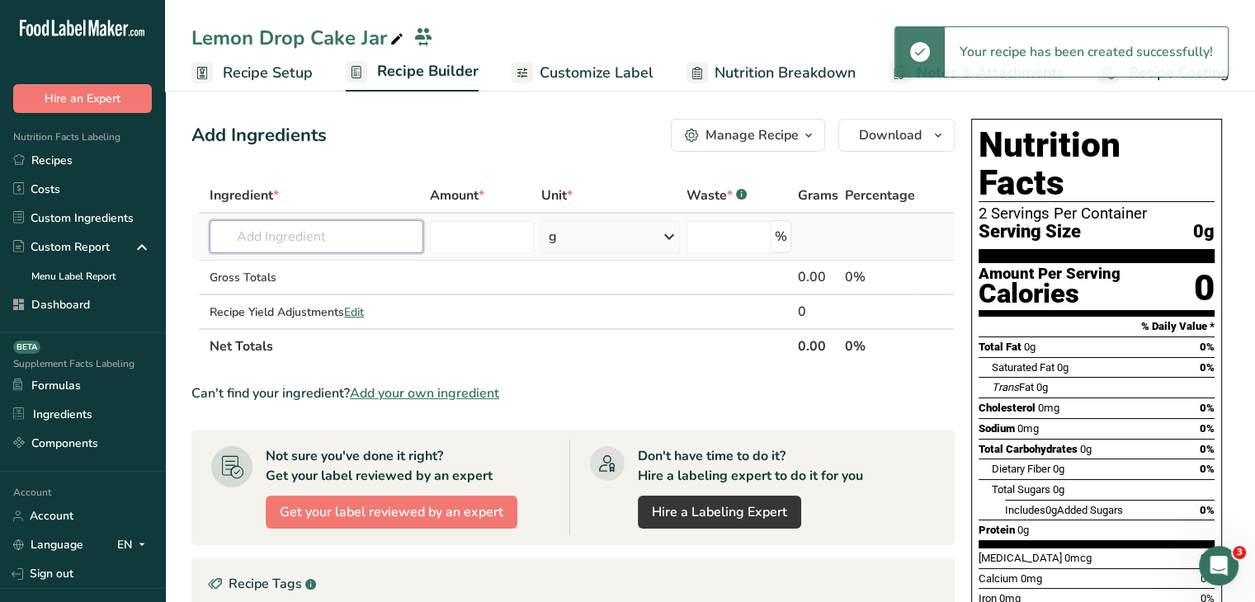
click at [382, 252] on input "text" at bounding box center [317, 236] width 214 height 33
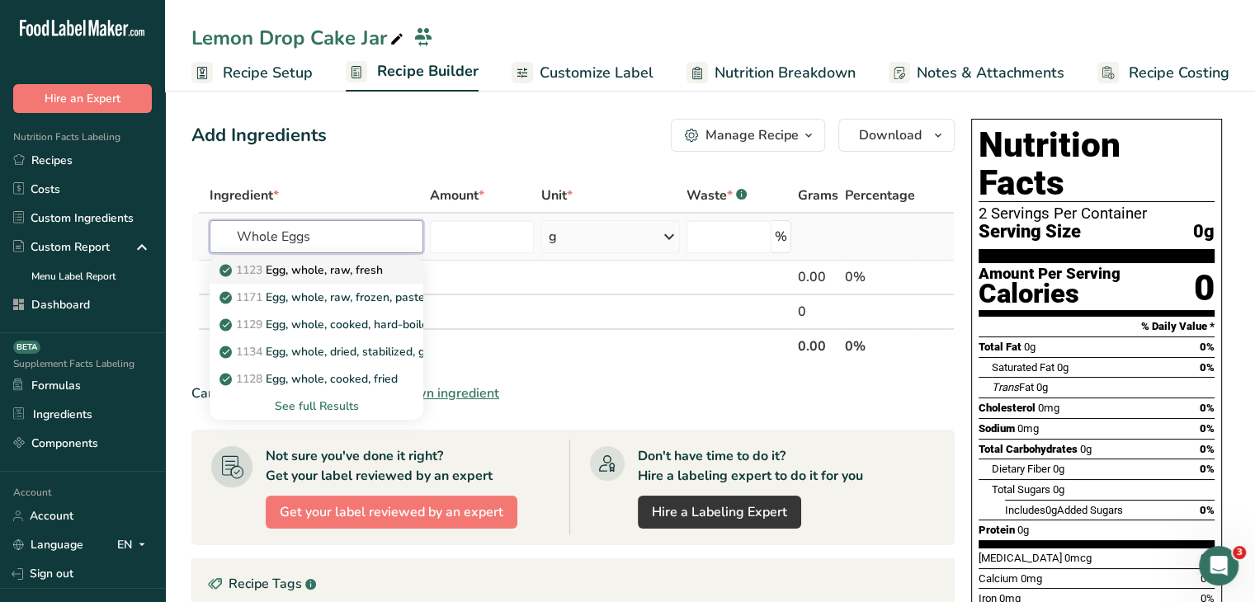
type input "Whole Eggs"
click at [372, 269] on p "1123 Egg, whole, raw, fresh" at bounding box center [303, 270] width 160 height 17
type input "Egg, whole, raw, fresh"
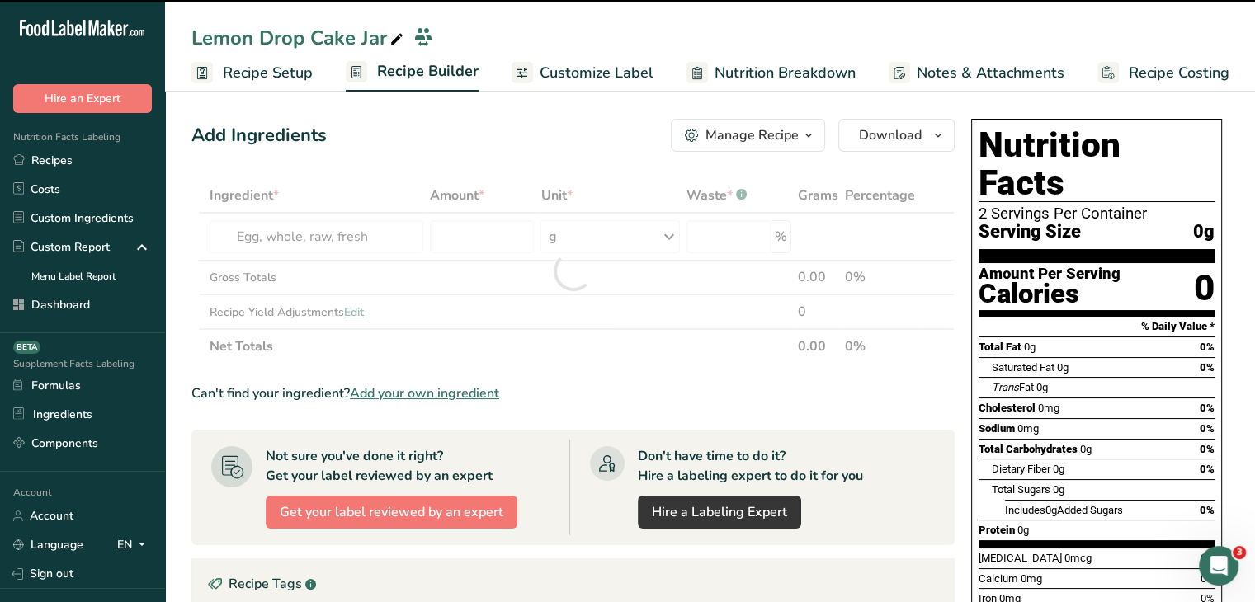
type input "0"
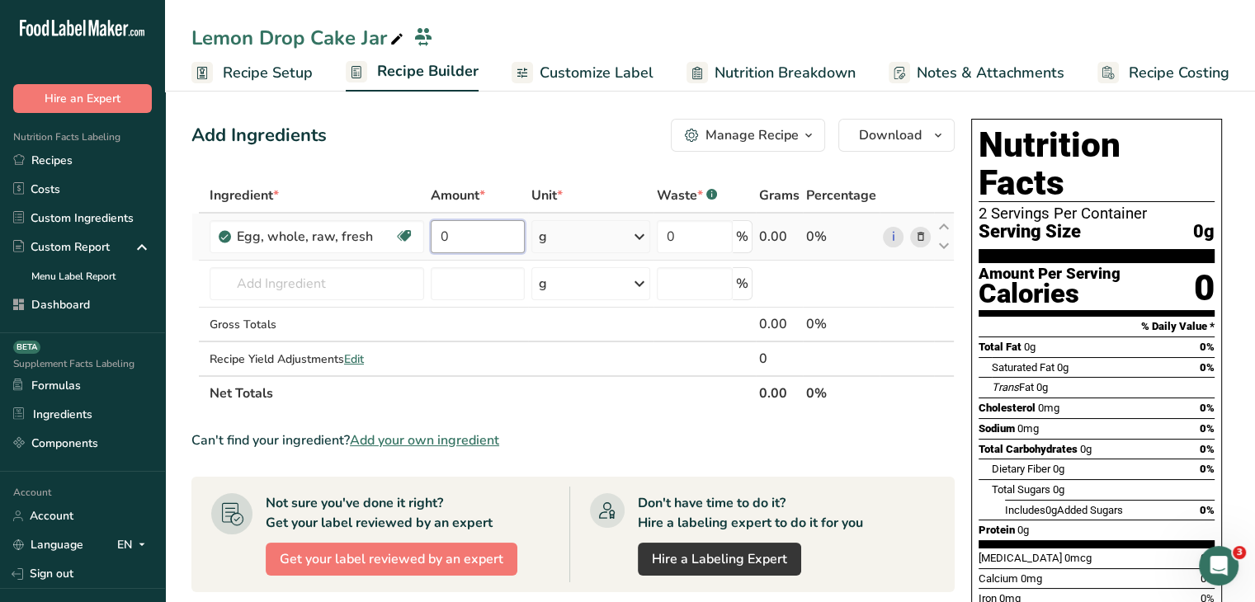
drag, startPoint x: 458, startPoint y: 232, endPoint x: 439, endPoint y: 235, distance: 19.3
click at [439, 235] on input "0" at bounding box center [478, 236] width 94 height 33
type input "490"
click at [535, 140] on div "Add Ingredients Manage Recipe Delete Recipe Duplicate Recipe Scale Recipe Save …" at bounding box center [572, 135] width 763 height 33
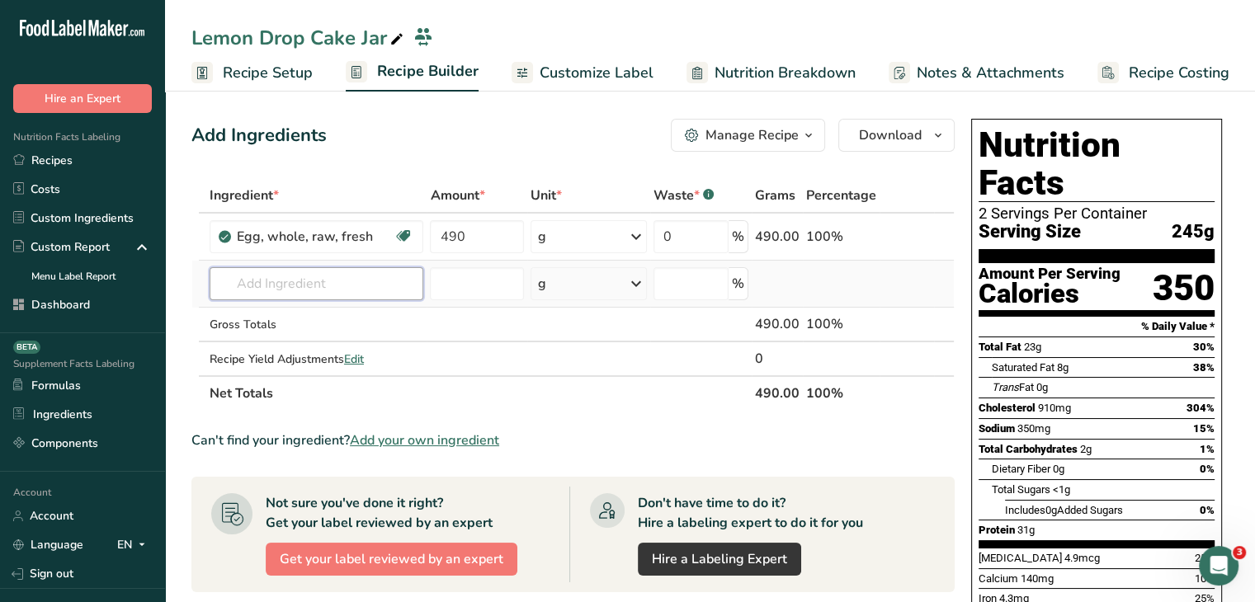
click at [234, 278] on input "text" at bounding box center [317, 283] width 215 height 33
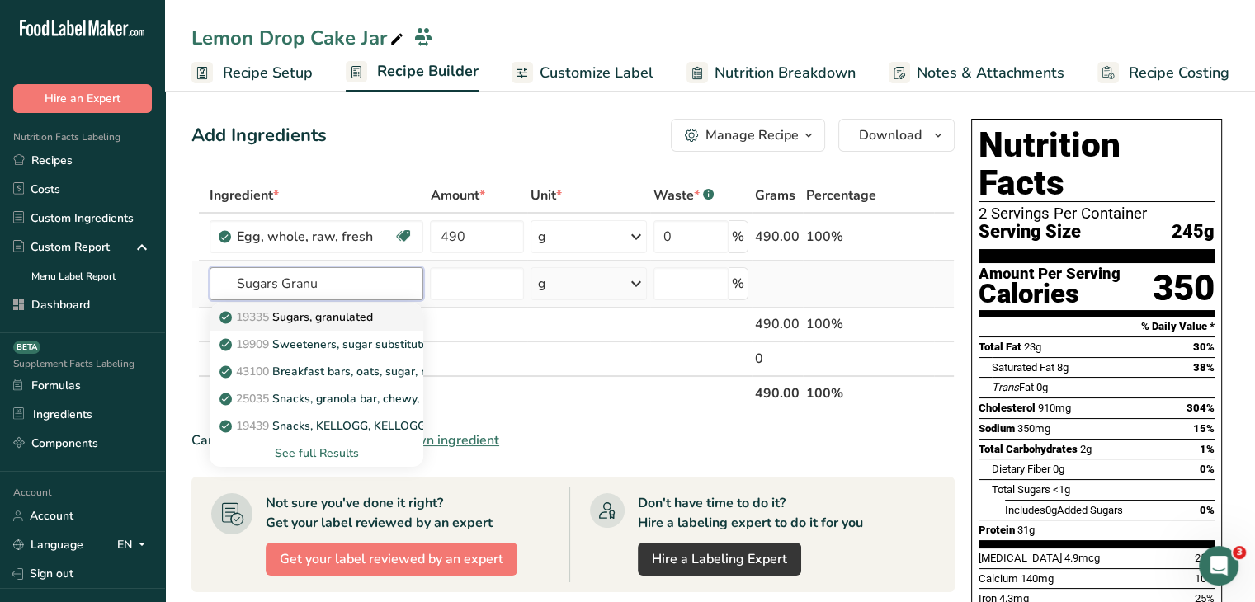
type input "Sugars Granu"
click at [334, 323] on p "19335 Sugars, granulated" at bounding box center [298, 317] width 150 height 17
type input "Sugars, granulated"
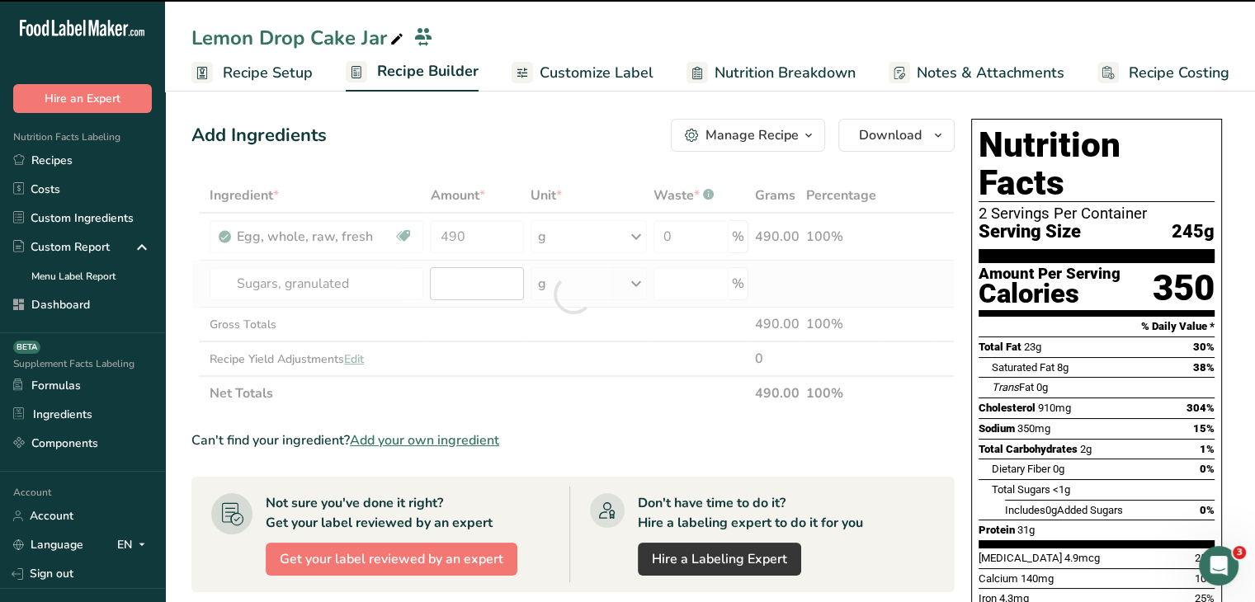
type input "0"
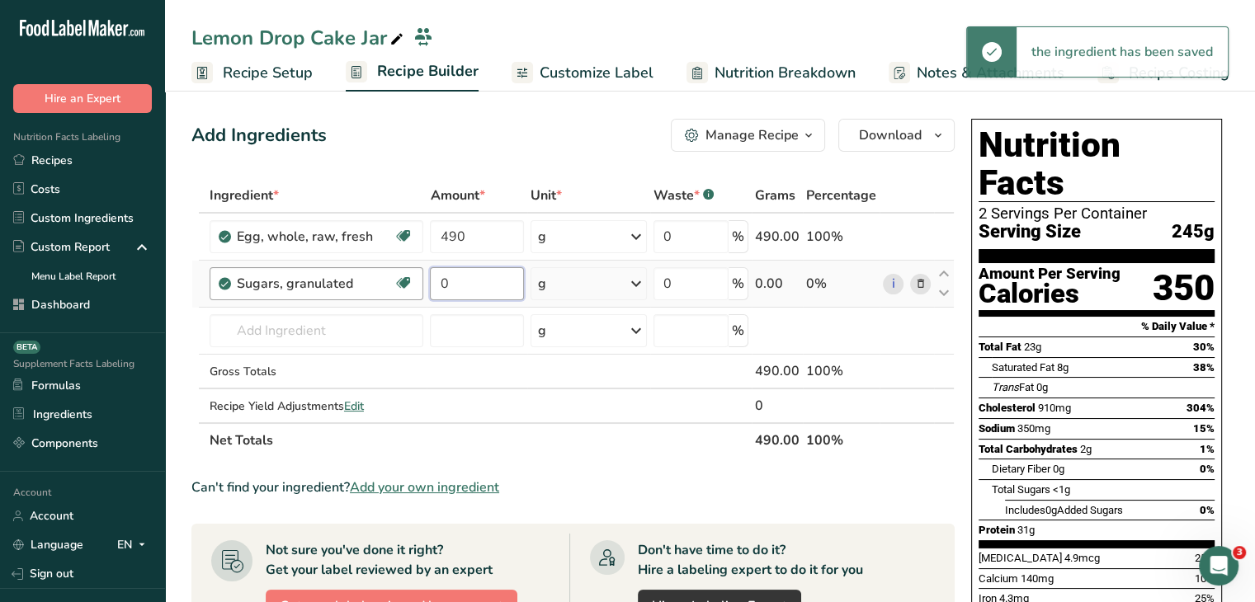
drag, startPoint x: 456, startPoint y: 281, endPoint x: 405, endPoint y: 290, distance: 52.1
click at [405, 290] on tr "Sugars, granulated Dairy free Gluten free Vegan Vegetarian Soy free 0 g Portion…" at bounding box center [573, 284] width 762 height 47
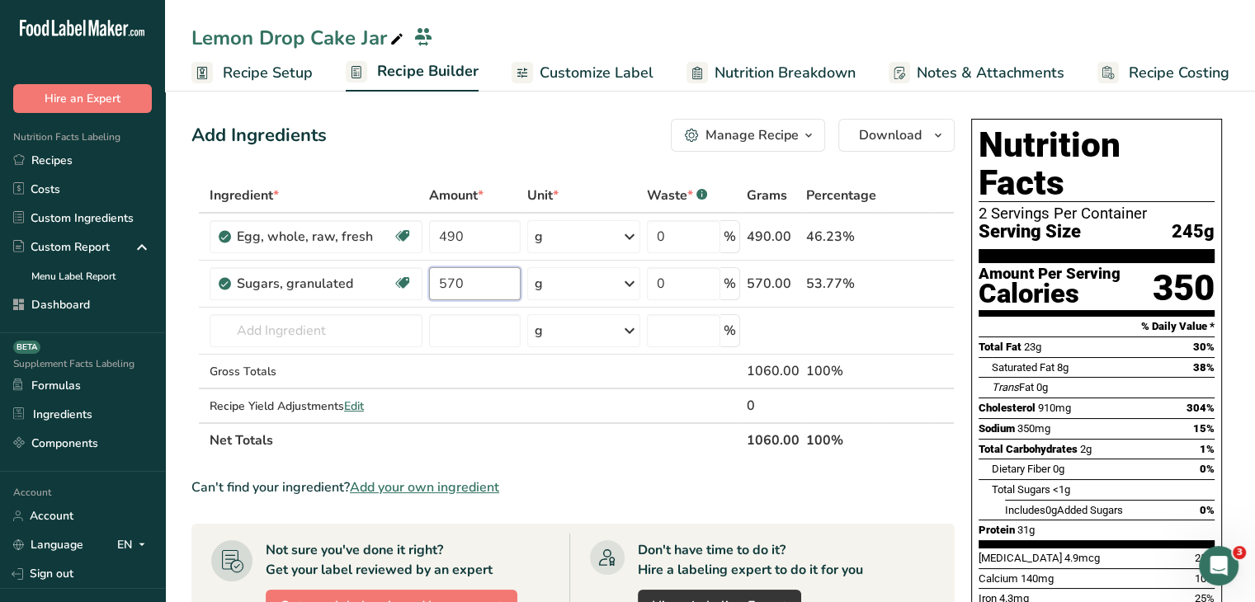
type input "570"
click at [442, 176] on div "Add Ingredients Manage Recipe Delete Recipe Duplicate Recipe Scale Recipe Save …" at bounding box center [577, 605] width 773 height 986
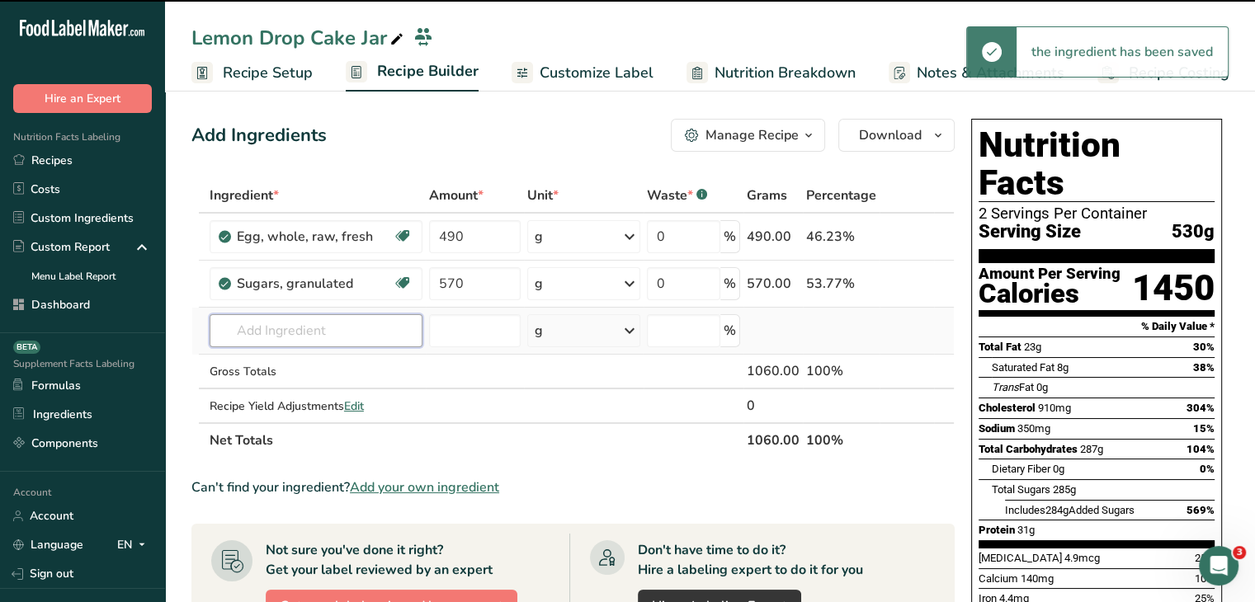
click at [350, 325] on input "text" at bounding box center [316, 330] width 213 height 33
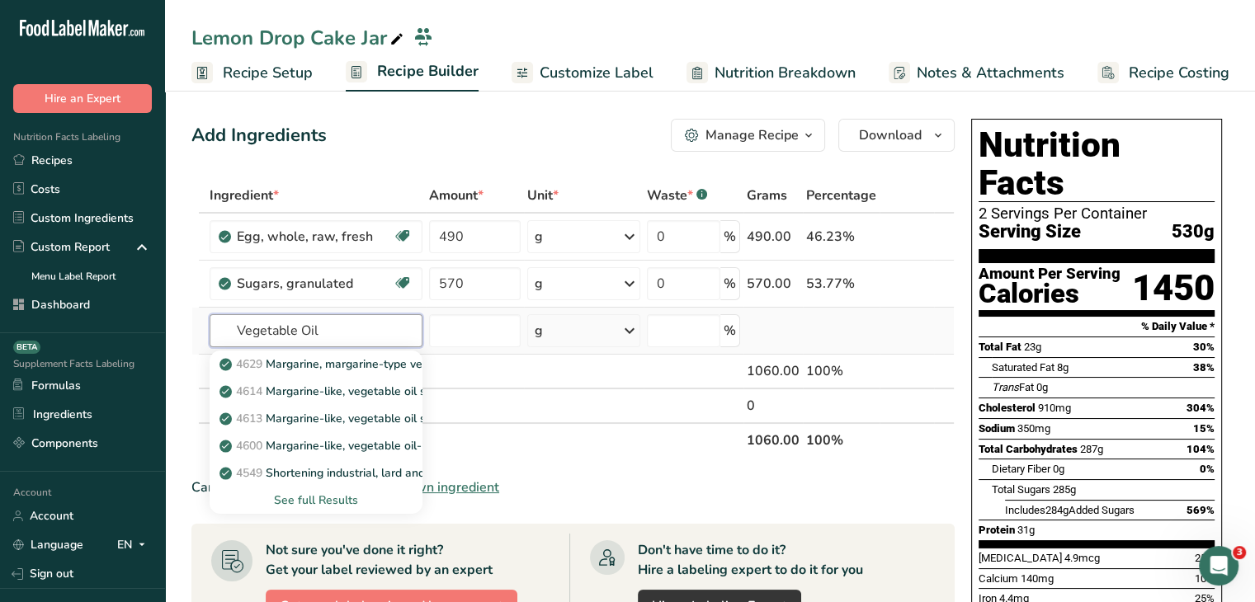
type input "Vegetable Oil"
click at [343, 494] on div "See full Results" at bounding box center [316, 500] width 186 height 17
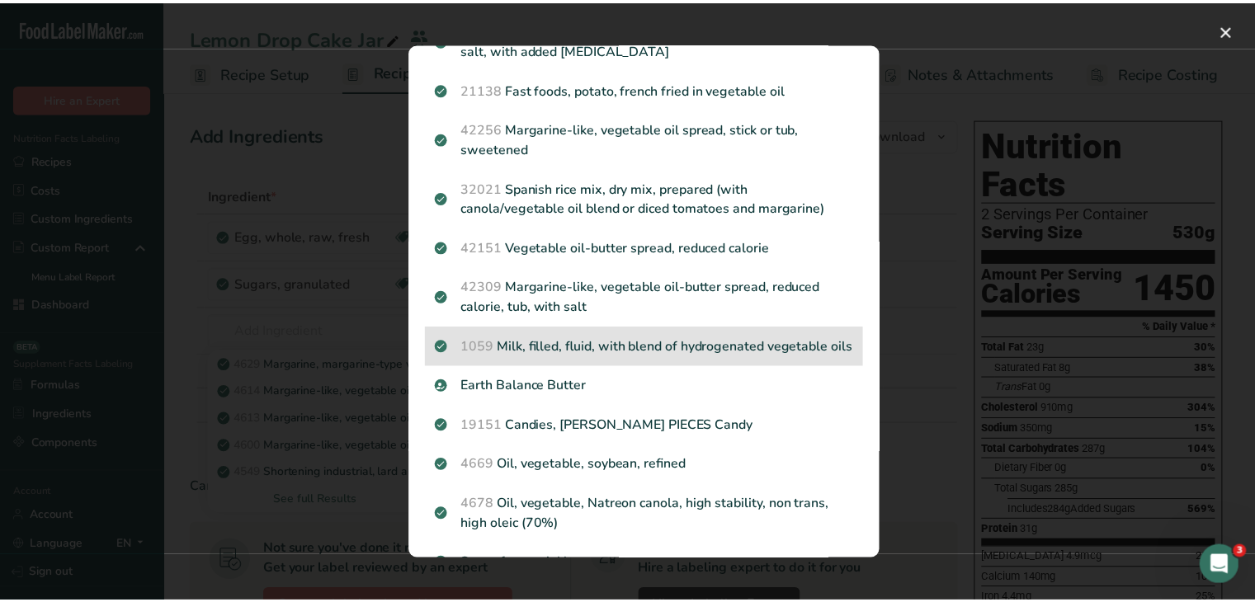
scroll to position [1320, 0]
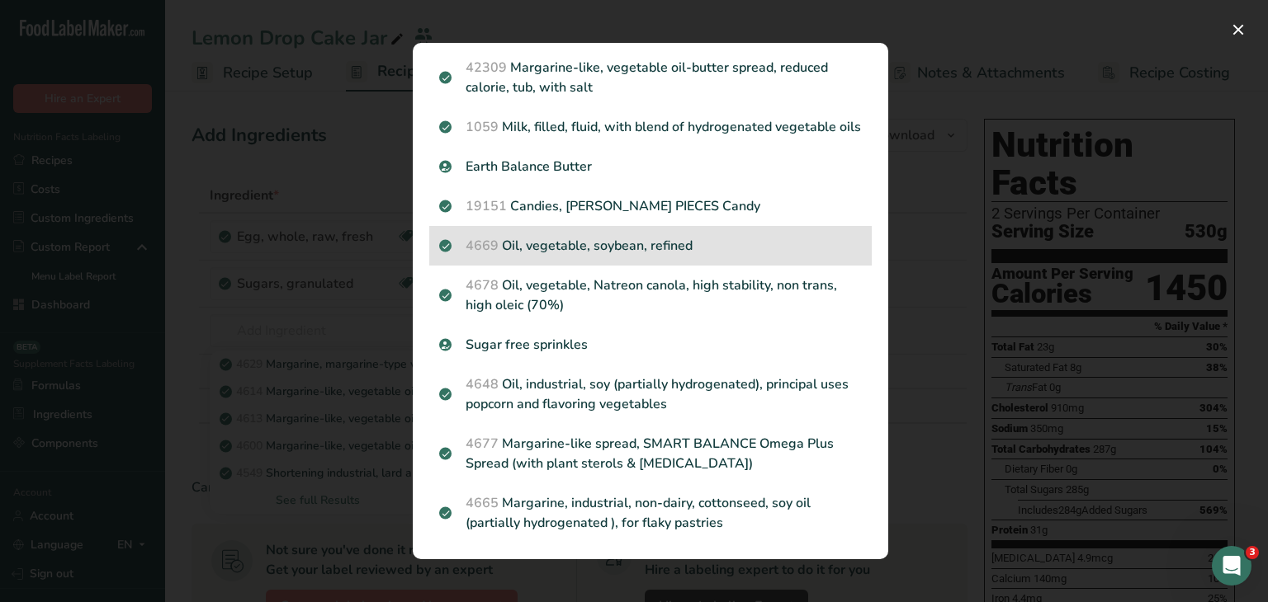
click at [657, 256] on p "4669 Oil, vegetable, soybean, refined" at bounding box center [650, 246] width 423 height 20
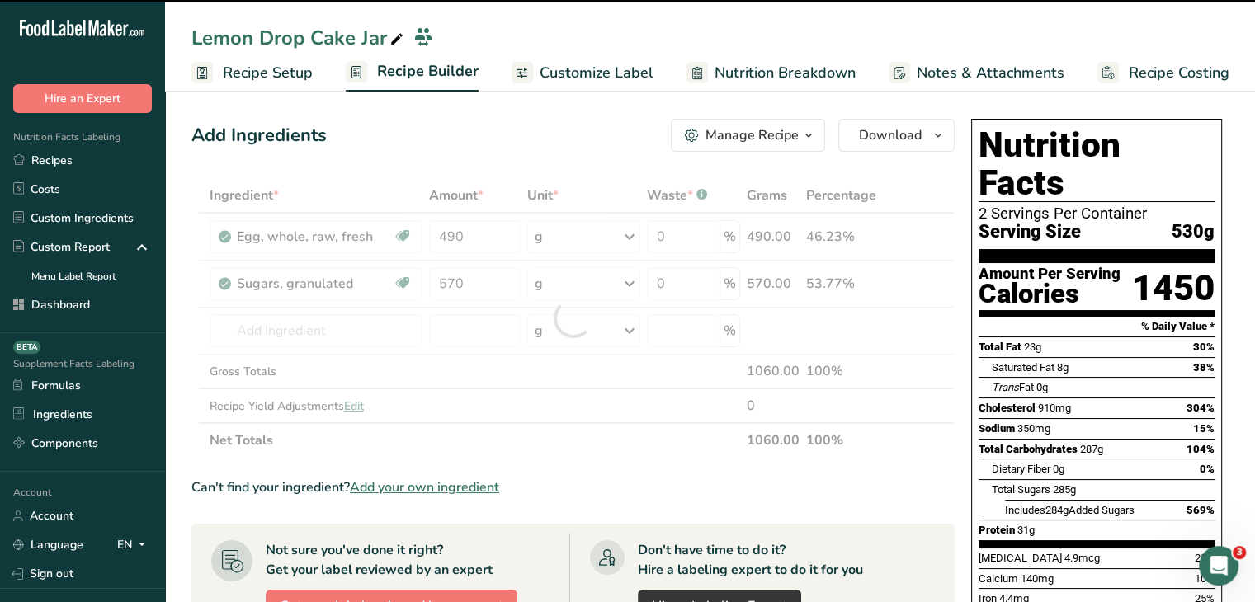
type input "0"
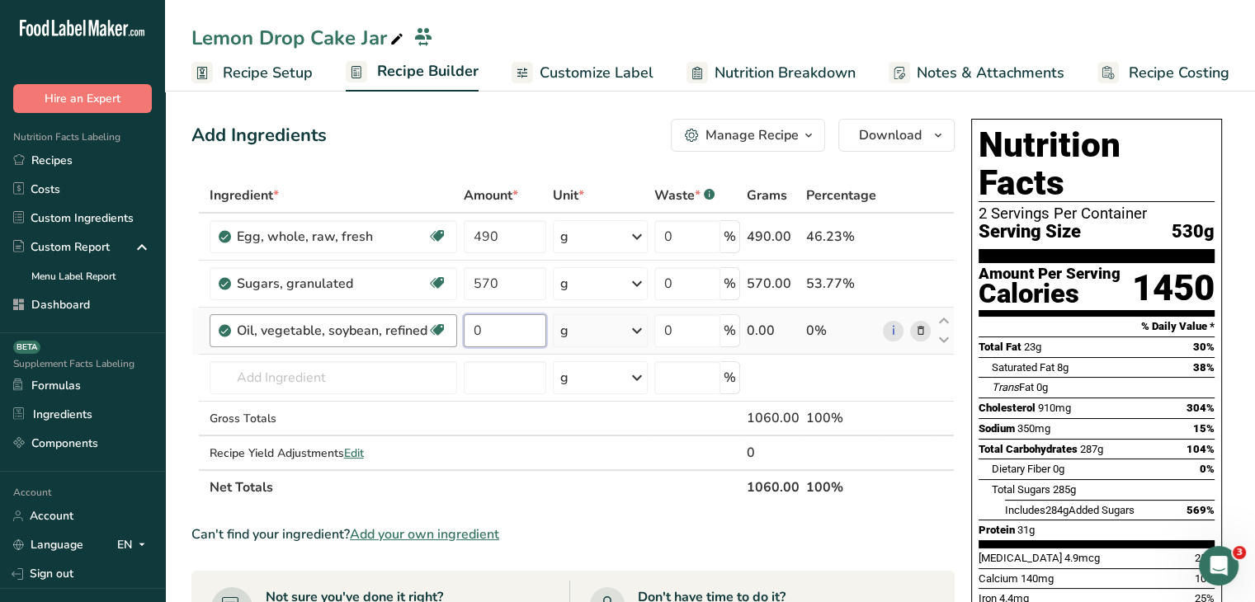
drag, startPoint x: 471, startPoint y: 338, endPoint x: 441, endPoint y: 343, distance: 30.3
click at [441, 343] on tr "Oil, vegetable, soybean, refined Dairy free Gluten free Vegan Vegetarian Soy fr…" at bounding box center [573, 331] width 762 height 47
type input "450"
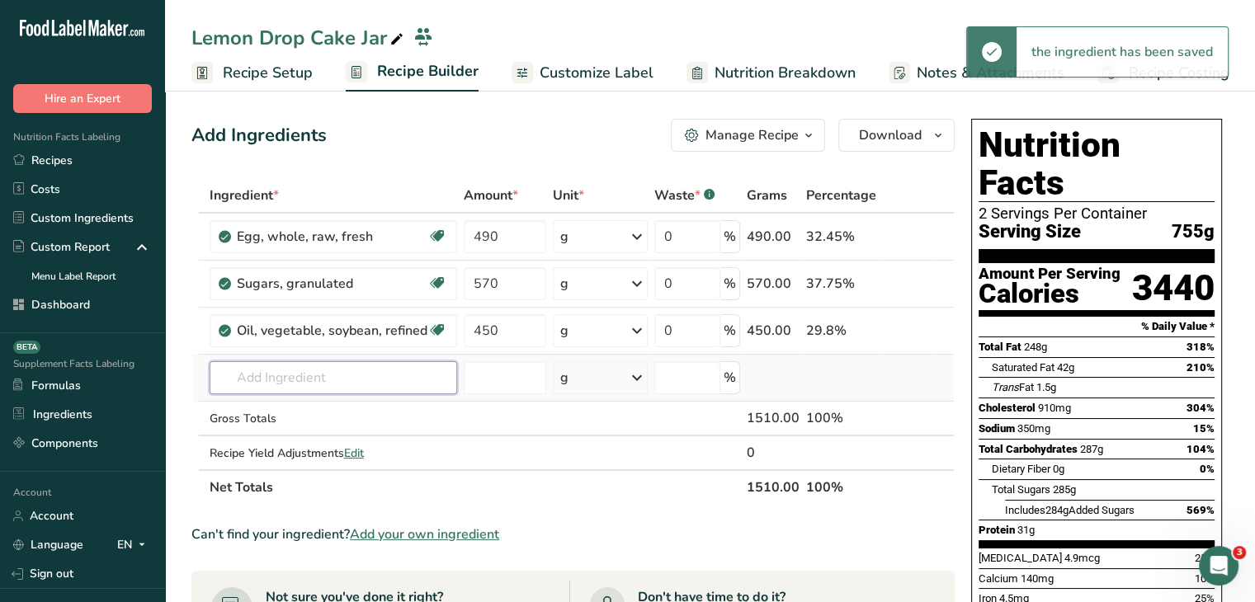
click at [429, 377] on input "text" at bounding box center [334, 377] width 248 height 33
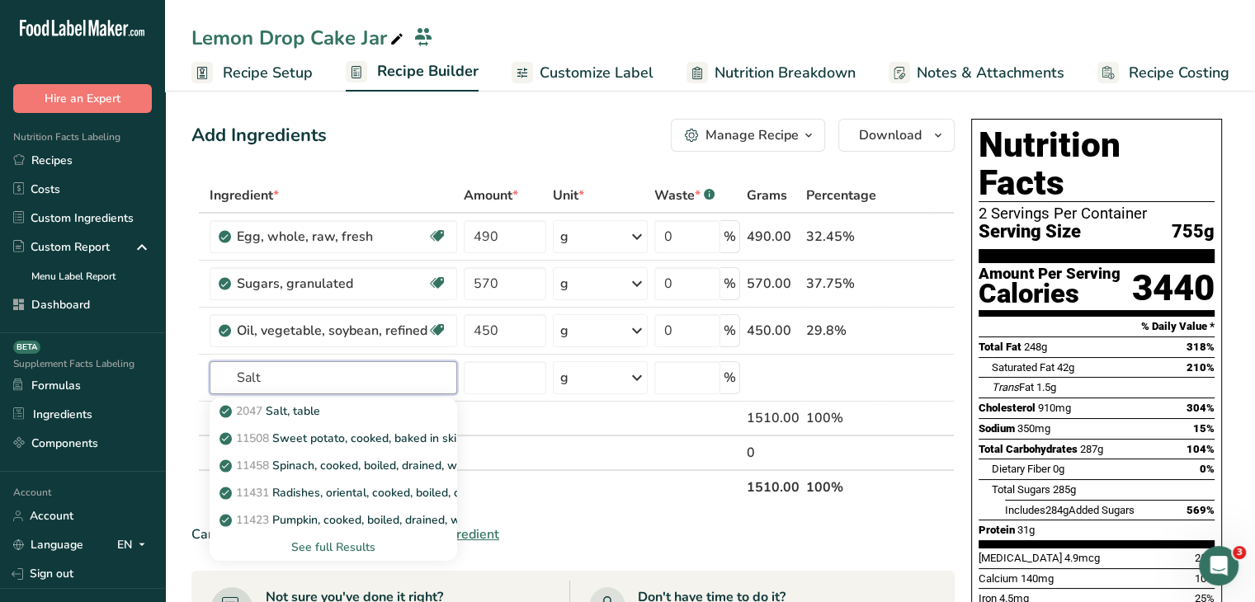
type input "Salt"
click at [353, 403] on div "2047 Salt, table" at bounding box center [320, 411] width 195 height 17
type input "Salt, table"
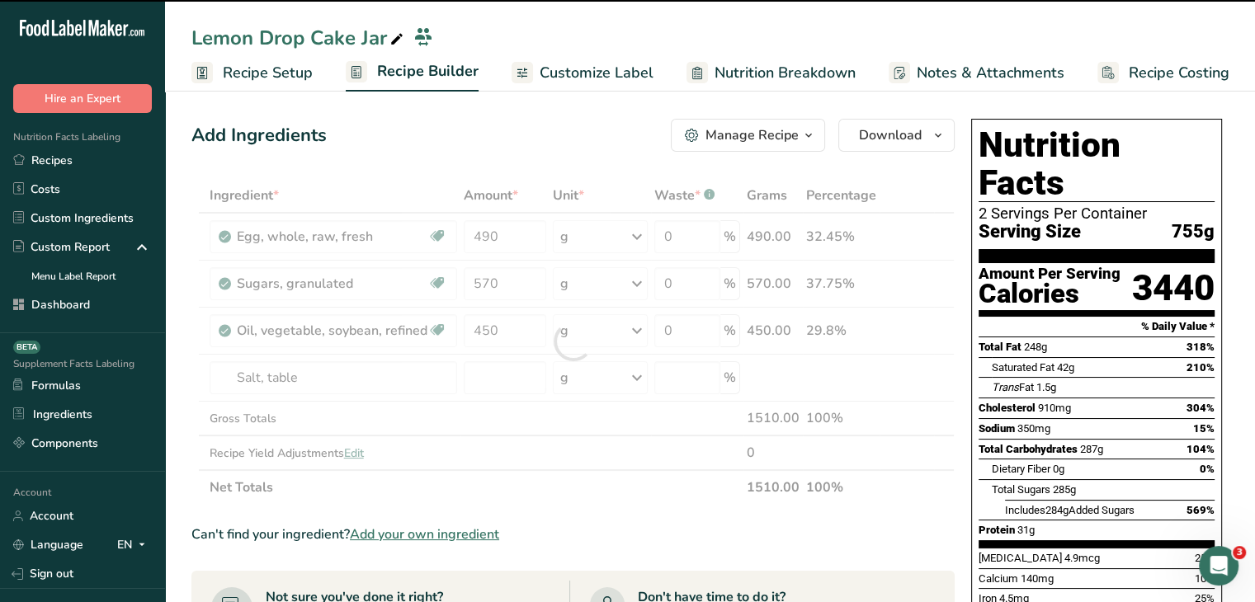
type input "0"
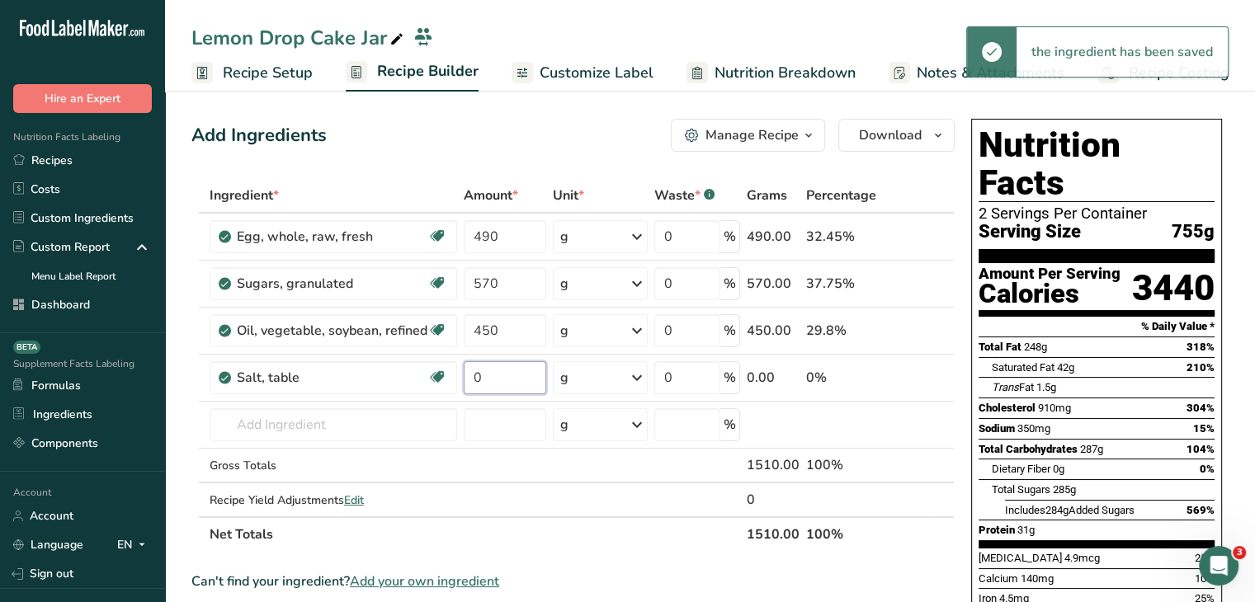
click at [498, 377] on input "0" at bounding box center [505, 377] width 83 height 33
type input "6"
click at [353, 428] on input "text" at bounding box center [334, 424] width 248 height 33
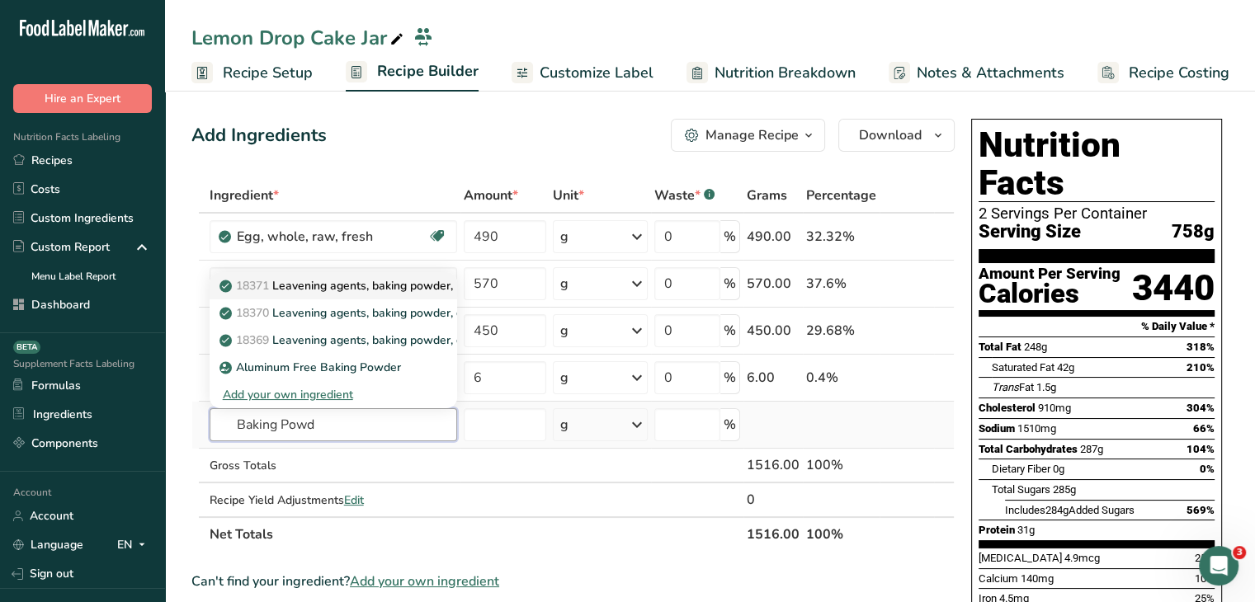
type input "Baking Powd"
click at [347, 280] on p "18371 Leavening agents, baking powder, low-sodium" at bounding box center [371, 285] width 296 height 17
type input "Leavening agents, baking powder, low-sodium"
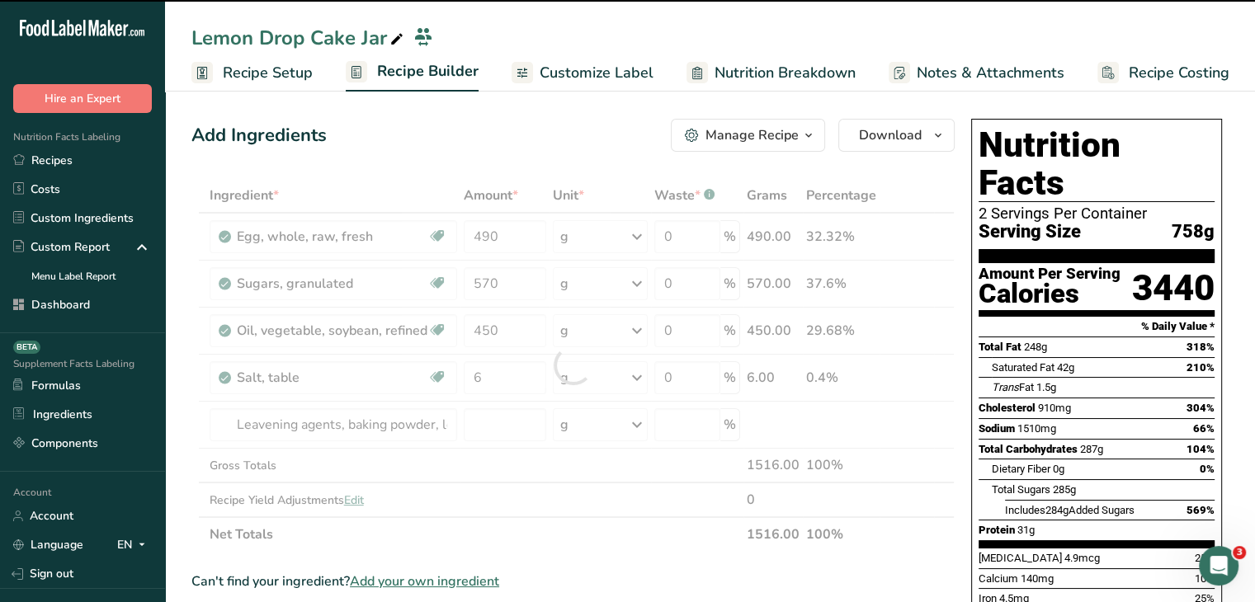
type input "0"
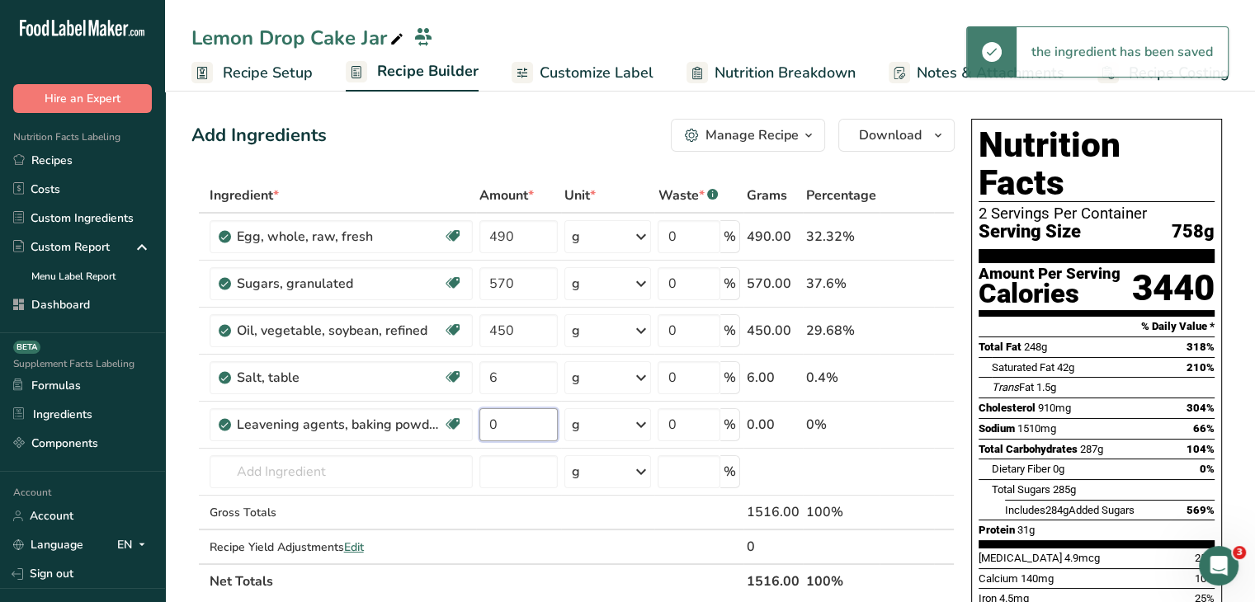
click at [500, 418] on input "0" at bounding box center [518, 424] width 79 height 33
type input "22"
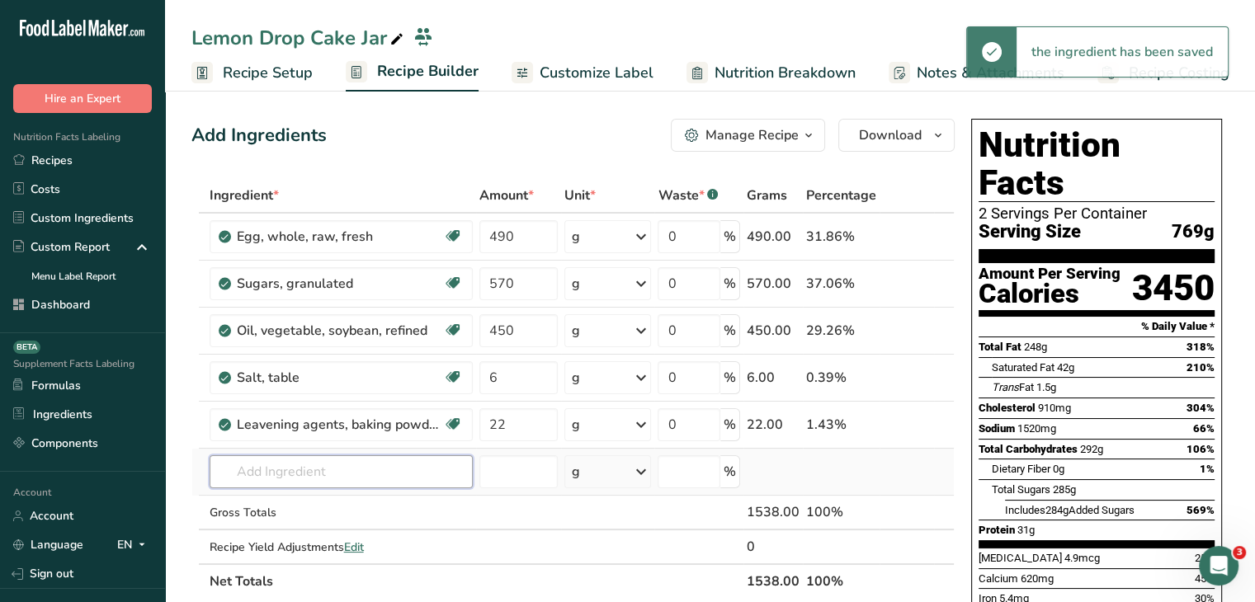
click at [389, 471] on input "text" at bounding box center [341, 472] width 263 height 33
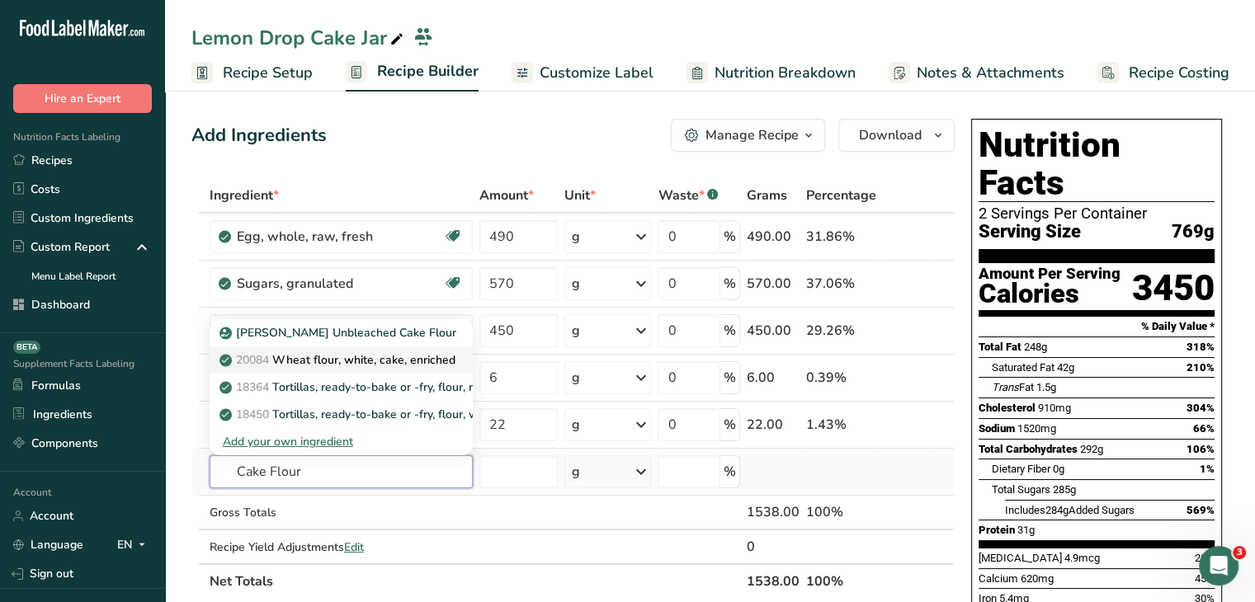
type input "Cake Flour"
click at [436, 356] on p "20084 Wheat flour, white, cake, enriched" at bounding box center [339, 360] width 233 height 17
type input "Wheat flour, white, cake, enriched"
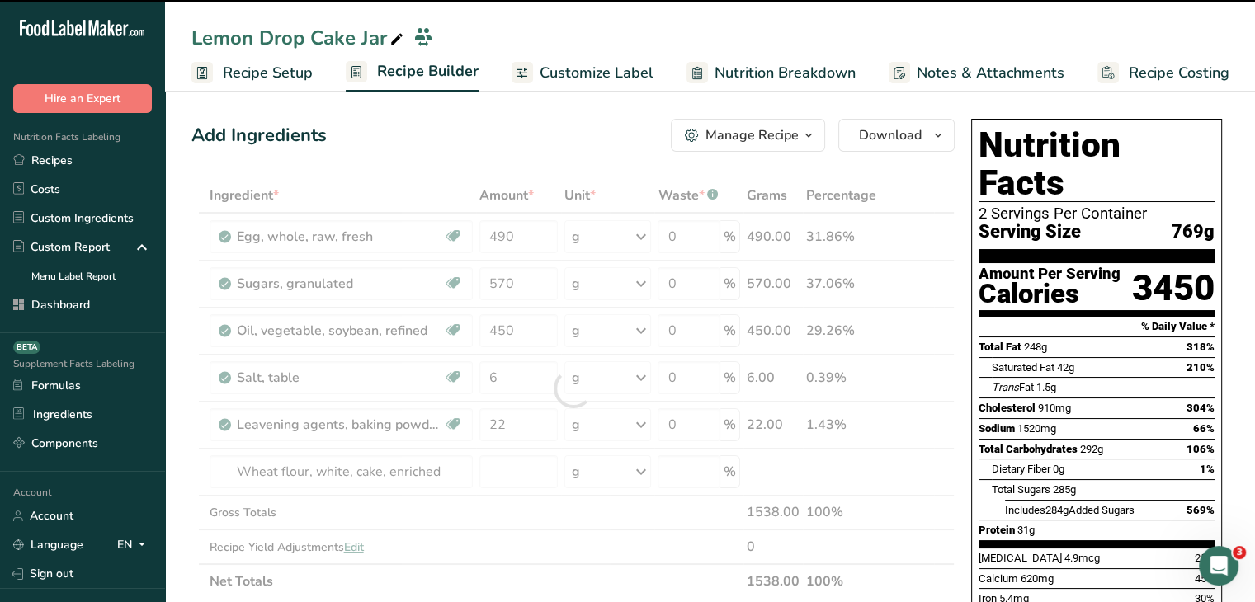
type input "0"
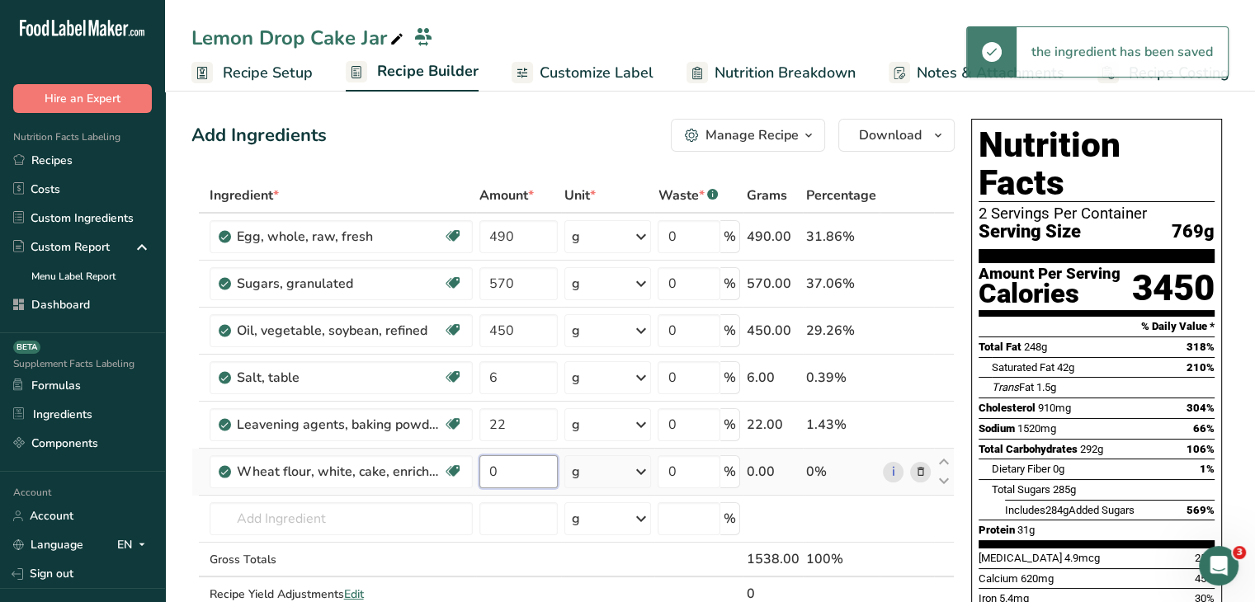
drag, startPoint x: 525, startPoint y: 479, endPoint x: 447, endPoint y: 489, distance: 78.2
click at [447, 489] on tr "Wheat flour, white, cake, enriched Dairy free Vegan Vegetarian Soy free 0 g Por…" at bounding box center [573, 472] width 762 height 47
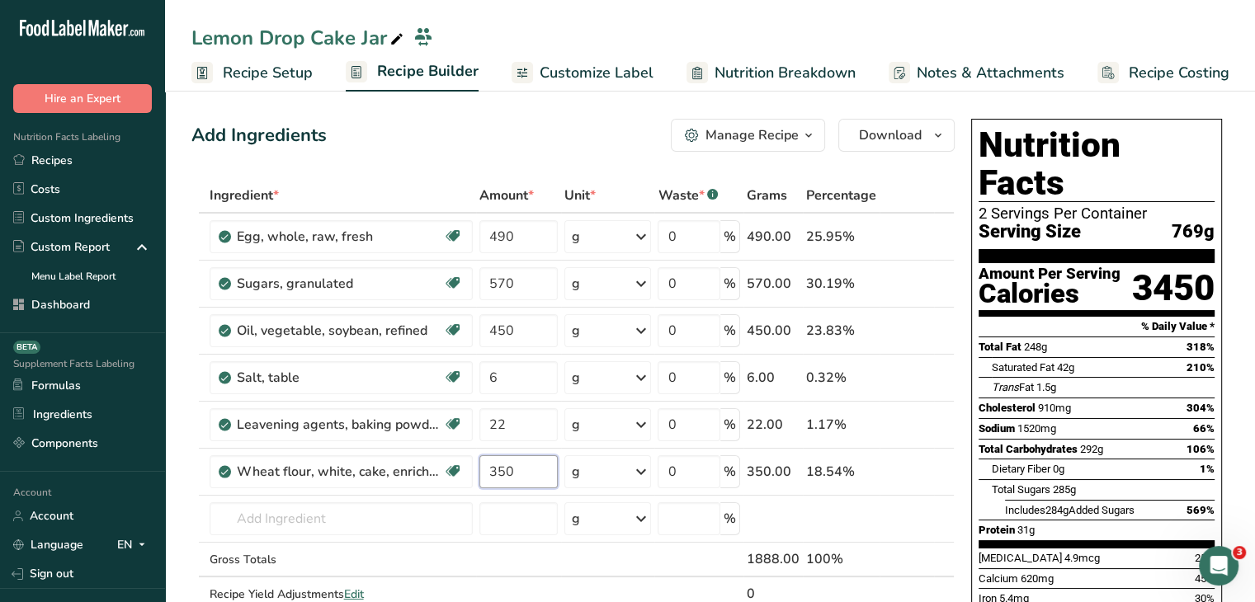
type input "350"
click at [535, 146] on div "Add Ingredients Manage Recipe Delete Recipe Duplicate Recipe Scale Recipe Save …" at bounding box center [572, 135] width 763 height 33
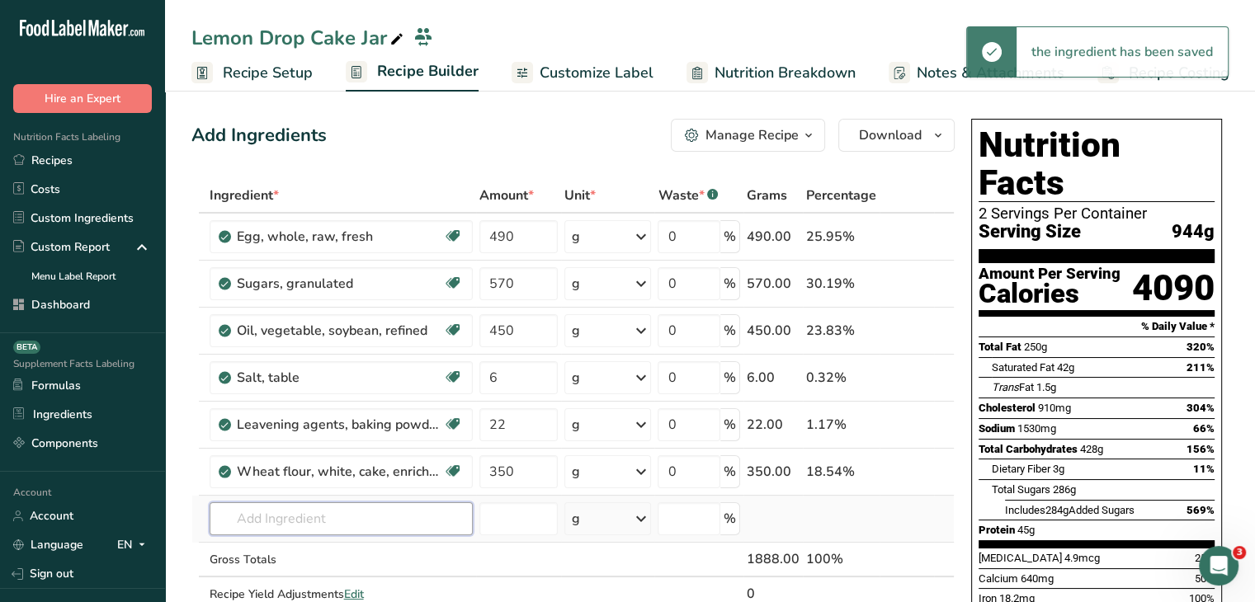
click at [408, 509] on input "text" at bounding box center [341, 519] width 263 height 33
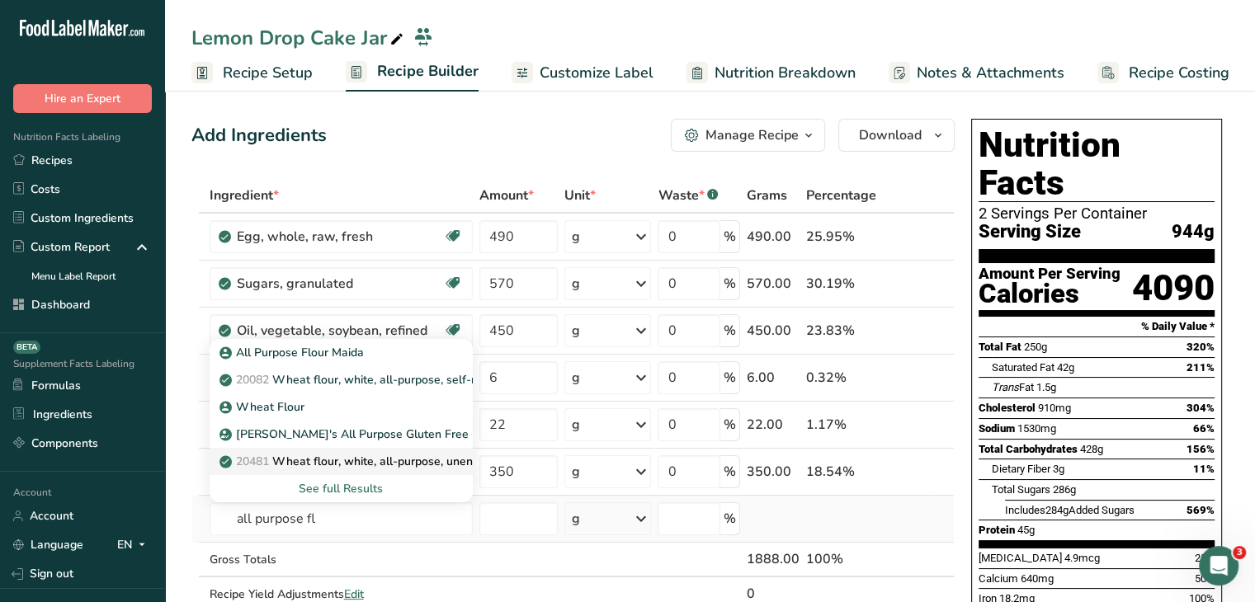
click at [360, 453] on p "20481 Wheat flour, white, all-purpose, unenriched" at bounding box center [364, 461] width 282 height 17
type input "Wheat flour, white, all-purpose, unenriched"
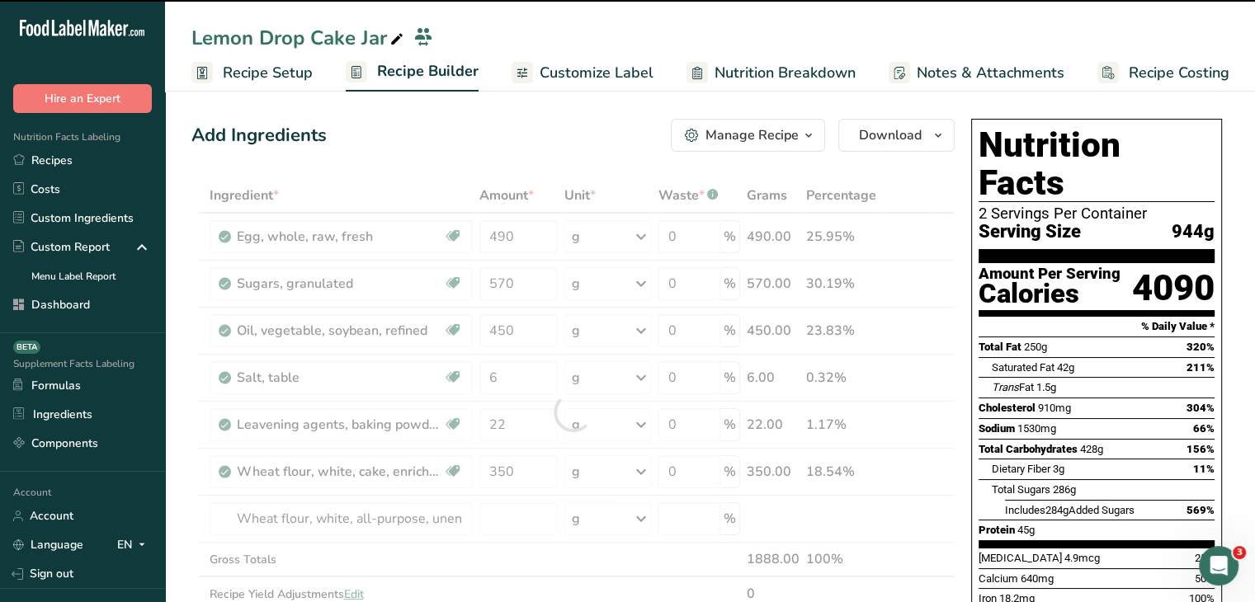
type input "0"
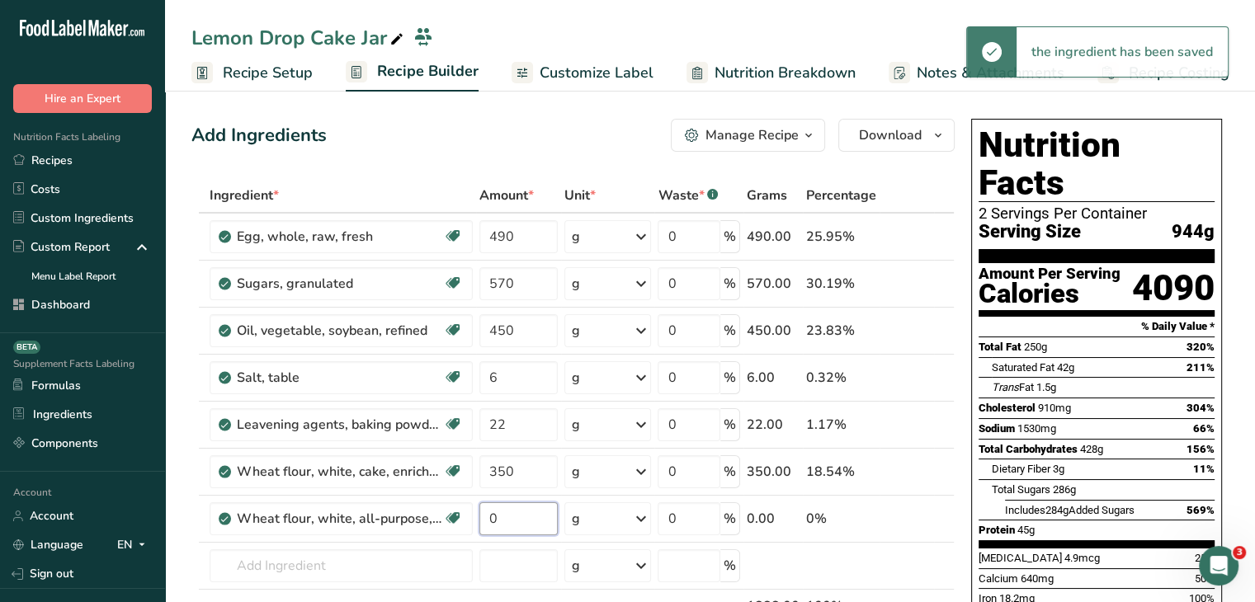
click at [511, 521] on input "0" at bounding box center [518, 519] width 79 height 33
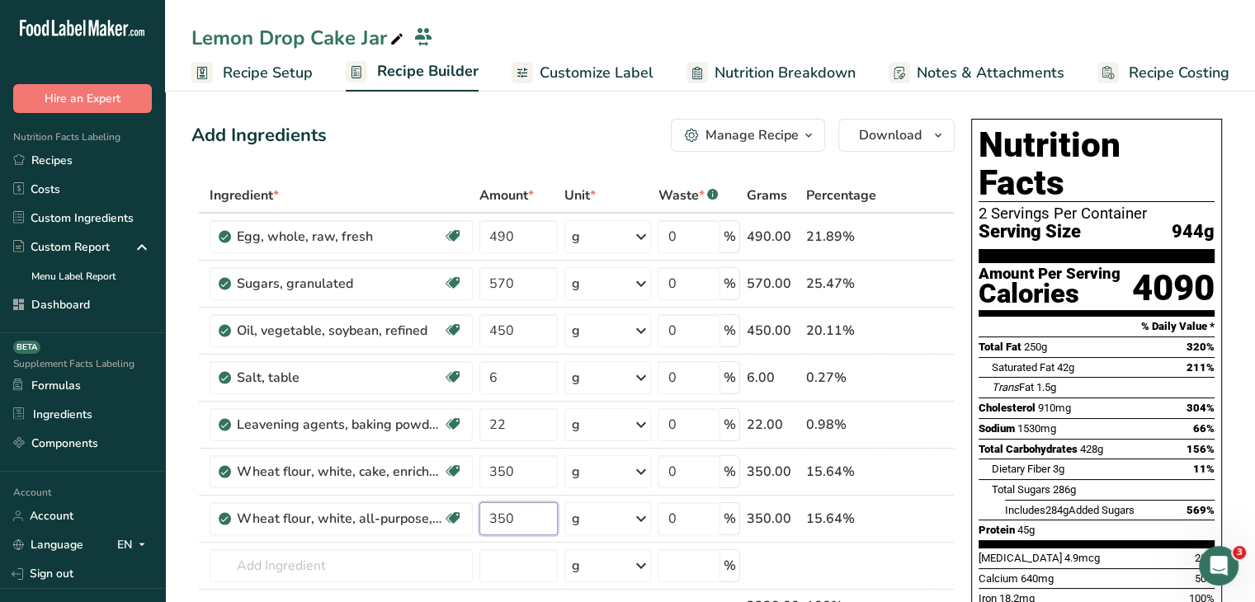
type input "350"
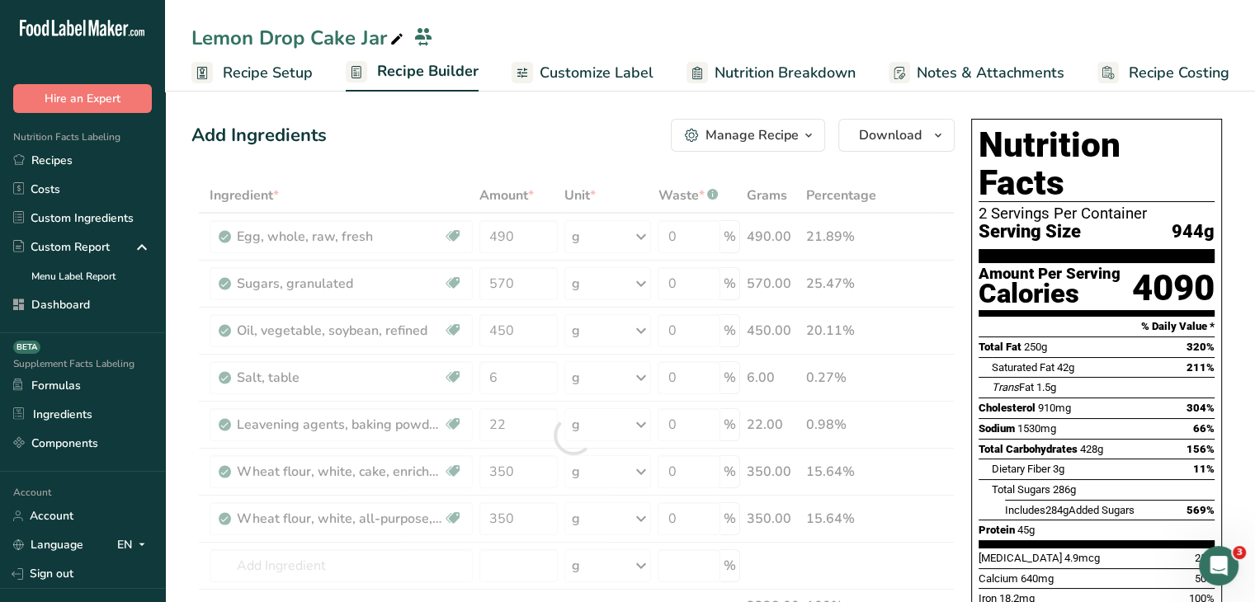
click at [554, 140] on div "Add Ingredients Manage Recipe Delete Recipe Duplicate Recipe Scale Recipe Save …" at bounding box center [572, 135] width 763 height 33
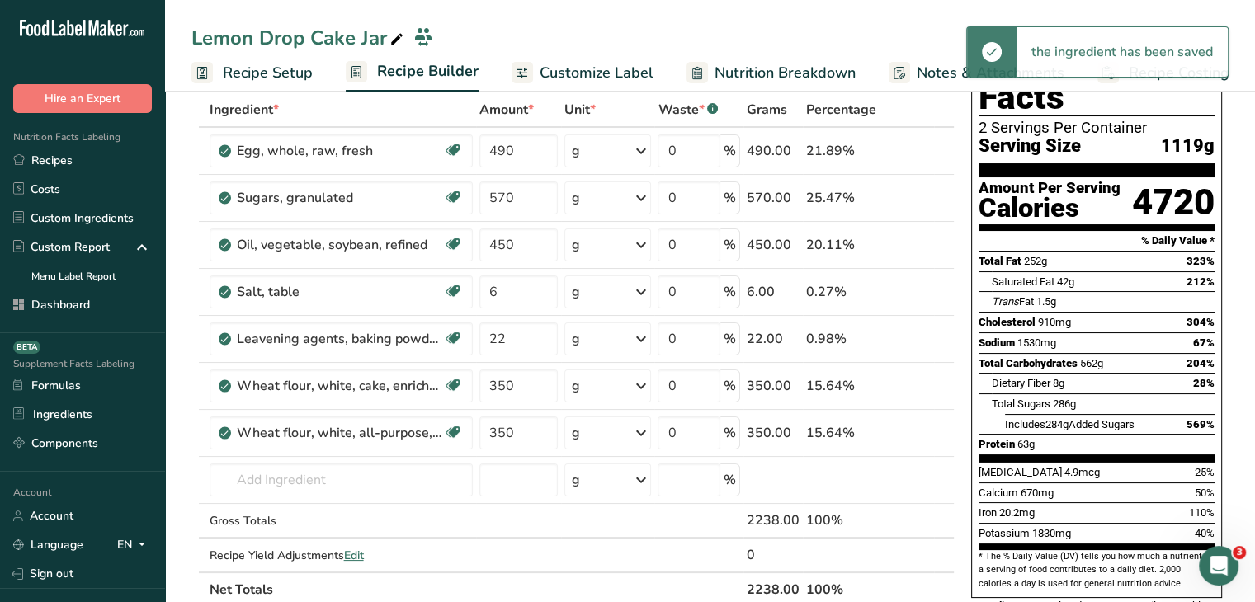
scroll to position [165, 0]
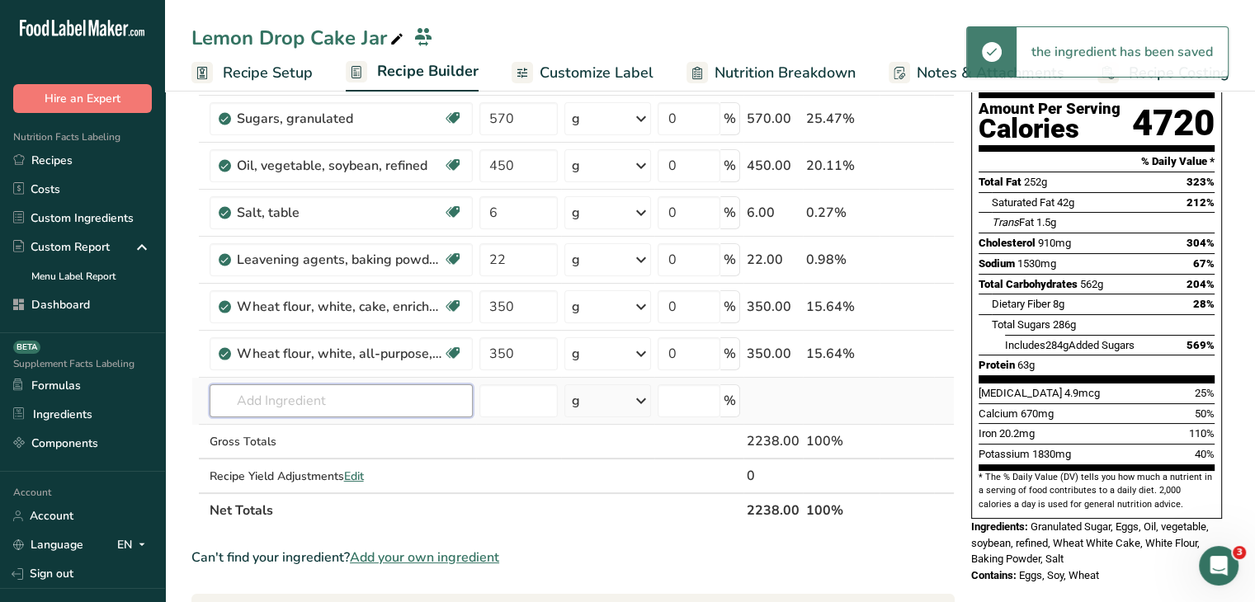
click at [409, 407] on input "text" at bounding box center [341, 401] width 263 height 33
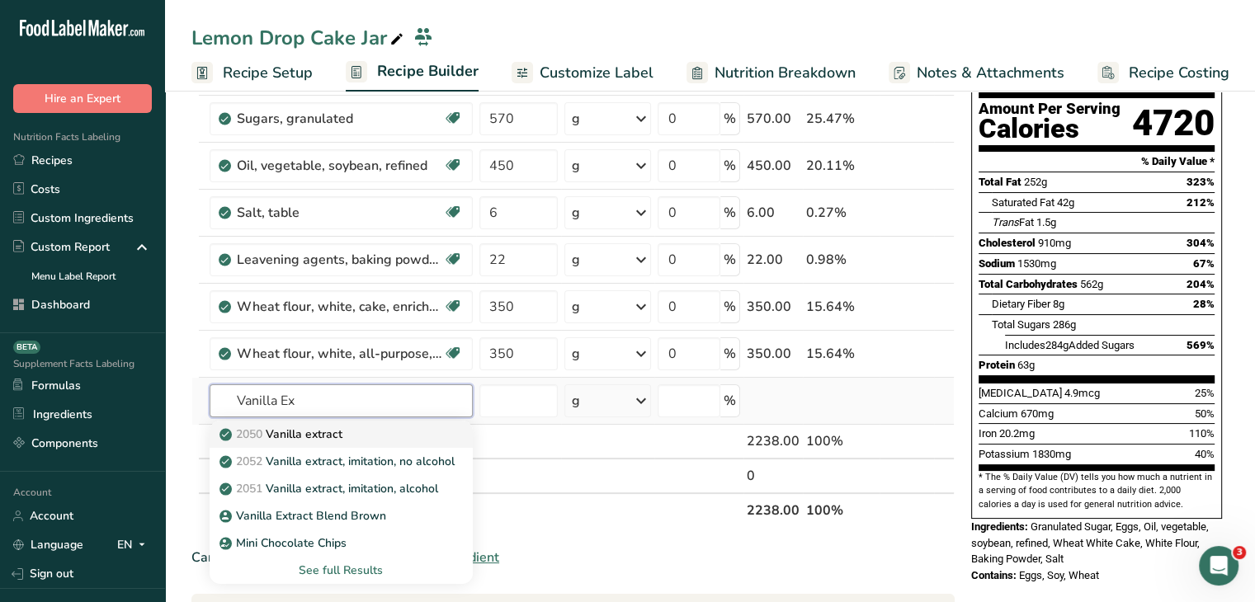
type input "Vanilla Ex"
click at [392, 430] on div "2050 Vanilla extract" at bounding box center [328, 434] width 210 height 17
type input "Vanilla extract"
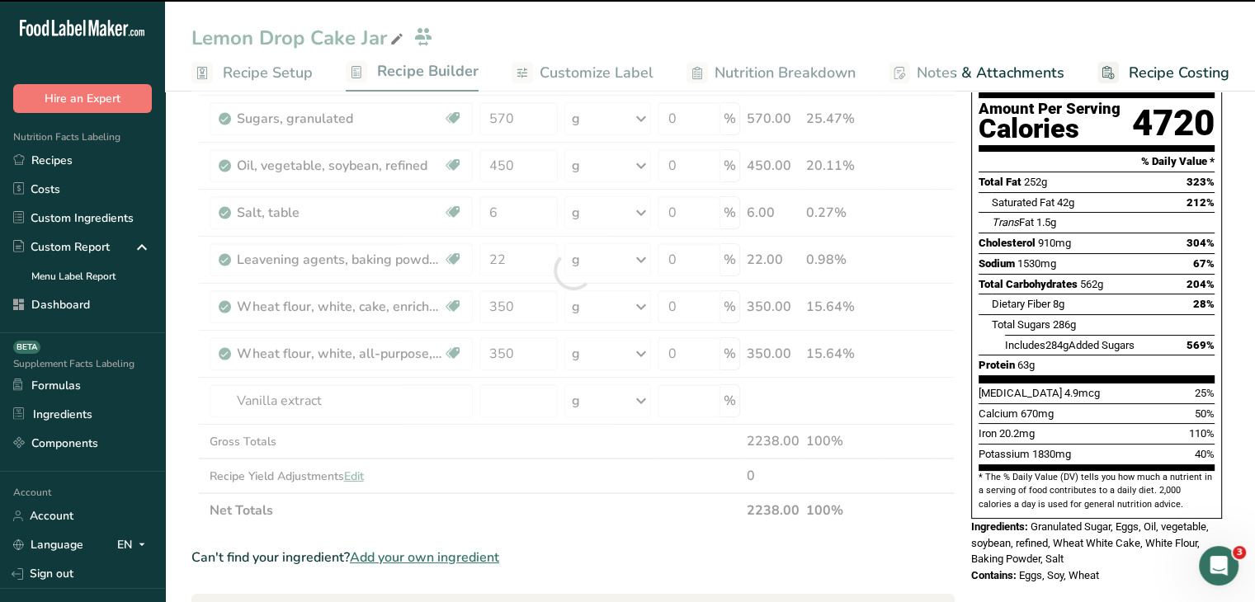
type input "0"
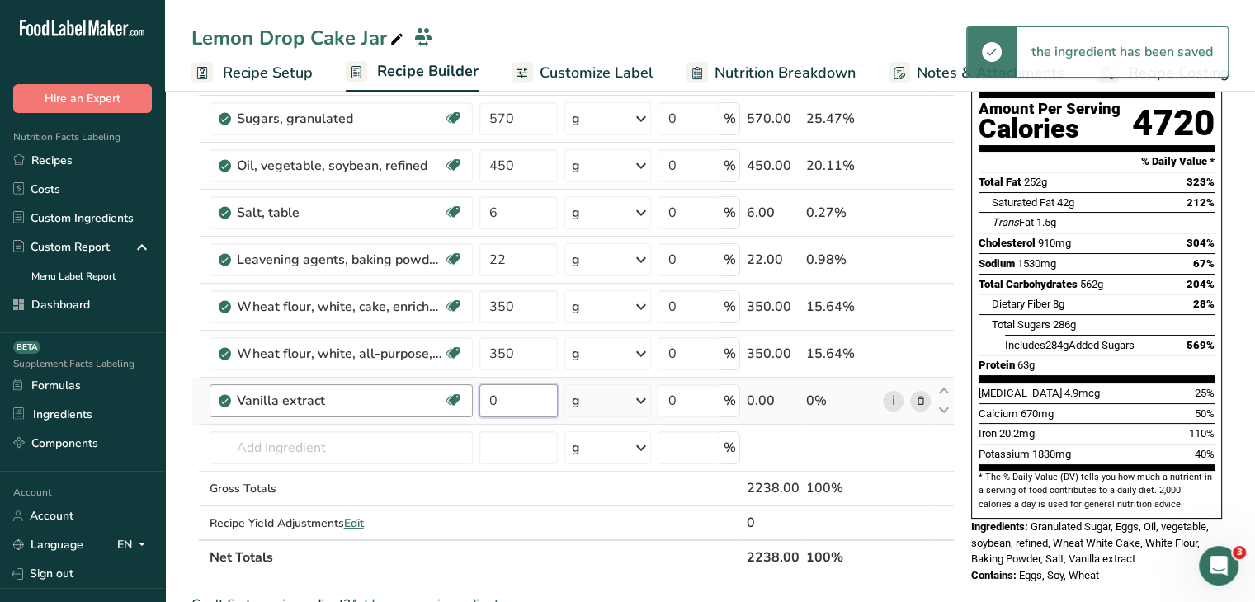
drag, startPoint x: 516, startPoint y: 385, endPoint x: 467, endPoint y: 384, distance: 48.7
click at [467, 384] on tr "Vanilla extract Dairy free Gluten free Vegan Vegetarian Soy free 0 g Portions 1…" at bounding box center [573, 401] width 762 height 47
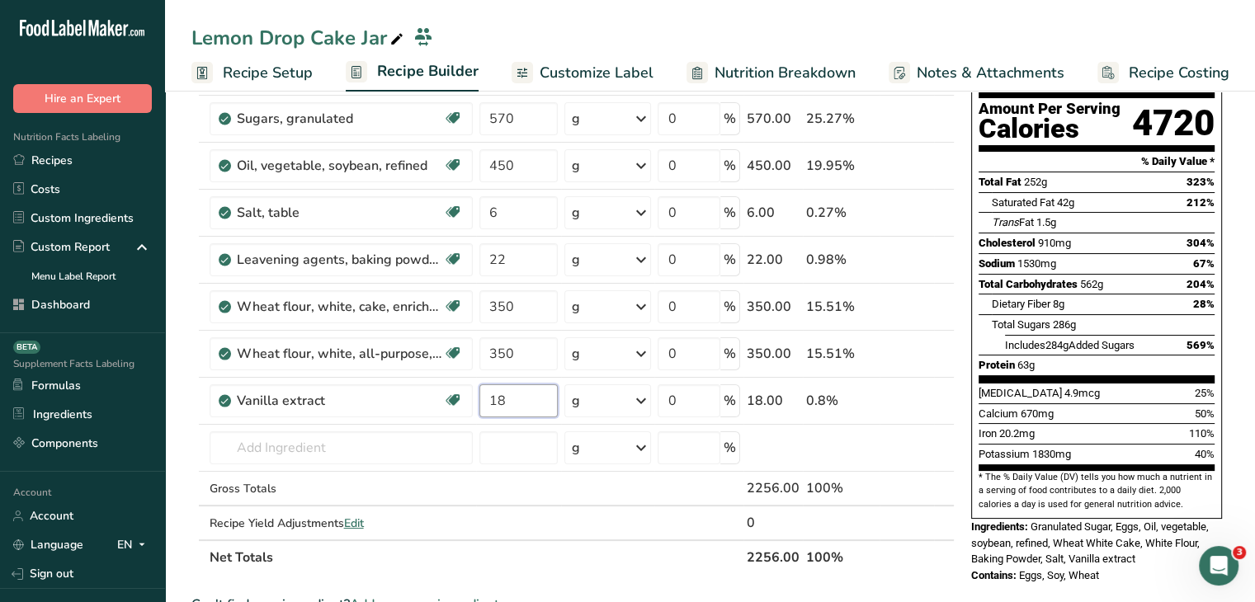
type input "18"
click at [1216, 360] on div "Nutrition Facts 2 Servings Per Container Serving Size 1119g Amount Per Serving …" at bounding box center [1096, 236] width 251 height 565
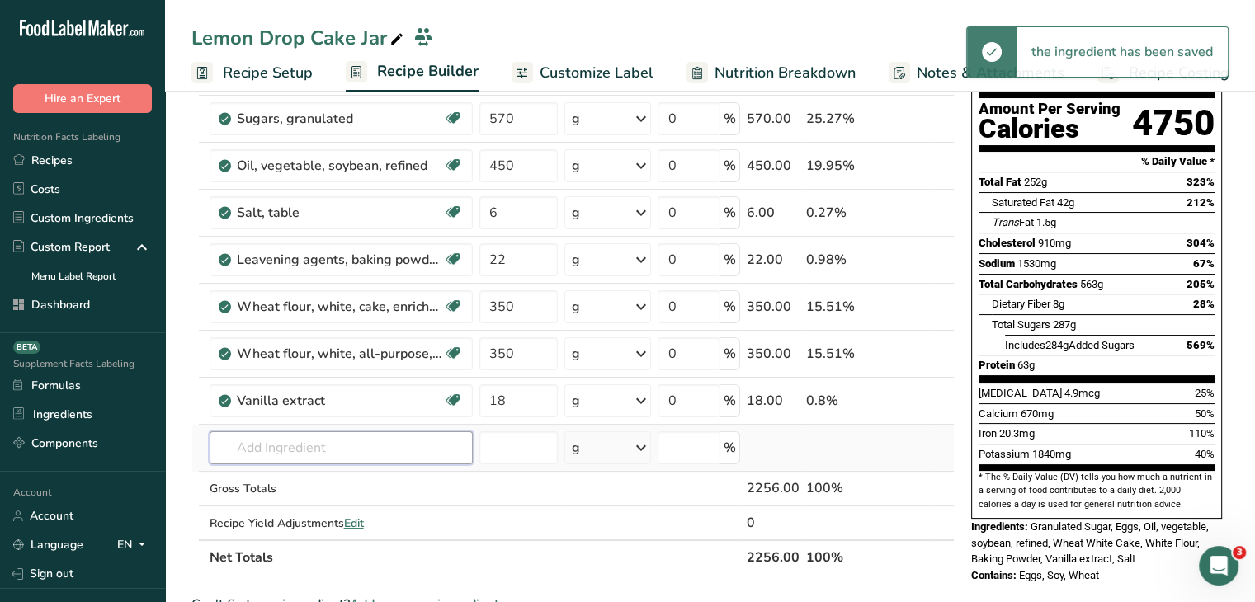
click at [393, 447] on input "text" at bounding box center [341, 448] width 263 height 33
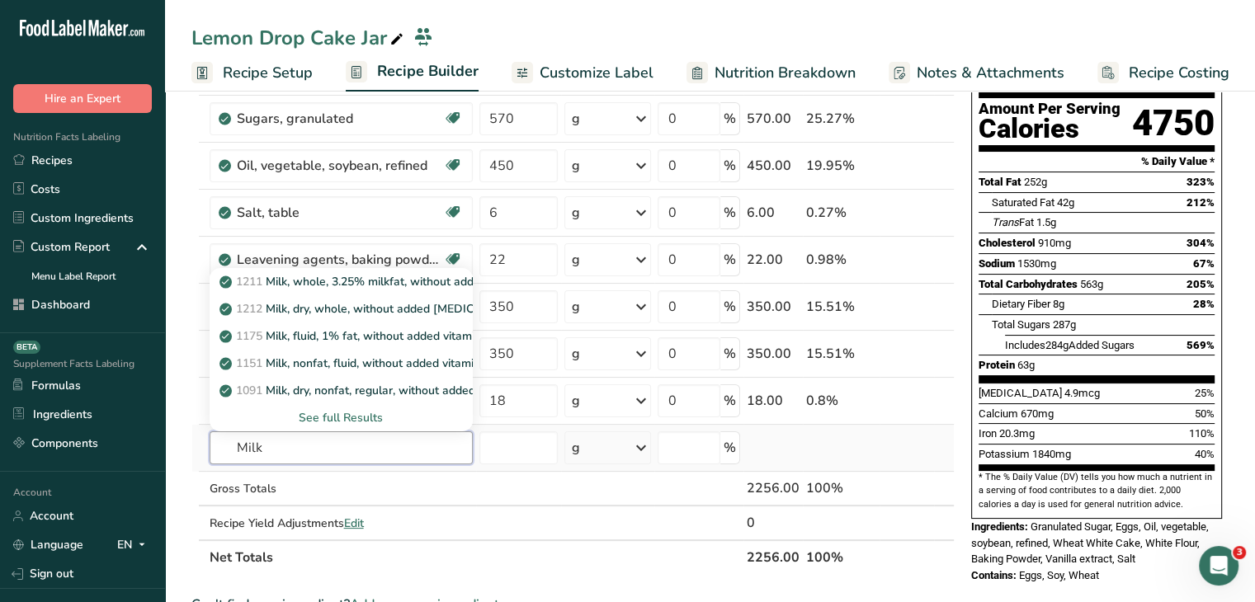
type input "Milk"
click at [382, 421] on div "See full Results" at bounding box center [341, 417] width 237 height 17
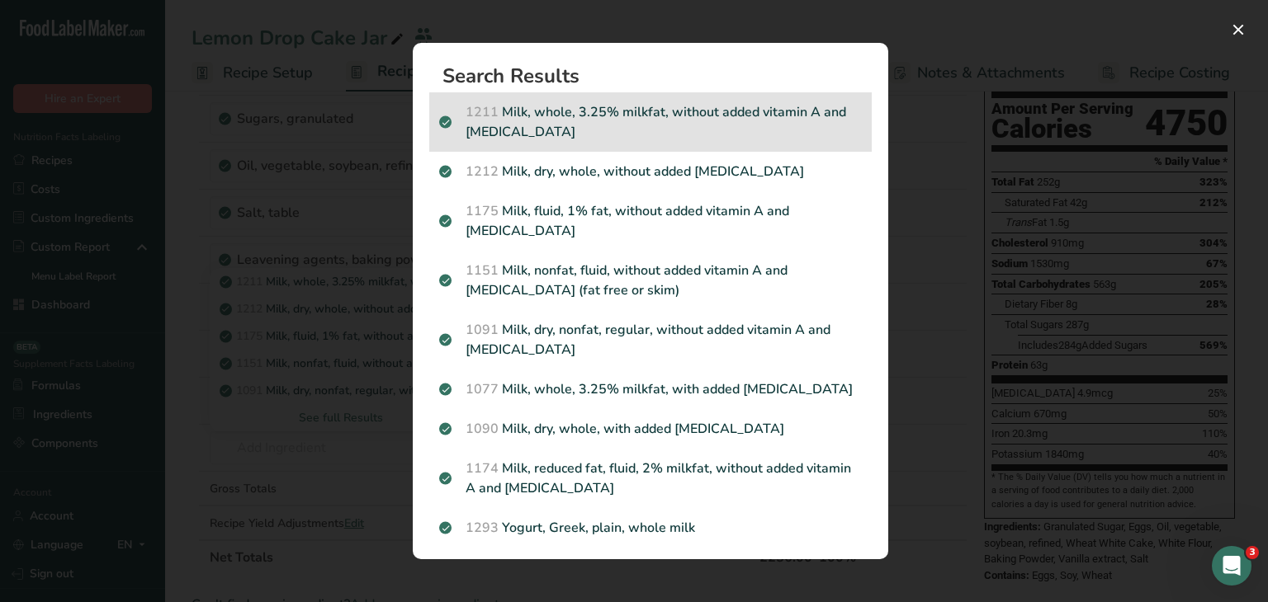
click at [665, 119] on p "1211 Milk, whole, 3.25% milkfat, without added vitamin A and vitamin D" at bounding box center [650, 122] width 423 height 40
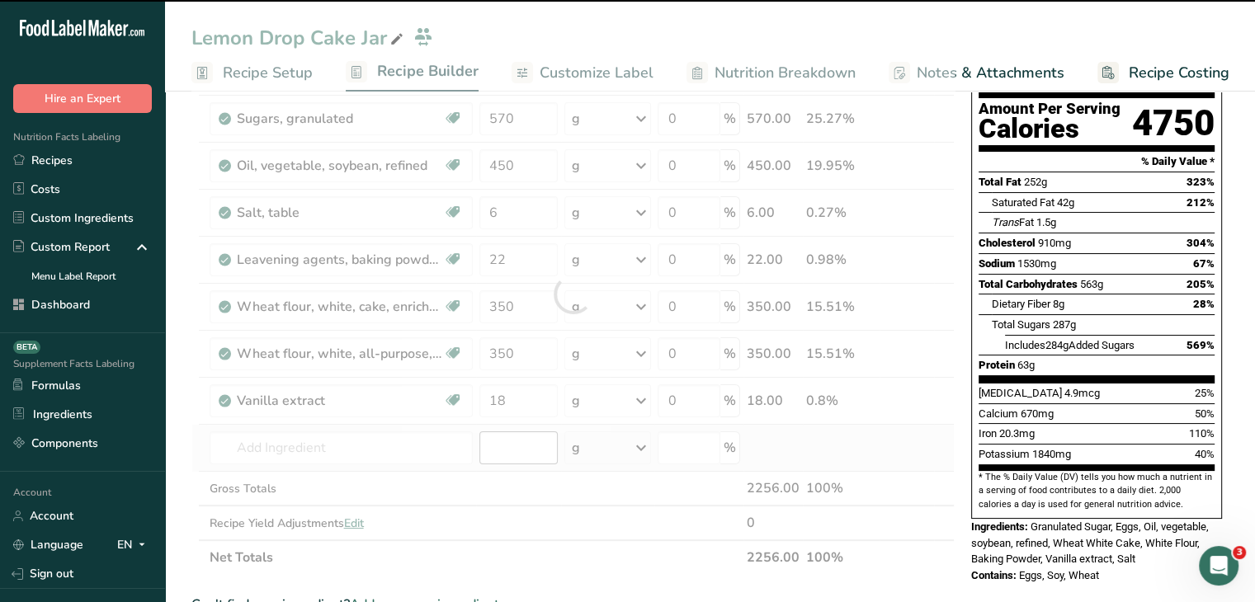
type input "0"
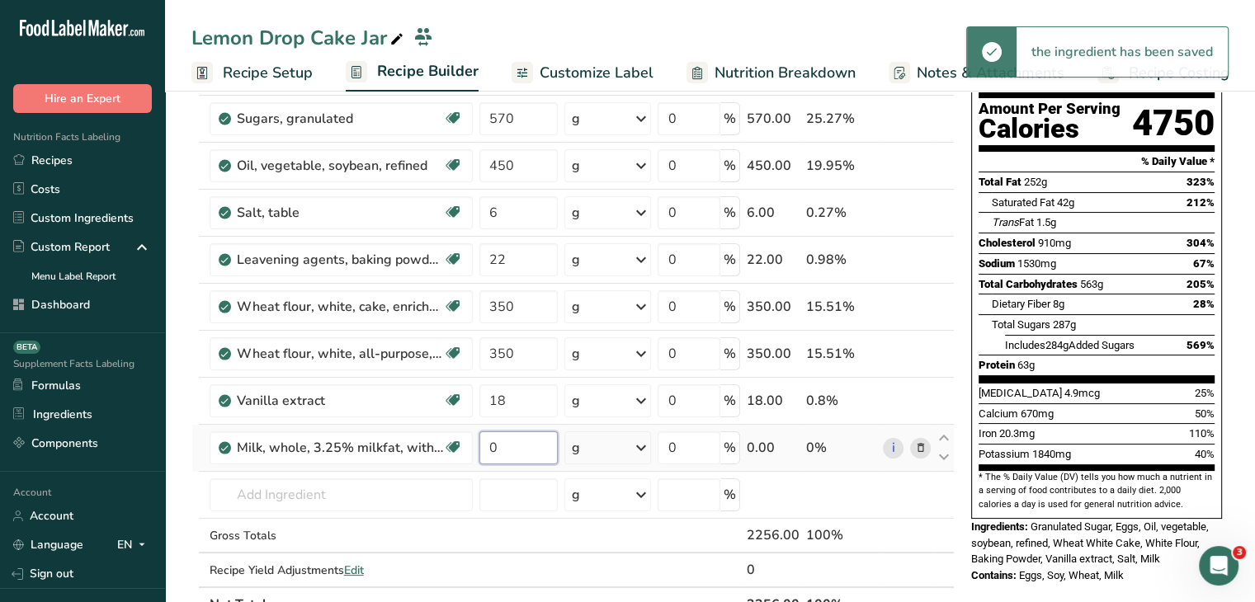
drag, startPoint x: 523, startPoint y: 446, endPoint x: 482, endPoint y: 445, distance: 41.3
click at [482, 445] on input "0" at bounding box center [518, 448] width 79 height 33
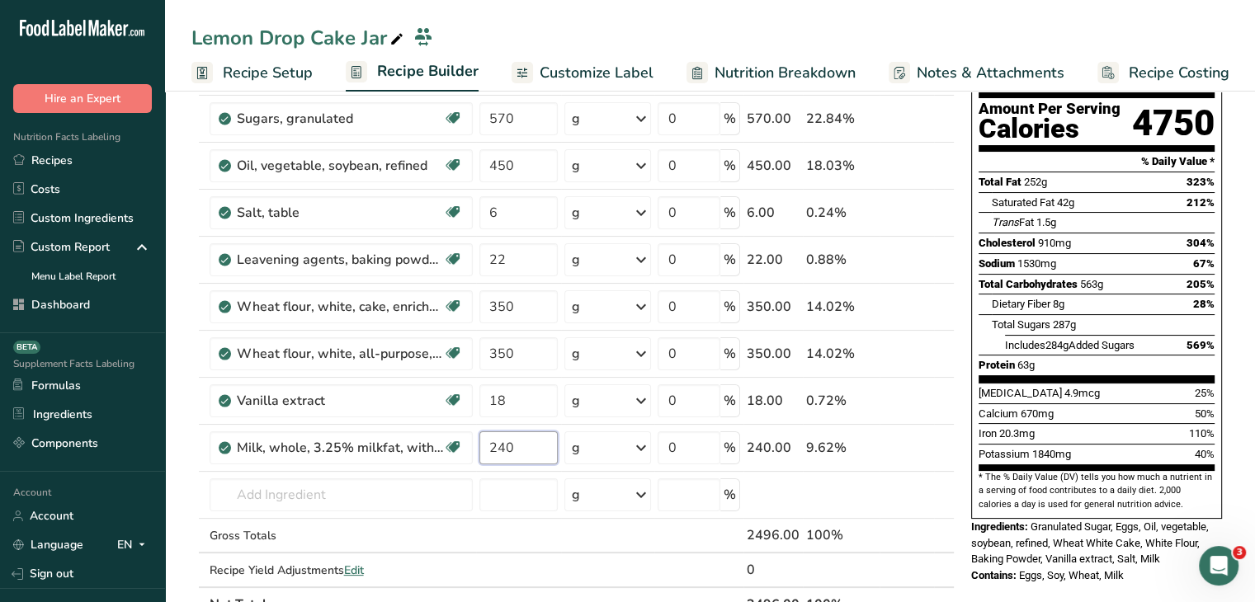
type input "240"
click at [1007, 427] on span "20.3mg" at bounding box center [1016, 433] width 35 height 12
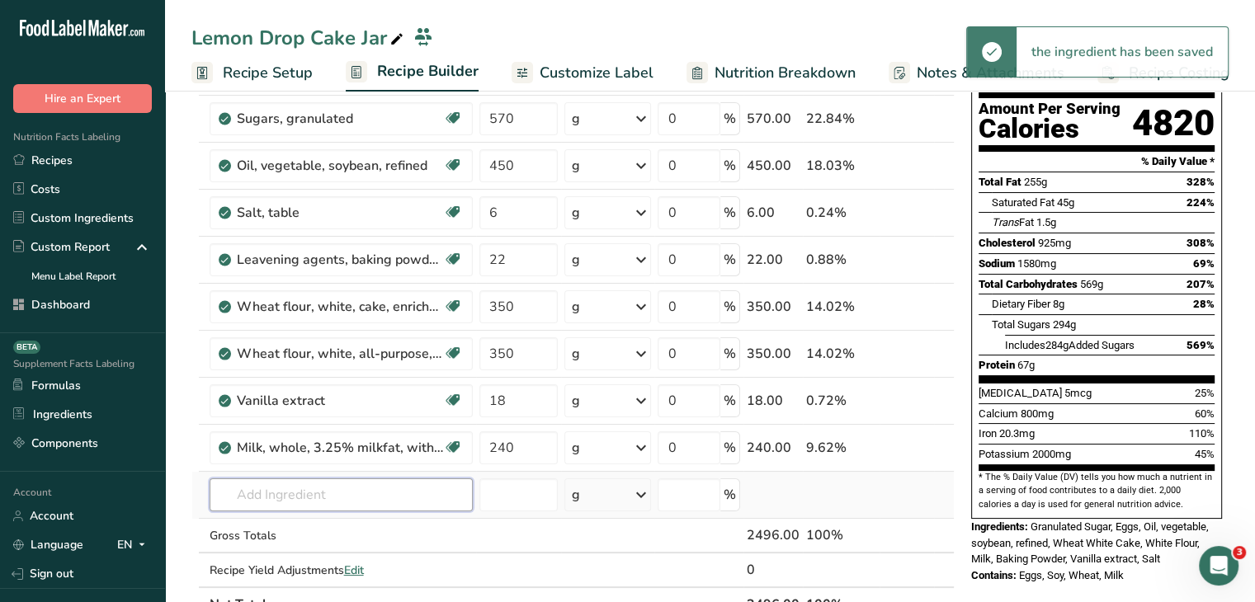
click at [416, 509] on input "text" at bounding box center [341, 495] width 263 height 33
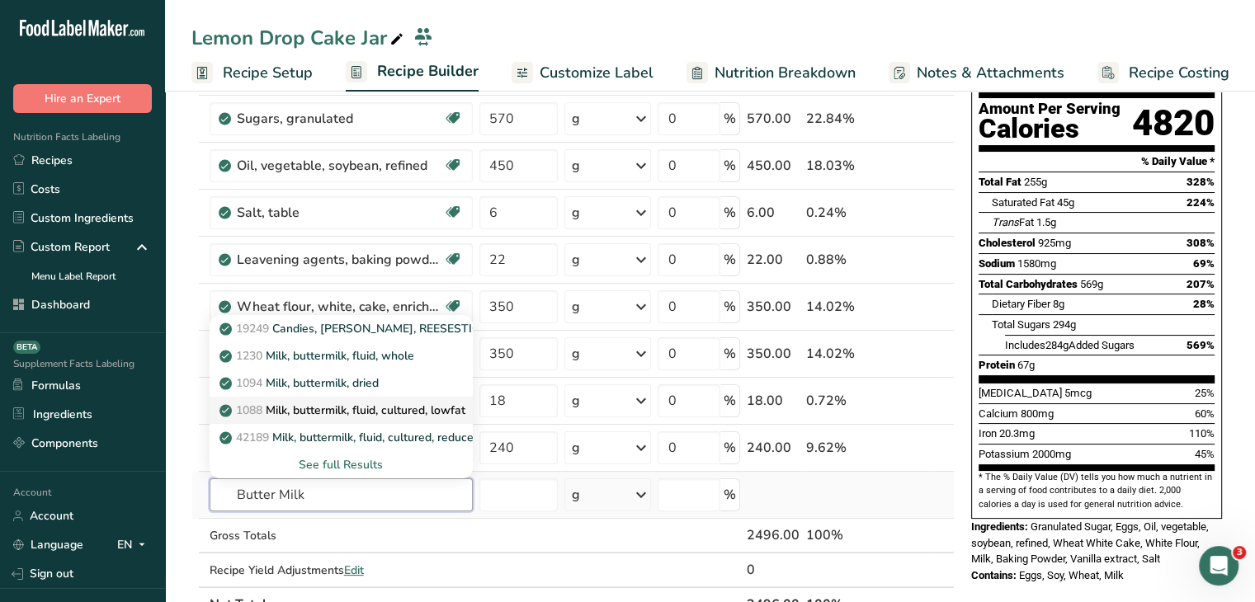
type input "Butter Milk"
click at [409, 408] on p "1088 Milk, buttermilk, fluid, cultured, lowfat" at bounding box center [344, 410] width 243 height 17
type input "Milk, buttermilk, fluid, cultured, lowfat"
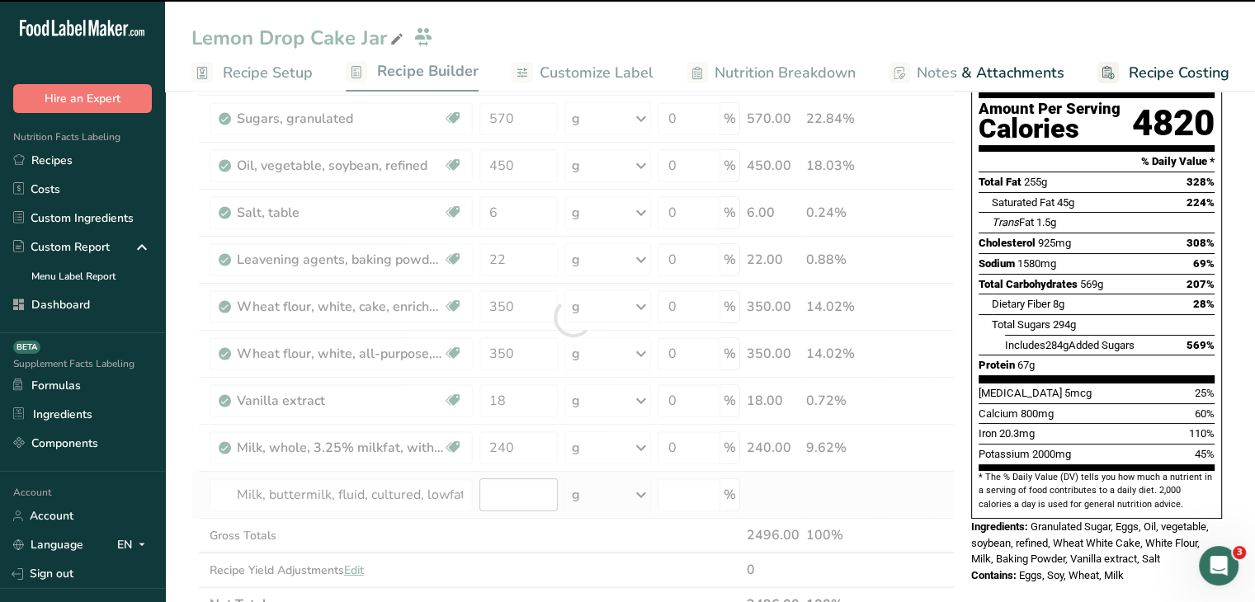
type input "0"
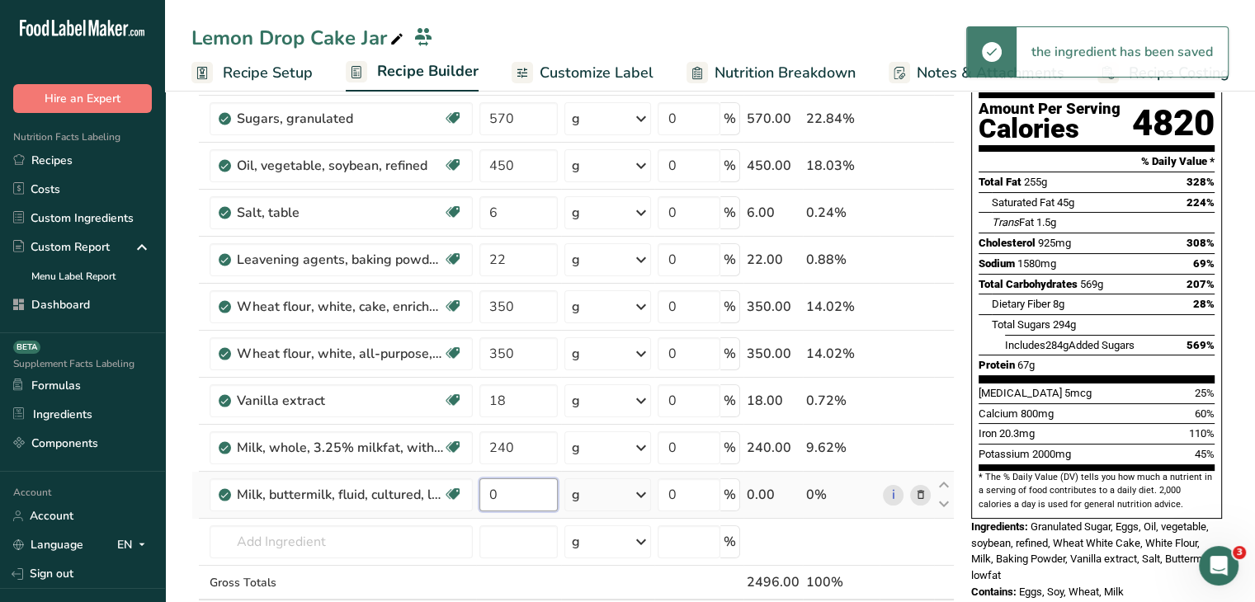
drag, startPoint x: 508, startPoint y: 504, endPoint x: 485, endPoint y: 505, distance: 23.1
click at [485, 505] on input "0" at bounding box center [518, 495] width 79 height 33
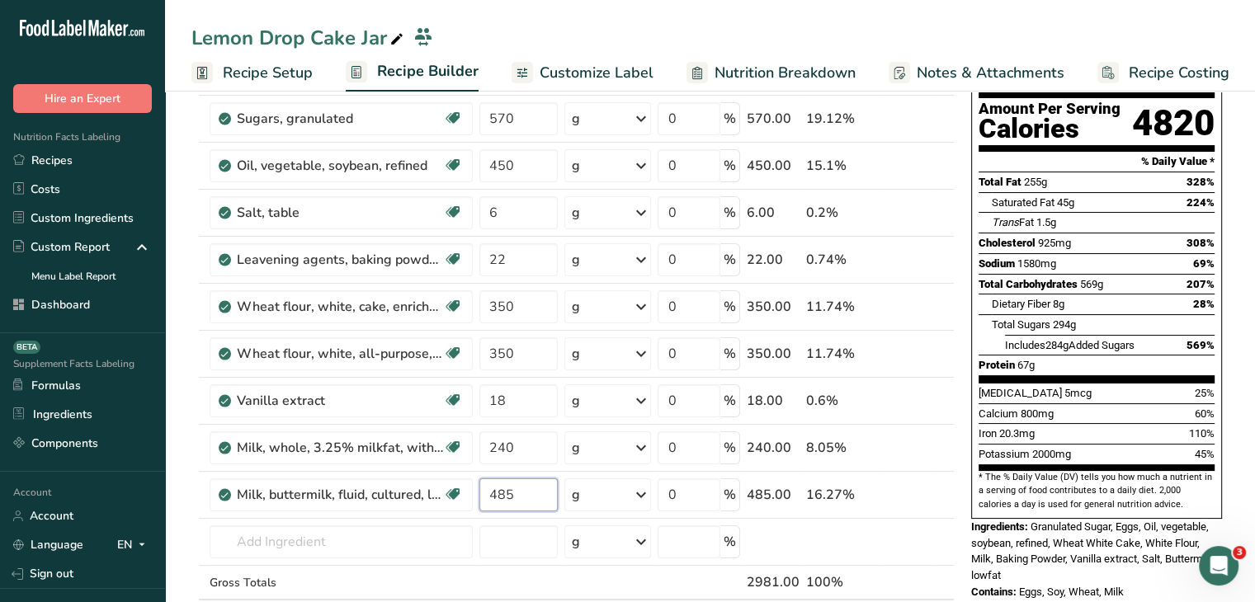
type input "485"
click at [1210, 471] on section "* The % Daily Value (DV) tells you how much a nutrient in a serving of food con…" at bounding box center [1097, 491] width 236 height 40
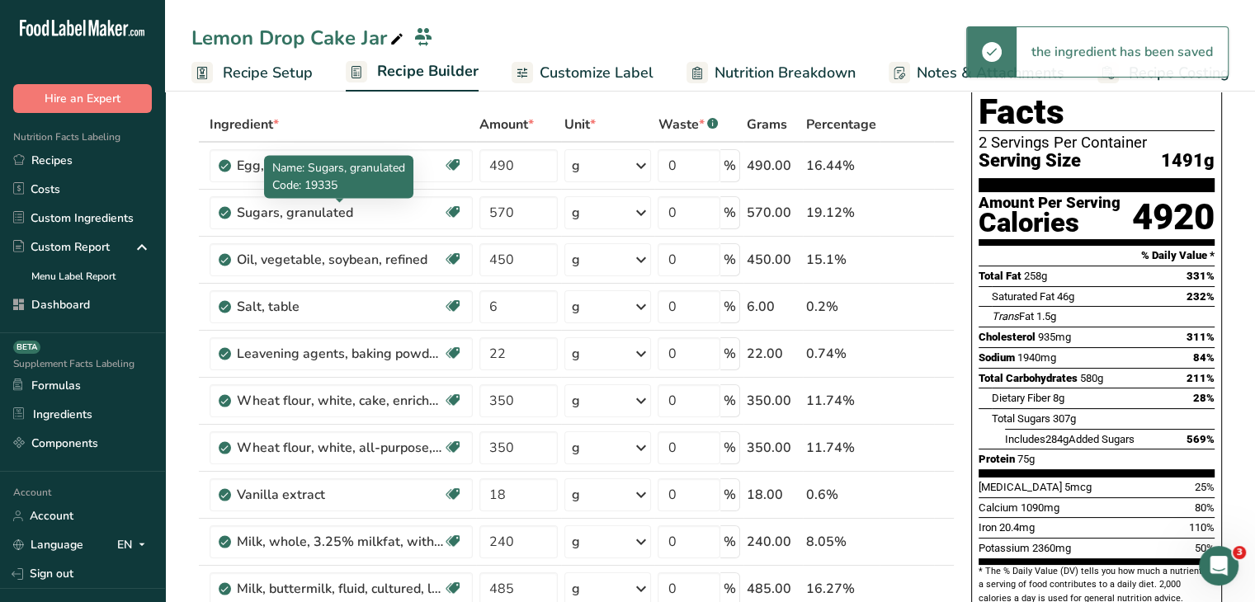
scroll to position [0, 0]
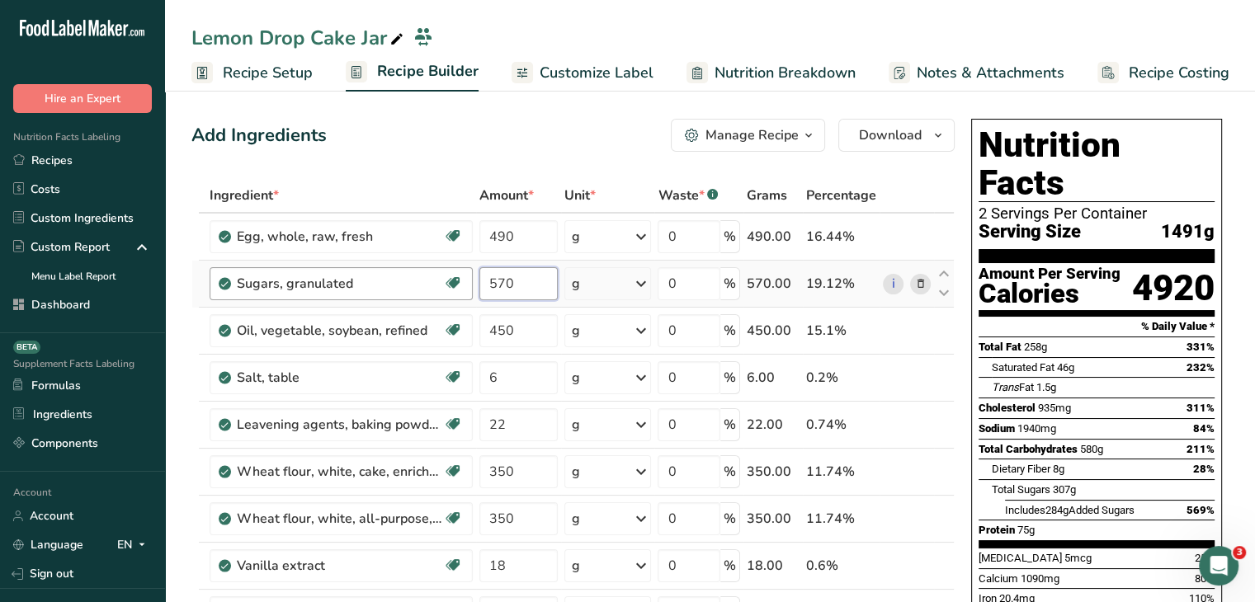
drag, startPoint x: 529, startPoint y: 266, endPoint x: 442, endPoint y: 267, distance: 86.7
click at [442, 267] on tr "Sugars, granulated Dairy free Gluten free Vegan Vegetarian Soy free 570 g Porti…" at bounding box center [573, 284] width 762 height 47
type input "1095"
click at [592, 130] on div "Add Ingredients Manage Recipe Delete Recipe Duplicate Recipe Scale Recipe Save …" at bounding box center [572, 135] width 763 height 33
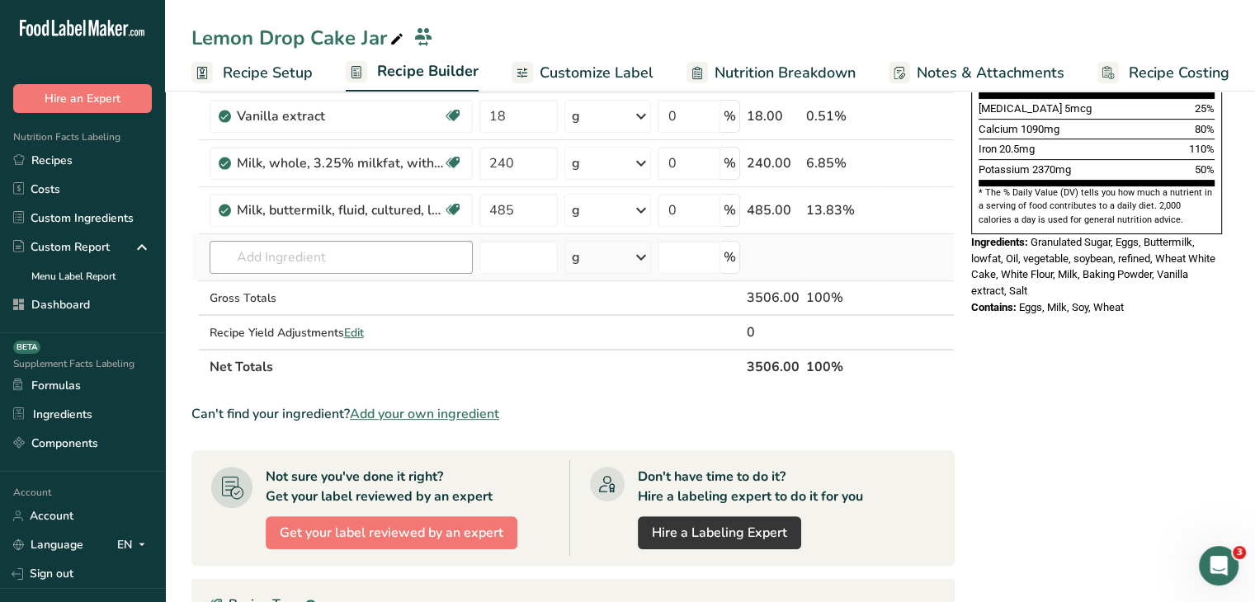
scroll to position [413, 0]
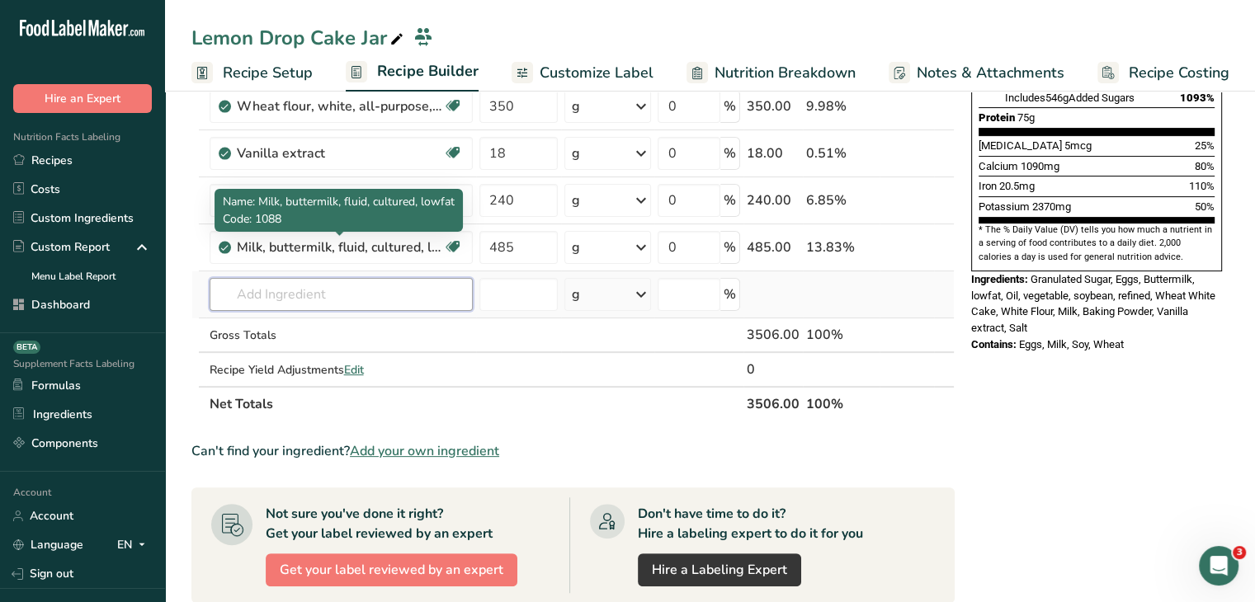
click at [330, 286] on input "text" at bounding box center [341, 294] width 263 height 33
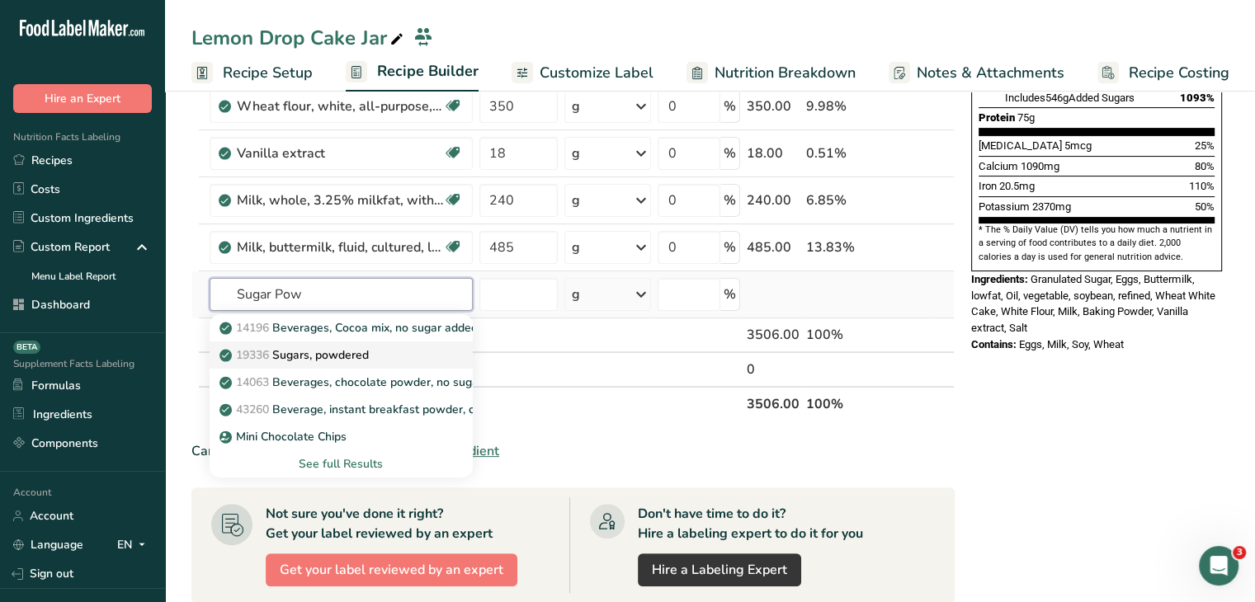
type input "Sugar Pow"
click at [369, 355] on p "19336 Sugars, powdered" at bounding box center [296, 355] width 146 height 17
type input "Sugars, powdered"
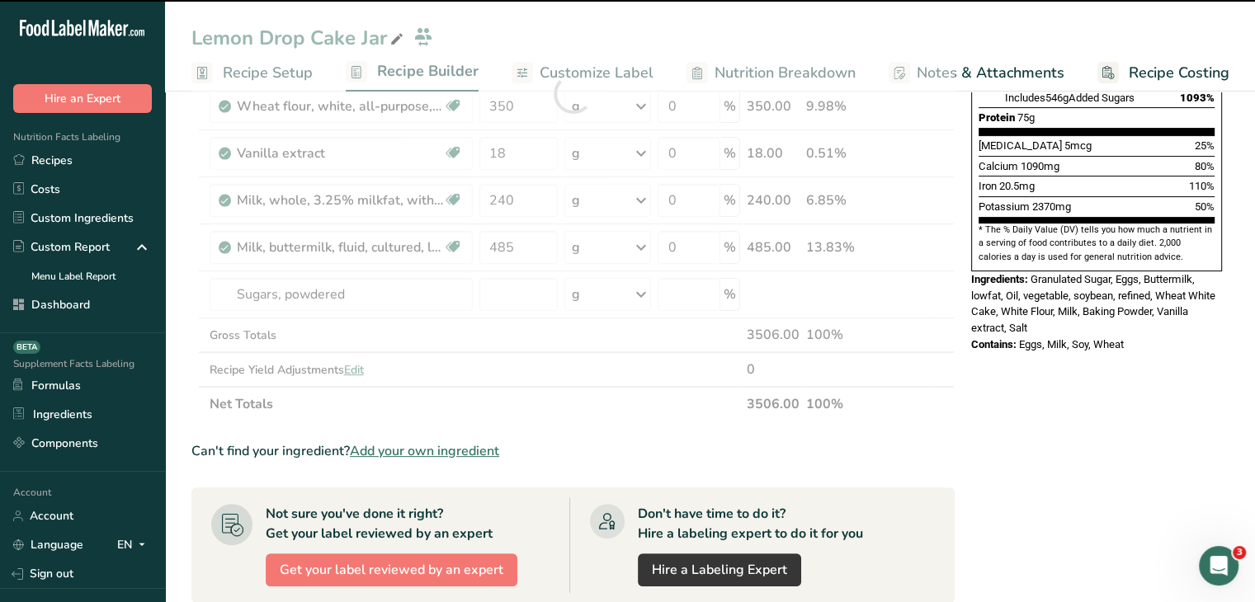
type input "0"
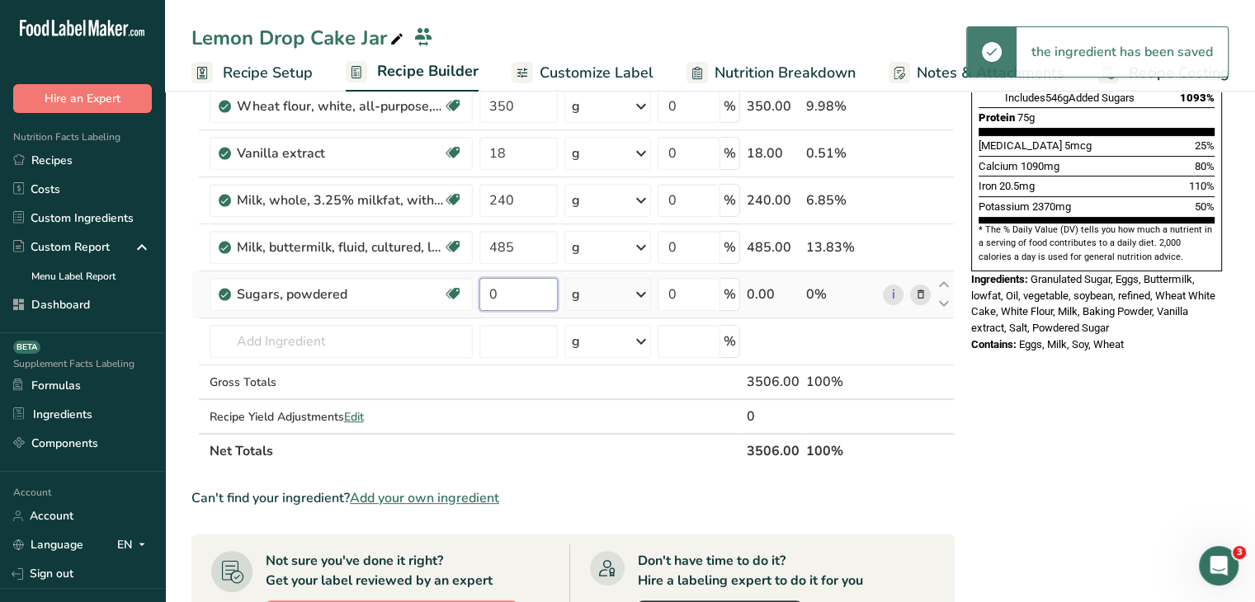
click at [489, 288] on input "0" at bounding box center [518, 294] width 79 height 33
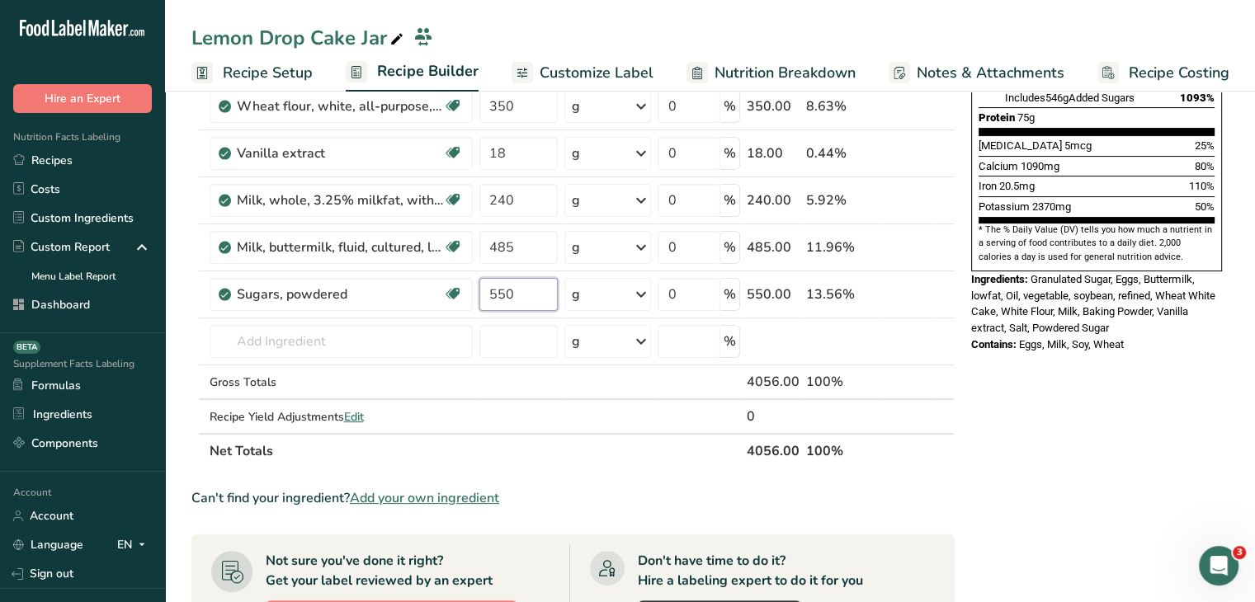
type input "550"
click at [1103, 389] on div "Nutrition Facts 2 Servings Per Container Serving Size 1753g Amount Per Serving …" at bounding box center [1097, 422] width 264 height 1444
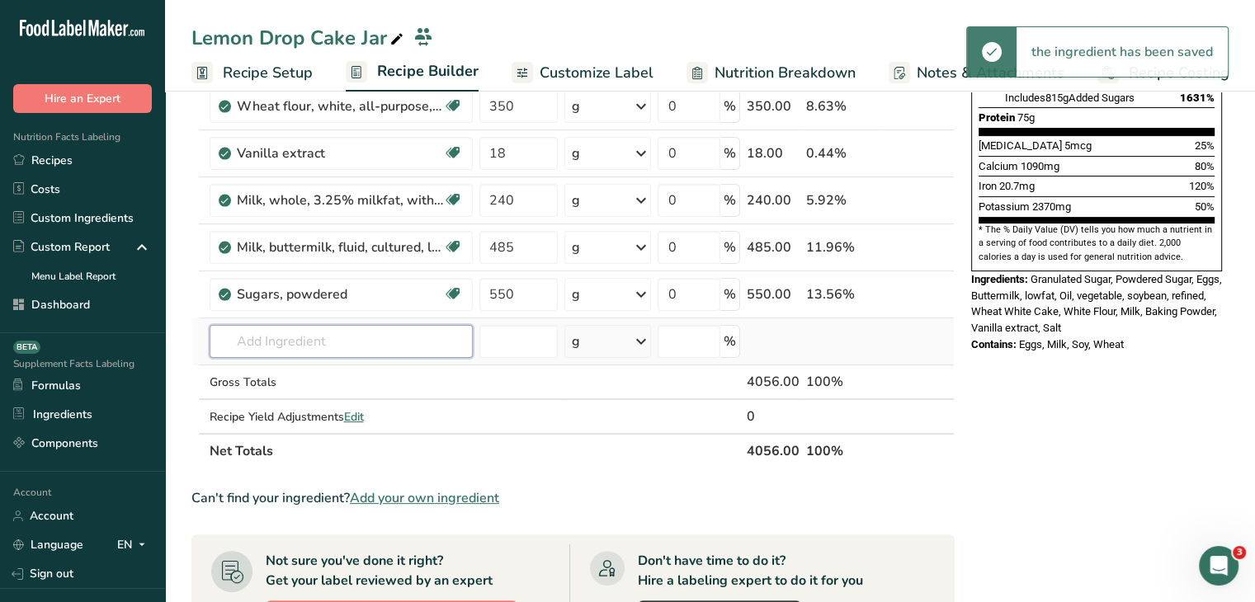
click at [362, 343] on input "text" at bounding box center [341, 341] width 263 height 33
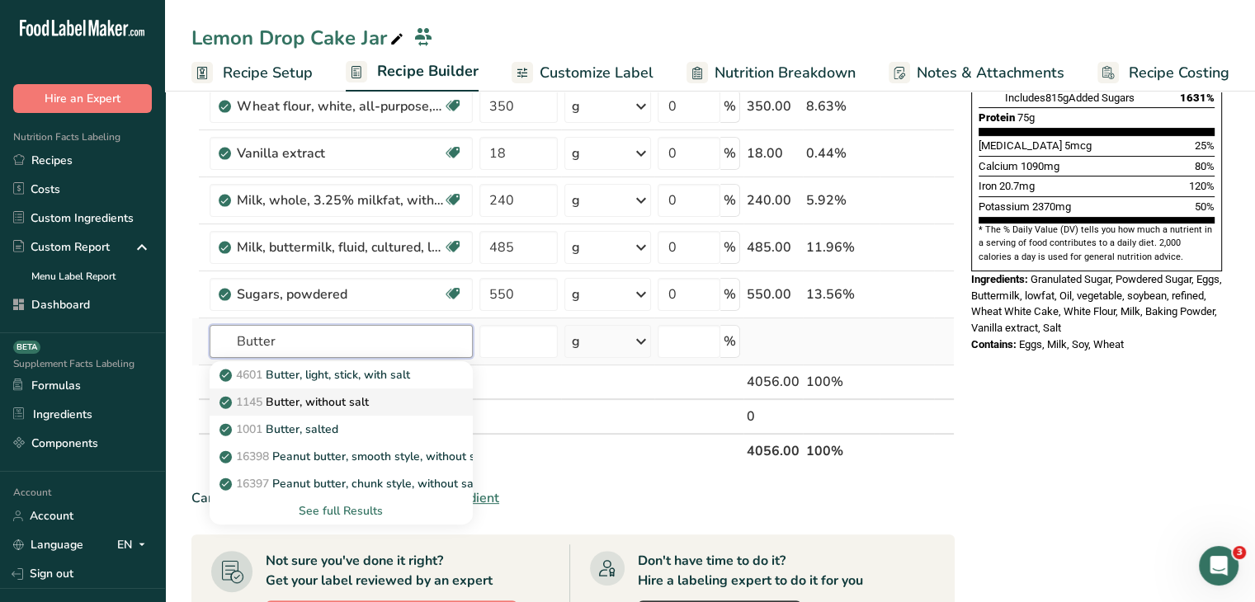
type input "Butter"
click at [339, 401] on p "1145 Butter, without salt" at bounding box center [296, 402] width 146 height 17
type input "Butter, without salt"
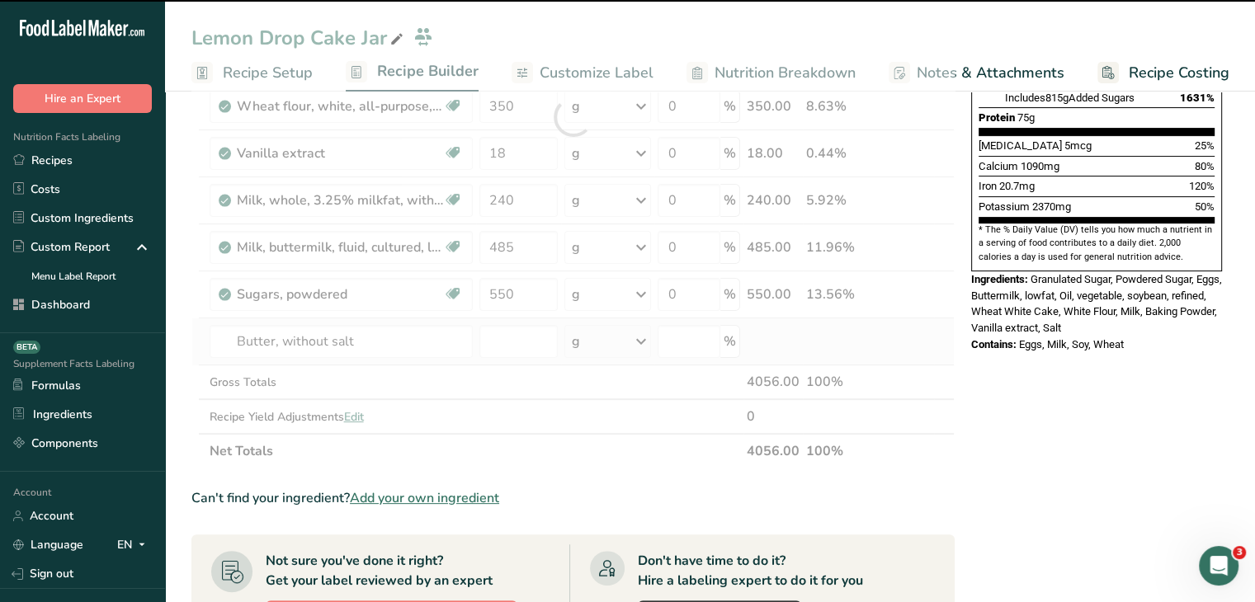
type input "0"
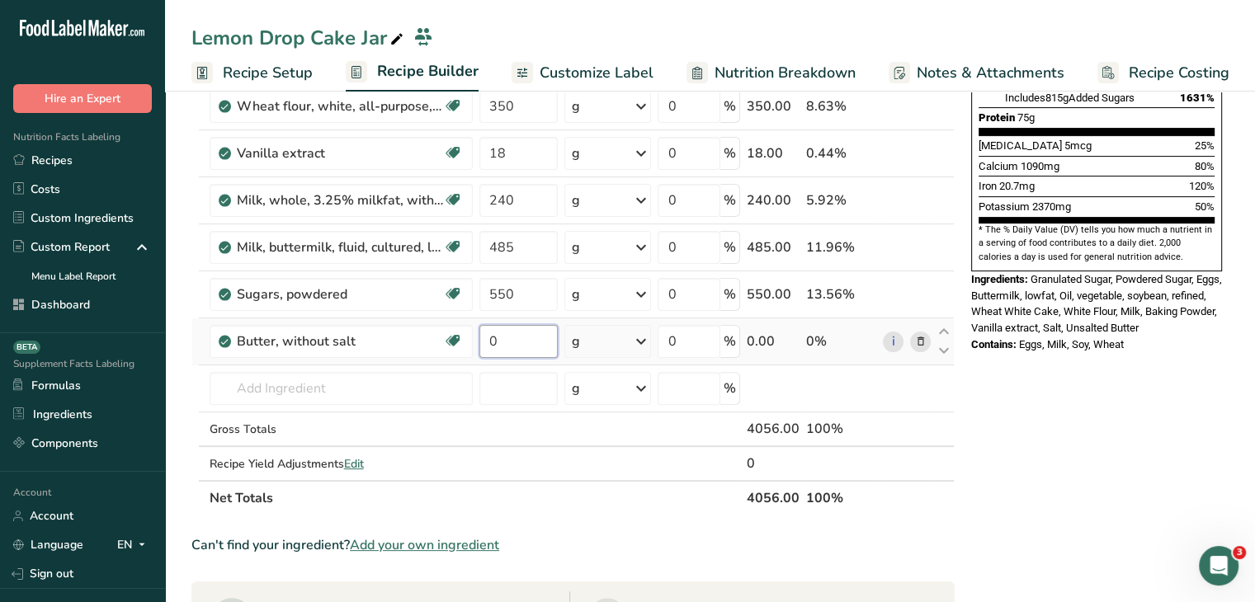
drag, startPoint x: 520, startPoint y: 333, endPoint x: 504, endPoint y: 331, distance: 15.9
click at [504, 331] on input "0" at bounding box center [518, 341] width 79 height 33
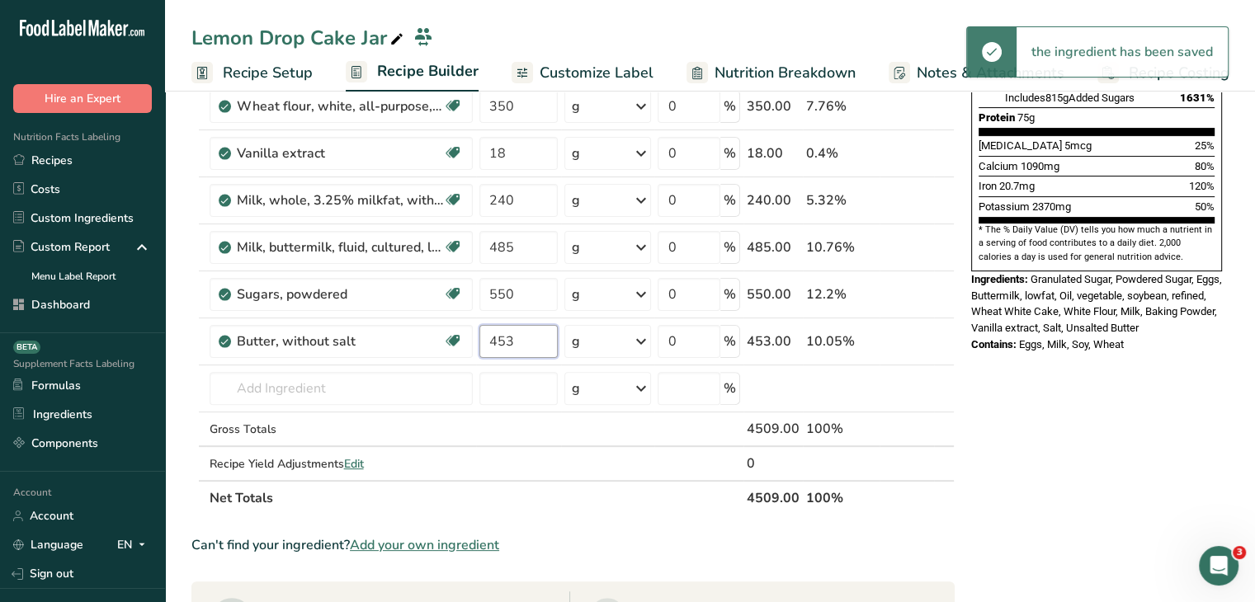
type input "453"
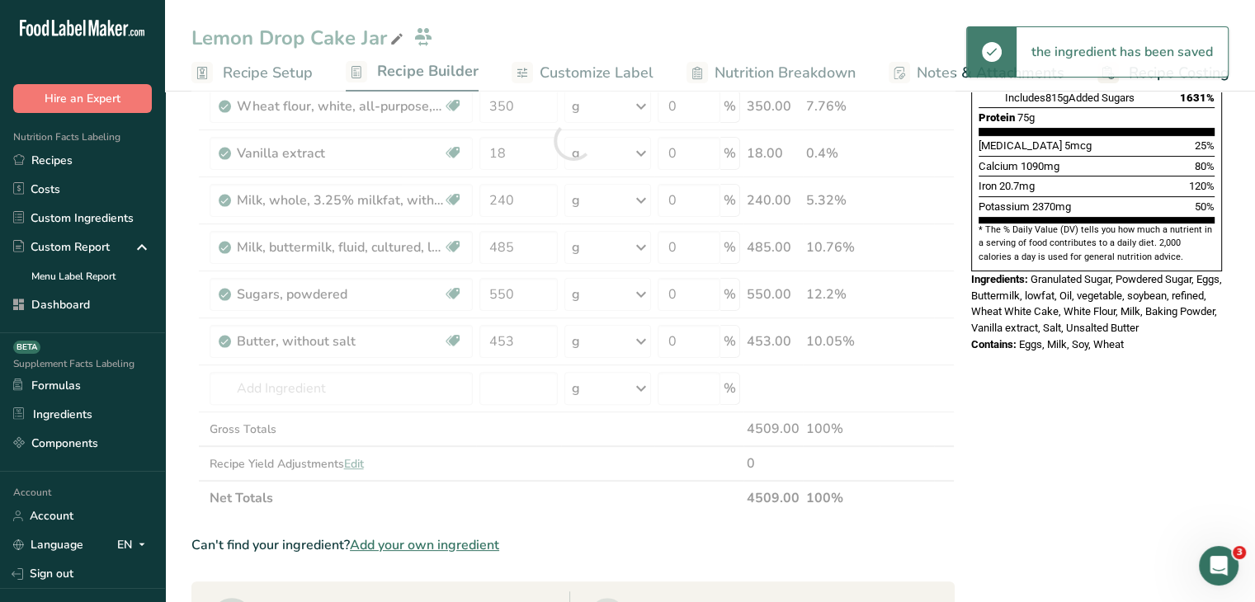
click at [965, 426] on div "Nutrition Facts 2 Servings Per Container Serving Size 2028g Amount Per Serving …" at bounding box center [1097, 445] width 264 height 1491
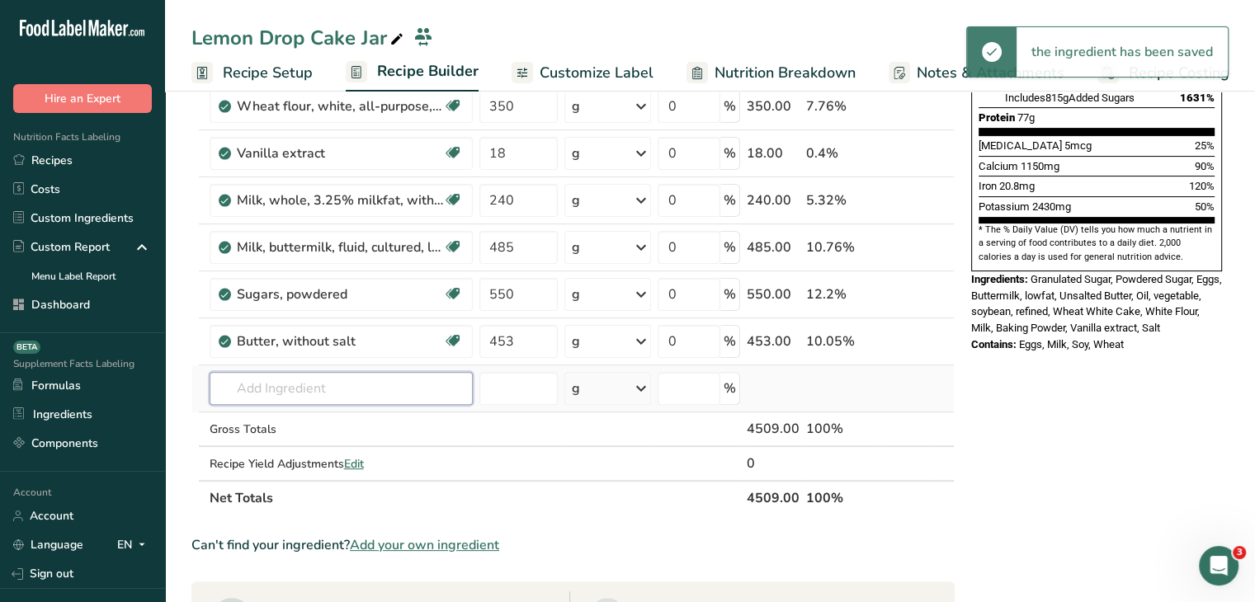
click at [307, 380] on input "text" at bounding box center [341, 388] width 263 height 33
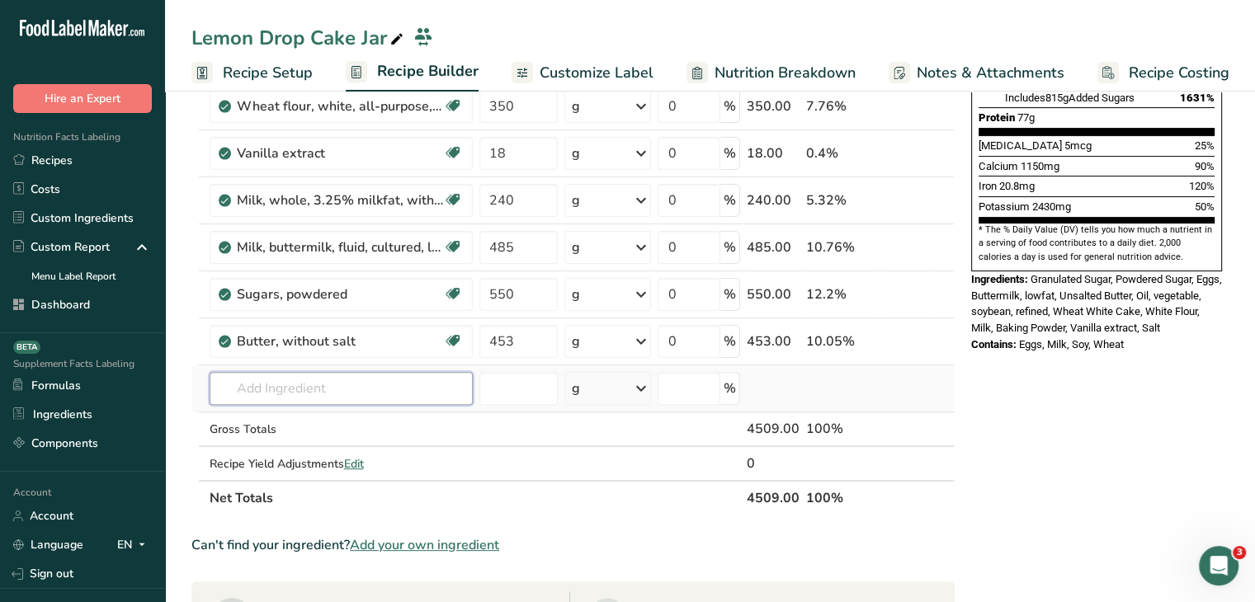
type input "e"
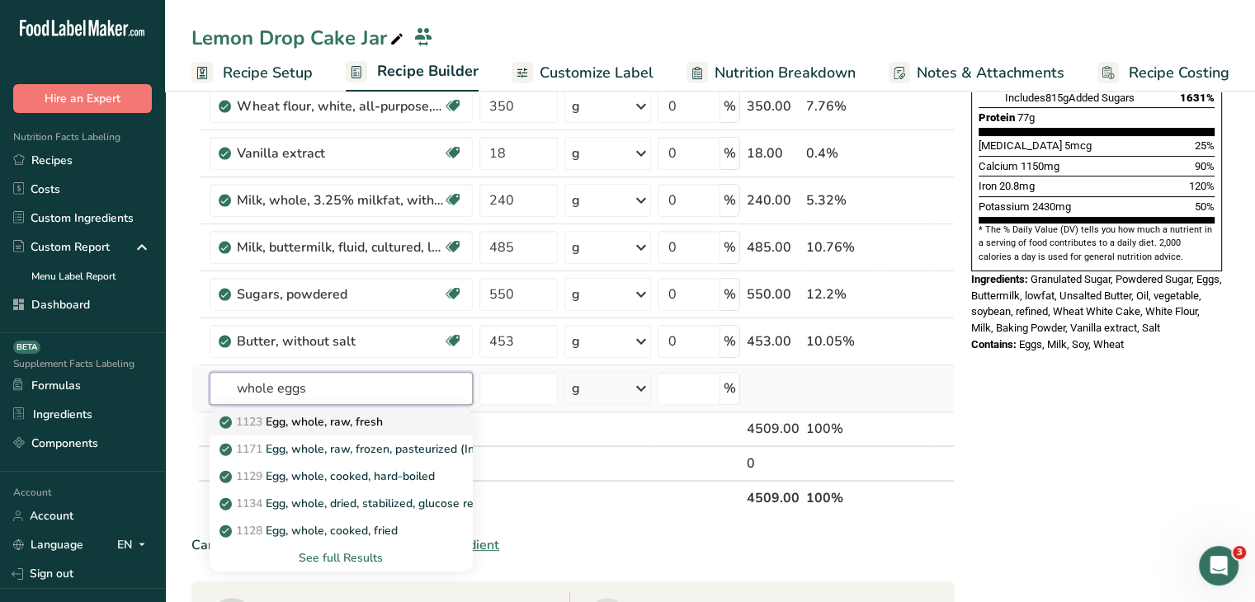
type input "whole eggs"
click at [393, 413] on div "1123 Egg, whole, raw, fresh" at bounding box center [328, 421] width 210 height 17
type input "Egg, whole, raw, fresh"
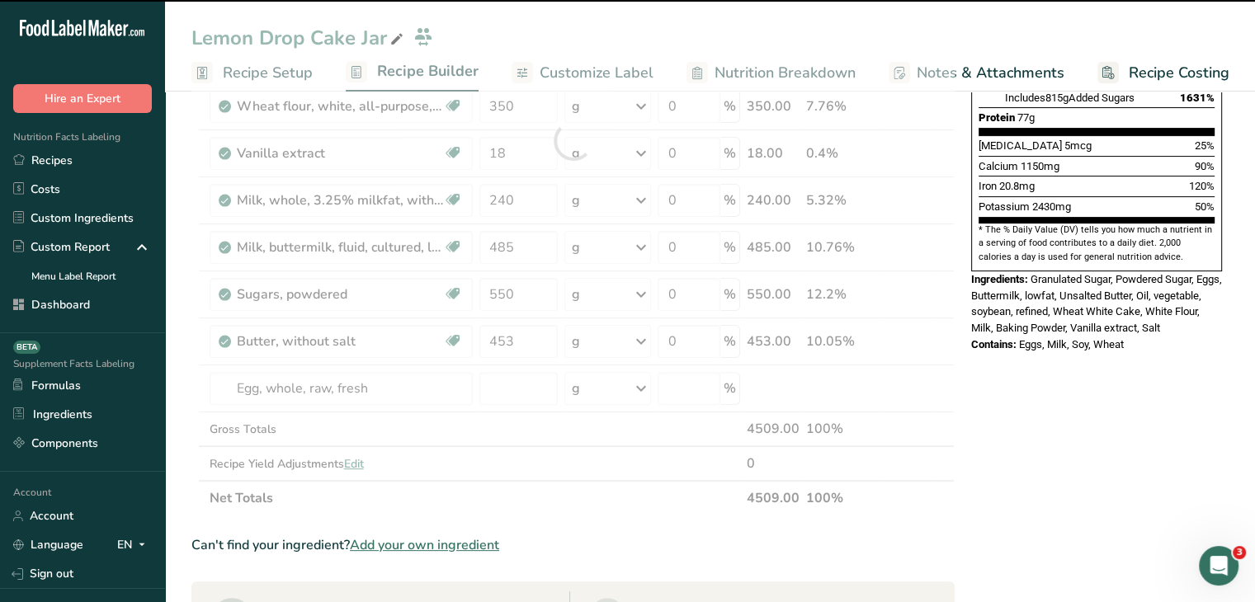
type input "0"
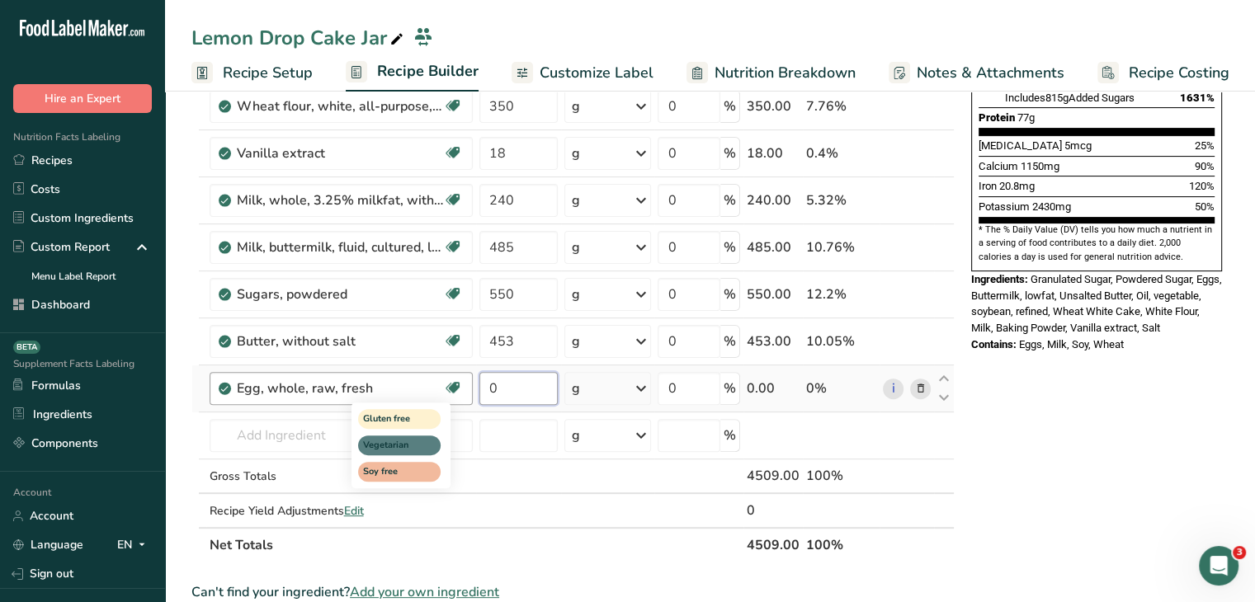
drag, startPoint x: 505, startPoint y: 389, endPoint x: 460, endPoint y: 385, distance: 44.8
click at [460, 385] on tr "Egg, whole, raw, fresh Gluten free Vegetarian Soy free 0 g Portions 1 large 1 e…" at bounding box center [573, 389] width 762 height 47
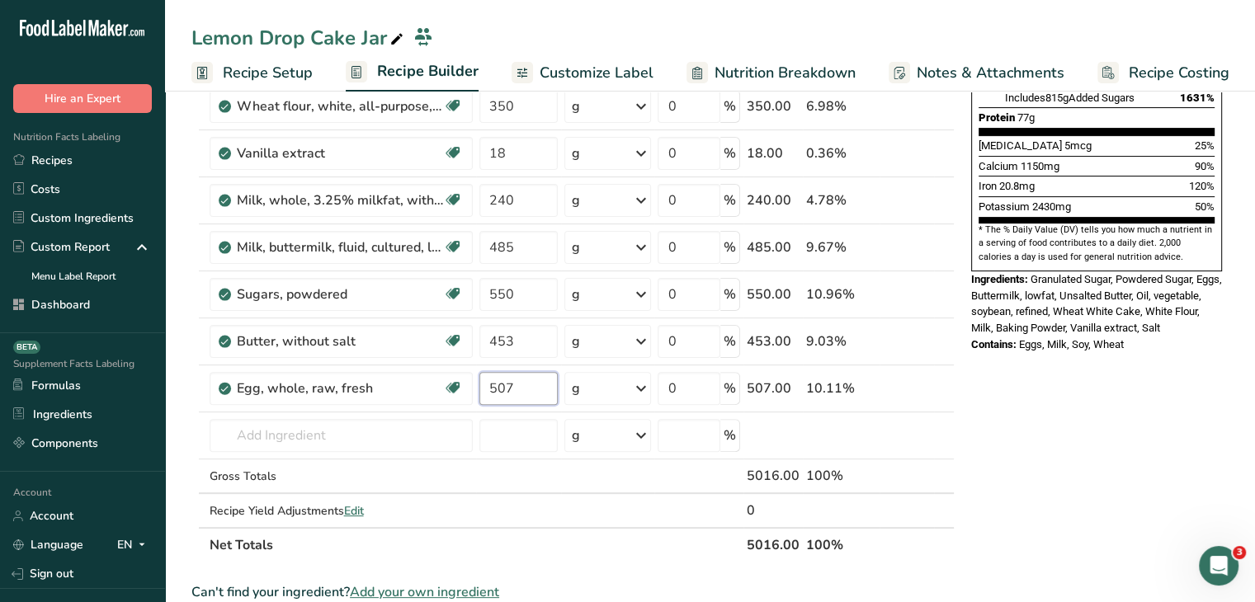
type input "507"
click at [1168, 423] on div "Nutrition Facts 2 Servings Per Container Serving Size 2255g Amount Per Serving …" at bounding box center [1097, 469] width 264 height 1538
click at [424, 421] on input "text" at bounding box center [341, 435] width 263 height 33
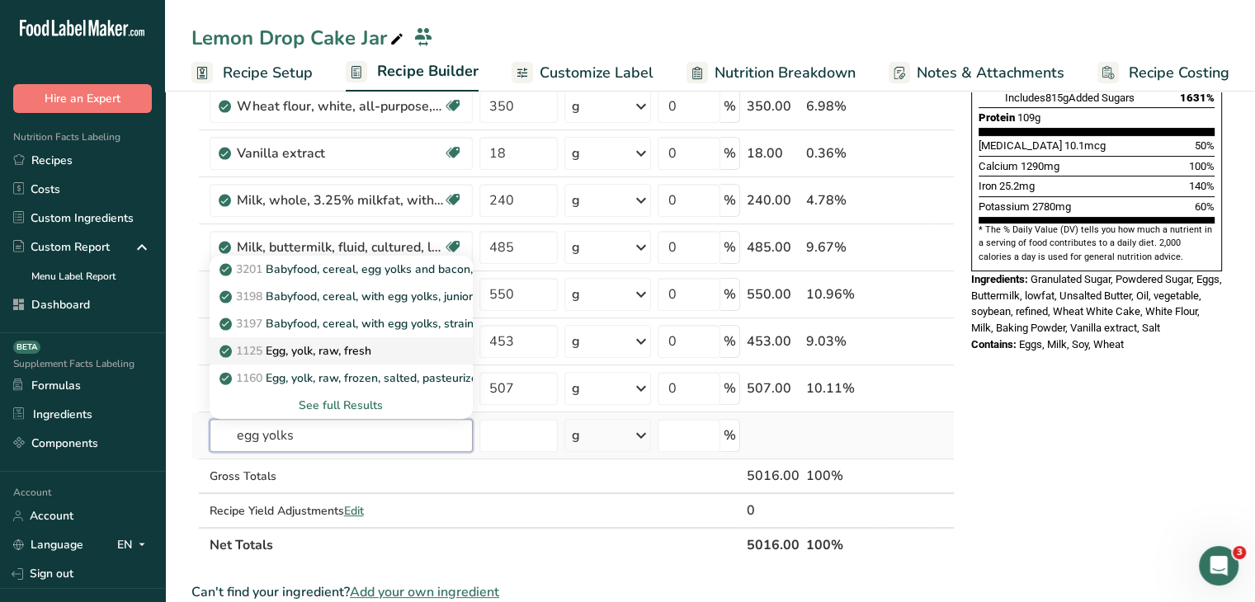
type input "egg yolks"
click at [422, 353] on div "1125 Egg, yolk, raw, fresh" at bounding box center [328, 350] width 210 height 17
type input "Egg, yolk, raw, fresh"
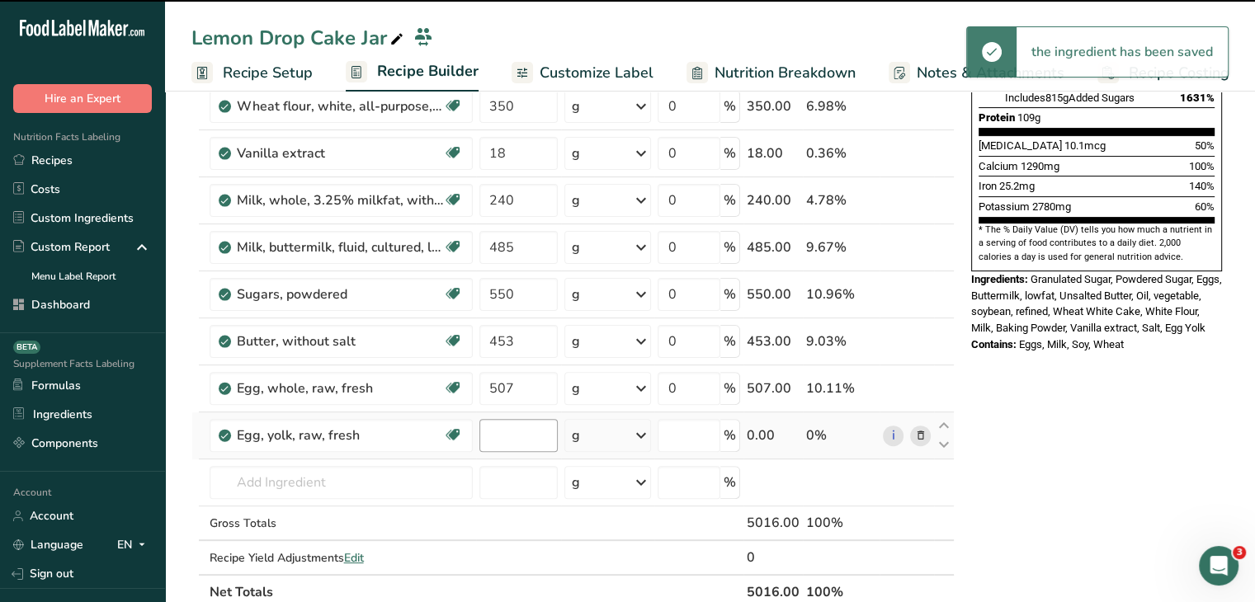
type input "0"
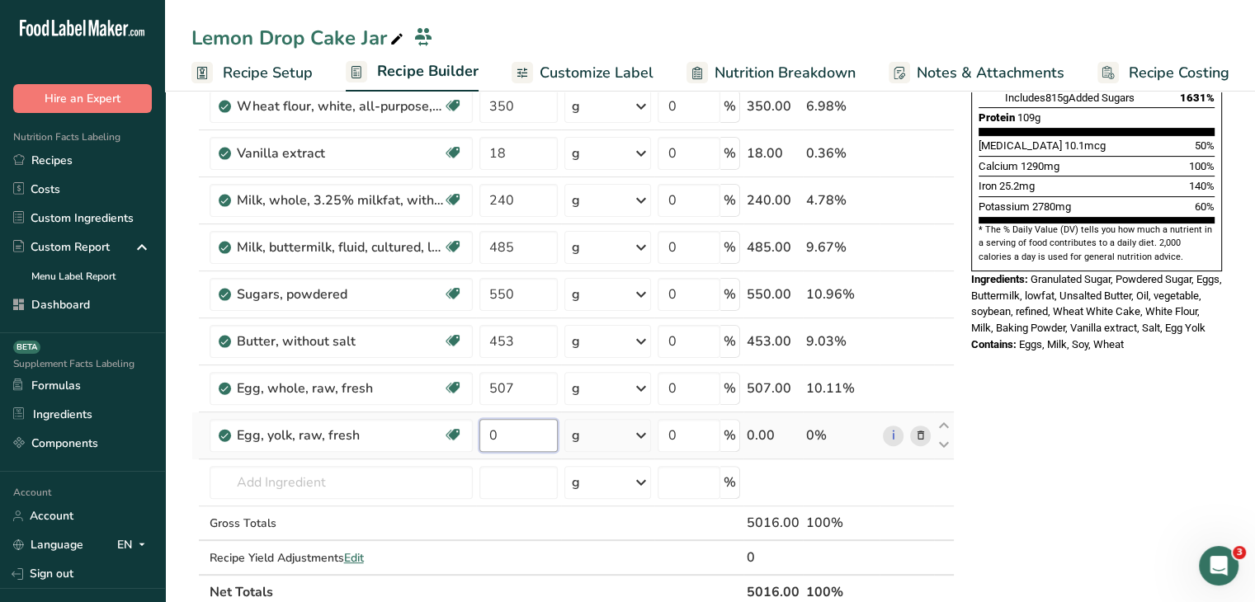
drag, startPoint x: 518, startPoint y: 437, endPoint x: 508, endPoint y: 441, distance: 10.7
click at [508, 441] on input "0" at bounding box center [518, 435] width 79 height 33
type input "100"
click at [1236, 518] on section "Add Ingredients Manage Recipe Delete Recipe Duplicate Recipe Scale Recipe Save …" at bounding box center [710, 492] width 1090 height 1638
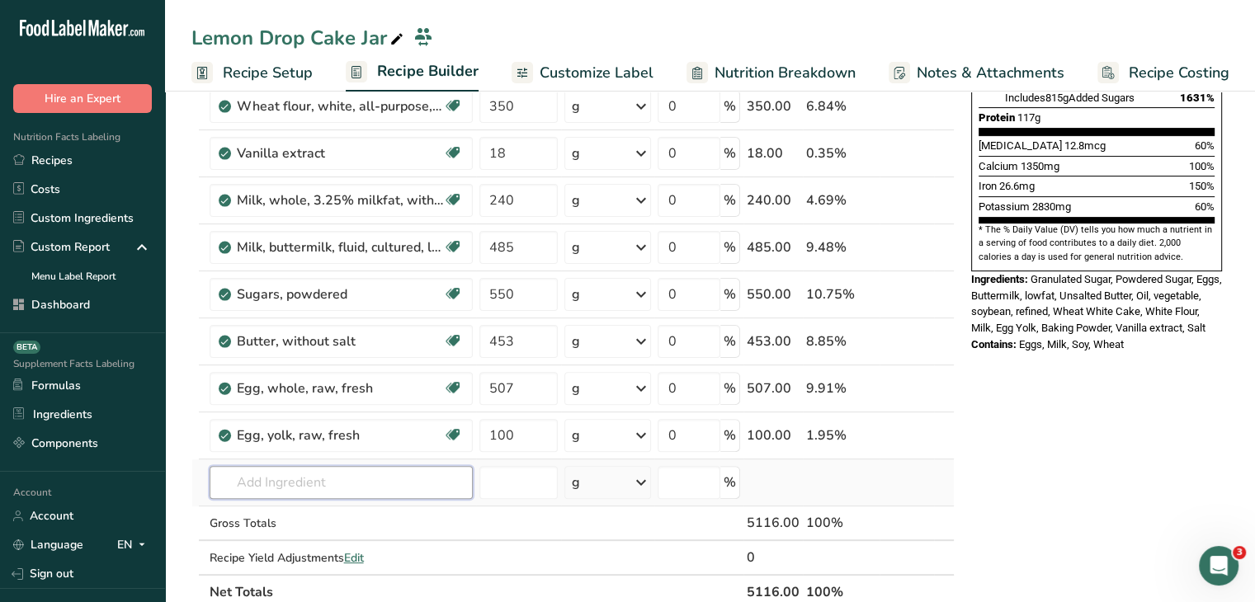
click at [386, 478] on input "text" at bounding box center [341, 482] width 263 height 33
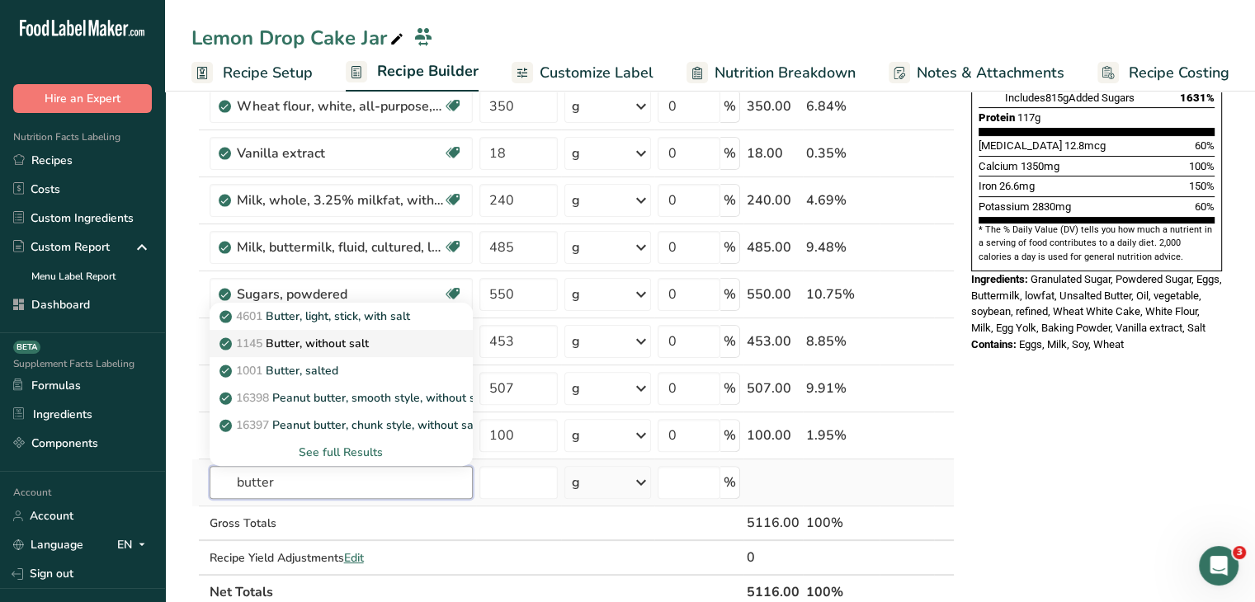
type input "butter"
click at [363, 341] on p "1145 Butter, without salt" at bounding box center [296, 343] width 146 height 17
type input "Butter, without salt"
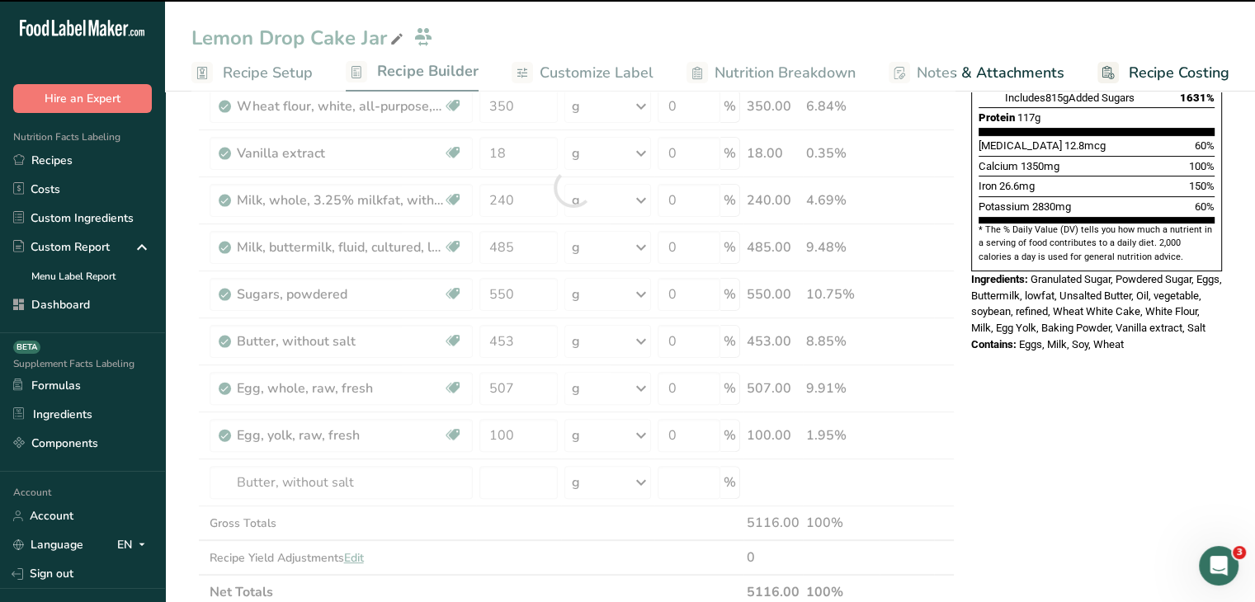
type input "0"
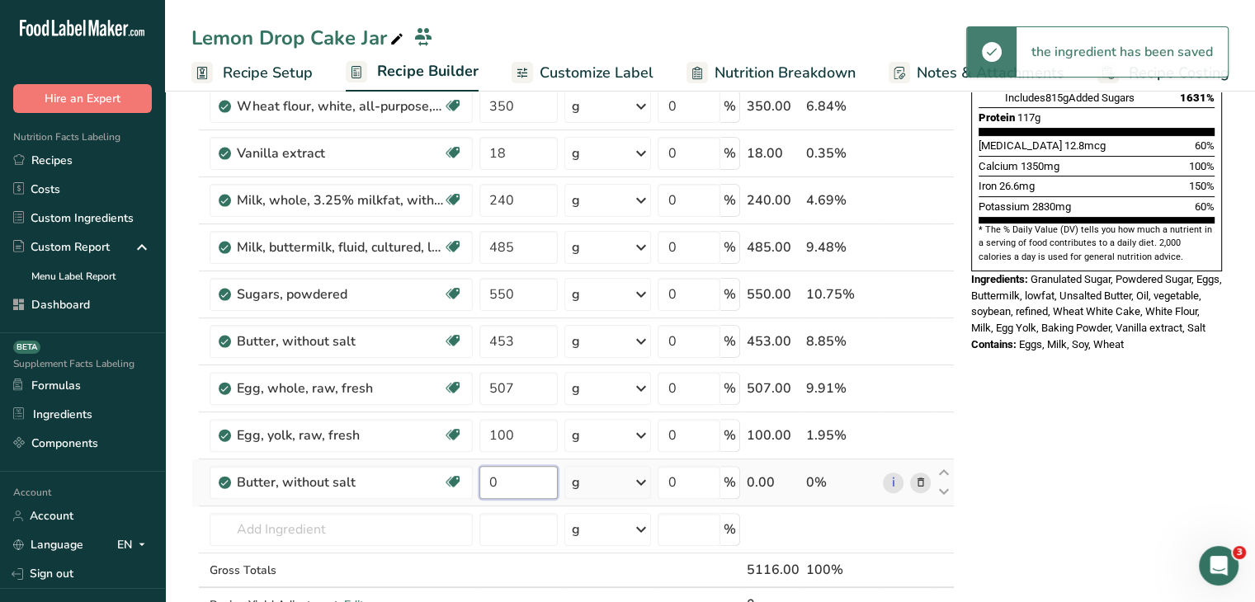
click at [530, 491] on input "0" at bounding box center [518, 482] width 79 height 33
type input "1132"
click at [1060, 479] on div "Nutrition Facts 2 Servings Per Container Serving Size 2558g Amount Per Serving …" at bounding box center [1097, 516] width 264 height 1632
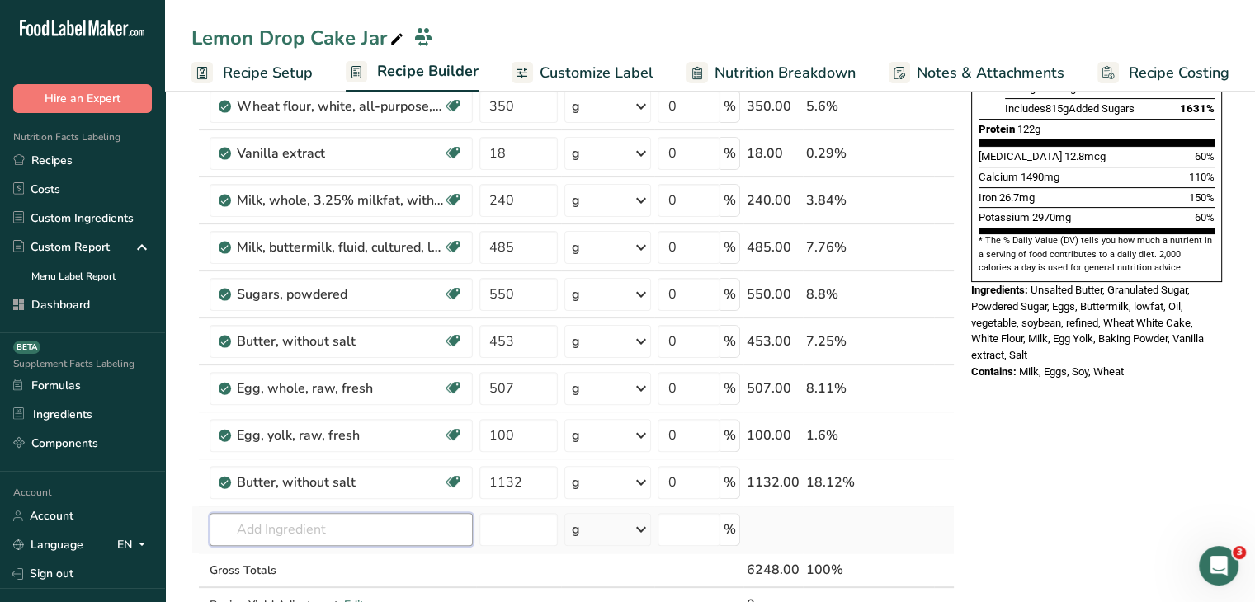
click at [289, 536] on input "text" at bounding box center [341, 529] width 263 height 33
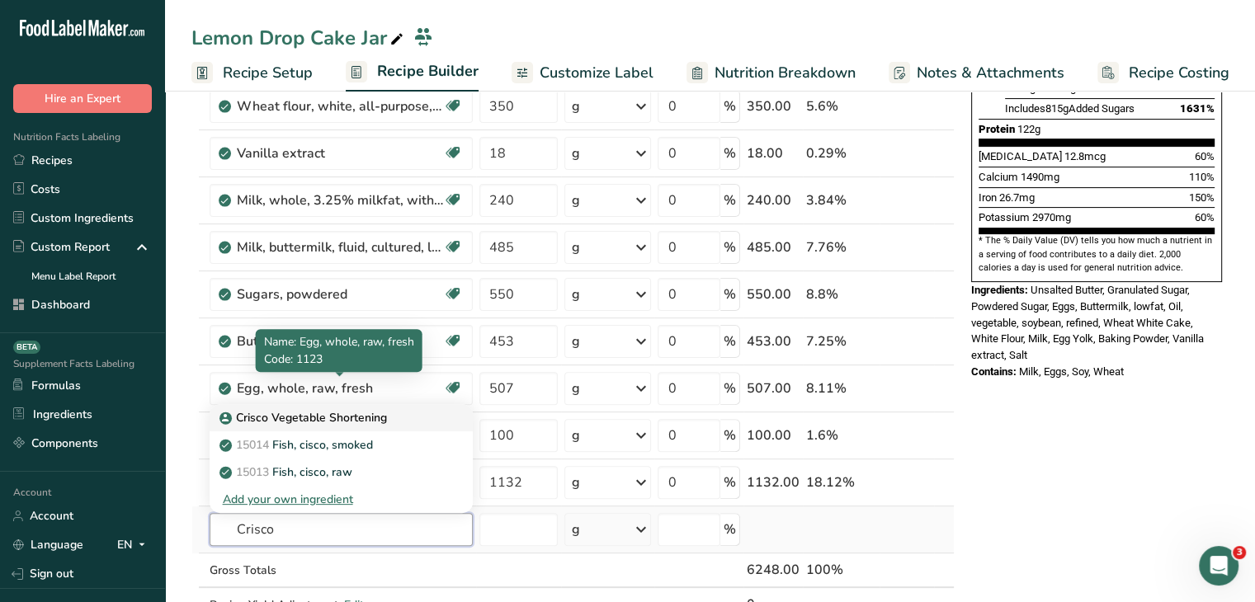
type input "Crisco"
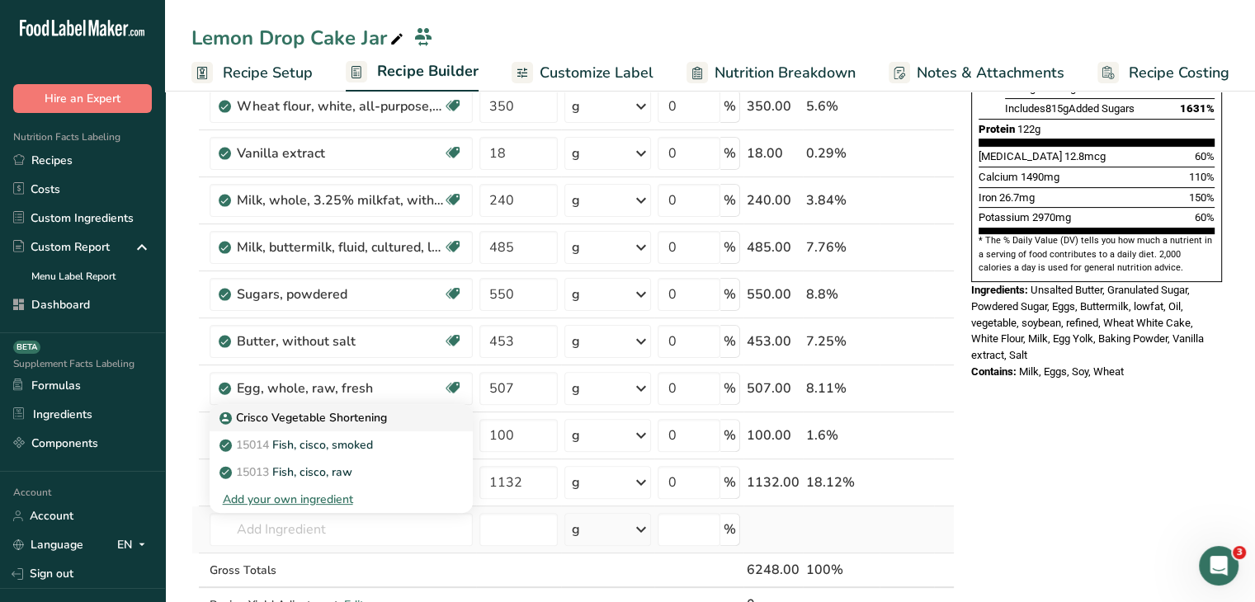
click at [339, 418] on p "Crisco Vegetable Shortening" at bounding box center [305, 417] width 164 height 17
type input "Crisco Vegetable Shortening"
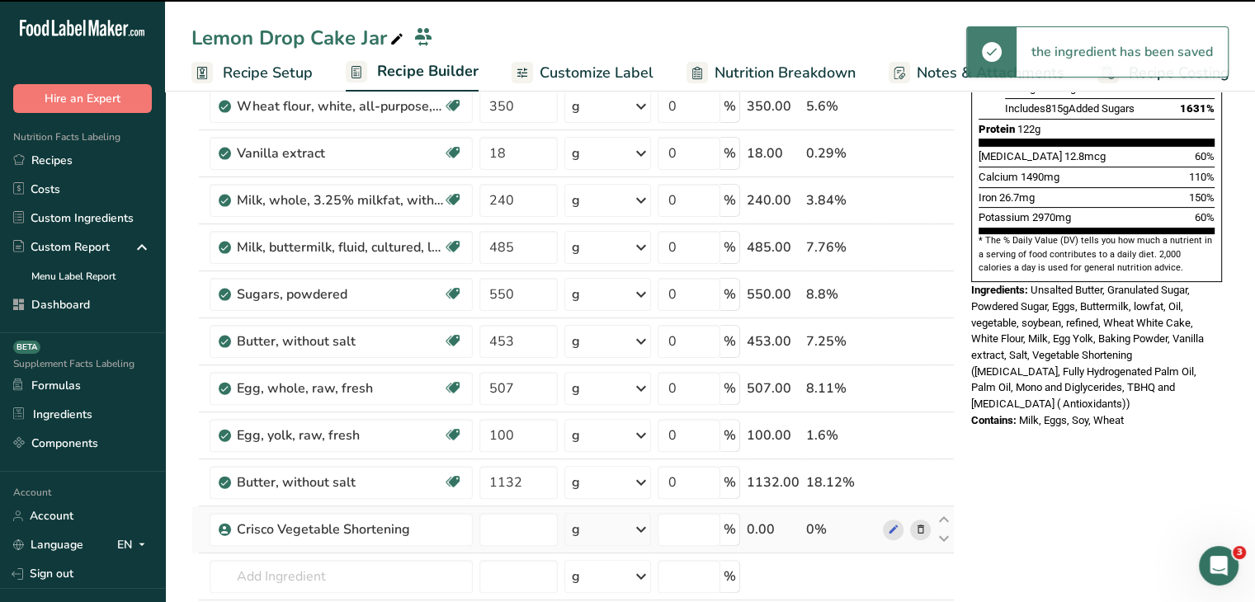
type input "0"
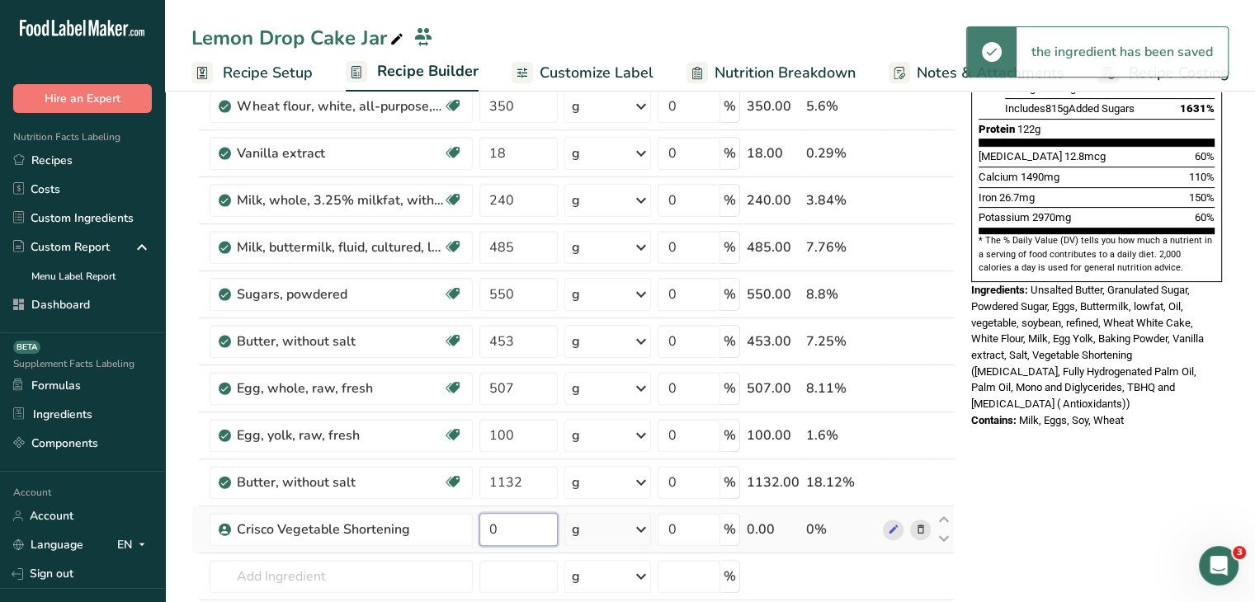
click at [507, 537] on input "0" at bounding box center [518, 529] width 79 height 33
type input "226"
click at [1055, 448] on div "Nutrition Facts 2 Servings Per Container Serving Size 3124g Amount Per Serving …" at bounding box center [1097, 539] width 264 height 1678
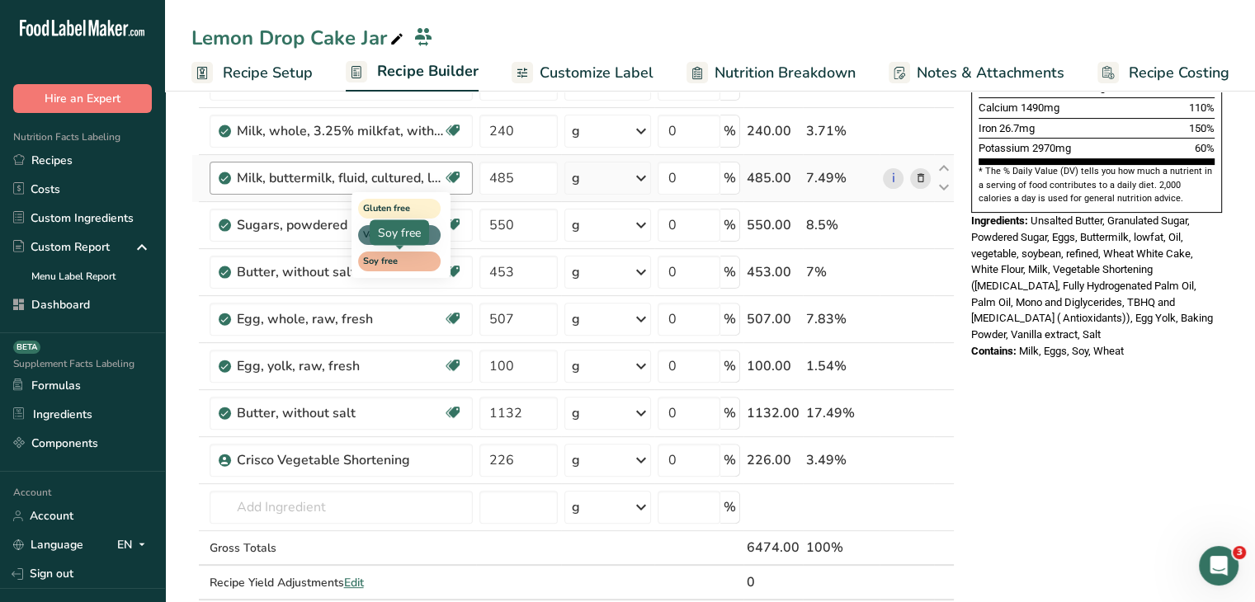
scroll to position [578, 0]
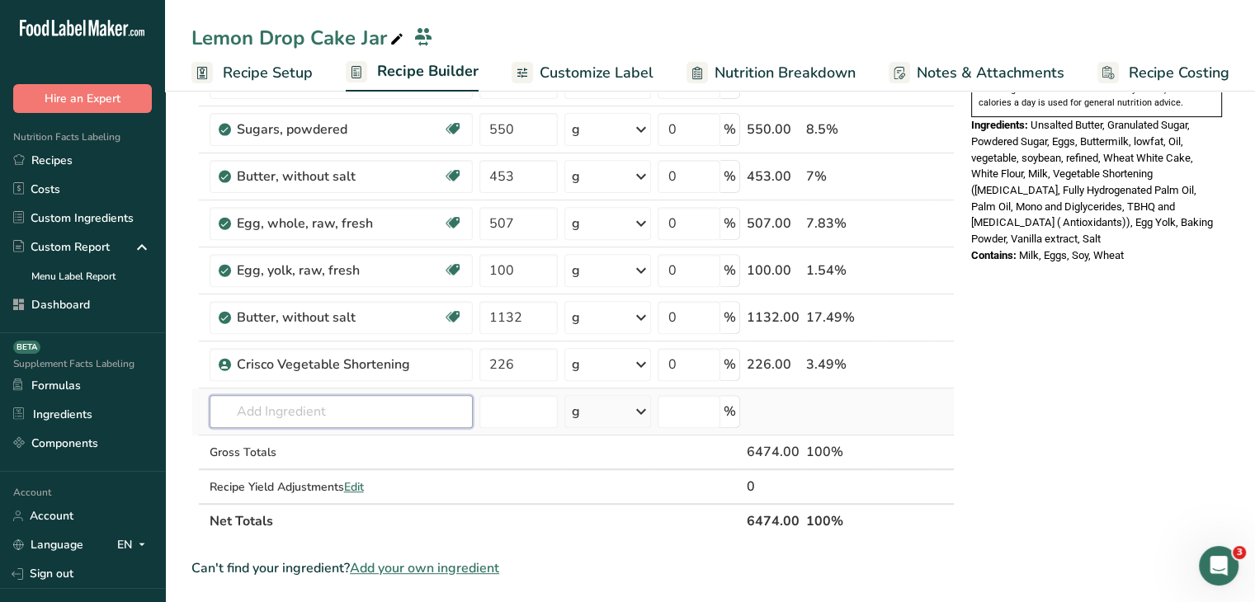
click at [370, 415] on input "text" at bounding box center [341, 411] width 263 height 33
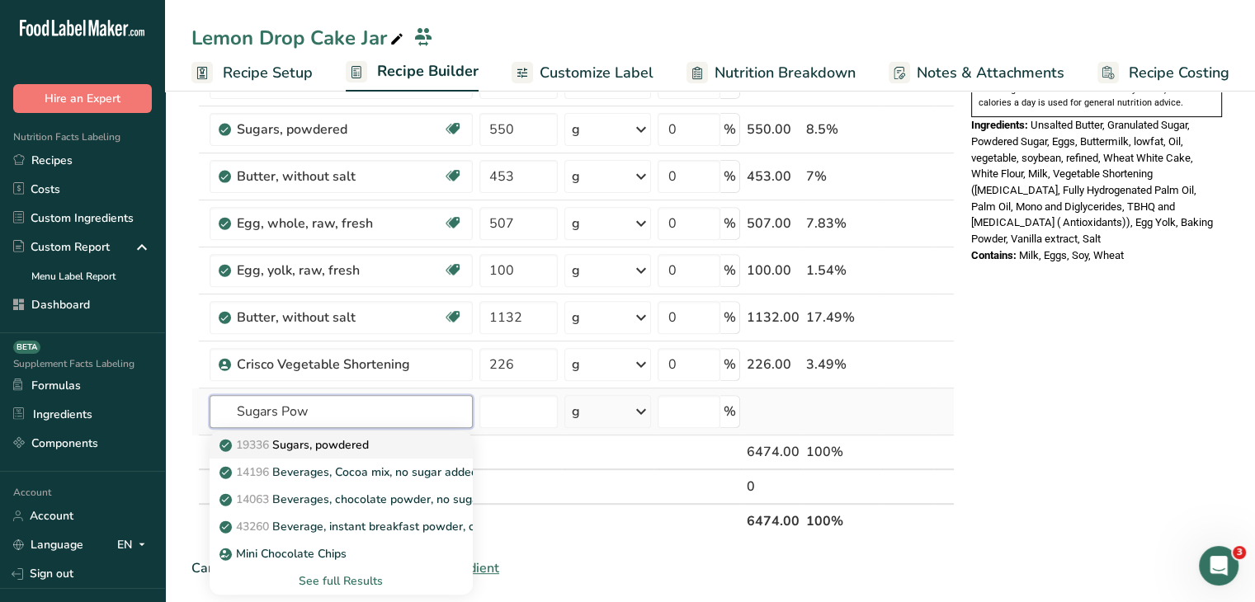
type input "Sugars Pow"
click at [379, 449] on div "19336 Sugars, powdered" at bounding box center [328, 445] width 210 height 17
type input "Sugars, powdered"
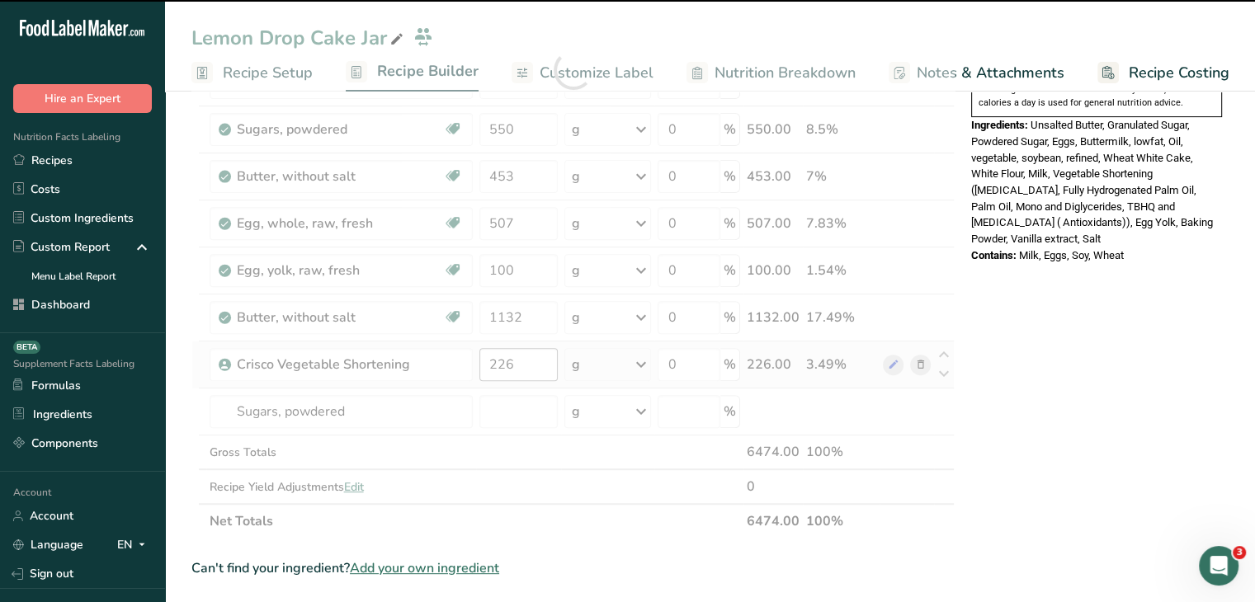
type input "0"
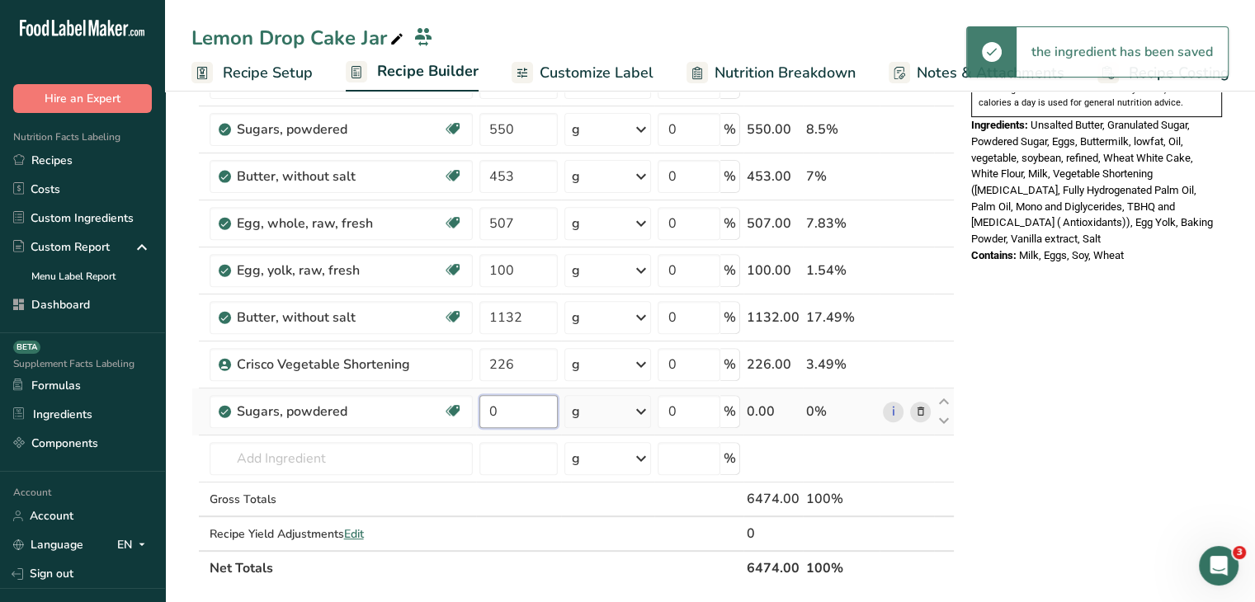
click at [508, 421] on input "0" at bounding box center [518, 411] width 79 height 33
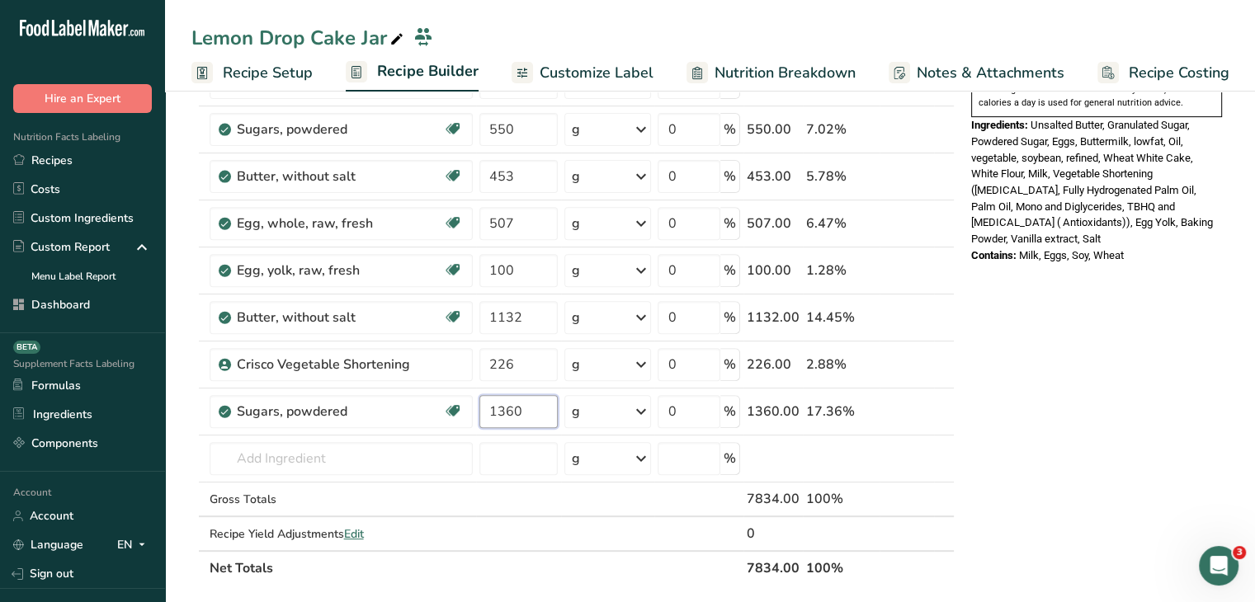
type input "1360"
click at [1139, 345] on div "Nutrition Facts 2 Servings Per Container Serving Size 3237g Amount Per Serving …" at bounding box center [1097, 397] width 264 height 1725
click at [350, 445] on input "text" at bounding box center [341, 458] width 263 height 33
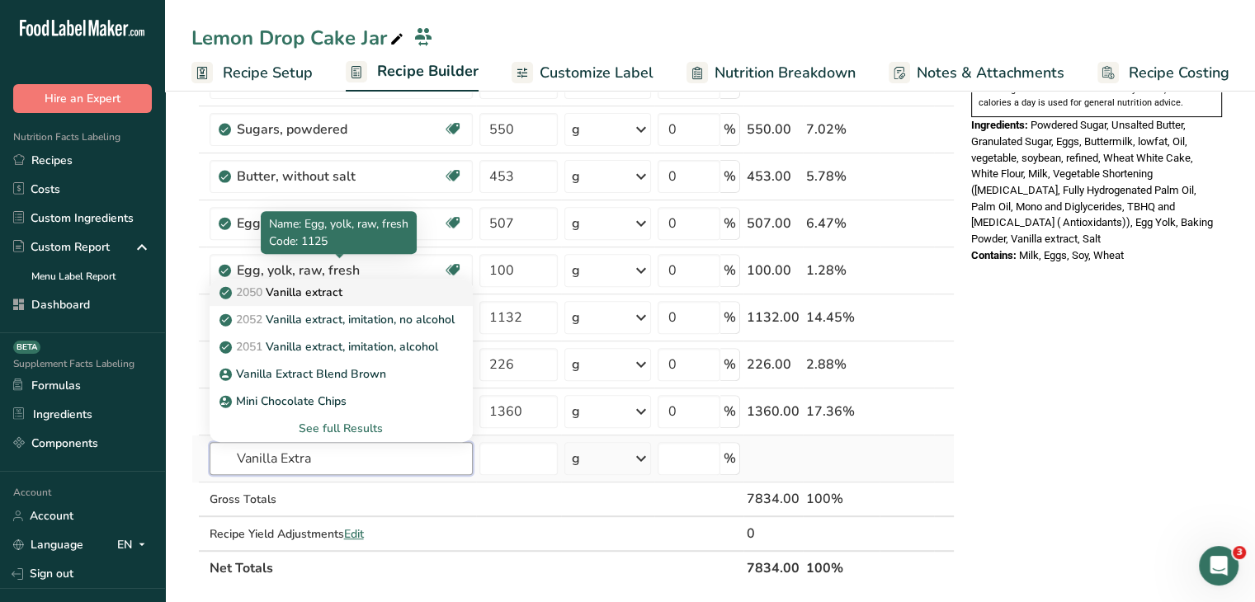
type input "Vanilla Extra"
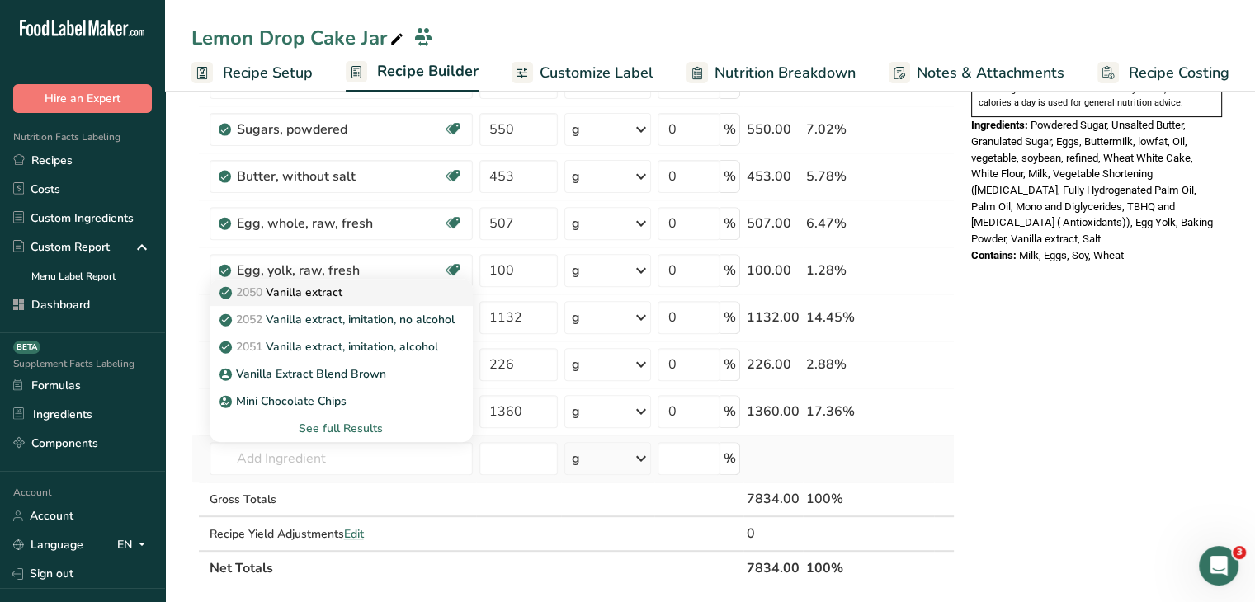
click at [393, 293] on div "2050 Vanilla extract" at bounding box center [328, 292] width 210 height 17
type input "Vanilla extract"
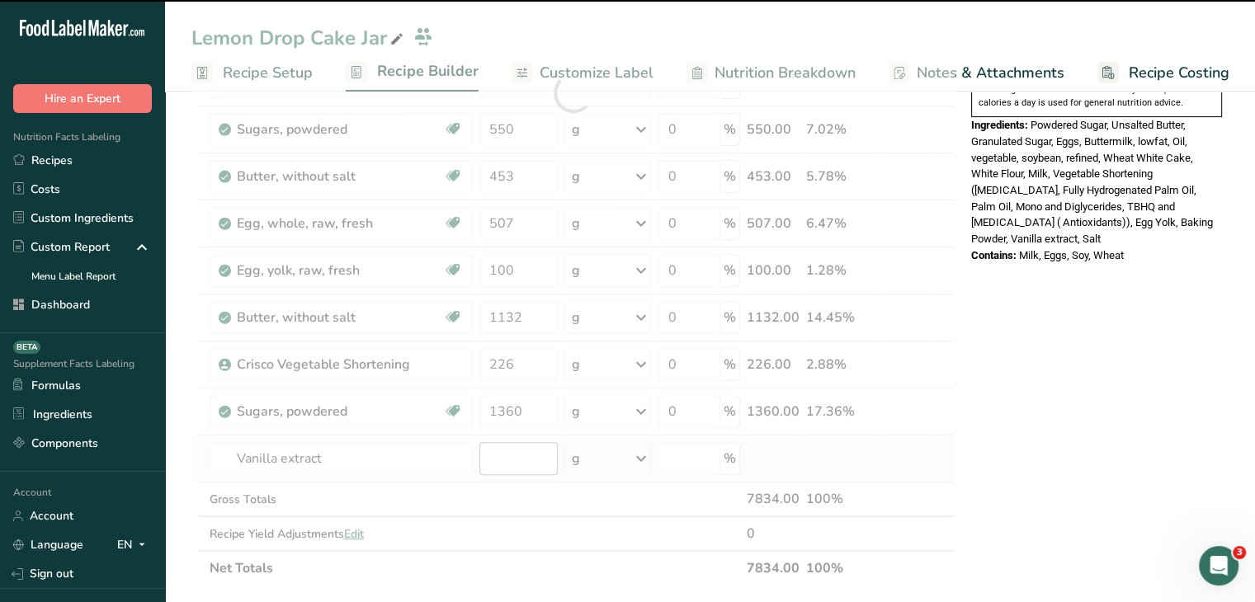
type input "0"
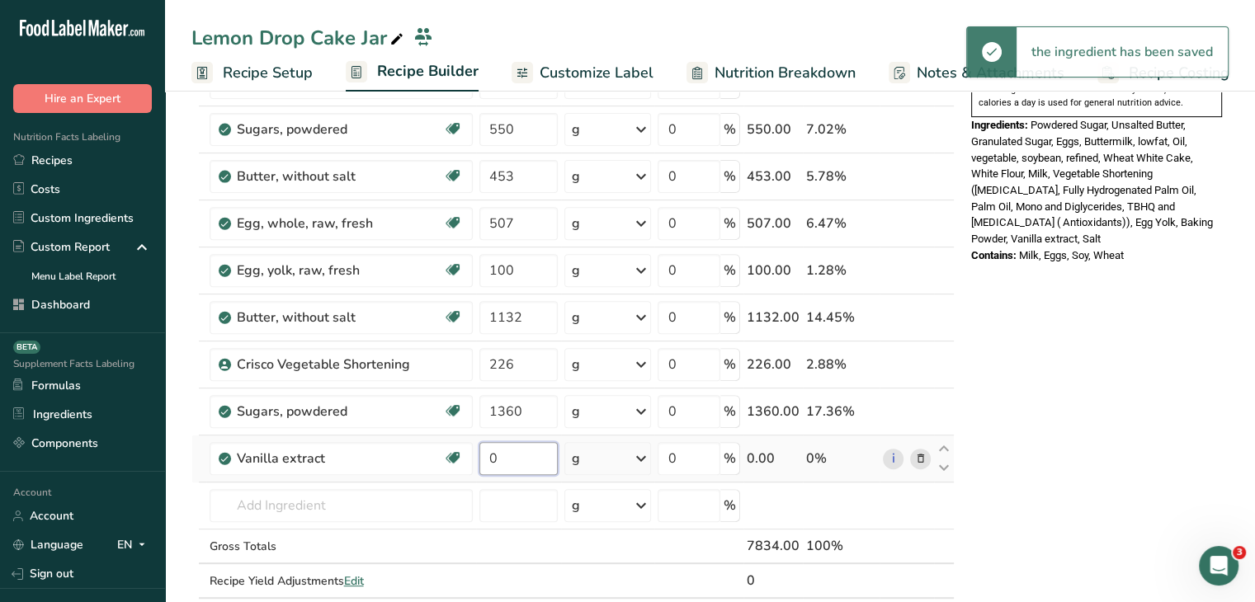
click at [519, 442] on input "0" at bounding box center [518, 458] width 79 height 33
type input "7"
click at [998, 380] on div "Nutrition Facts 2 Servings Per Container Serving Size 3917g Amount Per Serving …" at bounding box center [1097, 421] width 264 height 1772
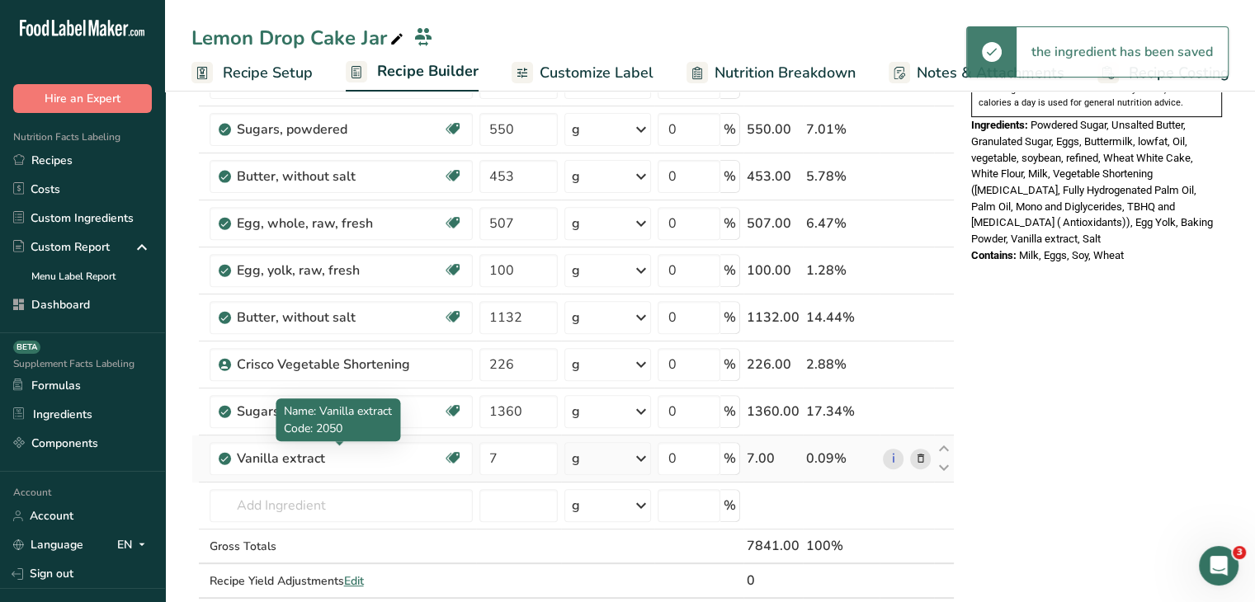
click at [254, 476] on td "Vanilla extract Dairy free Gluten free Vegan Vegetarian Soy free" at bounding box center [341, 459] width 270 height 47
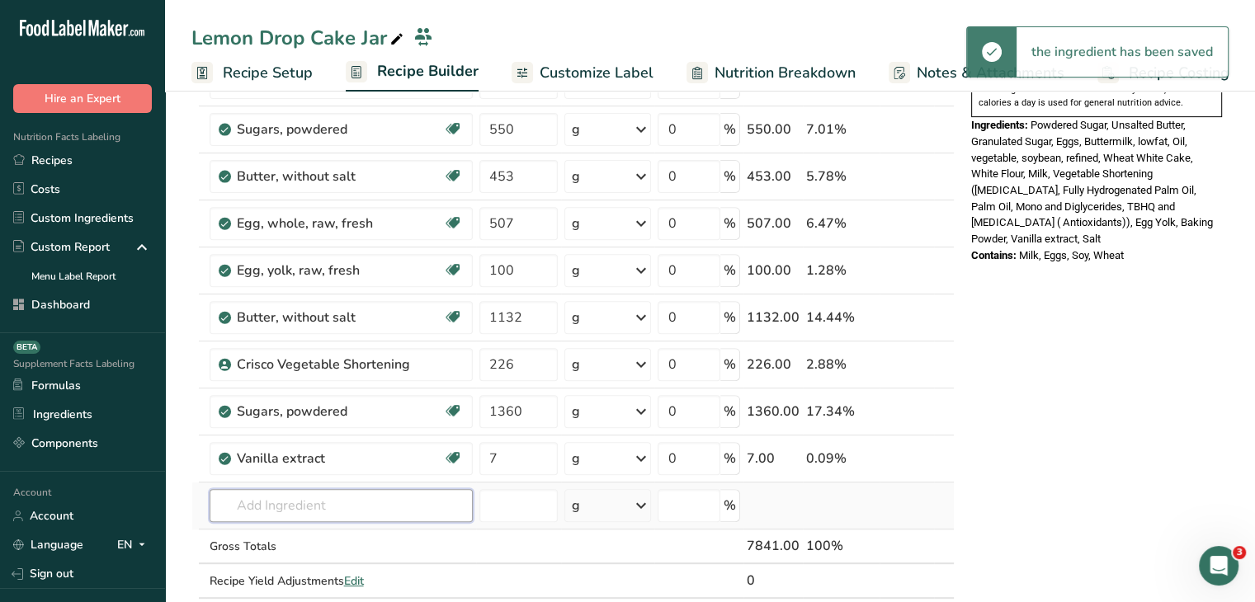
click at [276, 493] on input "text" at bounding box center [341, 505] width 263 height 33
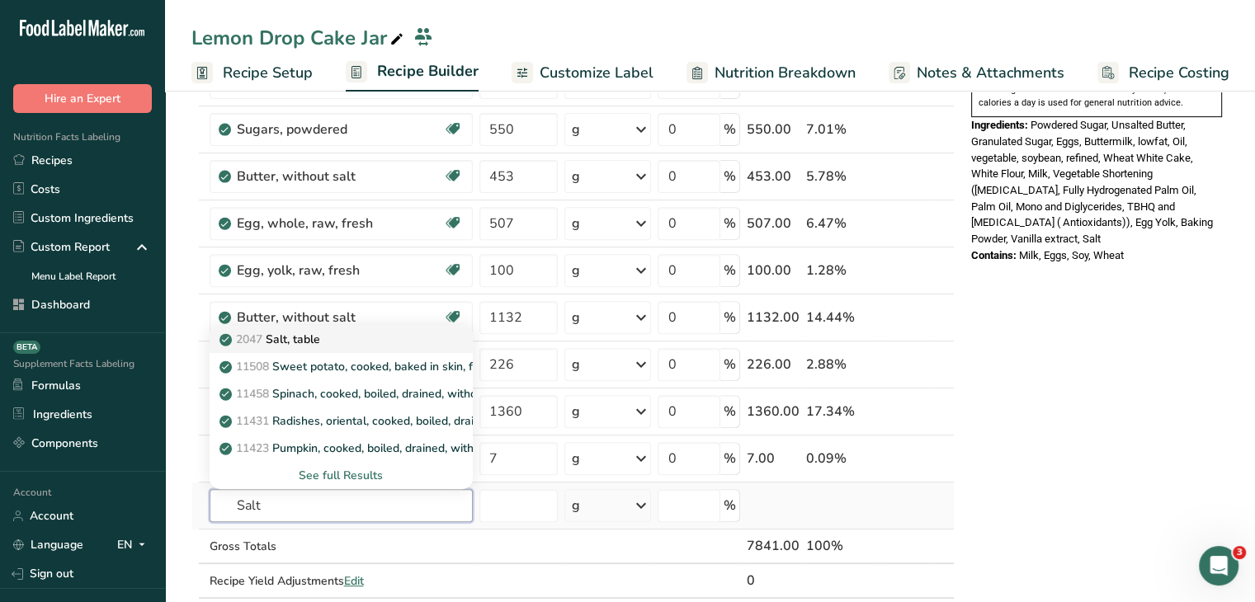
type input "Salt"
click at [353, 331] on div "2047 Salt, table" at bounding box center [328, 339] width 210 height 17
type input "Salt, table"
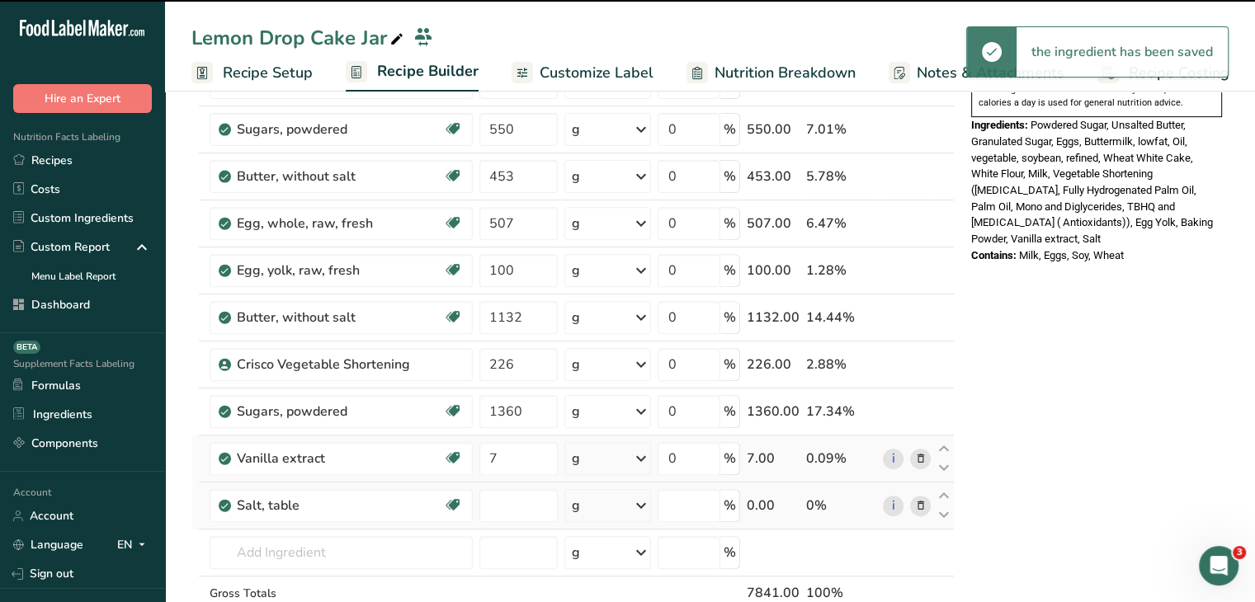
type input "0"
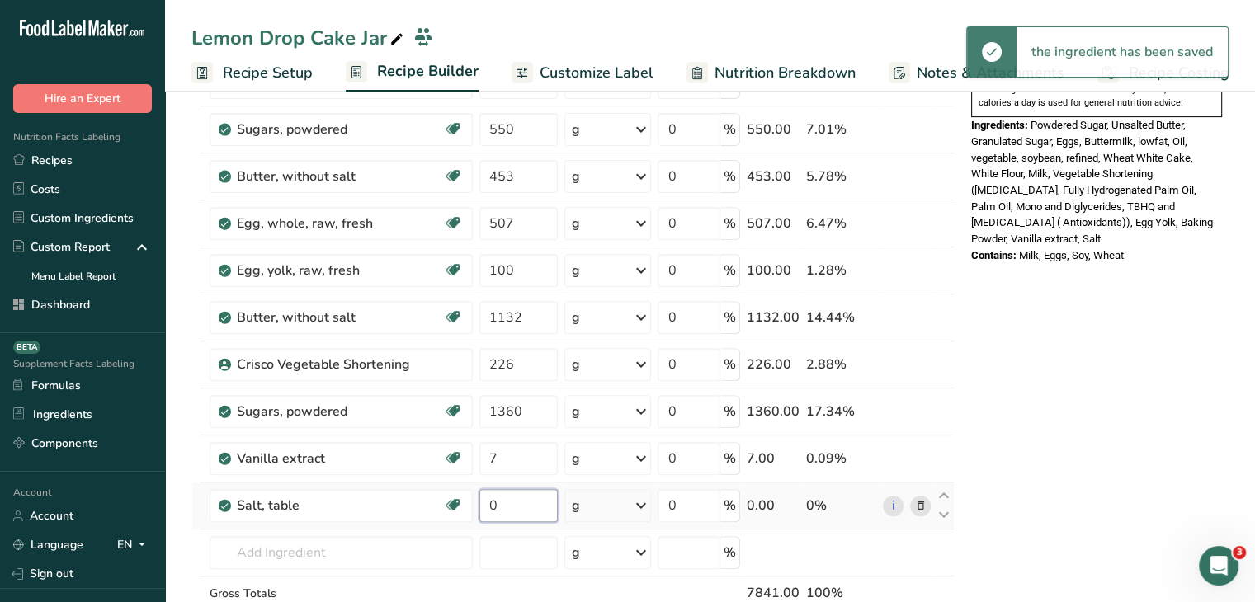
click at [535, 503] on input "0" at bounding box center [518, 505] width 79 height 33
type input "7"
click at [1105, 374] on div "Nutrition Facts 2 Servings Per Container Serving Size 3921g Amount Per Serving …" at bounding box center [1097, 444] width 264 height 1819
click at [356, 559] on input "text" at bounding box center [341, 552] width 263 height 33
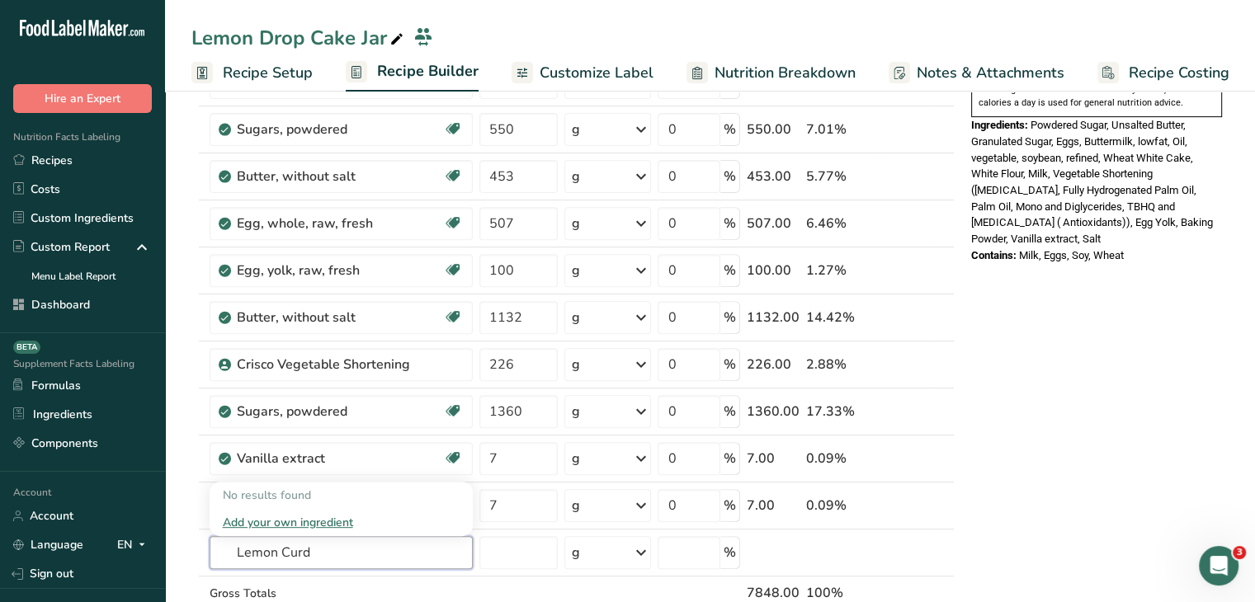
type input "Lemon Curd"
click at [341, 522] on div "Add your own ingredient" at bounding box center [341, 522] width 237 height 17
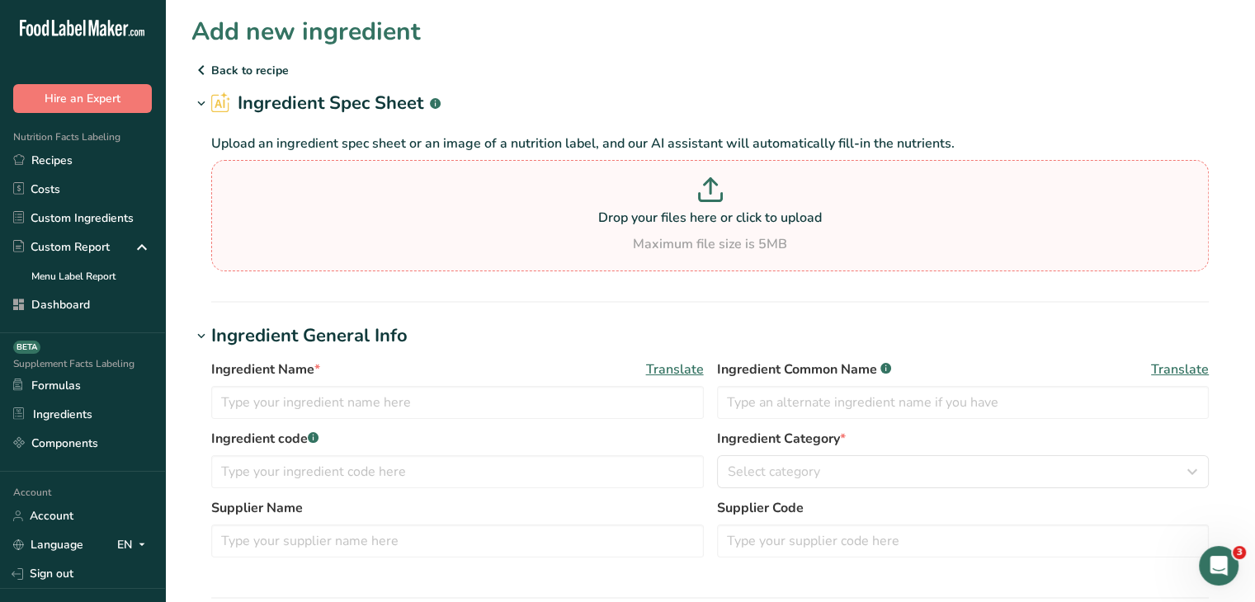
click at [548, 175] on section "Drop your files here or click to upload Maximum file size is 5MB" at bounding box center [709, 215] width 989 height 103
click at [548, 175] on input "Drop your files here or click to upload Maximum file size is 5MB" at bounding box center [710, 215] width 998 height 111
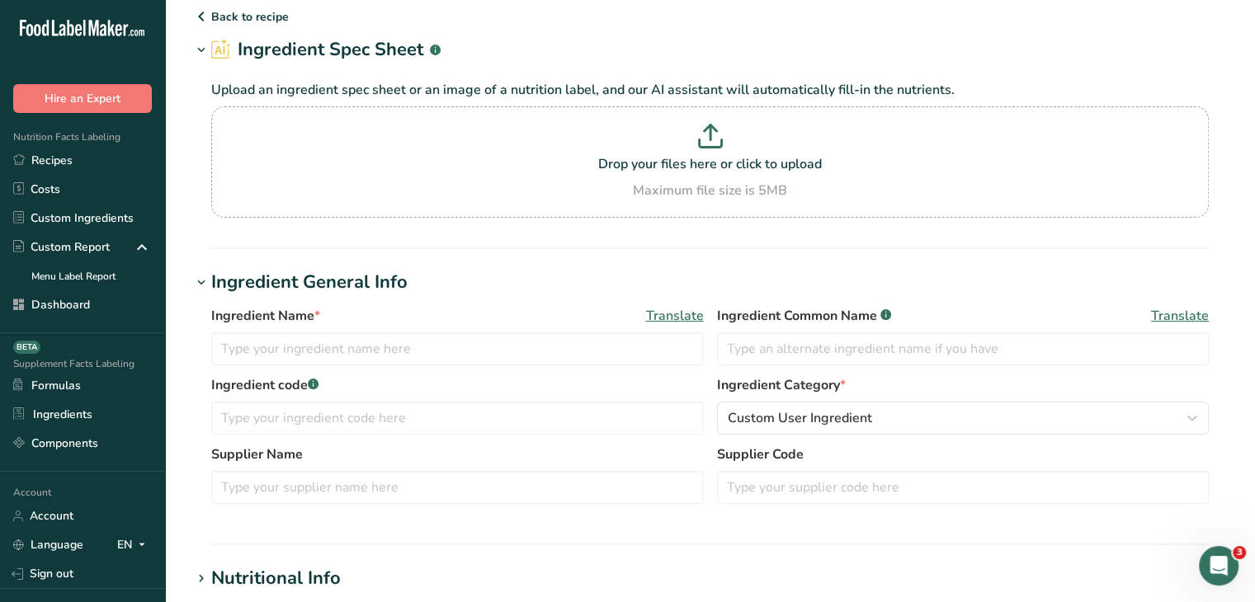
scroll to position [83, 0]
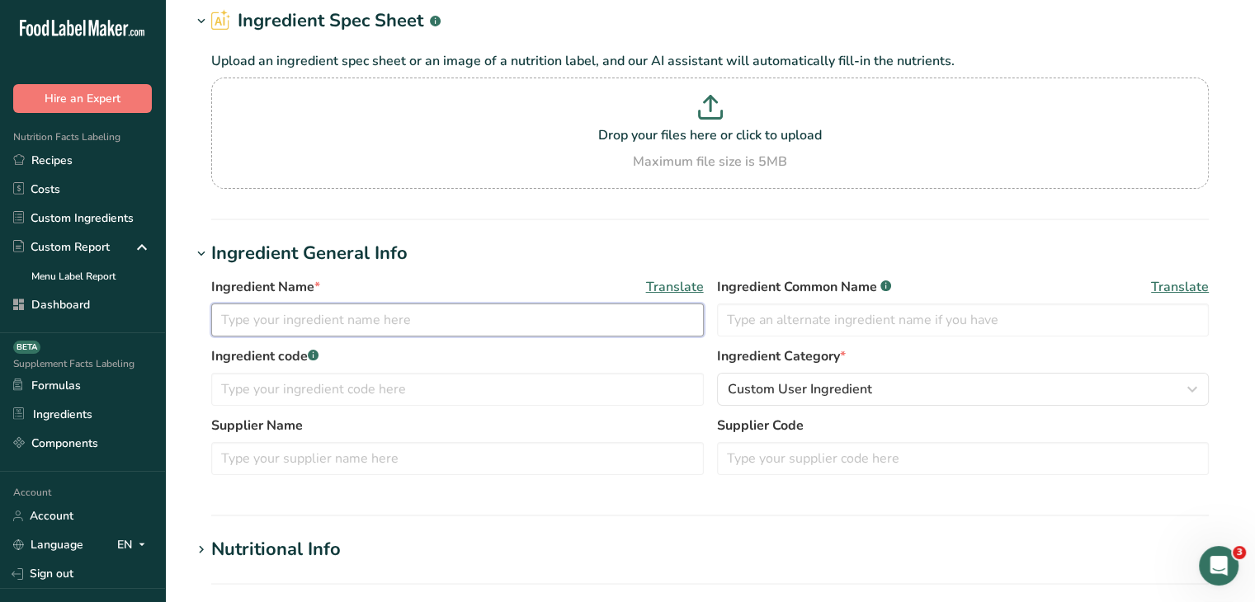
click at [453, 330] on input "text" at bounding box center [457, 320] width 493 height 33
type input "Lemon Curd"
click at [459, 302] on div "Ingredient Name * Translate Lemon Curd" at bounding box center [457, 306] width 493 height 59
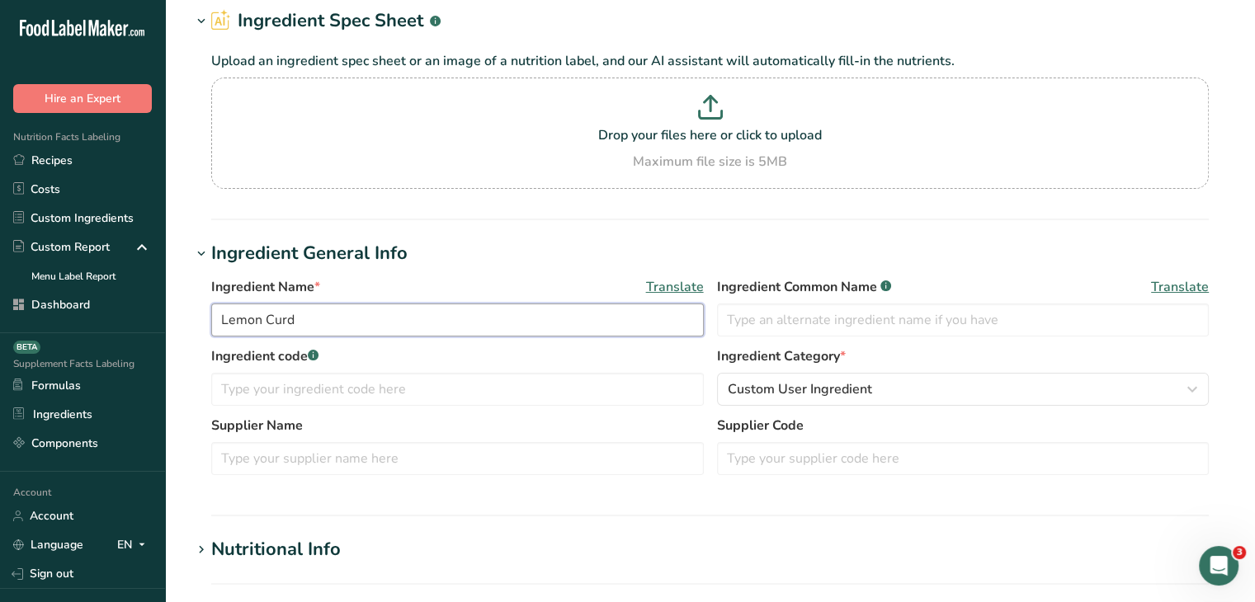
click at [460, 313] on input "Lemon Curd" at bounding box center [457, 320] width 493 height 33
click at [885, 317] on input "text" at bounding box center [963, 320] width 493 height 33
paste input "Lemon Curd"
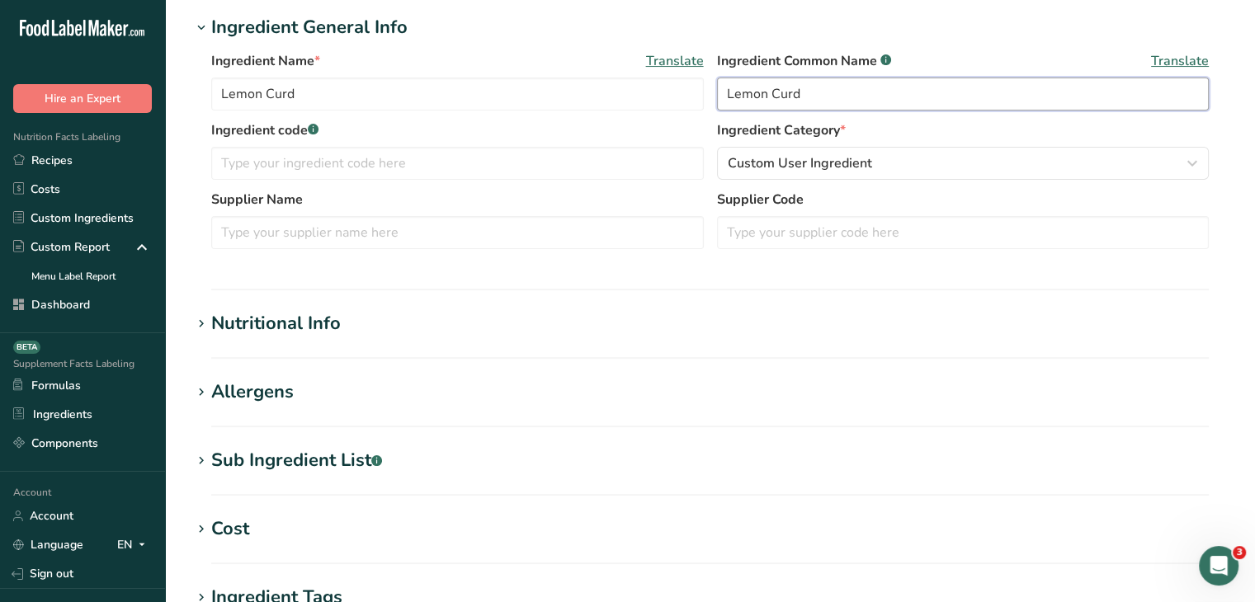
scroll to position [330, 0]
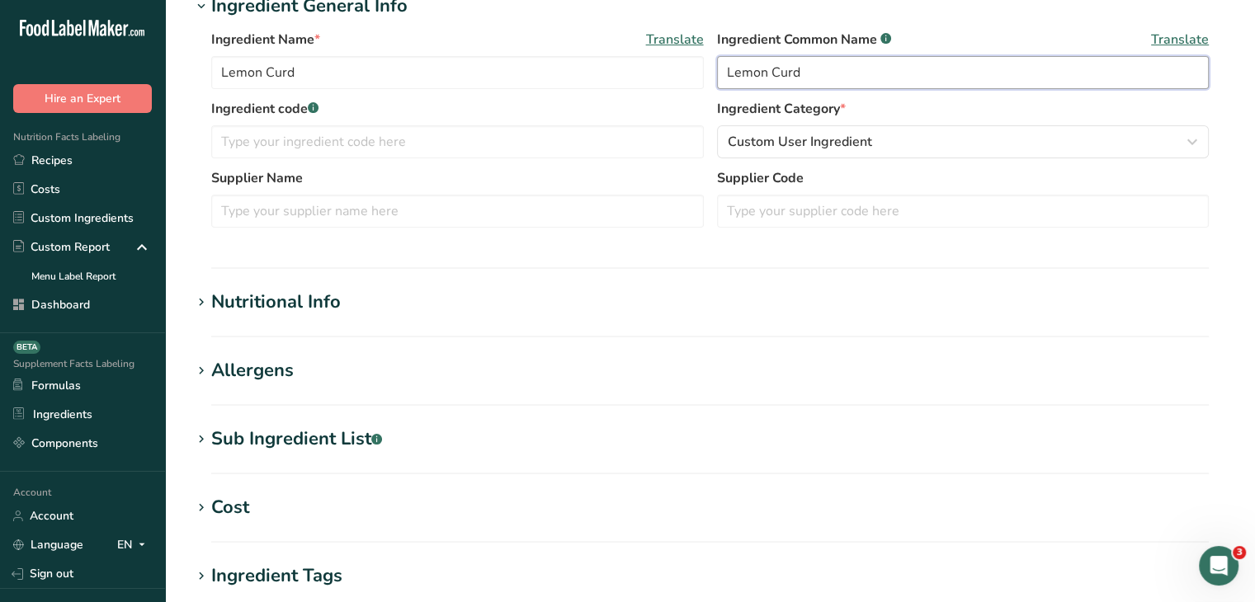
type input "Lemon Curd"
click at [323, 294] on div "Nutritional Info" at bounding box center [276, 302] width 130 height 27
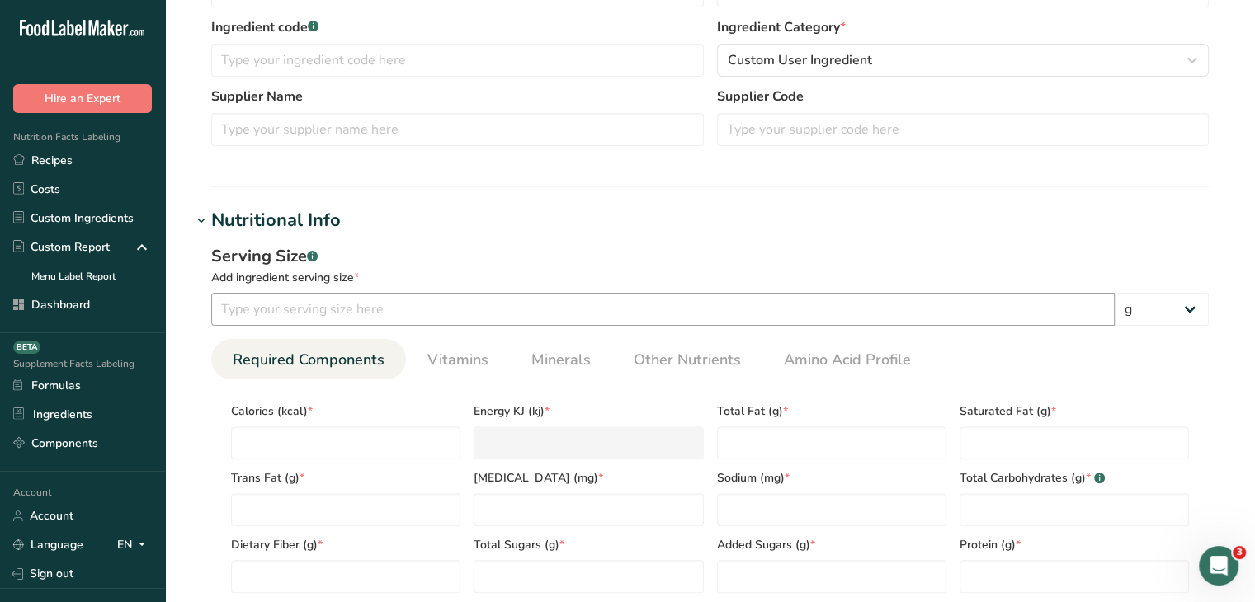
scroll to position [413, 0]
click at [430, 298] on input "number" at bounding box center [663, 308] width 904 height 33
type input "20"
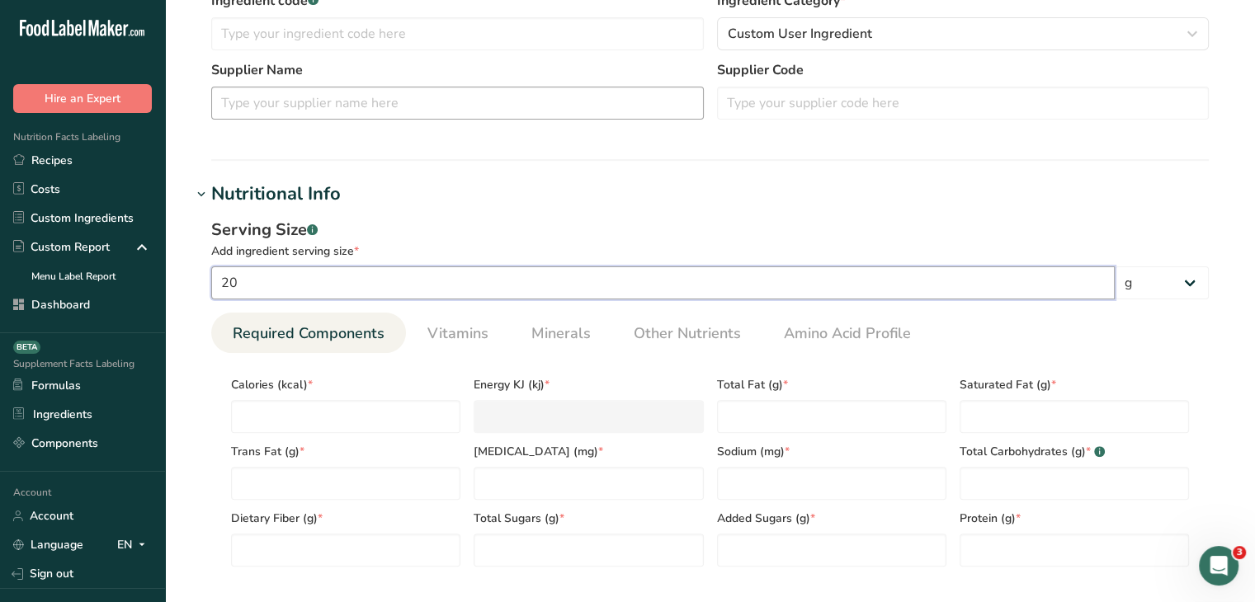
scroll to position [578, 0]
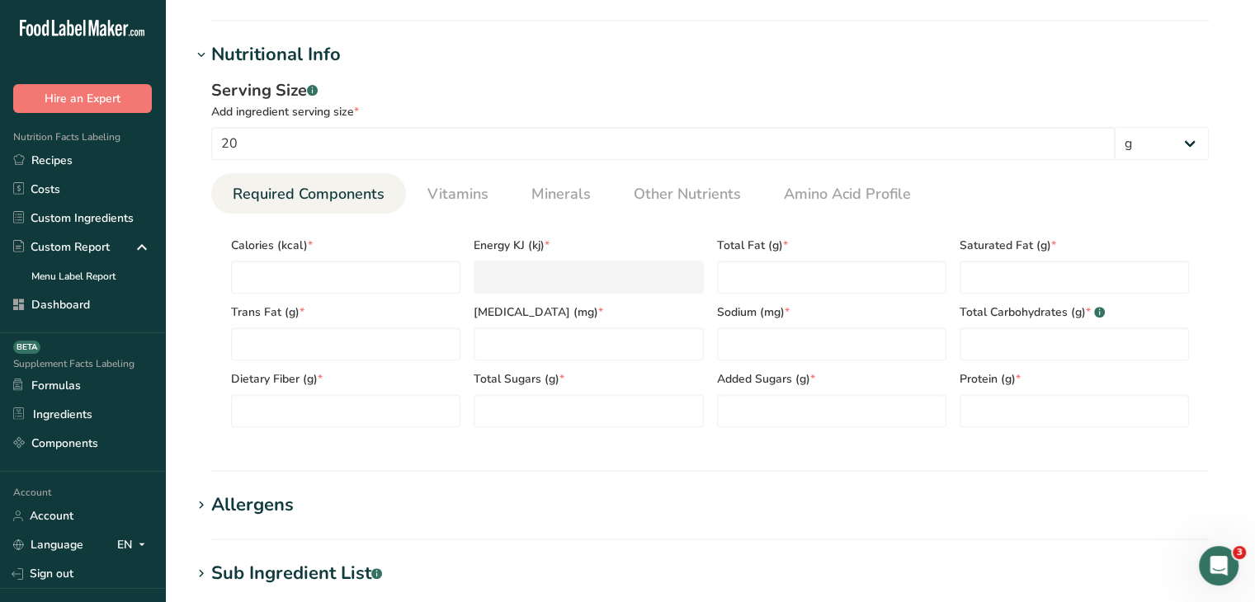
click at [360, 297] on div "Trans Fat (g) *" at bounding box center [345, 327] width 243 height 67
click at [371, 255] on div "Calories (kcal) *" at bounding box center [345, 260] width 243 height 67
click at [371, 267] on input "number" at bounding box center [345, 277] width 229 height 33
type input "6"
type KJ "25.1"
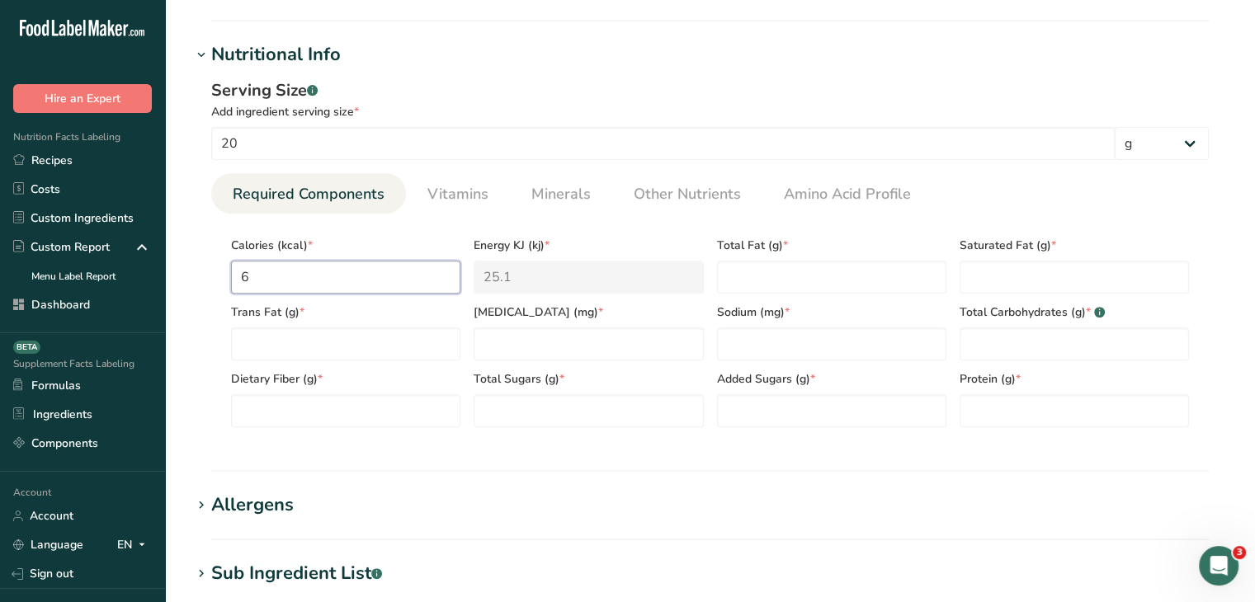
type input "60"
type KJ "251"
type input "60"
click at [818, 272] on Fat "number" at bounding box center [831, 277] width 229 height 33
type Fat "3"
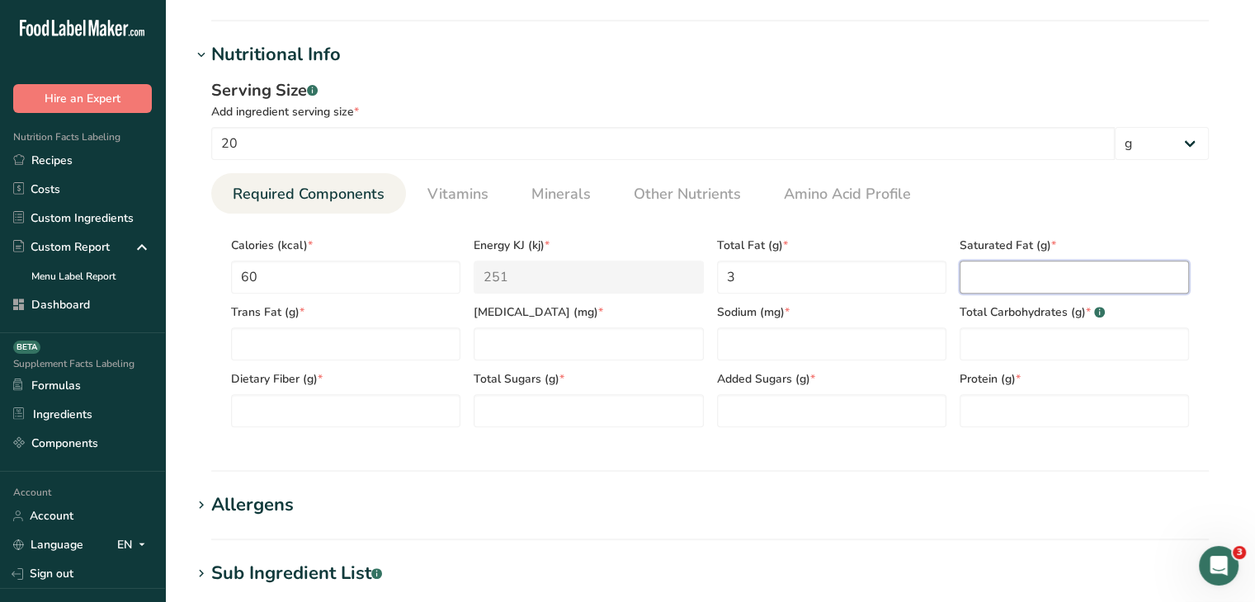
click at [1069, 284] on Fat "number" at bounding box center [1074, 277] width 229 height 33
type Fat "1"
click at [518, 347] on input "number" at bounding box center [588, 344] width 229 height 33
click at [460, 342] on Fat "number" at bounding box center [345, 344] width 229 height 33
type Fat "0"
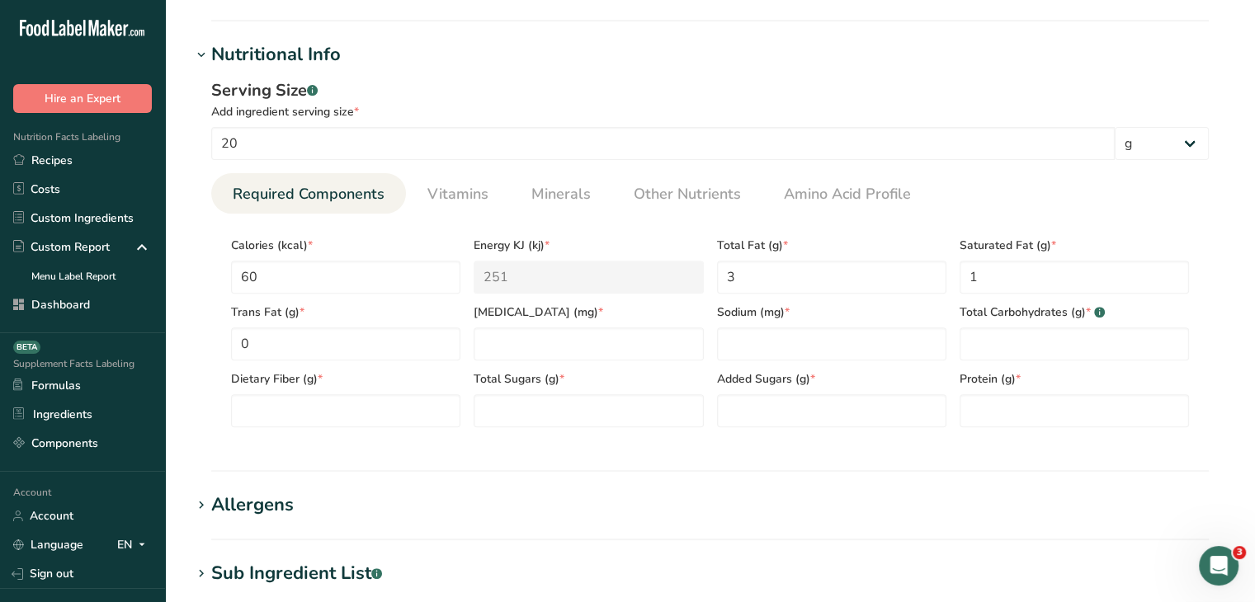
click at [1018, 321] on div "Total Carbohydrates (g) * .a-a{fill:#347362;}.b-a{fill:#fff;}" at bounding box center [1074, 327] width 243 height 67
click at [1036, 342] on Carbohydrates "number" at bounding box center [1074, 344] width 229 height 33
type Carbohydrates "9"
click at [554, 404] on Sugars "number" at bounding box center [588, 410] width 229 height 33
type Sugars "14"
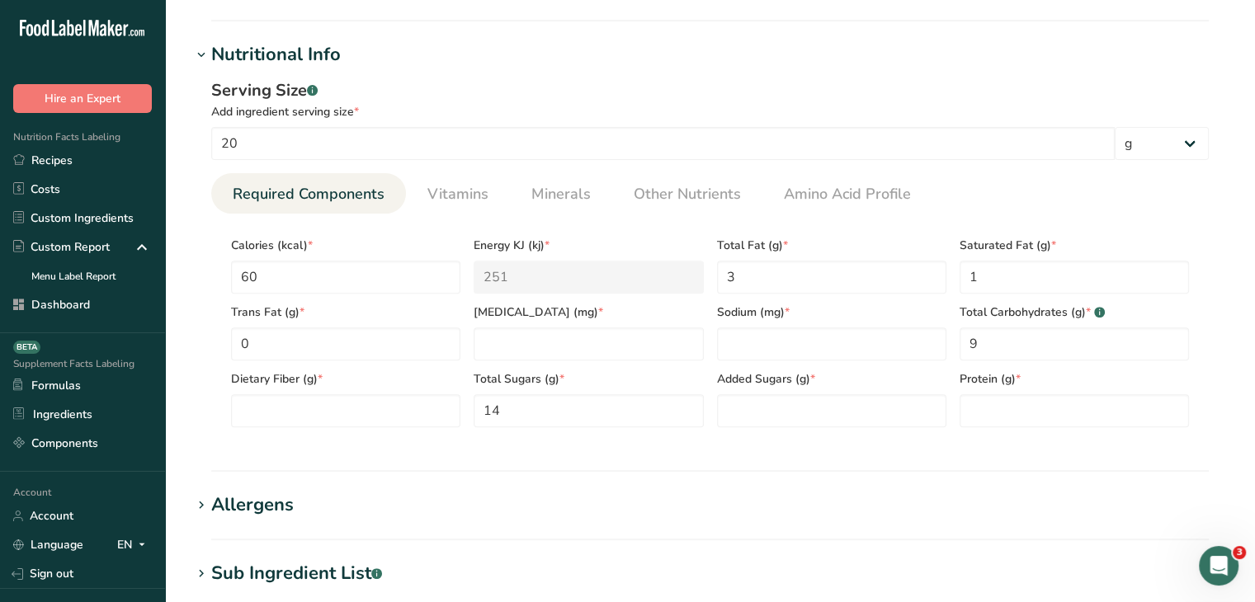
click at [1229, 214] on section "Add new ingredient Back to recipe Ingredient Spec Sheet .a-a{fill:#347362;}.b-a…" at bounding box center [710, 225] width 1090 height 1607
click at [1007, 404] on input "number" at bounding box center [1074, 410] width 229 height 33
type input "0"
click at [756, 436] on section "Calories (kcal) * 60 Energy KJ (kj) * 251 Total Fat (g) * 3 Saturated Fat (g) *…" at bounding box center [710, 327] width 998 height 227
click at [768, 413] on Sugars "number" at bounding box center [831, 410] width 229 height 33
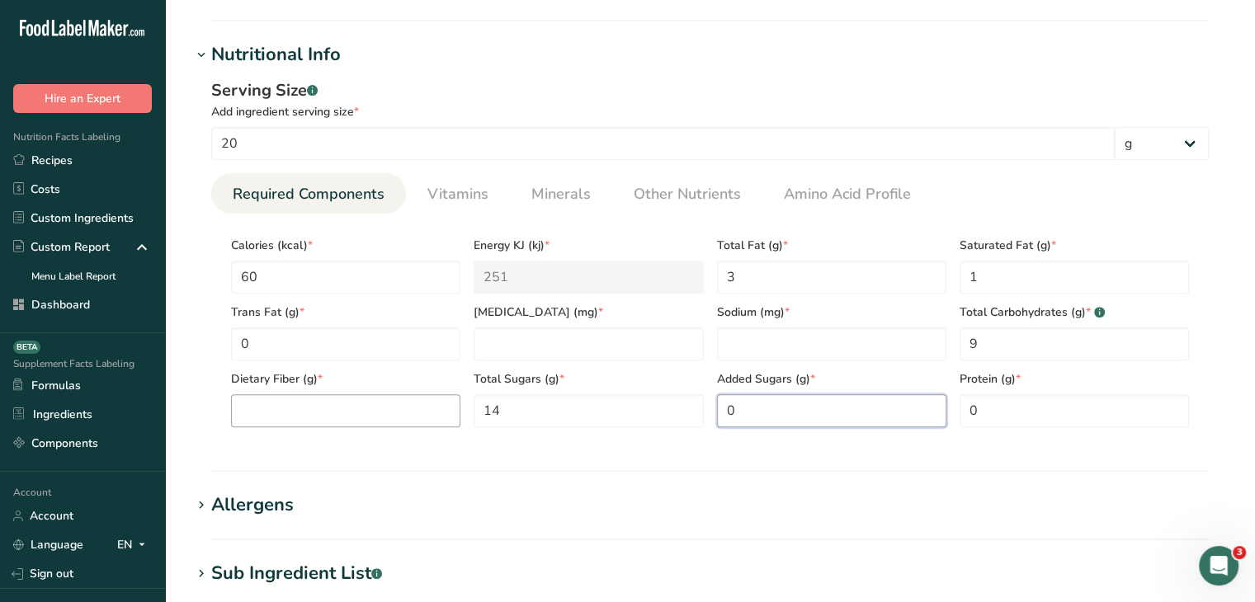
type Sugars "0"
click at [352, 418] on Fiber "number" at bounding box center [345, 410] width 229 height 33
type Fiber "0"
click at [669, 364] on div "Total Sugars (g) * 14" at bounding box center [588, 394] width 243 height 67
click at [667, 354] on input "number" at bounding box center [588, 344] width 229 height 33
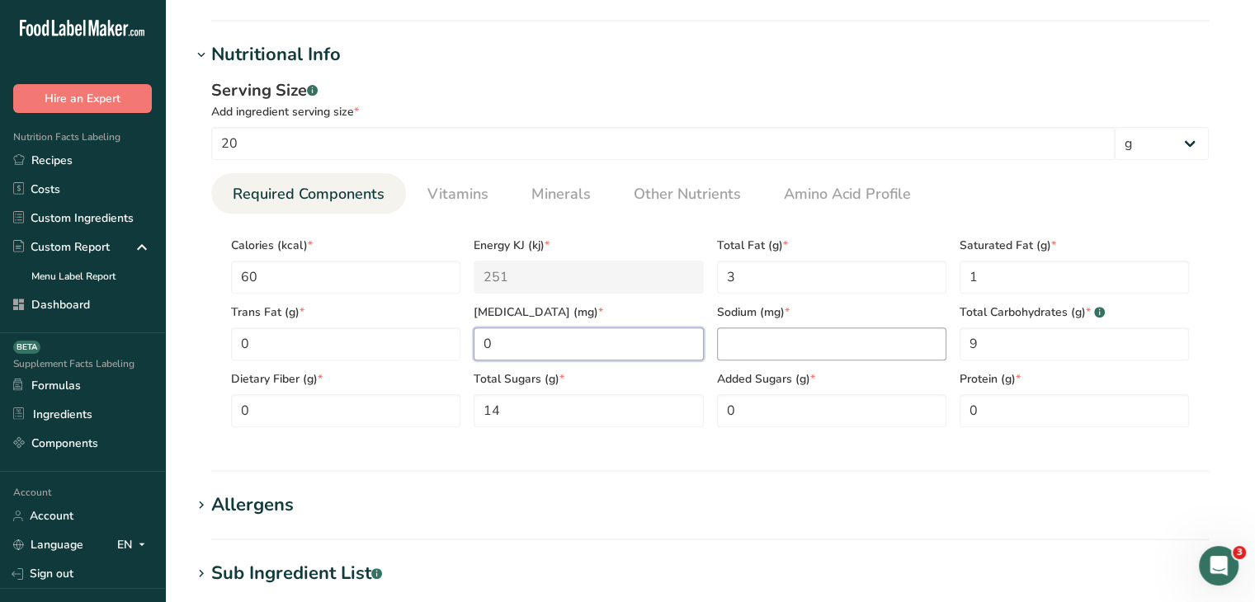
type input "0"
click at [776, 334] on input "number" at bounding box center [831, 344] width 229 height 33
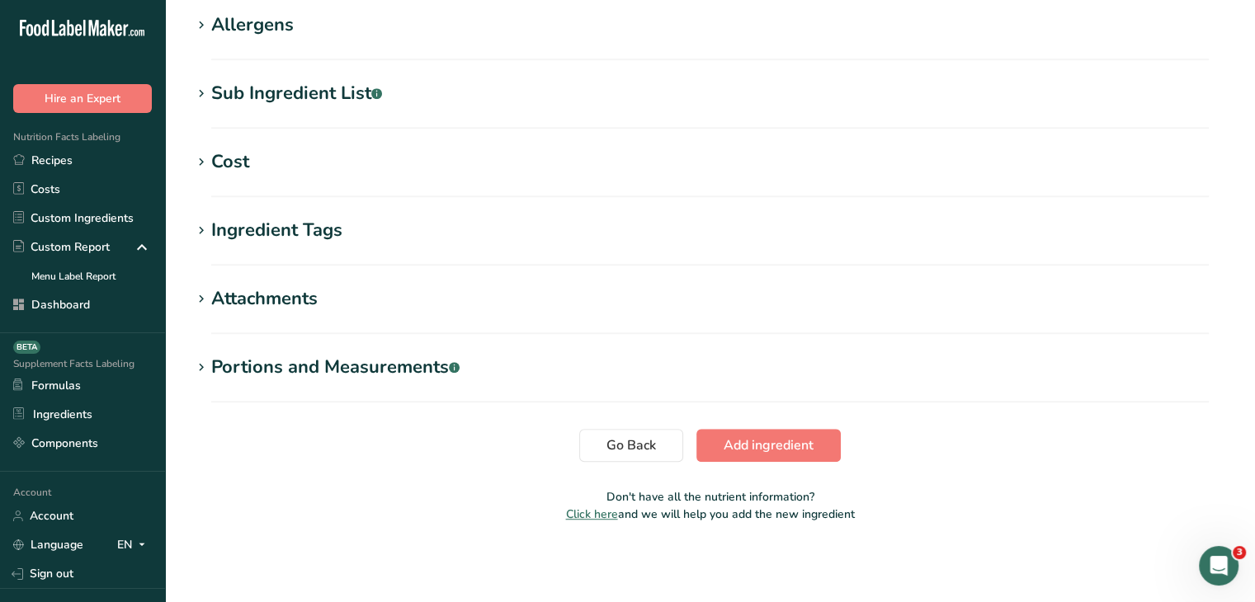
type input "0"
click at [758, 432] on button "Add ingredient" at bounding box center [768, 445] width 144 height 33
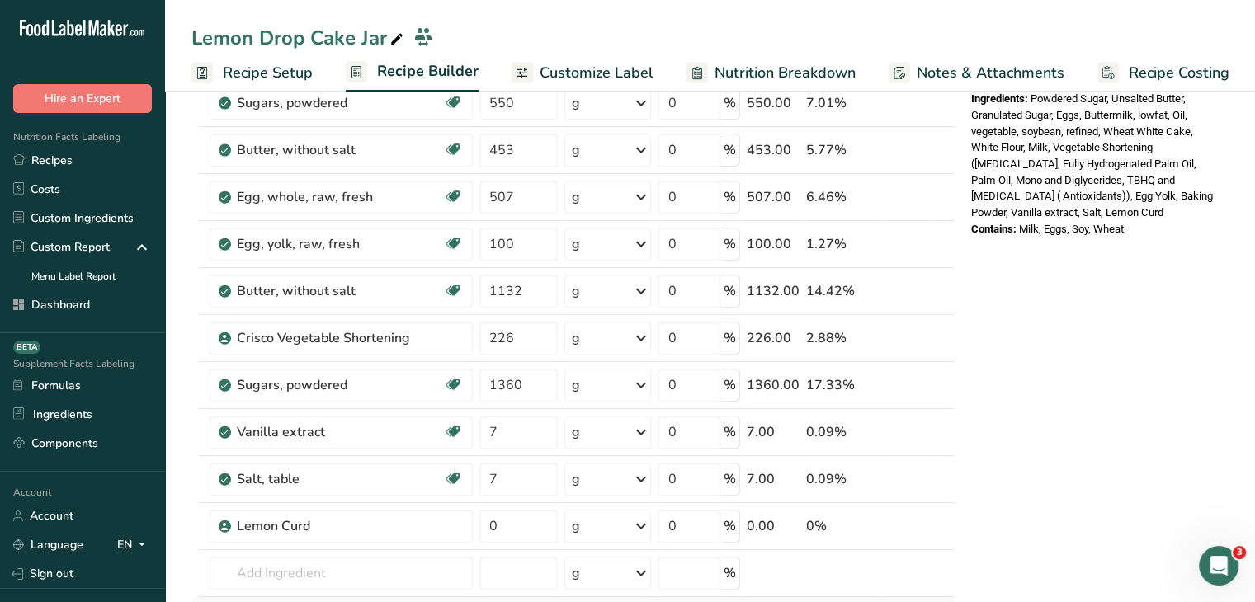
scroll to position [743, 0]
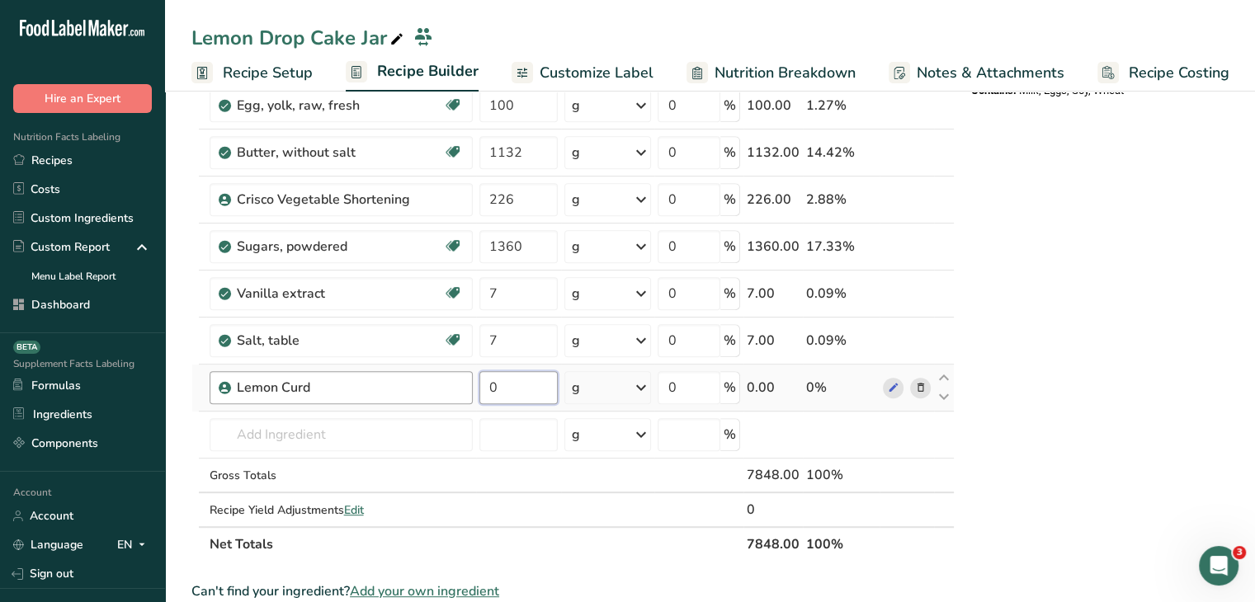
drag, startPoint x: 535, startPoint y: 393, endPoint x: 465, endPoint y: 374, distance: 71.9
click at [465, 374] on tr "Lemon Curd 0 g Weight Units g kg mg See more Volume Units l mL fl oz See more 0…" at bounding box center [573, 388] width 762 height 47
type input "100"
click at [1149, 387] on div "Nutrition Facts 2 Servings Per Container Serving Size 3924g Amount Per Serving …" at bounding box center [1097, 303] width 264 height 1866
click at [353, 508] on span "Edit" at bounding box center [354, 511] width 20 height 16
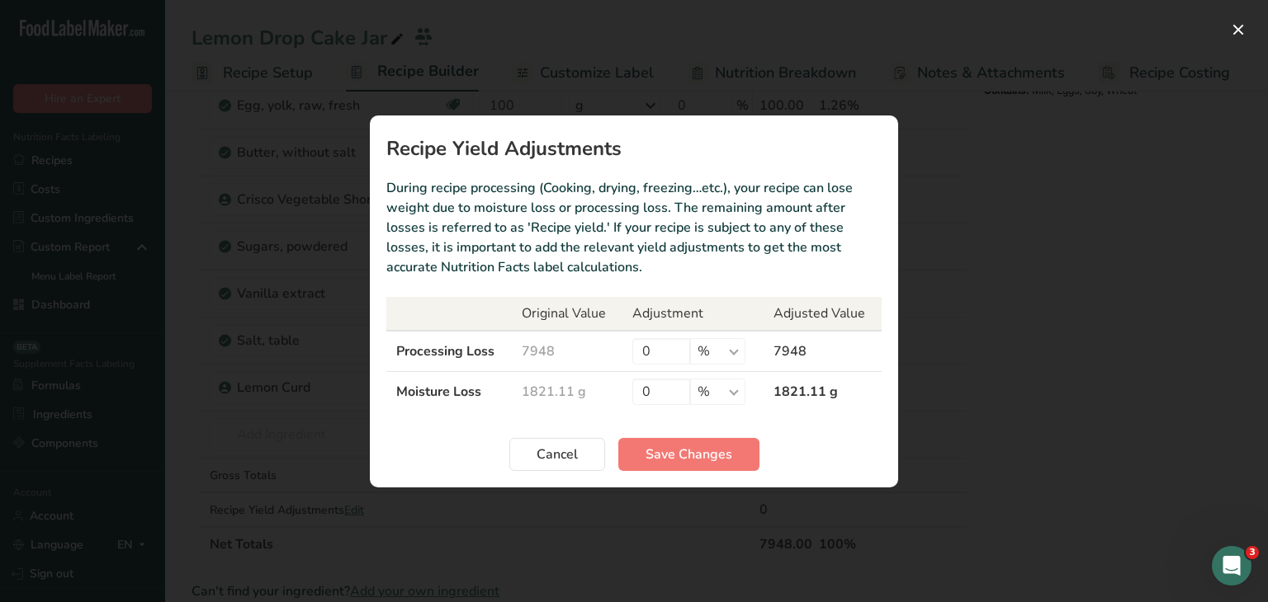
click at [761, 353] on td "0 % g kg mg mcg lb oz" at bounding box center [692, 351] width 141 height 41
click at [707, 349] on select "% g kg mg mcg lb oz" at bounding box center [717, 351] width 55 height 26
select select "0"
click at [690, 338] on select "% g kg mg mcg lb oz" at bounding box center [717, 351] width 55 height 26
click at [624, 351] on td "0 % g kg mg mcg lb oz" at bounding box center [692, 351] width 141 height 41
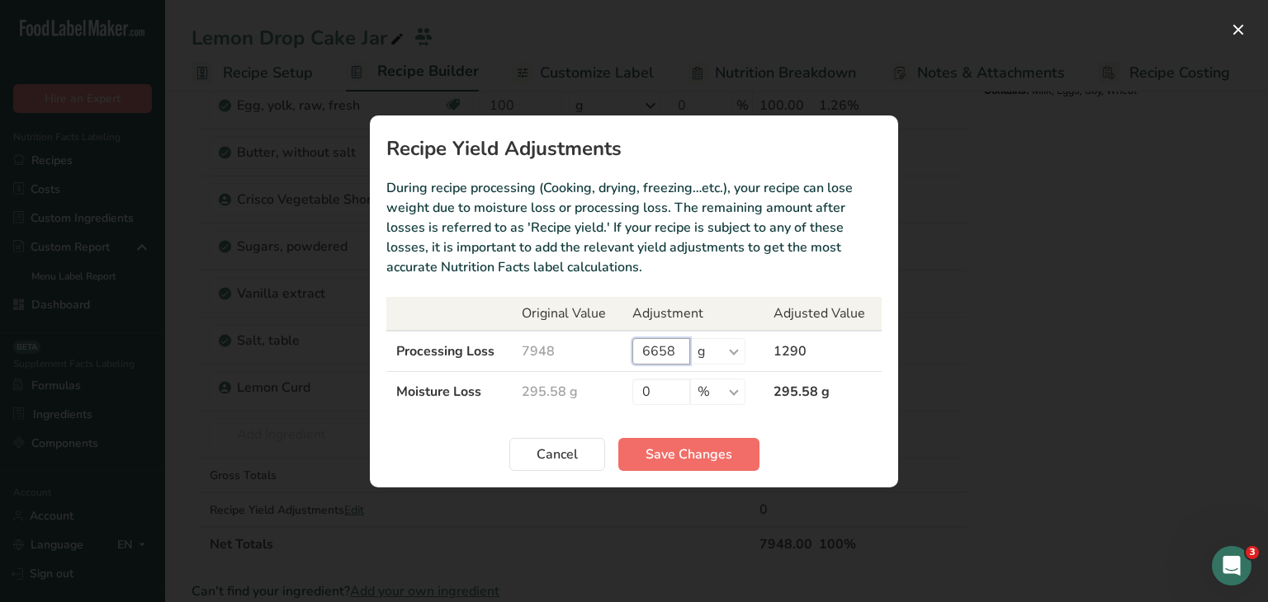
type input "6658"
click at [721, 445] on span "Save Changes" at bounding box center [688, 455] width 87 height 20
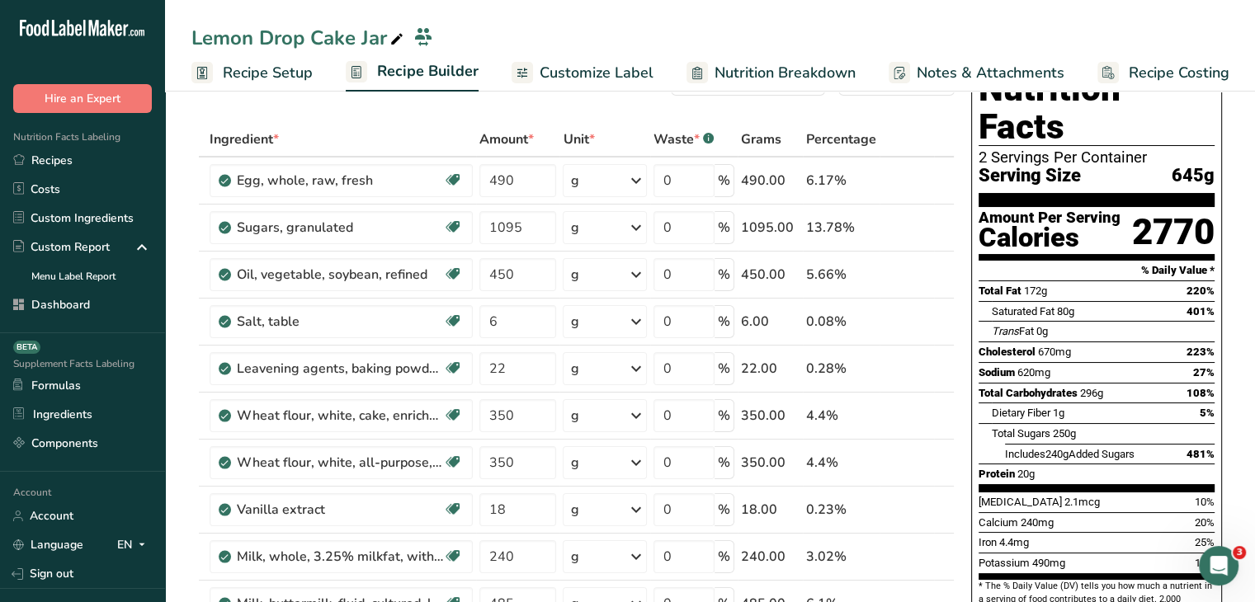
scroll to position [0, 0]
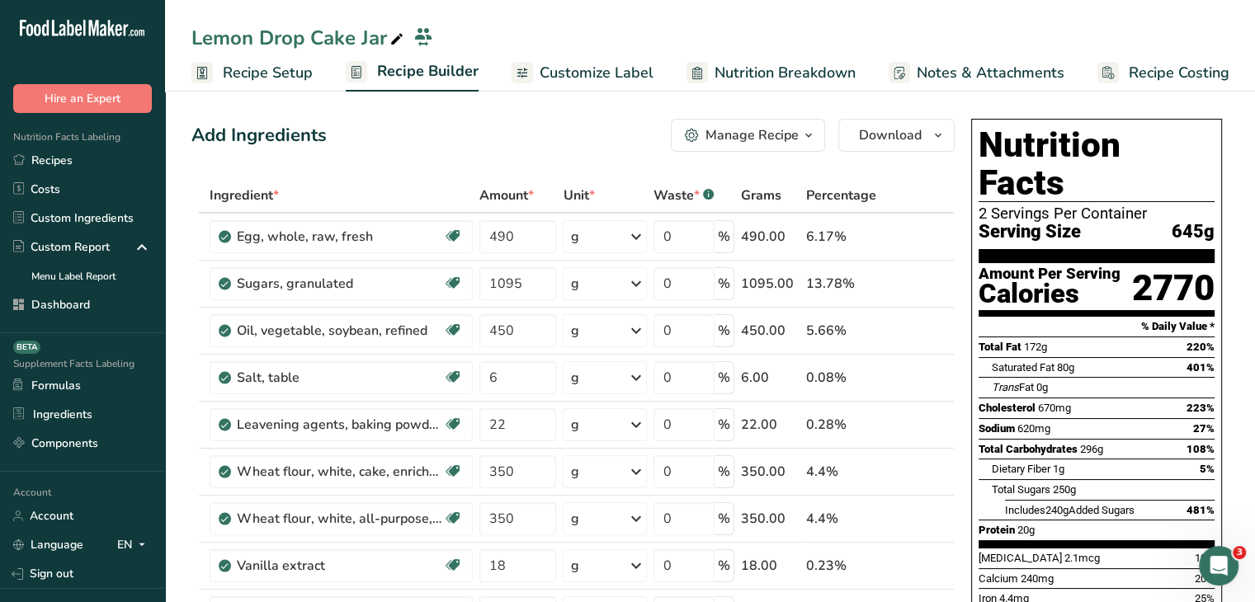
drag, startPoint x: 307, startPoint y: 80, endPoint x: 327, endPoint y: 83, distance: 20.1
click at [307, 80] on span "Recipe Setup" at bounding box center [268, 73] width 90 height 22
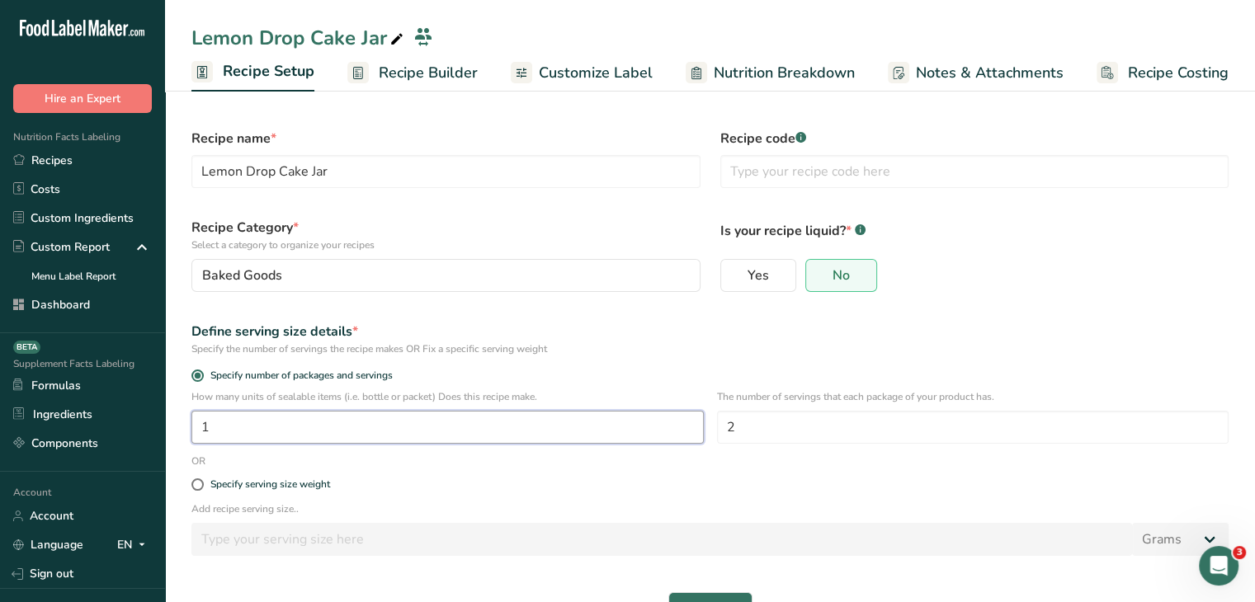
click at [300, 432] on input "1" at bounding box center [447, 427] width 512 height 33
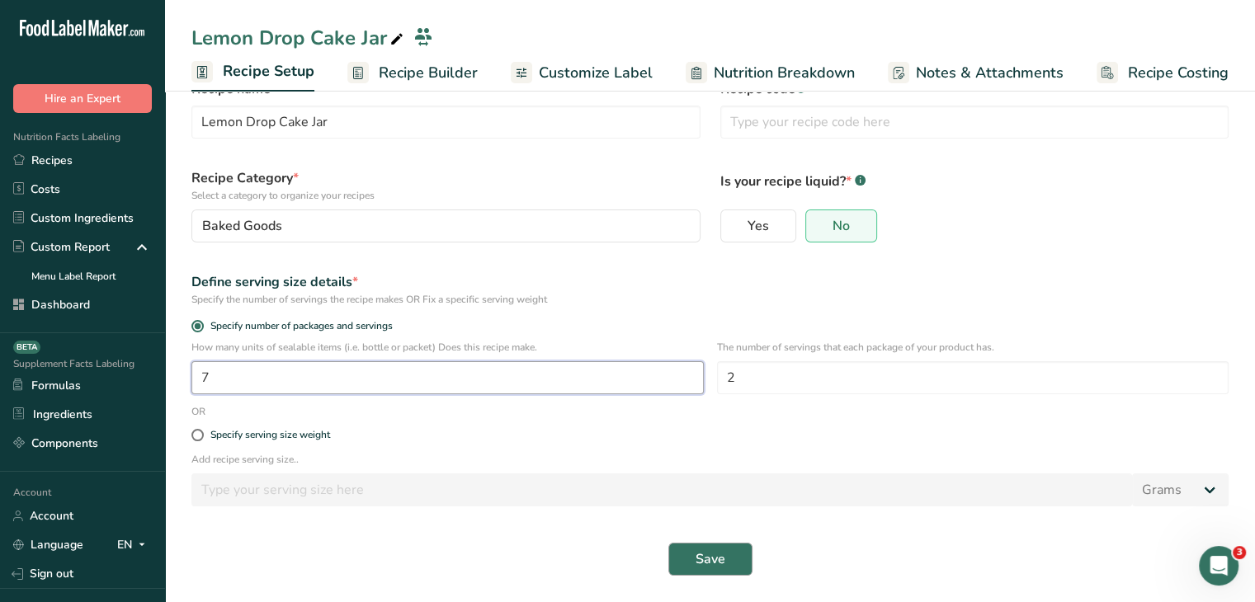
type input "7"
click at [693, 544] on button "Save" at bounding box center [710, 559] width 84 height 33
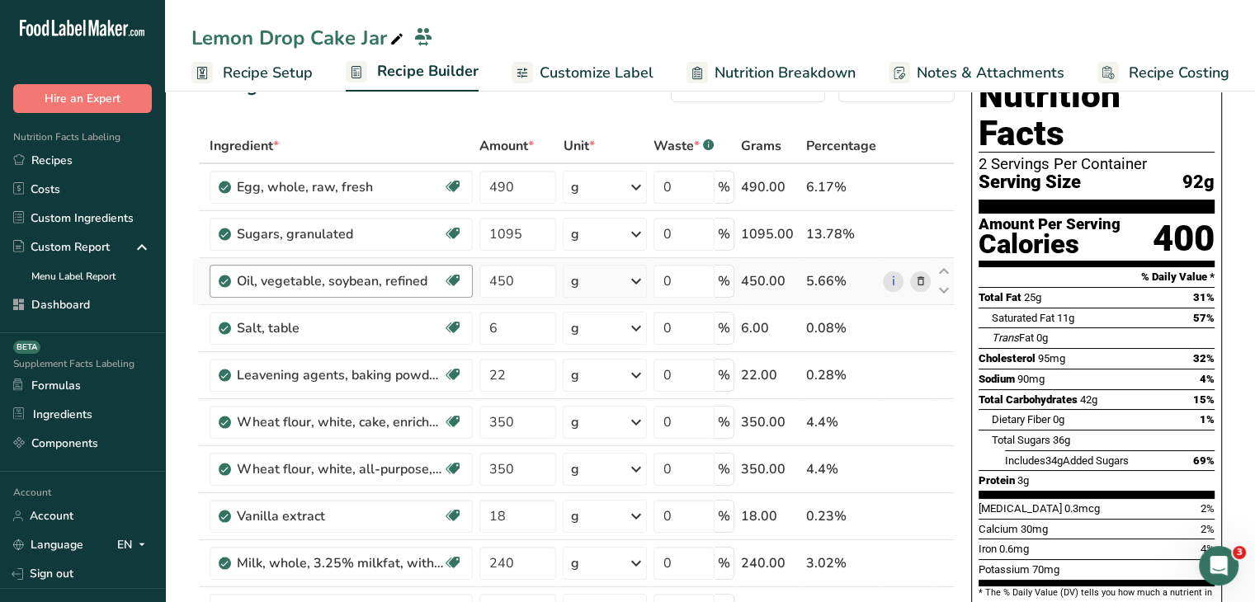
click at [265, 73] on span "Recipe Setup" at bounding box center [268, 73] width 90 height 22
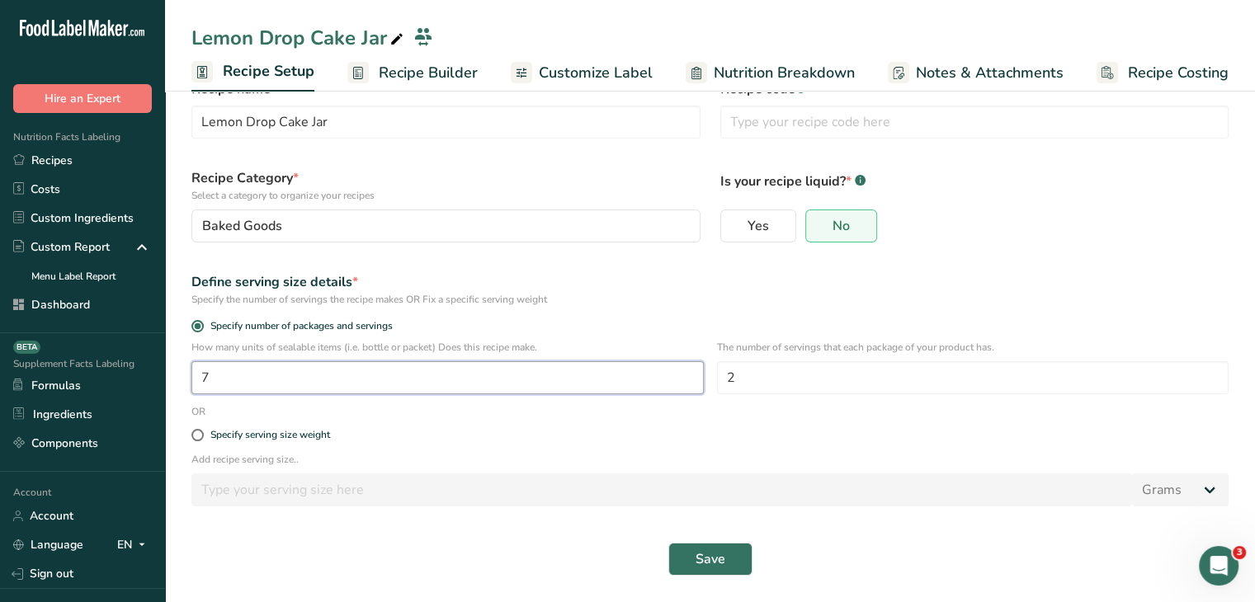
drag, startPoint x: 264, startPoint y: 388, endPoint x: 181, endPoint y: 384, distance: 83.4
click at [181, 384] on section "Recipe name * Lemon Drop Cake Jar Recipe code .a-a{fill:#347362;}.b-a{fill:#fff…" at bounding box center [710, 319] width 1090 height 566
type input "6"
click at [700, 564] on span "Save" at bounding box center [711, 560] width 30 height 20
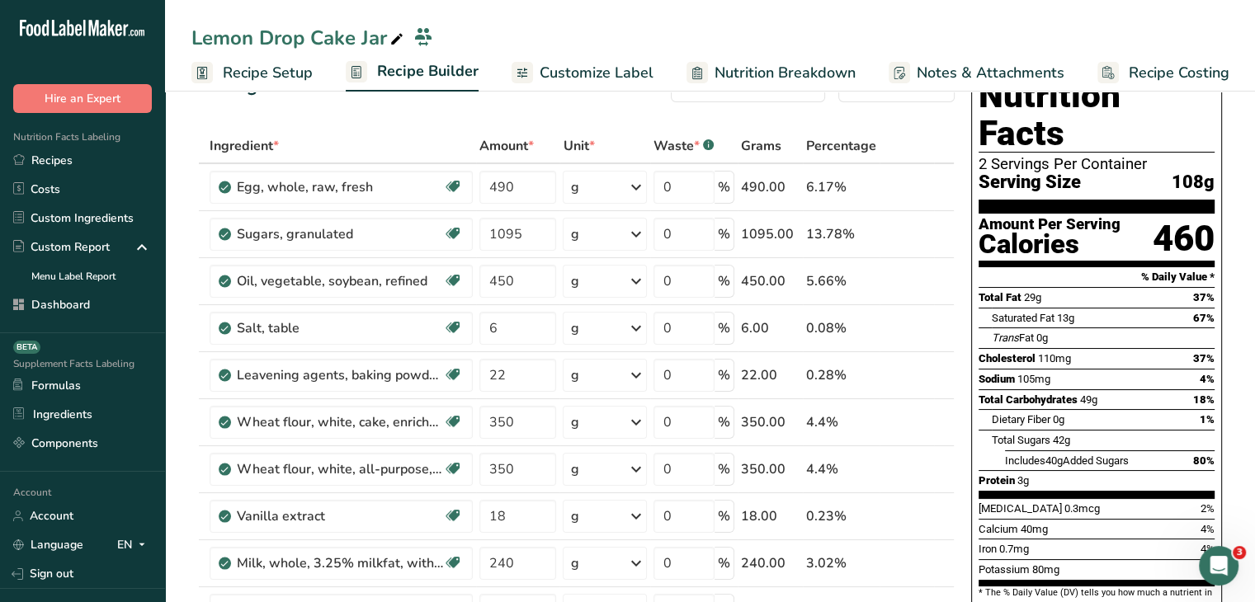
click at [305, 79] on span "Recipe Setup" at bounding box center [268, 73] width 90 height 22
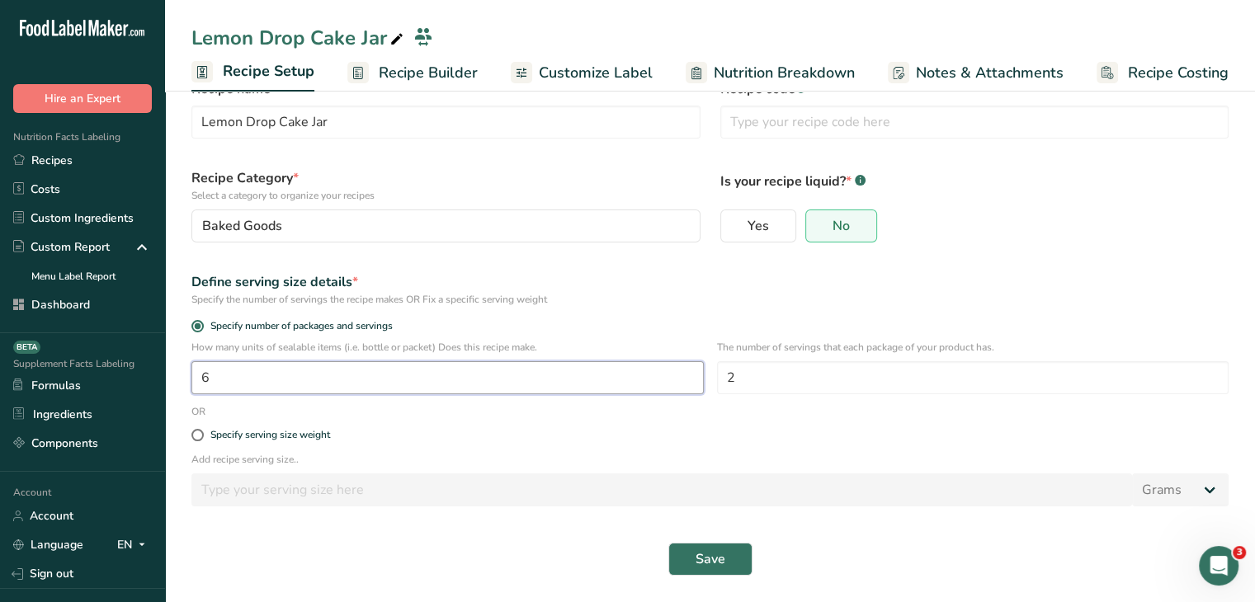
click at [290, 363] on input "6" at bounding box center [447, 377] width 512 height 33
type input "6.4"
click at [726, 555] on button "Save" at bounding box center [710, 559] width 84 height 33
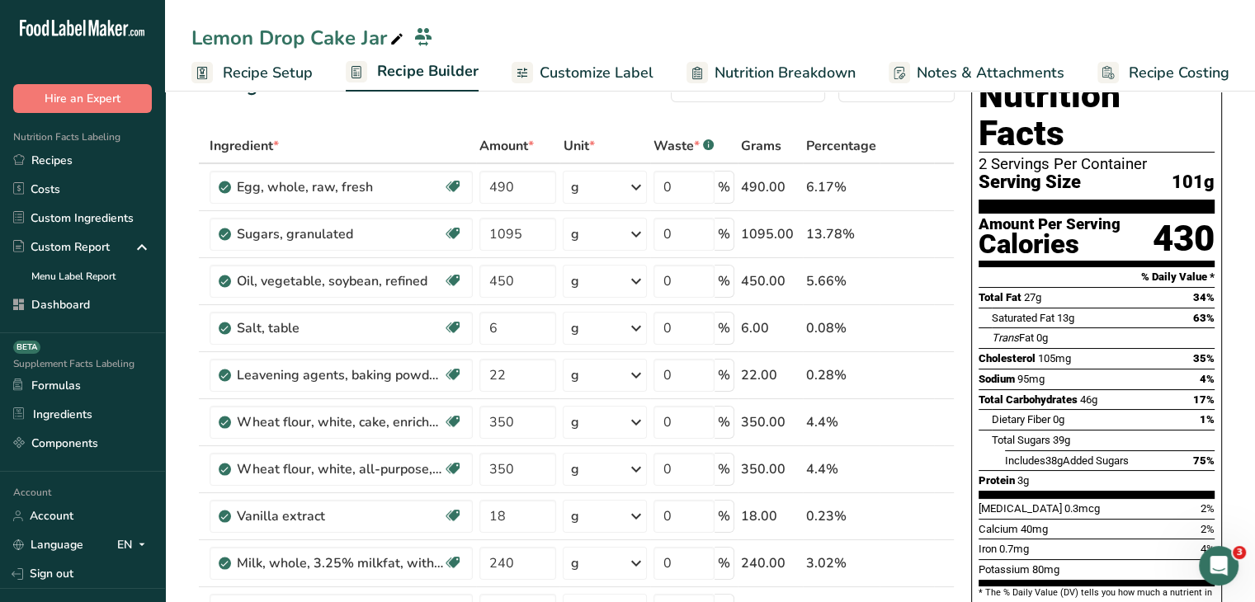
click at [246, 83] on span "Recipe Setup" at bounding box center [268, 73] width 90 height 22
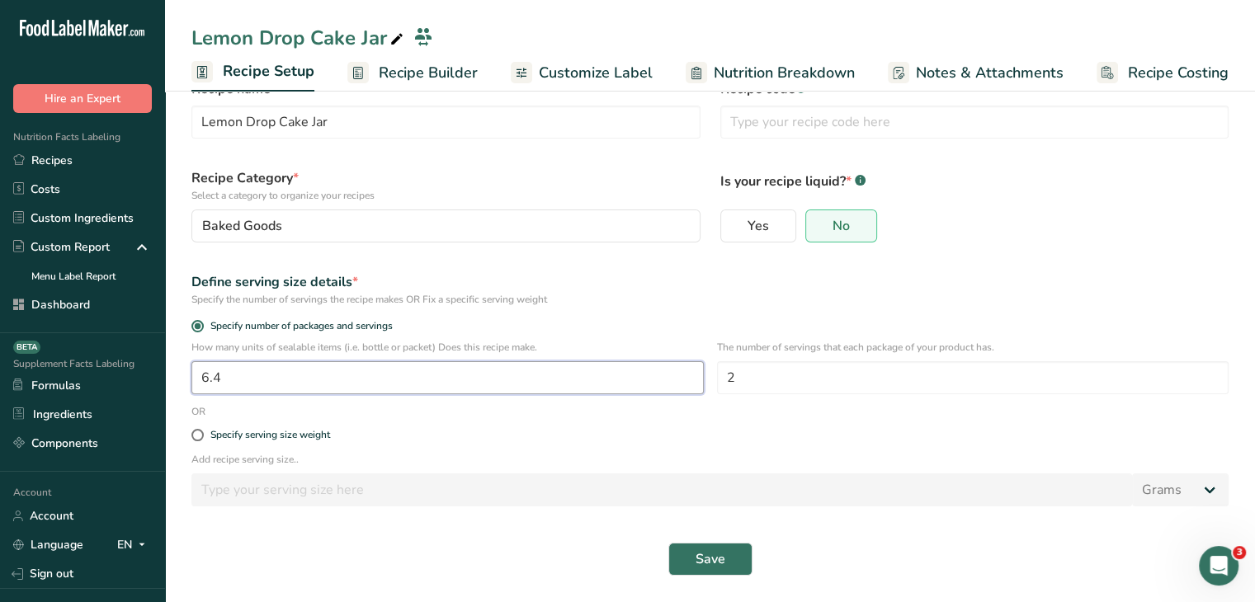
click at [253, 374] on input "6.4" at bounding box center [447, 377] width 512 height 33
type input "6.2"
click at [717, 562] on span "Save" at bounding box center [711, 560] width 30 height 20
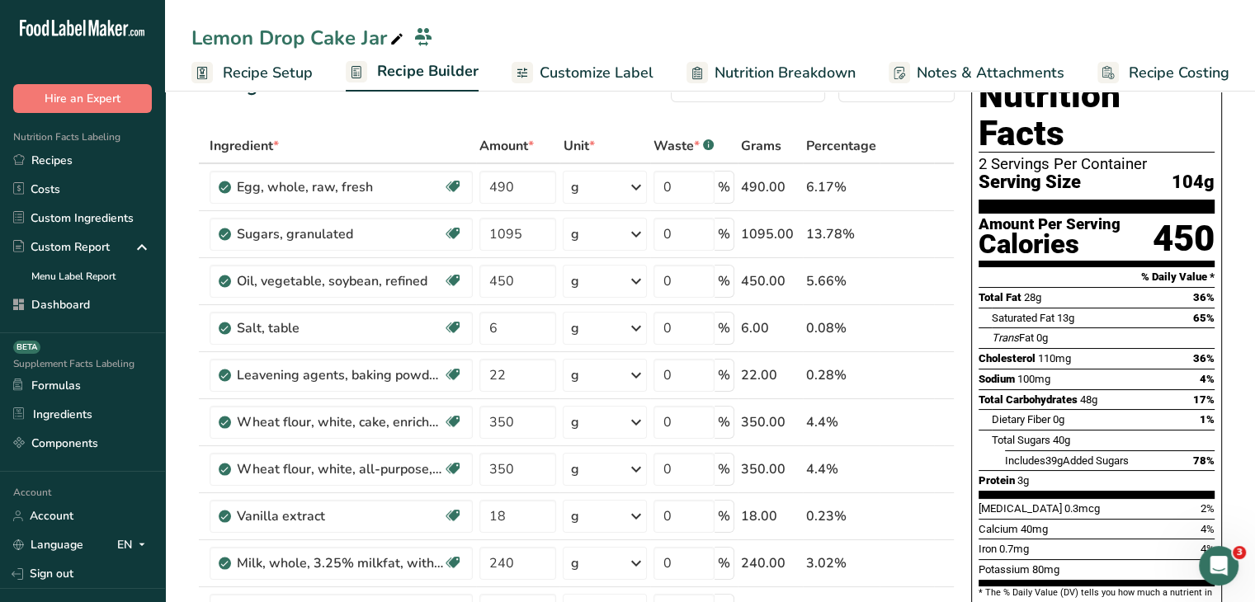
click at [295, 62] on span "Recipe Setup" at bounding box center [268, 73] width 90 height 22
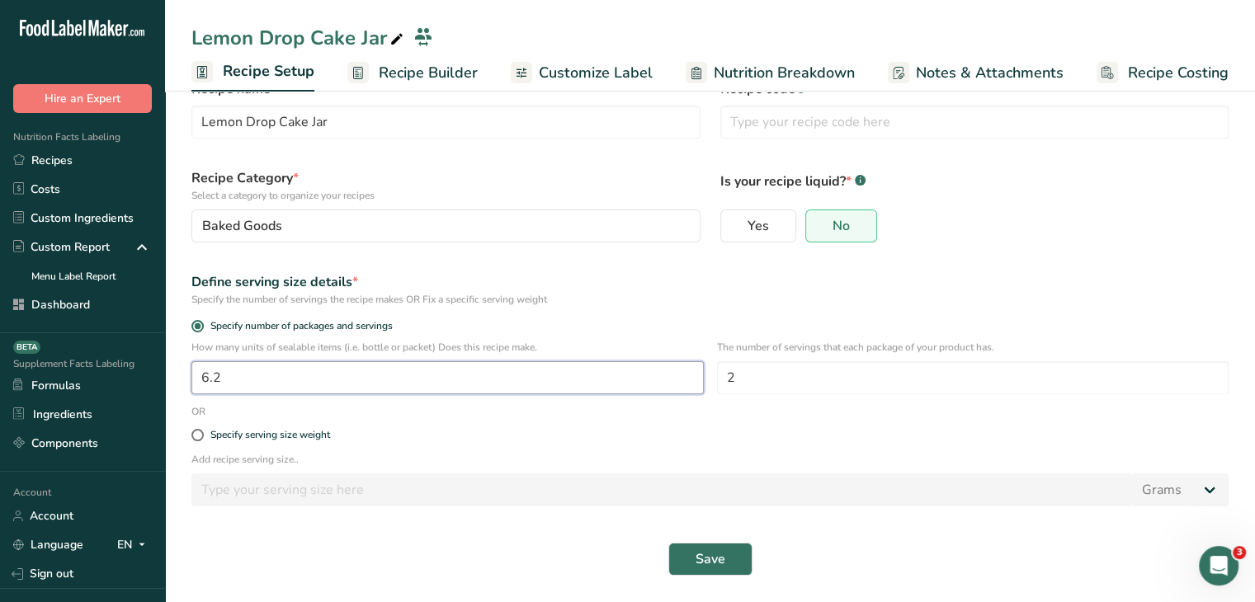
click at [274, 375] on input "6.2" at bounding box center [447, 377] width 512 height 33
type input "6.1"
click at [715, 546] on button "Save" at bounding box center [710, 559] width 84 height 33
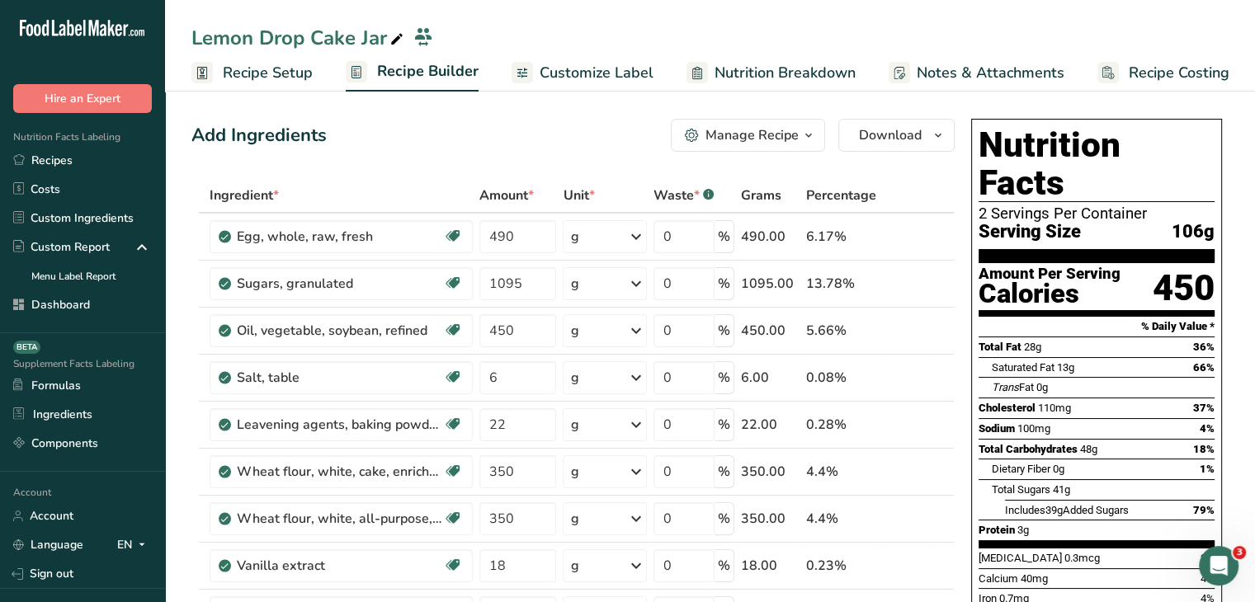
click at [291, 64] on span "Recipe Setup" at bounding box center [268, 73] width 90 height 22
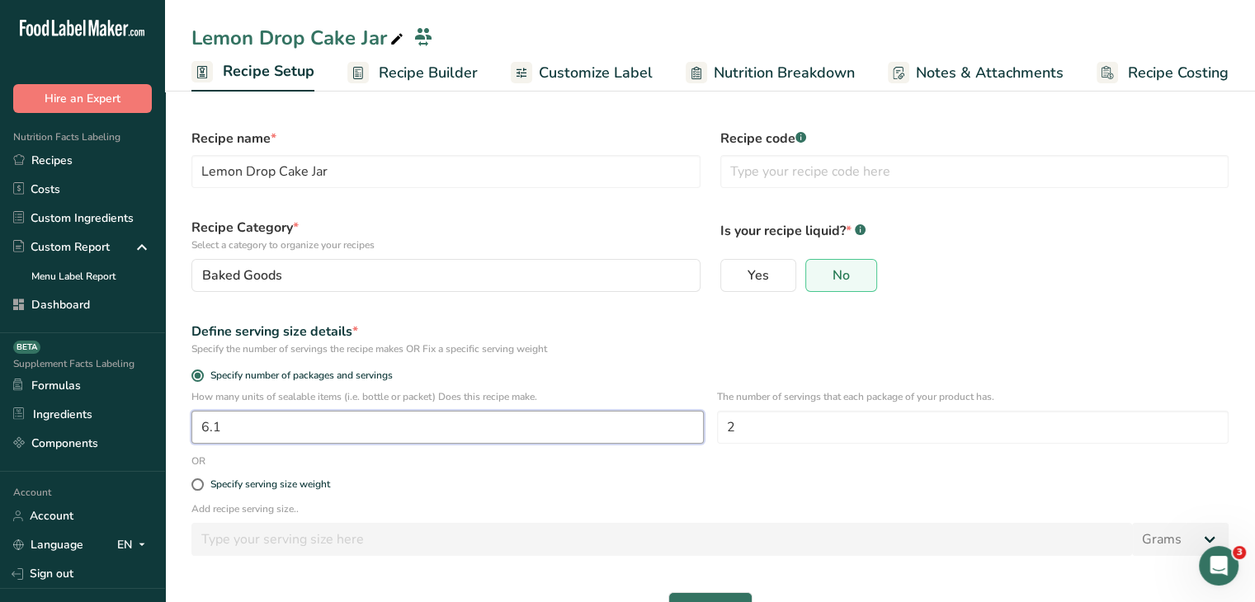
click at [266, 417] on input "6.1" at bounding box center [447, 427] width 512 height 33
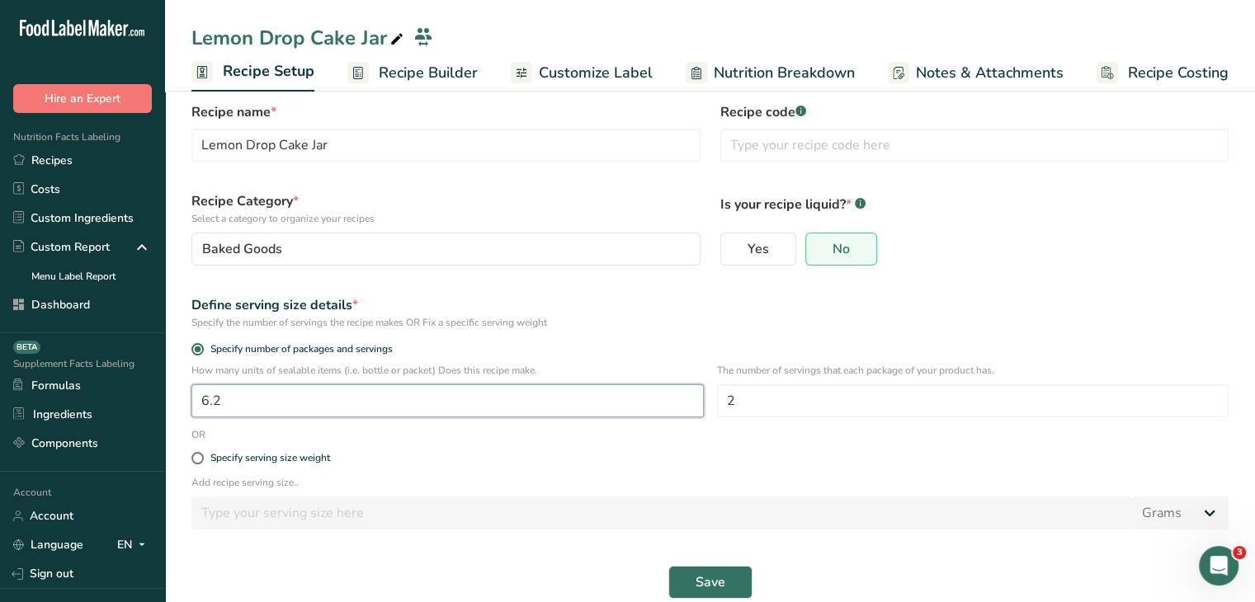
scroll to position [50, 0]
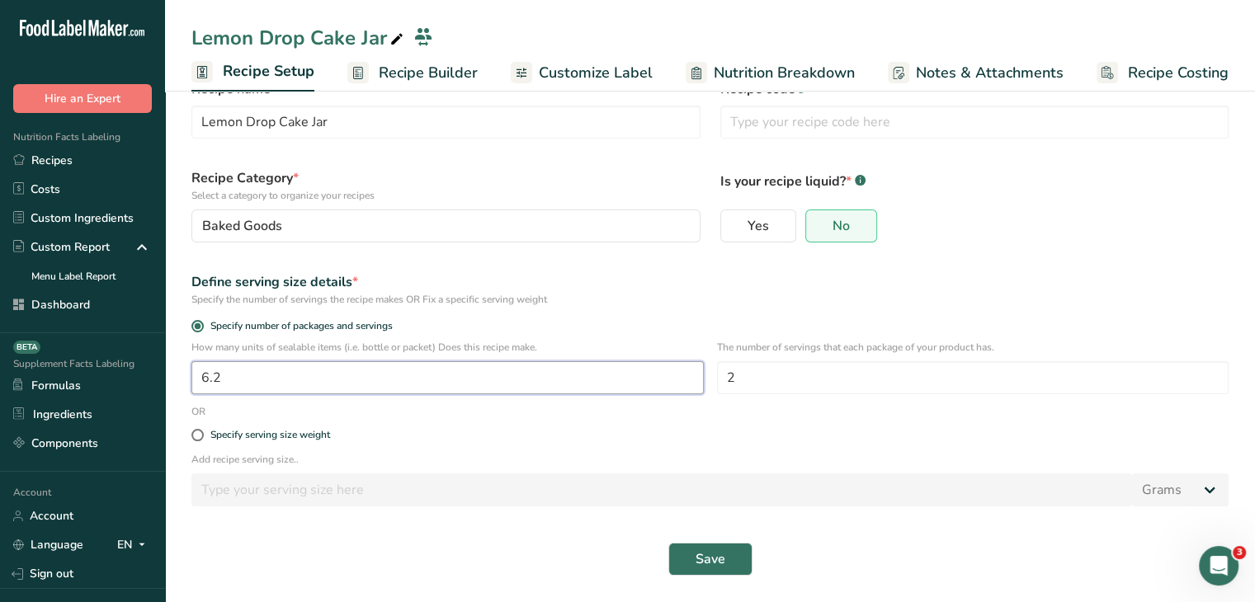
type input "6.2"
click at [725, 559] on button "Save" at bounding box center [710, 559] width 84 height 33
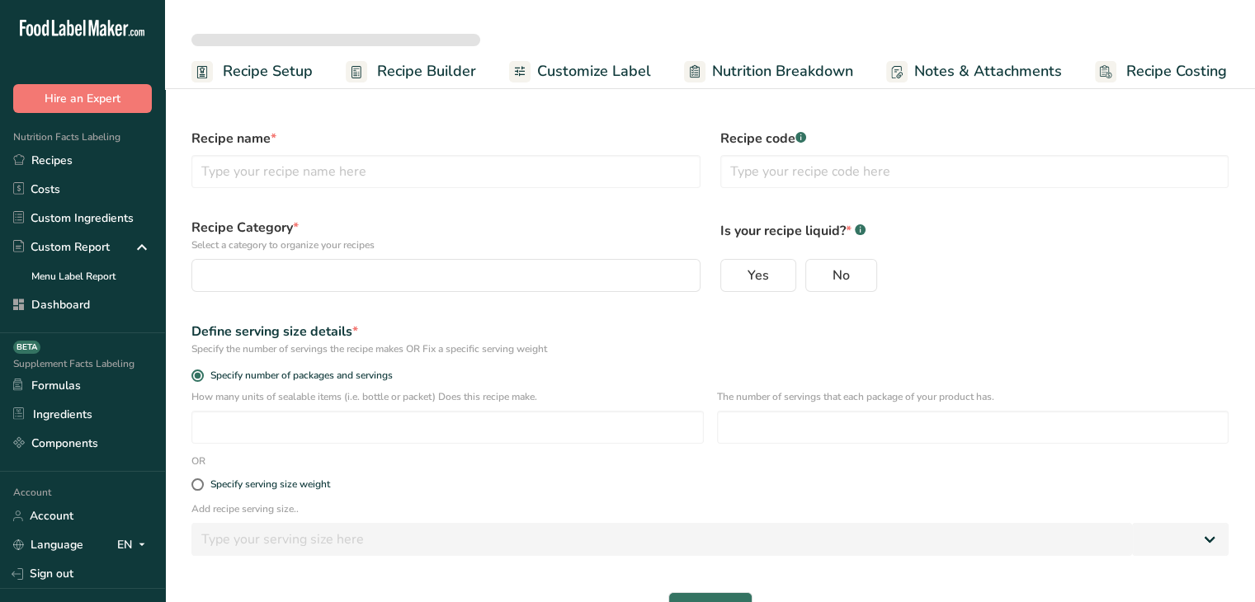
select select
click at [1112, 398] on p "The number of servings that each package of your product has." at bounding box center [973, 396] width 512 height 15
click at [419, 79] on span "Recipe Builder" at bounding box center [426, 71] width 99 height 22
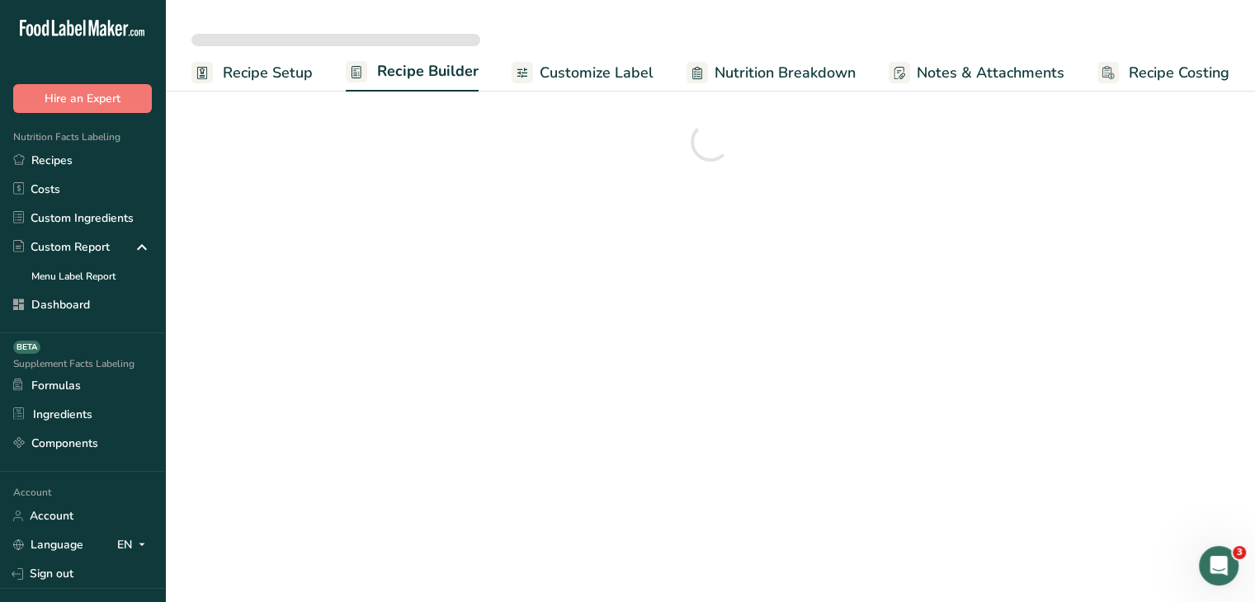
click at [276, 64] on span "Recipe Setup" at bounding box center [268, 73] width 90 height 22
select select
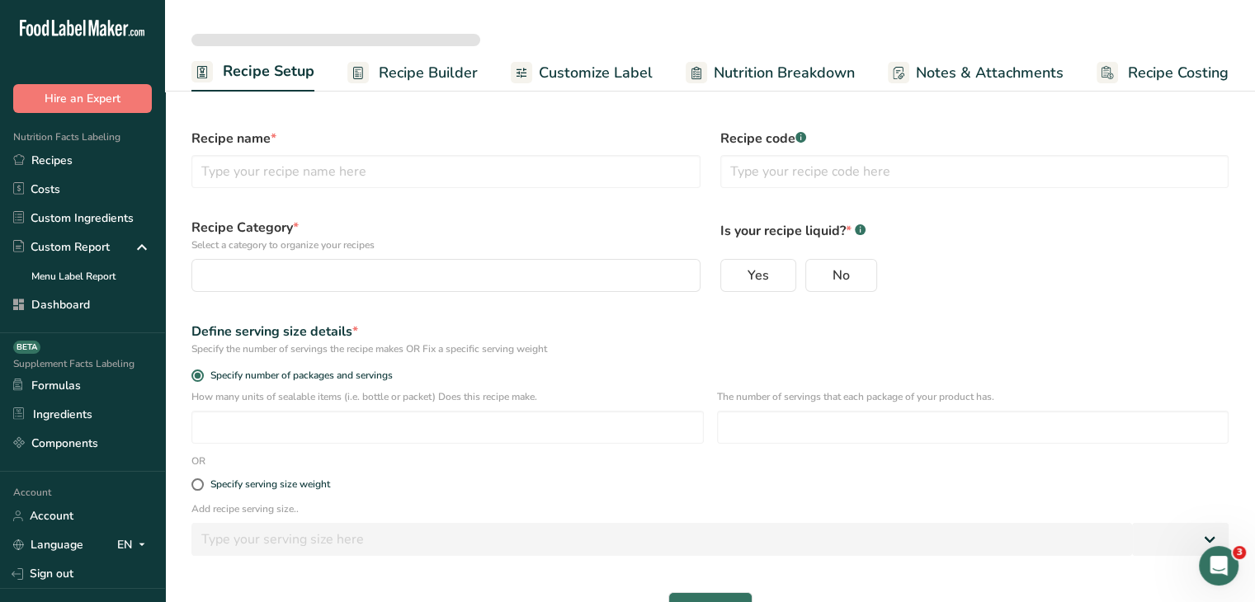
click at [394, 96] on section "Recipe name * Recipe code .a-a{fill:#347362;}.b-a{fill:#fff;} Recipe Category *…" at bounding box center [710, 369] width 1090 height 566
click at [399, 78] on span "Recipe Builder" at bounding box center [428, 73] width 99 height 22
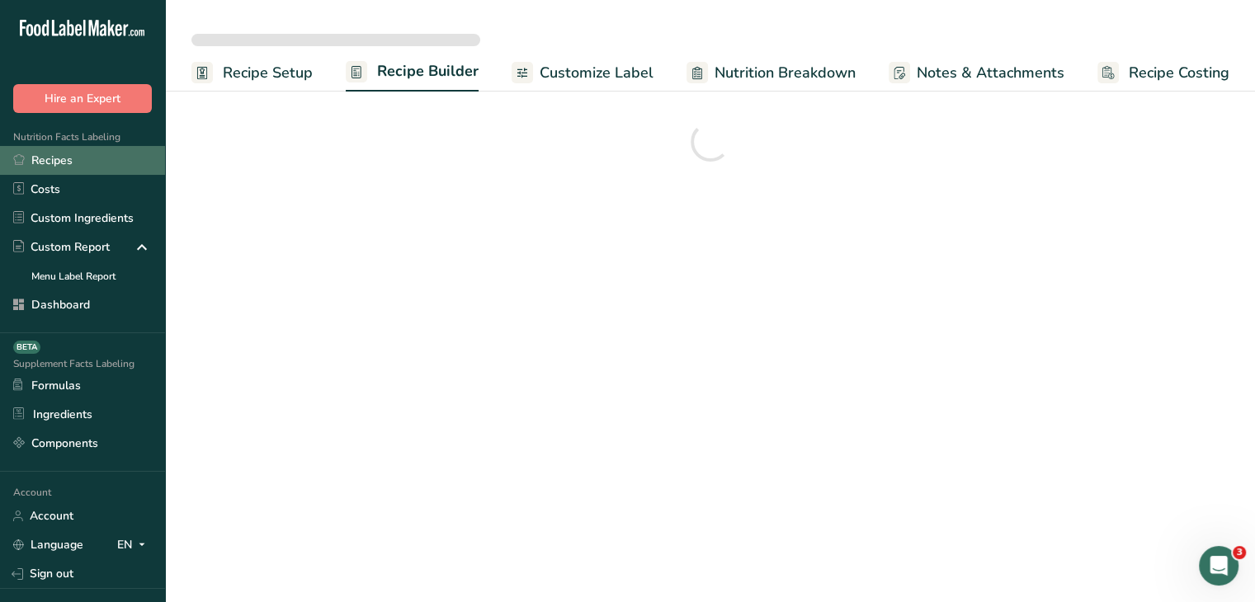
click at [112, 157] on link "Recipes" at bounding box center [82, 160] width 165 height 29
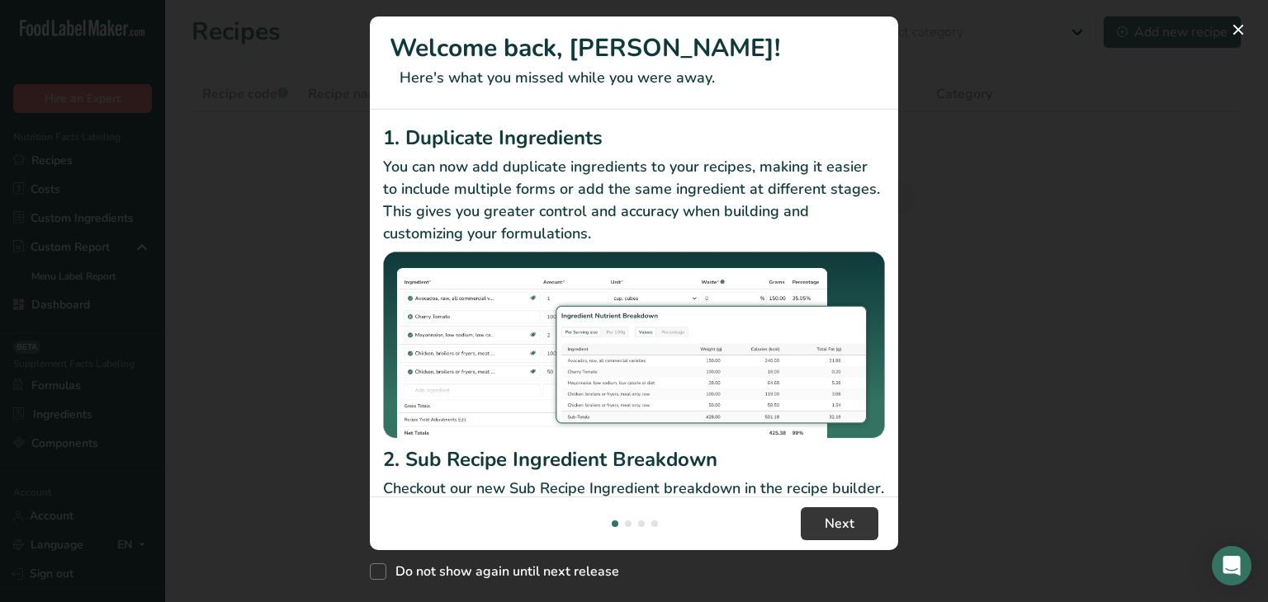
click at [1211, 183] on div "New Features" at bounding box center [634, 301] width 1268 height 602
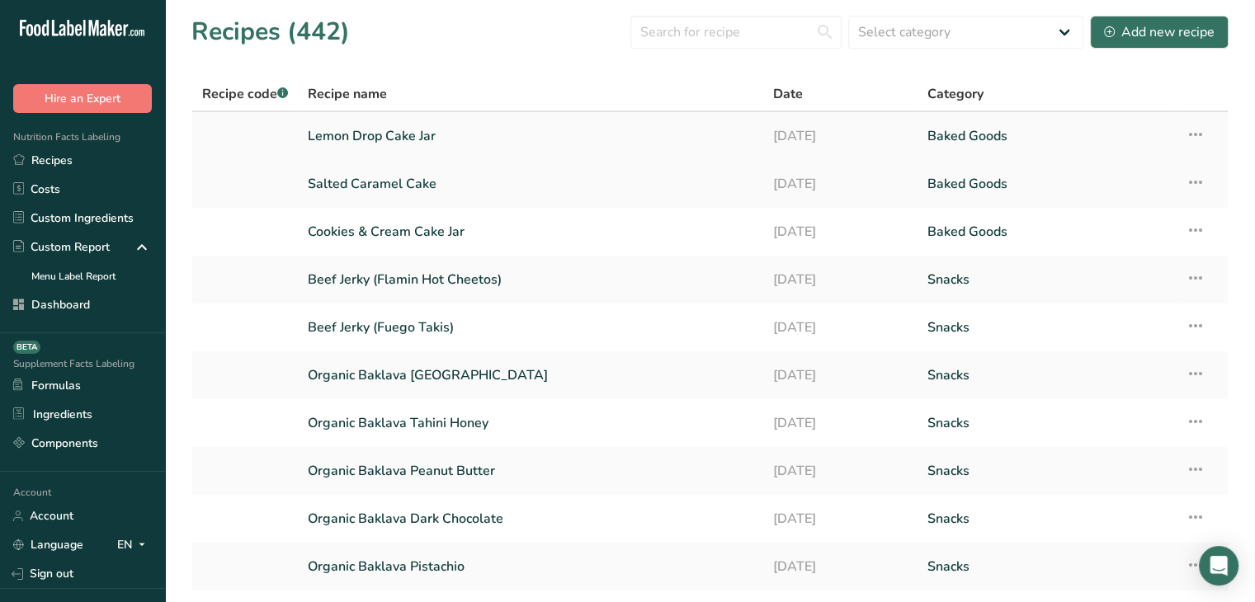
click at [569, 135] on link "Lemon Drop Cake Jar" at bounding box center [530, 136] width 445 height 35
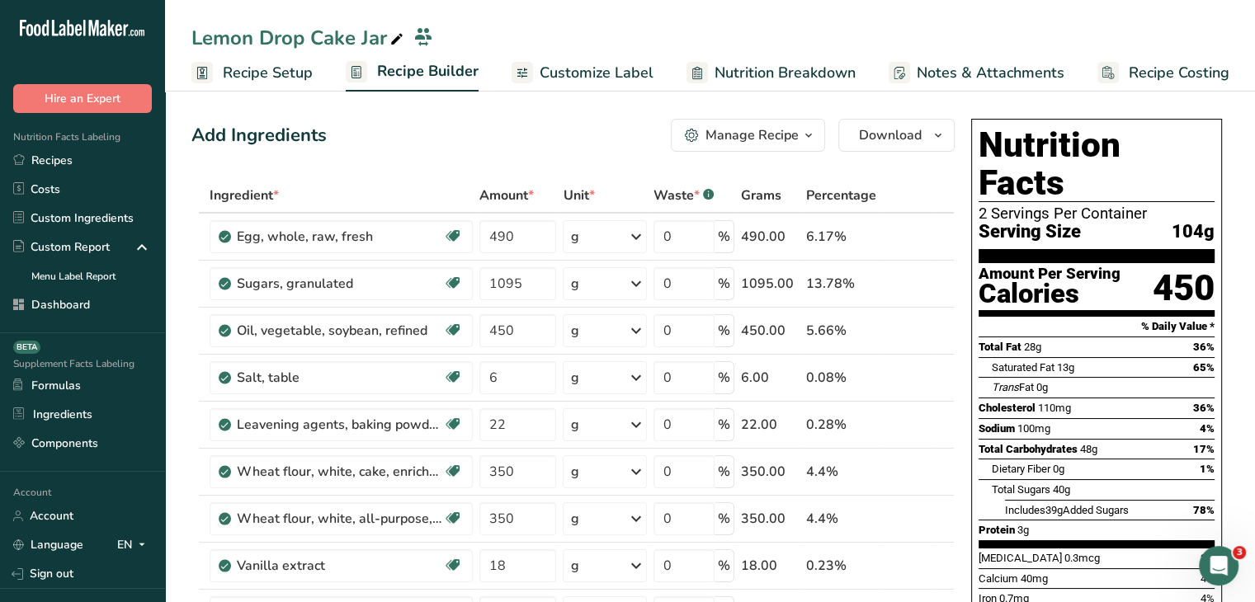
click at [310, 68] on span "Recipe Setup" at bounding box center [268, 73] width 90 height 22
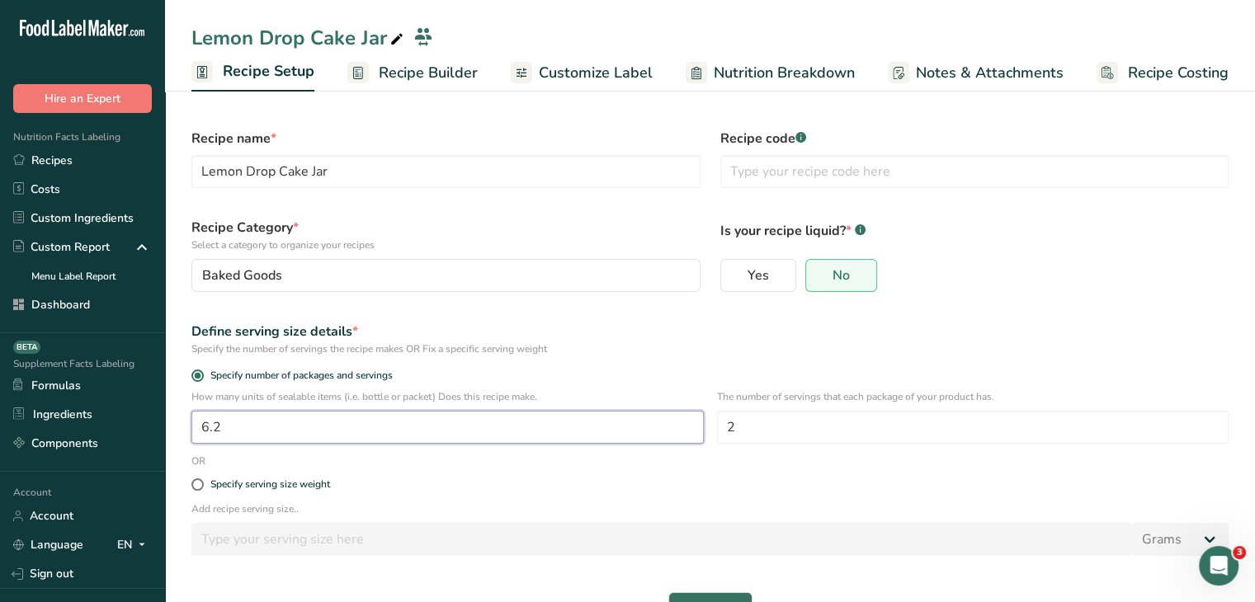
click at [243, 425] on input "6.2" at bounding box center [447, 427] width 512 height 33
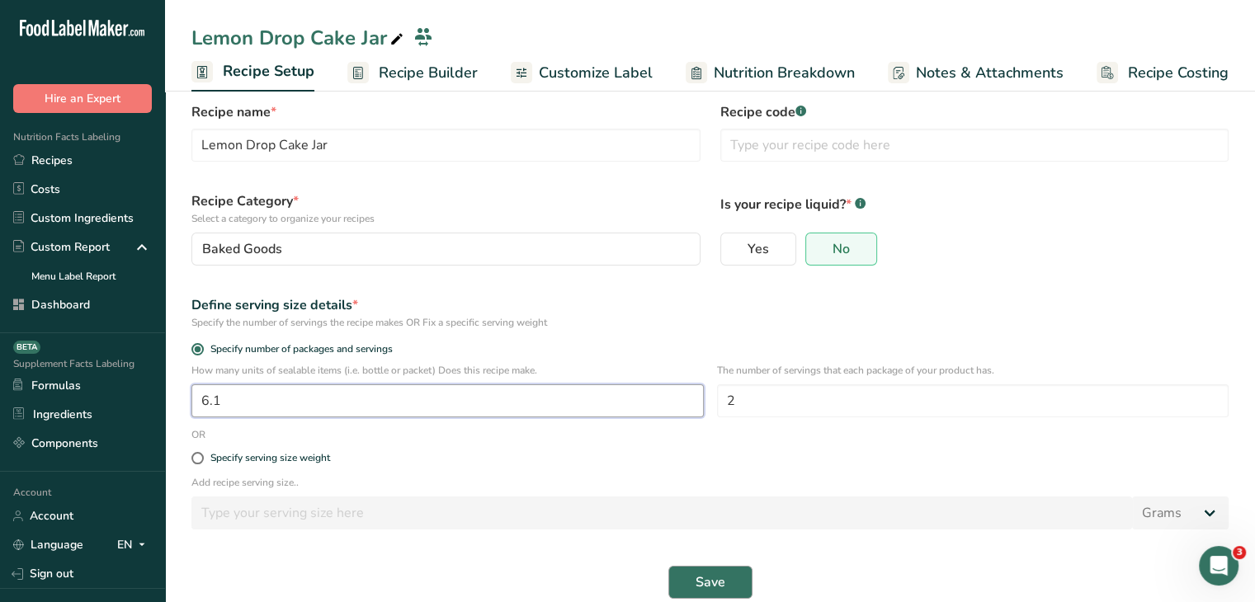
scroll to position [50, 0]
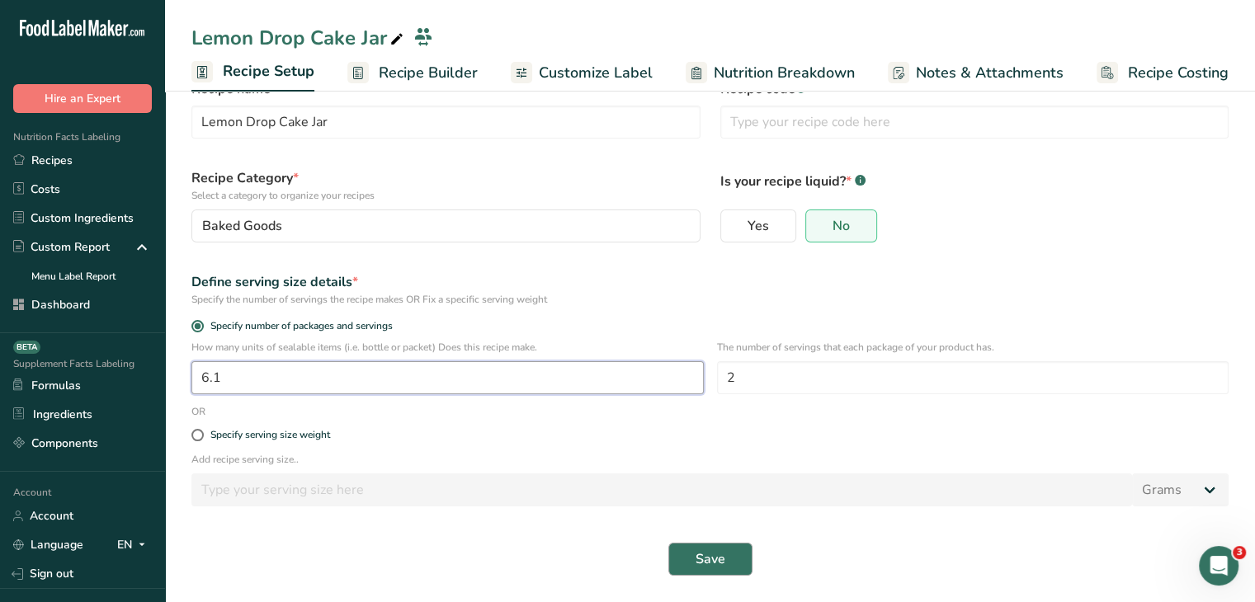
type input "6.1"
click at [696, 557] on span "Save" at bounding box center [711, 560] width 30 height 20
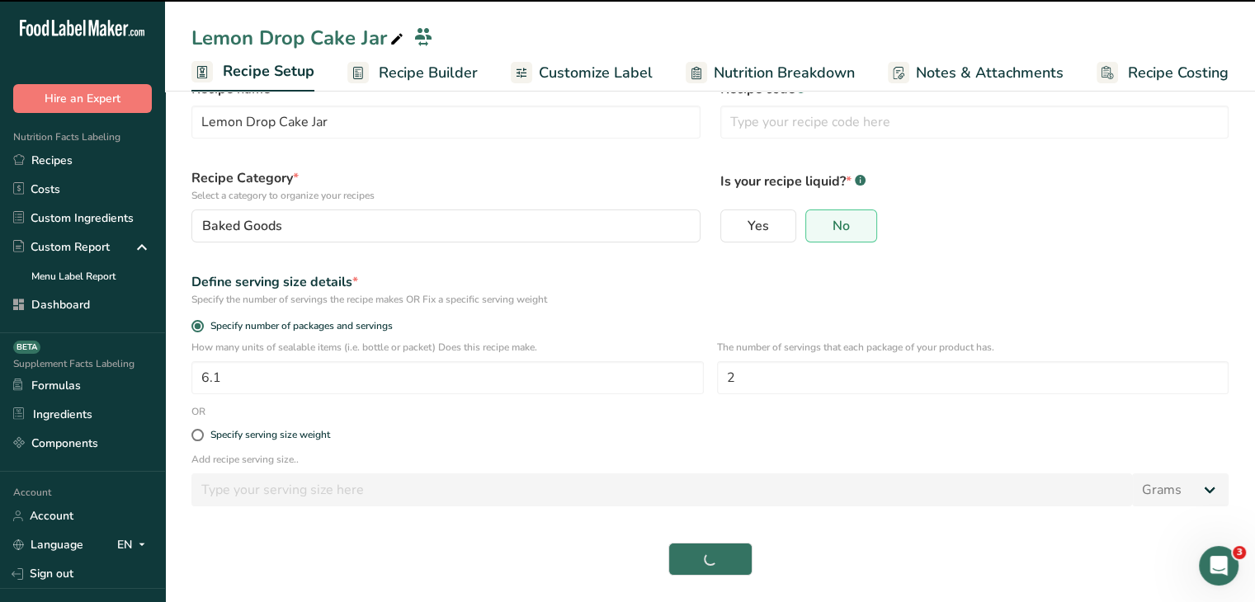
click at [402, 57] on link "Recipe Builder" at bounding box center [412, 72] width 130 height 37
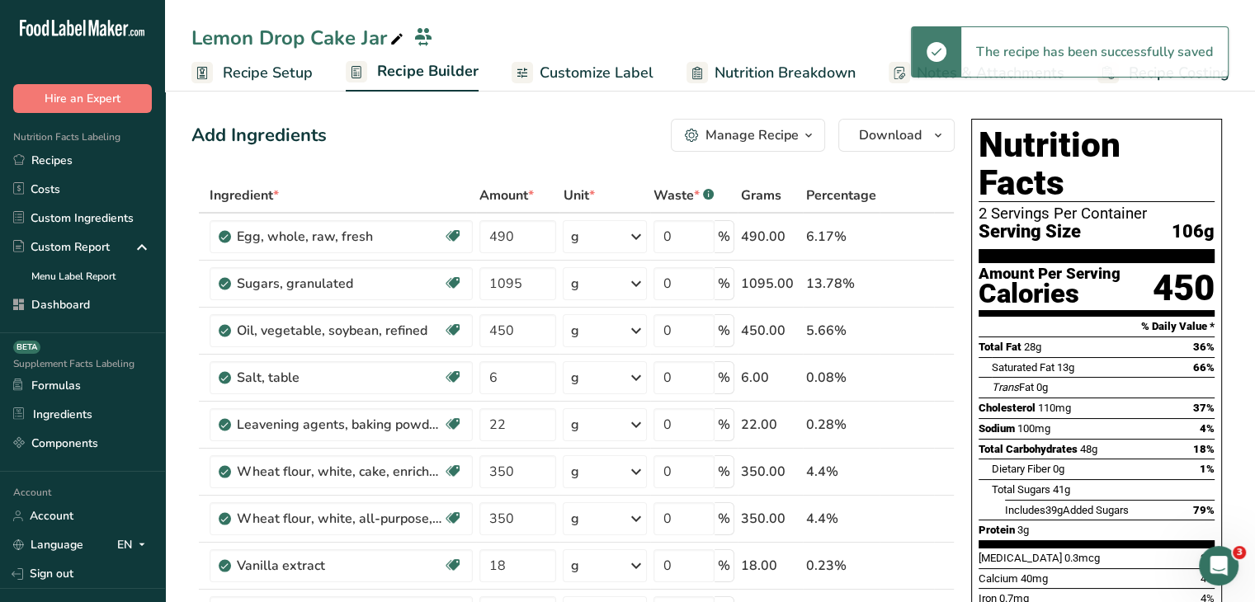
click at [597, 64] on span "Customize Label" at bounding box center [597, 73] width 114 height 22
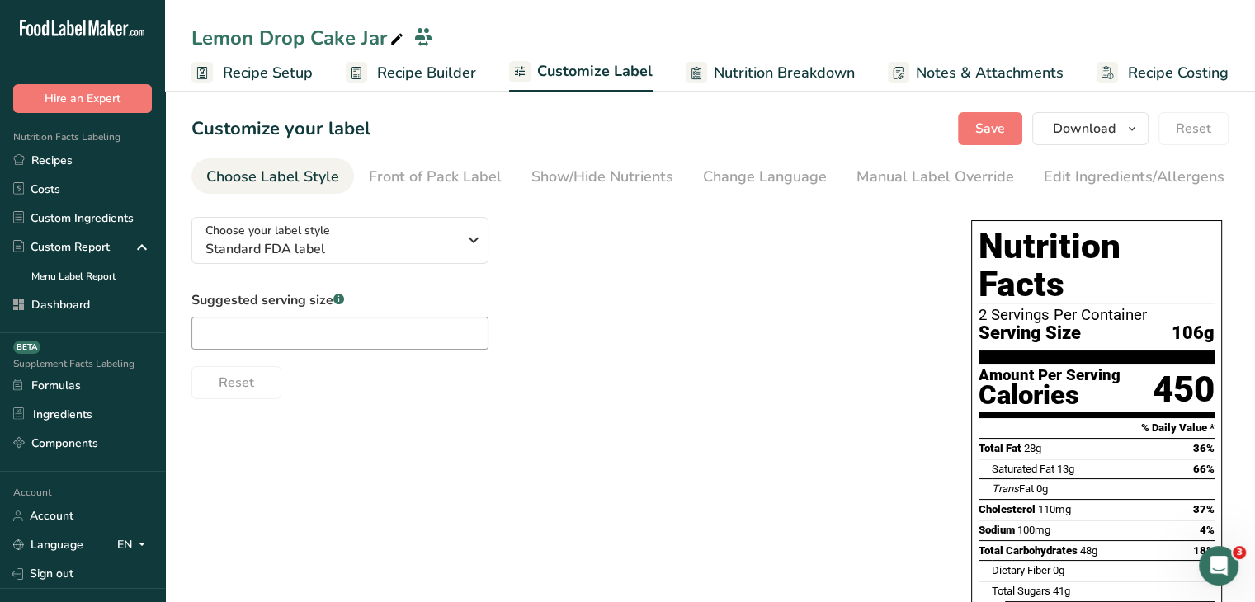
click at [419, 86] on link "Recipe Builder" at bounding box center [411, 72] width 130 height 37
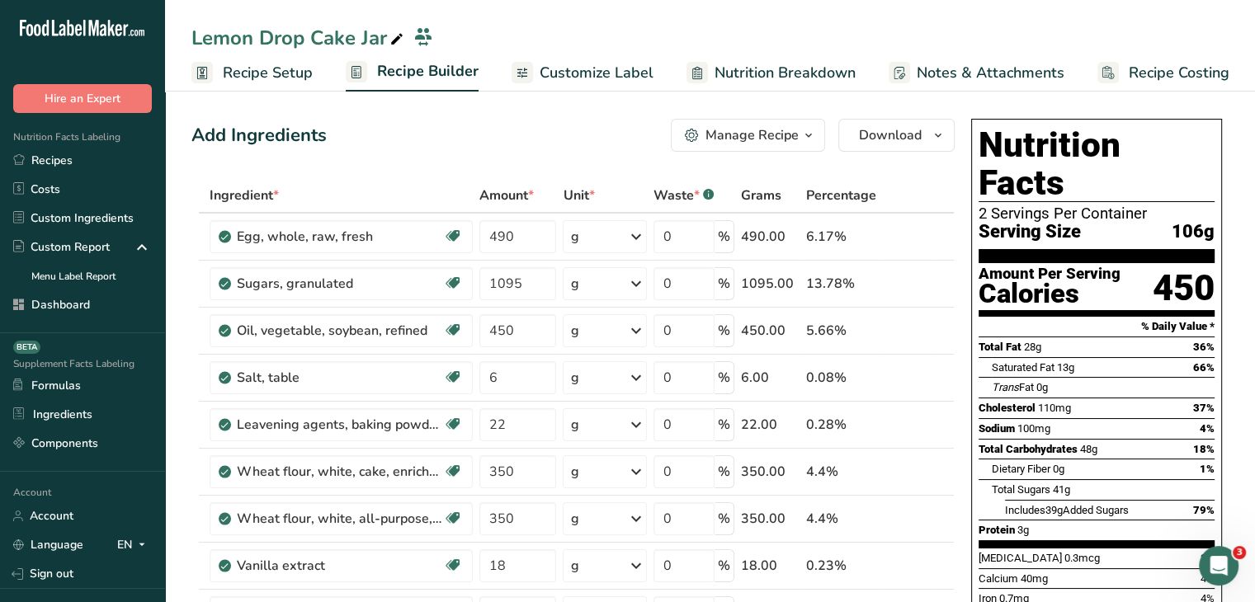
click at [548, 70] on span "Customize Label" at bounding box center [597, 73] width 114 height 22
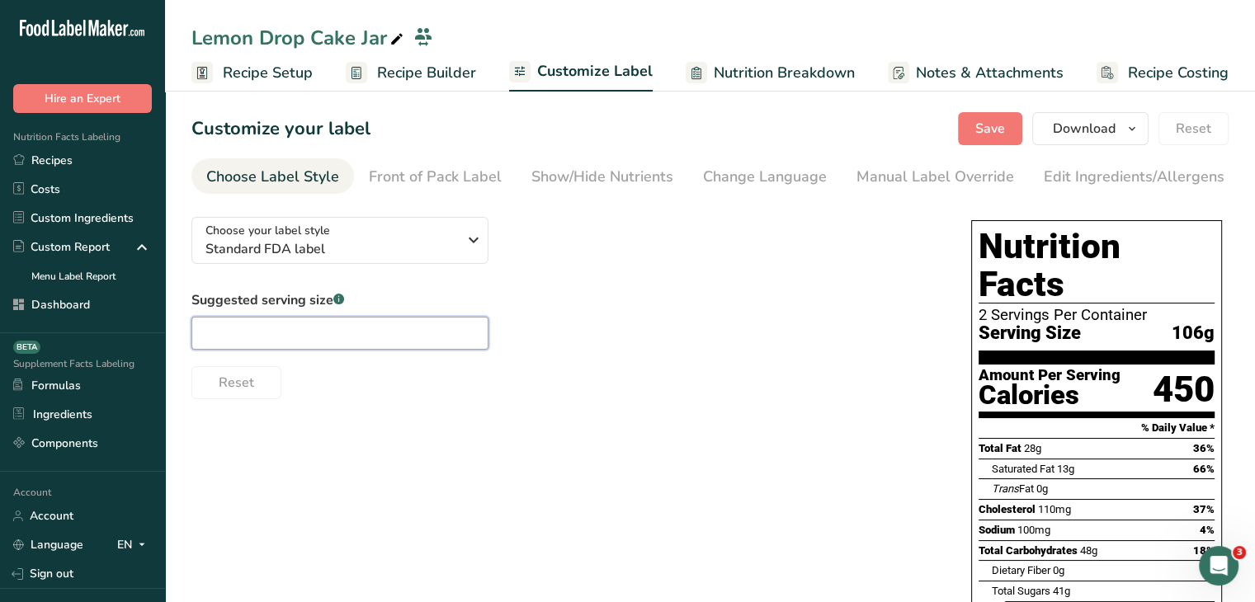
click at [426, 324] on input "text" at bounding box center [339, 333] width 297 height 33
type input "1 cup"
click at [998, 131] on span "Save" at bounding box center [990, 129] width 30 height 20
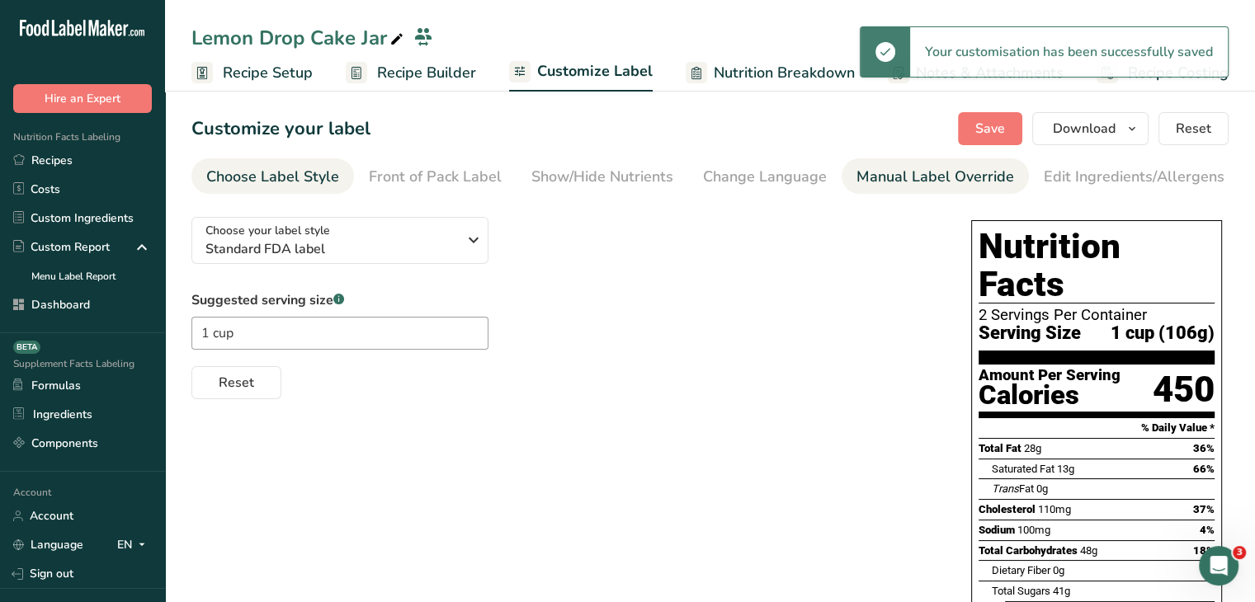
click at [961, 174] on div "Manual Label Override" at bounding box center [936, 177] width 158 height 22
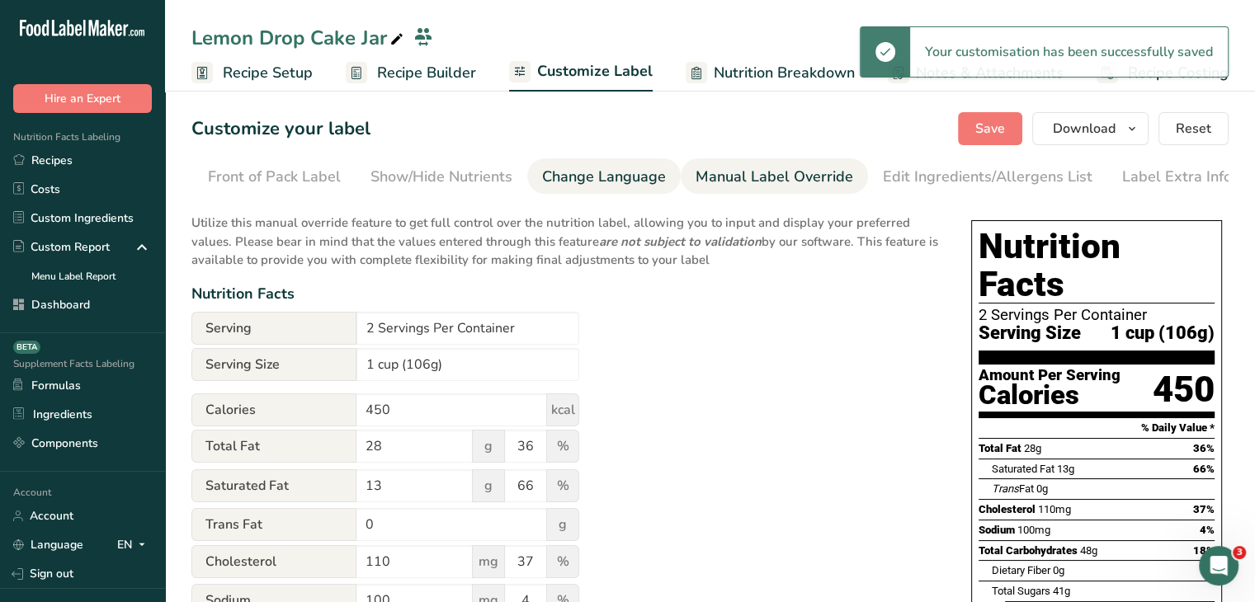
scroll to position [0, 162]
click at [437, 373] on input "1 cup (106g)" at bounding box center [467, 364] width 223 height 33
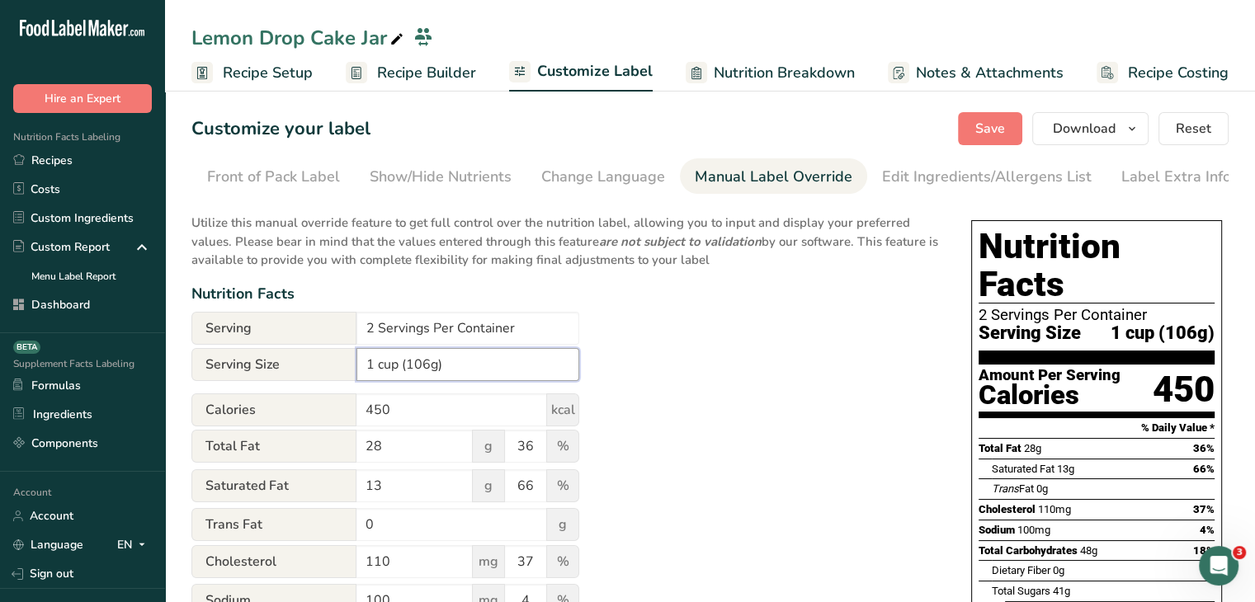
click at [430, 371] on input "1 cup (106g)" at bounding box center [467, 364] width 223 height 33
type input "1 cup (105g)"
click at [993, 135] on span "Save" at bounding box center [990, 129] width 30 height 20
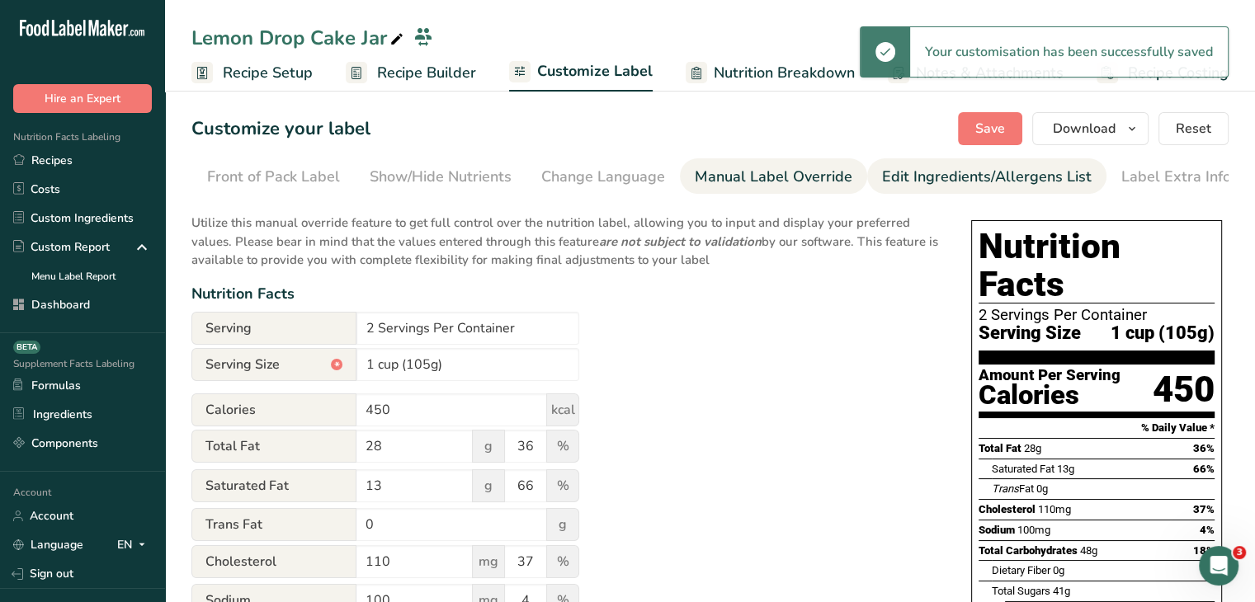
click at [981, 182] on div "Edit Ingredients/Allergens List" at bounding box center [987, 177] width 210 height 22
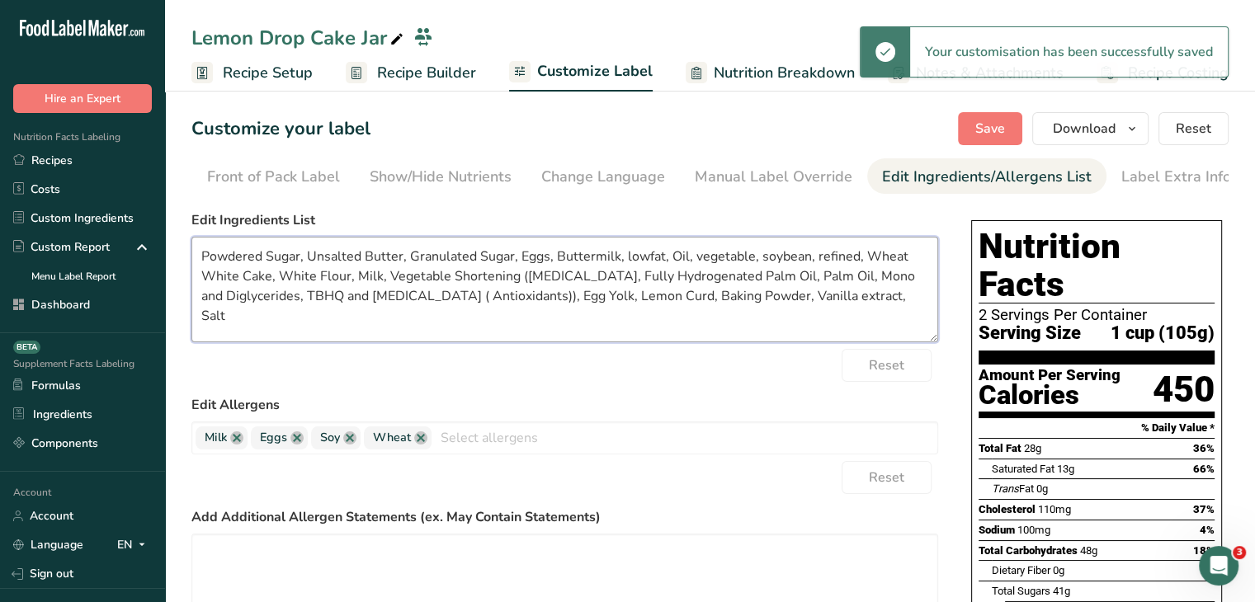
click at [492, 287] on textarea "Powdered Sugar, Unsalted Butter, Granulated Sugar, Eggs, Buttermilk, lowfat, Oi…" at bounding box center [564, 290] width 747 height 106
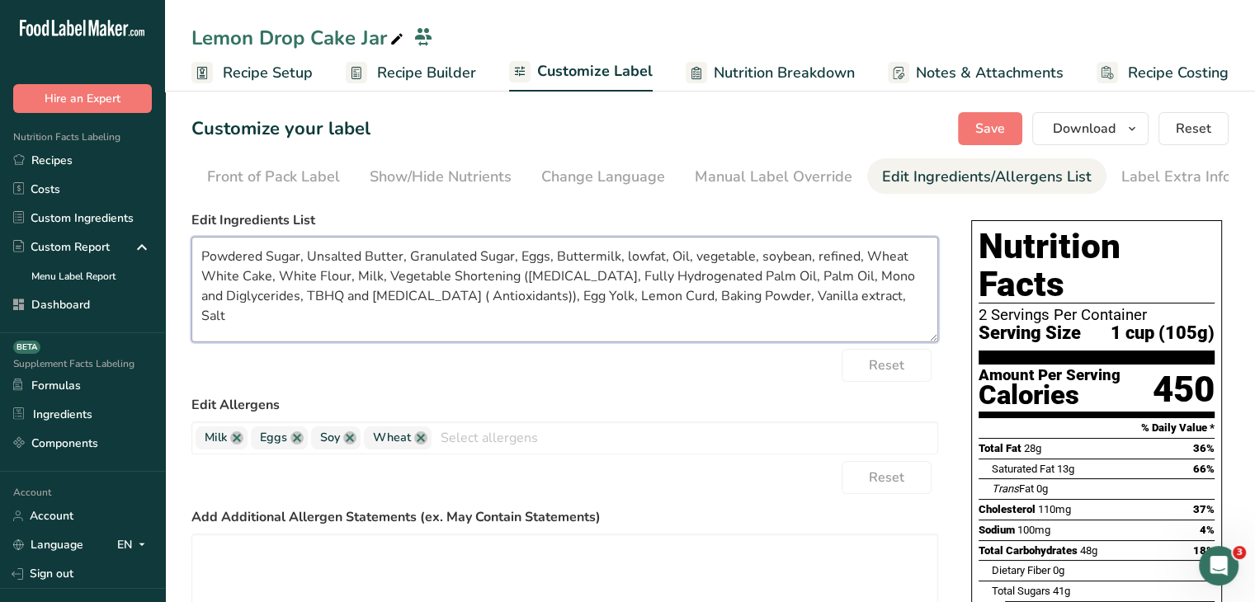
drag, startPoint x: 665, startPoint y: 258, endPoint x: 617, endPoint y: 261, distance: 47.9
click at [617, 261] on textarea "Powdered Sugar, Unsalted Butter, Granulated Sugar, Eggs, Buttermilk, lowfat, Oi…" at bounding box center [564, 290] width 747 height 106
drag, startPoint x: 620, startPoint y: 262, endPoint x: 807, endPoint y: 254, distance: 187.5
click at [807, 254] on textarea "Powdered Sugar, Unsalted Butter, Granulated Sugar, Eggs, Buttermilk, Oil, veget…" at bounding box center [564, 290] width 747 height 106
drag, startPoint x: 792, startPoint y: 255, endPoint x: 710, endPoint y: 258, distance: 81.8
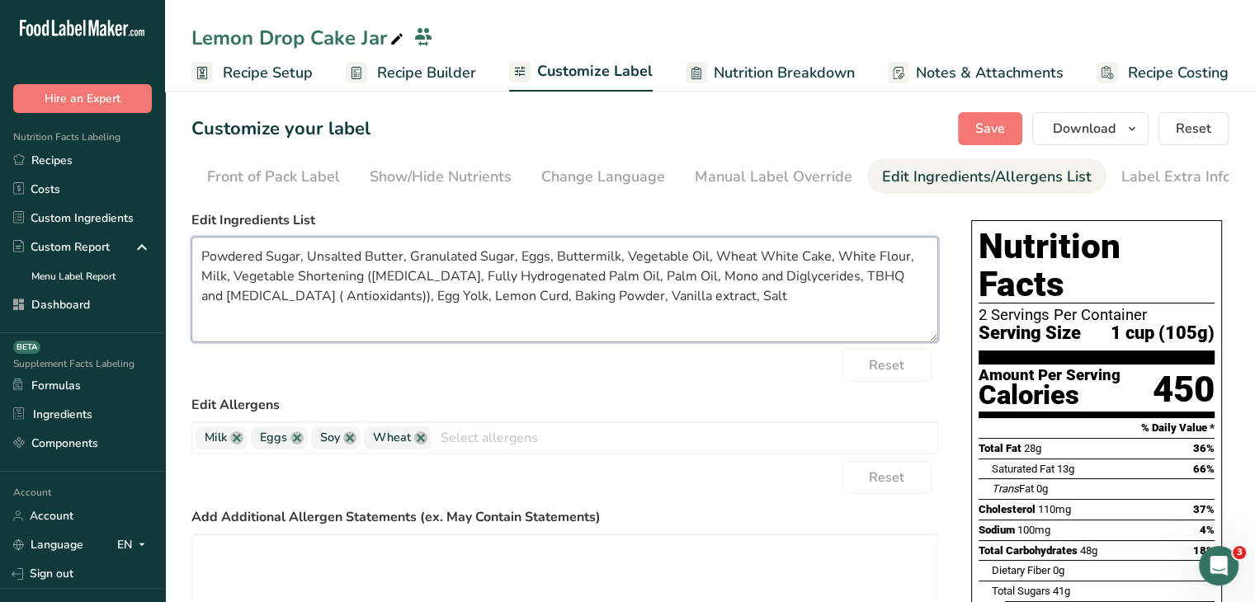
click at [710, 258] on textarea "Powdered Sugar, Unsalted Butter, Granulated Sugar, Eggs, Buttermilk, Vegetable …" at bounding box center [564, 290] width 747 height 106
click at [737, 259] on textarea "Powdered Sugar, Unsalted Butter, Granulated Sugar, Eggs, Buttermilk, Vegetable …" at bounding box center [564, 290] width 747 height 106
click at [866, 297] on textarea "Powdered Sugar, Unsalted Butter, Granulated Sugar, Eggs, Buttermilk, Vegetable …" at bounding box center [564, 290] width 747 height 106
drag, startPoint x: 816, startPoint y: 257, endPoint x: 779, endPoint y: 259, distance: 37.2
click at [779, 259] on textarea "Powdered Sugar, Unsalted Butter, Granulated Sugar, Eggs, Buttermilk, Vegetable …" at bounding box center [564, 290] width 747 height 106
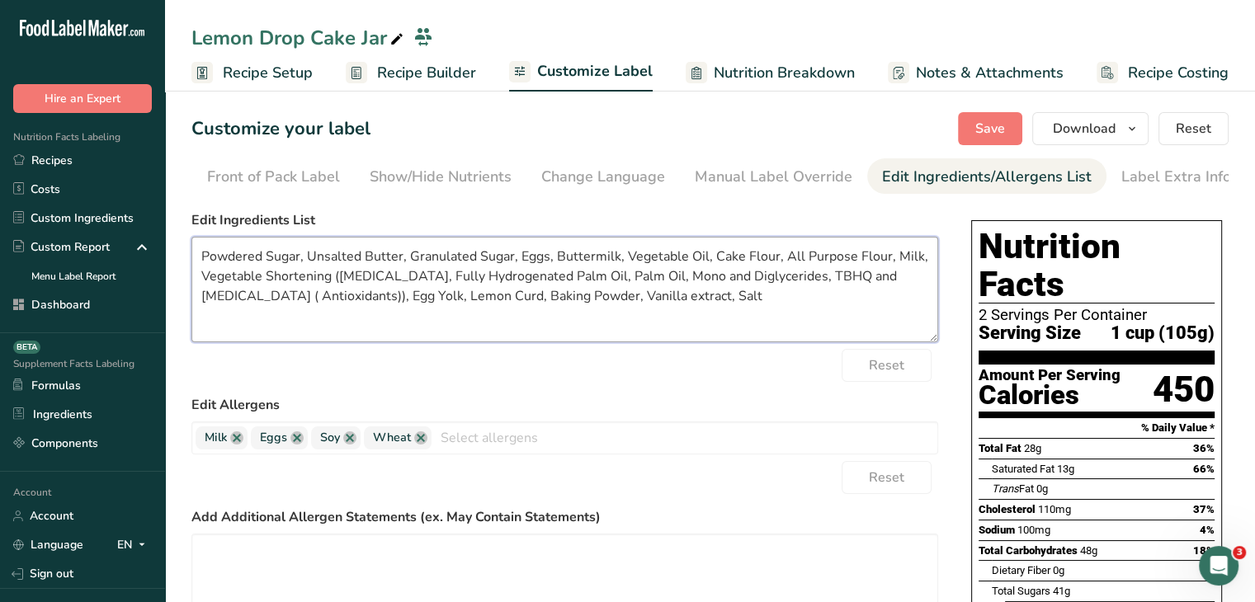
click at [819, 288] on textarea "Powdered Sugar, Unsalted Butter, Granulated Sugar, Eggs, Buttermilk, Vegetable …" at bounding box center [564, 290] width 747 height 106
click at [576, 301] on textarea "Powdered Sugar, Unsalted Butter, Granulated Sugar, Eggs, Buttermilk, Vegetable …" at bounding box center [564, 290] width 747 height 106
click at [717, 312] on textarea "Powdered Sugar, Unsalted Butter, Granulated Sugar, Eggs, Buttermilk, Vegetable …" at bounding box center [564, 290] width 747 height 106
type textarea "Powdered Sugar, Unsalted Butter, Granulated Sugar, Eggs, Buttermilk, Vegetable …"
click at [996, 126] on span "Save" at bounding box center [990, 129] width 30 height 20
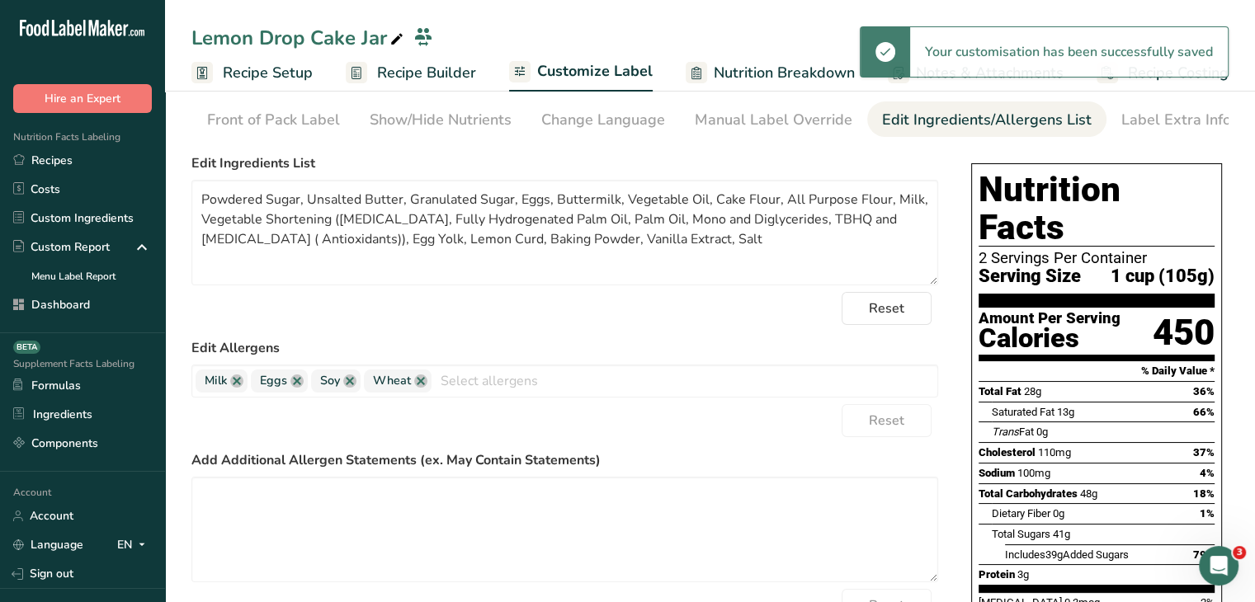
scroll to position [0, 0]
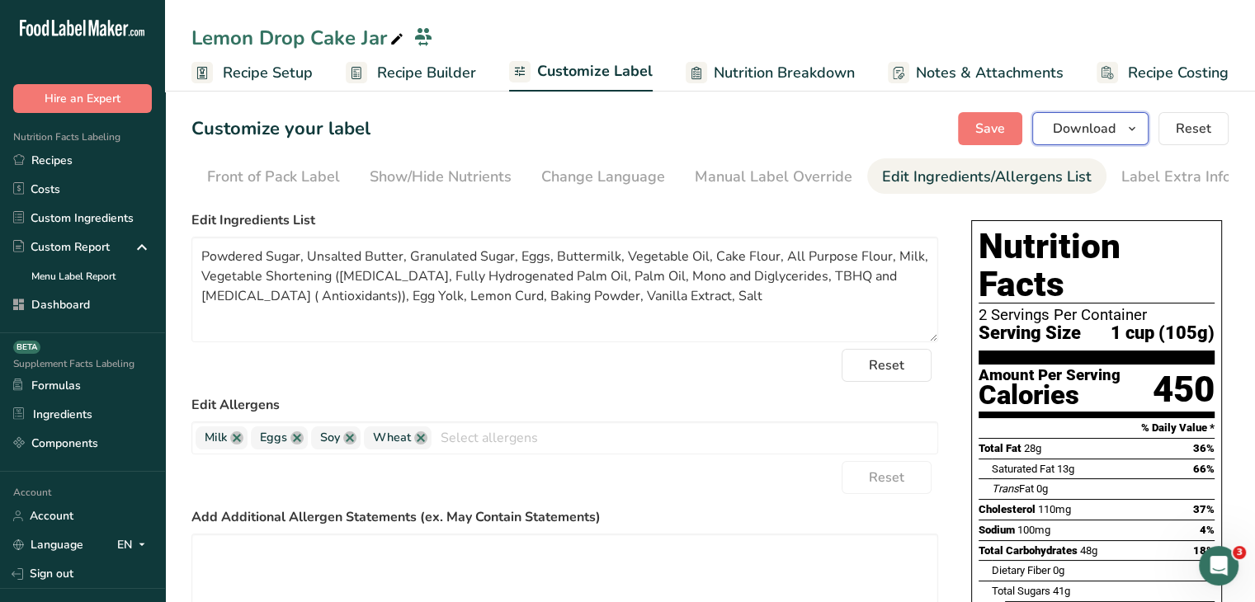
click at [1098, 113] on button "Download" at bounding box center [1090, 128] width 116 height 33
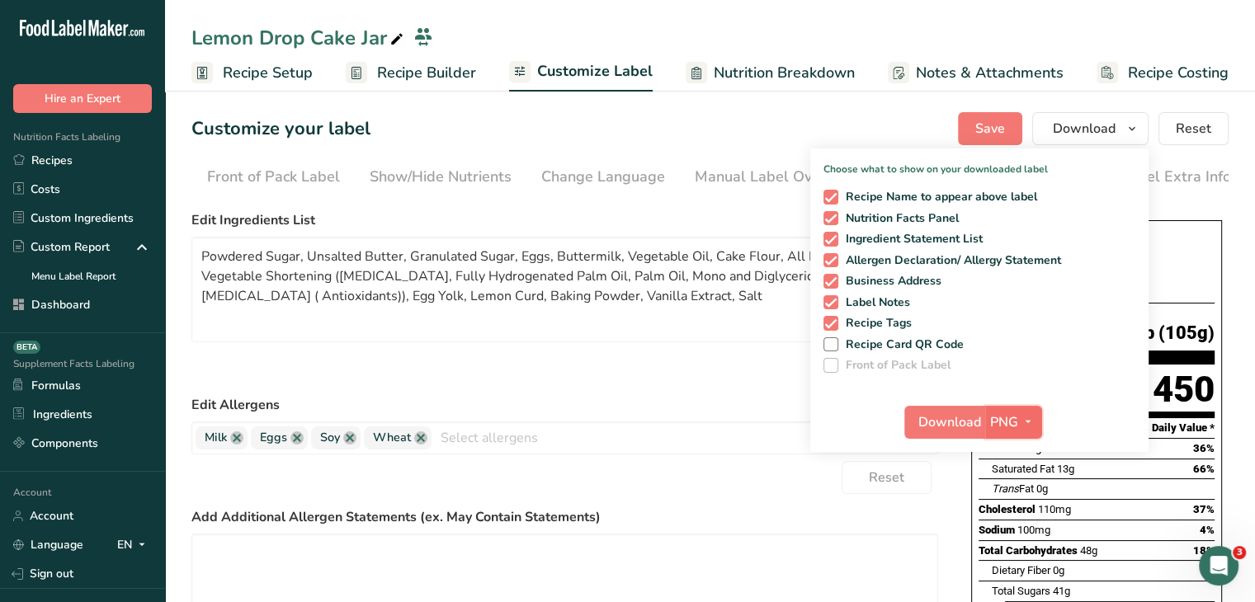
click at [1030, 412] on icon "button" at bounding box center [1028, 422] width 13 height 21
click at [1033, 531] on link "PDF" at bounding box center [1015, 537] width 53 height 27
click at [944, 427] on span "Download" at bounding box center [950, 423] width 63 height 20
drag, startPoint x: 147, startPoint y: 163, endPoint x: 165, endPoint y: 165, distance: 18.3
click at [147, 163] on link "Recipes" at bounding box center [82, 160] width 165 height 29
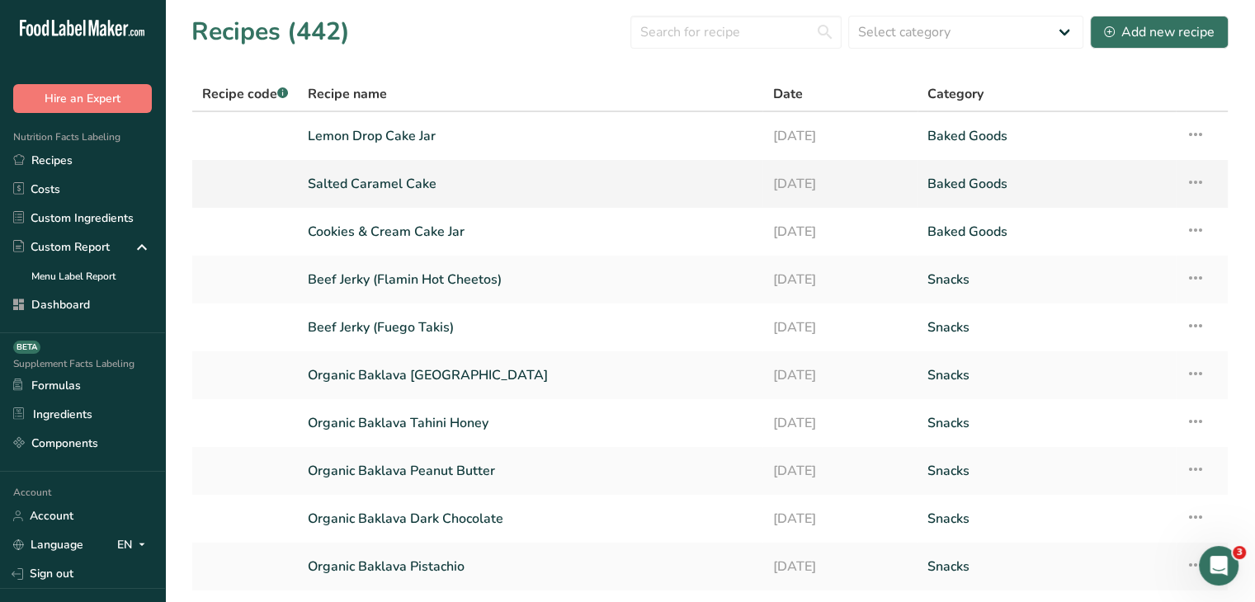
click at [465, 185] on link "Salted Caramel Cake" at bounding box center [530, 184] width 445 height 35
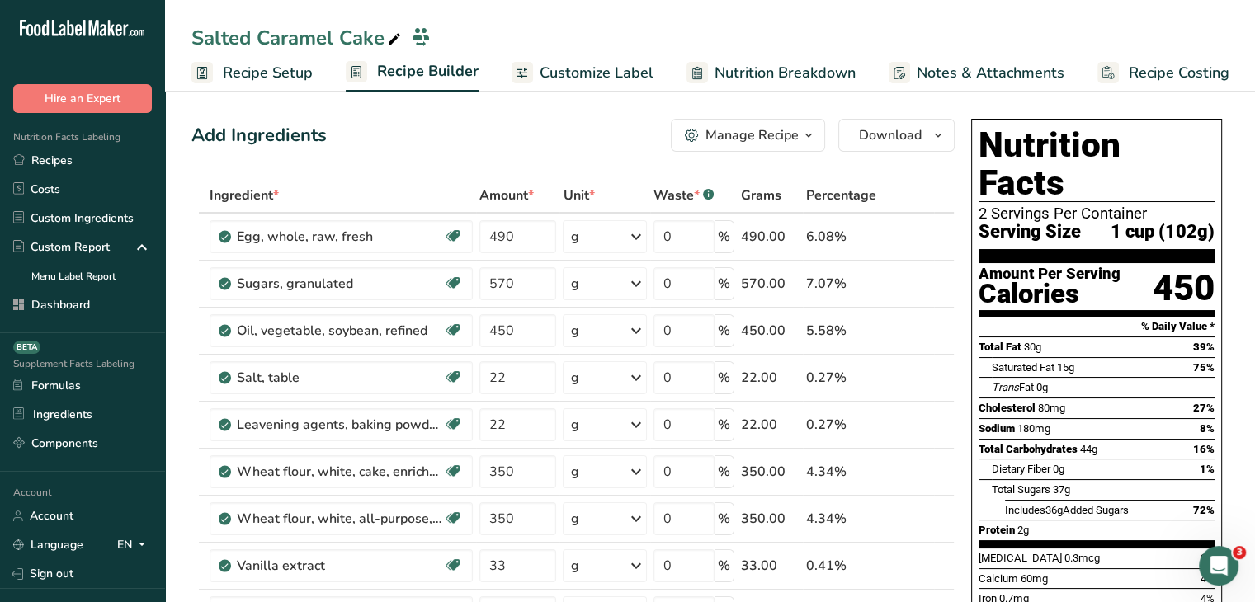
click at [306, 76] on span "Recipe Setup" at bounding box center [268, 73] width 90 height 22
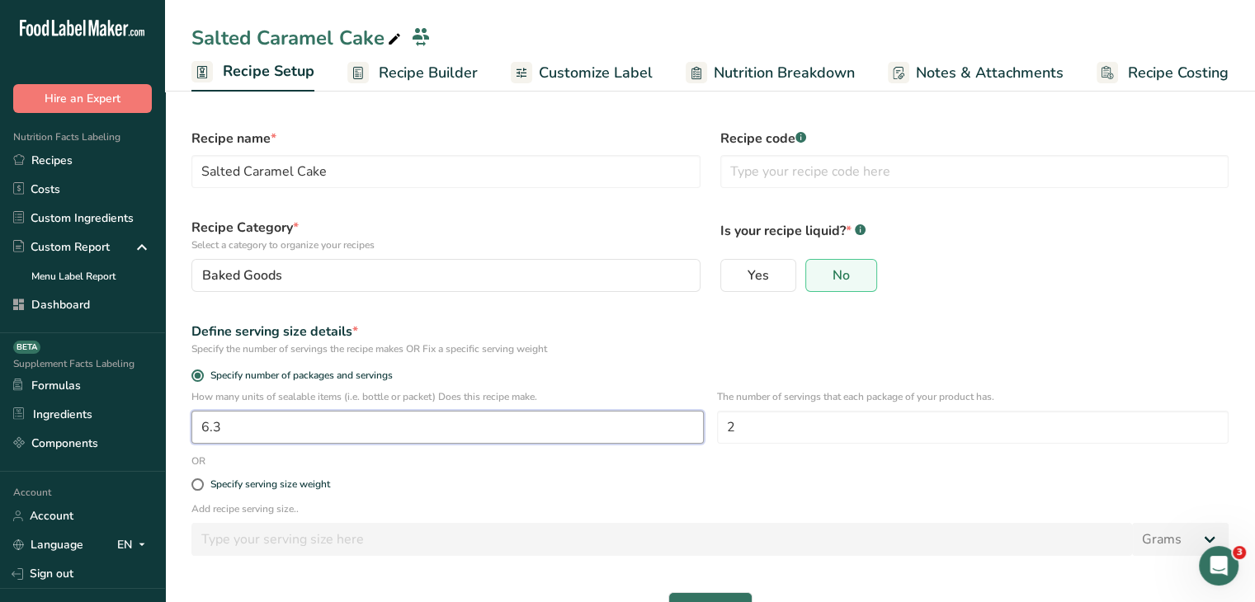
click at [229, 420] on input "6.3" at bounding box center [447, 427] width 512 height 33
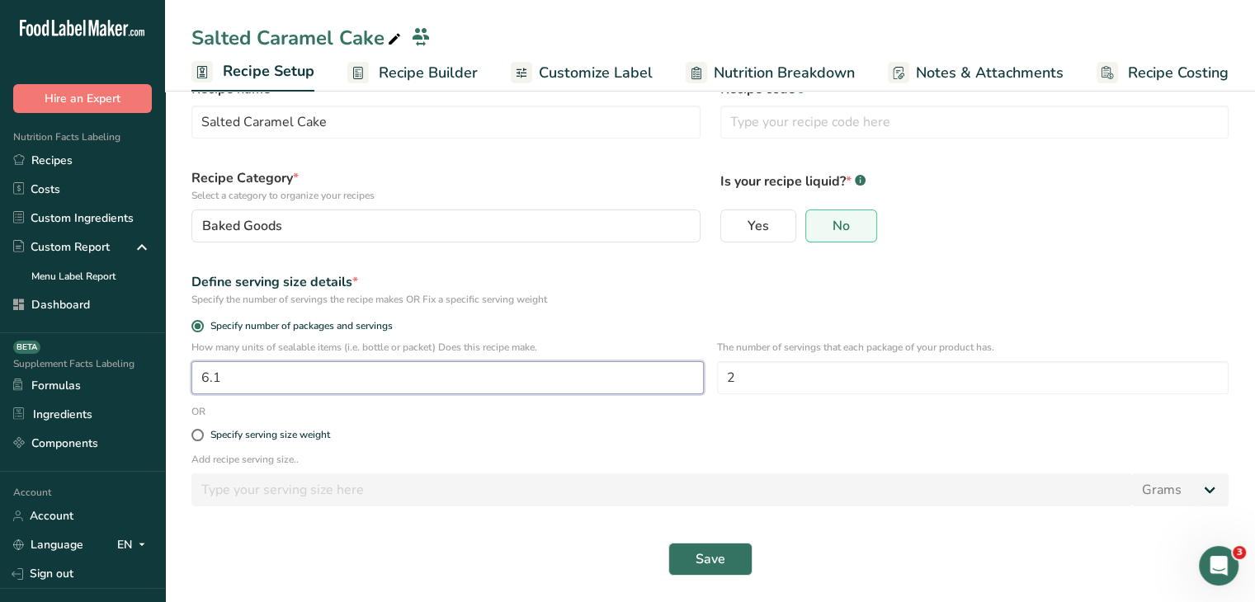
scroll to position [50, 0]
type input "6.1"
click at [736, 549] on button "Save" at bounding box center [710, 559] width 84 height 33
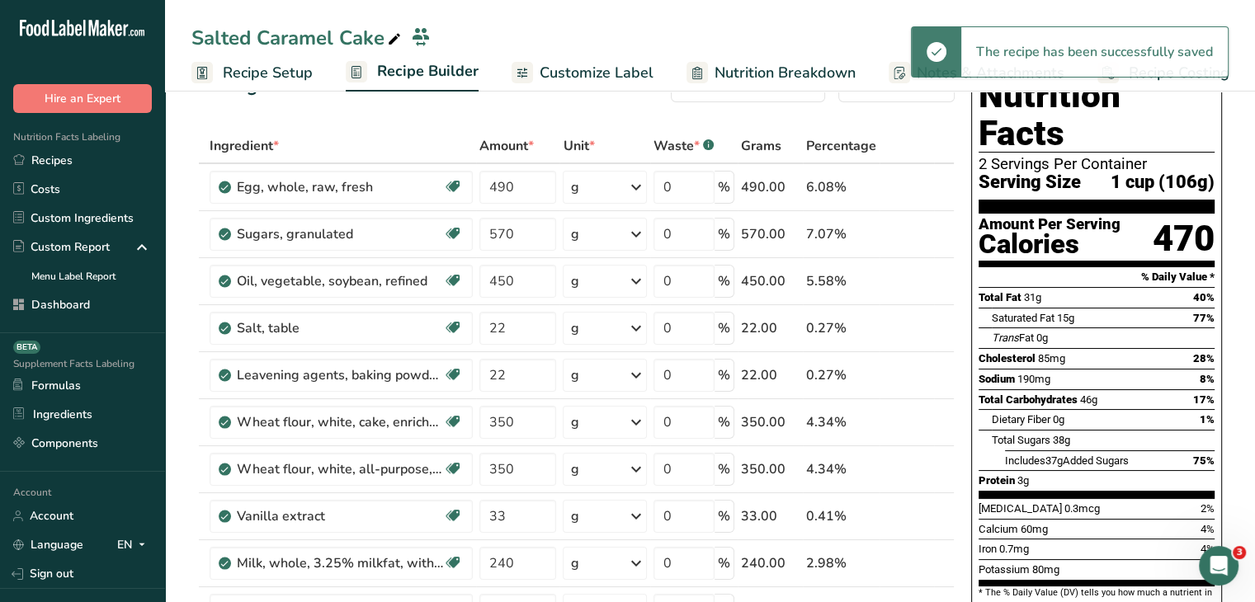
click at [607, 80] on span "Customize Label" at bounding box center [597, 73] width 114 height 22
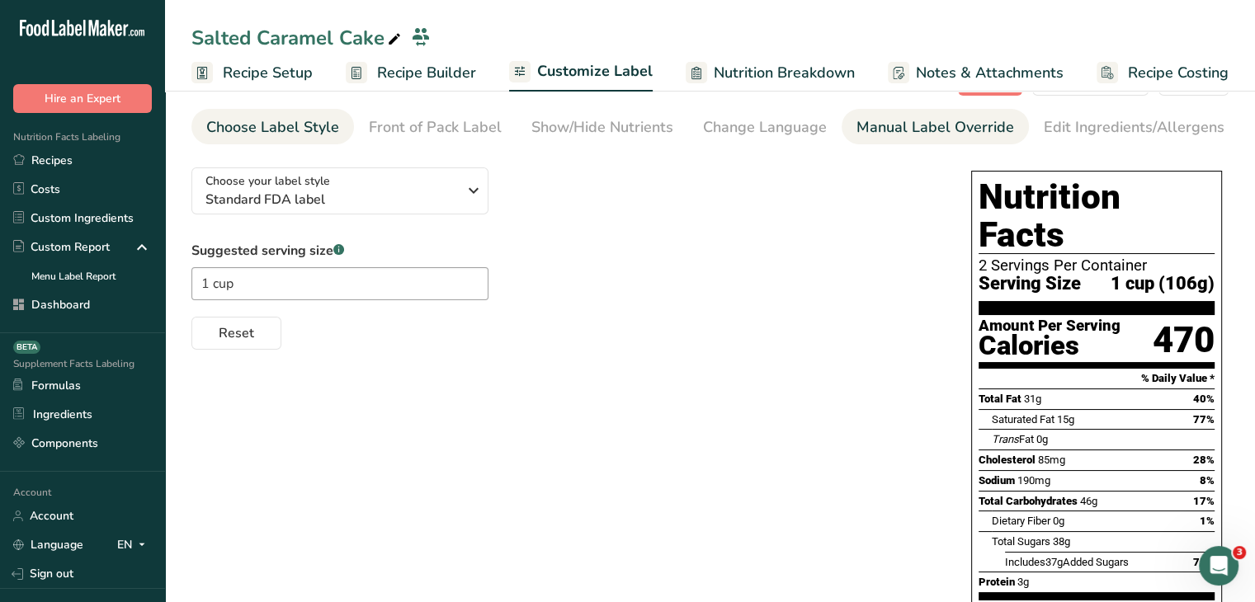
click at [965, 113] on link "Manual Label Override" at bounding box center [936, 127] width 158 height 37
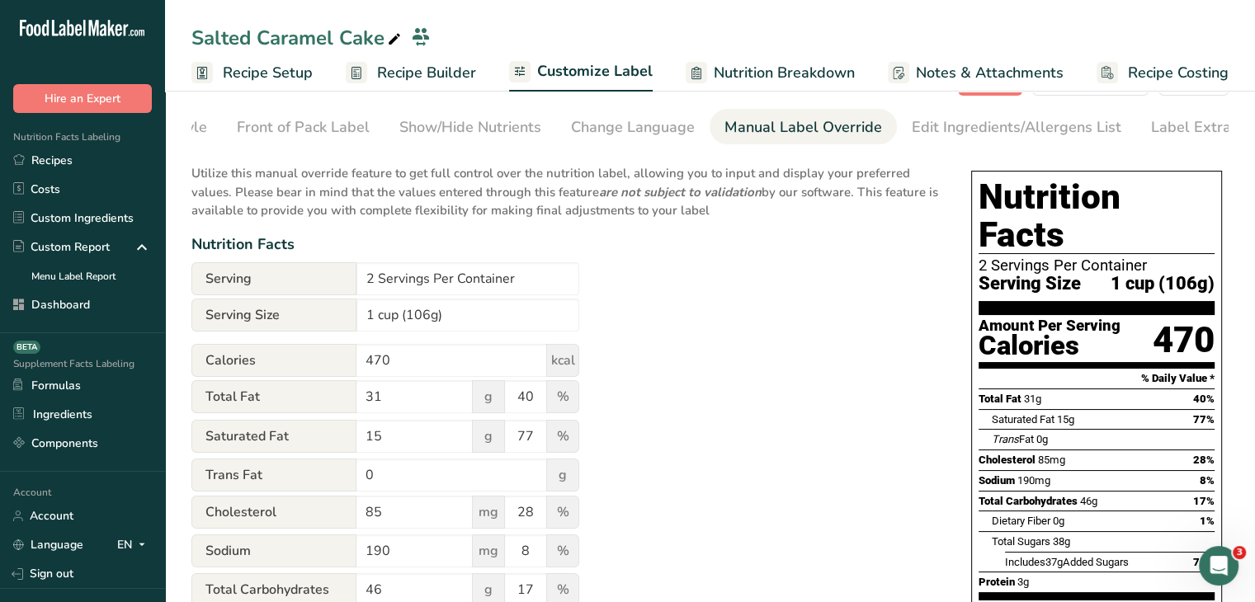
scroll to position [0, 162]
click at [436, 319] on input "1 cup (106g)" at bounding box center [467, 315] width 223 height 33
type input "1 cup (105g)"
click at [712, 374] on div "Utilize this manual override feature to get full control over the nutrition lab…" at bounding box center [564, 558] width 747 height 809
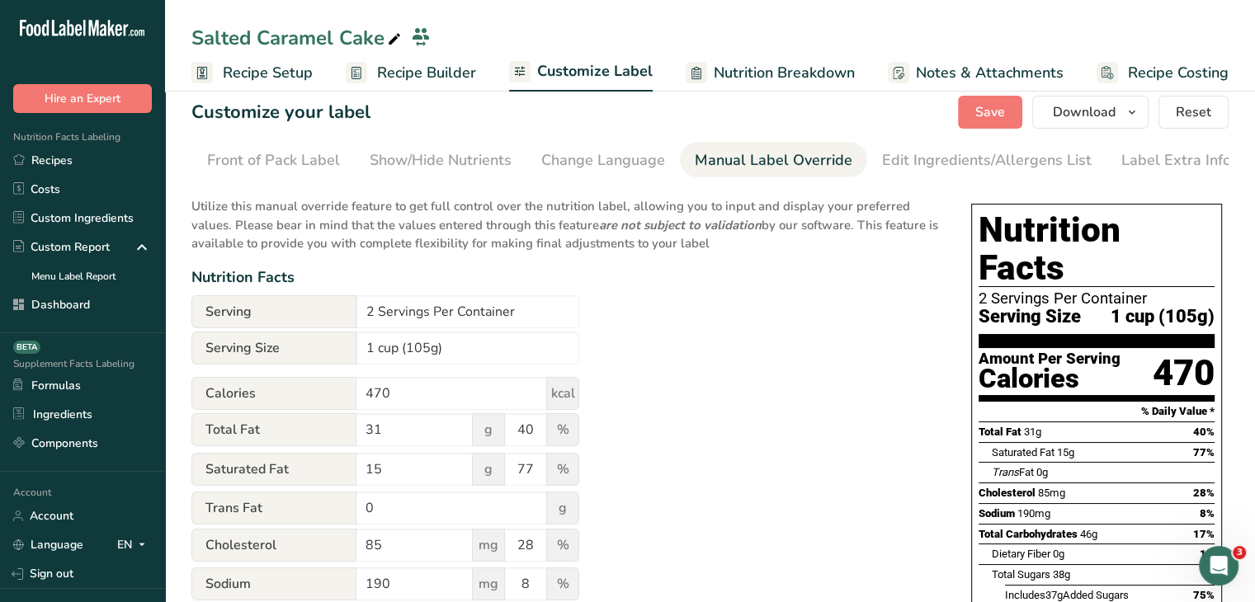
scroll to position [0, 0]
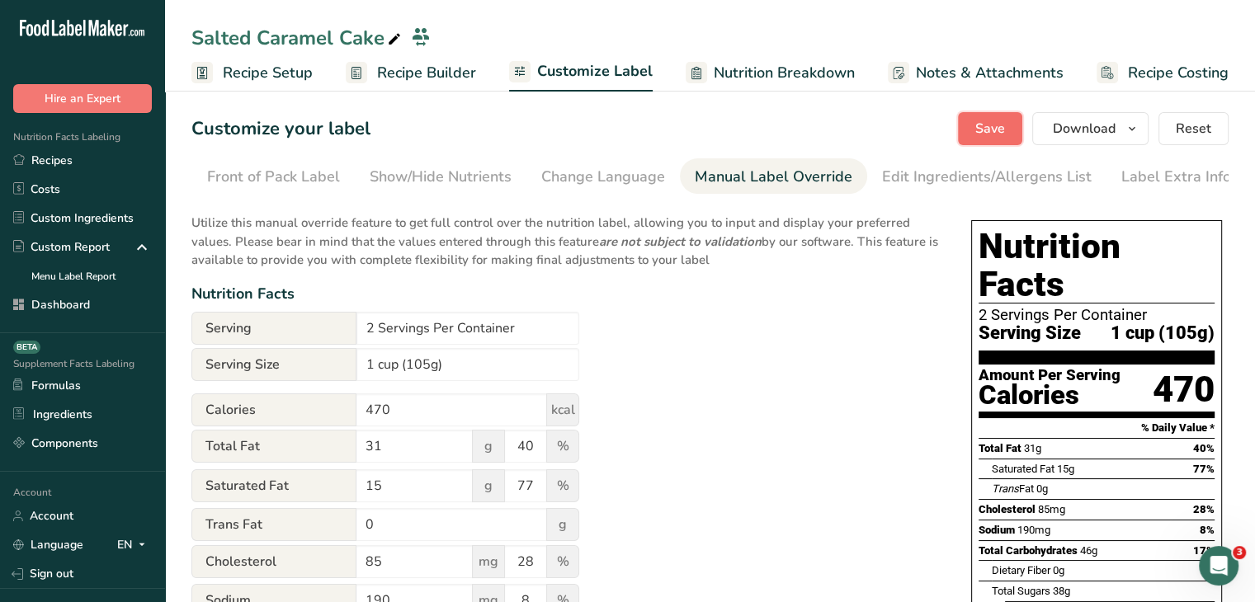
click at [1010, 122] on button "Save" at bounding box center [990, 128] width 64 height 33
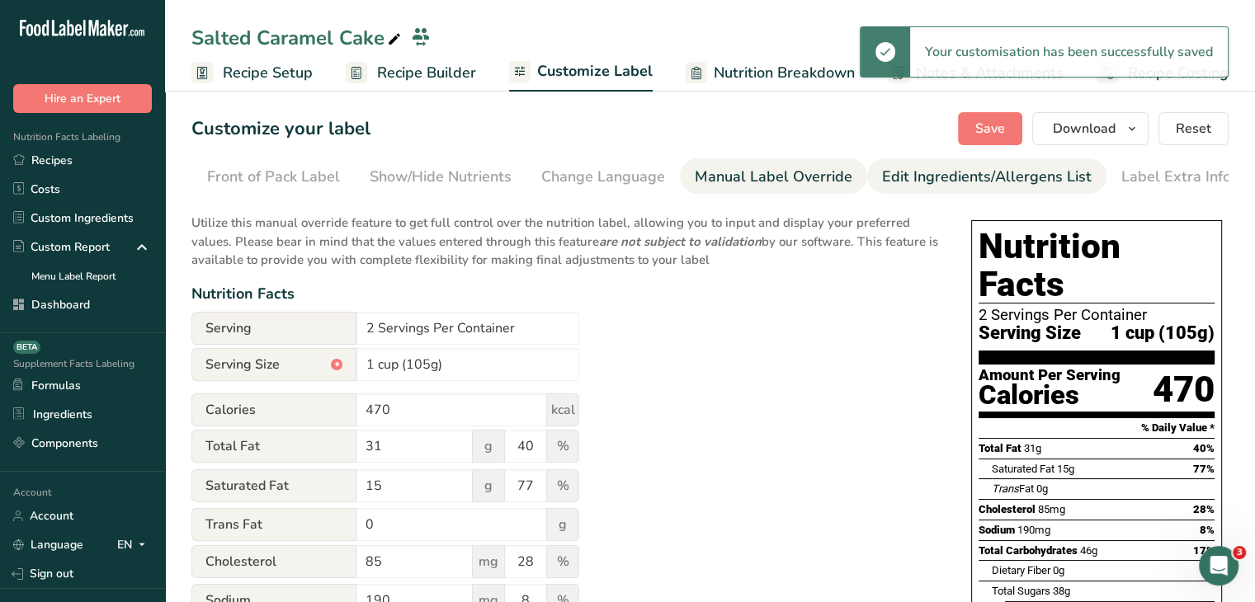
click at [1030, 163] on link "Edit Ingredients/Allergens List" at bounding box center [987, 176] width 210 height 37
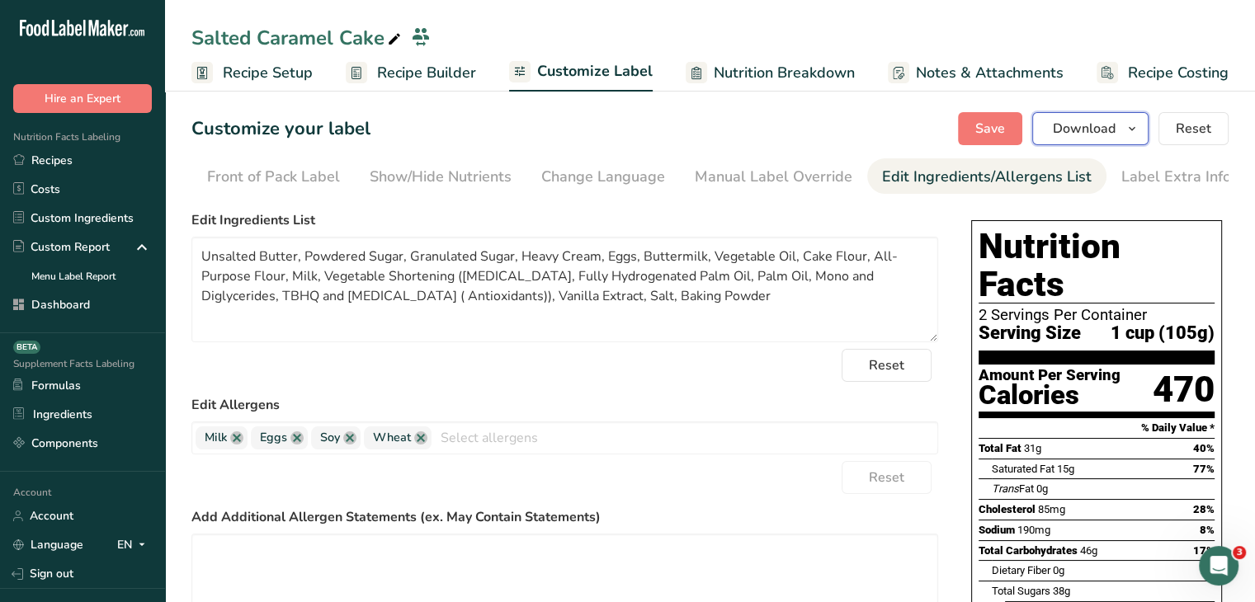
click at [1091, 129] on span "Download" at bounding box center [1084, 129] width 63 height 20
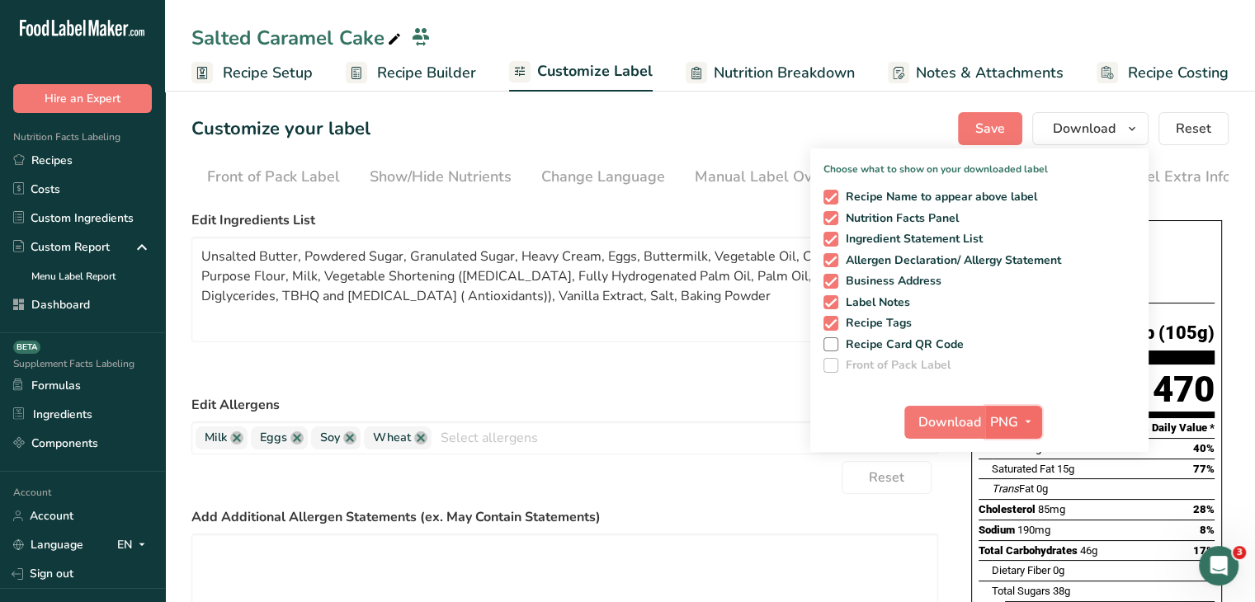
click at [1028, 418] on icon "button" at bounding box center [1028, 422] width 13 height 21
click at [1010, 531] on link "PDF" at bounding box center [1015, 537] width 53 height 27
click at [956, 423] on span "Download" at bounding box center [950, 423] width 63 height 20
